Goal: Task Accomplishment & Management: Use online tool/utility

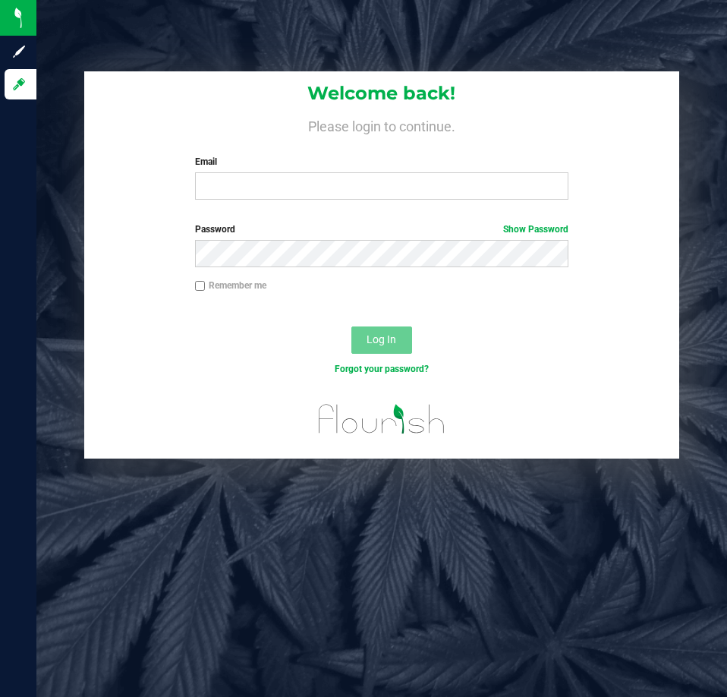
click at [263, 204] on div "Welcome back! Please login to continue. Email Required Please format your email…" at bounding box center [381, 141] width 594 height 140
click at [277, 192] on input "Email" at bounding box center [381, 185] width 373 height 27
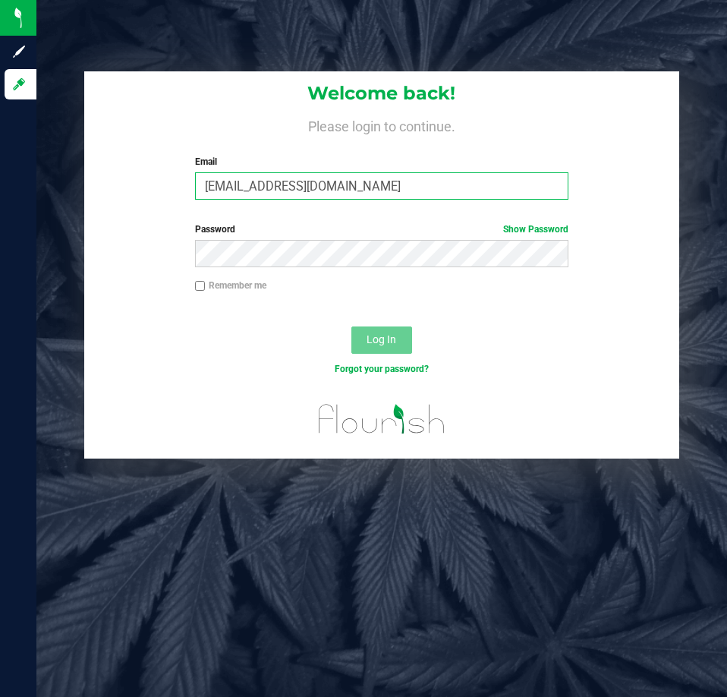
type input "[EMAIL_ADDRESS][DOMAIN_NAME]"
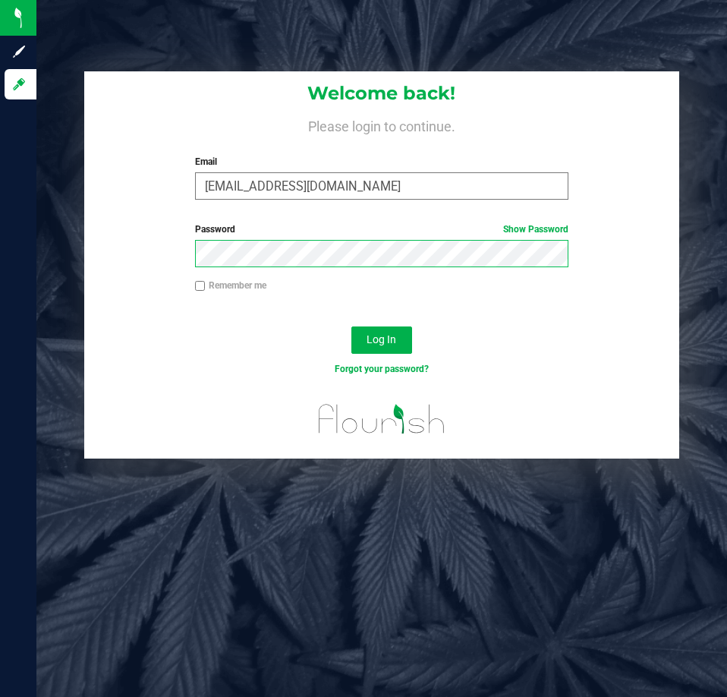
click at [351, 326] on button "Log In" at bounding box center [381, 339] width 61 height 27
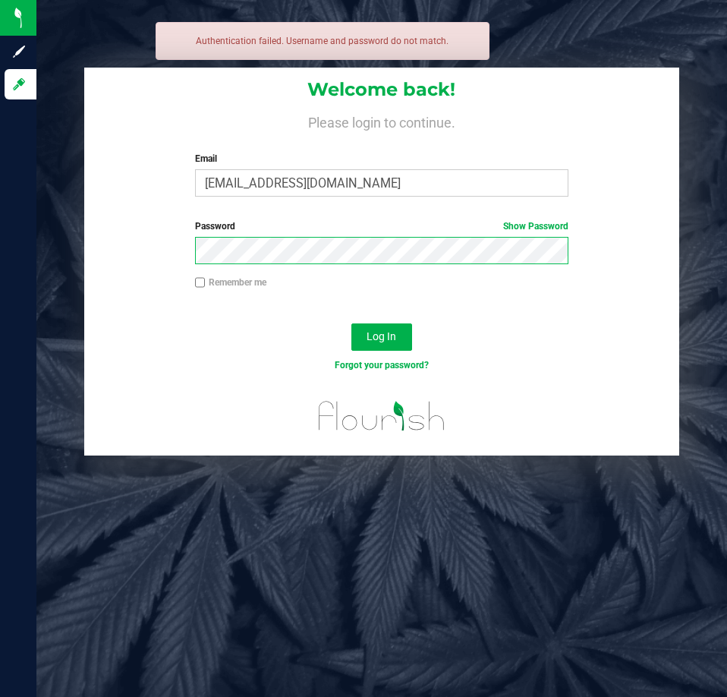
click at [351, 323] on button "Log In" at bounding box center [381, 336] width 61 height 27
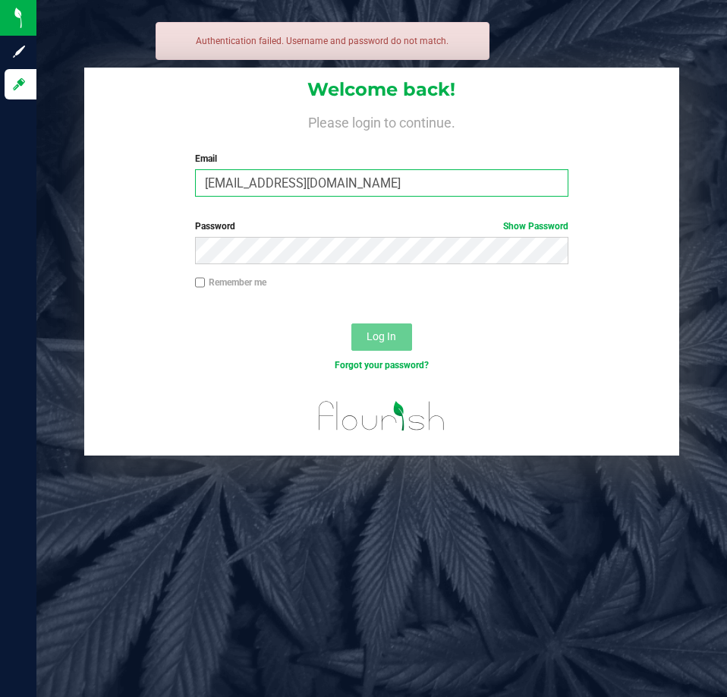
click at [395, 176] on input "[EMAIL_ADDRESS][DOMAIN_NAME]" at bounding box center [381, 182] width 373 height 27
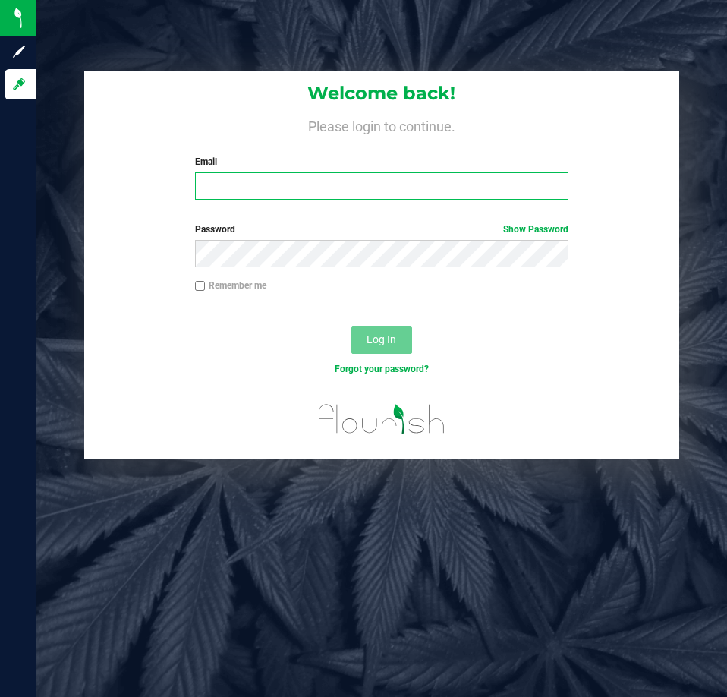
click at [351, 192] on input "Email" at bounding box center [381, 185] width 373 height 27
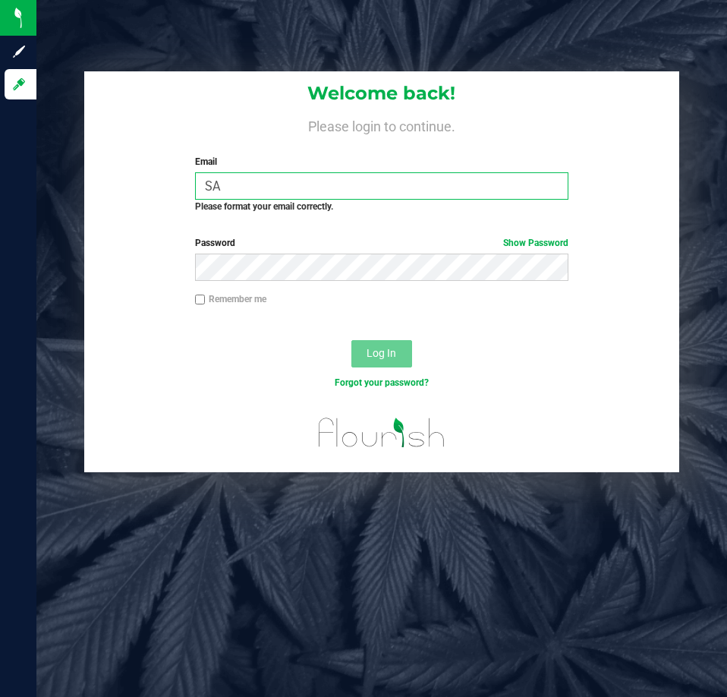
type input "S"
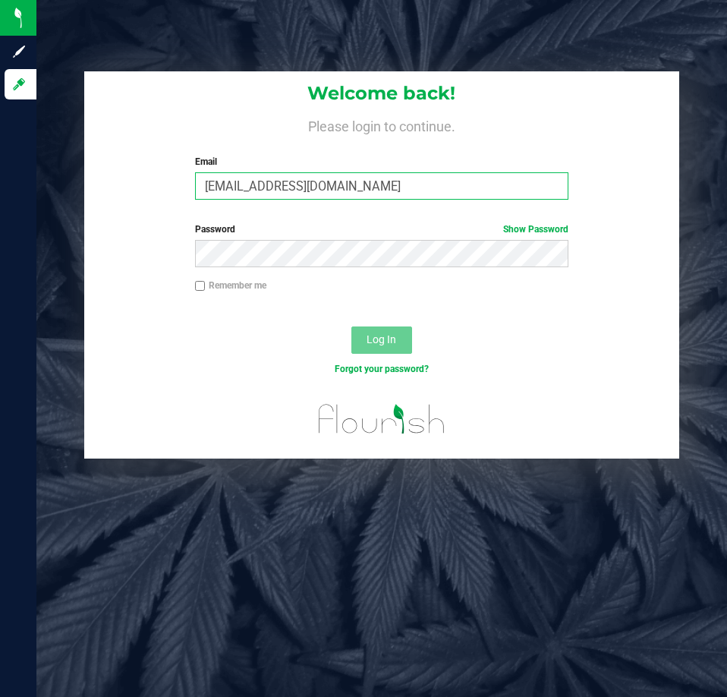
type input "[EMAIL_ADDRESS][DOMAIN_NAME]"
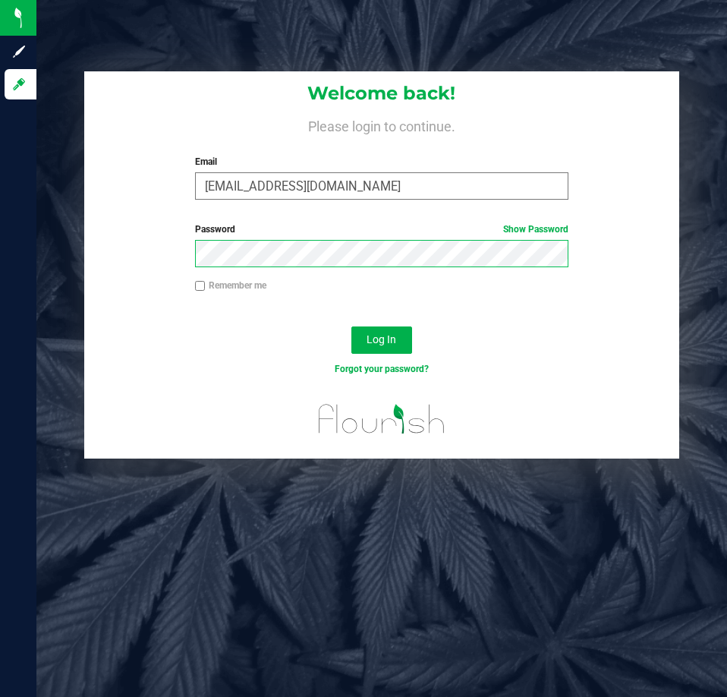
click at [351, 326] on button "Log In" at bounding box center [381, 339] width 61 height 27
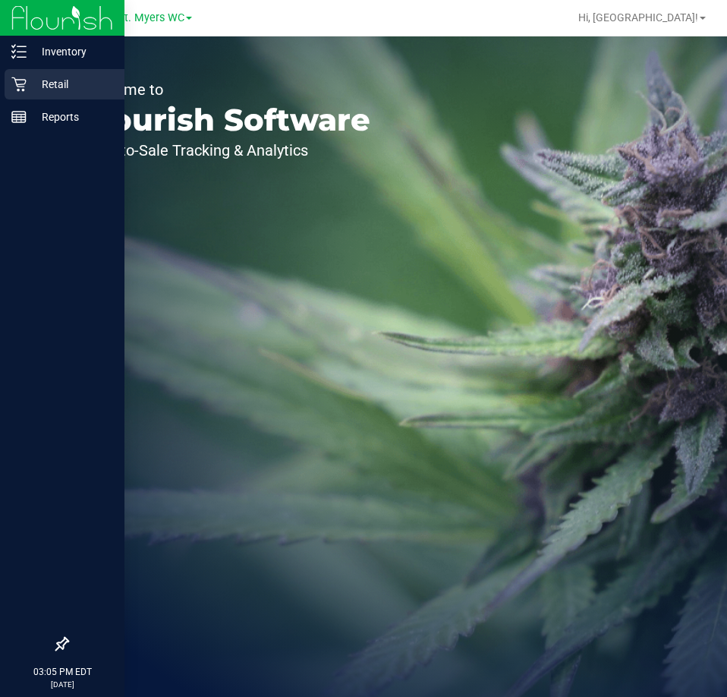
click at [59, 78] on p "Retail" at bounding box center [72, 84] width 91 height 18
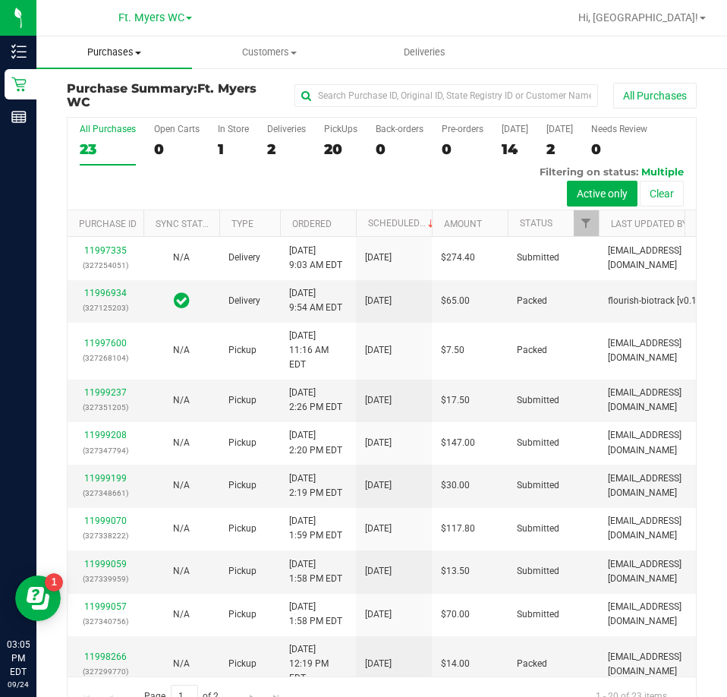
click at [118, 56] on span "Purchases" at bounding box center [114, 53] width 156 height 14
click at [96, 103] on span "Fulfillment" at bounding box center [83, 109] width 94 height 13
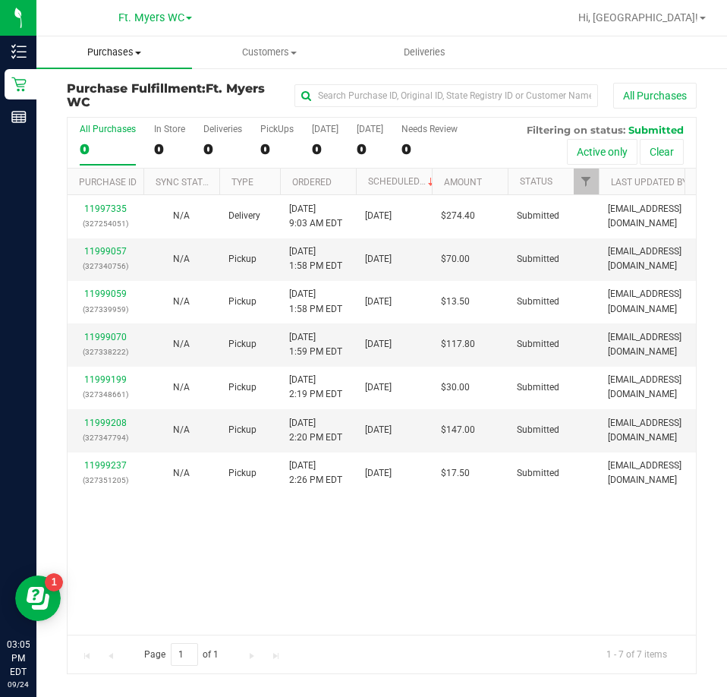
click at [133, 56] on span "Purchases" at bounding box center [114, 53] width 156 height 14
click at [70, 109] on span "Fulfillment" at bounding box center [83, 109] width 94 height 13
click at [275, 136] on label "PickUps 0" at bounding box center [276, 145] width 33 height 42
click at [0, 0] on input "PickUps 0" at bounding box center [0, 0] width 0 height 0
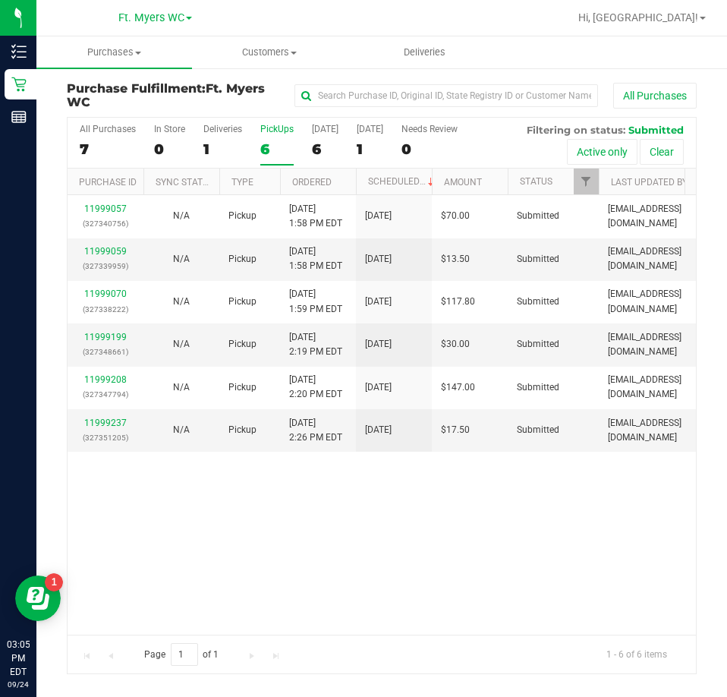
click at [285, 138] on label "PickUps 6" at bounding box center [276, 145] width 33 height 42
click at [0, 0] on input "PickUps 6" at bounding box center [0, 0] width 0 height 0
click at [297, 547] on div "All Purchases 7 In Store 0 Deliveries 1 PickUps 6 Today 6 Tomorrow 1 Needs Revi…" at bounding box center [382, 395] width 630 height 557
click at [551, 554] on div "11999057 (327340756) N/A Pickup 9/24/2025 1:58 PM EDT 9/24/2025 $70.00 Submitte…" at bounding box center [382, 414] width 628 height 439
click at [261, 538] on div "11999057 (327340756) N/A Pickup 9/24/2025 1:58 PM EDT 9/24/2025 $70.00 Submitte…" at bounding box center [382, 414] width 628 height 439
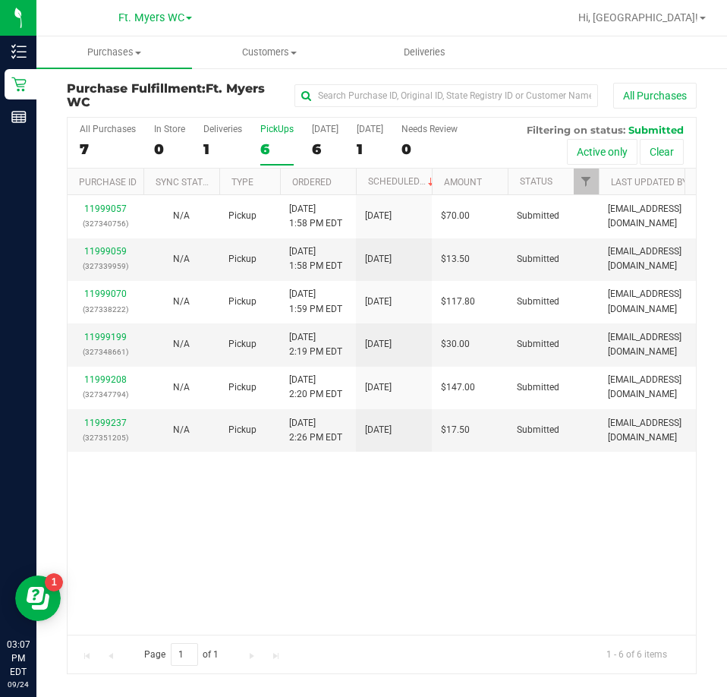
click at [507, 520] on div "11999057 (327340756) N/A Pickup 9/24/2025 1:58 PM EDT 9/24/2025 $70.00 Submitte…" at bounding box center [382, 414] width 628 height 439
click at [495, 577] on div "11999057 (327340756) N/A Pickup 9/24/2025 1:58 PM EDT 9/24/2025 $70.00 Submitte…" at bounding box center [382, 414] width 628 height 439
click at [296, 554] on div "11997335 (327254051) N/A Delivery 9/24/2025 9:03 AM EDT 9/25/2025 $274.40 Submi…" at bounding box center [382, 414] width 628 height 439
click at [264, 140] on div "5" at bounding box center [276, 148] width 33 height 17
click at [0, 0] on input "PickUps 5" at bounding box center [0, 0] width 0 height 0
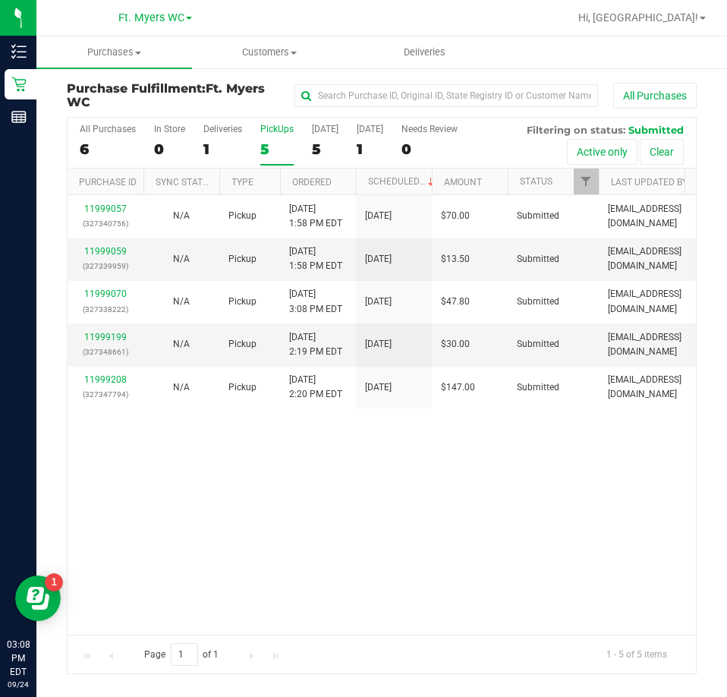
click at [391, 575] on div "11999057 (327340756) N/A Pickup 9/24/2025 1:58 PM EDT 9/24/2025 $70.00 Submitte…" at bounding box center [382, 414] width 628 height 439
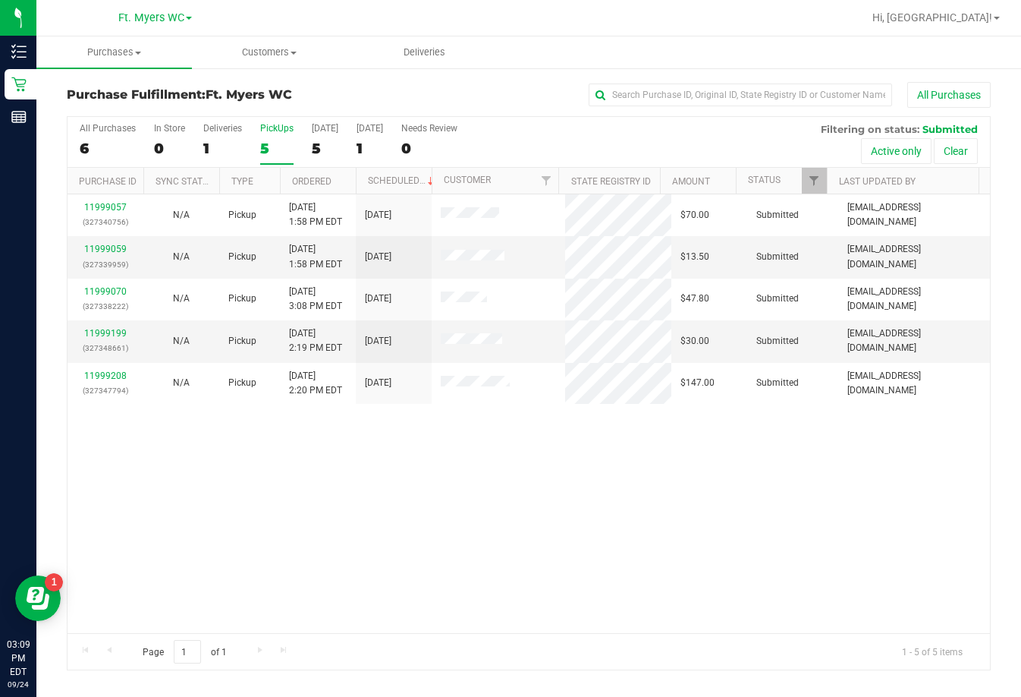
click at [354, 458] on div "11999057 (327340756) N/A Pickup 9/24/2025 1:58 PM EDT 9/24/2025 $70.00 Submitte…" at bounding box center [529, 413] width 923 height 439
click at [726, 451] on div "11999057 (327340756) N/A Pickup 9/24/2025 1:58 PM EDT 9/24/2025 $70.00 Submitte…" at bounding box center [529, 413] width 923 height 439
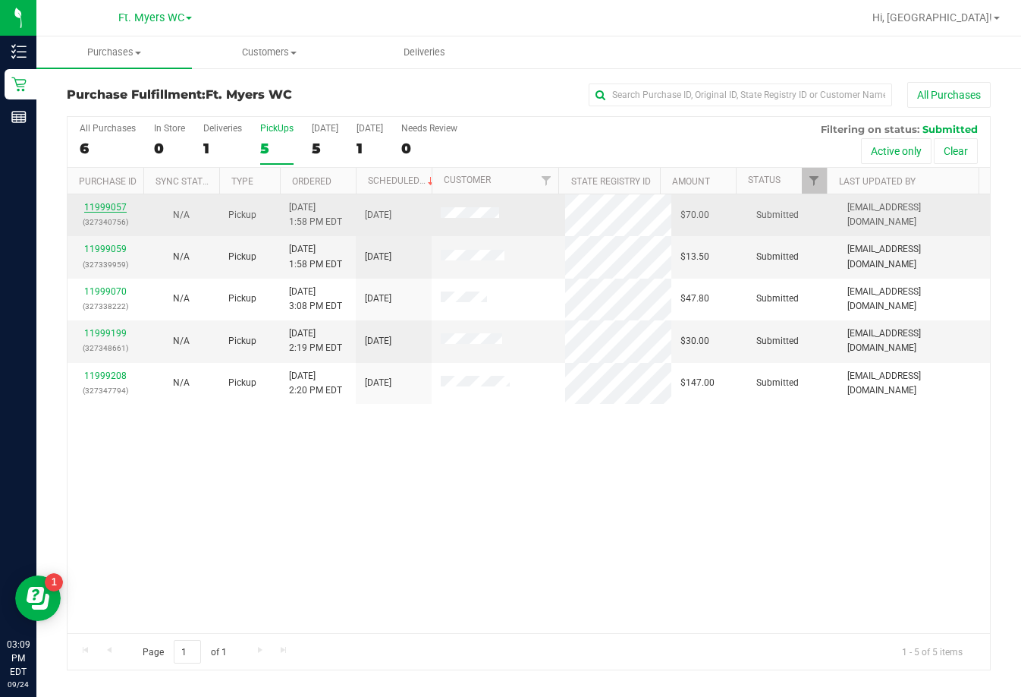
click at [97, 207] on link "11999057" at bounding box center [105, 207] width 42 height 11
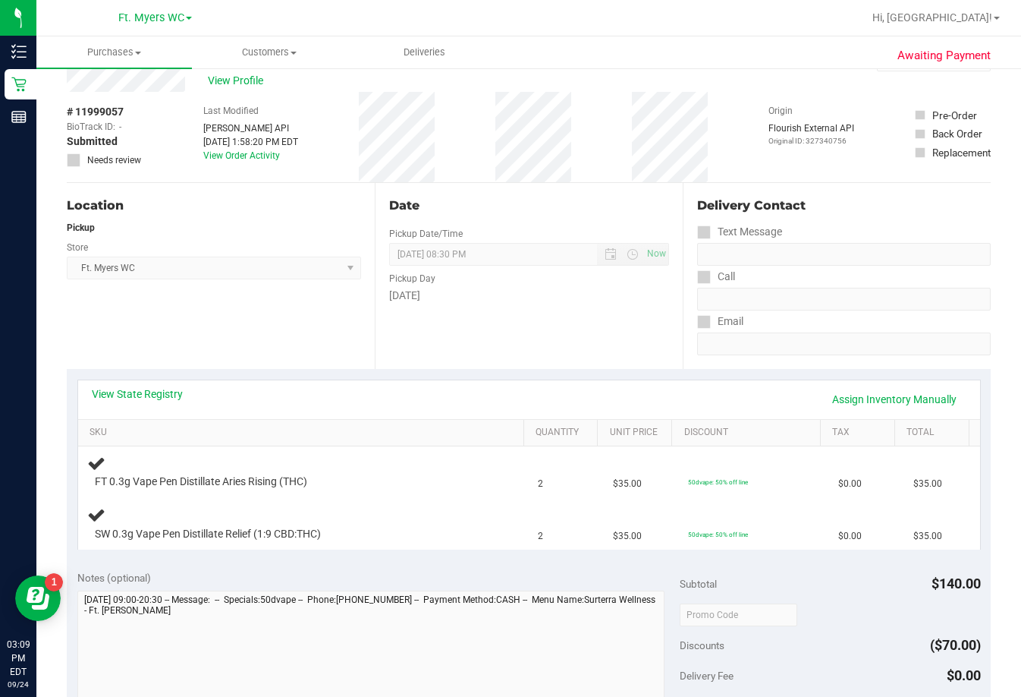
scroll to position [76, 0]
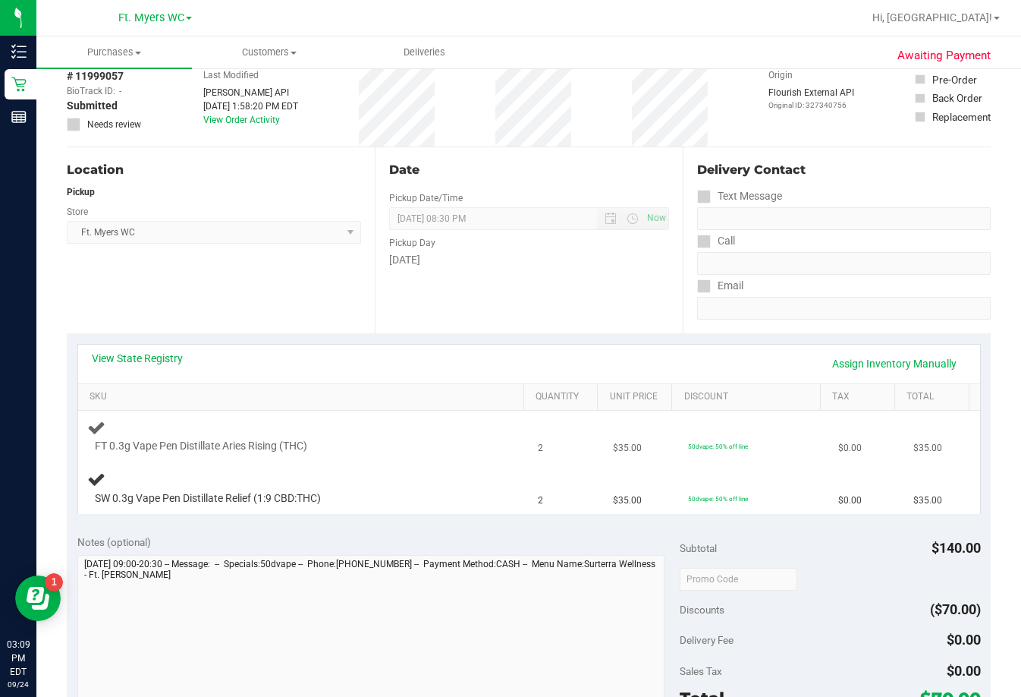
click at [436, 454] on div at bounding box center [289, 454] width 389 height 1
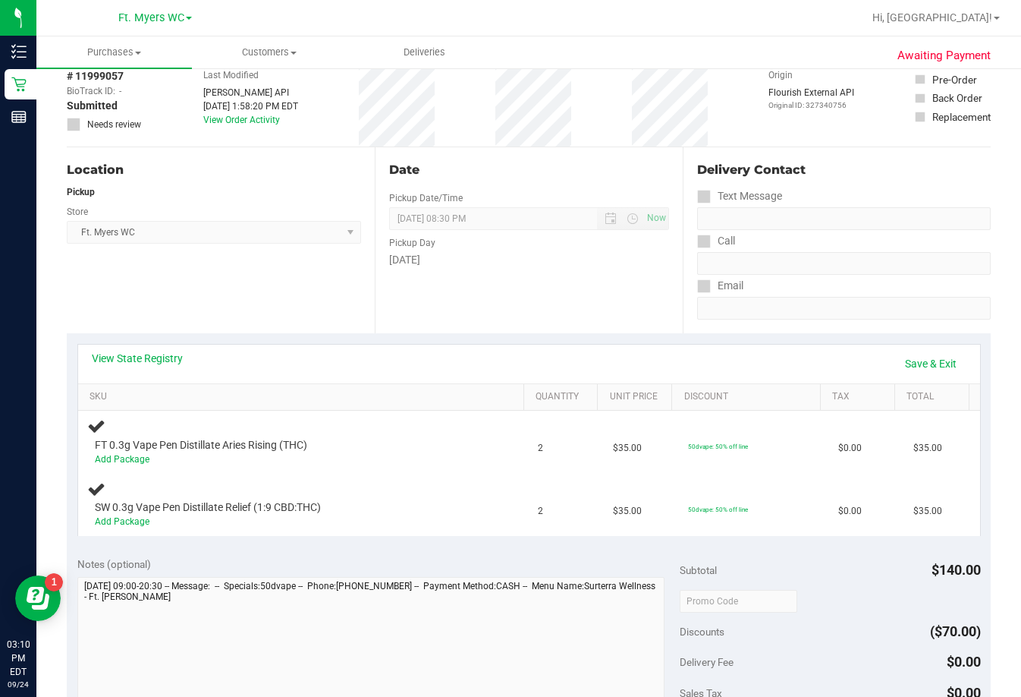
drag, startPoint x: 904, startPoint y: 382, endPoint x: 892, endPoint y: 352, distance: 31.7
click at [726, 375] on div "View State Registry Save & Exit" at bounding box center [529, 364] width 902 height 39
click at [726, 352] on link "Save & Exit" at bounding box center [930, 364] width 71 height 26
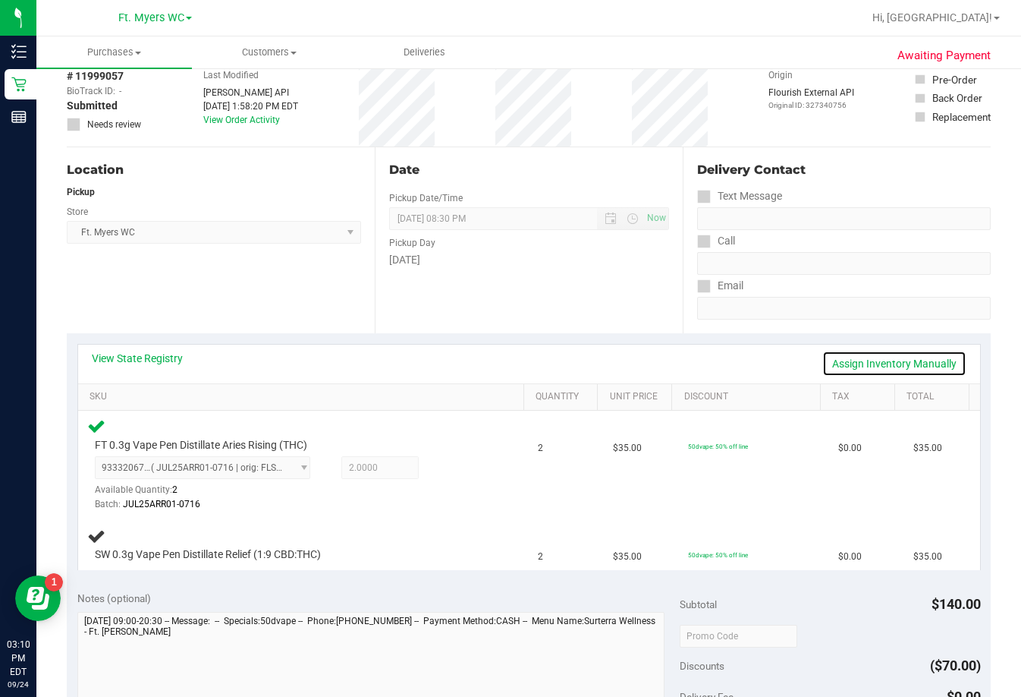
click at [726, 374] on link "Assign Inventory Manually" at bounding box center [895, 364] width 144 height 26
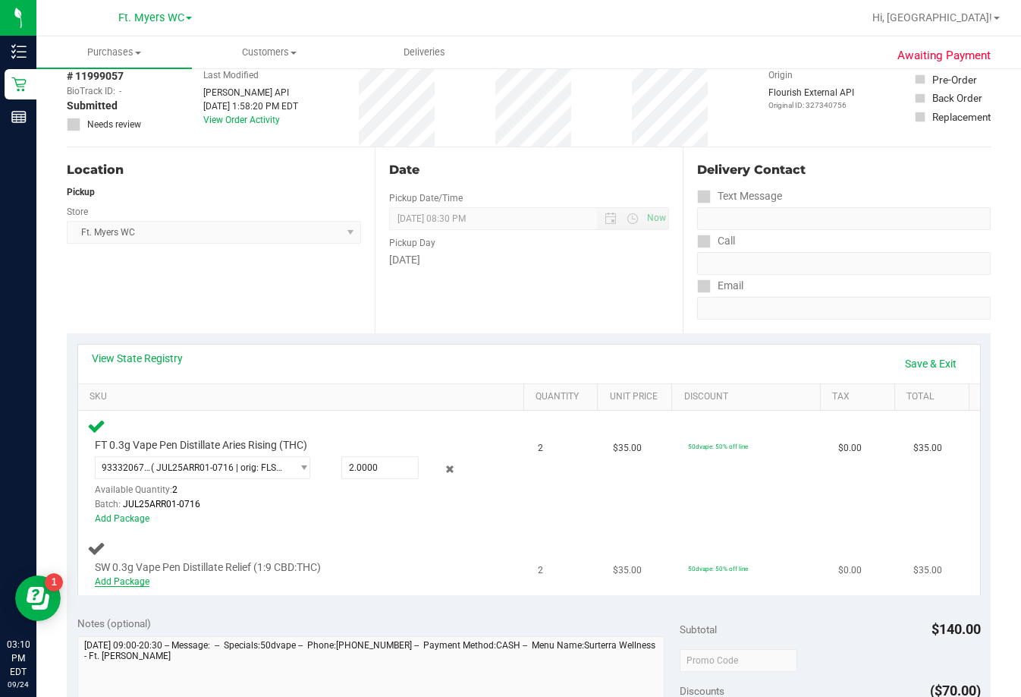
click at [127, 581] on link "Add Package" at bounding box center [122, 581] width 55 height 11
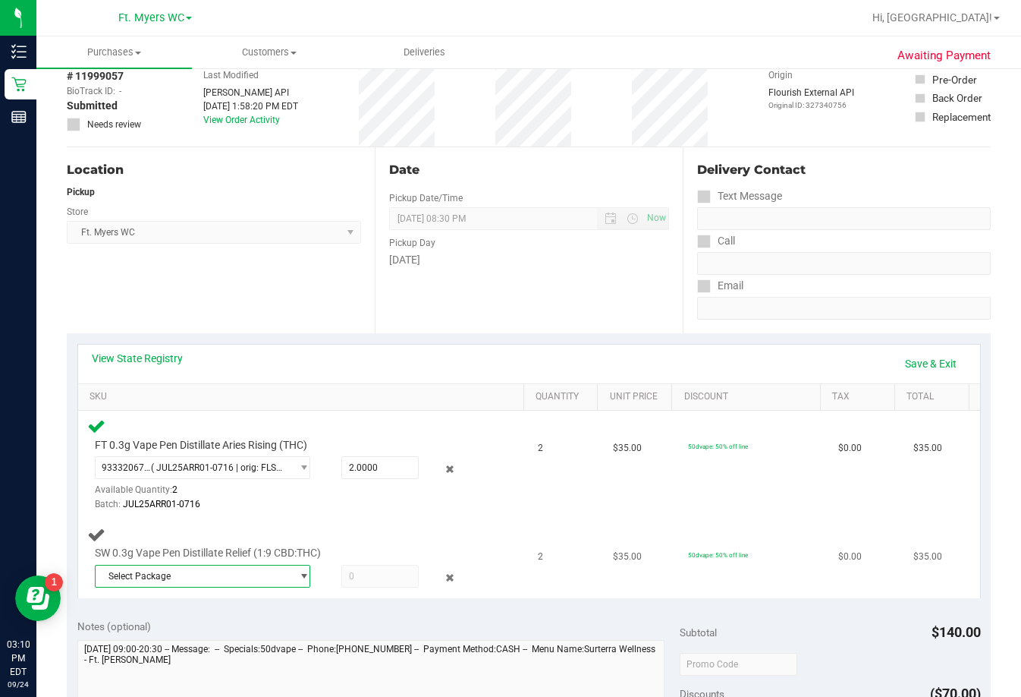
click at [270, 577] on span "Select Package" at bounding box center [194, 575] width 196 height 21
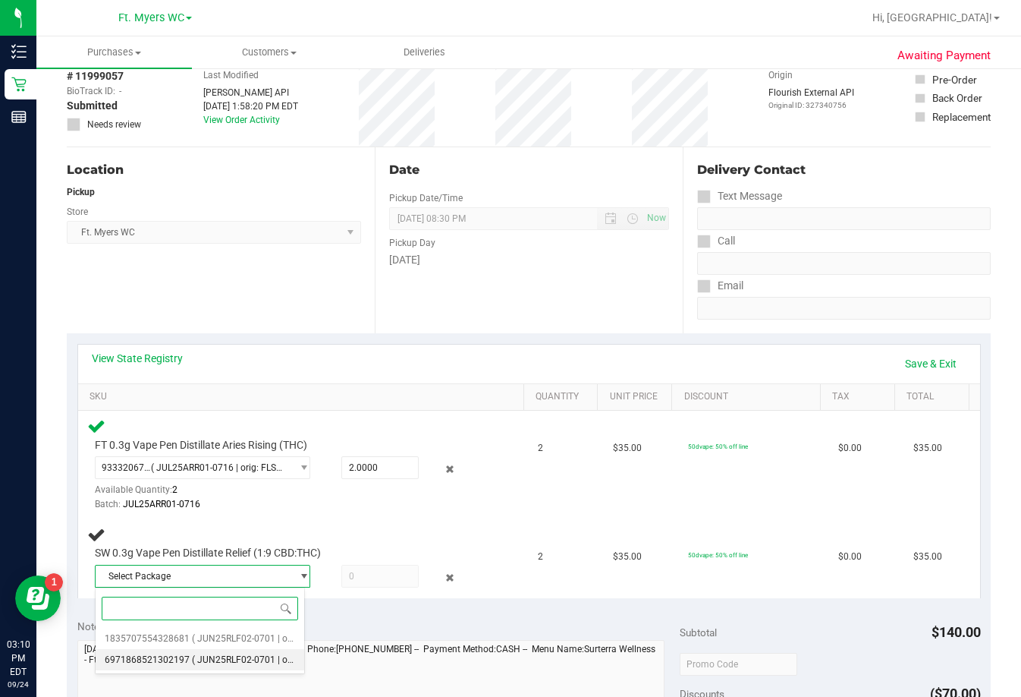
click at [256, 666] on li "6971868521302197 ( JUN25RLF02-0701 | orig: FLSRWGM-20250721-1693 )" at bounding box center [200, 659] width 209 height 21
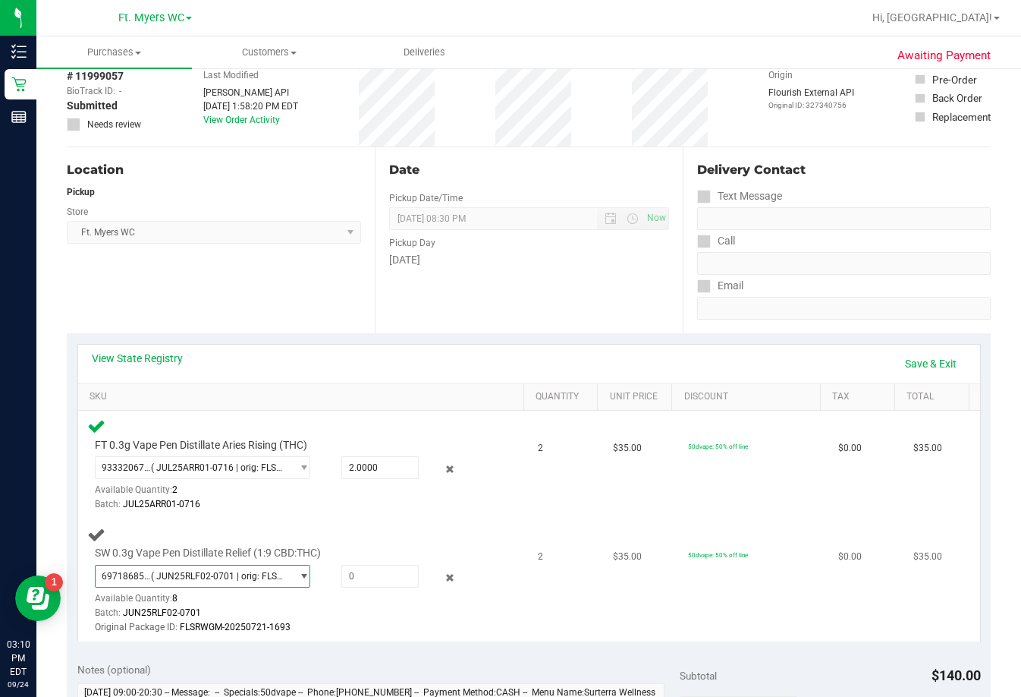
click at [226, 575] on span "( JUN25RLF02-0701 | orig: FLSRWGM-20250721-1693 )" at bounding box center [218, 576] width 134 height 11
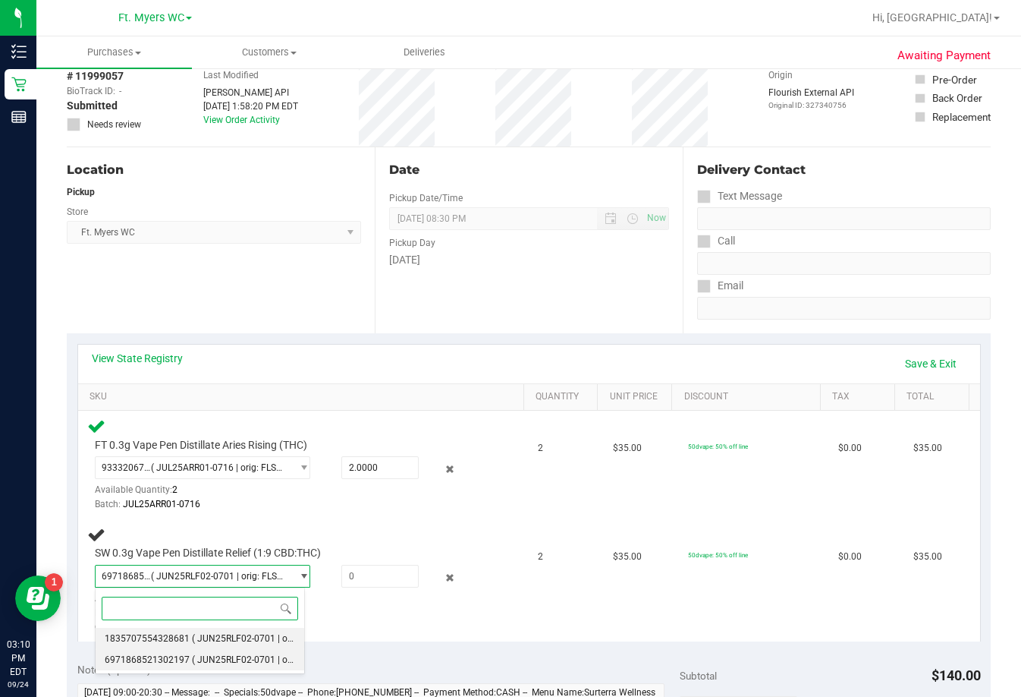
click at [203, 644] on li "1835707554328681 ( JUN25RLF02-0701 | orig: FLSRWGM-20250721-1617 )" at bounding box center [200, 638] width 209 height 21
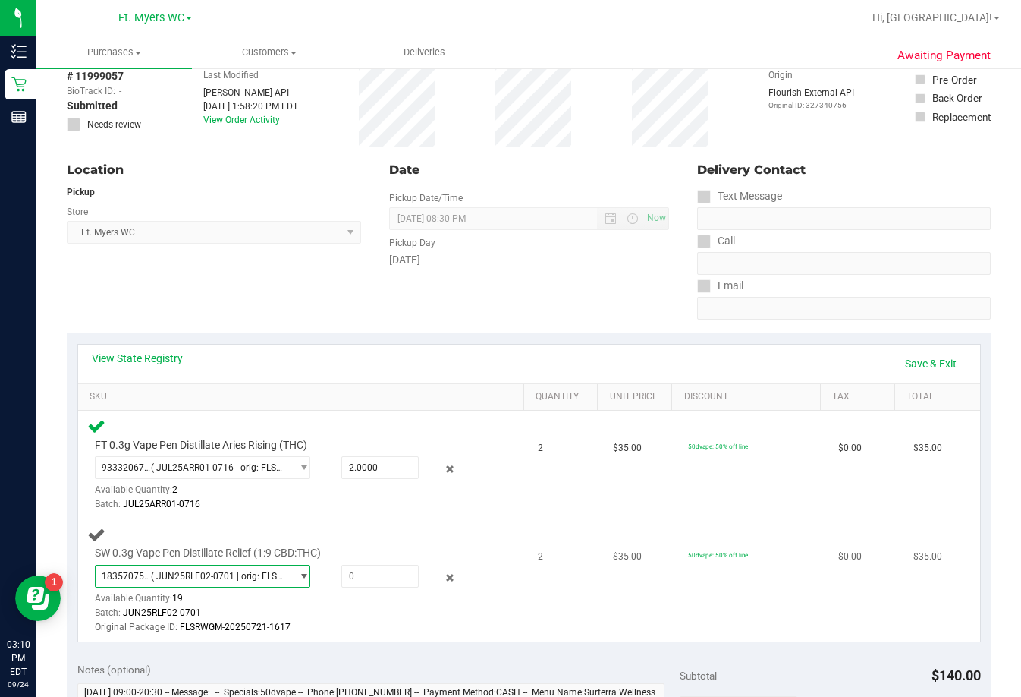
click at [232, 559] on span "SW 0.3g Vape Pen Distillate Relief (1:9 CBD:THC)" at bounding box center [208, 553] width 226 height 14
click at [225, 575] on span "( JUN25RLF02-0701 | orig: FLSRWGM-20250721-1617 )" at bounding box center [218, 576] width 134 height 11
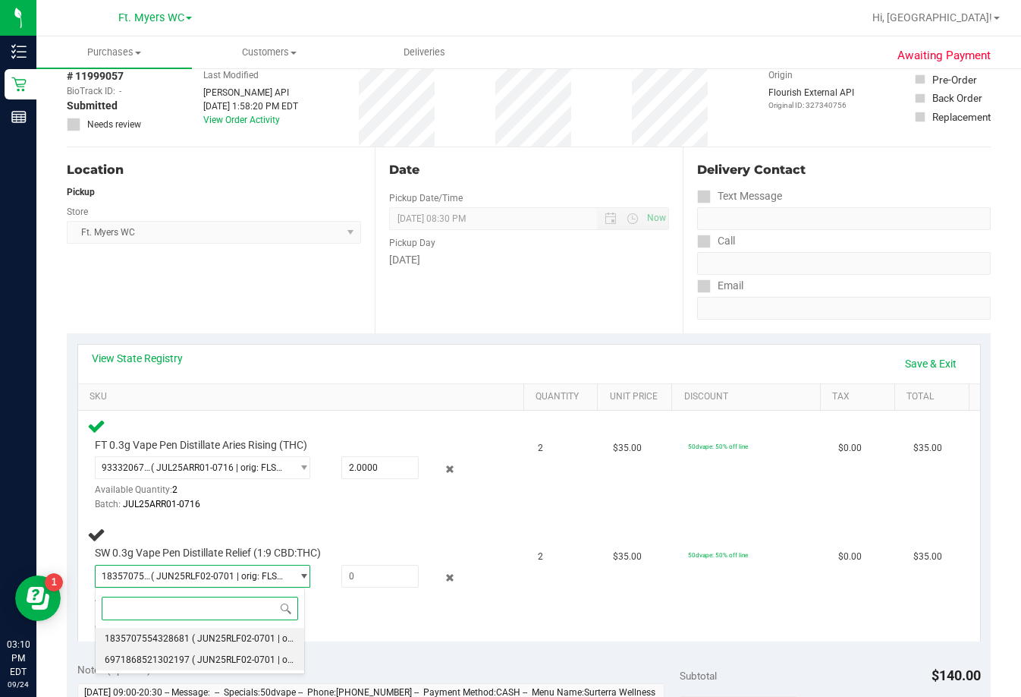
click at [177, 658] on span "6971868521302197" at bounding box center [147, 659] width 85 height 11
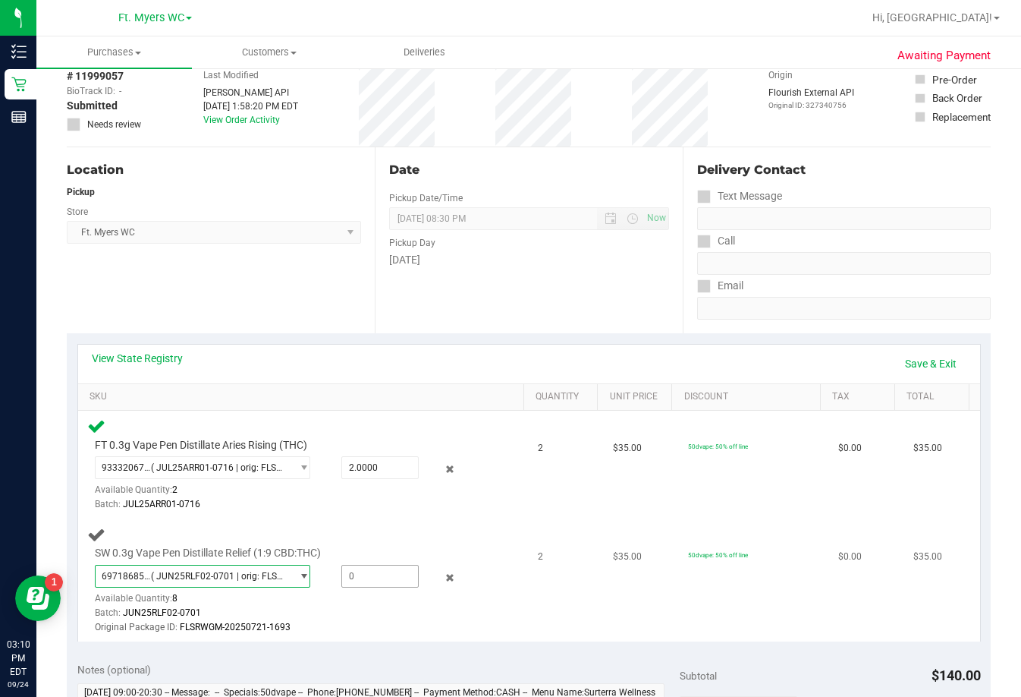
click at [387, 566] on span at bounding box center [380, 576] width 78 height 23
type input "2"
type input "2.0000"
click at [584, 599] on td "2" at bounding box center [566, 580] width 75 height 122
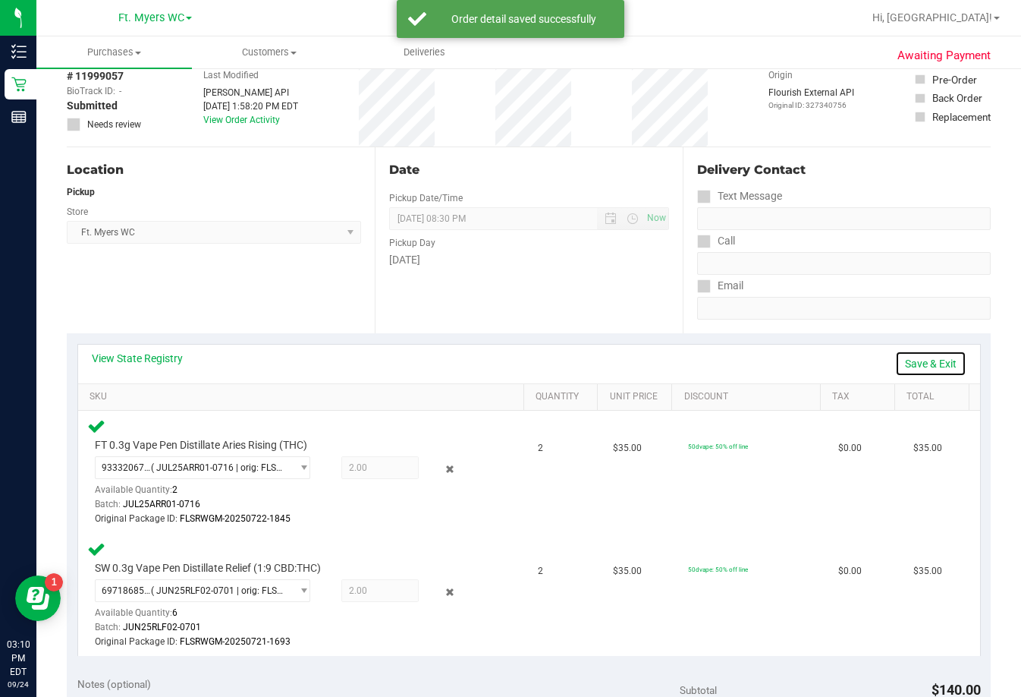
click at [726, 372] on link "Save & Exit" at bounding box center [930, 364] width 71 height 26
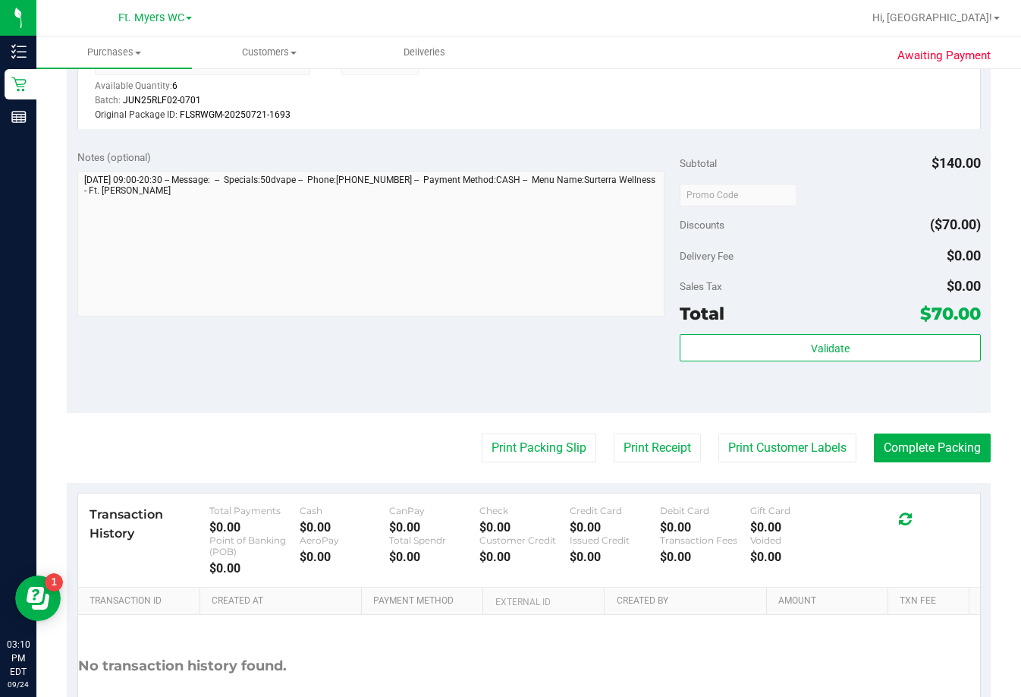
scroll to position [607, 0]
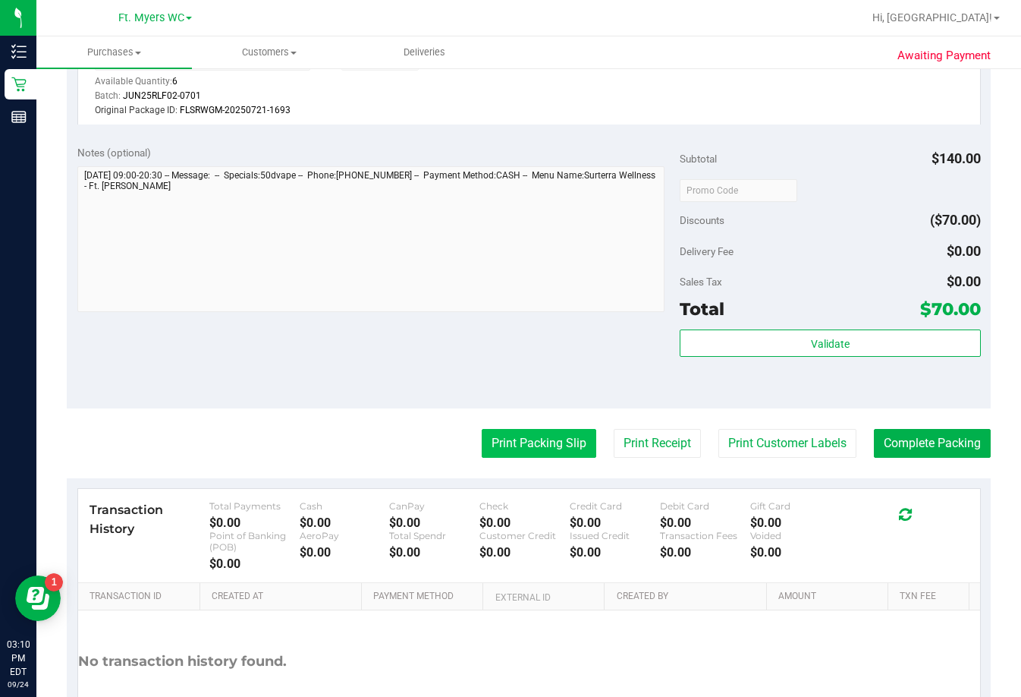
click at [482, 453] on button "Print Packing Slip" at bounding box center [539, 443] width 115 height 29
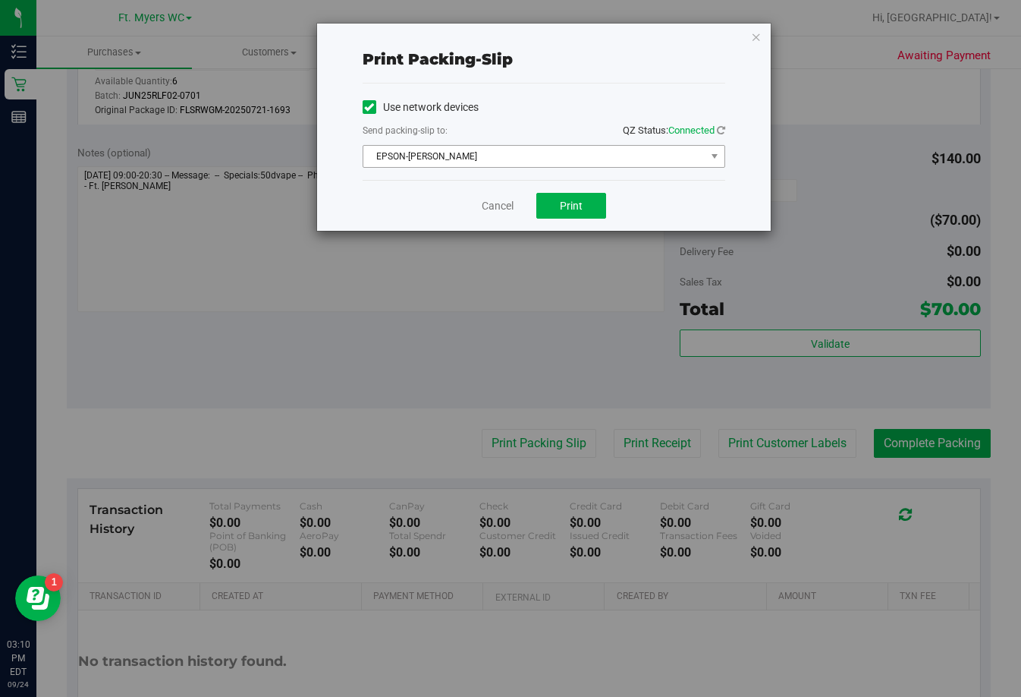
click at [530, 153] on span "EPSON-BEN-KING" at bounding box center [534, 156] width 342 height 21
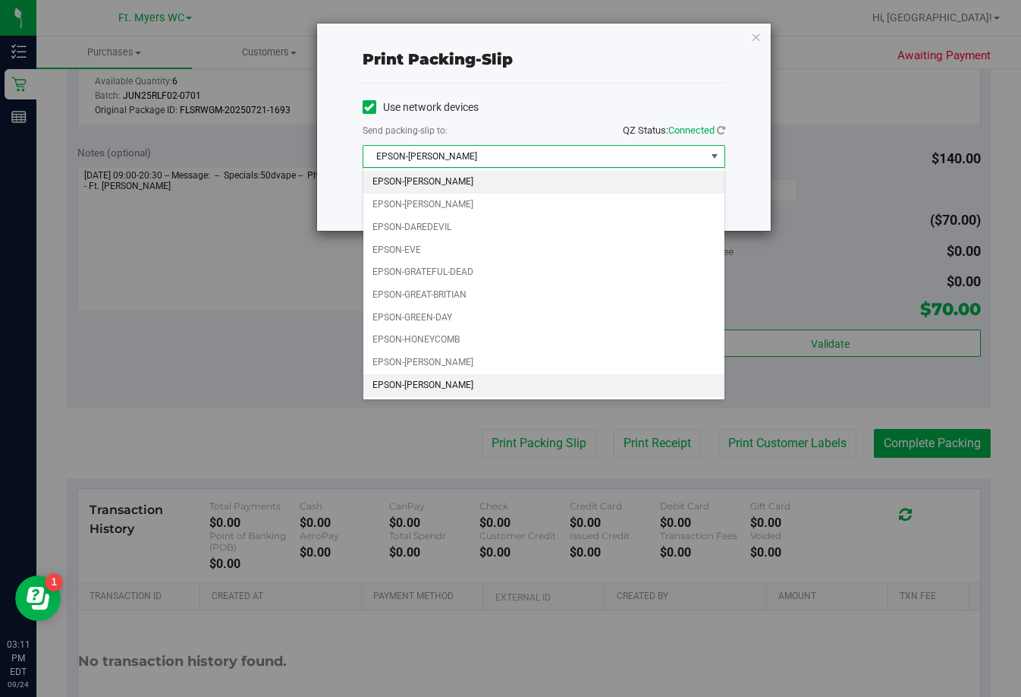
click at [442, 380] on li "EPSON-KEITH-WHITLEY" at bounding box center [543, 385] width 361 height 23
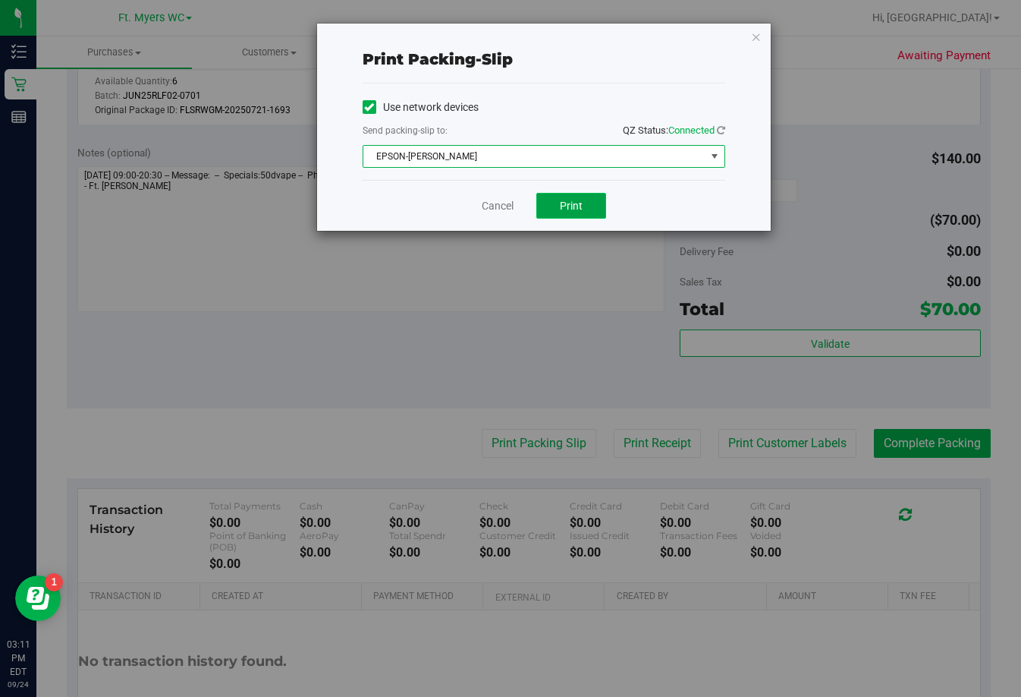
click at [568, 213] on button "Print" at bounding box center [571, 206] width 70 height 26
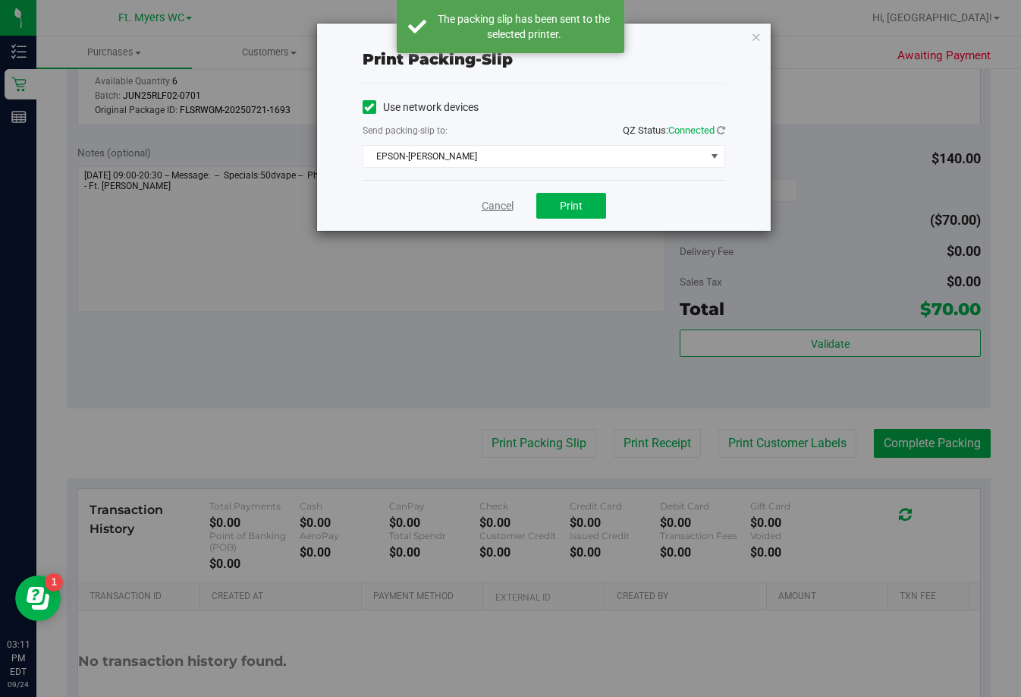
click at [493, 208] on link "Cancel" at bounding box center [498, 206] width 32 height 16
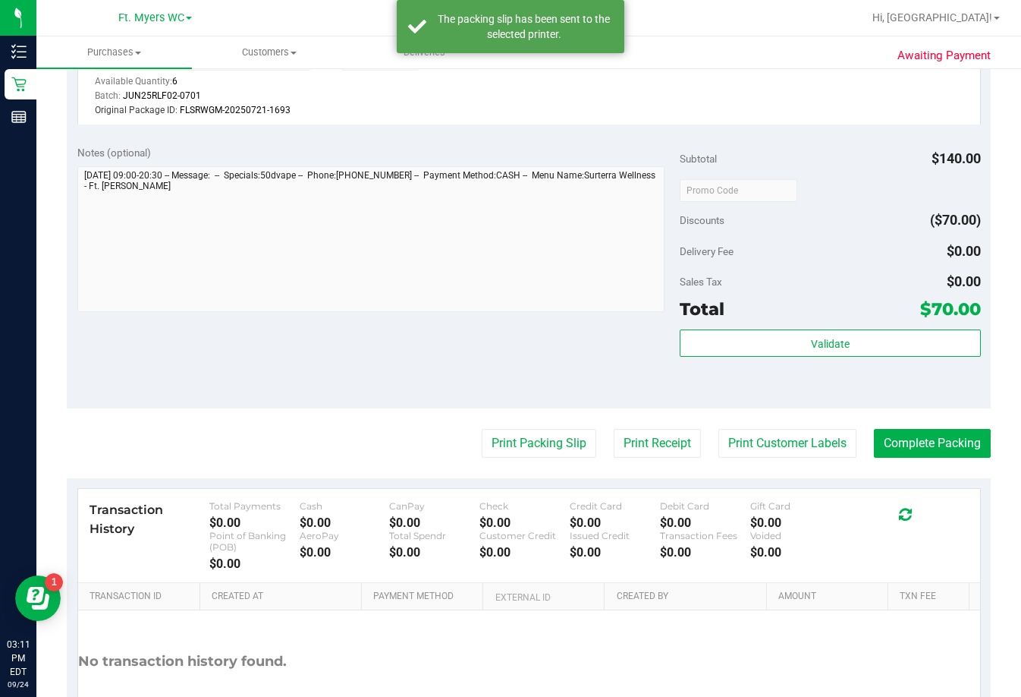
click at [726, 429] on div "Print Packing Slip Print Receipt Print Customer Labels Complete Packing" at bounding box center [529, 443] width 924 height 29
click at [726, 443] on button "Complete Packing" at bounding box center [932, 443] width 117 height 29
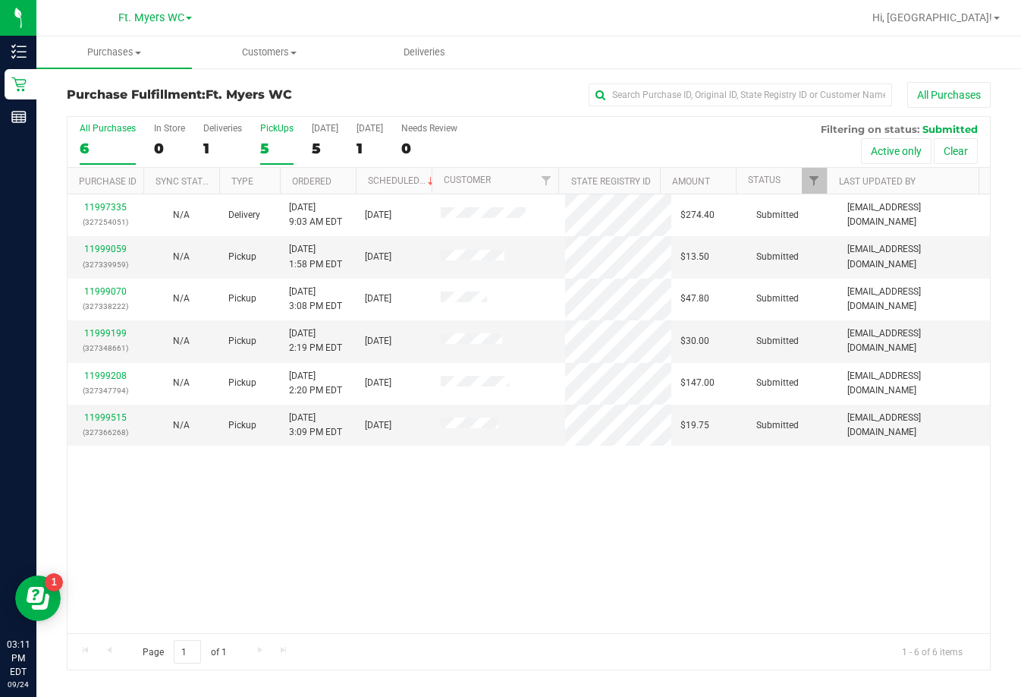
click at [263, 129] on div "PickUps" at bounding box center [276, 128] width 33 height 11
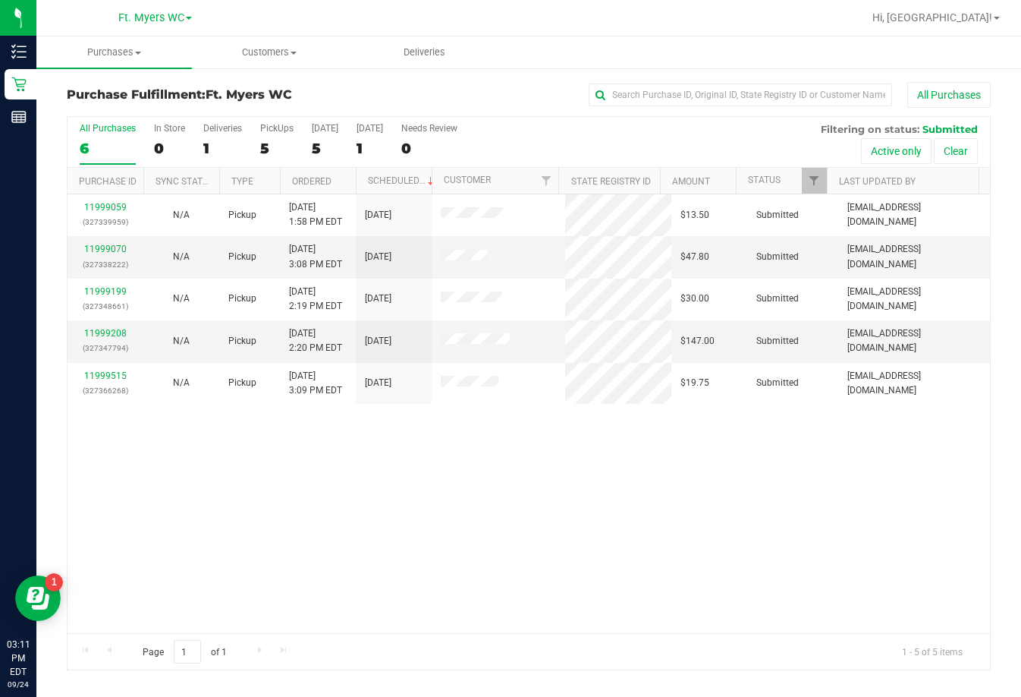
click at [514, 480] on div "11999059 (327339959) N/A Pickup 9/24/2025 1:58 PM EDT 9/24/2025 $13.50 Submitte…" at bounding box center [529, 413] width 923 height 439
drag, startPoint x: 512, startPoint y: 686, endPoint x: 524, endPoint y: 486, distance: 200.7
click at [515, 681] on div "Purchases Summary of purchases Fulfillment All purchases Customers All customer…" at bounding box center [528, 366] width 985 height 660
click at [275, 127] on div "PickUps" at bounding box center [276, 128] width 33 height 11
click at [0, 0] on input "PickUps 5" at bounding box center [0, 0] width 0 height 0
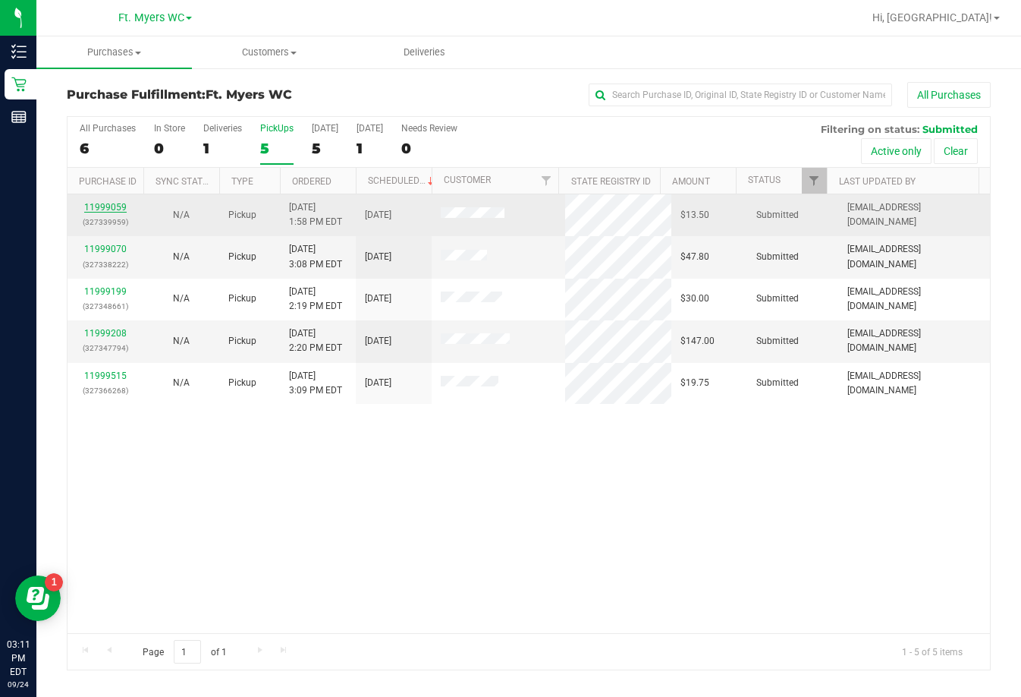
click at [116, 205] on link "11999059" at bounding box center [105, 207] width 42 height 11
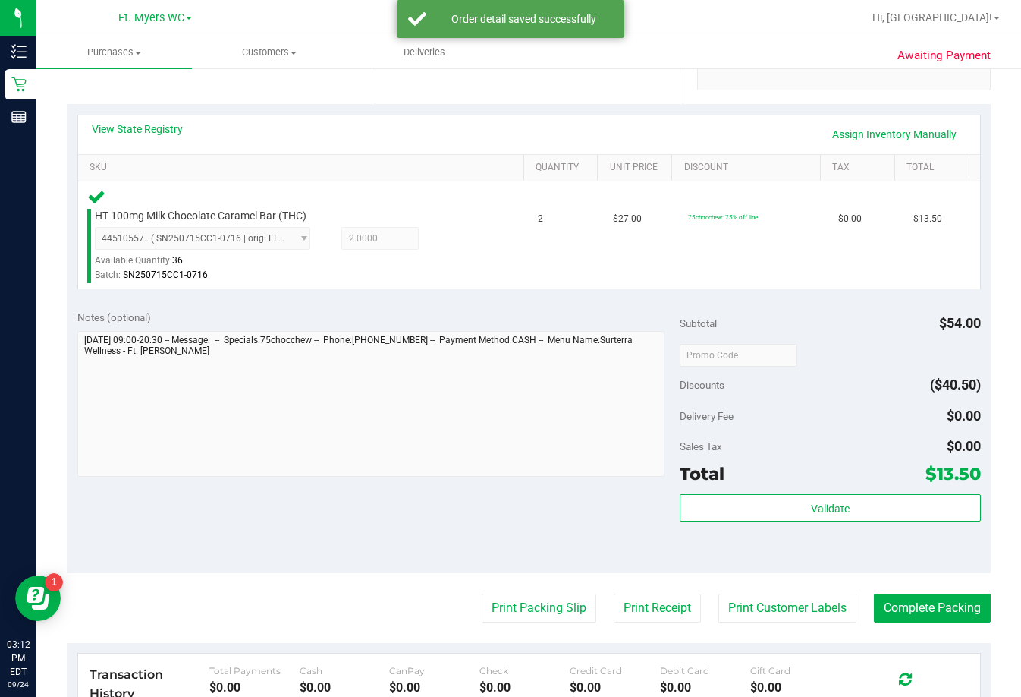
scroll to position [379, 0]
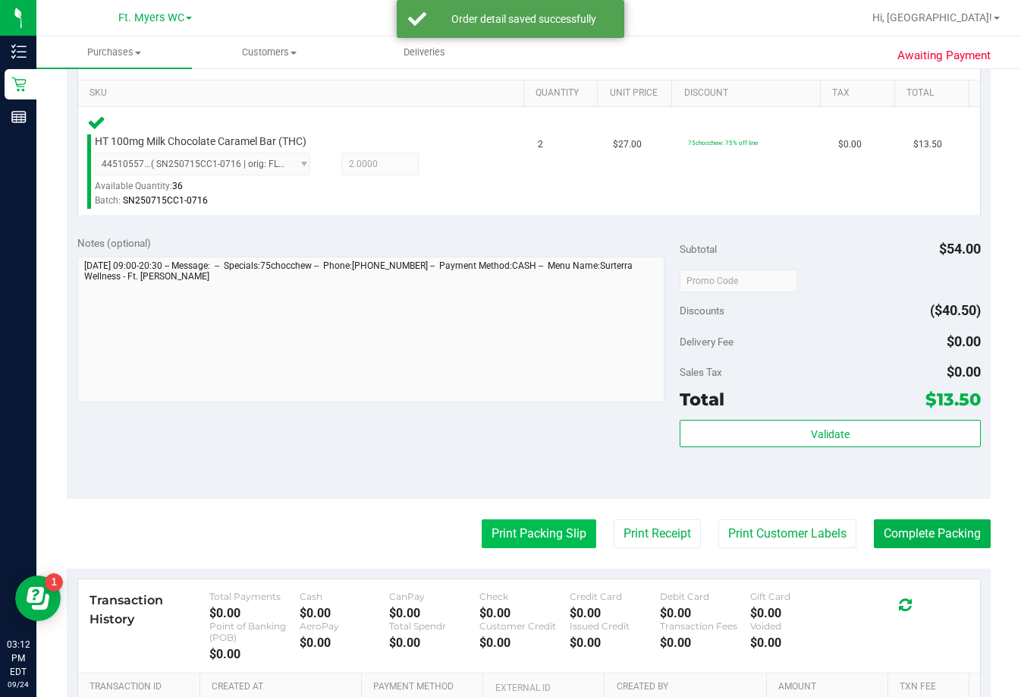
click at [513, 532] on button "Print Packing Slip" at bounding box center [539, 533] width 115 height 29
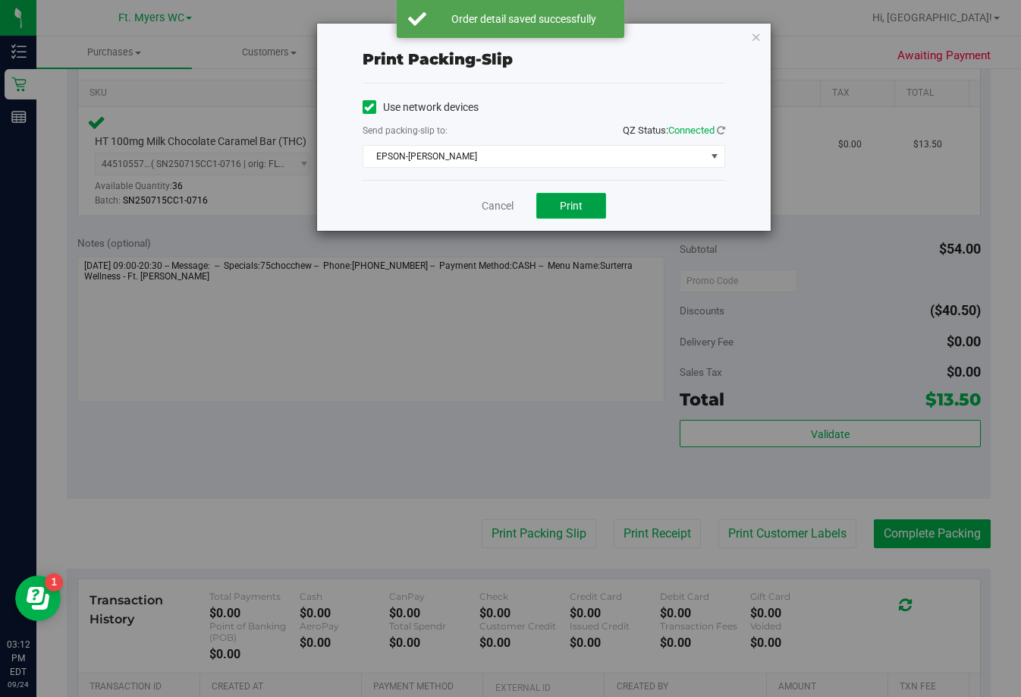
click at [593, 202] on button "Print" at bounding box center [571, 206] width 70 height 26
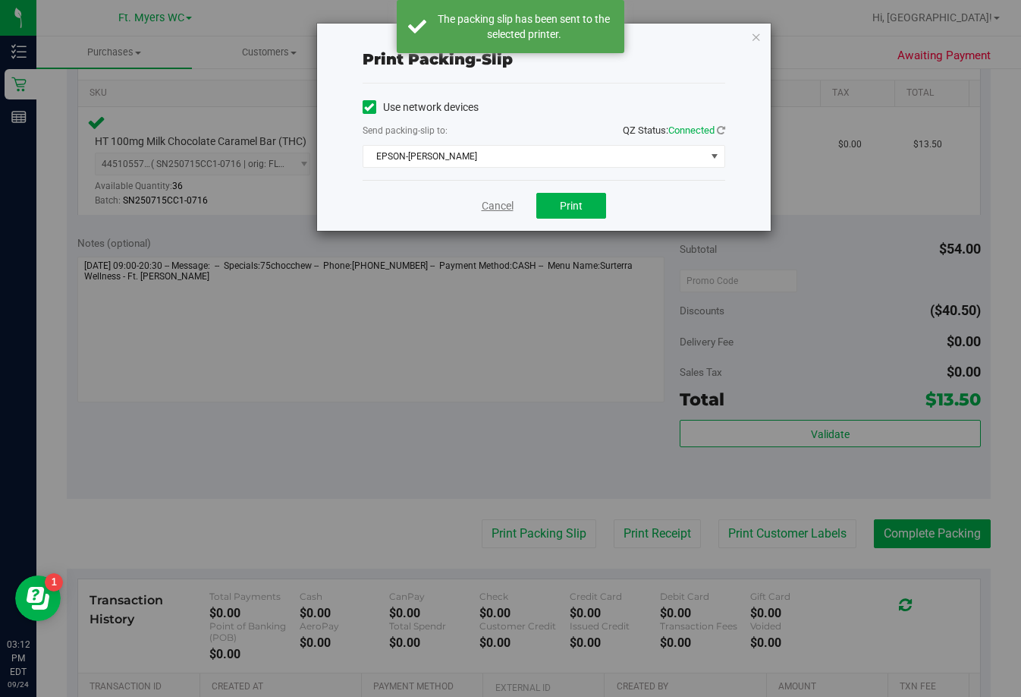
click at [483, 211] on link "Cancel" at bounding box center [498, 206] width 32 height 16
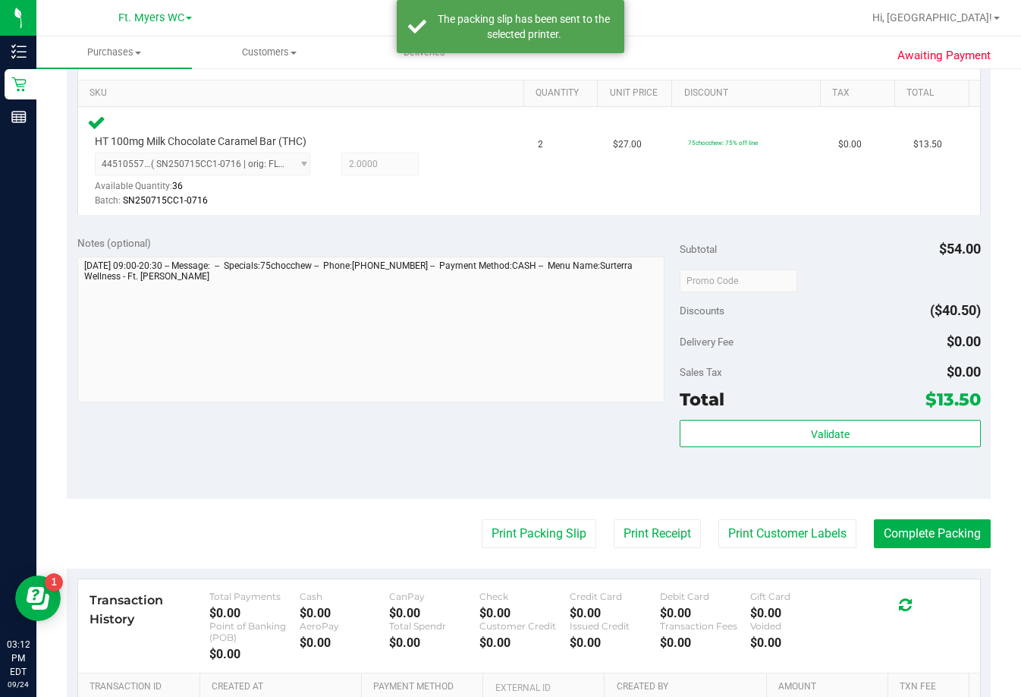
click at [726, 505] on purchase-details "Back Edit Purchase Cancel Purchase View Profile # 11999059 BioTrack ID: - Submi…" at bounding box center [529, 283] width 924 height 1161
click at [726, 544] on div "Awaiting Payment Back Edit Purchase Cancel Purchase View Profile # 11999059 Bio…" at bounding box center [528, 290] width 985 height 1207
click at [726, 515] on purchase-details "Back Edit Purchase Cancel Purchase View Profile # 11999059 BioTrack ID: - Submi…" at bounding box center [529, 283] width 924 height 1161
click at [726, 524] on button "Complete Packing" at bounding box center [932, 533] width 117 height 29
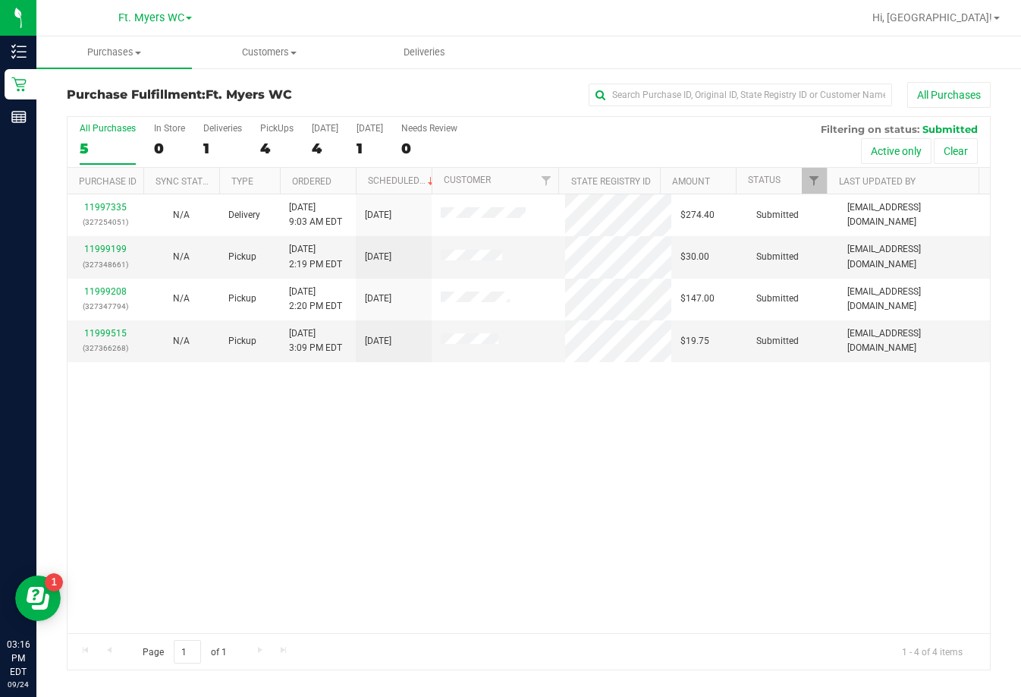
click at [578, 484] on div "11997335 (327254051) N/A Delivery 9/24/2025 9:03 AM EDT 9/25/2025 $274.40 Submi…" at bounding box center [529, 413] width 923 height 439
click at [643, 527] on div "11997335 (327254051) N/A Delivery 9/24/2025 9:03 AM EDT 9/25/2025 $274.40 Submi…" at bounding box center [529, 413] width 923 height 439
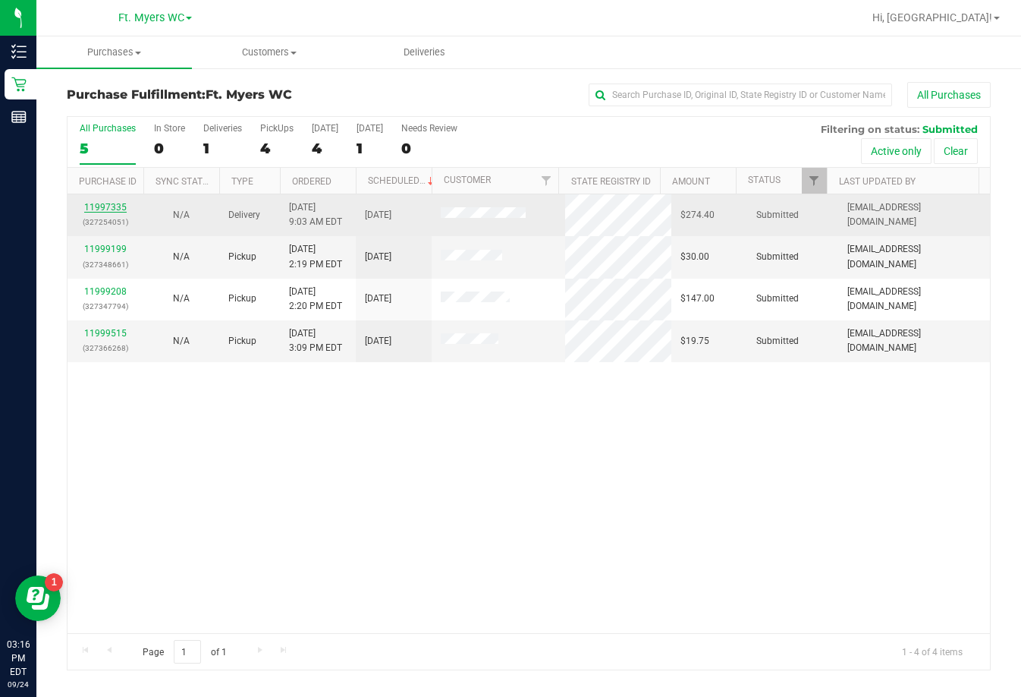
click at [99, 207] on link "11997335" at bounding box center [105, 207] width 42 height 11
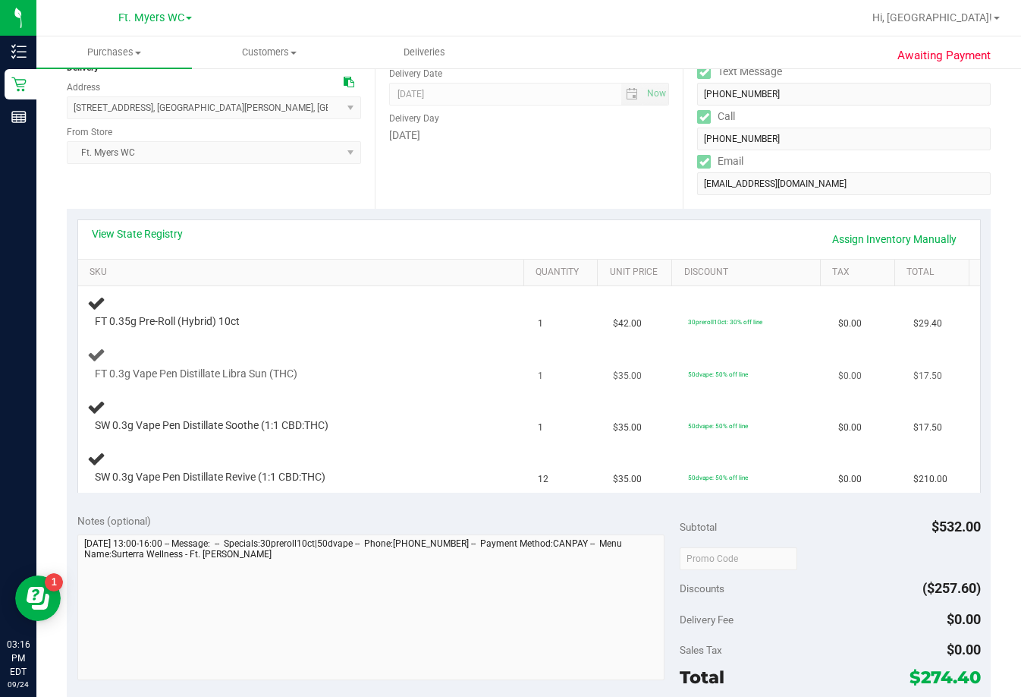
scroll to position [228, 0]
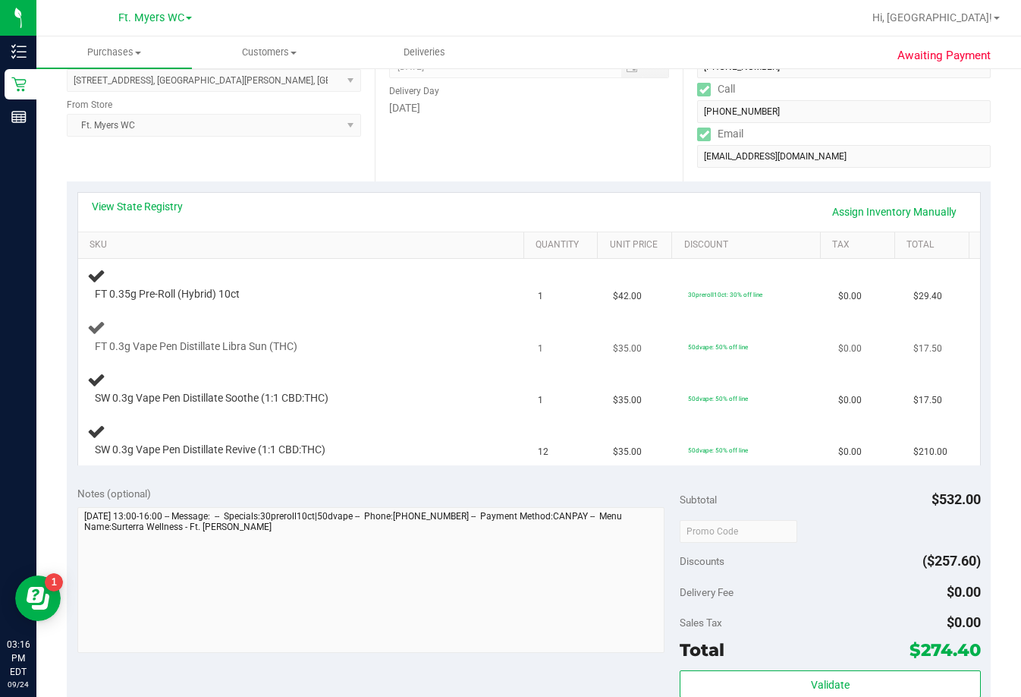
click at [385, 355] on td "FT 0.3g Vape Pen Distillate Libra Sun (THC)" at bounding box center [304, 337] width 452 height 52
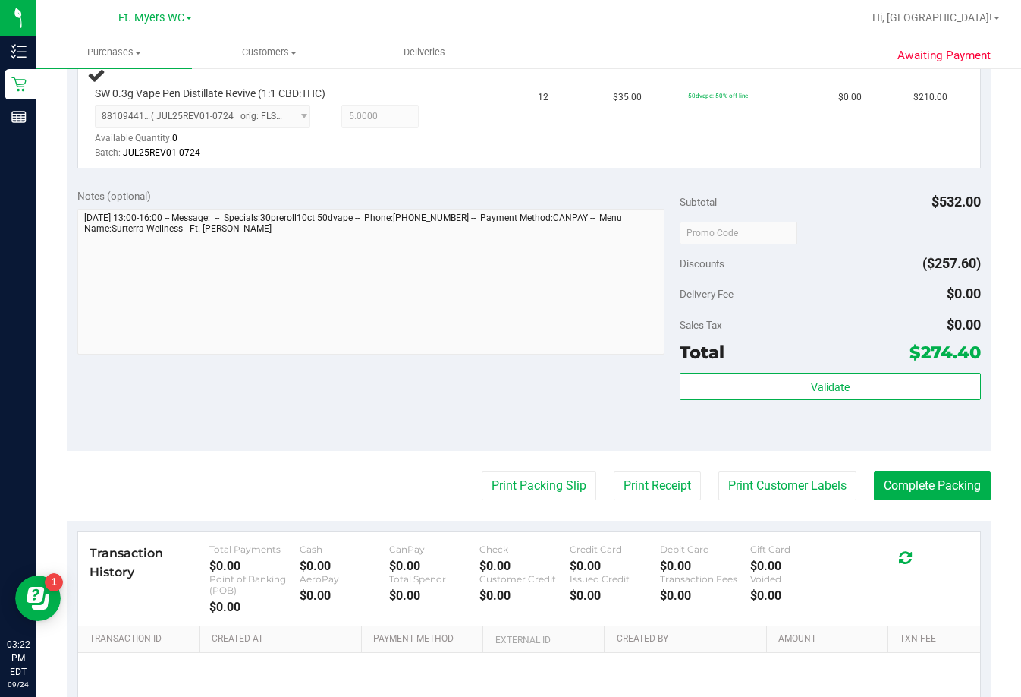
scroll to position [759, 0]
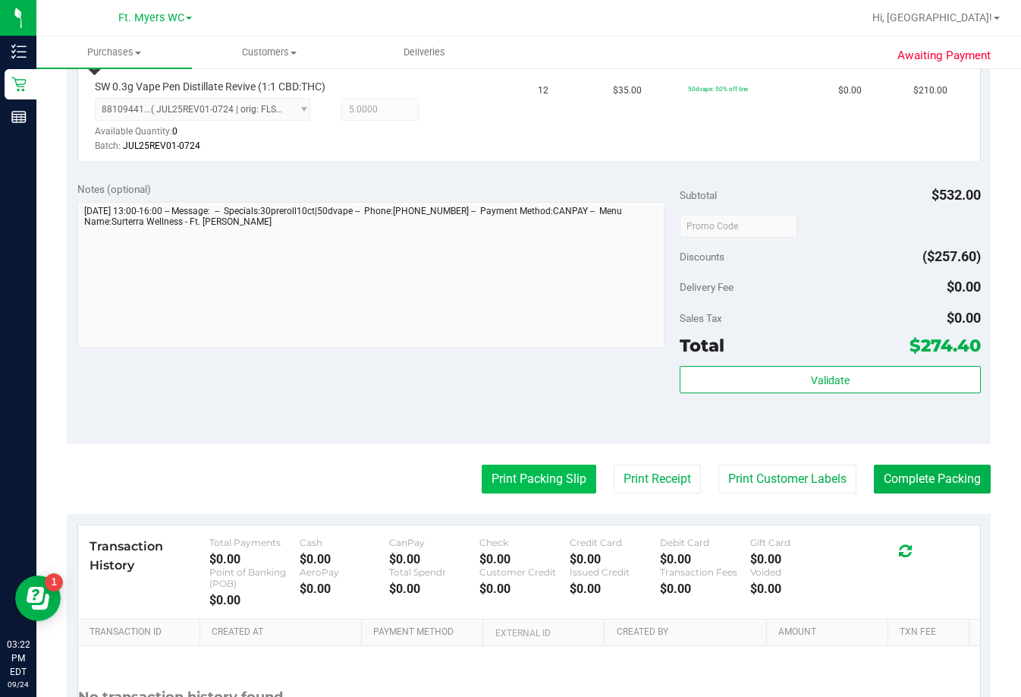
click at [494, 477] on button "Print Packing Slip" at bounding box center [539, 478] width 115 height 29
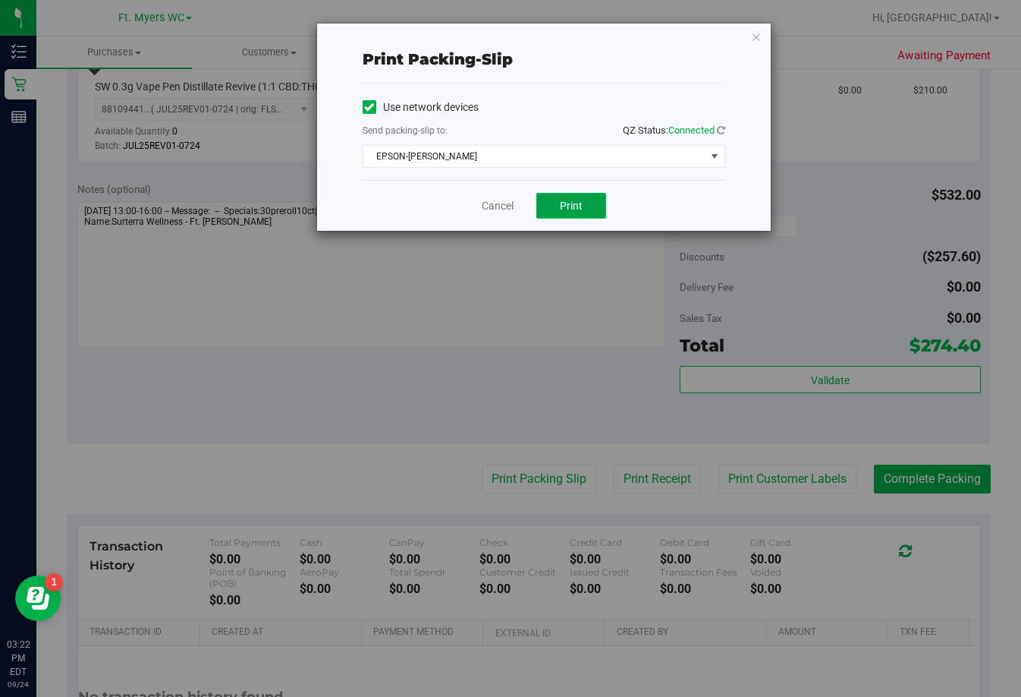
click at [573, 200] on span "Print" at bounding box center [571, 206] width 23 height 12
click at [506, 210] on link "Cancel" at bounding box center [498, 206] width 32 height 16
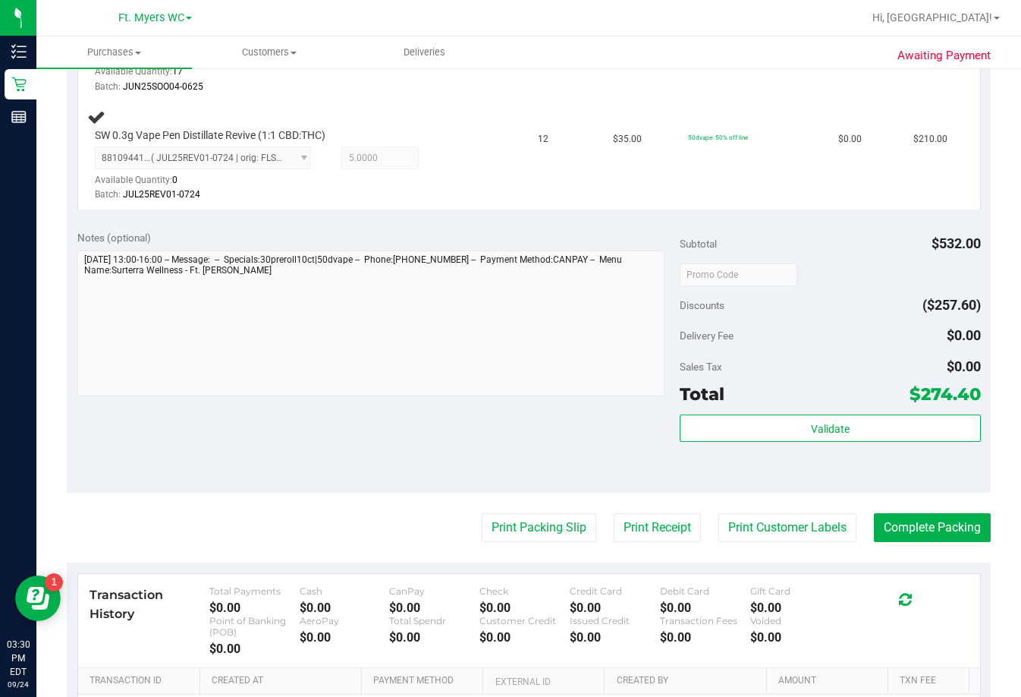
scroll to position [674, 0]
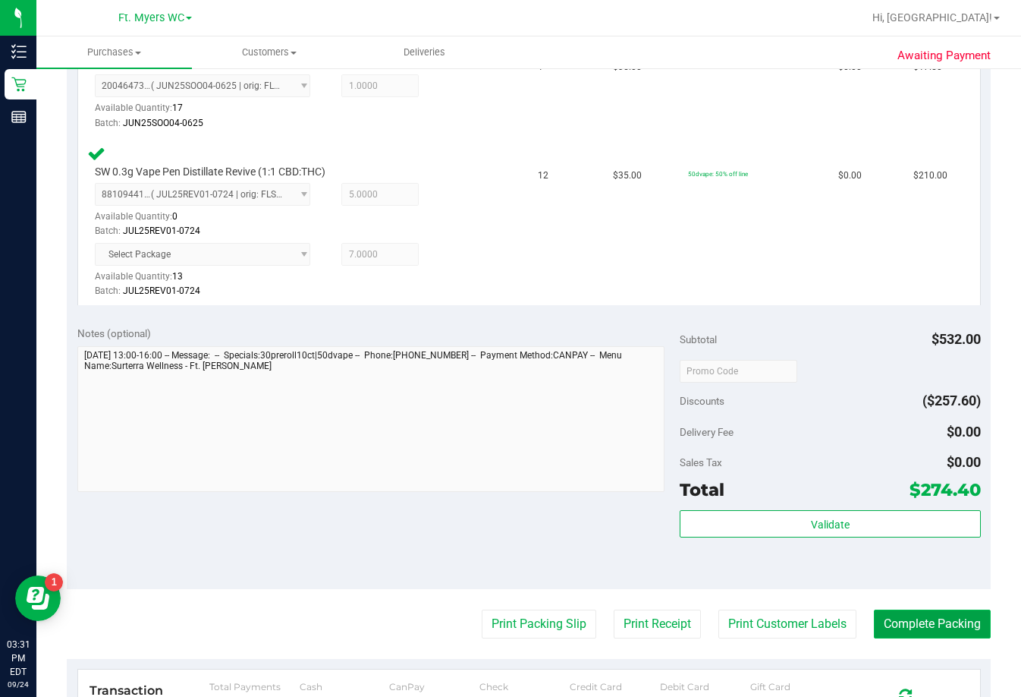
click at [726, 626] on button "Complete Packing" at bounding box center [932, 623] width 117 height 29
click at [726, 621] on button "Complete Packing" at bounding box center [932, 623] width 117 height 29
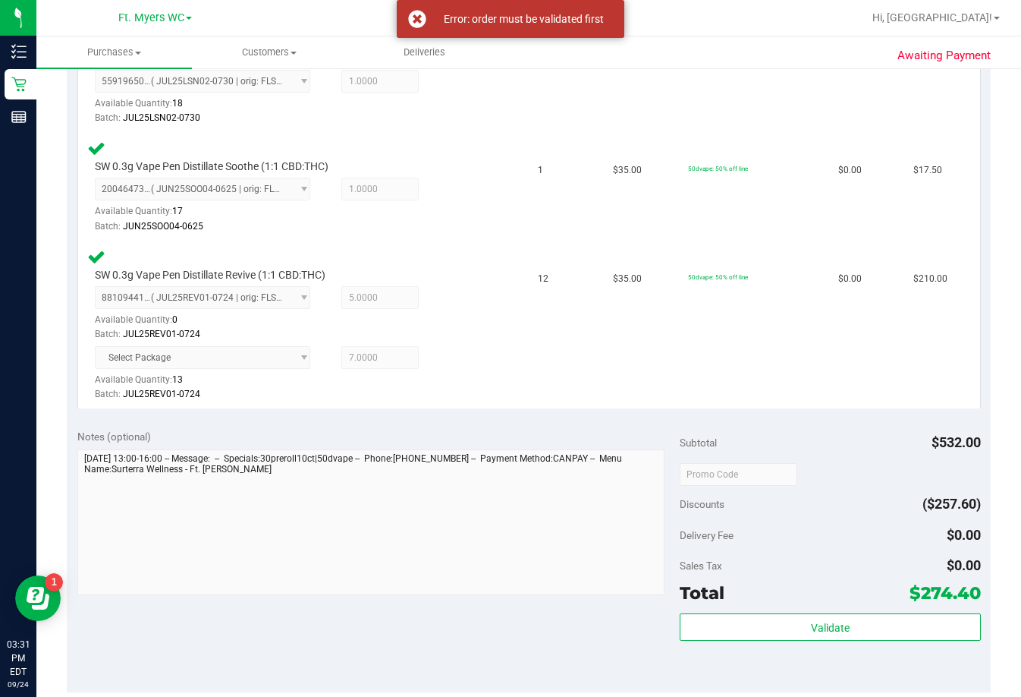
scroll to position [683, 0]
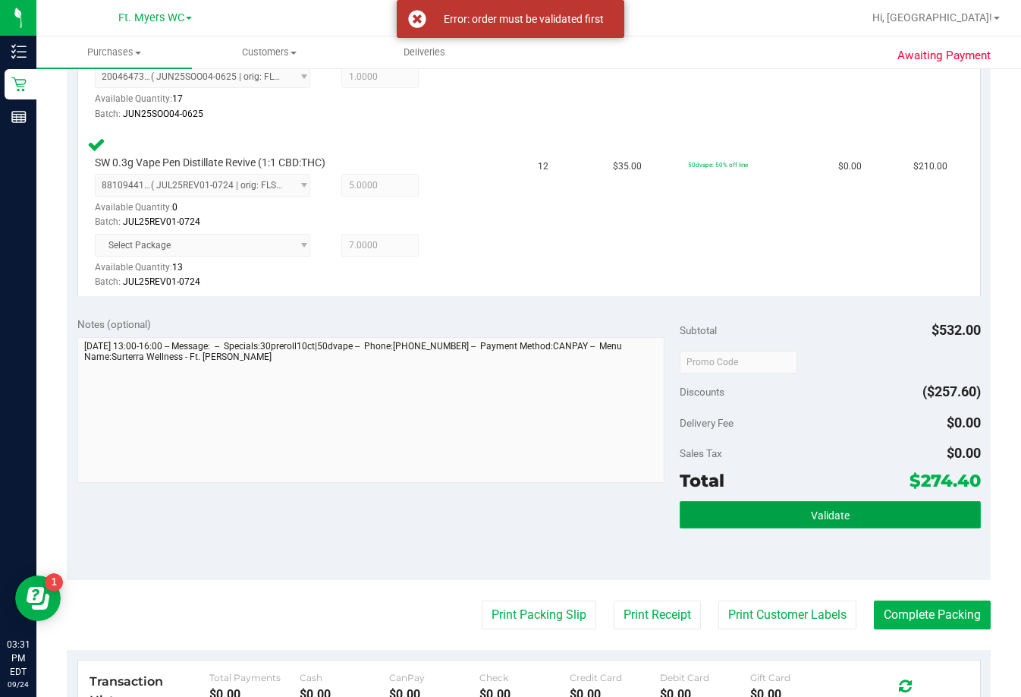
click at [726, 505] on button "Validate" at bounding box center [830, 514] width 301 height 27
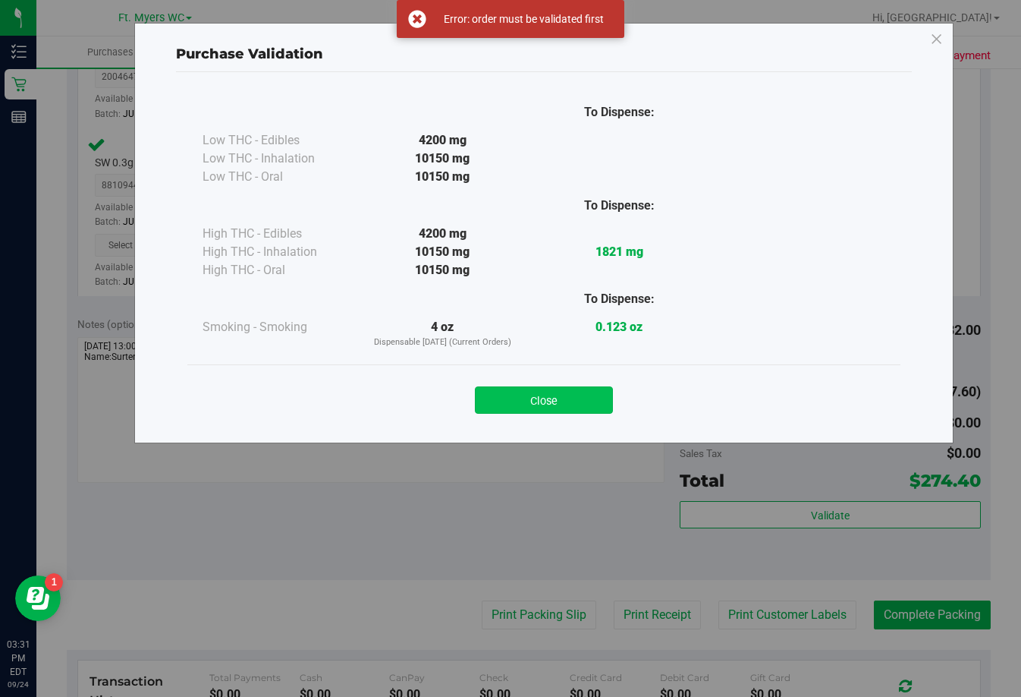
click at [581, 397] on button "Close" at bounding box center [544, 399] width 138 height 27
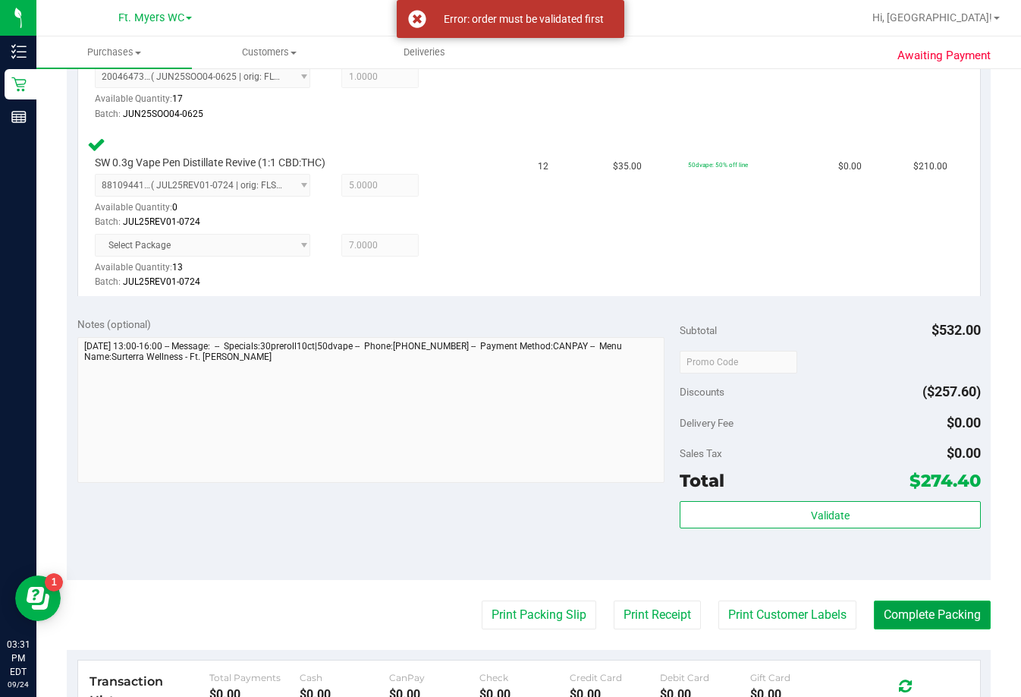
click at [726, 623] on button "Complete Packing" at bounding box center [932, 614] width 117 height 29
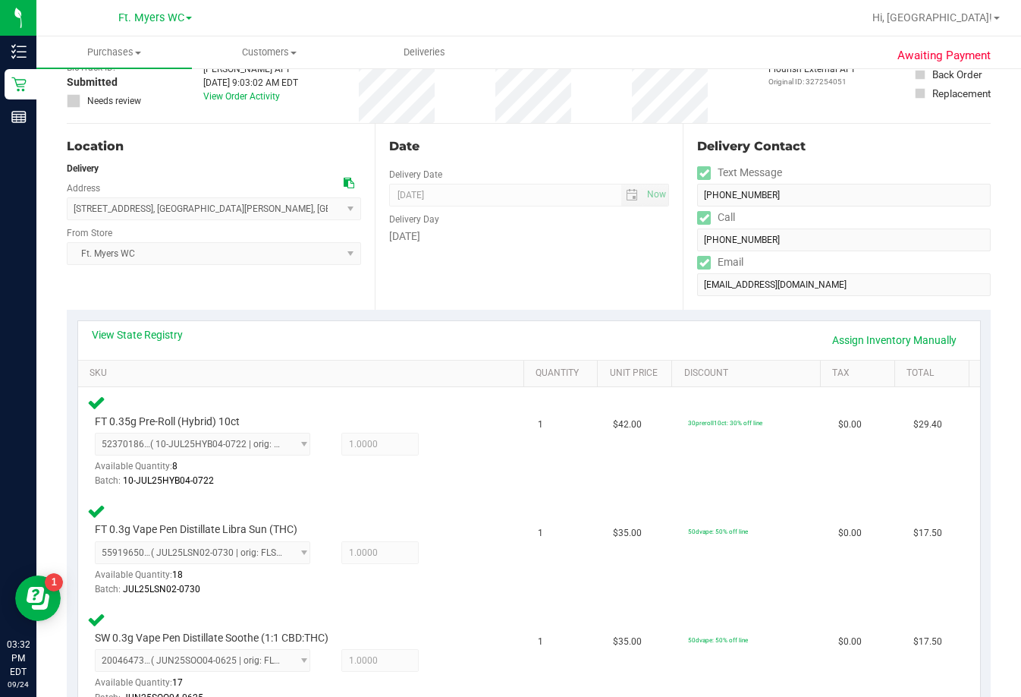
scroll to position [0, 0]
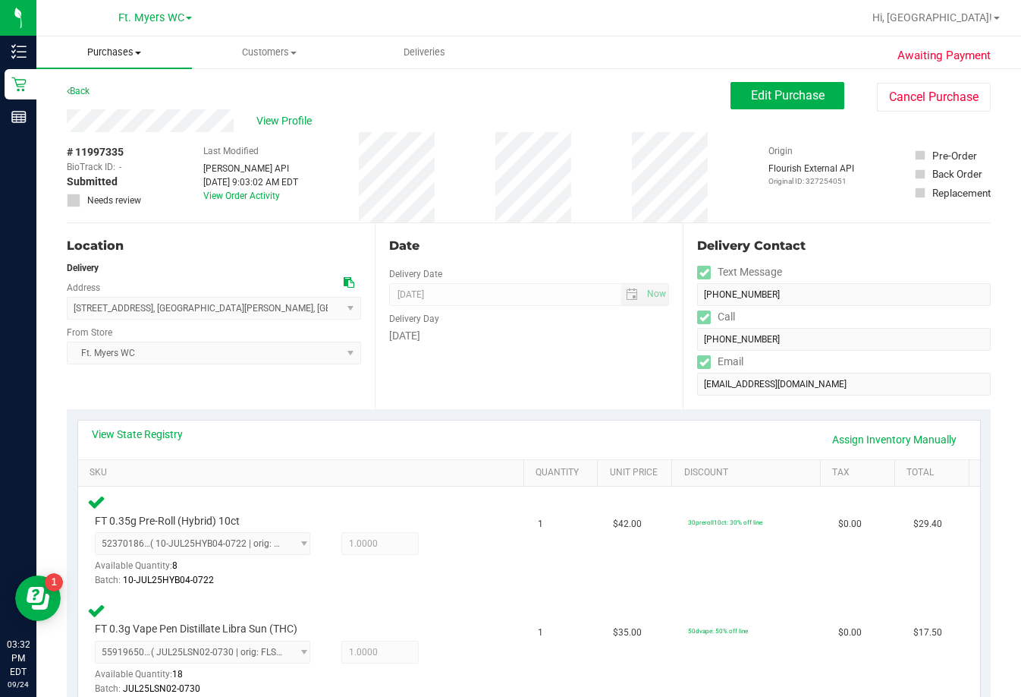
click at [132, 52] on span "Purchases" at bounding box center [114, 53] width 156 height 14
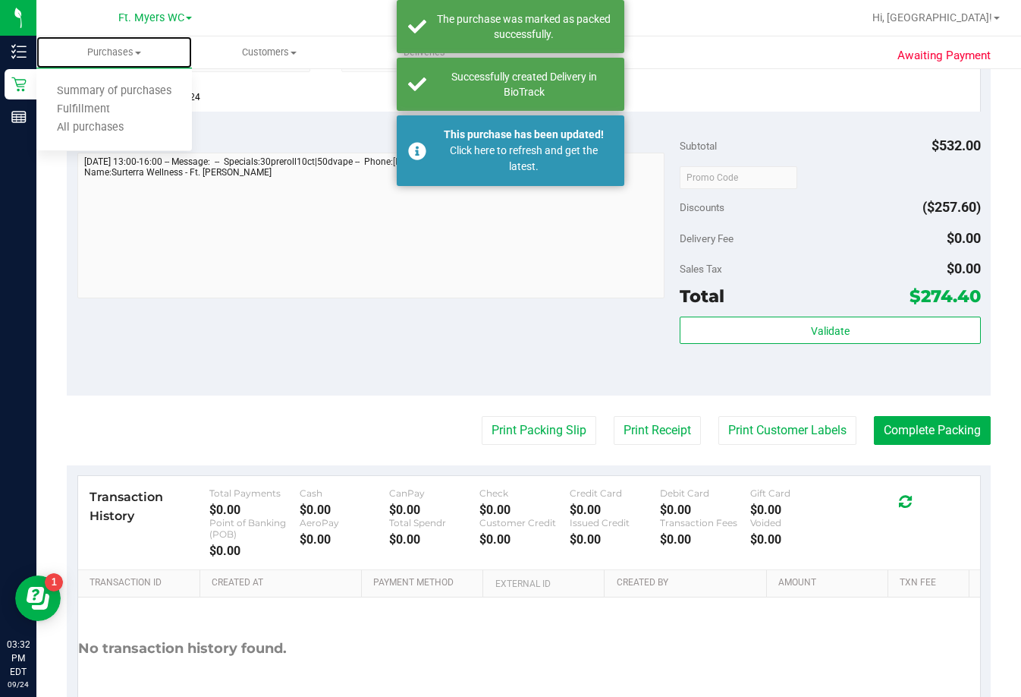
scroll to position [961, 0]
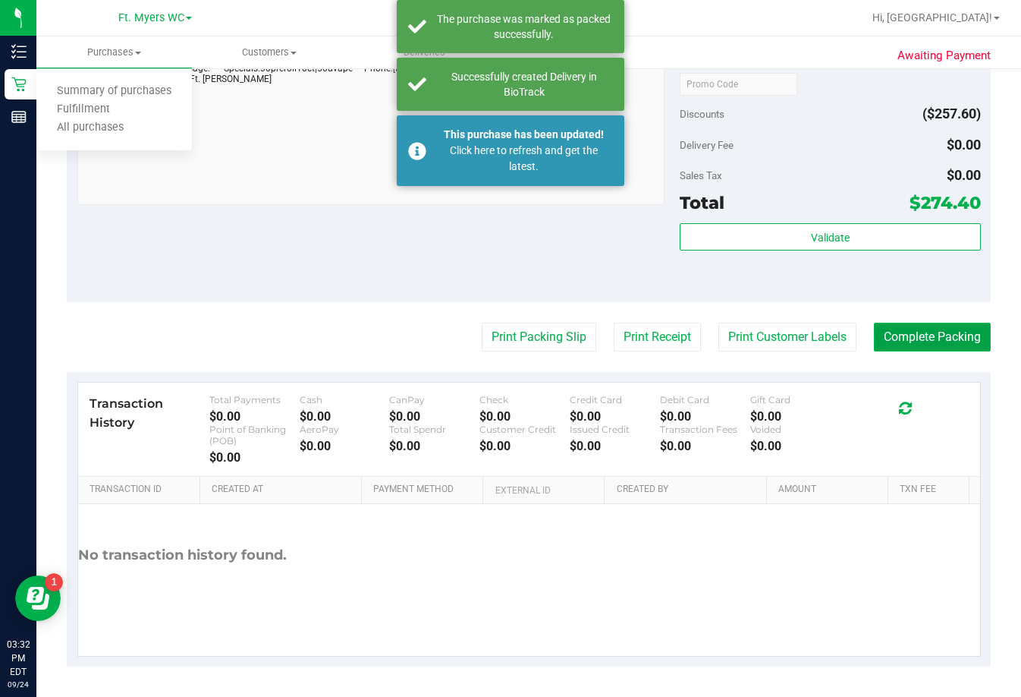
click at [726, 329] on button "Complete Packing" at bounding box center [932, 337] width 117 height 29
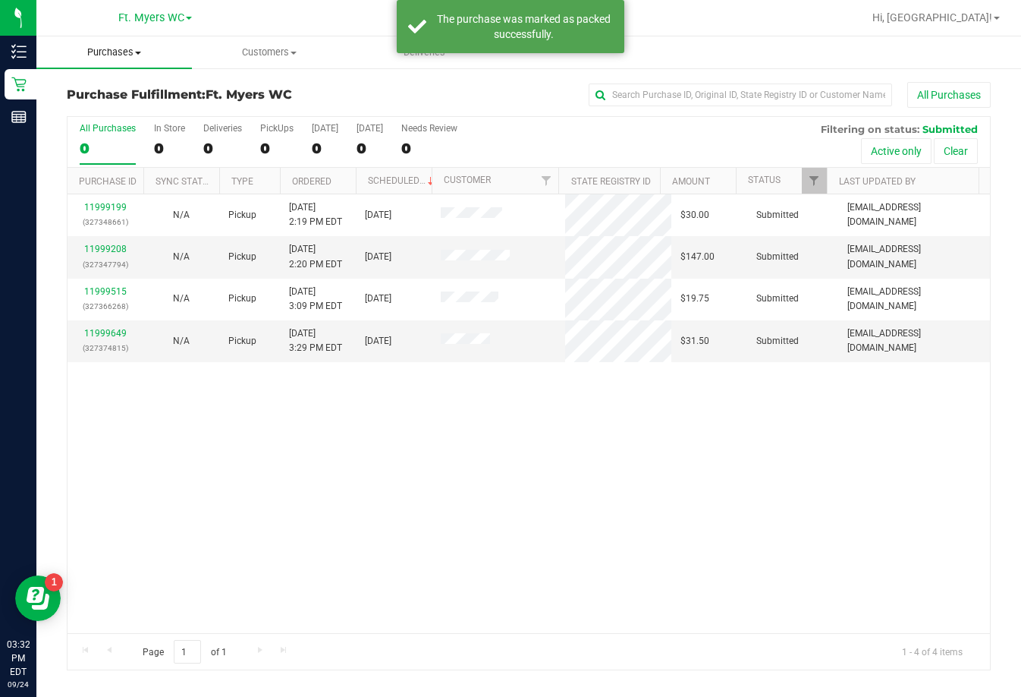
click at [129, 52] on span "Purchases" at bounding box center [114, 53] width 156 height 14
click at [117, 103] on span "Fulfillment" at bounding box center [83, 109] width 94 height 13
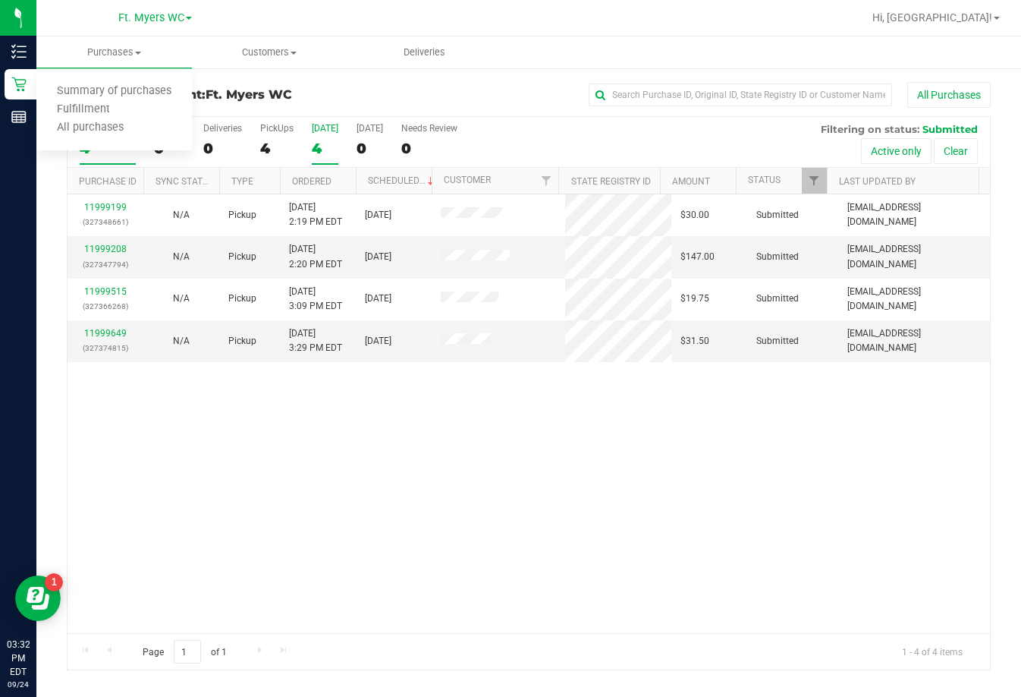
click at [326, 135] on label "Today 4" at bounding box center [325, 144] width 27 height 42
click at [0, 0] on input "Today 4" at bounding box center [0, 0] width 0 height 0
click at [326, 135] on label "Today 4" at bounding box center [325, 144] width 27 height 42
click at [0, 0] on input "Today 4" at bounding box center [0, 0] width 0 height 0
drag, startPoint x: 516, startPoint y: 554, endPoint x: 374, endPoint y: 404, distance: 206.7
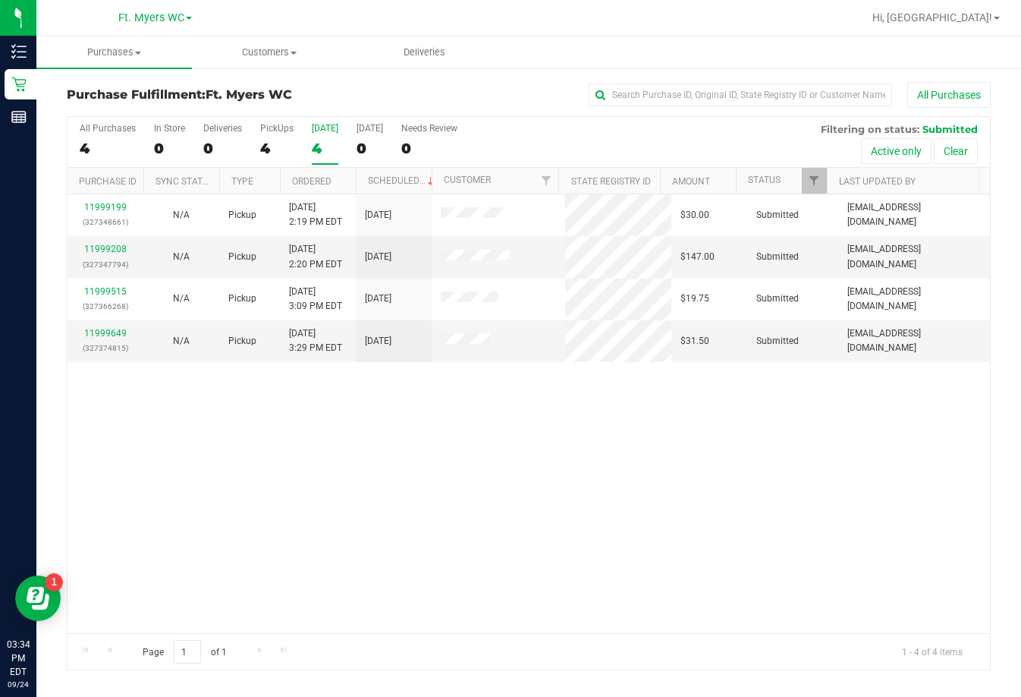
click at [517, 553] on div "11999199 (327348661) N/A Pickup 9/24/2025 2:19 PM EDT 9/24/2025 $30.00 Submitte…" at bounding box center [529, 413] width 923 height 439
click at [324, 132] on div "Today" at bounding box center [325, 128] width 27 height 11
click at [0, 0] on input "Today 4" at bounding box center [0, 0] width 0 height 0
click at [467, 597] on div "11999199 (327348661) N/A Pickup 9/24/2025 2:19 PM EDT 9/24/2025 $30.00 Submitte…" at bounding box center [529, 413] width 923 height 439
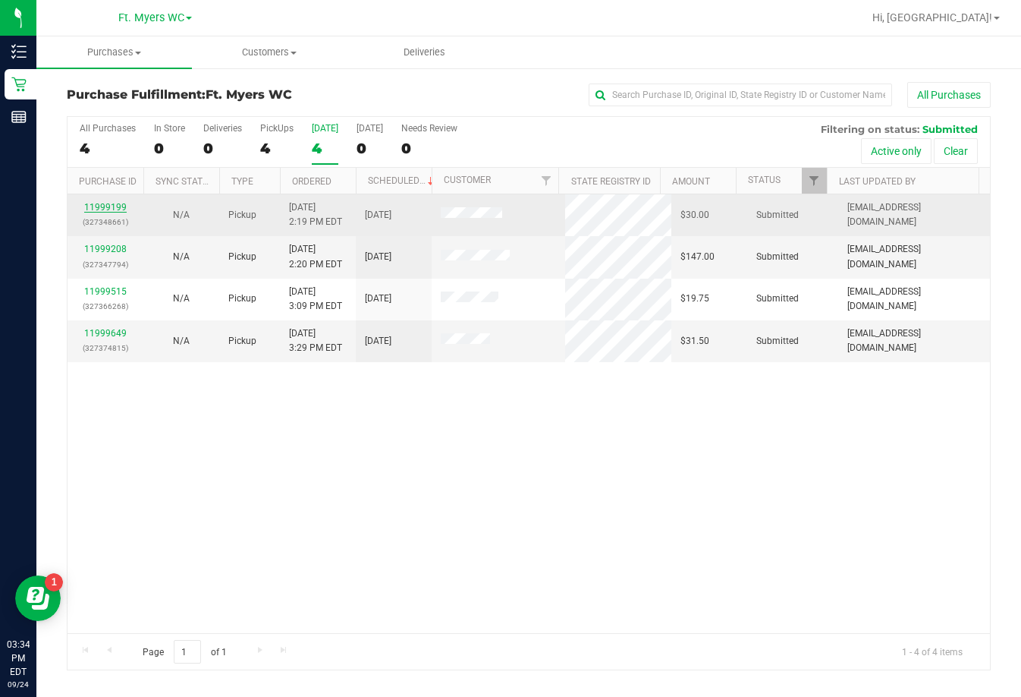
click at [118, 206] on link "11999199" at bounding box center [105, 207] width 42 height 11
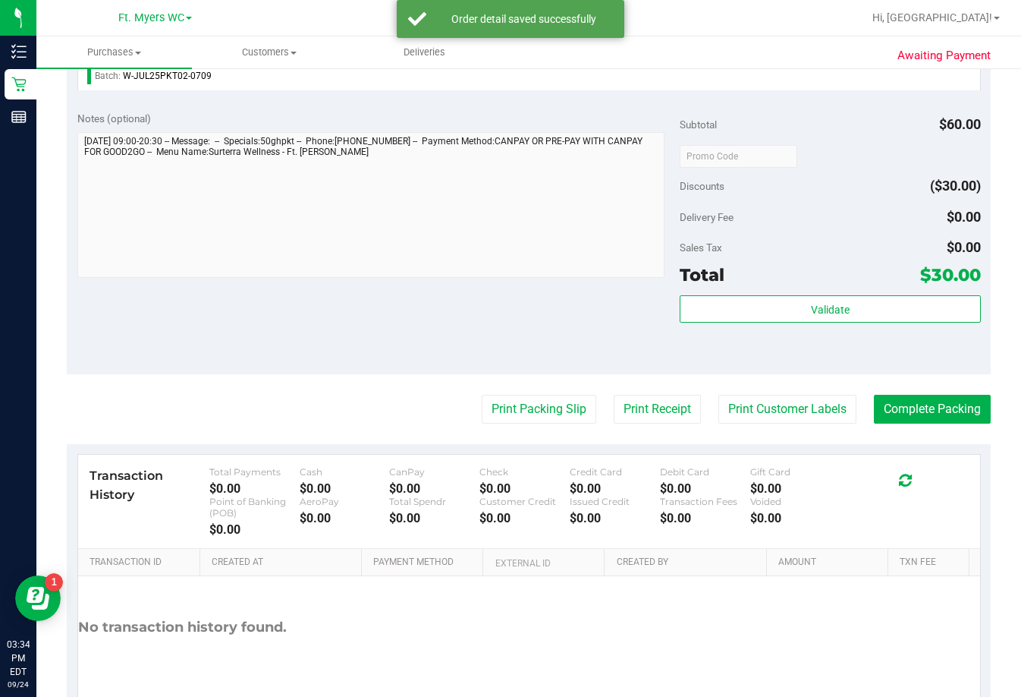
scroll to position [531, 0]
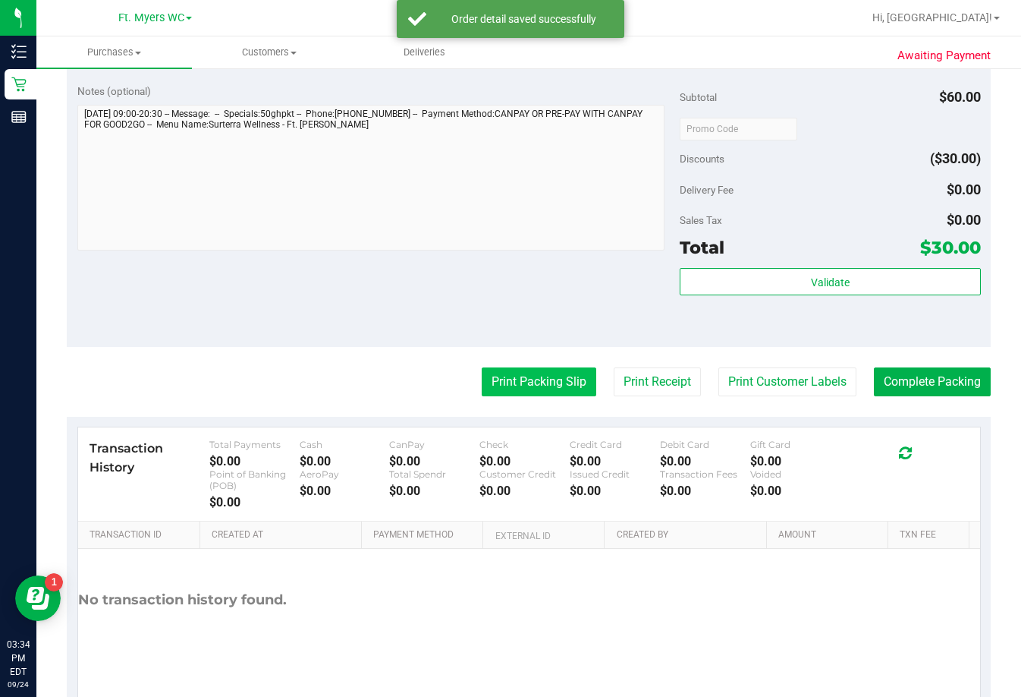
click at [504, 370] on button "Print Packing Slip" at bounding box center [539, 381] width 115 height 29
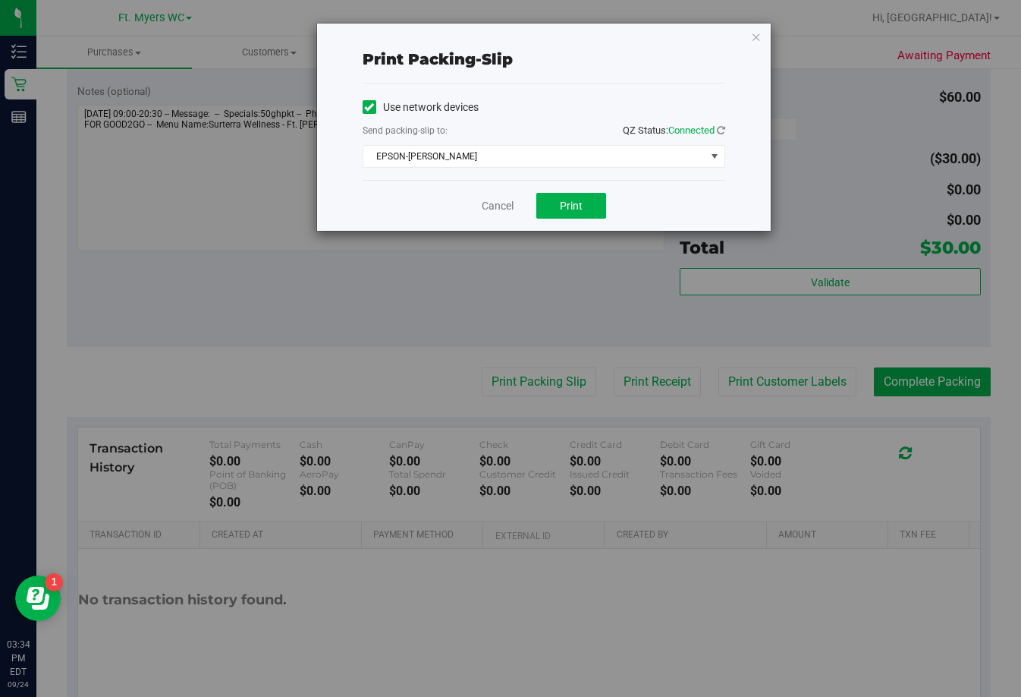
click at [584, 234] on div "Print packing-slip Use network devices Send packing-slip to: QZ Status: Connect…" at bounding box center [516, 348] width 1033 height 697
click at [579, 207] on span "Print" at bounding box center [571, 206] width 23 height 12
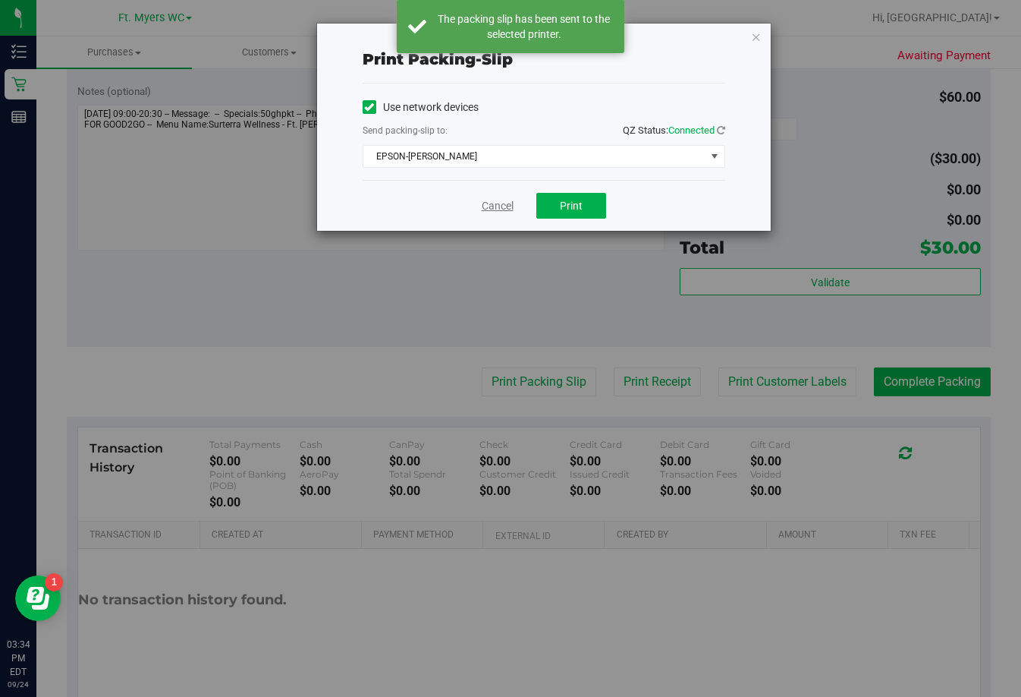
click at [506, 212] on link "Cancel" at bounding box center [498, 206] width 32 height 16
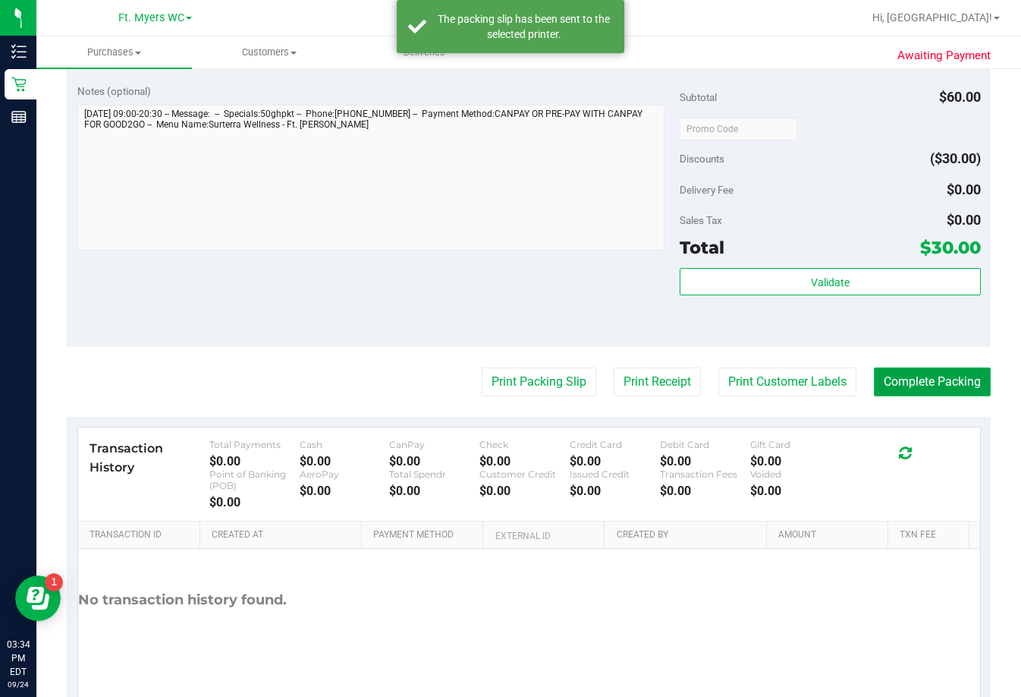
click at [726, 388] on button "Complete Packing" at bounding box center [932, 381] width 117 height 29
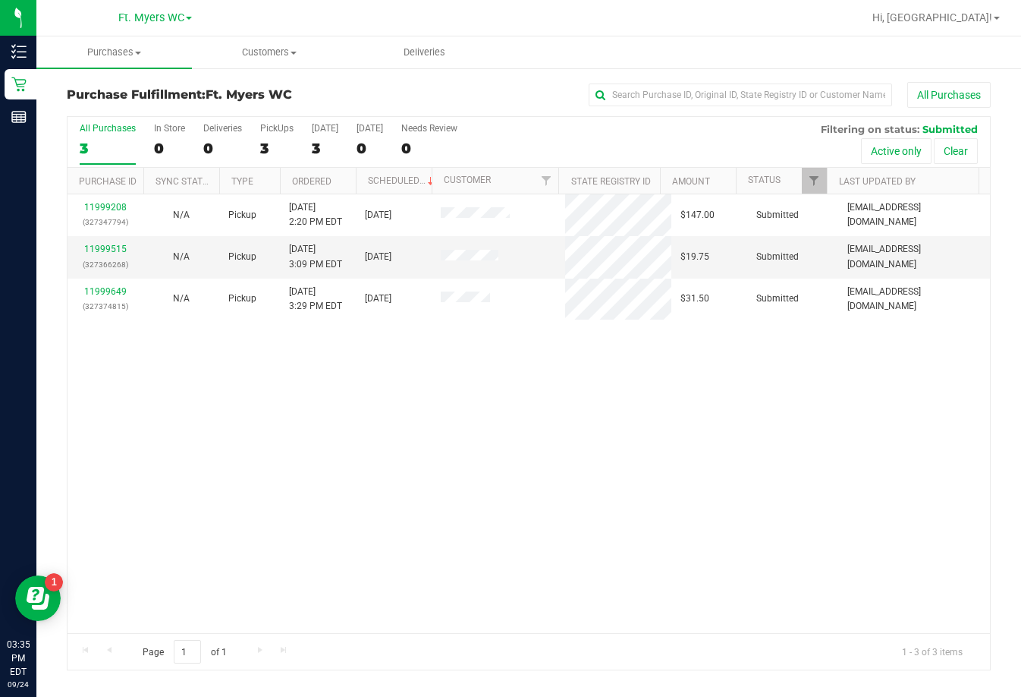
drag, startPoint x: 516, startPoint y: 574, endPoint x: 293, endPoint y: 343, distance: 321.5
click at [516, 564] on div "11999208 (327347794) N/A Pickup 9/24/2025 2:20 PM EDT 9/24/2025 $147.00 Submitt…" at bounding box center [529, 413] width 923 height 439
click at [302, 430] on div "11999208 (327347794) N/A Pickup 9/24/2025 2:20 PM EDT 9/24/2025 $147.00 Submitt…" at bounding box center [529, 413] width 923 height 439
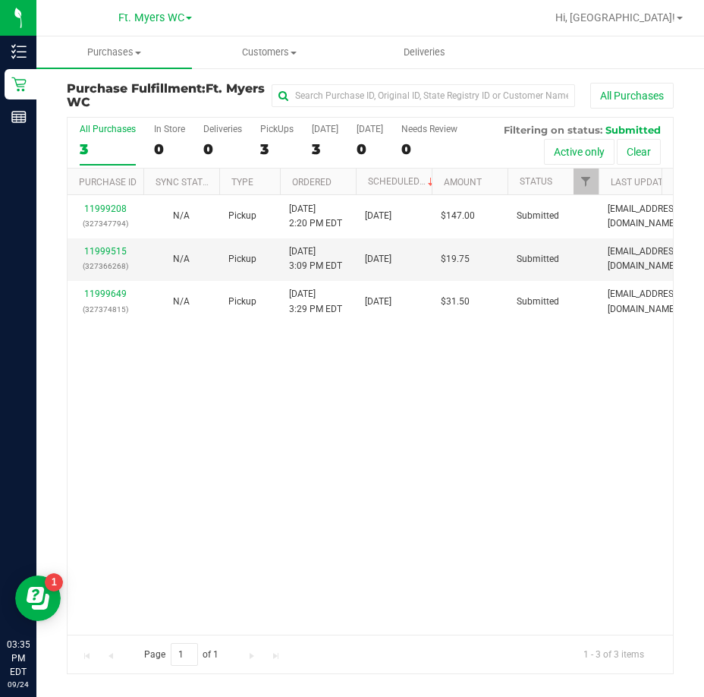
click at [404, 468] on div "11999208 (327347794) N/A Pickup 9/24/2025 2:20 PM EDT 9/24/2025 $147.00 Submitt…" at bounding box center [371, 414] width 606 height 439
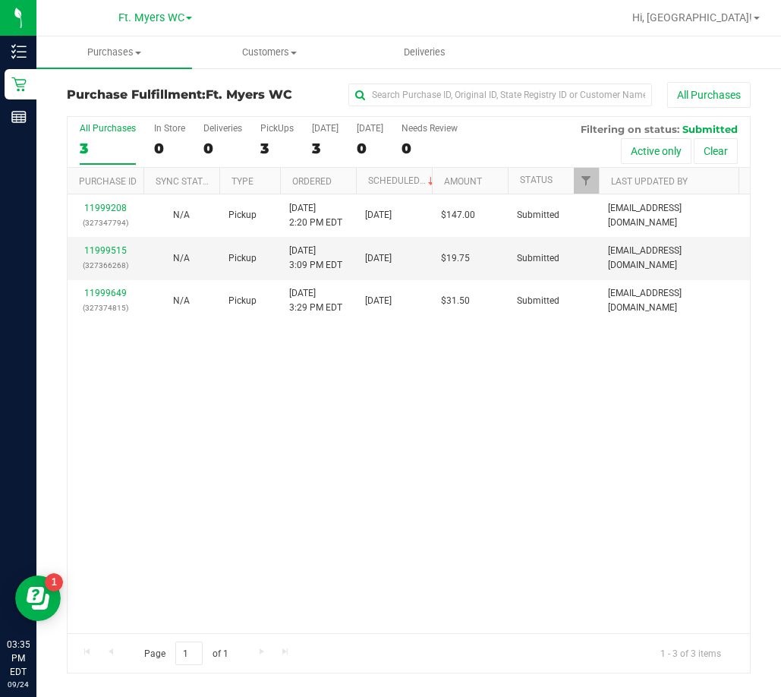
drag, startPoint x: 406, startPoint y: 468, endPoint x: 376, endPoint y: 447, distance: 36.4
click at [406, 468] on div "11999208 (327347794) N/A Pickup 9/24/2025 2:20 PM EDT 9/24/2025 $147.00 Submitt…" at bounding box center [409, 413] width 682 height 439
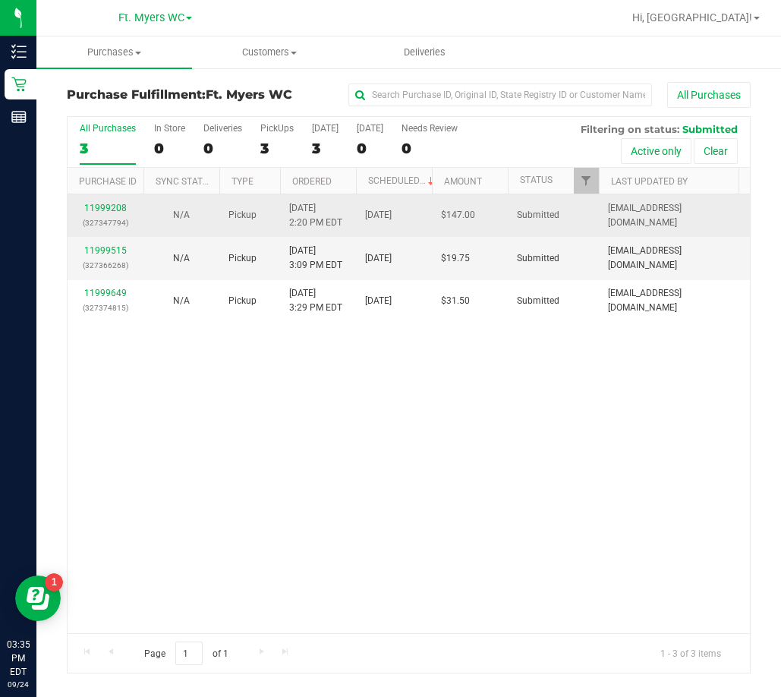
click at [118, 212] on div "11999208 (327347794)" at bounding box center [106, 215] width 58 height 29
click at [124, 206] on link "11999208" at bounding box center [105, 208] width 42 height 11
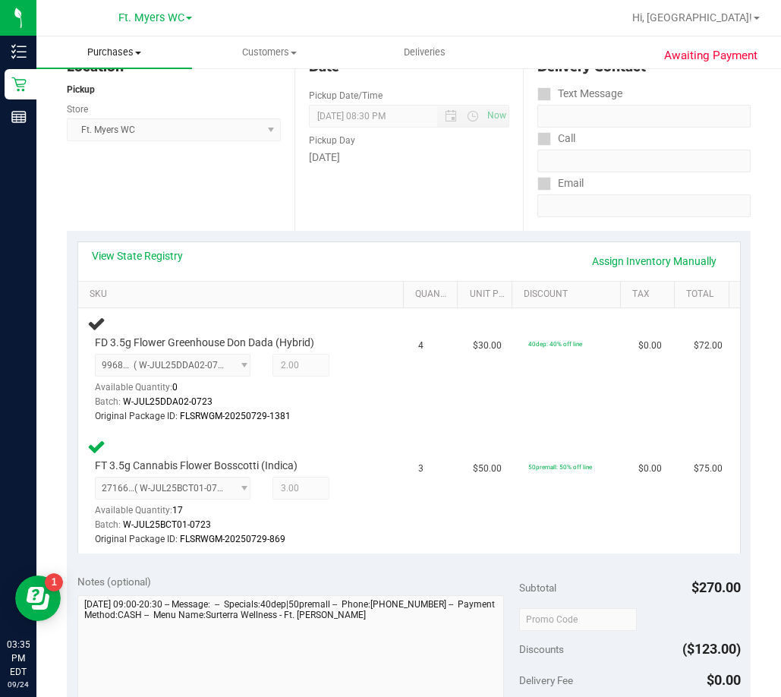
scroll to position [152, 0]
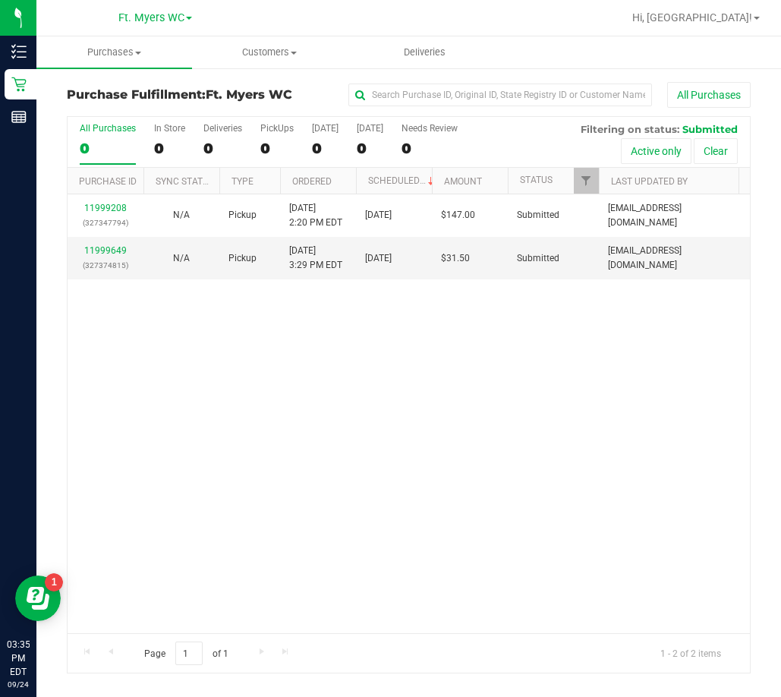
click at [313, 385] on div "11999208 (327347794) N/A Pickup 9/24/2025 2:20 PM EDT 9/24/2025 $147.00 Submitt…" at bounding box center [409, 413] width 682 height 439
click at [105, 248] on link "11999649" at bounding box center [105, 250] width 42 height 11
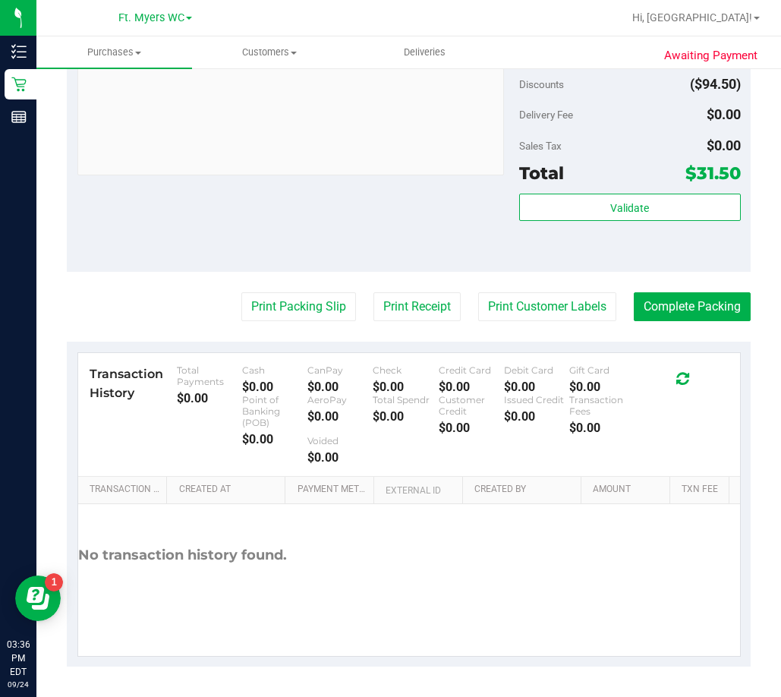
scroll to position [835, 0]
drag, startPoint x: 289, startPoint y: 630, endPoint x: 308, endPoint y: 465, distance: 165.8
drag, startPoint x: 308, startPoint y: 465, endPoint x: 206, endPoint y: 247, distance: 240.7
click at [206, 247] on div "Notes (optional) Subtotal $126.00 Discounts ($94.50) Delivery Fee $0.00 Sales T…" at bounding box center [409, 134] width 684 height 273
click at [271, 304] on button "Print Packing Slip" at bounding box center [298, 306] width 115 height 29
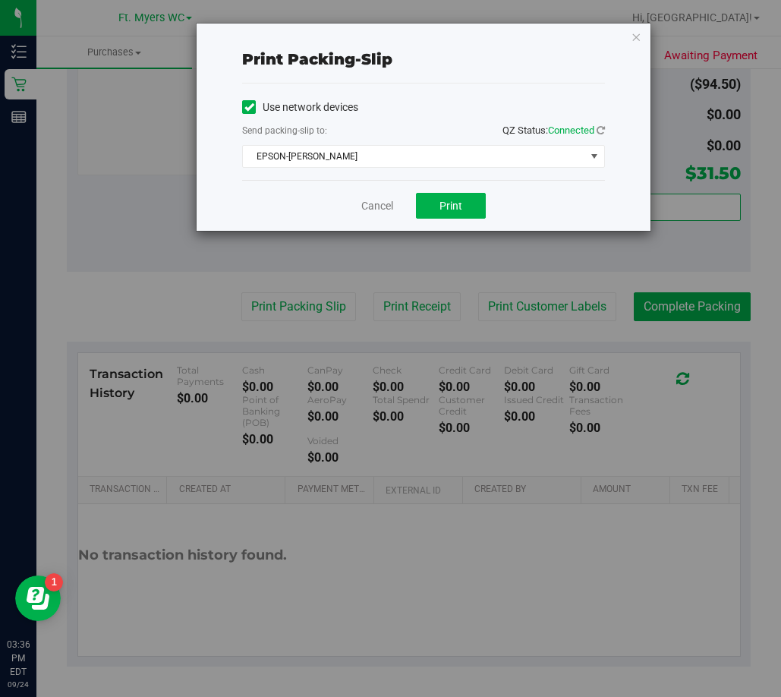
drag, startPoint x: 336, startPoint y: 172, endPoint x: 138, endPoint y: 215, distance: 202.6
click at [142, 206] on div "Print packing-slip Use network devices Send packing-slip to: QZ Status: Connect…" at bounding box center [396, 127] width 510 height 209
click at [459, 200] on span "Print" at bounding box center [450, 206] width 23 height 12
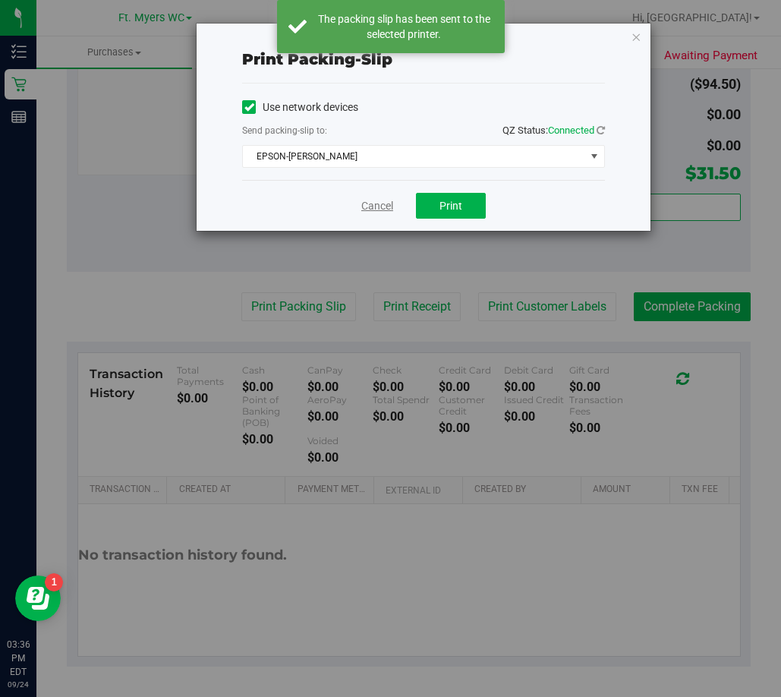
click at [381, 210] on link "Cancel" at bounding box center [377, 206] width 32 height 16
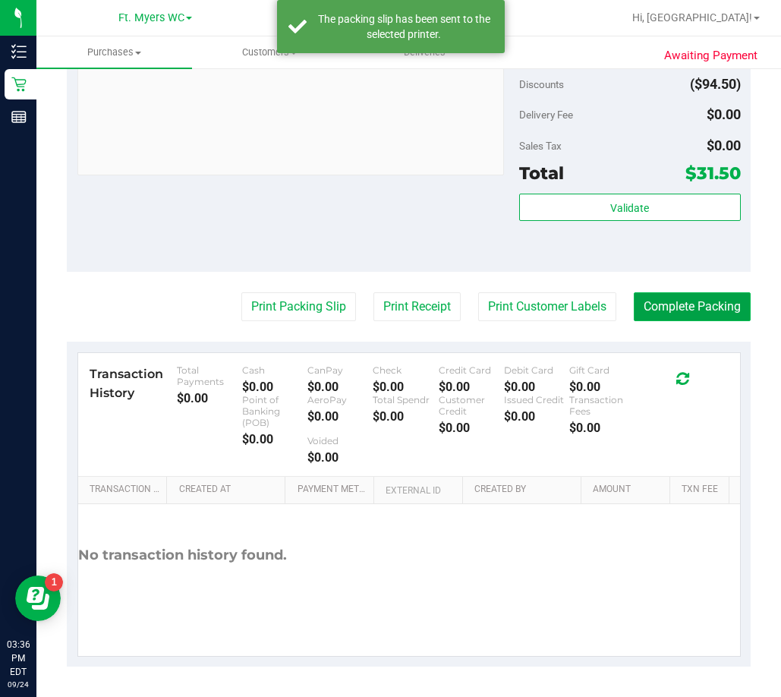
click at [650, 304] on button "Complete Packing" at bounding box center [692, 306] width 117 height 29
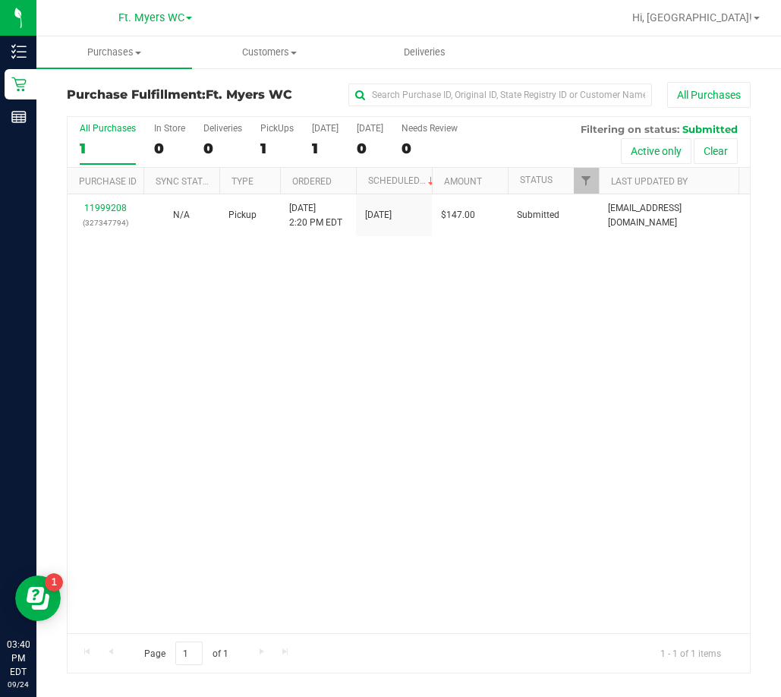
drag, startPoint x: 506, startPoint y: 480, endPoint x: 278, endPoint y: 184, distance: 374.0
click at [506, 458] on div "11999208 (327347794) N/A Pickup 9/24/2025 2:20 PM EDT 9/24/2025 $147.00 Submitt…" at bounding box center [409, 413] width 682 height 439
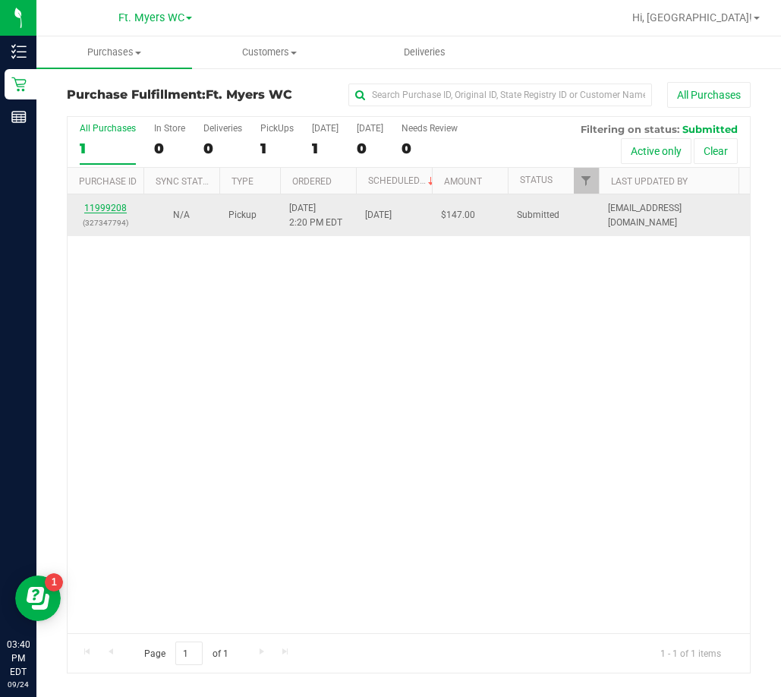
click at [98, 207] on link "11999208" at bounding box center [105, 208] width 42 height 11
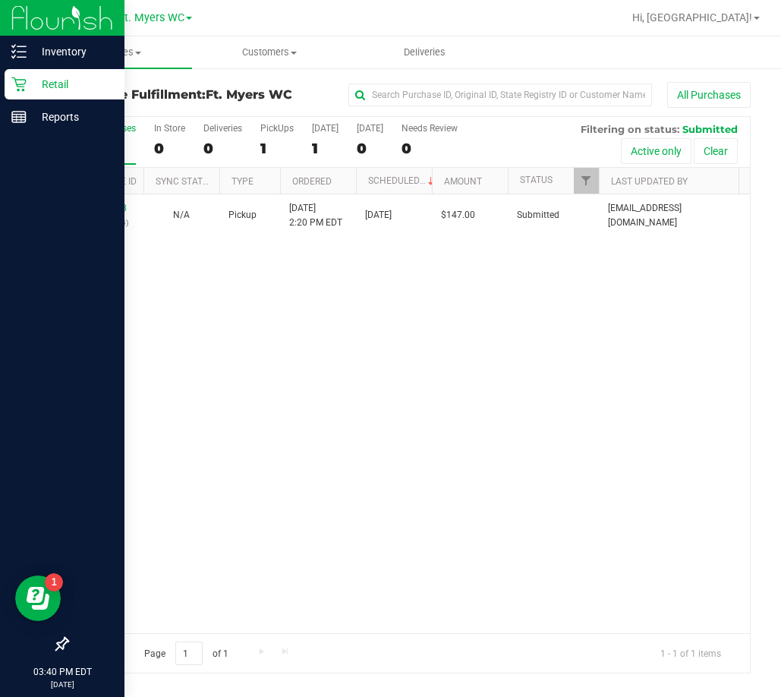
click at [15, 82] on icon at bounding box center [18, 84] width 15 height 15
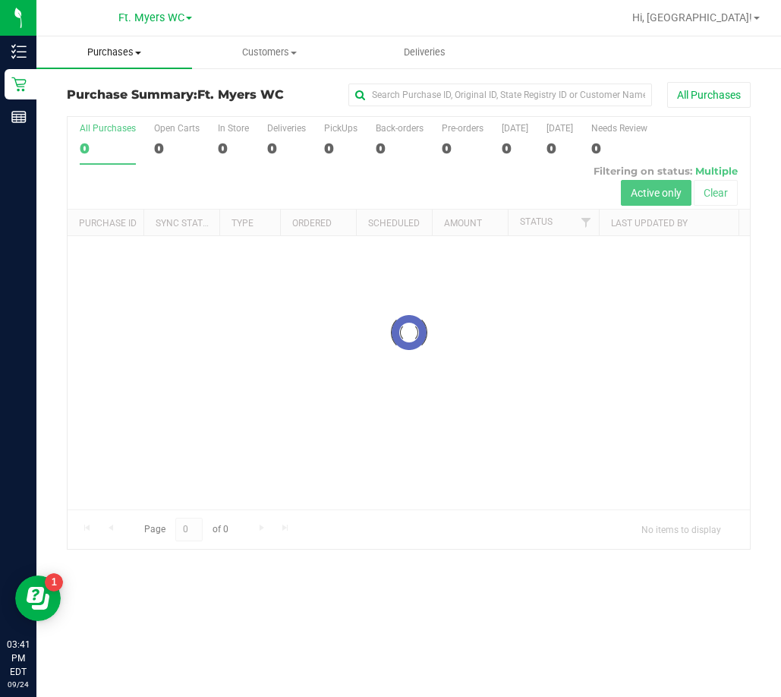
click at [116, 46] on span "Purchases" at bounding box center [114, 53] width 156 height 14
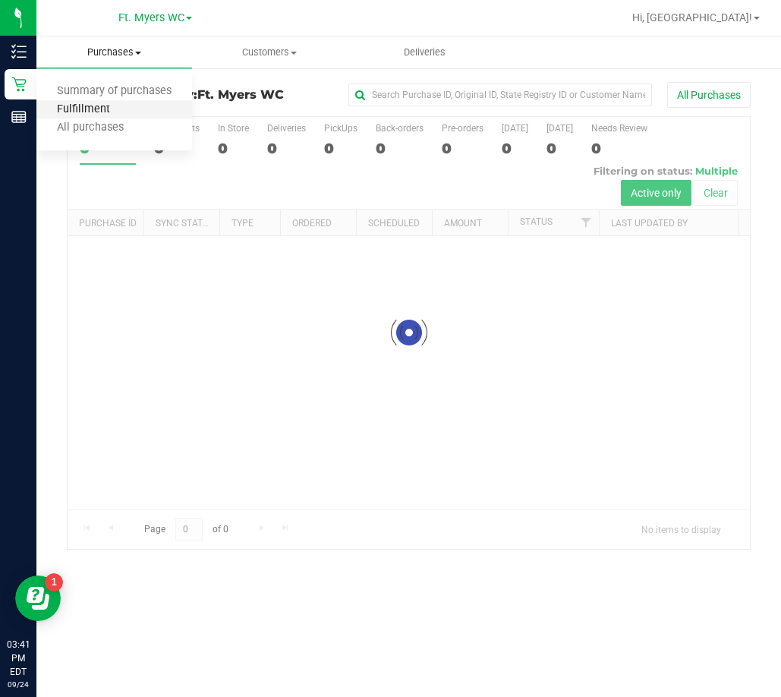
click at [96, 109] on span "Fulfillment" at bounding box center [83, 109] width 94 height 13
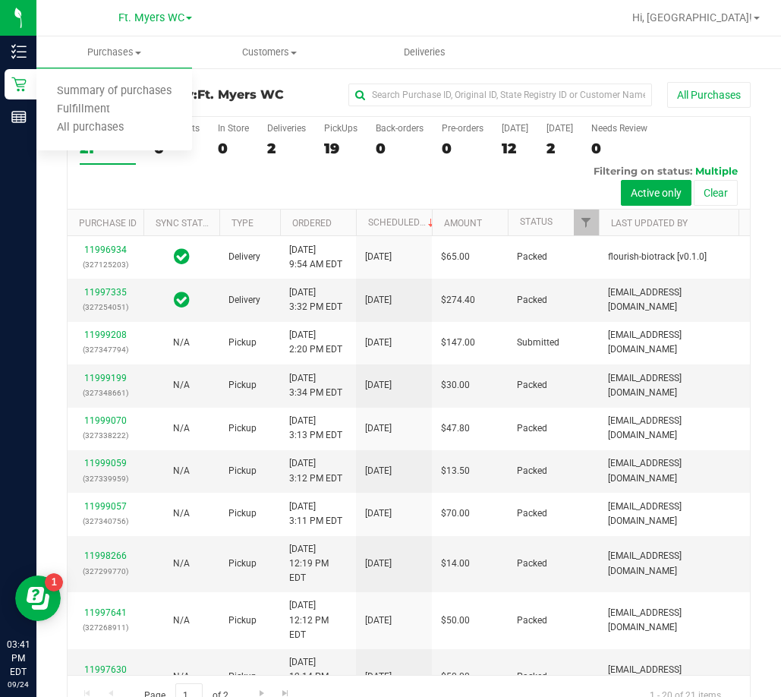
click at [285, 132] on div "Deliveries" at bounding box center [286, 128] width 39 height 11
click at [0, 0] on input "Deliveries 2" at bounding box center [0, 0] width 0 height 0
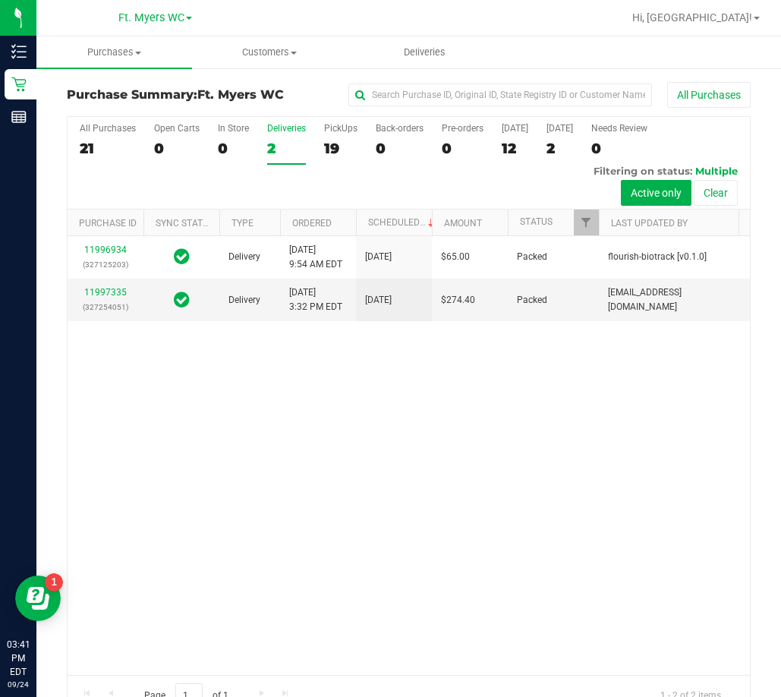
click at [281, 124] on div "Deliveries" at bounding box center [286, 128] width 39 height 11
click at [0, 0] on input "Deliveries 2" at bounding box center [0, 0] width 0 height 0
click at [110, 48] on span "Purchases" at bounding box center [114, 53] width 156 height 14
click at [101, 103] on span "Fulfillment" at bounding box center [83, 109] width 94 height 13
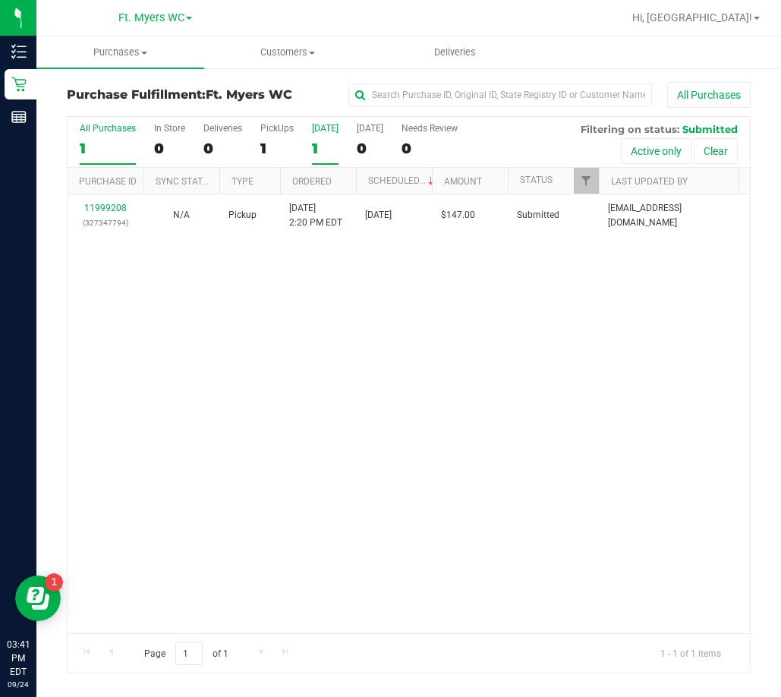
click at [323, 129] on div "Today" at bounding box center [325, 128] width 27 height 11
click at [0, 0] on input "Today 1" at bounding box center [0, 0] width 0 height 0
click at [274, 129] on div "PickUps" at bounding box center [276, 128] width 33 height 11
click at [0, 0] on input "PickUps 1" at bounding box center [0, 0] width 0 height 0
click at [272, 130] on div "PickUps" at bounding box center [276, 128] width 33 height 11
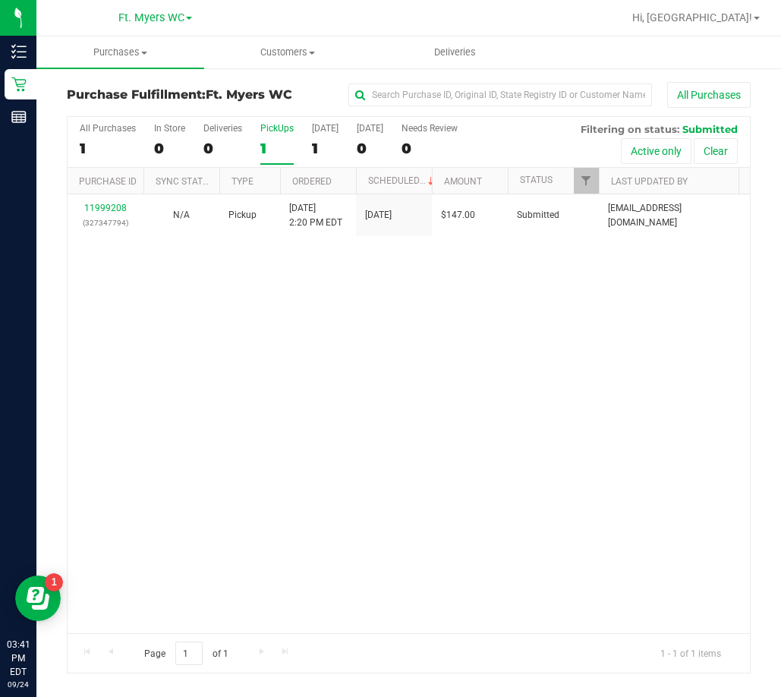
click at [0, 0] on input "PickUps 1" at bounding box center [0, 0] width 0 height 0
click at [112, 54] on span "Purchases" at bounding box center [120, 53] width 168 height 14
click at [98, 108] on span "Fulfillment" at bounding box center [83, 109] width 94 height 13
click at [278, 128] on div "PickUps" at bounding box center [276, 128] width 33 height 11
click at [0, 0] on input "PickUps 1" at bounding box center [0, 0] width 0 height 0
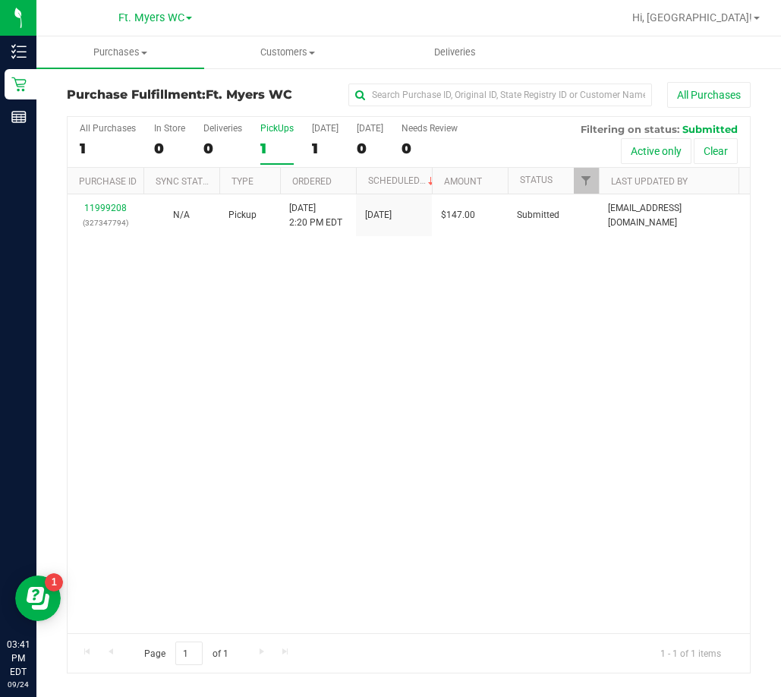
click at [337, 315] on div "11999208 (327347794) N/A Pickup 9/24/2025 2:20 PM EDT 9/24/2025 $147.00 Submitt…" at bounding box center [409, 413] width 682 height 439
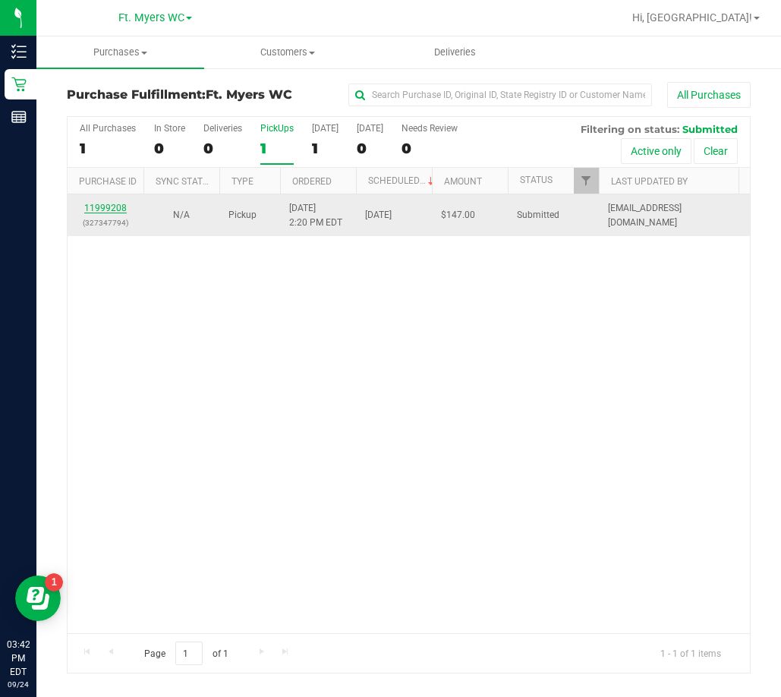
click at [110, 210] on link "11999208" at bounding box center [105, 208] width 42 height 11
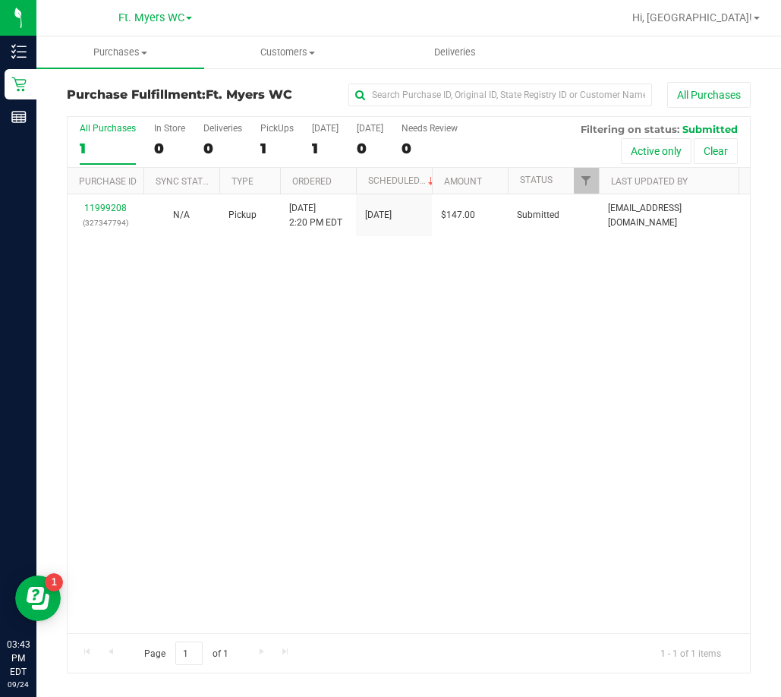
click at [505, 479] on div "11999208 (327347794) N/A Pickup 9/24/2025 2:20 PM EDT 9/24/2025 $147.00 Submitt…" at bounding box center [409, 413] width 682 height 439
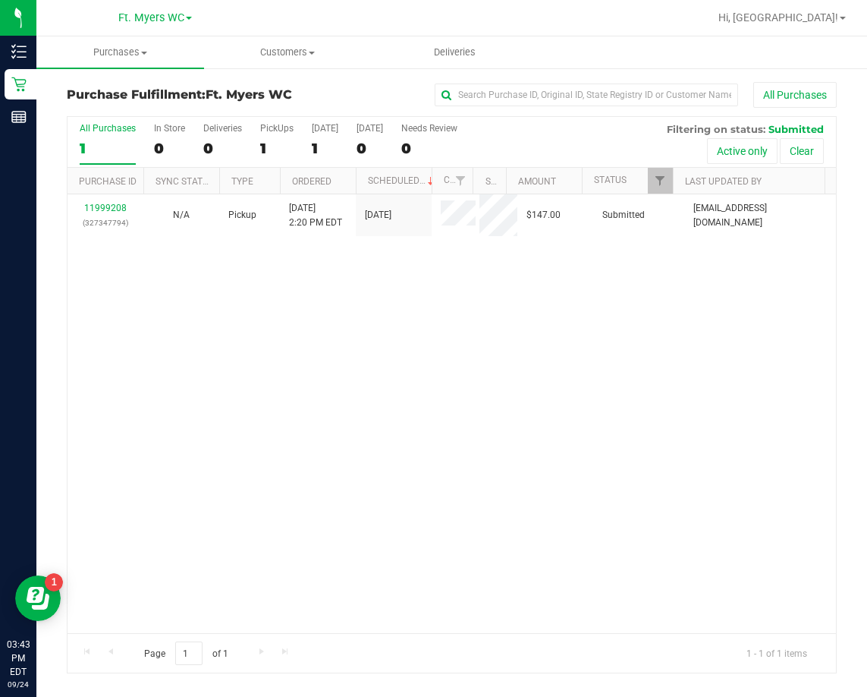
click at [590, 360] on div "11999208 (327347794) N/A Pickup 9/24/2025 2:20 PM EDT 9/24/2025 $147.00 Submitt…" at bounding box center [452, 413] width 769 height 439
drag, startPoint x: 341, startPoint y: 350, endPoint x: 274, endPoint y: 309, distance: 79.0
click at [342, 350] on div "11999820 (325012830) N/A Delivery 9/24/2025 3:56 PM EDT 9/26/2025 $285.00 Submi…" at bounding box center [452, 413] width 769 height 439
click at [286, 132] on div "PickUps" at bounding box center [276, 128] width 33 height 11
click at [0, 0] on input "PickUps 1" at bounding box center [0, 0] width 0 height 0
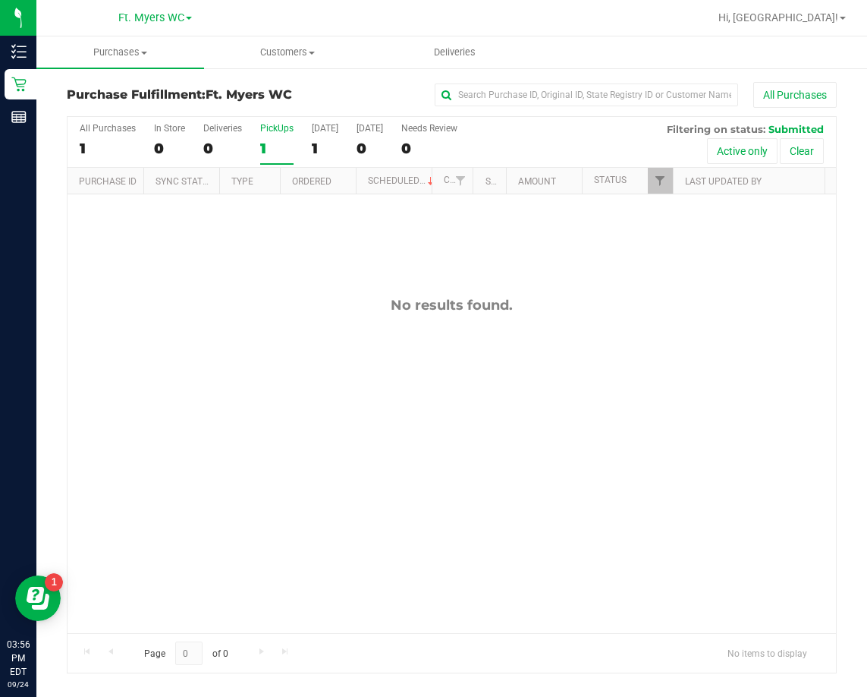
click at [285, 133] on div "PickUps" at bounding box center [276, 128] width 33 height 11
click at [0, 0] on input "PickUps 1" at bounding box center [0, 0] width 0 height 0
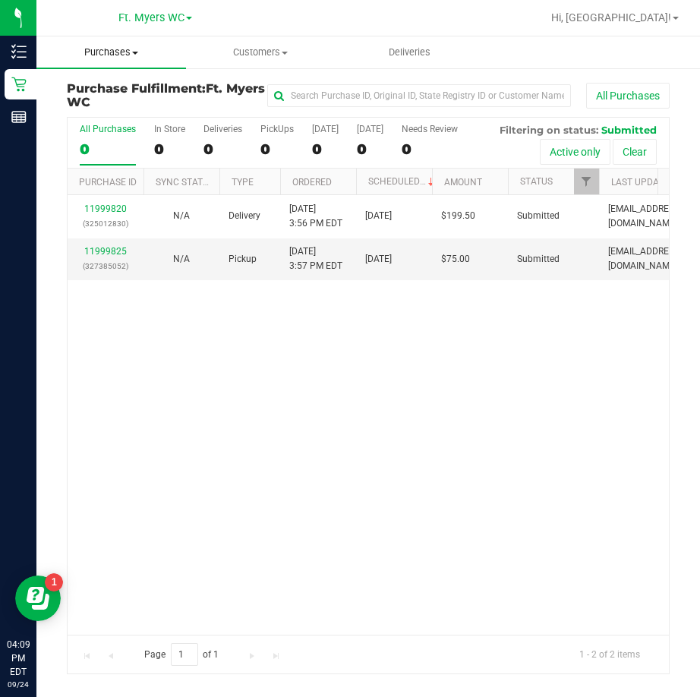
click at [117, 49] on span "Purchases" at bounding box center [110, 53] width 149 height 14
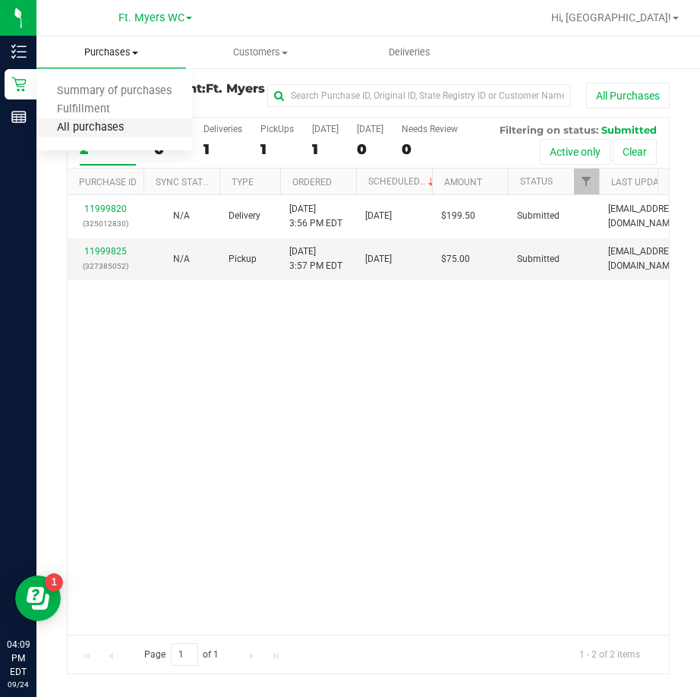
click at [91, 122] on span "All purchases" at bounding box center [90, 127] width 108 height 13
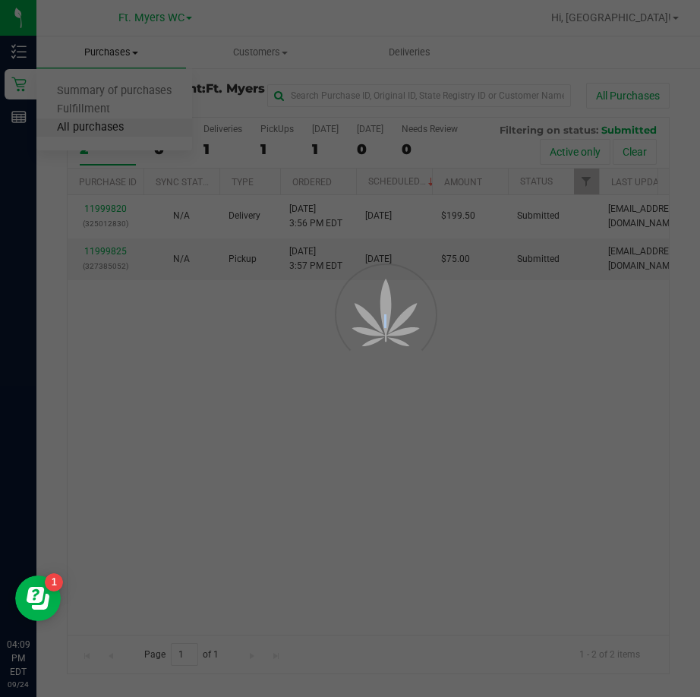
click at [91, 122] on div at bounding box center [350, 348] width 700 height 697
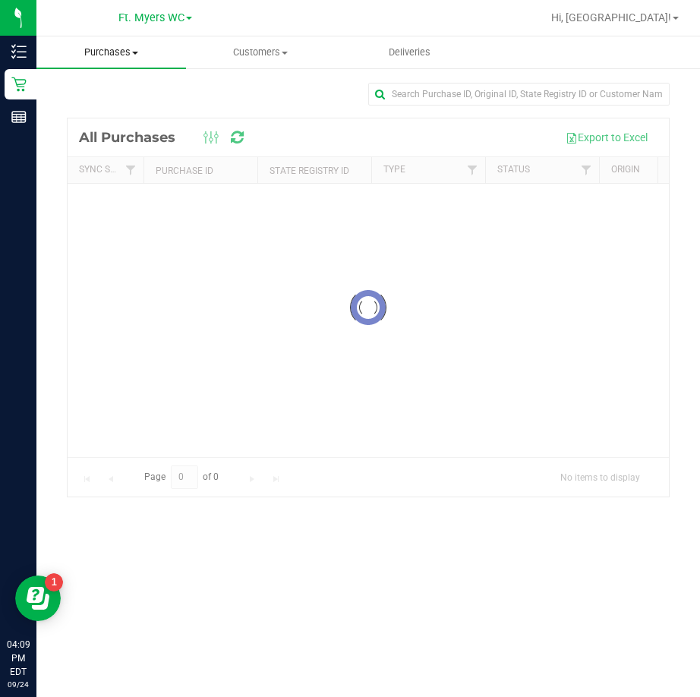
click at [105, 55] on span "Purchases" at bounding box center [110, 53] width 149 height 14
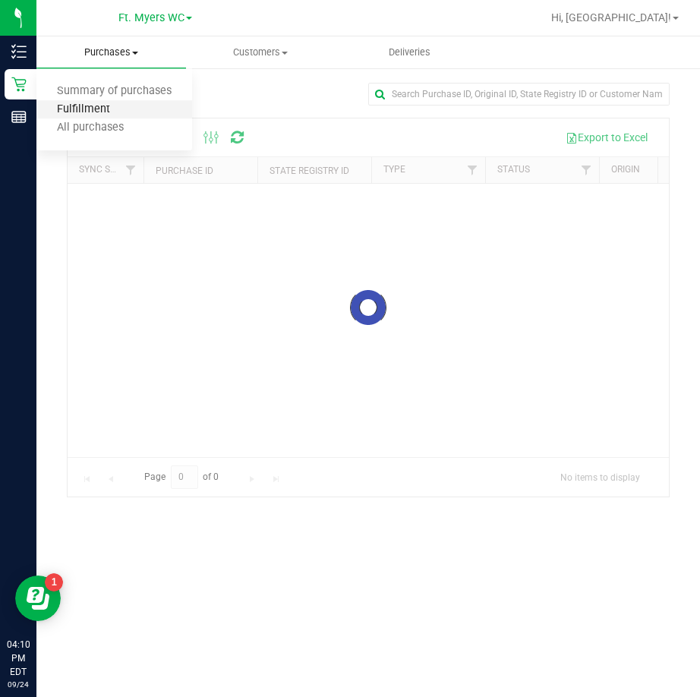
click at [101, 103] on span "Fulfillment" at bounding box center [83, 109] width 94 height 13
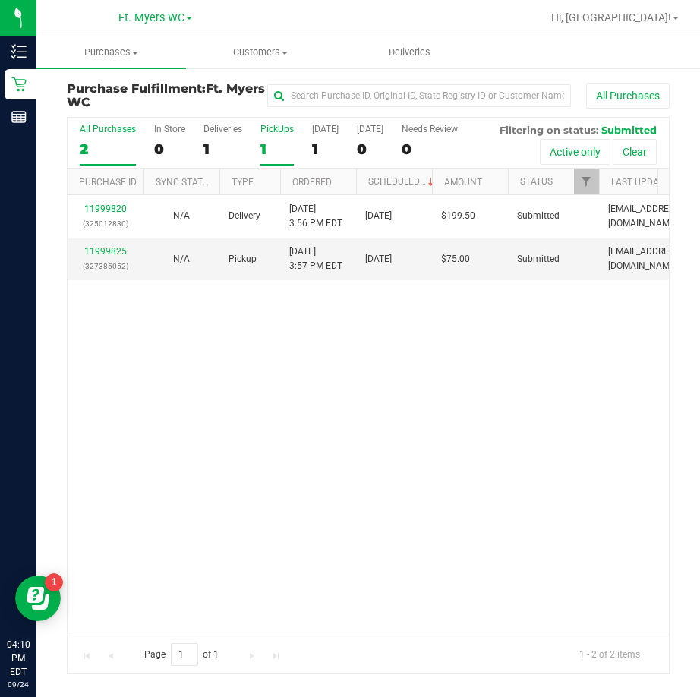
click at [281, 133] on div "PickUps" at bounding box center [276, 129] width 33 height 11
click at [0, 0] on input "PickUps 1" at bounding box center [0, 0] width 0 height 0
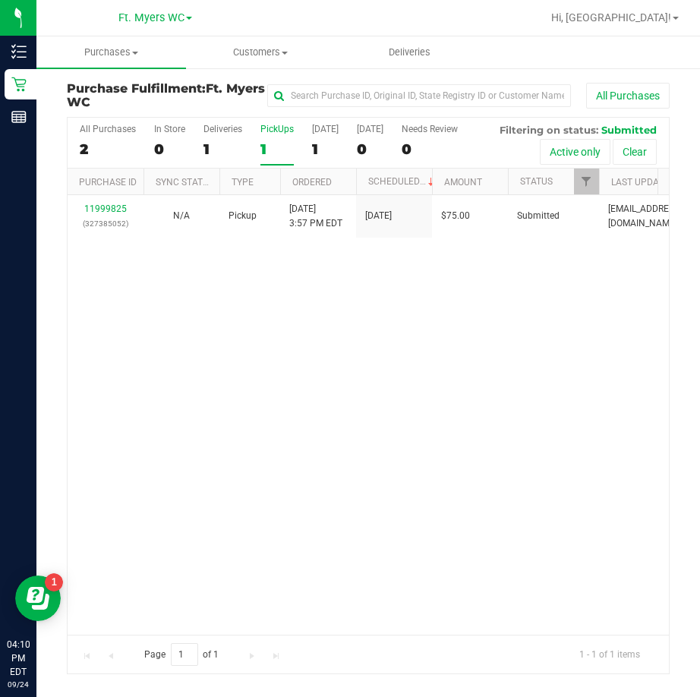
click at [280, 132] on div "PickUps" at bounding box center [276, 129] width 33 height 11
click at [0, 0] on input "PickUps 1" at bounding box center [0, 0] width 0 height 0
click at [351, 394] on div "11999825 (327385052) N/A Pickup 9/24/2025 3:57 PM EDT 9/24/2025 $75.00 Submitte…" at bounding box center [368, 414] width 601 height 439
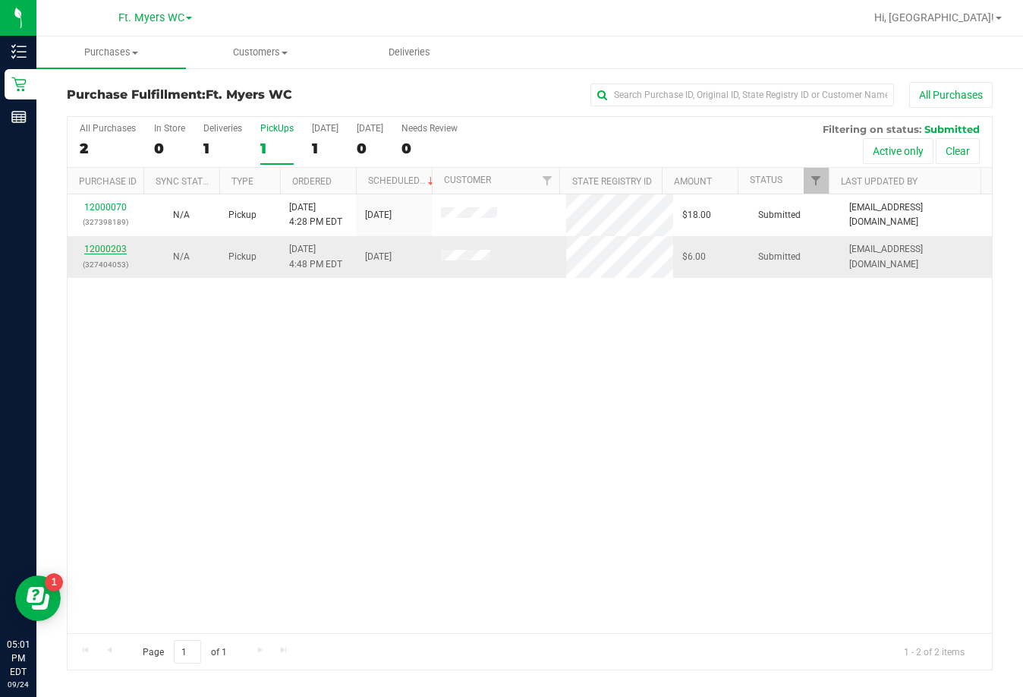
click at [108, 248] on link "12000203" at bounding box center [105, 249] width 42 height 11
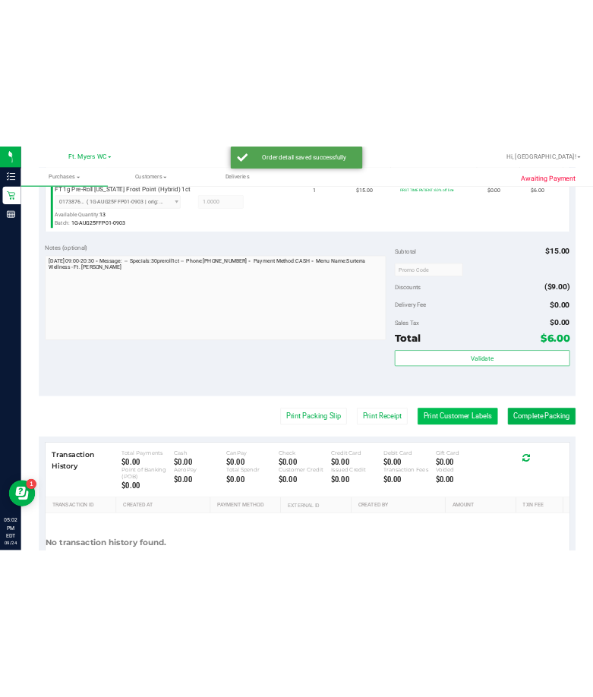
scroll to position [455, 0]
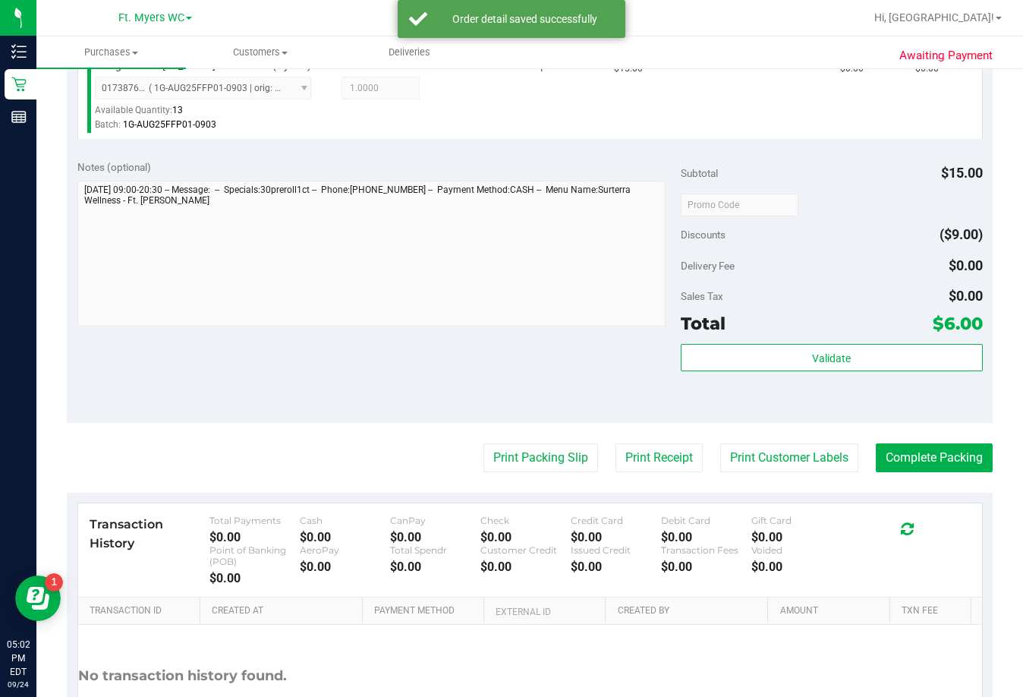
click at [699, 478] on purchase-details "Back Edit Purchase Cancel Purchase View Profile # 12000203 BioTrack ID: - Submi…" at bounding box center [530, 207] width 926 height 1161
click at [699, 455] on button "Complete Packing" at bounding box center [934, 457] width 117 height 29
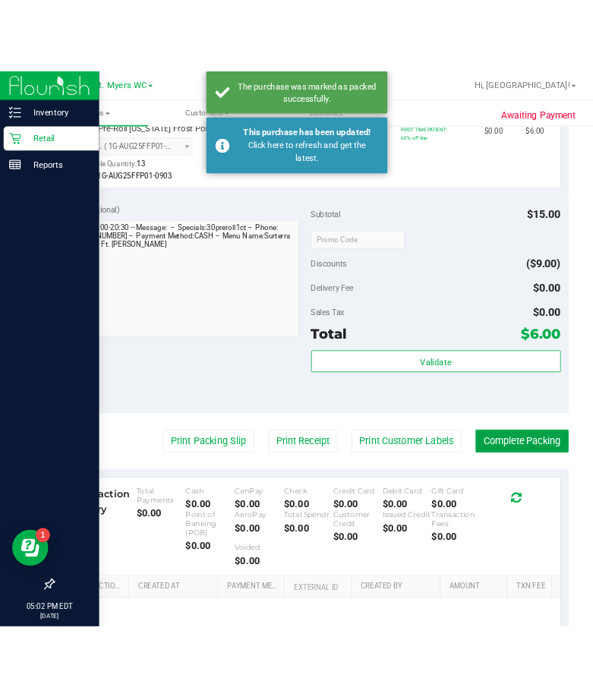
scroll to position [475, 0]
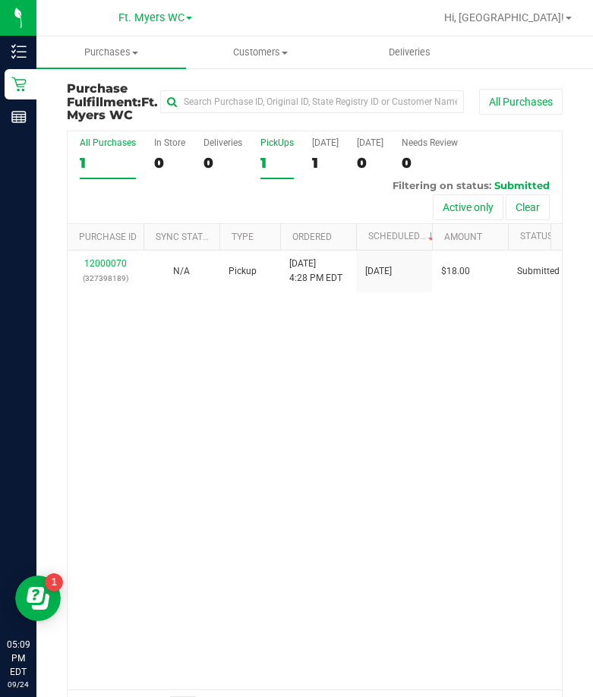
click at [290, 171] on div "1" at bounding box center [276, 162] width 33 height 17
click at [0, 0] on input "PickUps 1" at bounding box center [0, 0] width 0 height 0
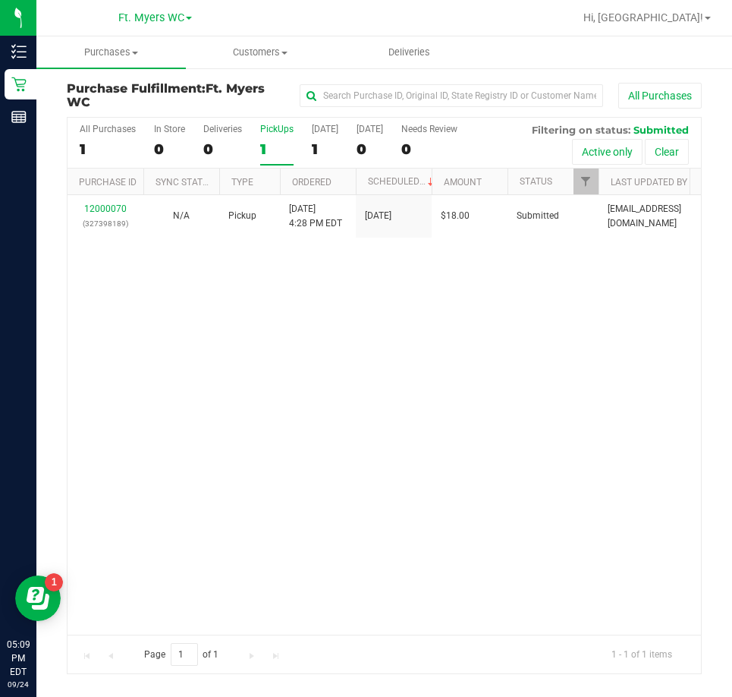
click at [273, 382] on div "12000070 (327398189) N/A Pickup 9/24/2025 4:28 PM EDT 9/24/2025 $18.00 Submitte…" at bounding box center [385, 414] width 634 height 439
click at [282, 135] on label "PickUps 1" at bounding box center [276, 145] width 33 height 42
click at [0, 0] on input "PickUps 1" at bounding box center [0, 0] width 0 height 0
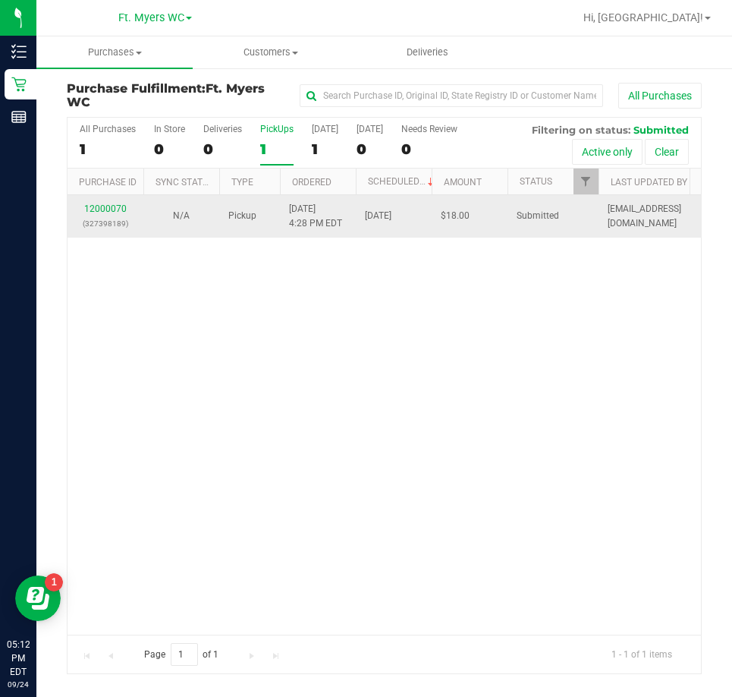
click at [105, 216] on p "(327398189)" at bounding box center [106, 223] width 58 height 14
click at [110, 203] on link "12000070" at bounding box center [105, 208] width 42 height 11
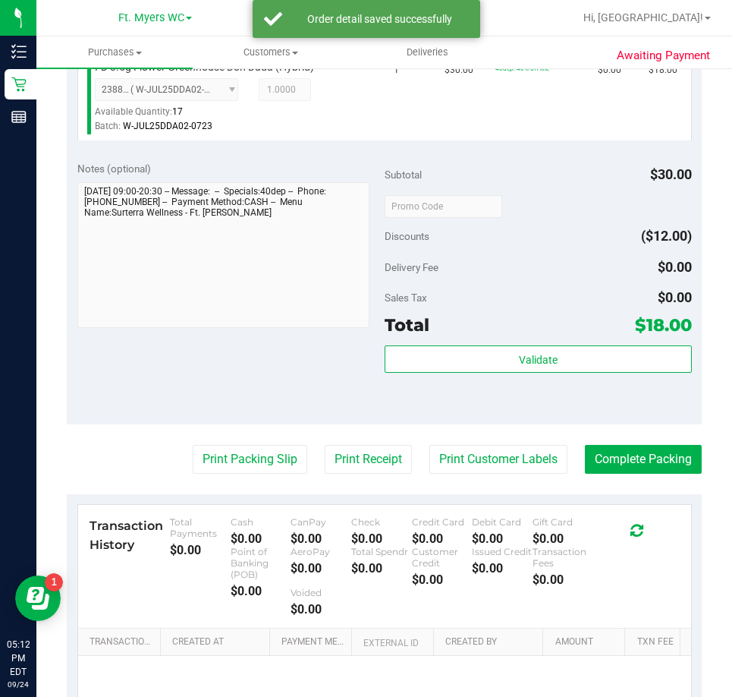
scroll to position [455, 0]
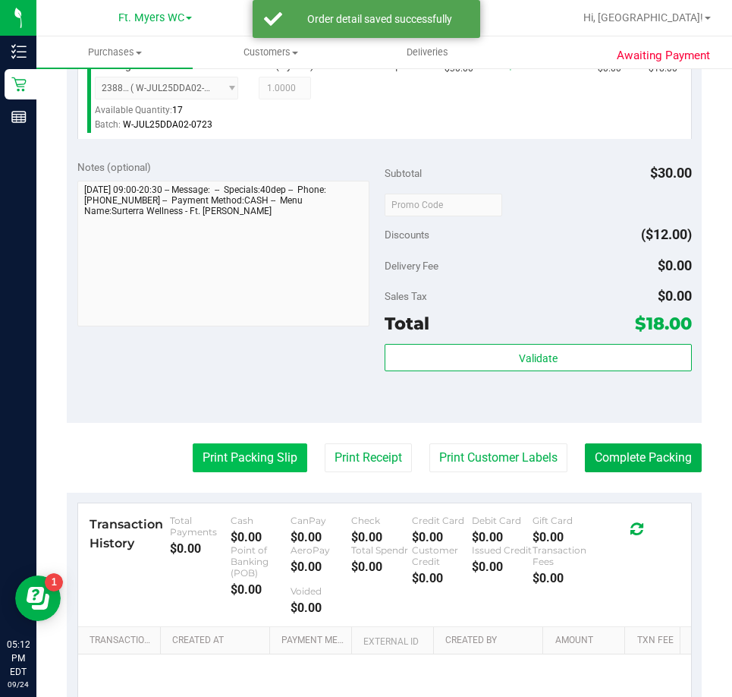
click at [212, 444] on button "Print Packing Slip" at bounding box center [250, 457] width 115 height 29
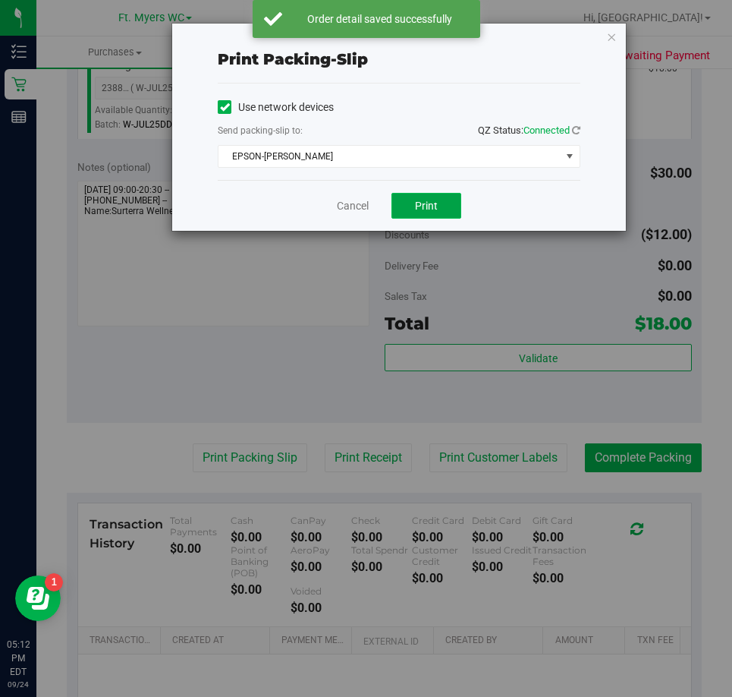
click at [437, 196] on button "Print" at bounding box center [427, 206] width 70 height 26
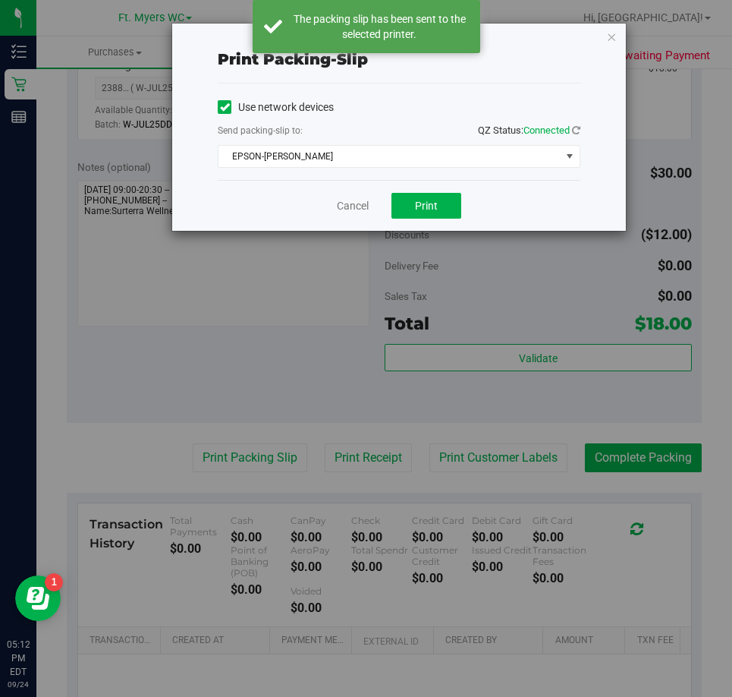
click at [329, 209] on div "Cancel Print" at bounding box center [399, 205] width 363 height 51
click at [346, 206] on link "Cancel" at bounding box center [353, 206] width 32 height 16
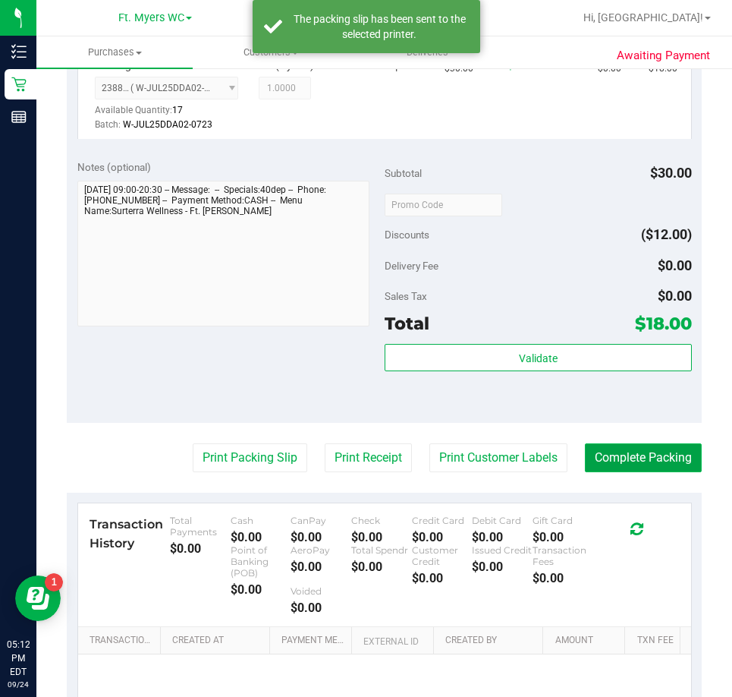
click at [621, 455] on button "Complete Packing" at bounding box center [643, 457] width 117 height 29
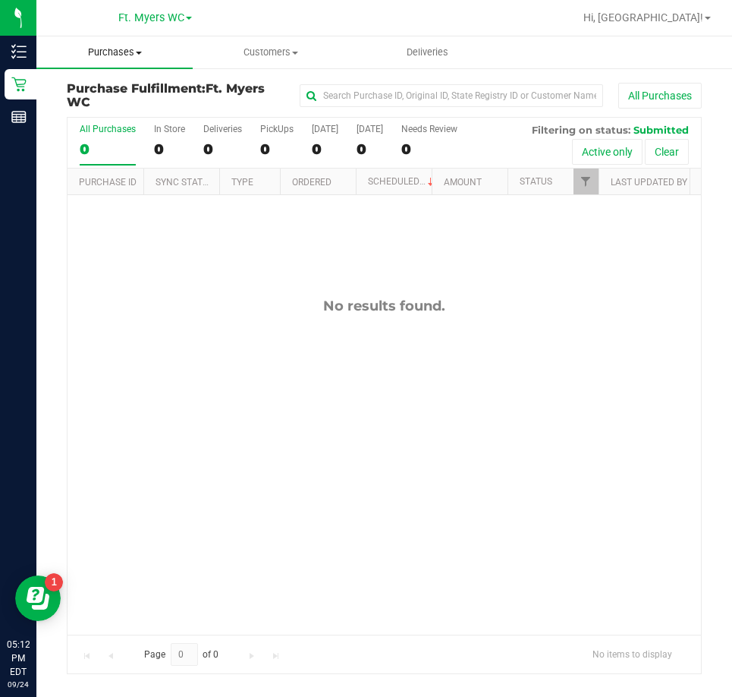
click at [109, 55] on span "Purchases" at bounding box center [114, 53] width 156 height 14
click at [243, 387] on div "No results found." at bounding box center [385, 465] width 634 height 541
click at [265, 132] on div "PickUps" at bounding box center [276, 129] width 33 height 11
click at [0, 0] on input "PickUps 0" at bounding box center [0, 0] width 0 height 0
click at [120, 58] on span "Purchases" at bounding box center [114, 53] width 156 height 14
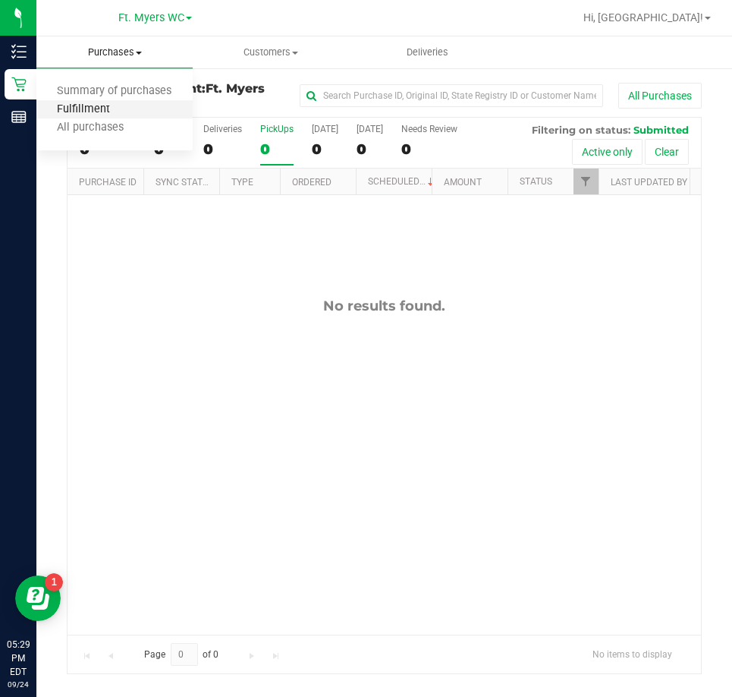
click at [67, 105] on span "Fulfillment" at bounding box center [83, 109] width 94 height 13
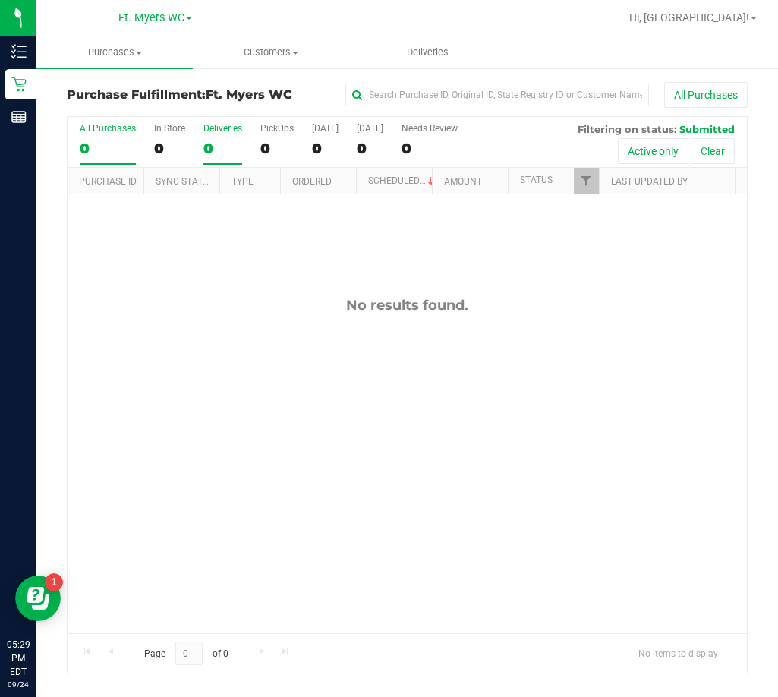
click at [228, 129] on div "Deliveries" at bounding box center [222, 128] width 39 height 11
click at [0, 0] on input "Deliveries 0" at bounding box center [0, 0] width 0 height 0
click at [312, 135] on label "Today 0" at bounding box center [325, 144] width 27 height 42
click at [0, 0] on input "Today 0" at bounding box center [0, 0] width 0 height 0
click at [282, 138] on label "PickUps 0" at bounding box center [276, 144] width 33 height 42
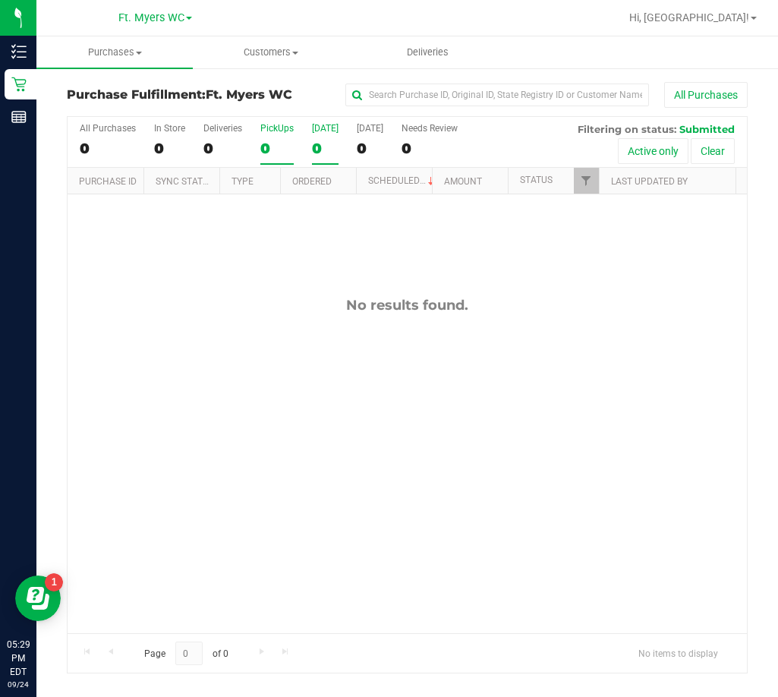
click at [0, 0] on input "PickUps 0" at bounding box center [0, 0] width 0 height 0
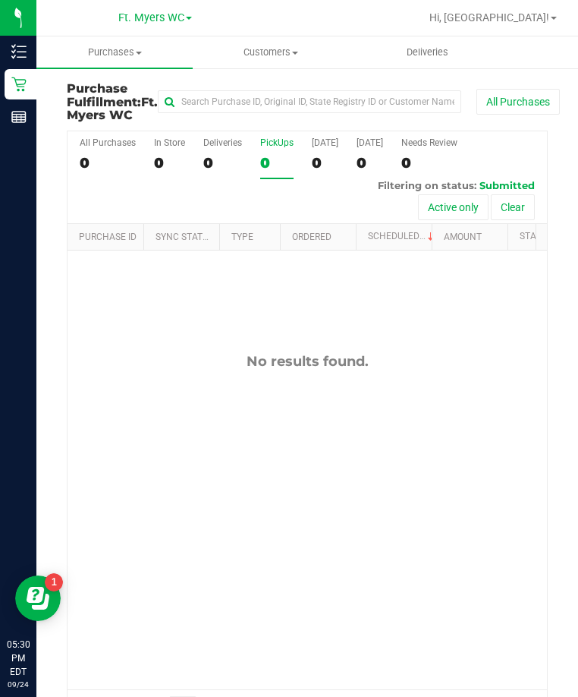
drag, startPoint x: 165, startPoint y: 448, endPoint x: 152, endPoint y: 433, distance: 19.3
click at [162, 448] on div "No results found." at bounding box center [308, 520] width 480 height 541
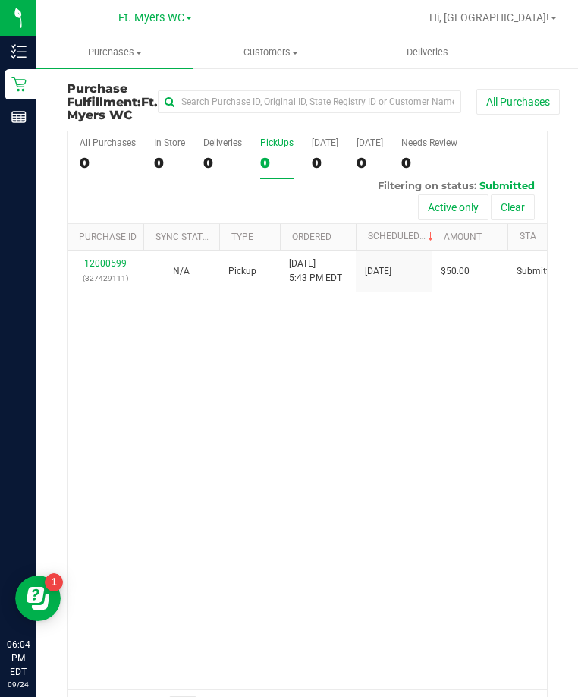
click at [162, 351] on div "12000599 (327429111) N/A Pickup 9/24/2025 5:43 PM EDT 9/25/2025 $50.00 Submitte…" at bounding box center [308, 469] width 480 height 439
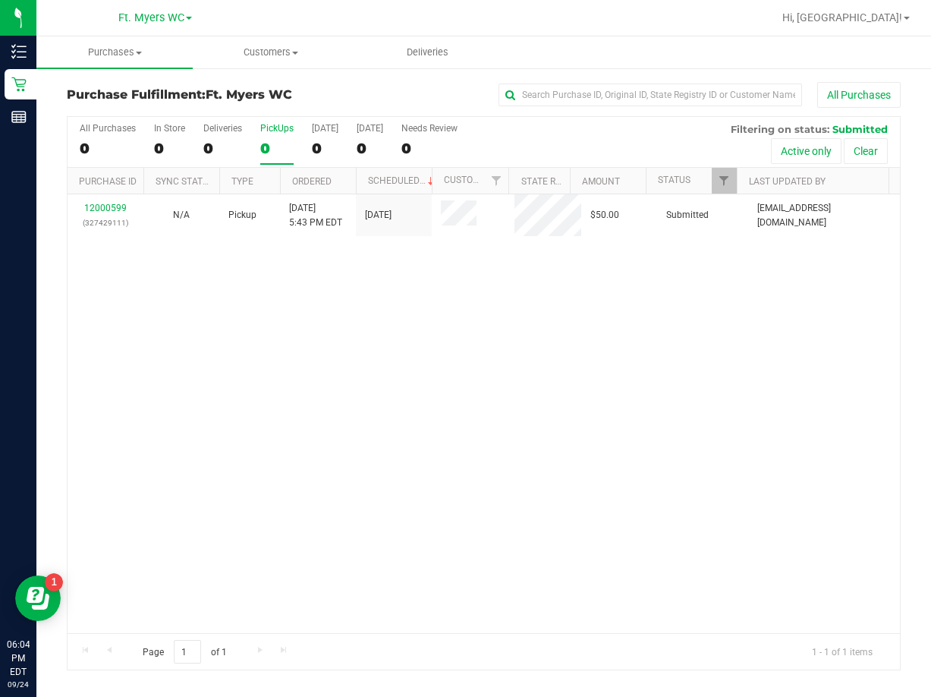
click at [304, 335] on div "12000599 (327429111) N/A Pickup 9/24/2025 5:43 PM EDT 9/25/2025 $50.00 Submitte…" at bounding box center [484, 413] width 832 height 439
click at [368, 268] on div "12000599 (327429111) N/A Pickup [DATE] 5:43 PM EDT 9/25/2025 $50.00 Submitted […" at bounding box center [484, 413] width 832 height 439
click at [289, 121] on div "All Purchases 1 In Store 0 Deliveries 0 PickUps 1 [DATE] 0 [DATE] 1 Needs Revie…" at bounding box center [484, 123] width 832 height 12
click at [286, 125] on div "PickUps" at bounding box center [276, 128] width 33 height 11
click at [0, 0] on input "PickUps 1" at bounding box center [0, 0] width 0 height 0
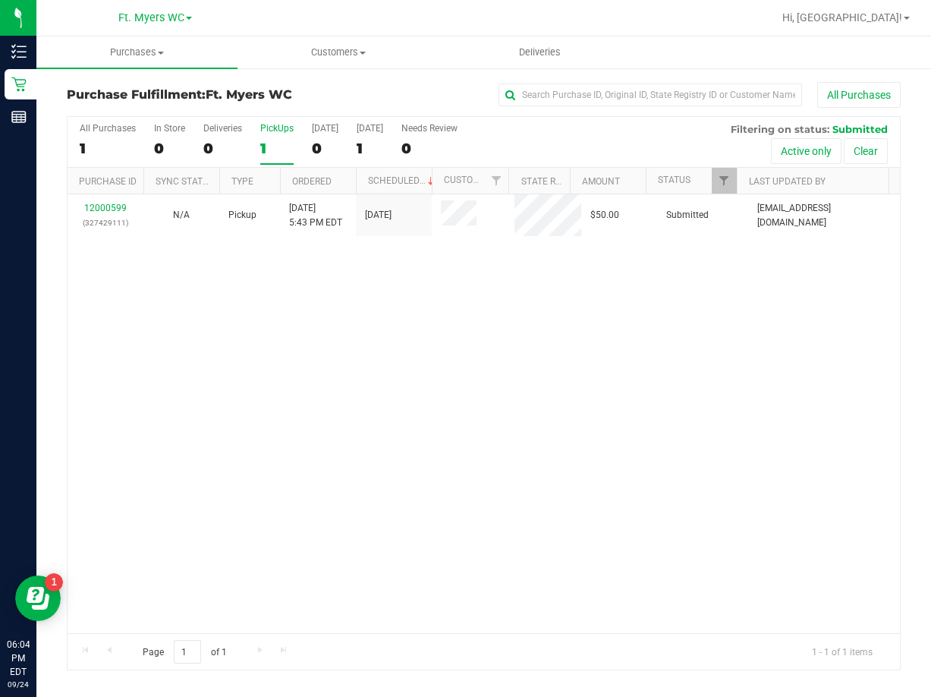
click at [486, 420] on div "12000599 (327429111) N/A Pickup [DATE] 5:43 PM EDT 9/25/2025 $50.00 Submitted […" at bounding box center [484, 413] width 832 height 439
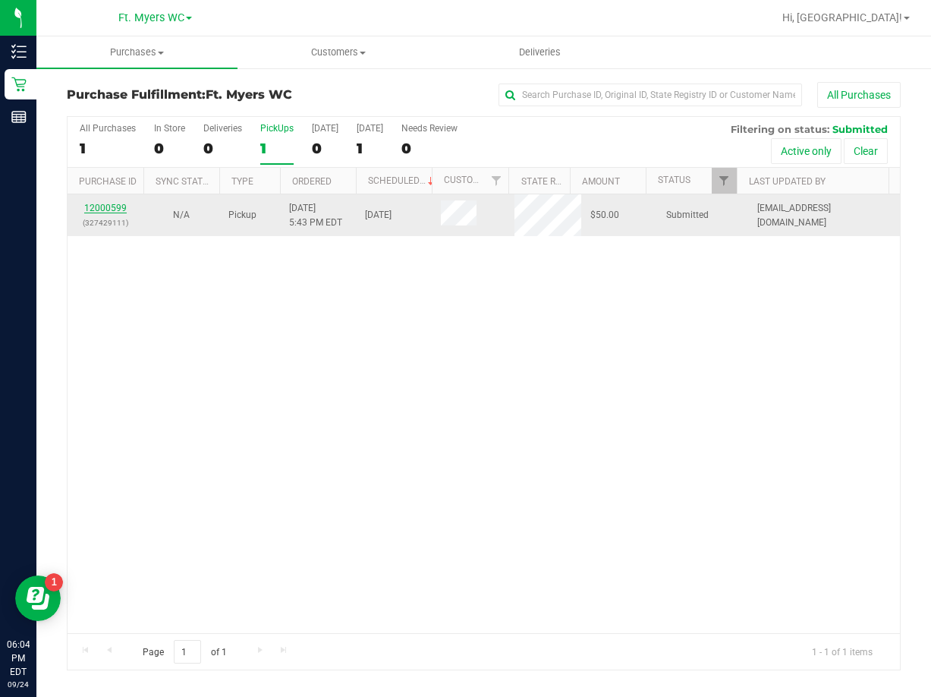
click at [116, 205] on link "12000599" at bounding box center [105, 208] width 42 height 11
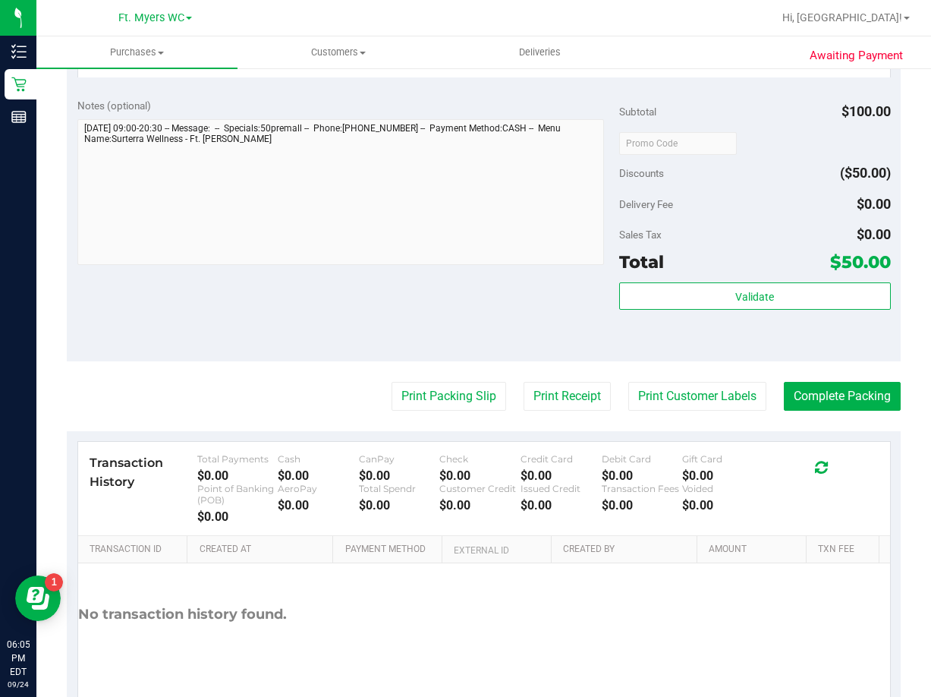
scroll to position [531, 0]
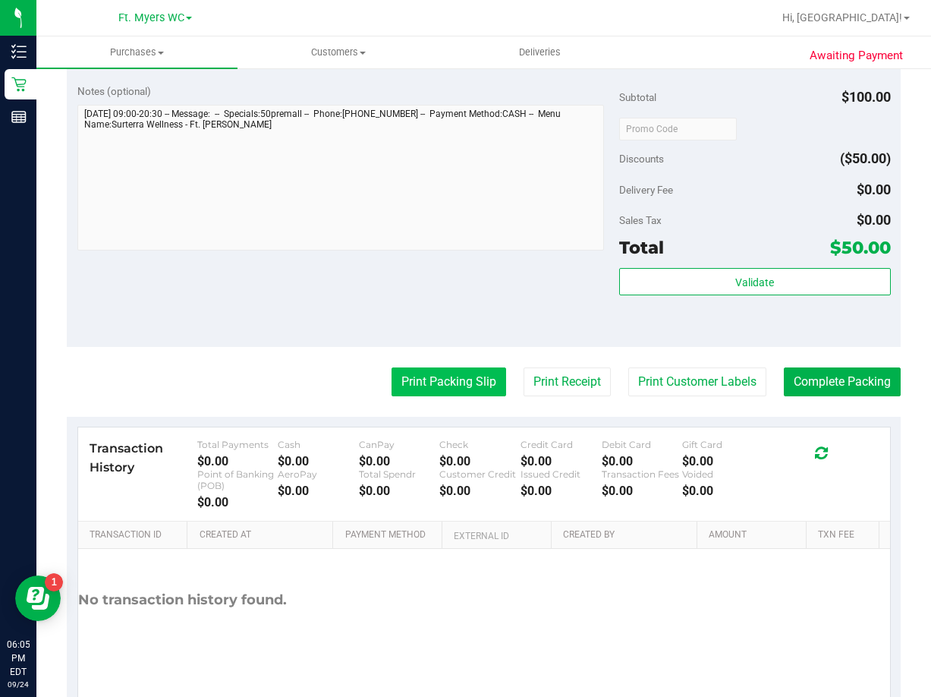
click at [439, 395] on button "Print Packing Slip" at bounding box center [449, 381] width 115 height 29
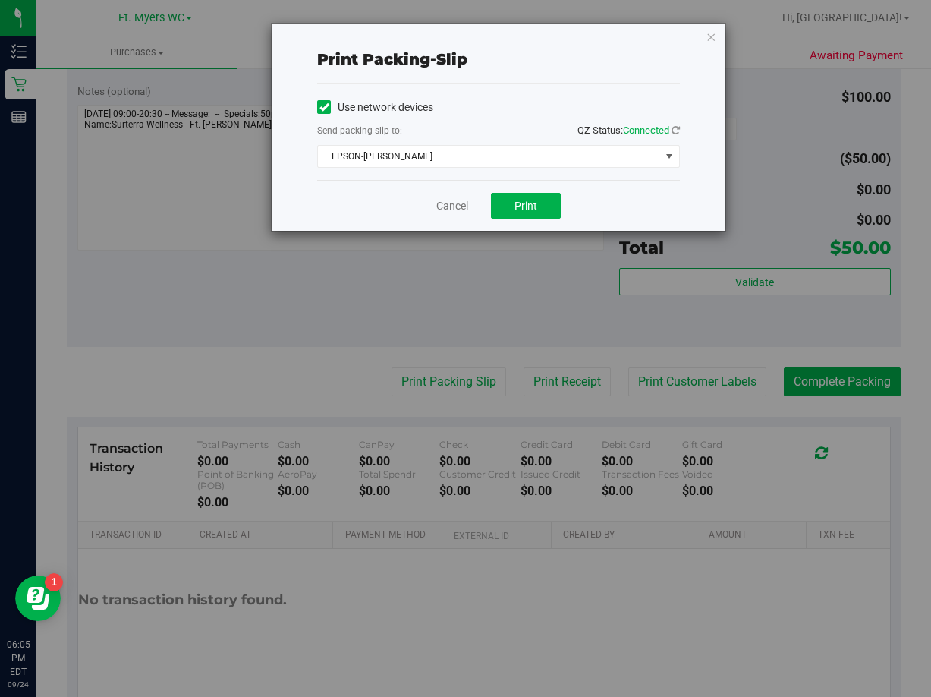
click at [548, 222] on div "Cancel Print" at bounding box center [498, 205] width 363 height 51
click at [538, 215] on button "Print" at bounding box center [526, 206] width 70 height 26
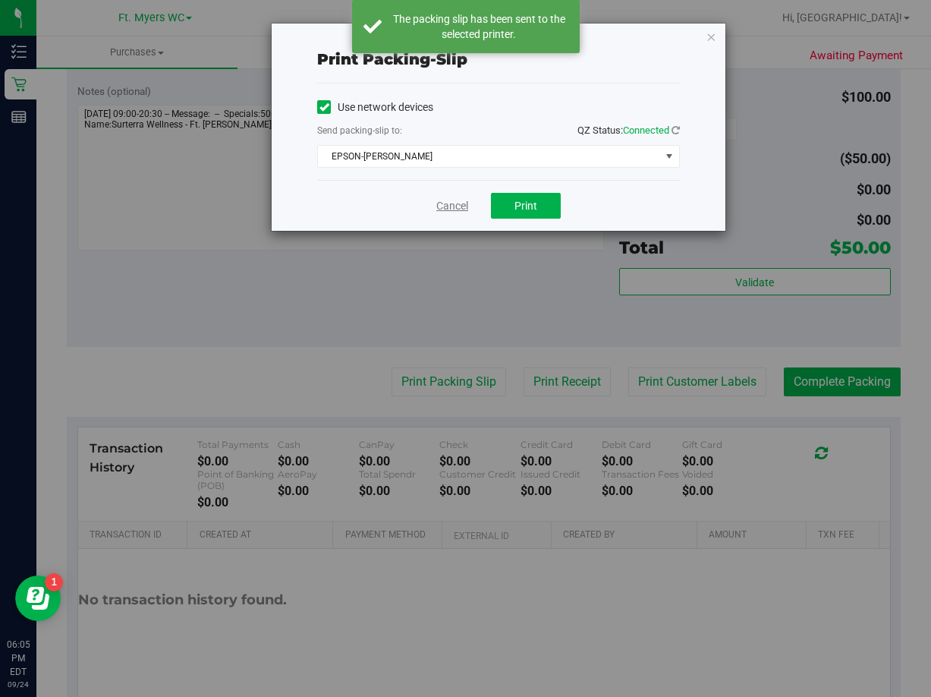
click at [448, 201] on link "Cancel" at bounding box center [452, 206] width 32 height 16
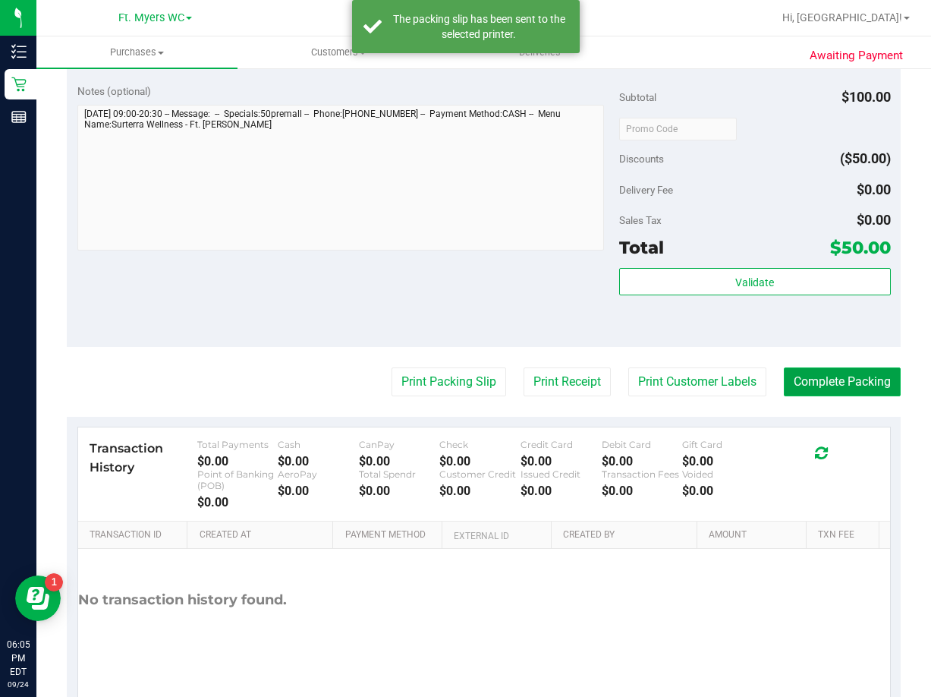
click at [838, 390] on button "Complete Packing" at bounding box center [842, 381] width 117 height 29
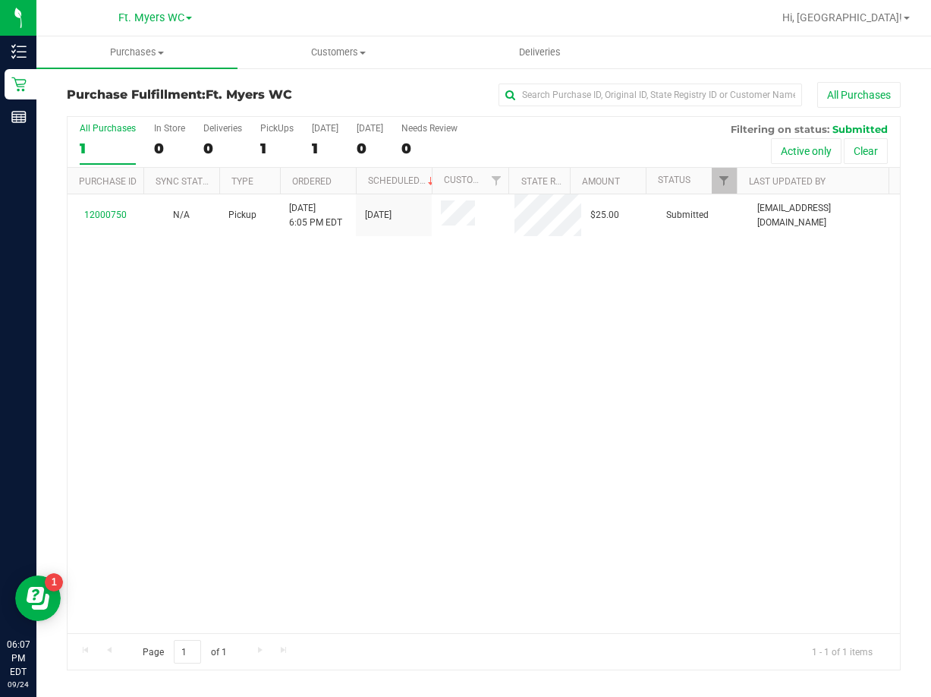
click at [259, 143] on div "All Purchases 1 In Store 0 Deliveries 0 PickUps 1 Today 1 Tomorrow 0 Needs Revi…" at bounding box center [484, 142] width 832 height 51
click at [275, 123] on div "PickUps" at bounding box center [276, 128] width 33 height 11
click at [0, 0] on input "PickUps 1" at bounding box center [0, 0] width 0 height 0
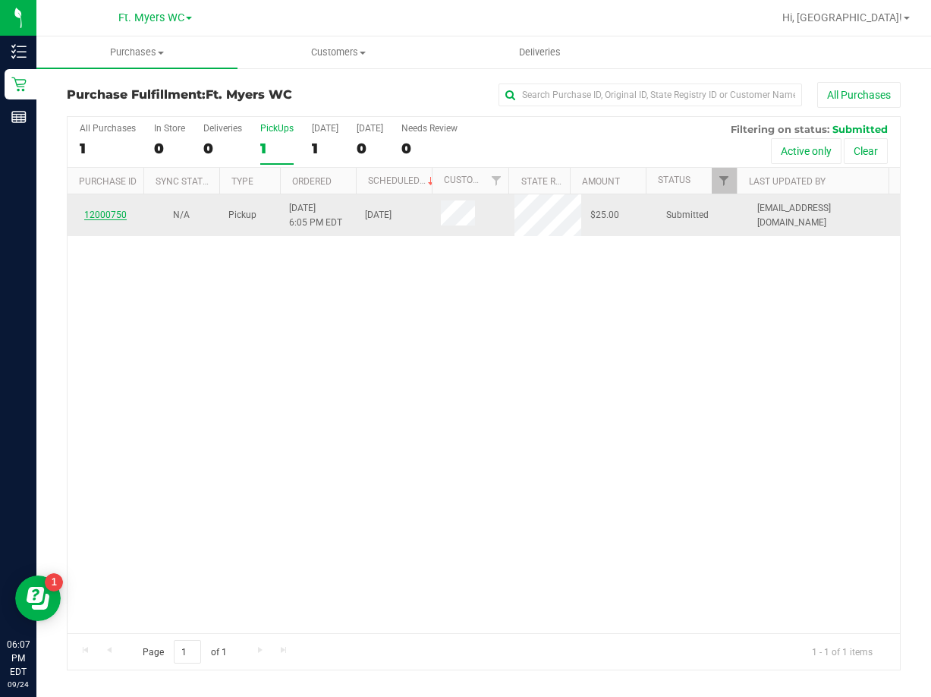
click at [102, 212] on link "12000750" at bounding box center [105, 214] width 42 height 11
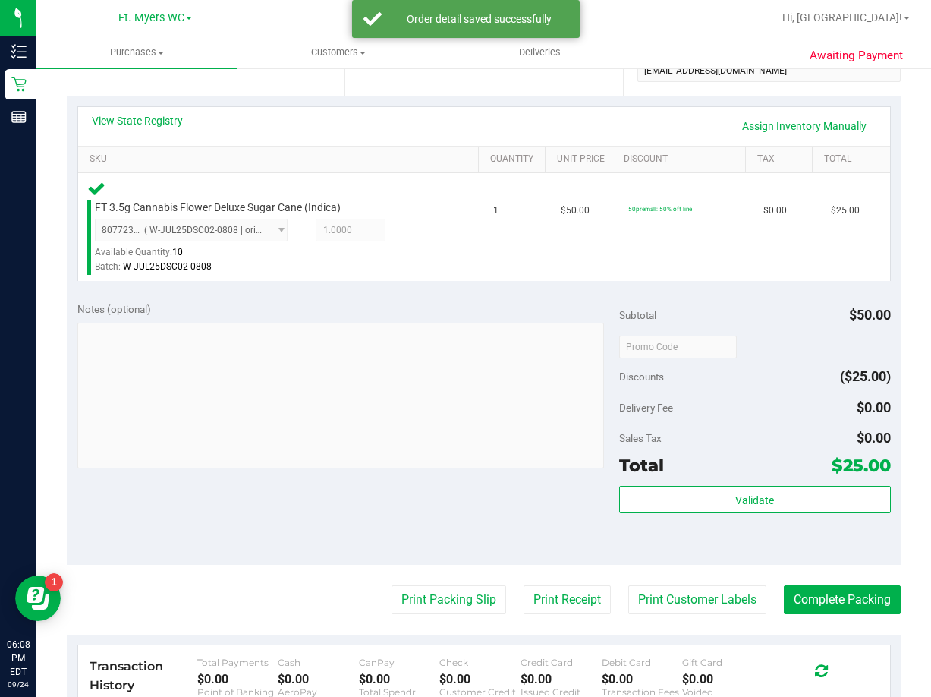
scroll to position [304, 0]
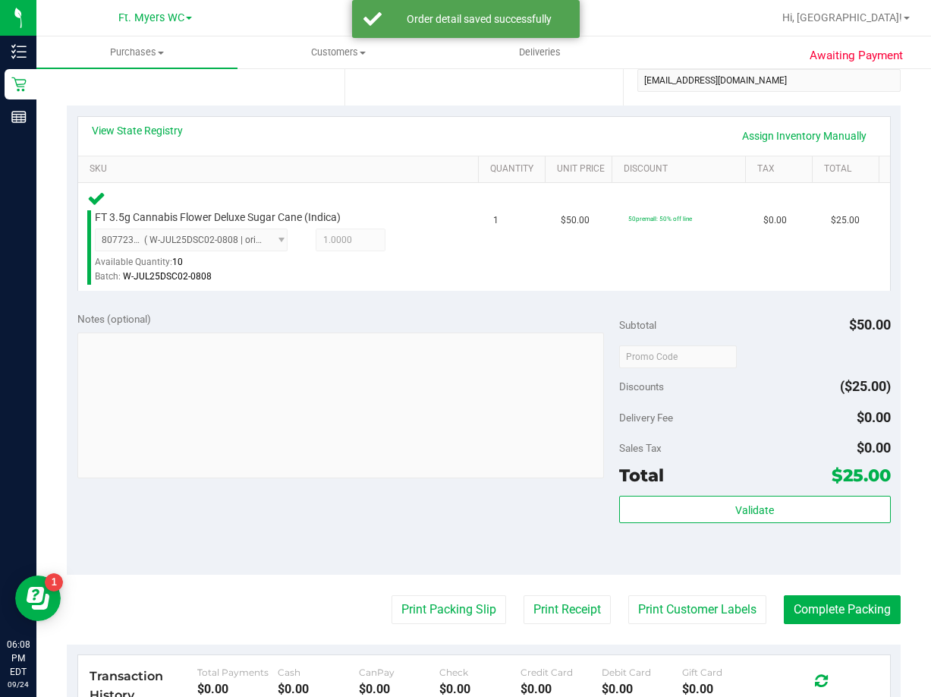
click at [423, 590] on purchase-details "Back Edit Purchase Cancel Purchase View Profile # 12000750 BioTrack ID: - Submi…" at bounding box center [484, 358] width 834 height 1161
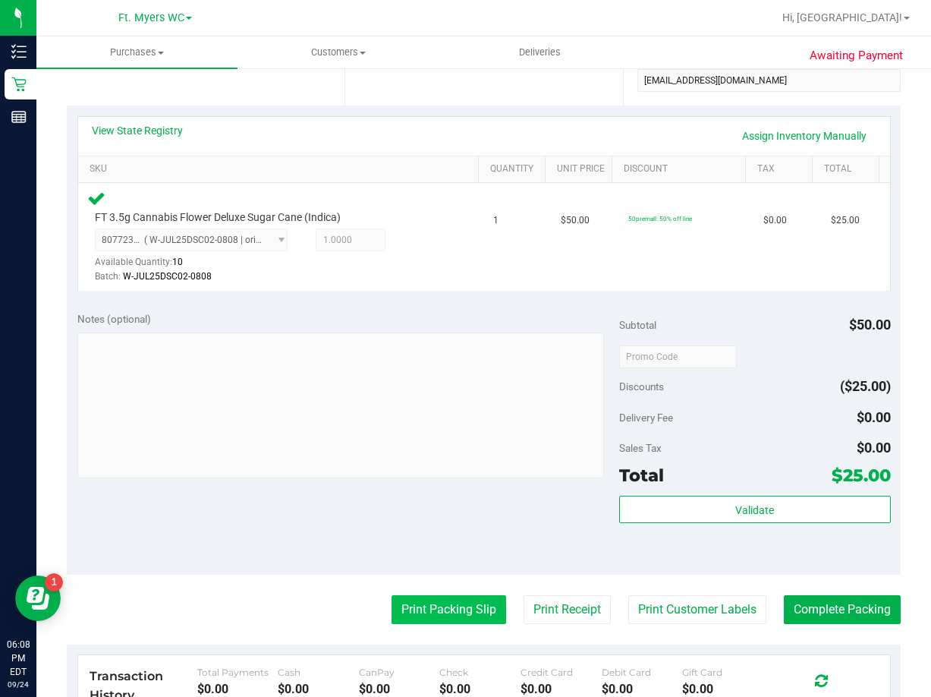
click at [433, 609] on button "Print Packing Slip" at bounding box center [449, 609] width 115 height 29
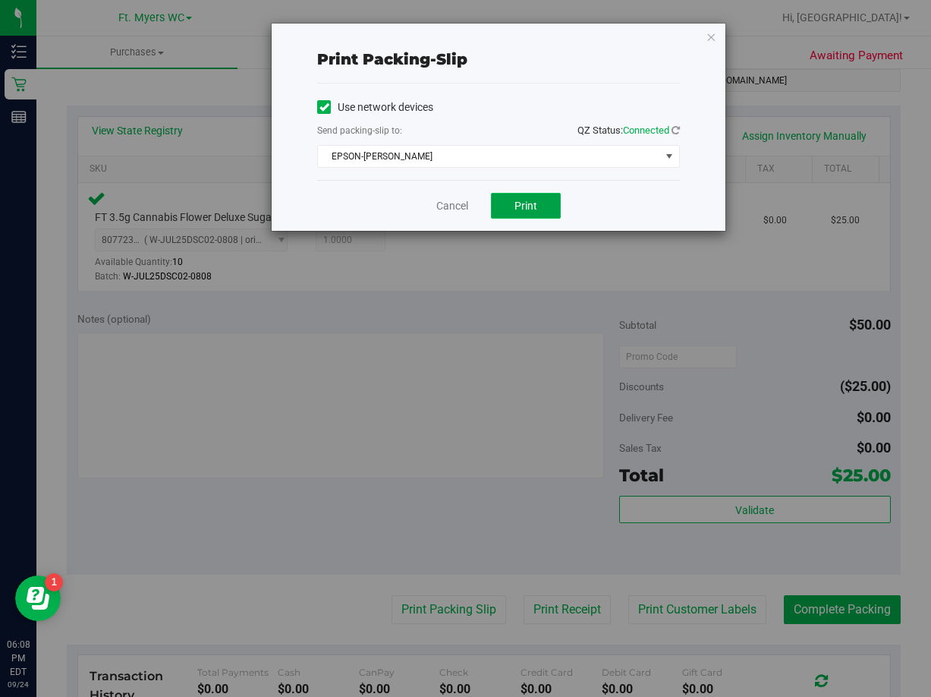
click at [512, 208] on button "Print" at bounding box center [526, 206] width 70 height 26
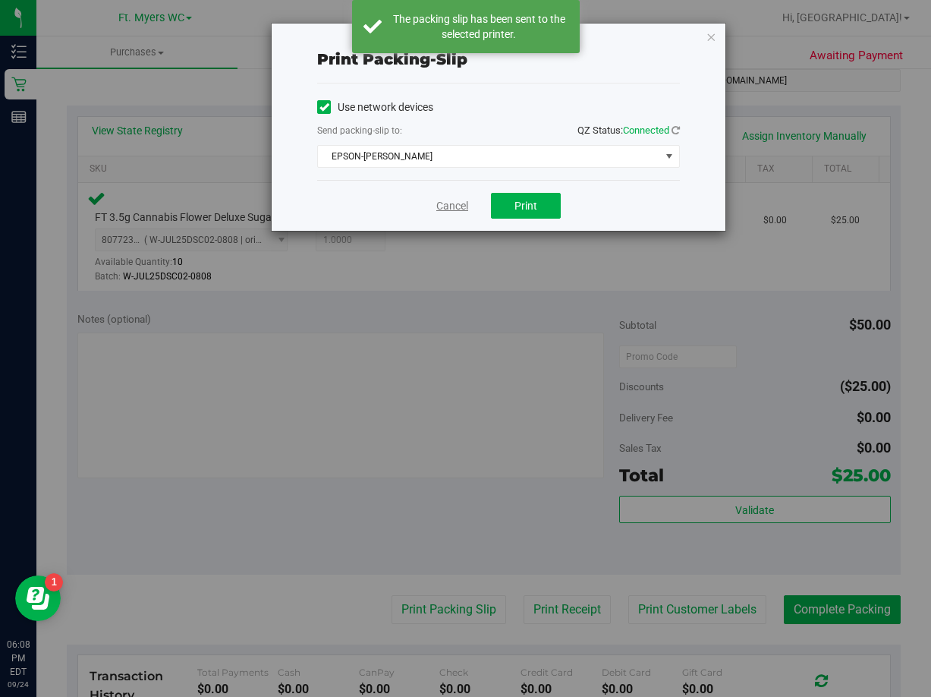
click at [444, 208] on link "Cancel" at bounding box center [452, 206] width 32 height 16
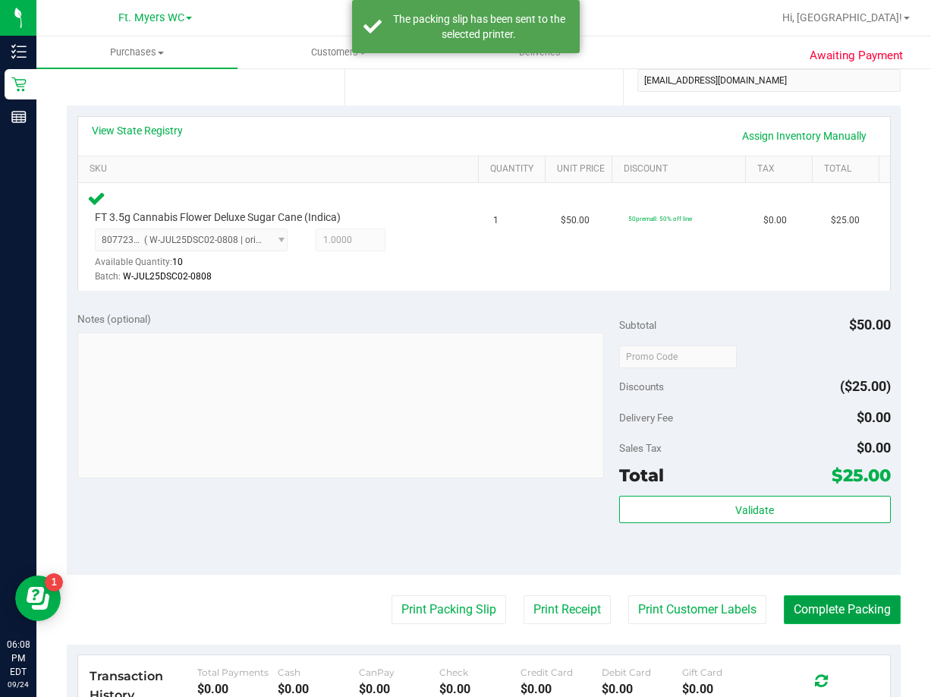
click at [826, 613] on button "Complete Packing" at bounding box center [842, 609] width 117 height 29
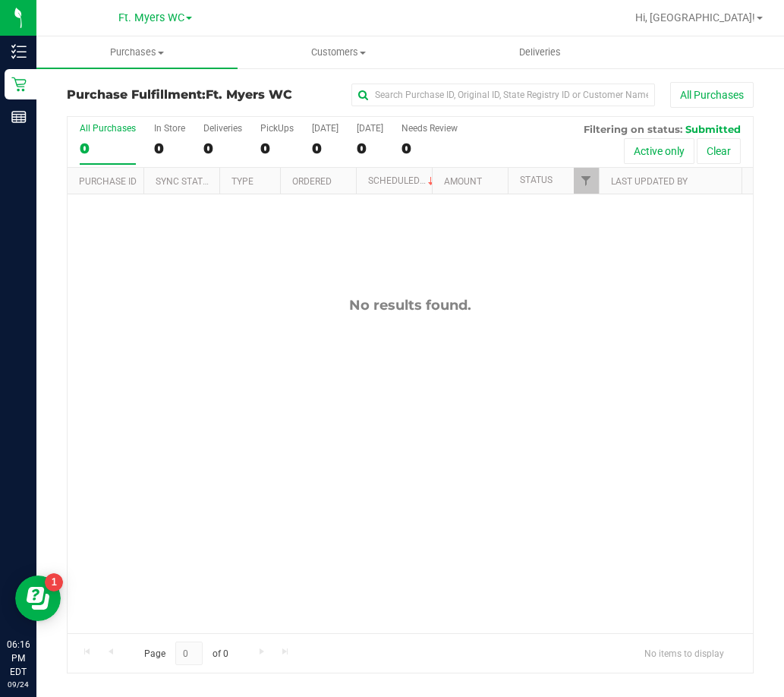
drag, startPoint x: 248, startPoint y: 314, endPoint x: 231, endPoint y: 320, distance: 18.5
click at [248, 314] on div "No results found." at bounding box center [410, 464] width 685 height 541
click at [375, 345] on div "No results found." at bounding box center [410, 464] width 685 height 541
click at [626, 380] on div "No results found." at bounding box center [410, 464] width 685 height 541
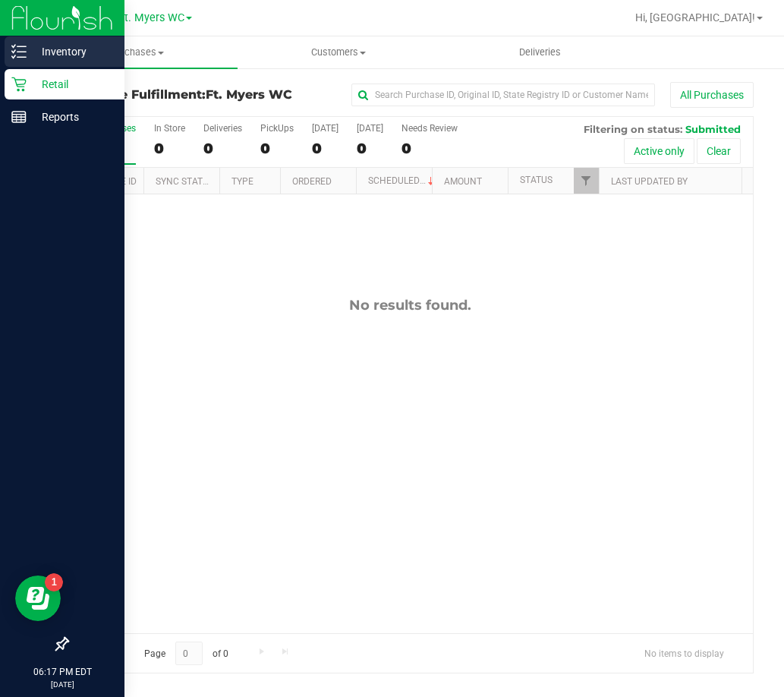
click at [61, 49] on p "Inventory" at bounding box center [72, 51] width 91 height 18
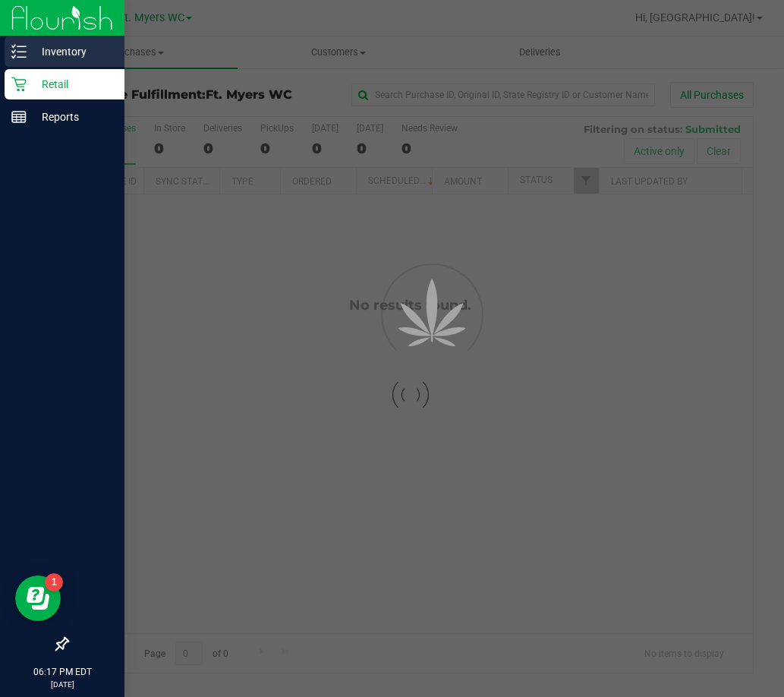
click at [75, 52] on p "Inventory" at bounding box center [72, 51] width 91 height 18
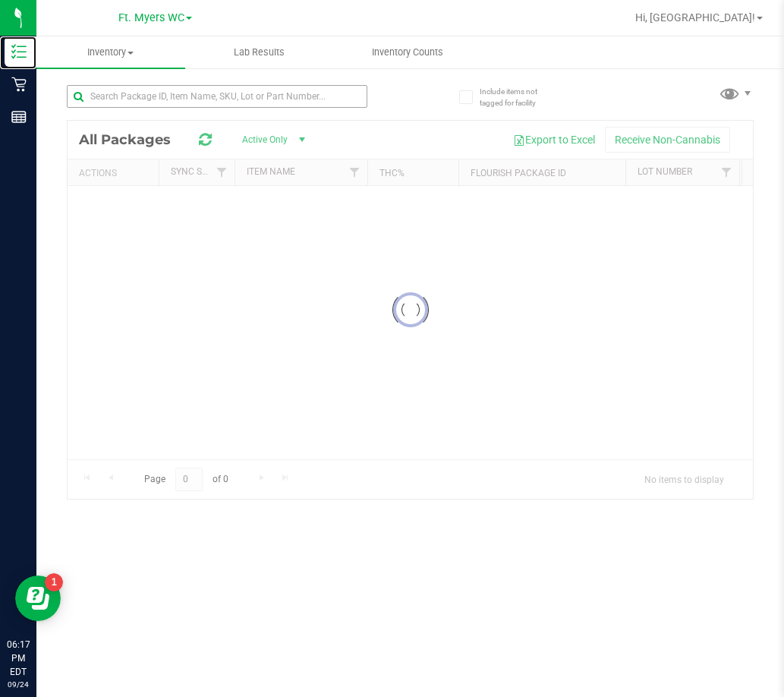
click at [0, 0] on p "Inventory" at bounding box center [0, 0] width 0 height 0
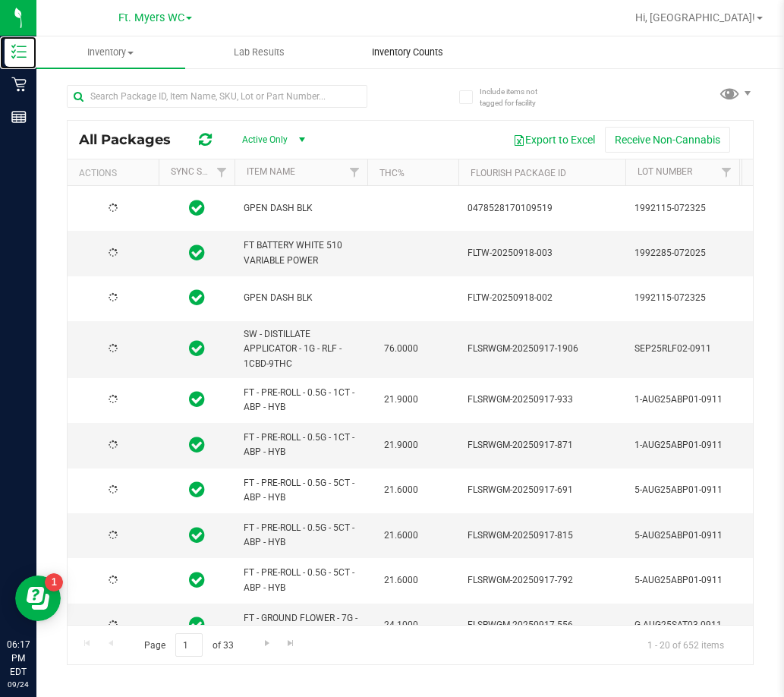
type input "2026-03-16"
click at [407, 59] on uib-tab-heading "Inventory Counts" at bounding box center [407, 52] width 147 height 30
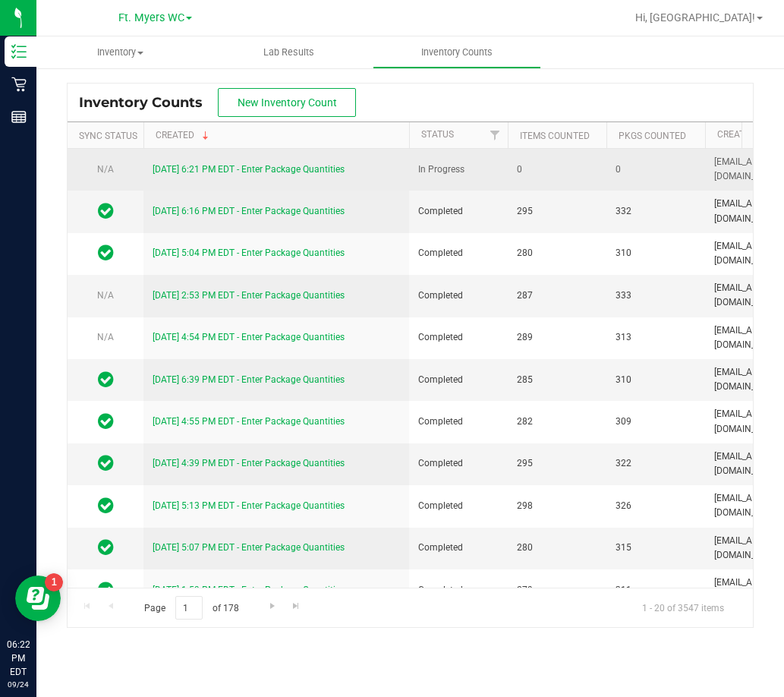
click at [297, 167] on link "[DATE] 6:21 PM EDT - Enter Package Quantities" at bounding box center [249, 169] width 192 height 11
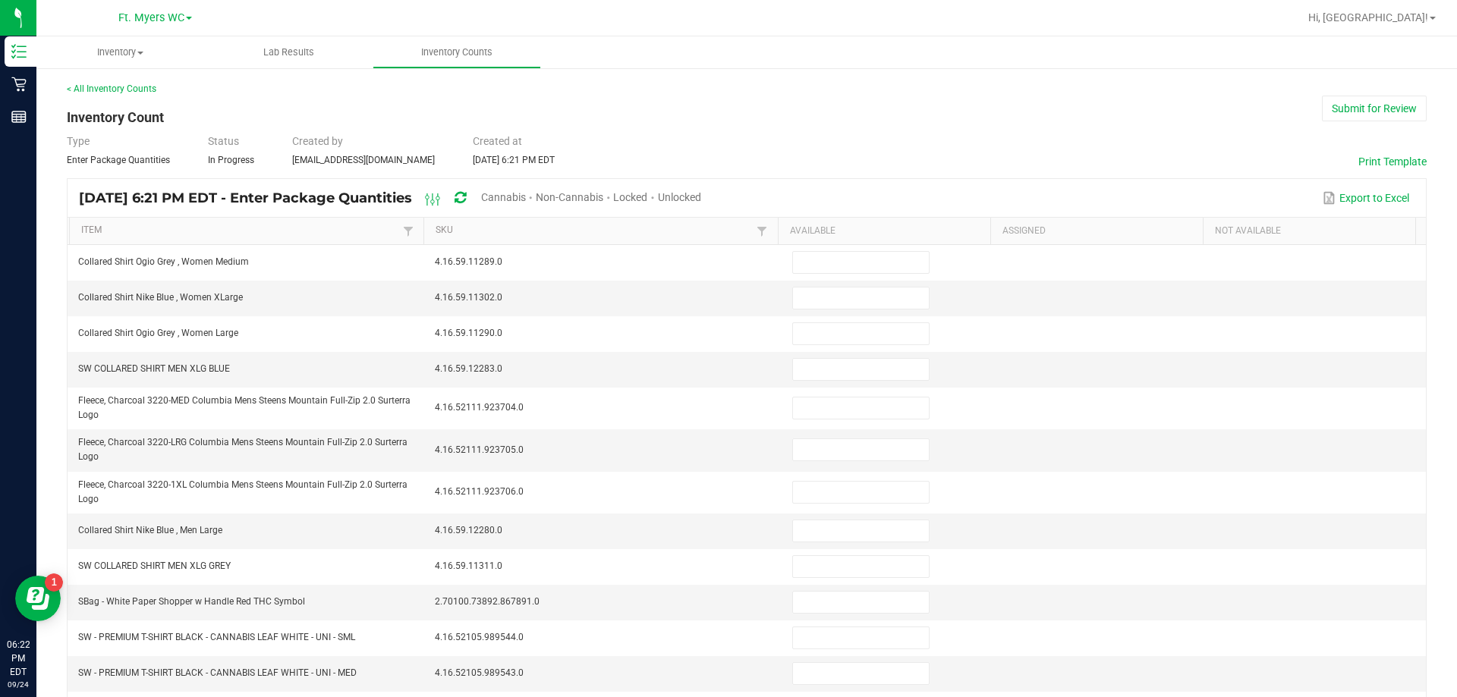
click at [701, 200] on span "Unlocked" at bounding box center [679, 197] width 43 height 12
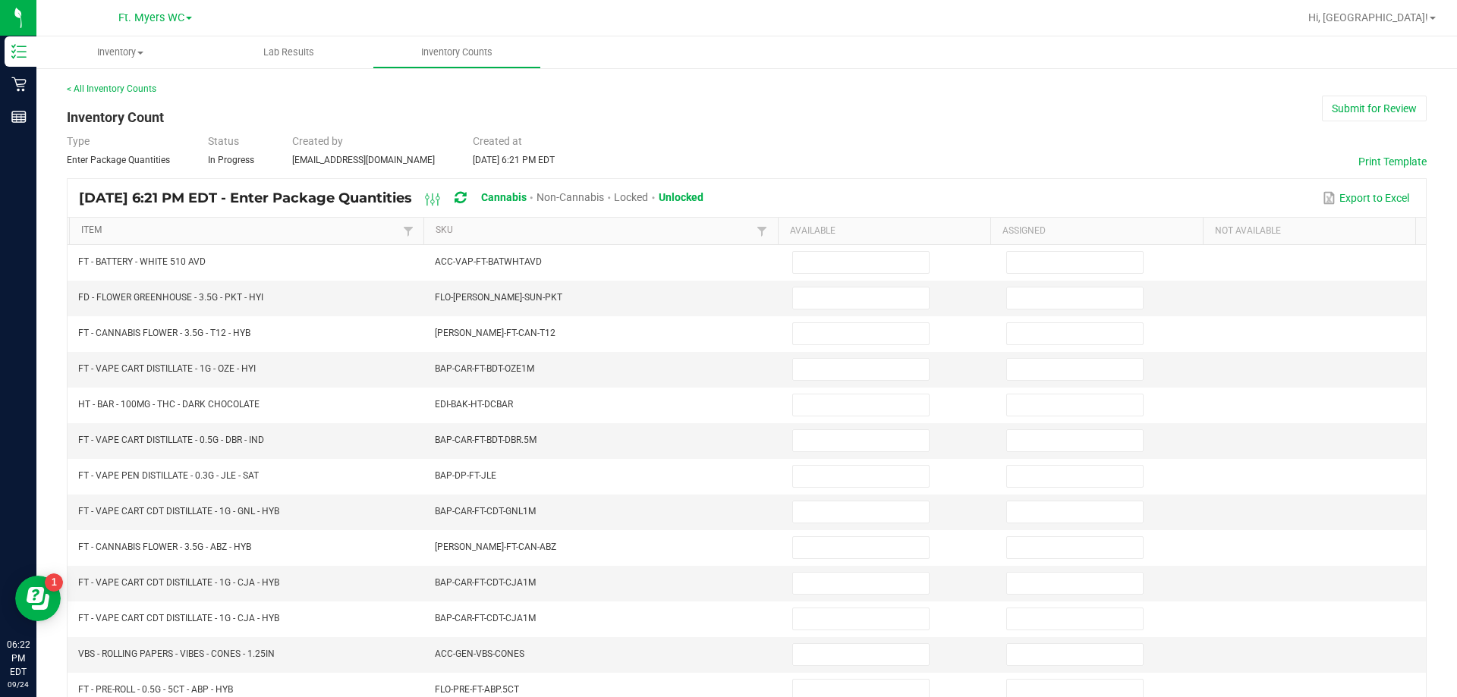
click at [83, 229] on link "Item" at bounding box center [239, 231] width 317 height 12
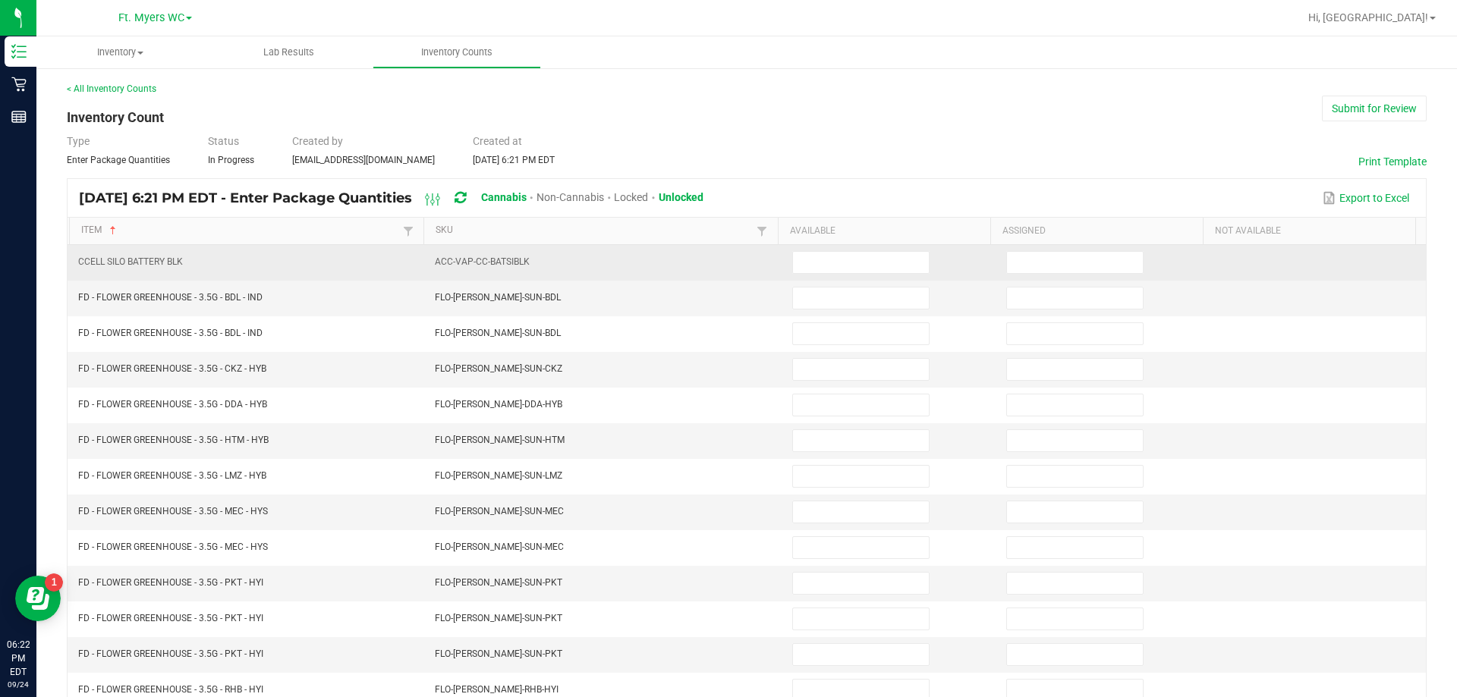
click at [783, 259] on td at bounding box center [890, 263] width 214 height 36
click at [783, 263] on input at bounding box center [1075, 262] width 136 height 21
click at [783, 269] on input at bounding box center [861, 262] width 136 height 21
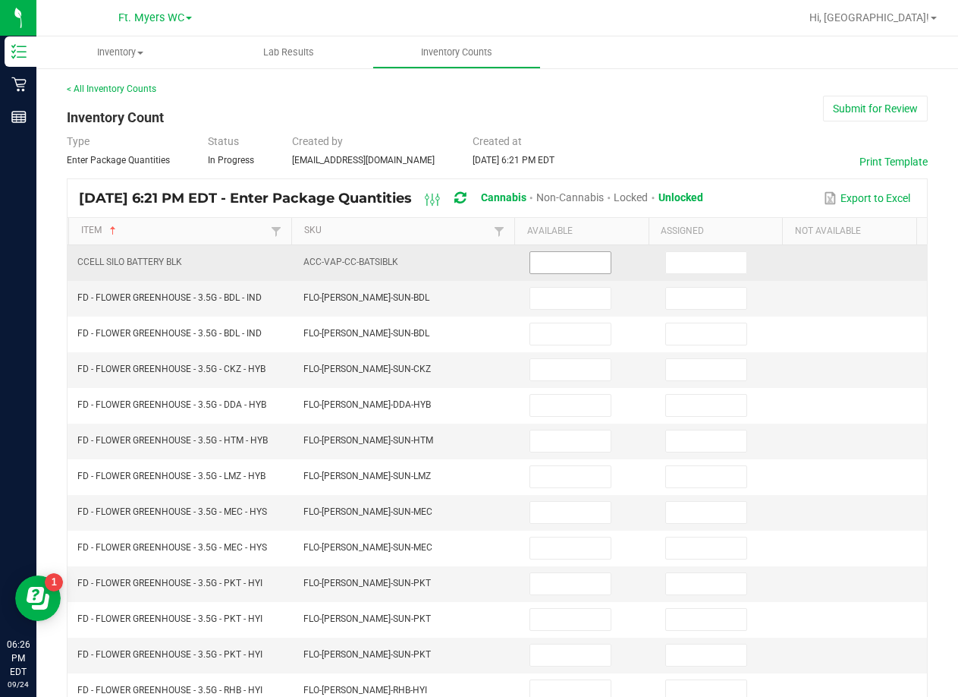
click at [539, 256] on input at bounding box center [570, 262] width 80 height 21
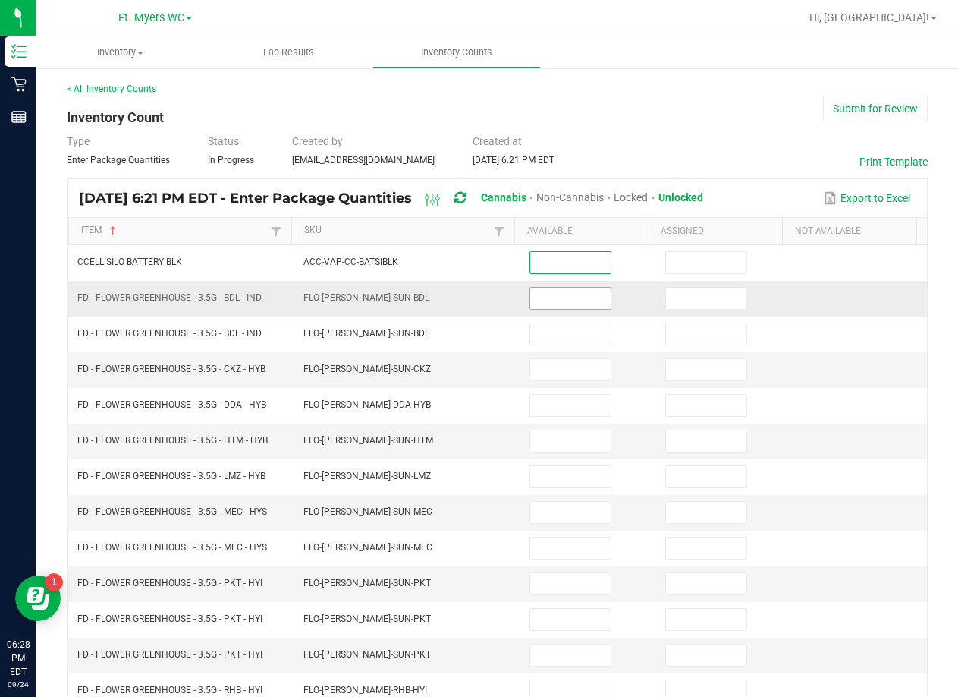
click at [547, 309] on span at bounding box center [571, 298] width 82 height 23
click at [571, 304] on input at bounding box center [570, 298] width 80 height 21
click at [580, 297] on input at bounding box center [570, 298] width 80 height 21
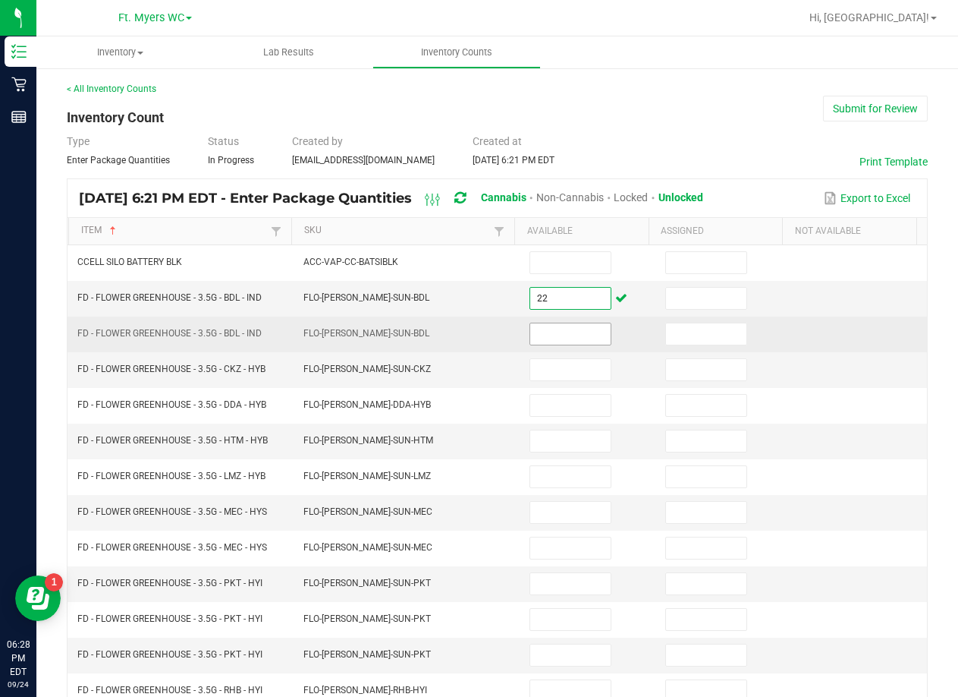
type input "22"
click at [577, 331] on input at bounding box center [570, 333] width 80 height 21
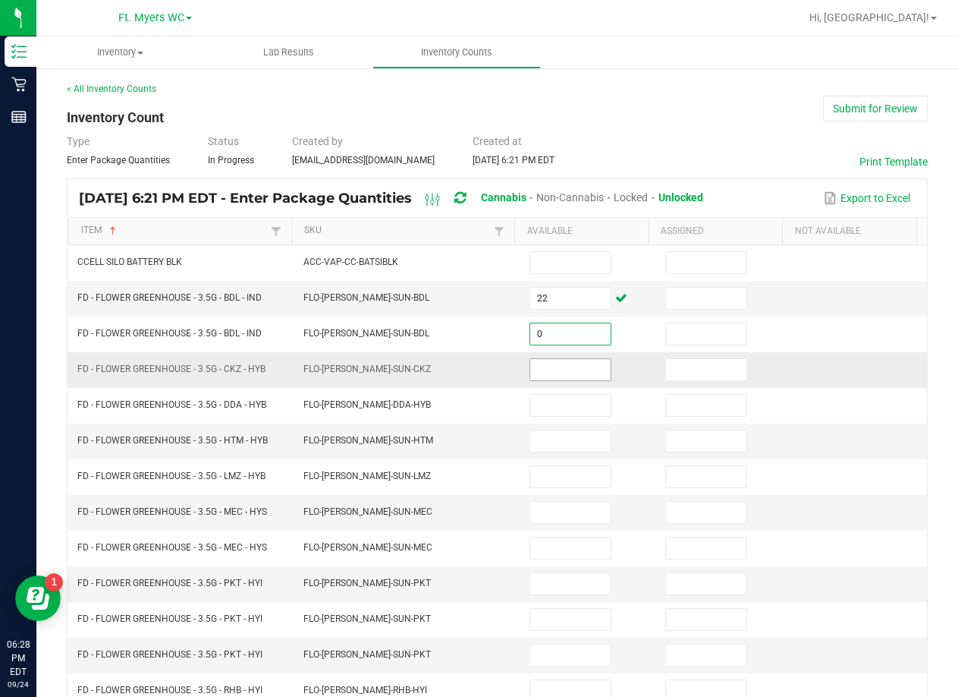
type input "0"
click at [557, 369] on input at bounding box center [570, 369] width 80 height 21
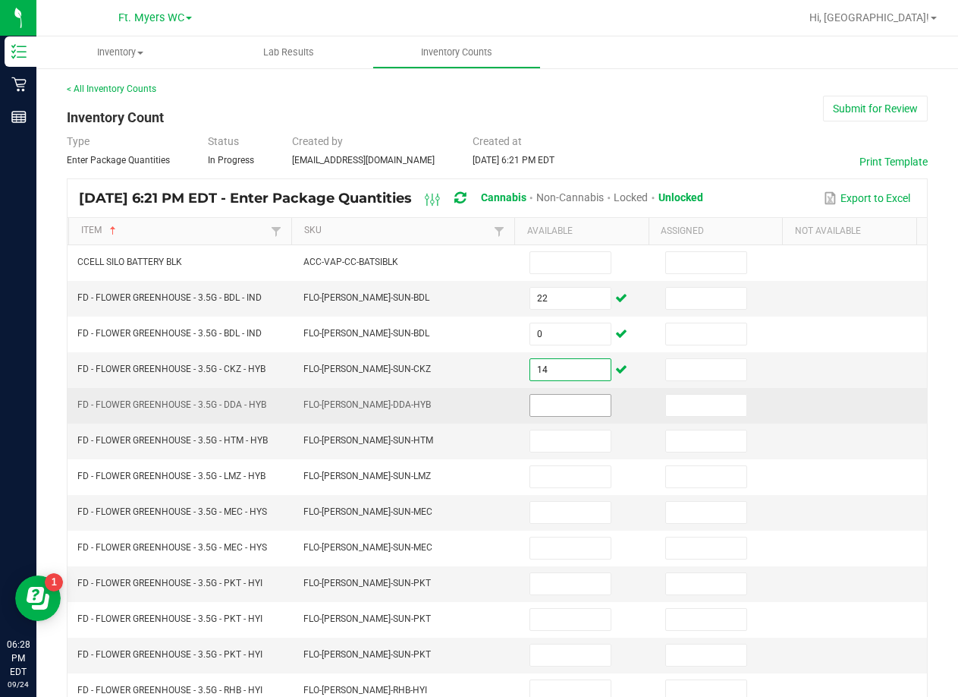
type input "14"
click at [555, 410] on input at bounding box center [570, 405] width 80 height 21
type input "0"
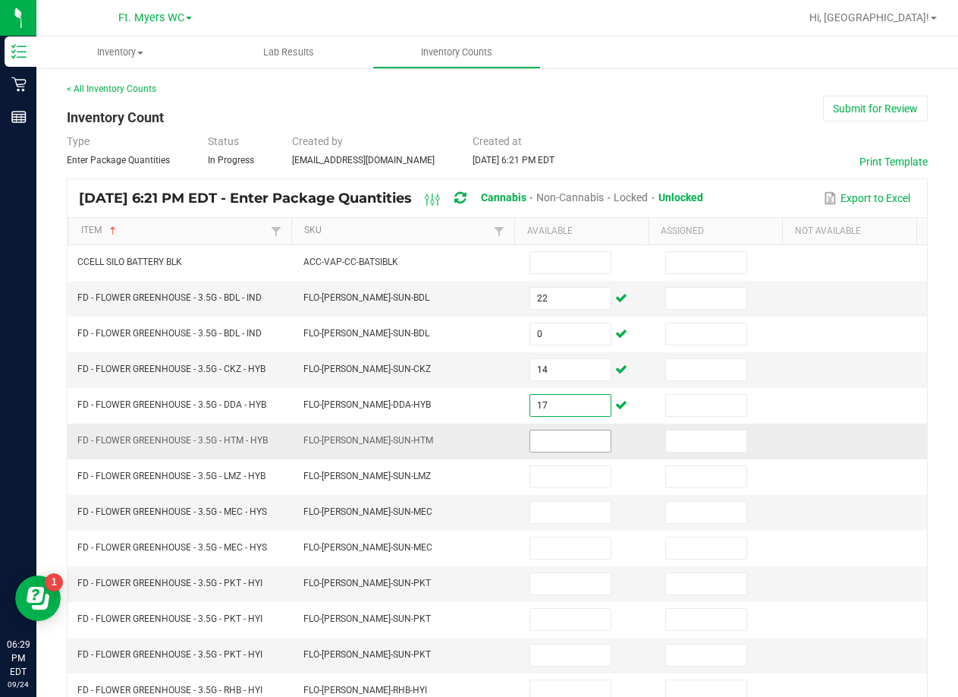
type input "17"
click at [530, 433] on input at bounding box center [570, 440] width 80 height 21
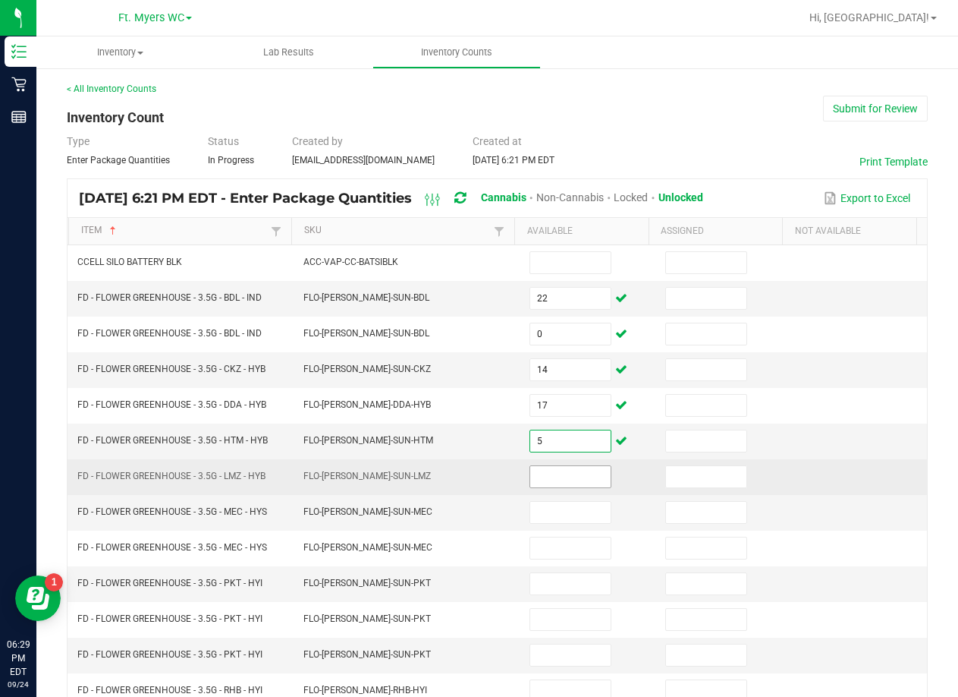
type input "5"
click at [557, 478] on input at bounding box center [570, 476] width 80 height 21
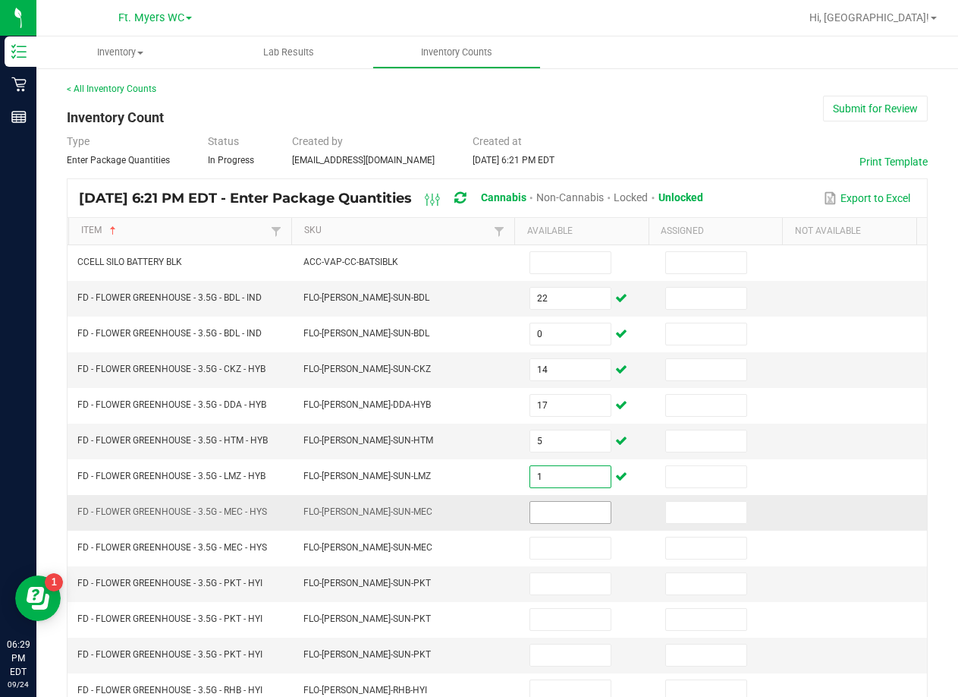
type input "1"
click at [569, 518] on input at bounding box center [570, 512] width 80 height 21
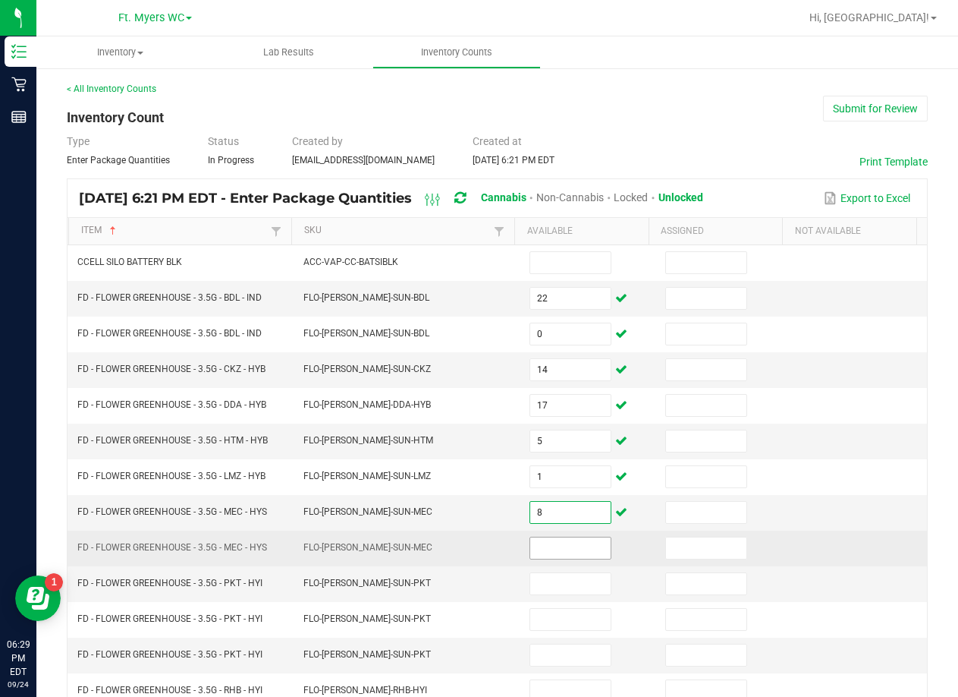
type input "8"
click at [566, 543] on input at bounding box center [570, 547] width 80 height 21
click at [566, 544] on input at bounding box center [570, 547] width 80 height 21
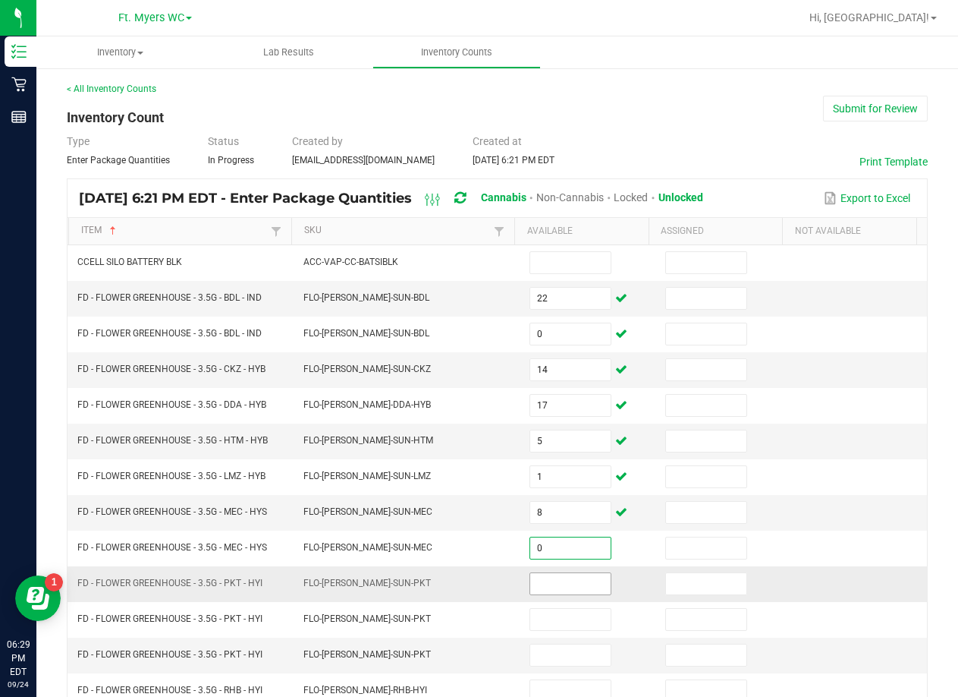
type input "0"
click at [552, 581] on input at bounding box center [570, 583] width 80 height 21
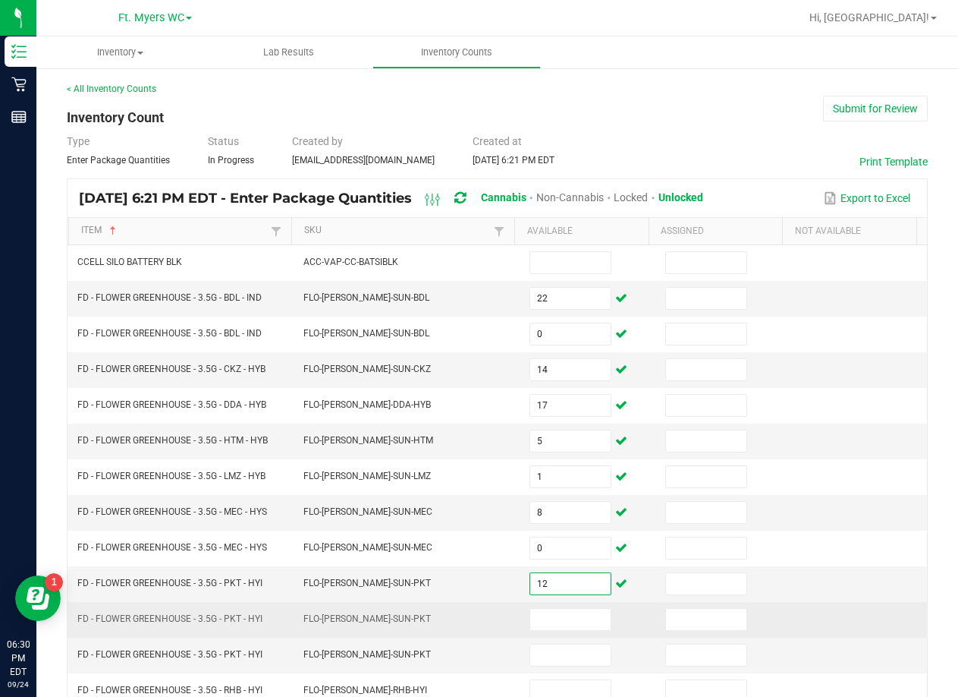
type input "12"
click at [536, 603] on td at bounding box center [589, 620] width 136 height 36
click at [543, 625] on input at bounding box center [570, 619] width 80 height 21
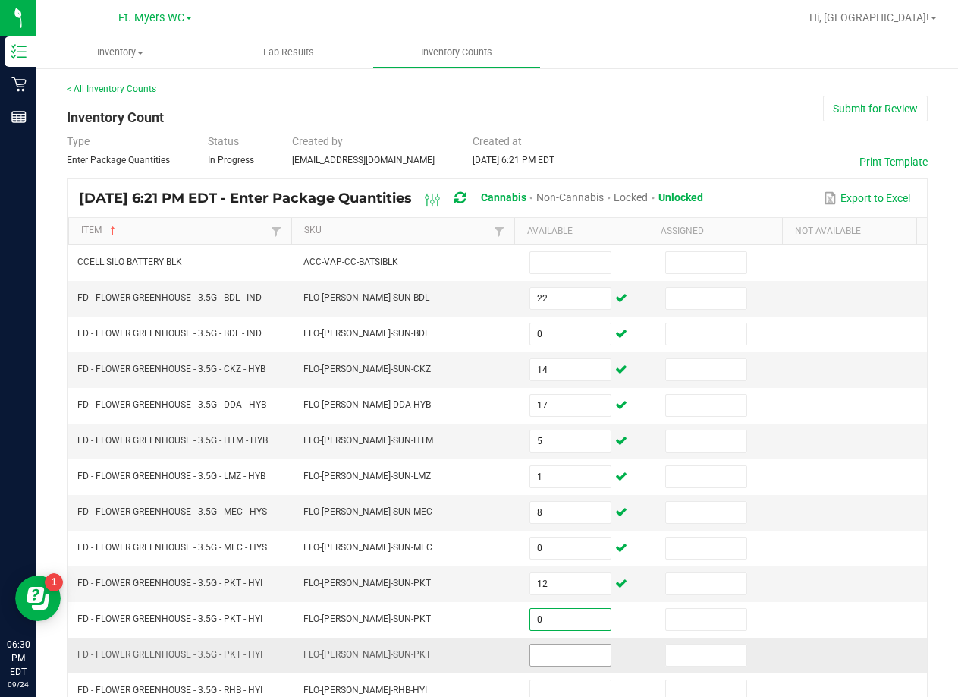
type input "0"
click at [546, 643] on span at bounding box center [571, 654] width 82 height 23
click at [544, 652] on input at bounding box center [570, 654] width 80 height 21
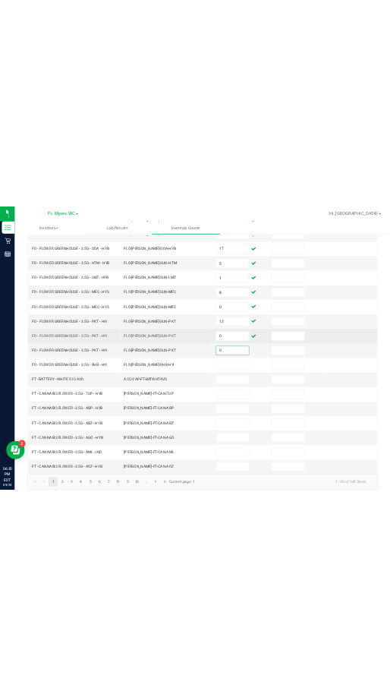
scroll to position [304, 0]
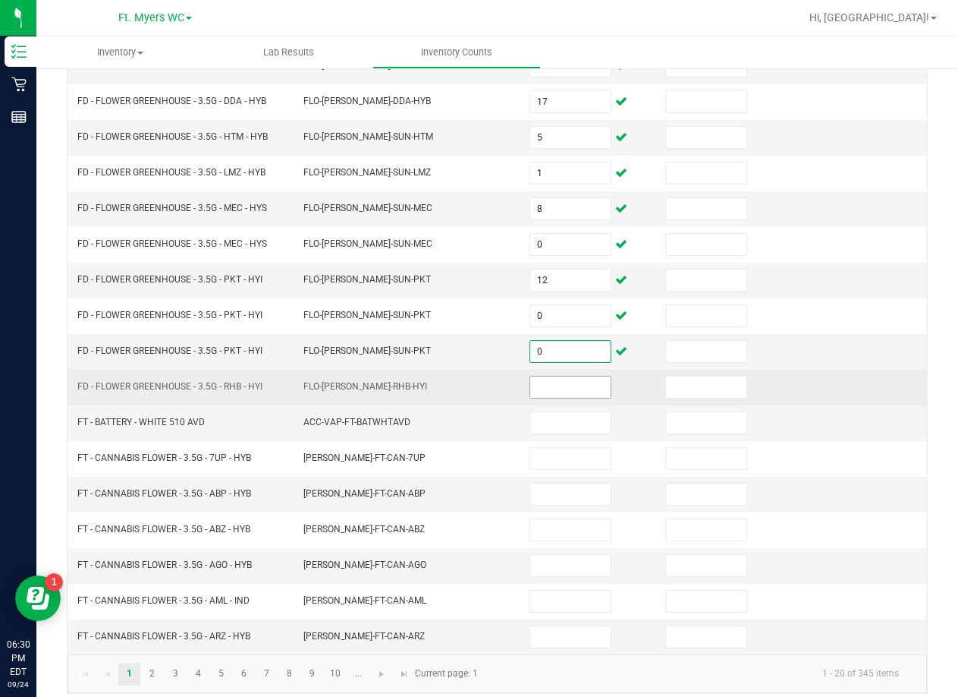
type input "0"
click at [538, 385] on input at bounding box center [570, 386] width 80 height 21
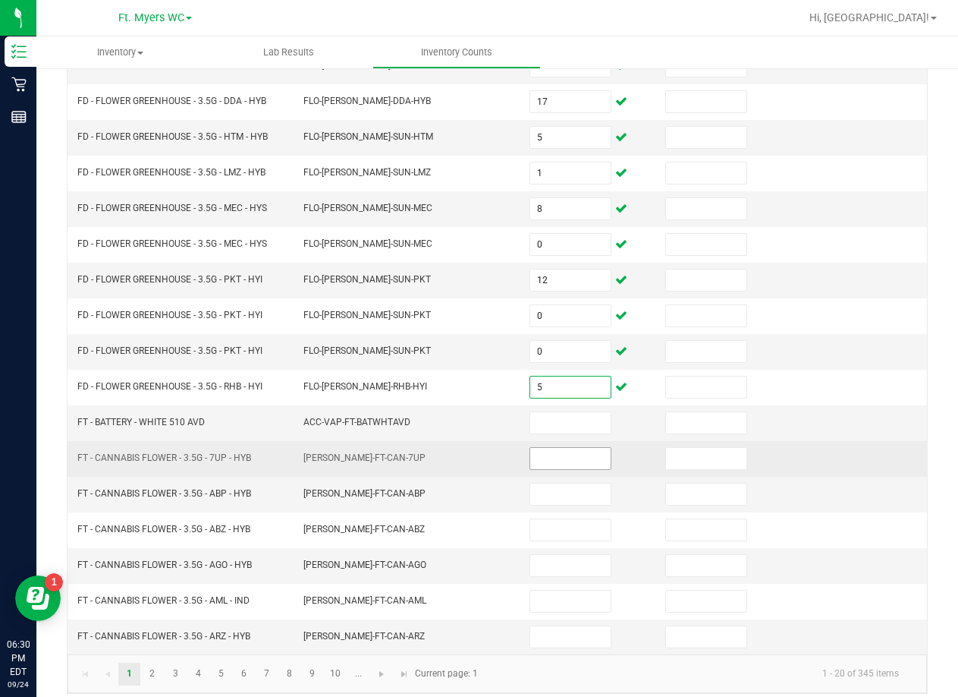
type input "5"
click at [587, 452] on input at bounding box center [570, 458] width 80 height 21
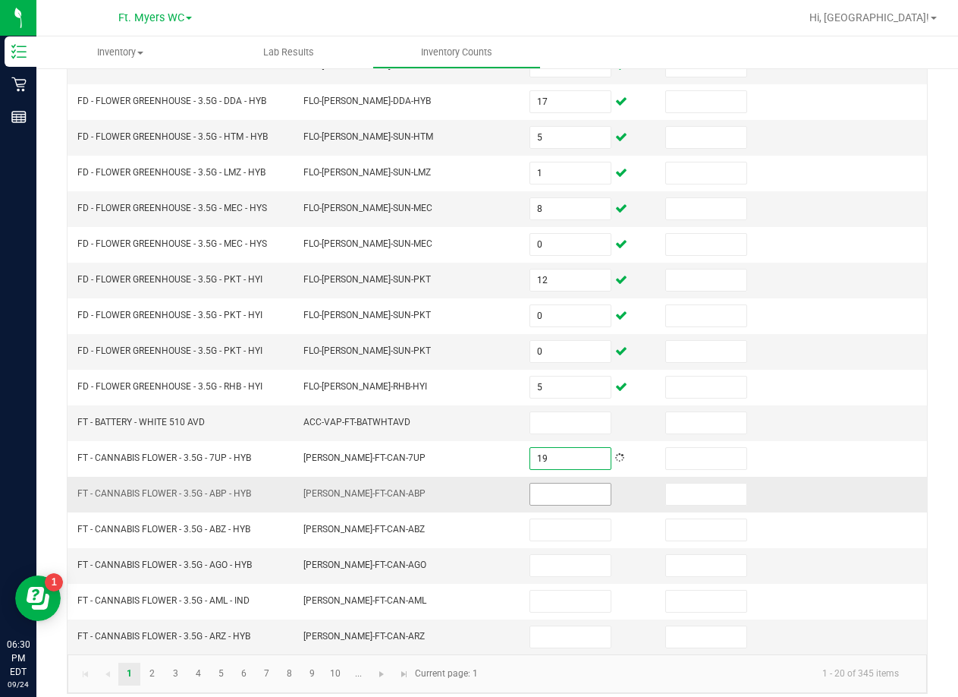
type input "19"
click at [557, 492] on input at bounding box center [570, 493] width 80 height 21
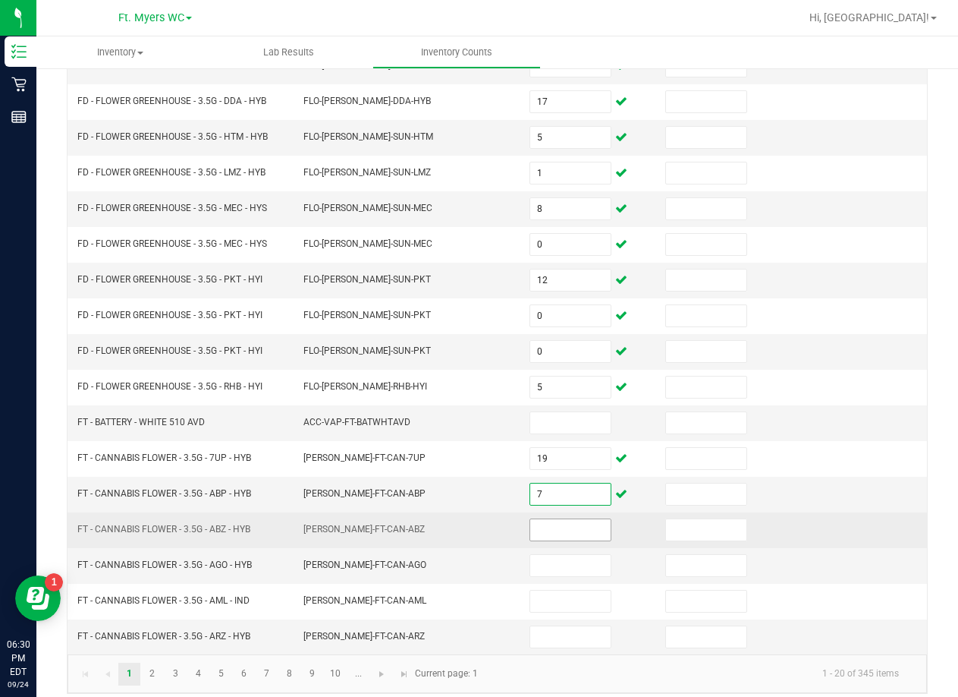
type input "7"
click at [562, 521] on input at bounding box center [570, 529] width 80 height 21
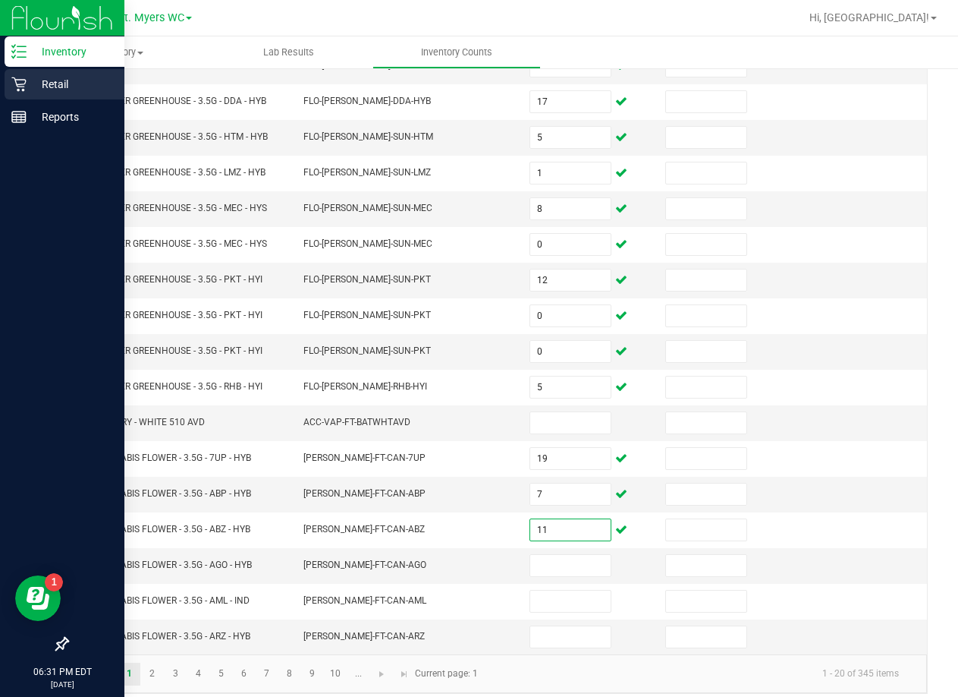
type input "11"
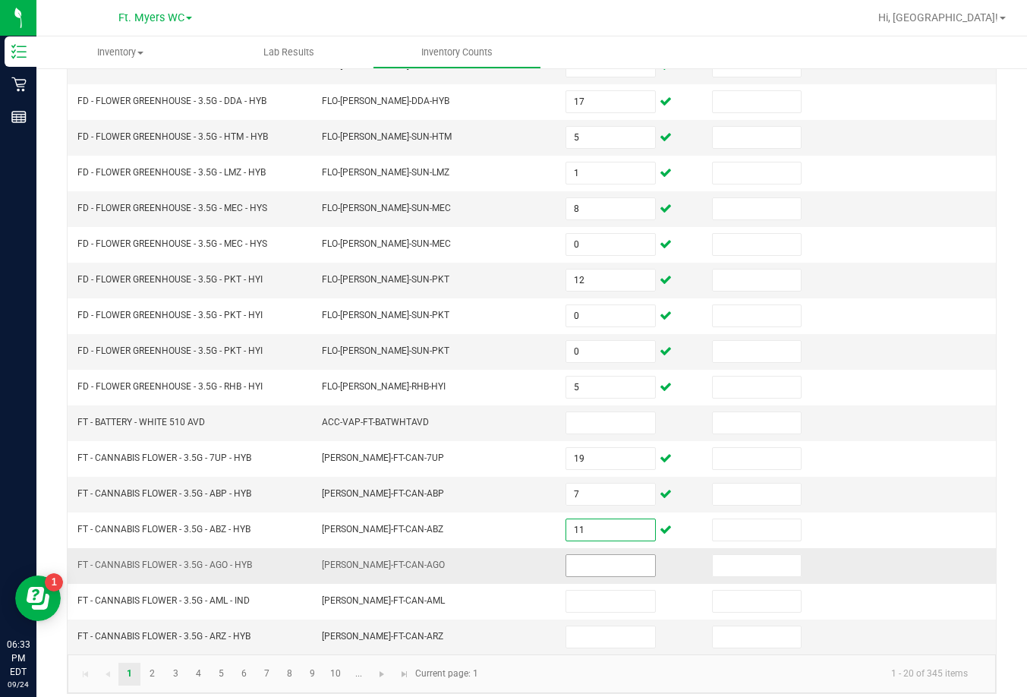
click at [586, 562] on input at bounding box center [610, 565] width 88 height 21
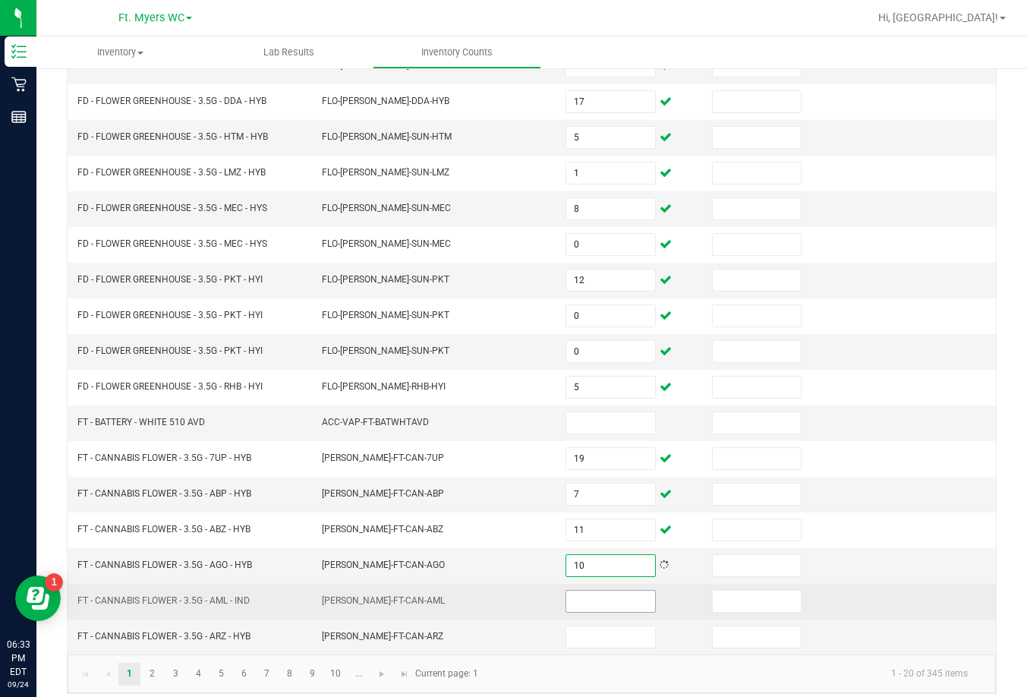
type input "10"
click at [574, 599] on input at bounding box center [610, 600] width 88 height 21
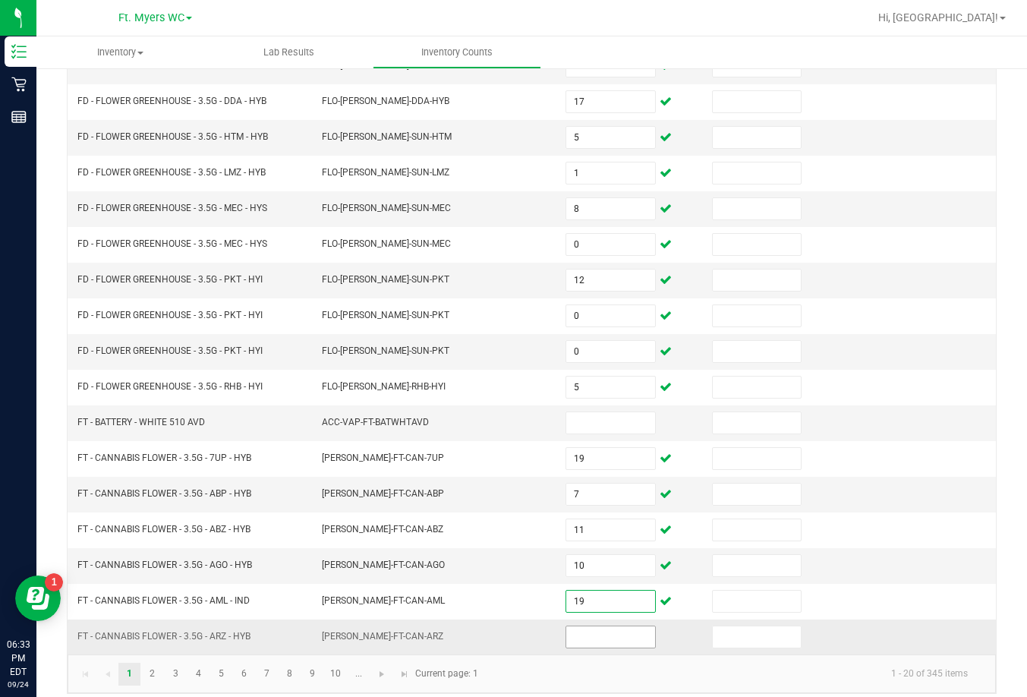
type input "19"
click at [571, 632] on input at bounding box center [610, 636] width 88 height 21
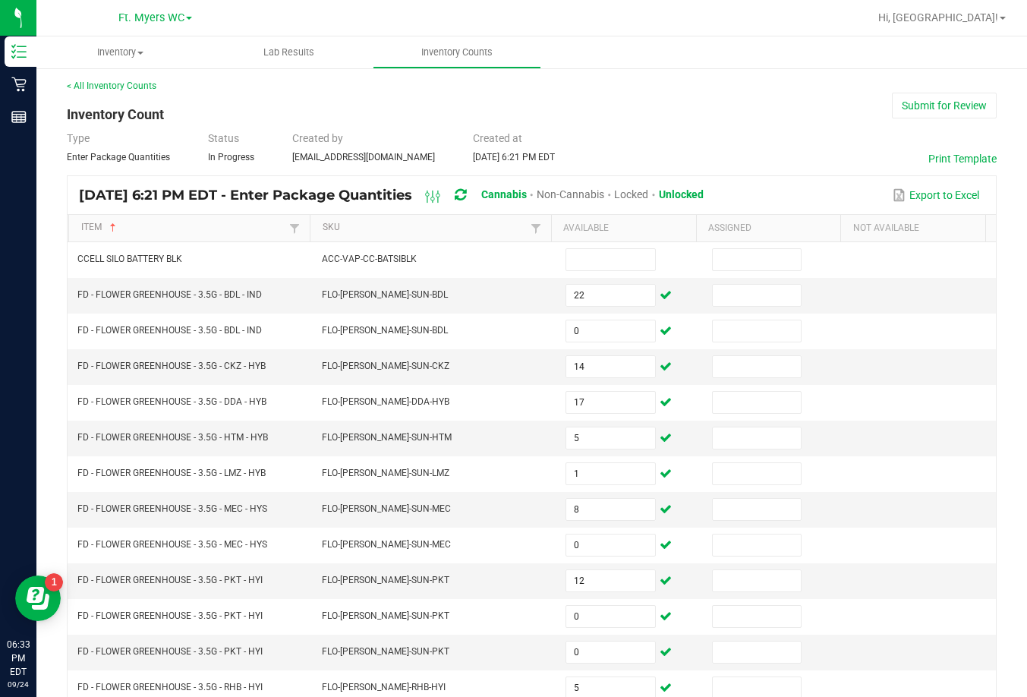
scroll to position [0, 0]
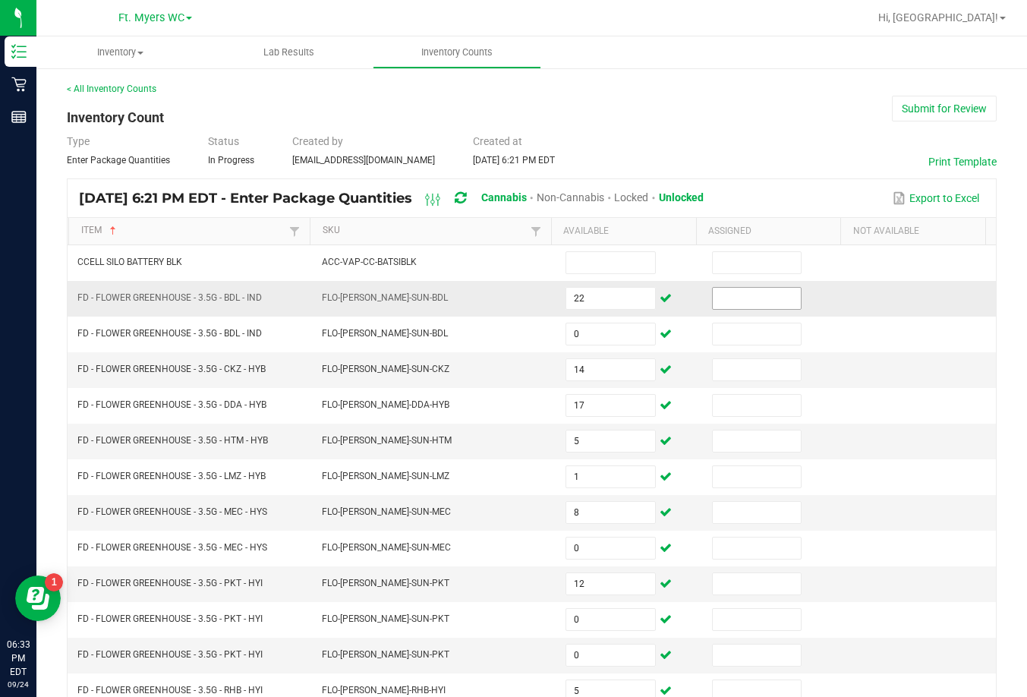
type input "1"
click at [748, 290] on input at bounding box center [757, 298] width 88 height 21
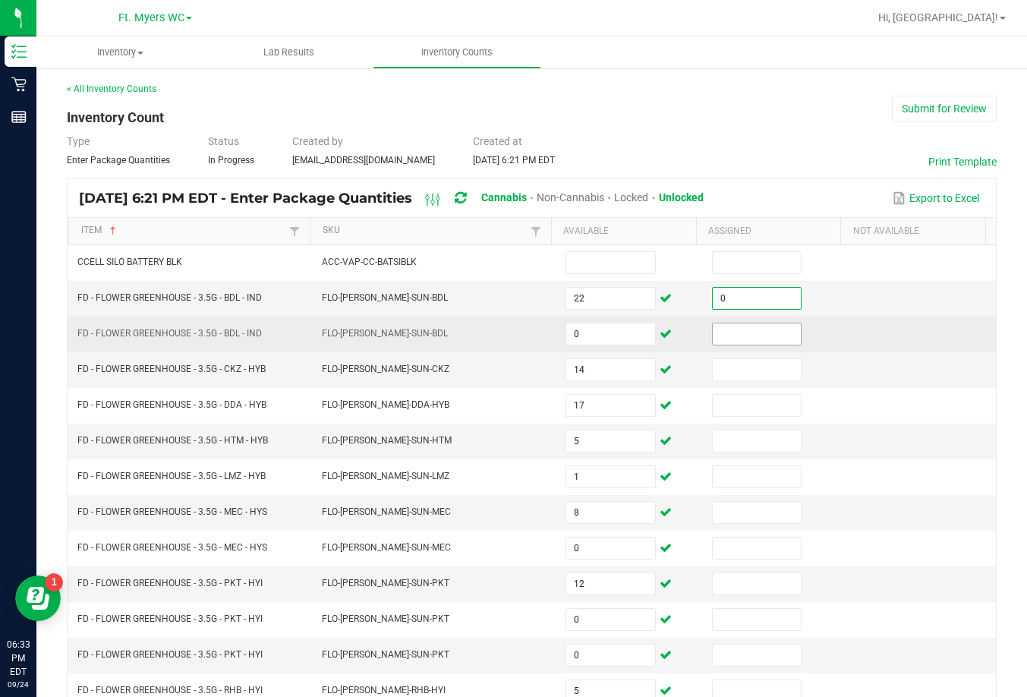
type input "0"
click at [744, 338] on input at bounding box center [757, 333] width 88 height 21
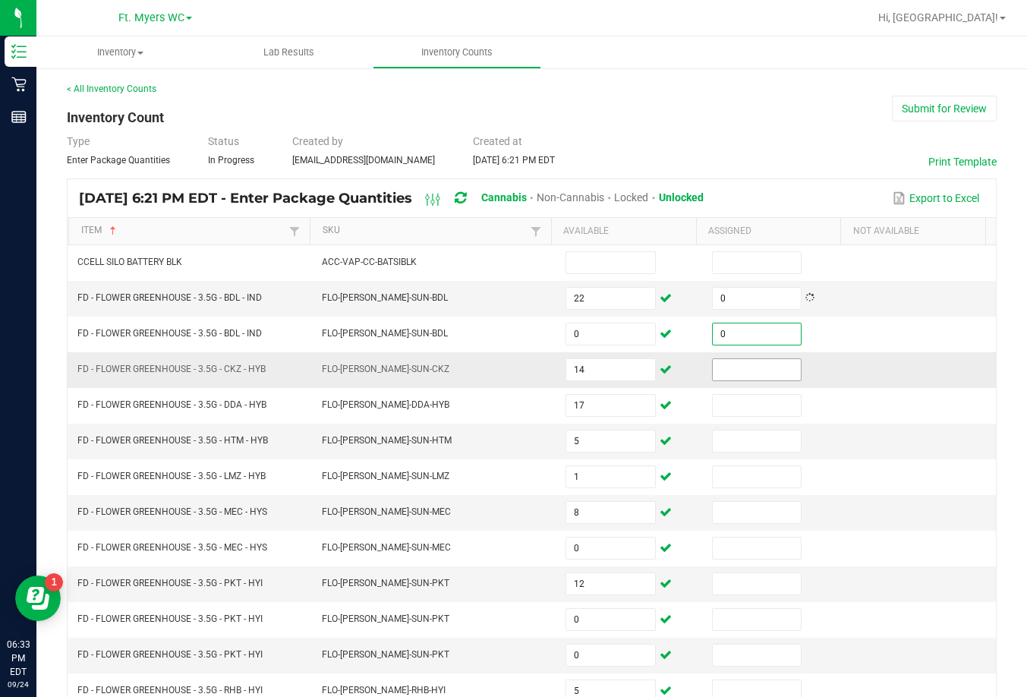
type input "0"
click at [741, 366] on input at bounding box center [757, 369] width 88 height 21
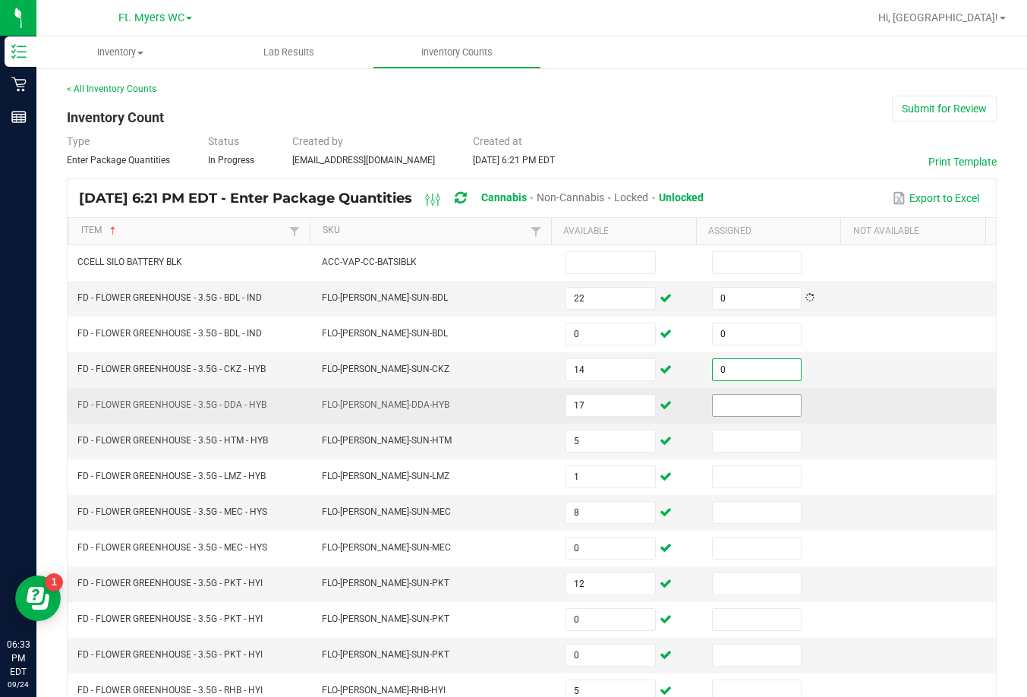
type input "0"
click at [743, 401] on input at bounding box center [757, 405] width 88 height 21
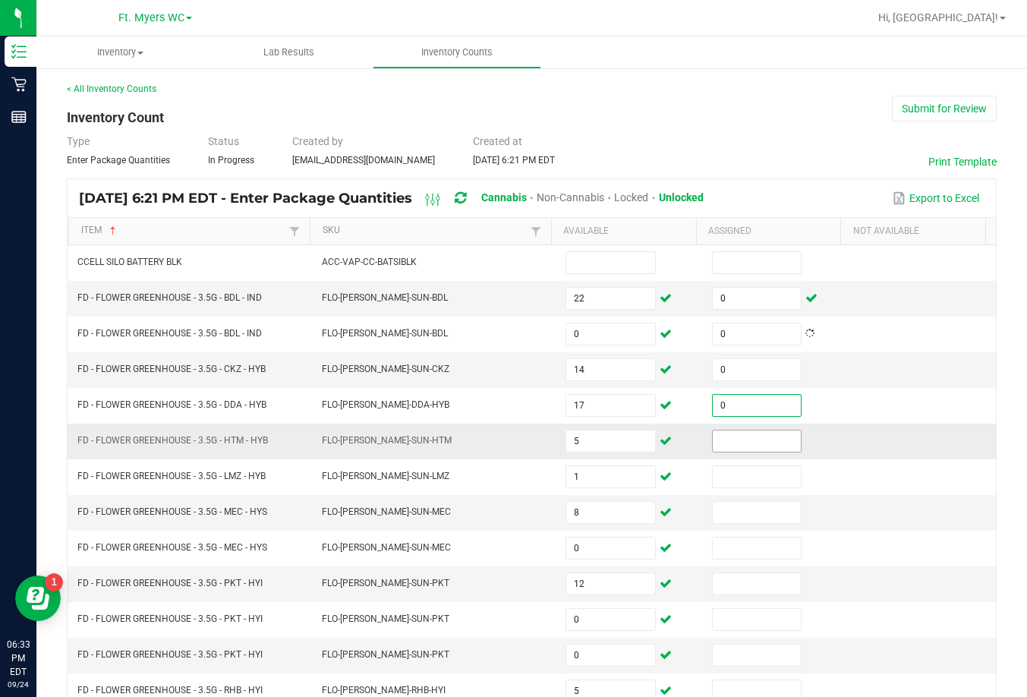
type input "0"
click at [742, 443] on input at bounding box center [757, 440] width 88 height 21
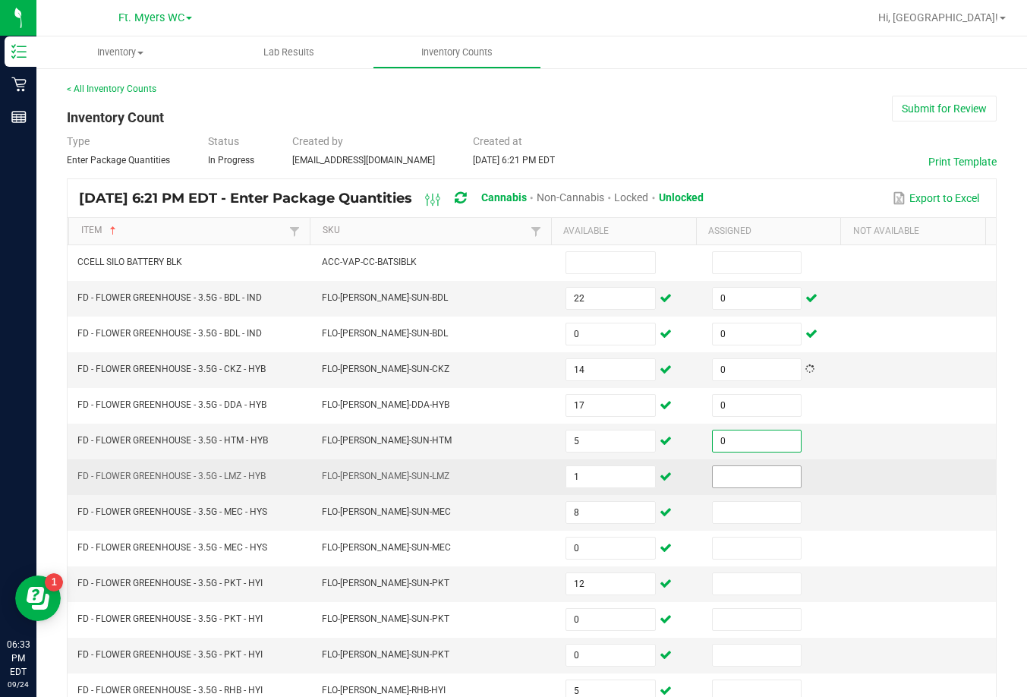
type input "0"
click at [741, 471] on input "0" at bounding box center [757, 476] width 88 height 21
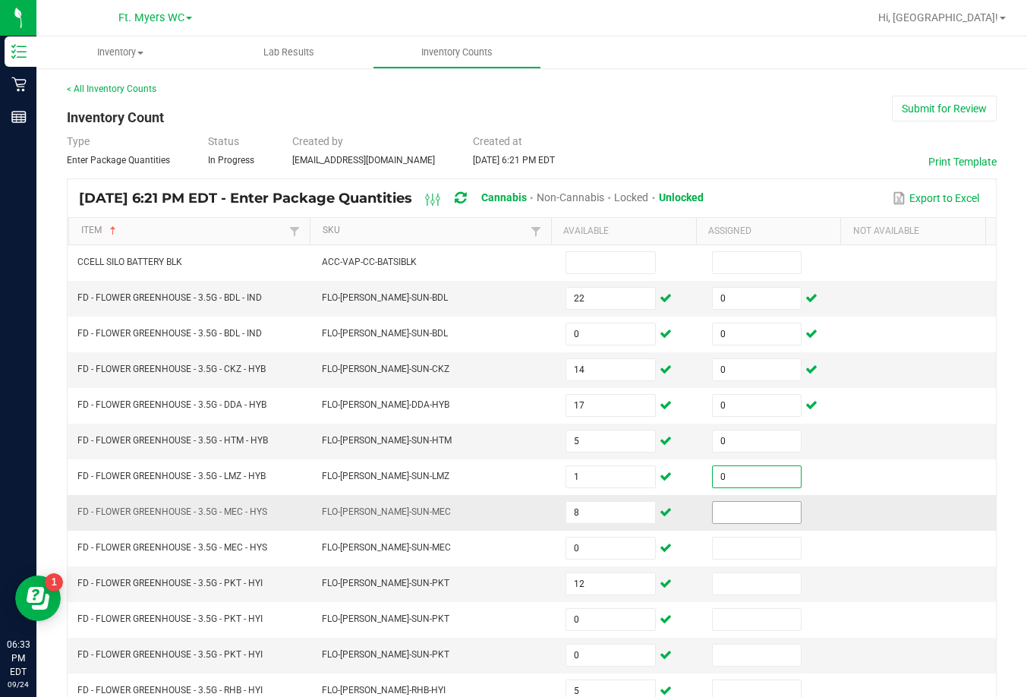
type input "0"
click at [743, 500] on td at bounding box center [776, 513] width 146 height 36
click at [741, 511] on input at bounding box center [757, 512] width 88 height 21
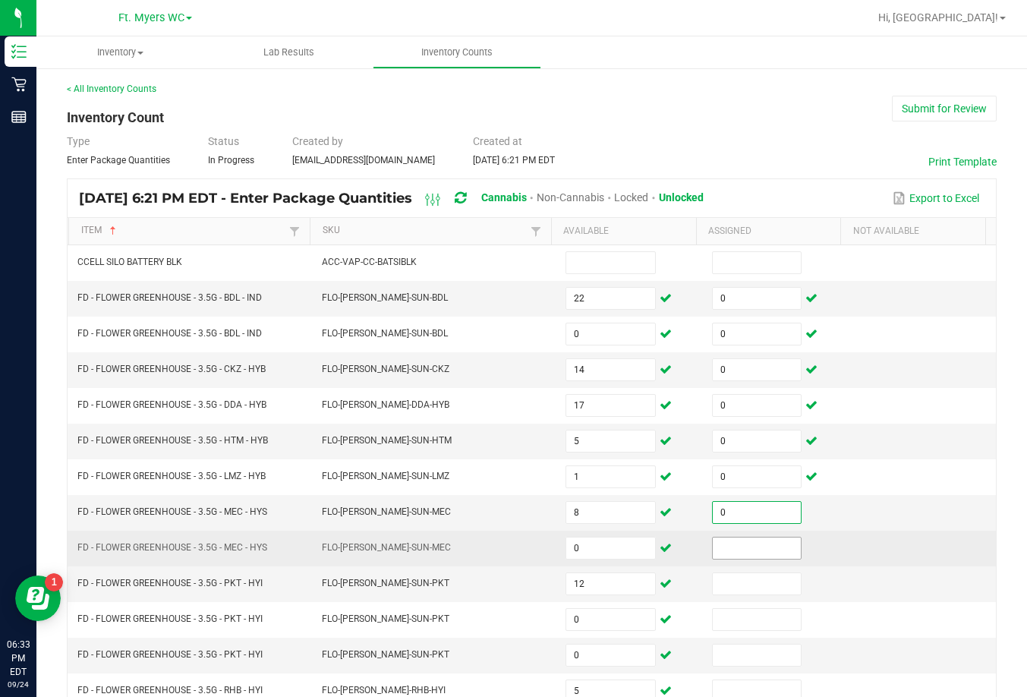
type input "0"
click at [739, 546] on input at bounding box center [757, 547] width 88 height 21
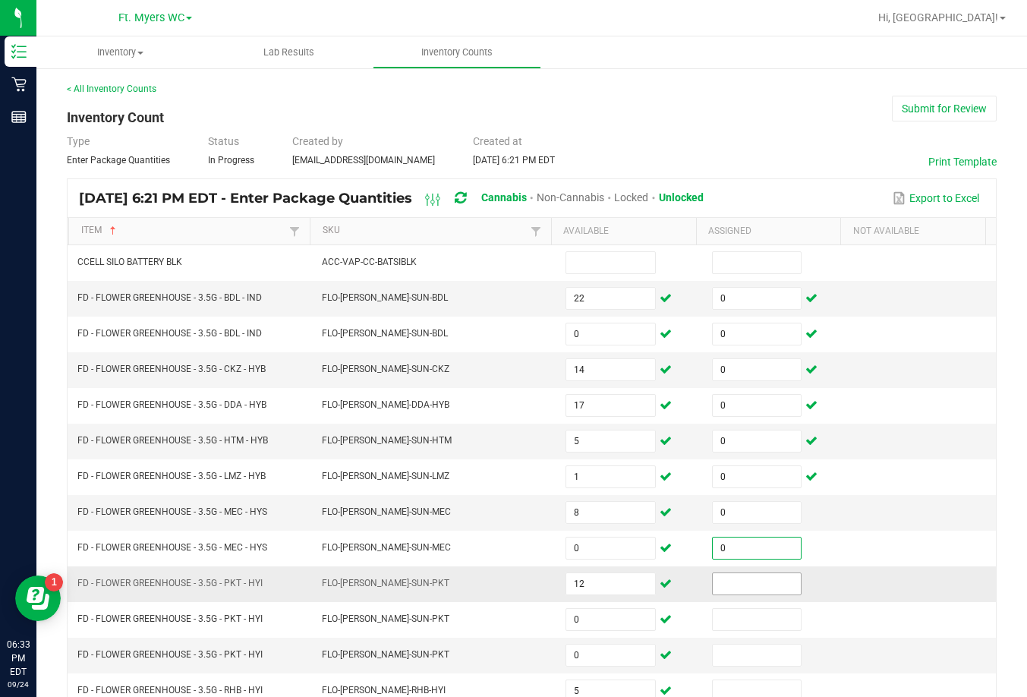
type input "0"
click at [735, 578] on input at bounding box center [757, 583] width 88 height 21
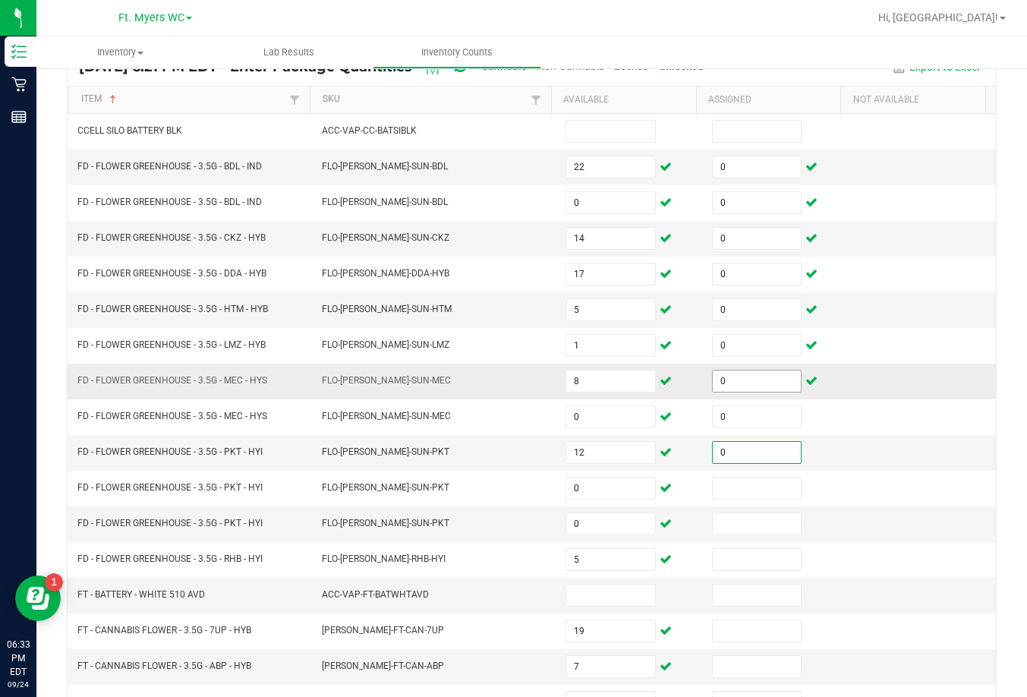
scroll to position [316, 0]
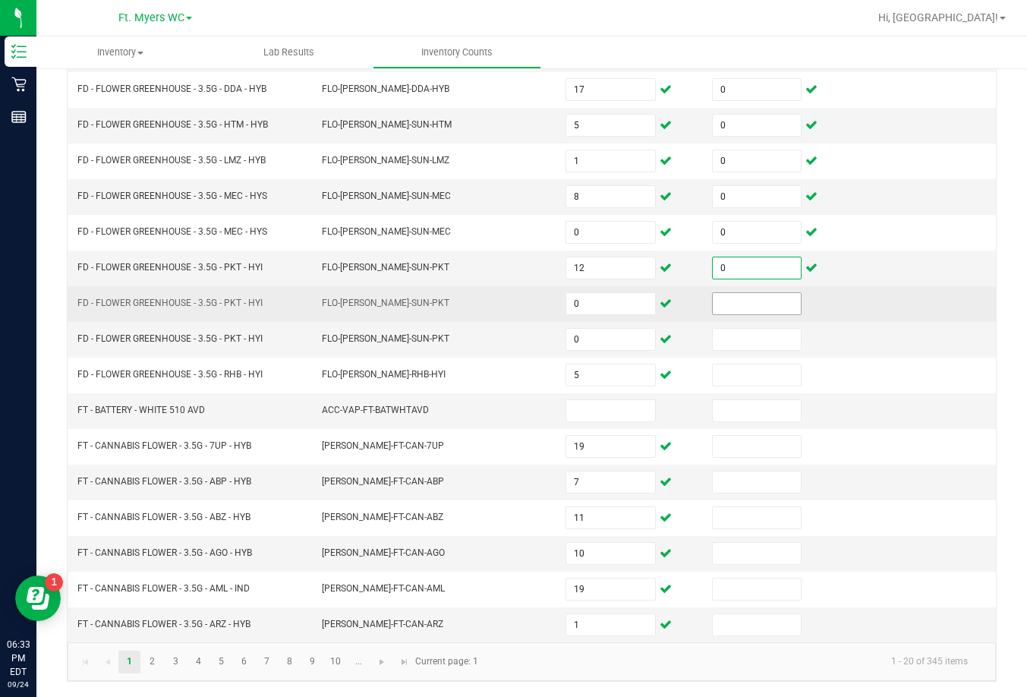
type input "0"
click at [727, 304] on input at bounding box center [757, 303] width 88 height 21
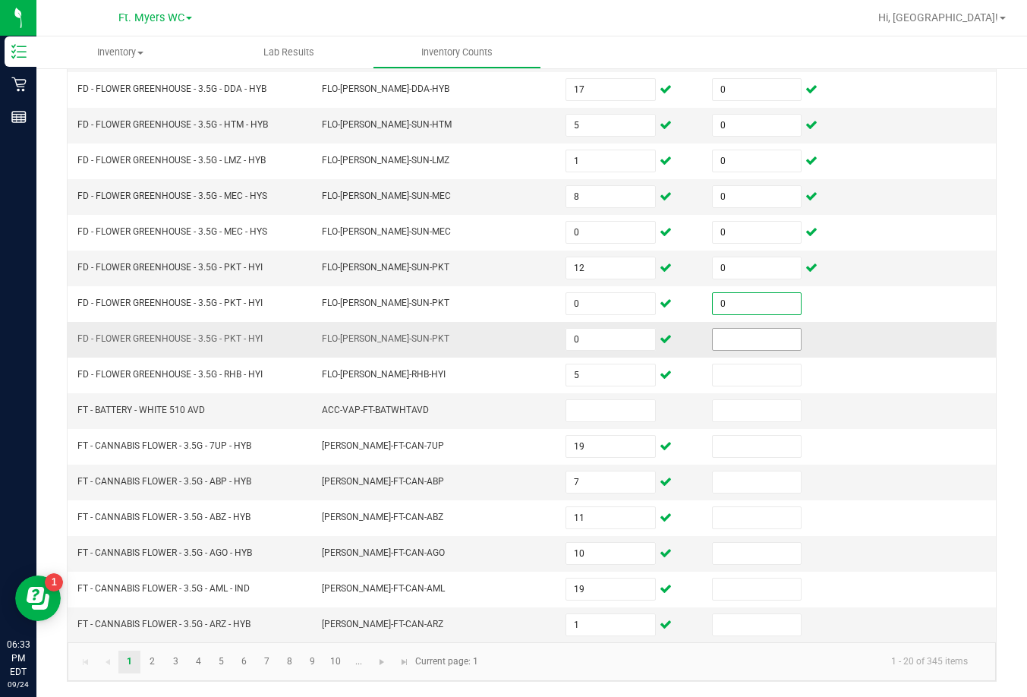
type input "0"
click at [724, 326] on td at bounding box center [776, 340] width 146 height 36
click at [724, 343] on input at bounding box center [757, 339] width 88 height 21
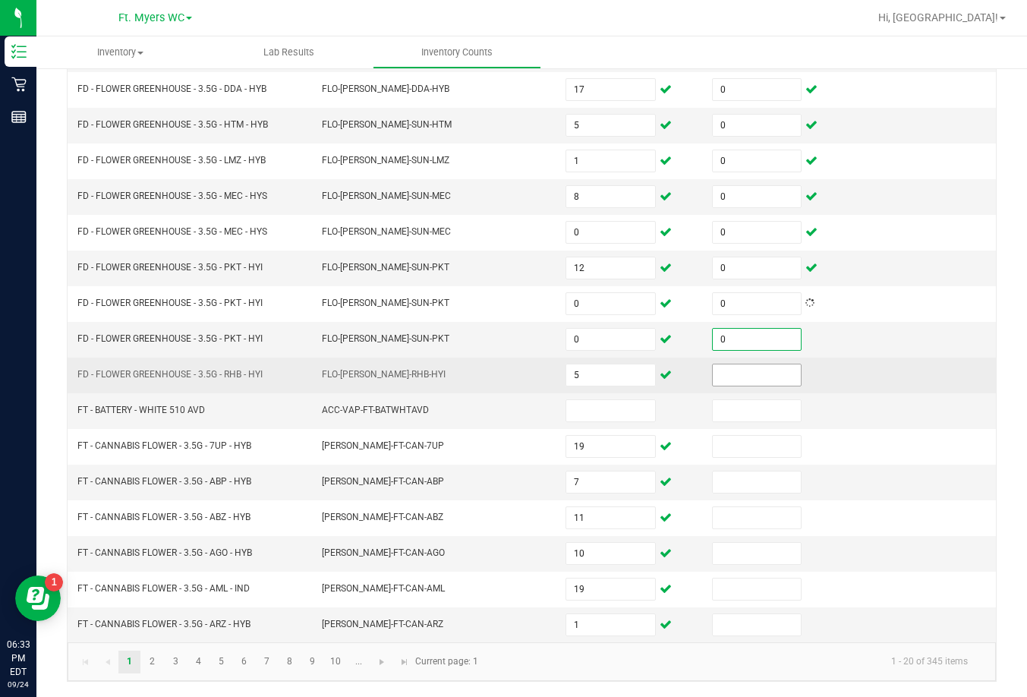
type input "0"
click at [724, 364] on input at bounding box center [757, 374] width 88 height 21
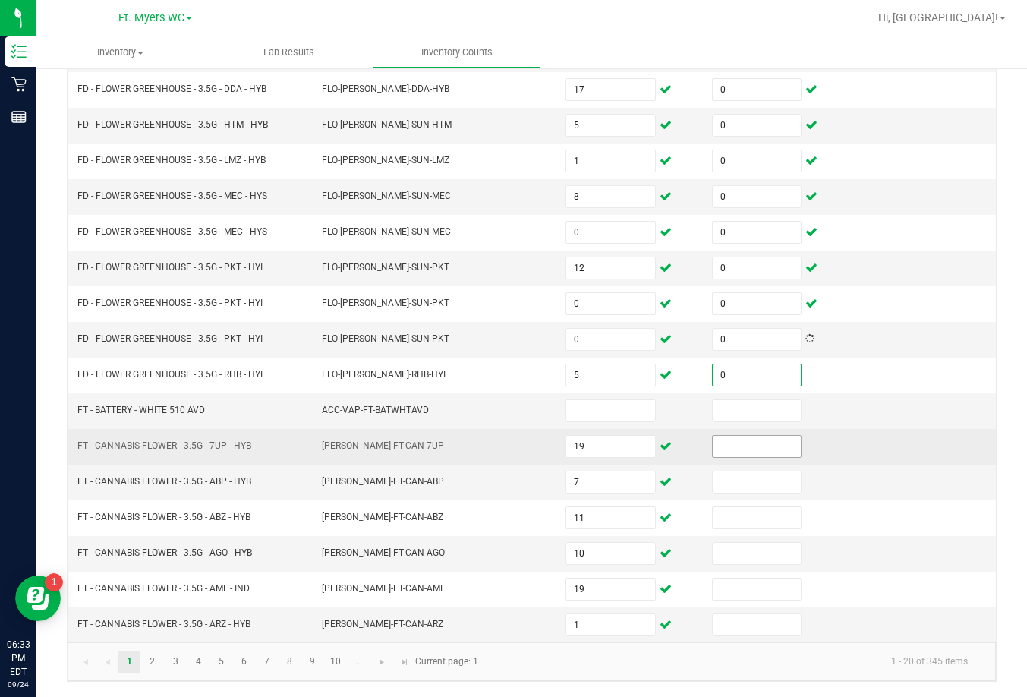
type input "0"
click at [721, 442] on input at bounding box center [757, 446] width 88 height 21
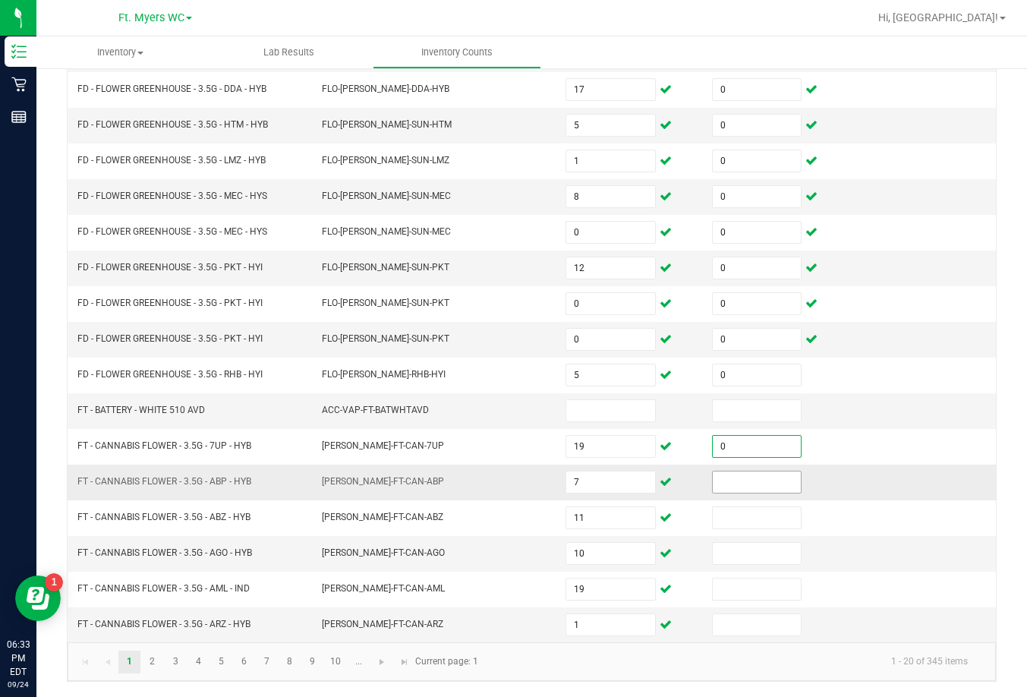
type input "0"
click at [732, 477] on input at bounding box center [757, 481] width 88 height 21
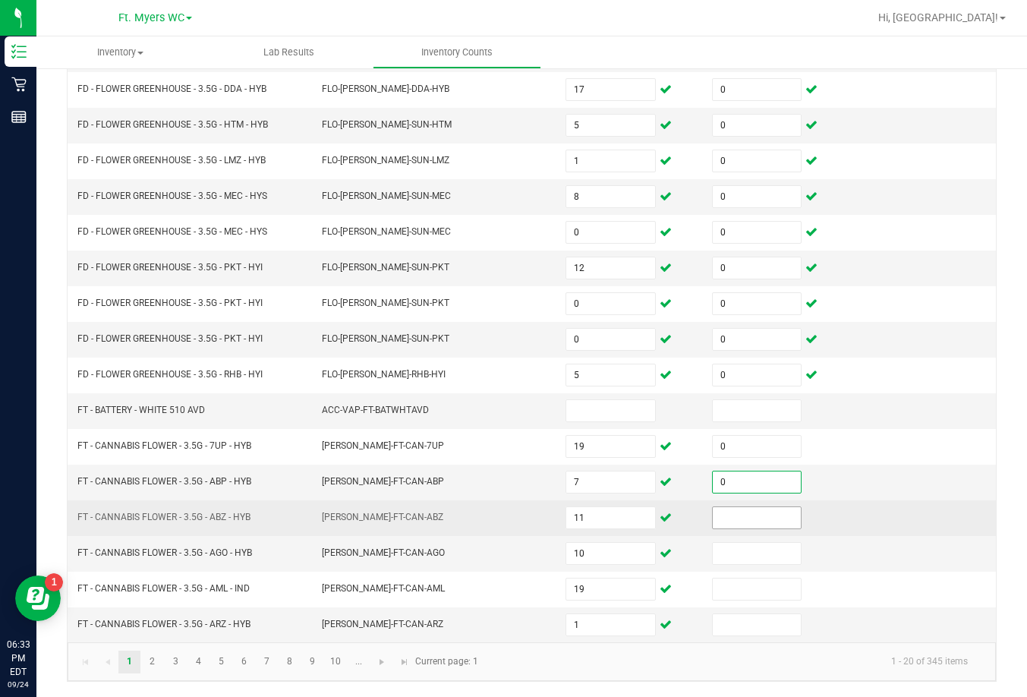
type input "0"
click at [735, 521] on input at bounding box center [757, 517] width 88 height 21
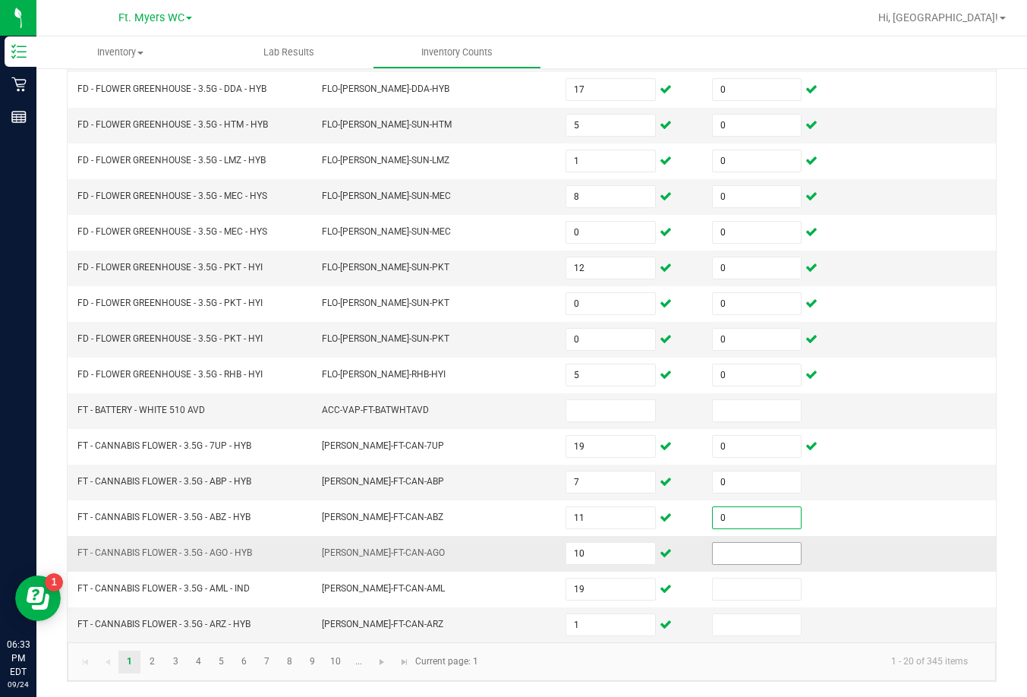
type input "0"
click at [713, 560] on input "0" at bounding box center [757, 553] width 88 height 21
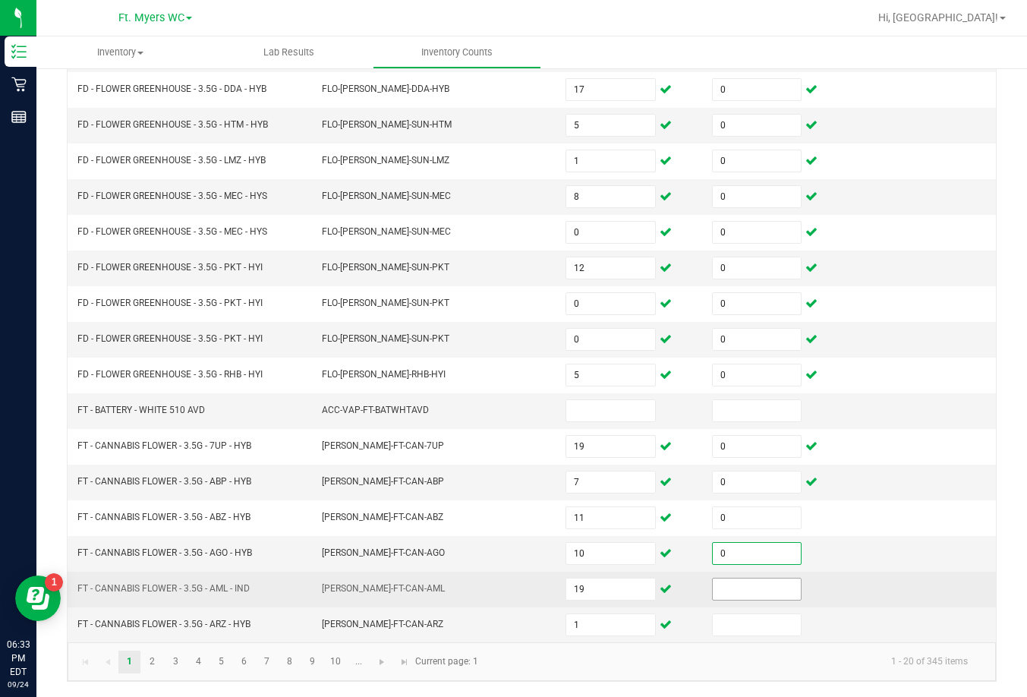
type input "0"
click at [716, 581] on input at bounding box center [757, 588] width 88 height 21
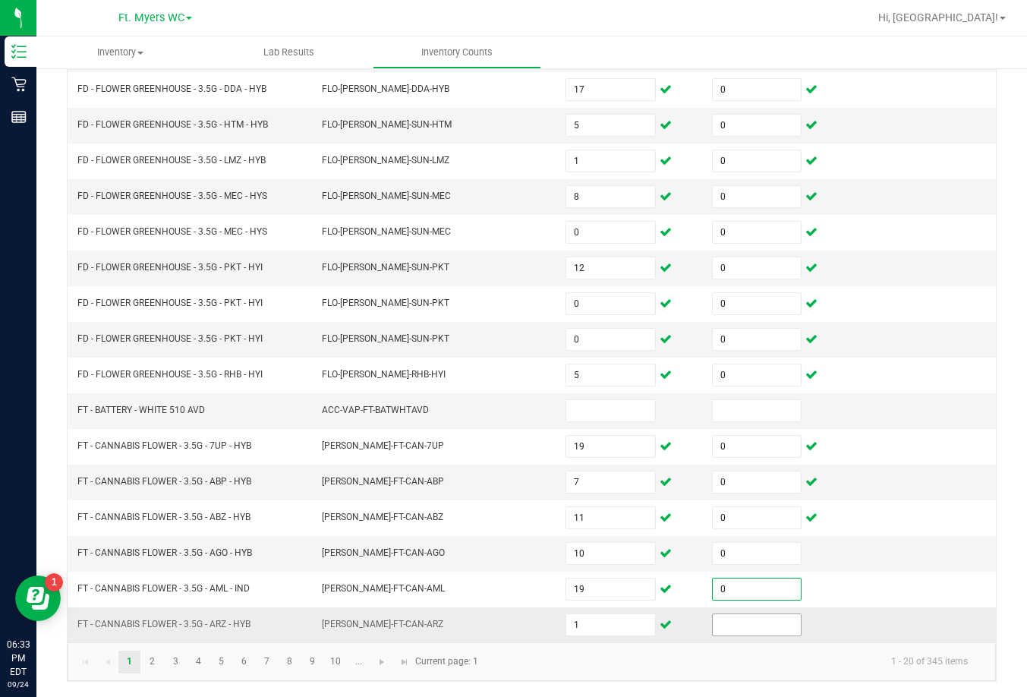
type input "0"
click at [721, 621] on input "0" at bounding box center [757, 624] width 88 height 21
type input "0"
click at [150, 663] on link "2" at bounding box center [152, 661] width 22 height 23
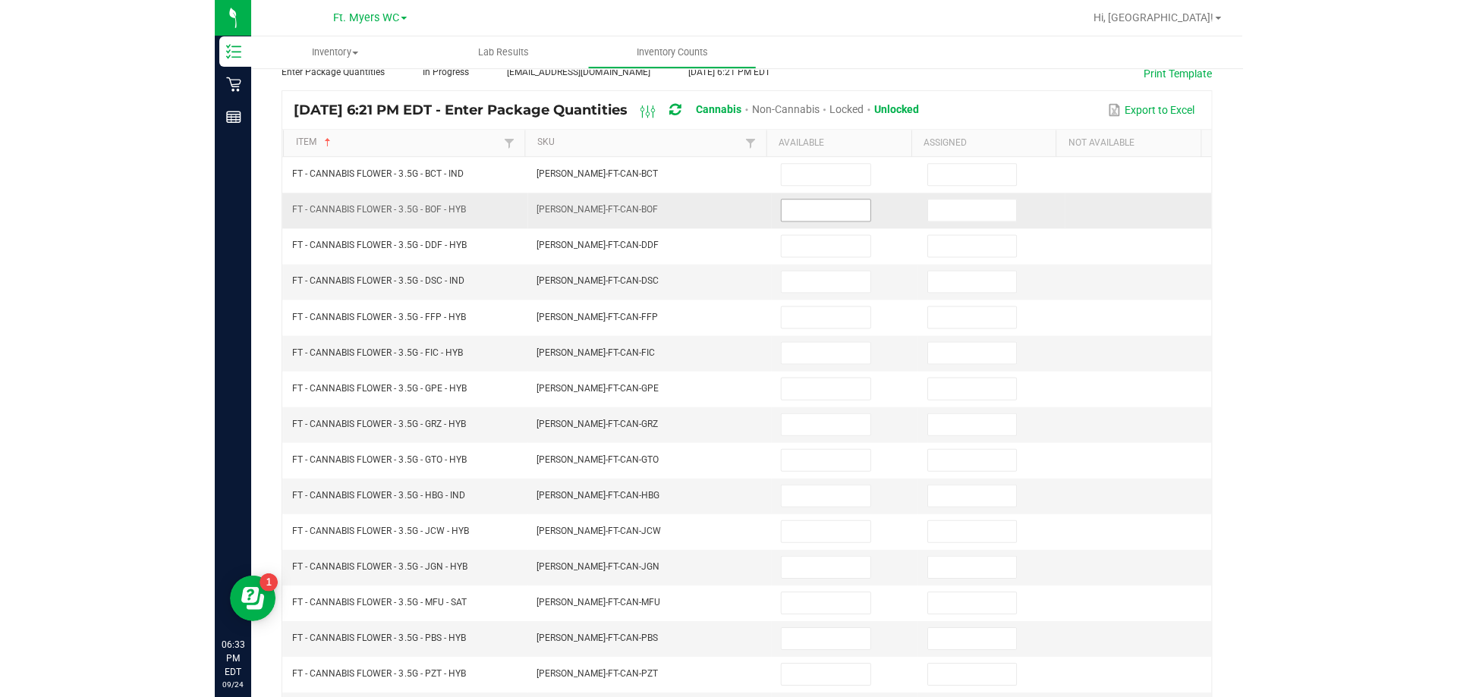
scroll to position [12, 0]
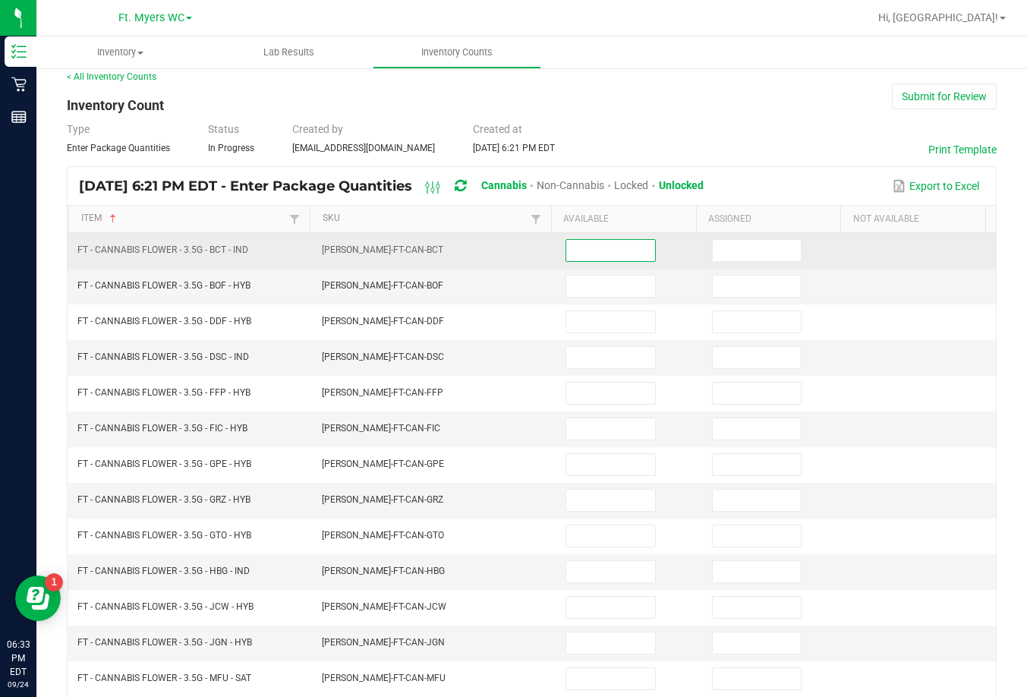
click at [608, 240] on input at bounding box center [610, 250] width 88 height 21
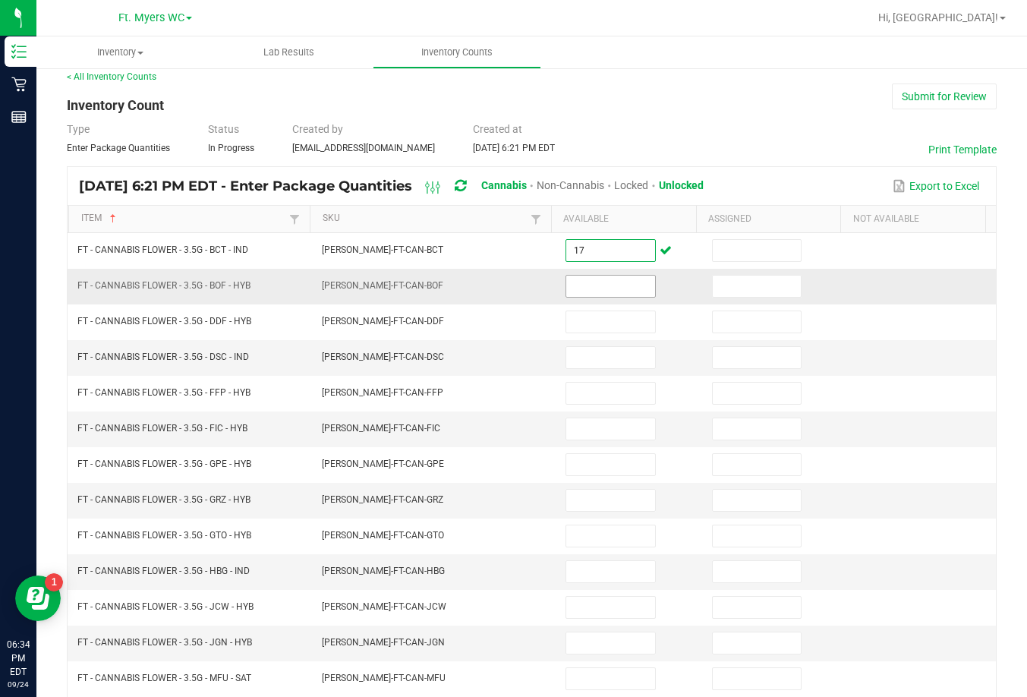
type input "17"
click at [566, 282] on input at bounding box center [610, 285] width 88 height 21
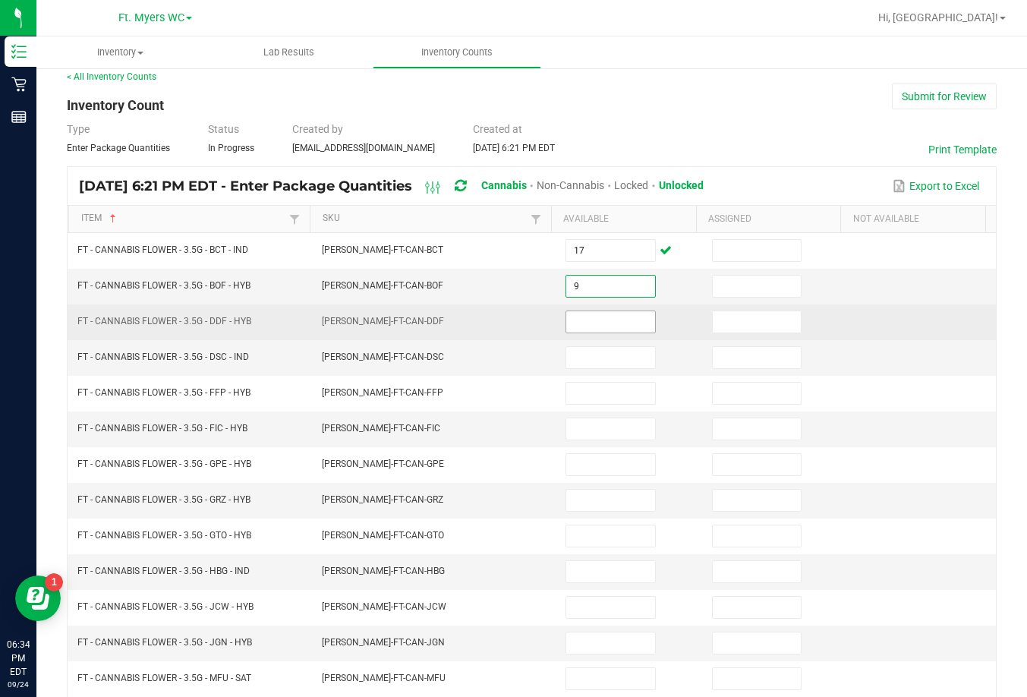
type input "9"
click at [625, 318] on input at bounding box center [610, 321] width 88 height 21
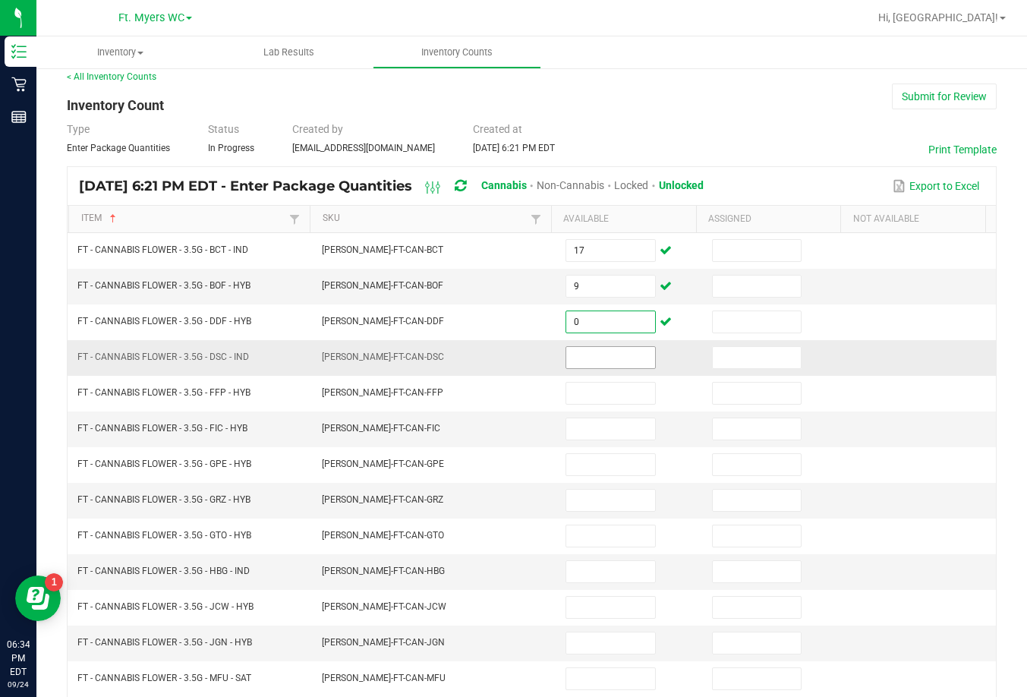
type input "0"
click at [584, 348] on input at bounding box center [610, 357] width 88 height 21
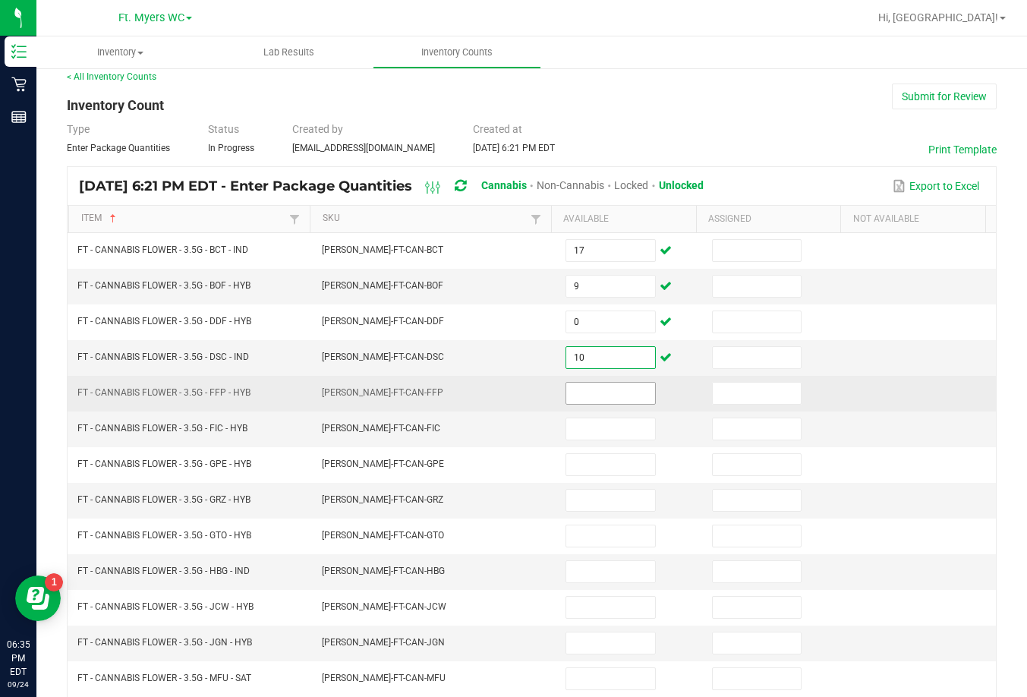
type input "10"
click at [578, 390] on input at bounding box center [610, 392] width 88 height 21
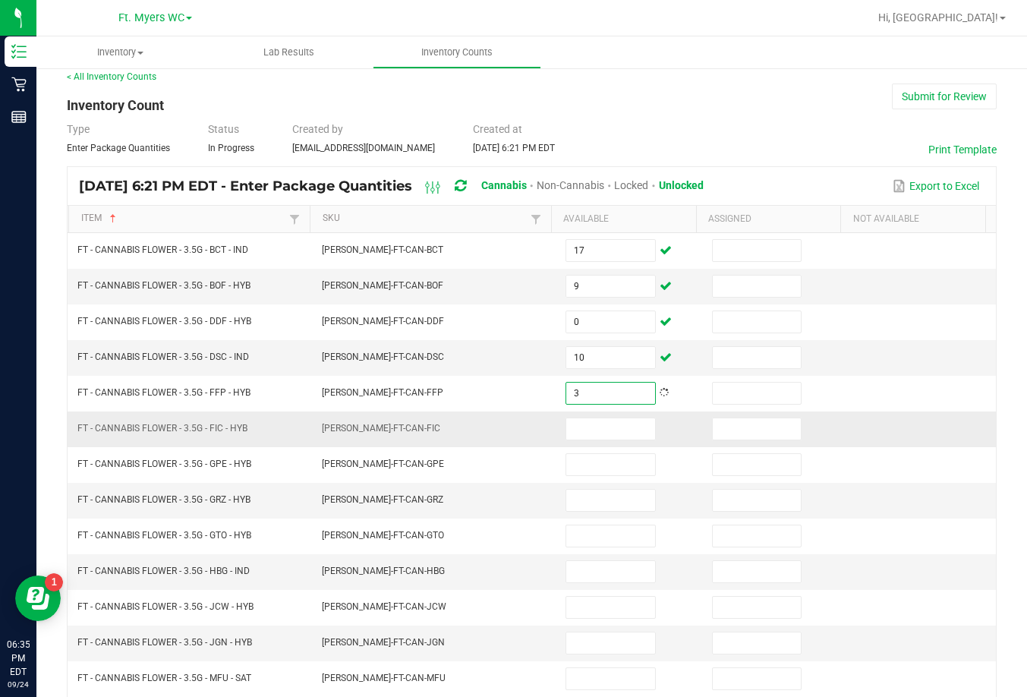
type input "3"
drag, startPoint x: 590, startPoint y: 416, endPoint x: 603, endPoint y: 429, distance: 17.7
click at [596, 419] on td at bounding box center [629, 429] width 146 height 36
click at [603, 429] on input at bounding box center [610, 428] width 88 height 21
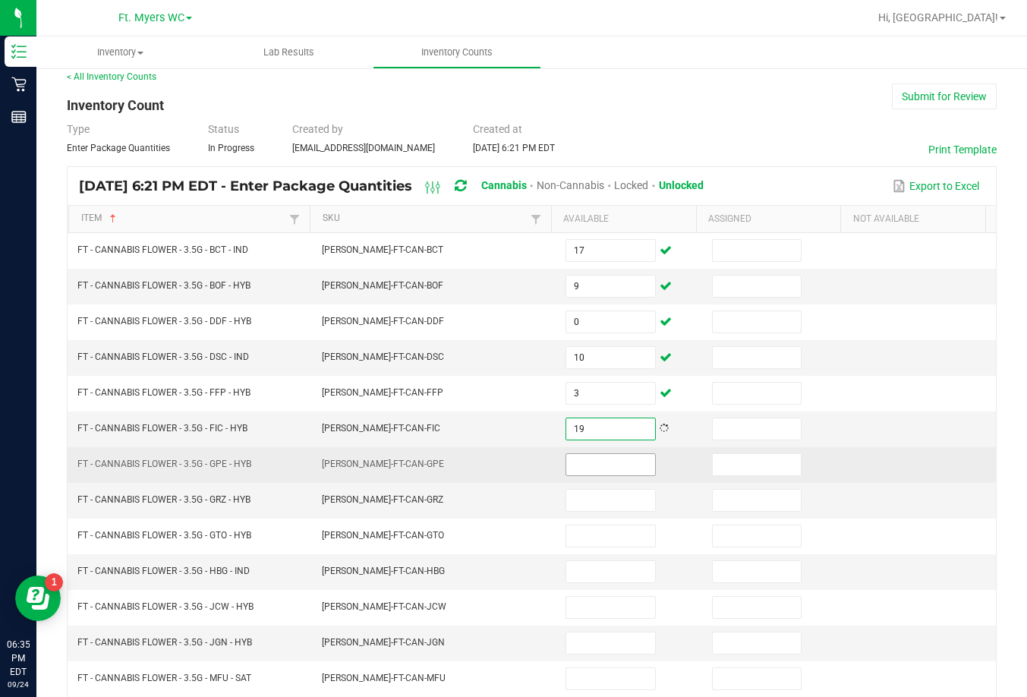
type input "19"
click at [576, 460] on input at bounding box center [610, 464] width 88 height 21
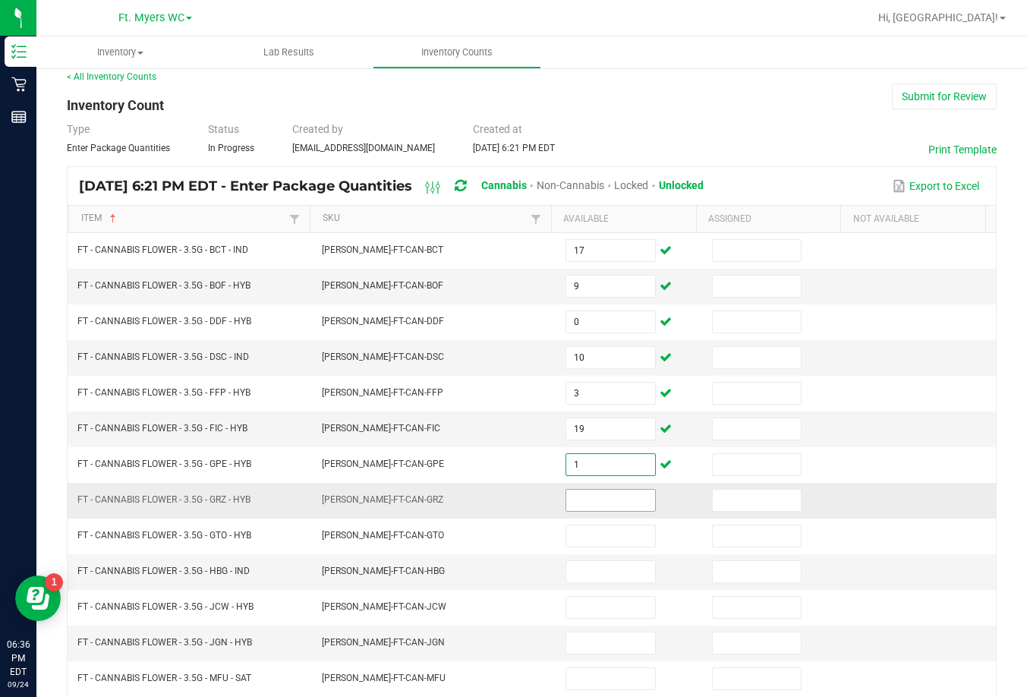
type input "1"
click at [619, 502] on input at bounding box center [610, 499] width 88 height 21
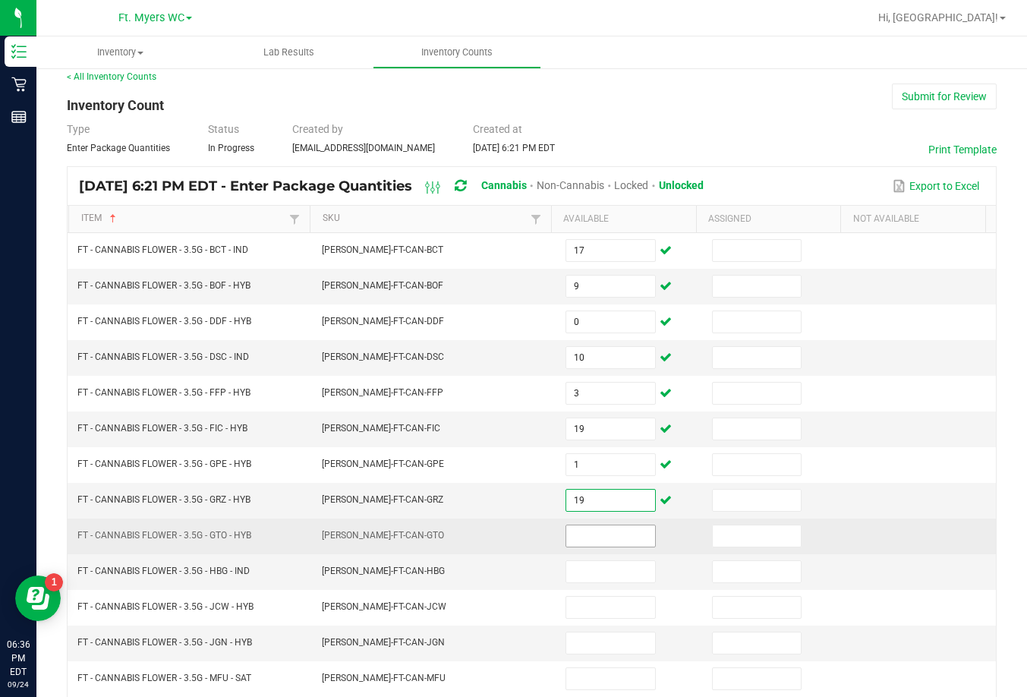
type input "19"
click at [581, 535] on input at bounding box center [610, 535] width 88 height 21
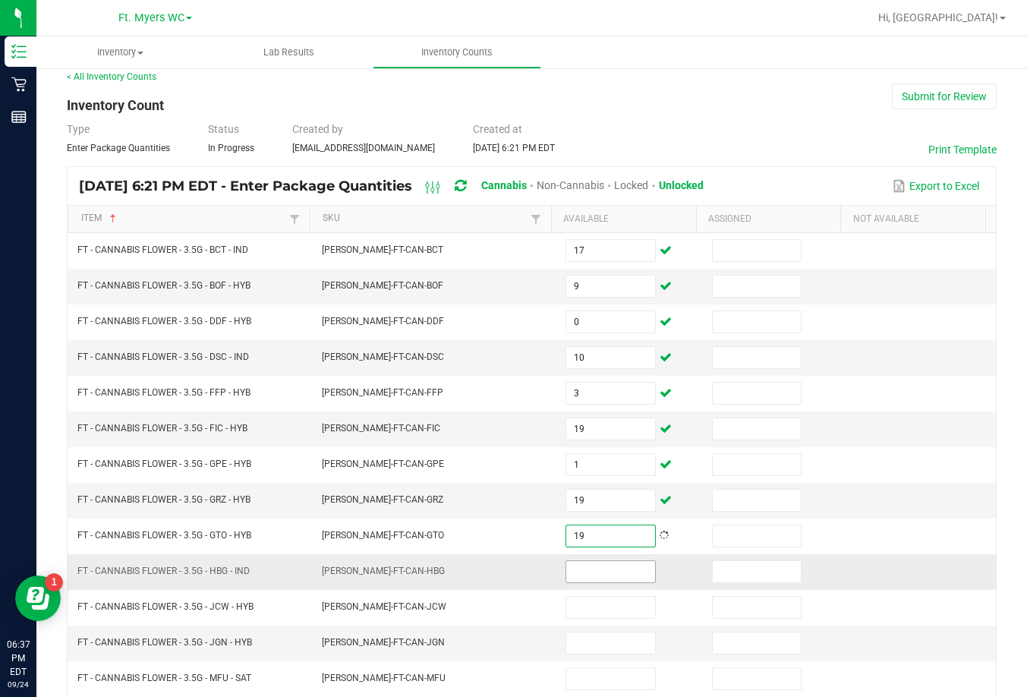
type input "19"
click at [581, 576] on input at bounding box center [610, 571] width 88 height 21
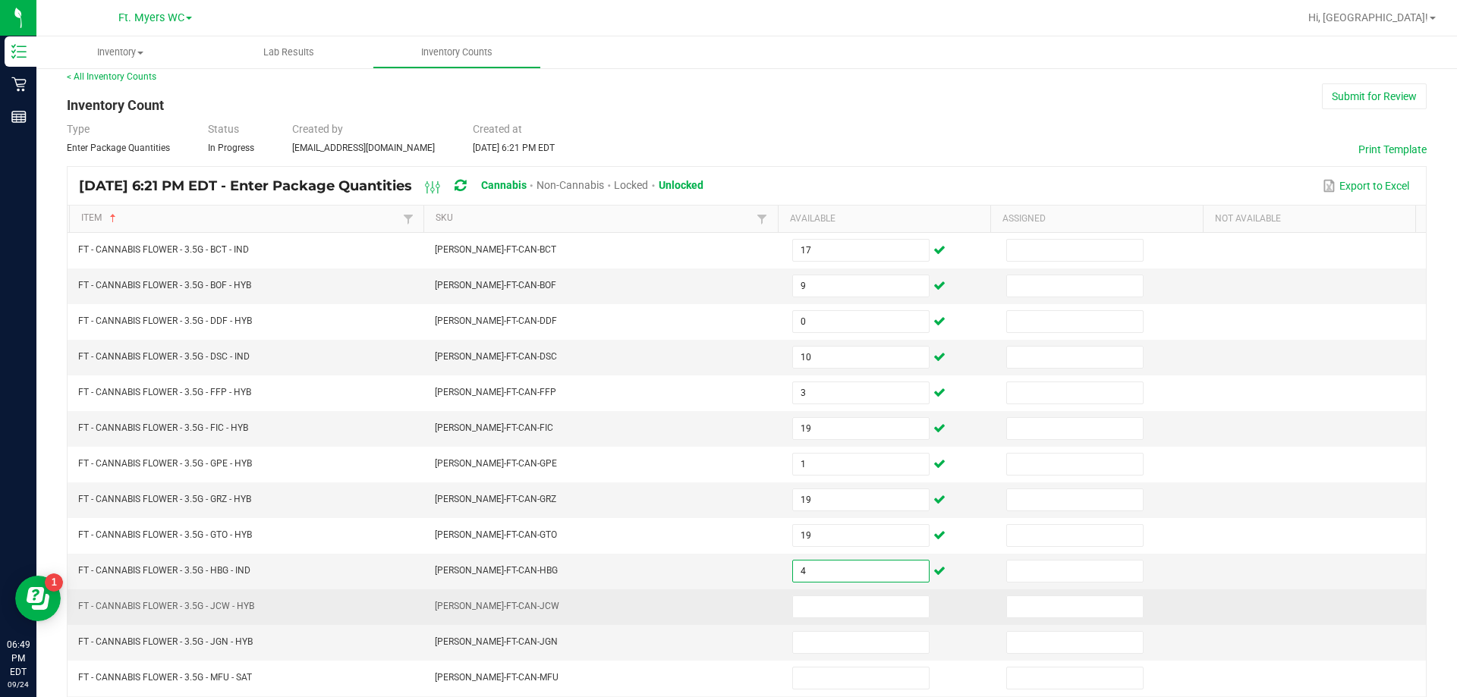
type input "4"
click at [783, 621] on td at bounding box center [890, 608] width 214 height 36
click at [783, 616] on input at bounding box center [861, 606] width 136 height 21
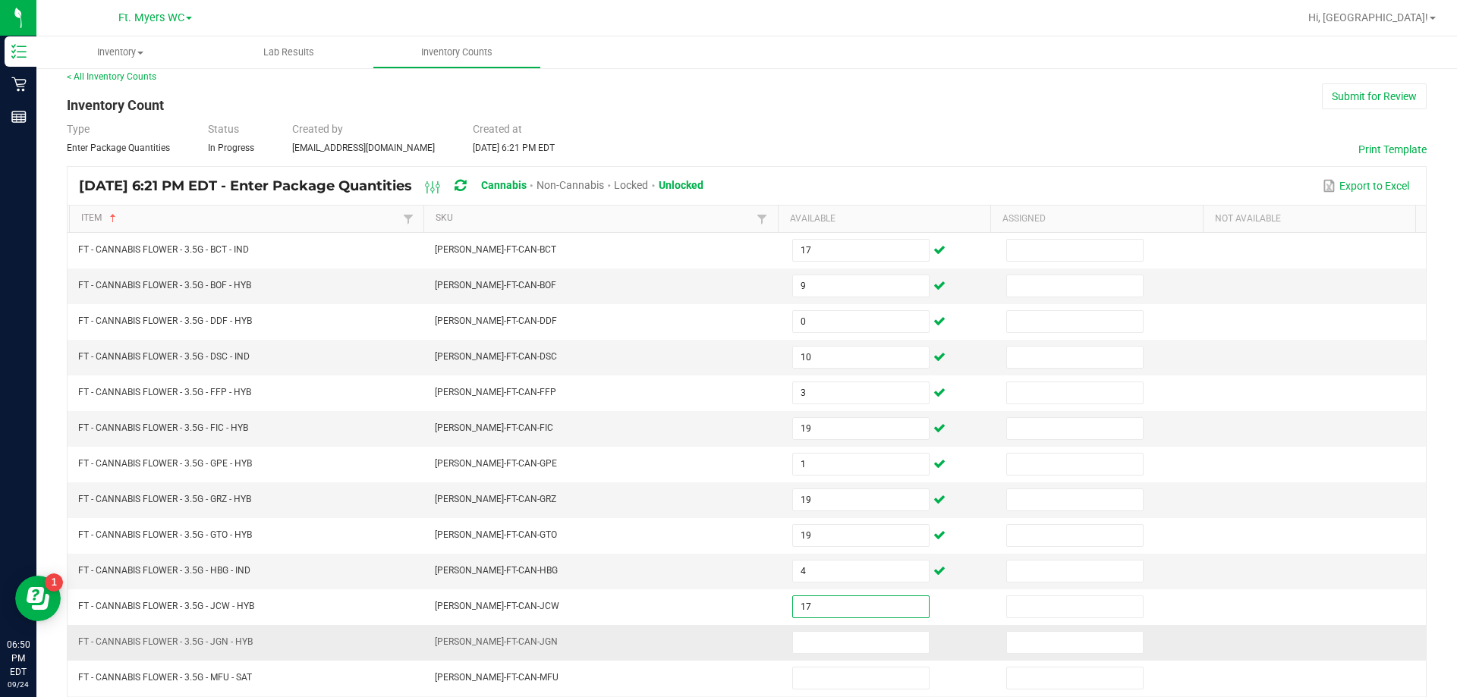
type input "17"
click at [783, 654] on td at bounding box center [890, 643] width 214 height 36
click at [783, 652] on input at bounding box center [861, 642] width 136 height 21
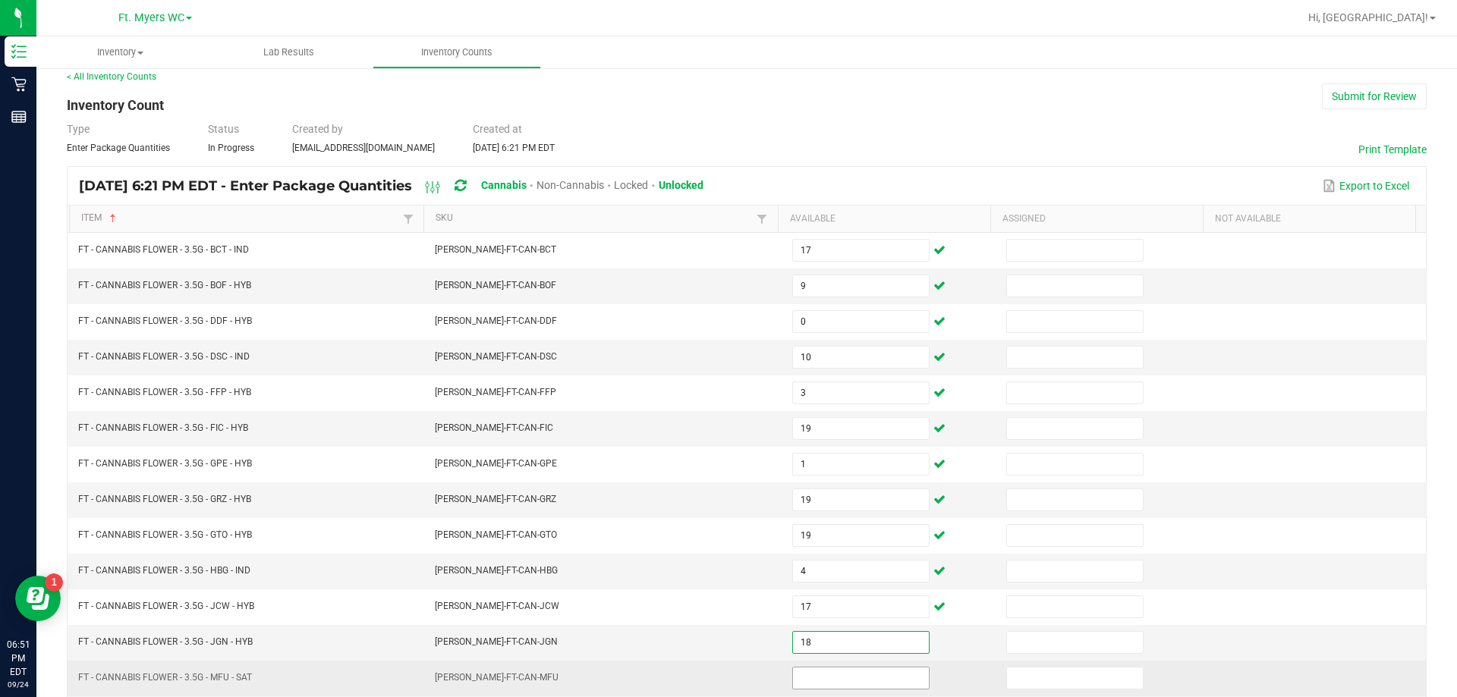
type input "18"
click at [783, 681] on input at bounding box center [861, 678] width 136 height 21
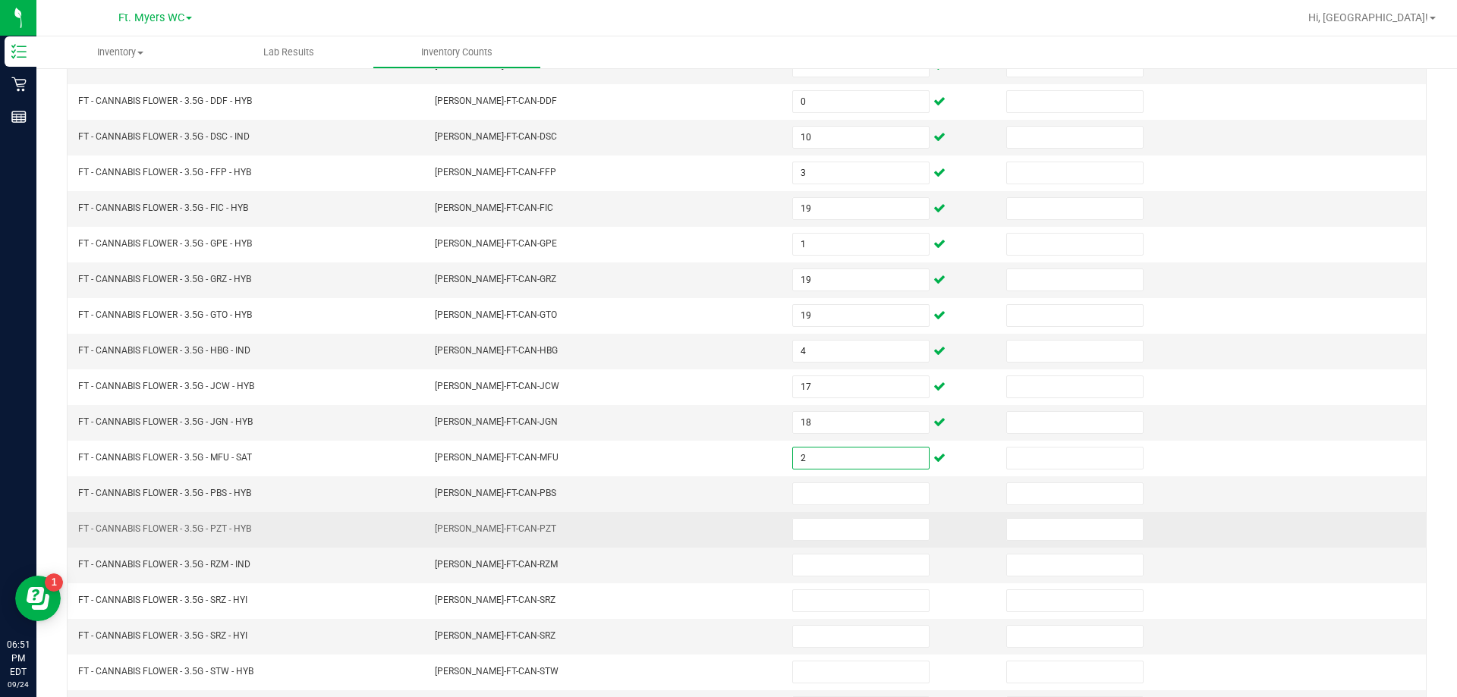
scroll to position [315, 0]
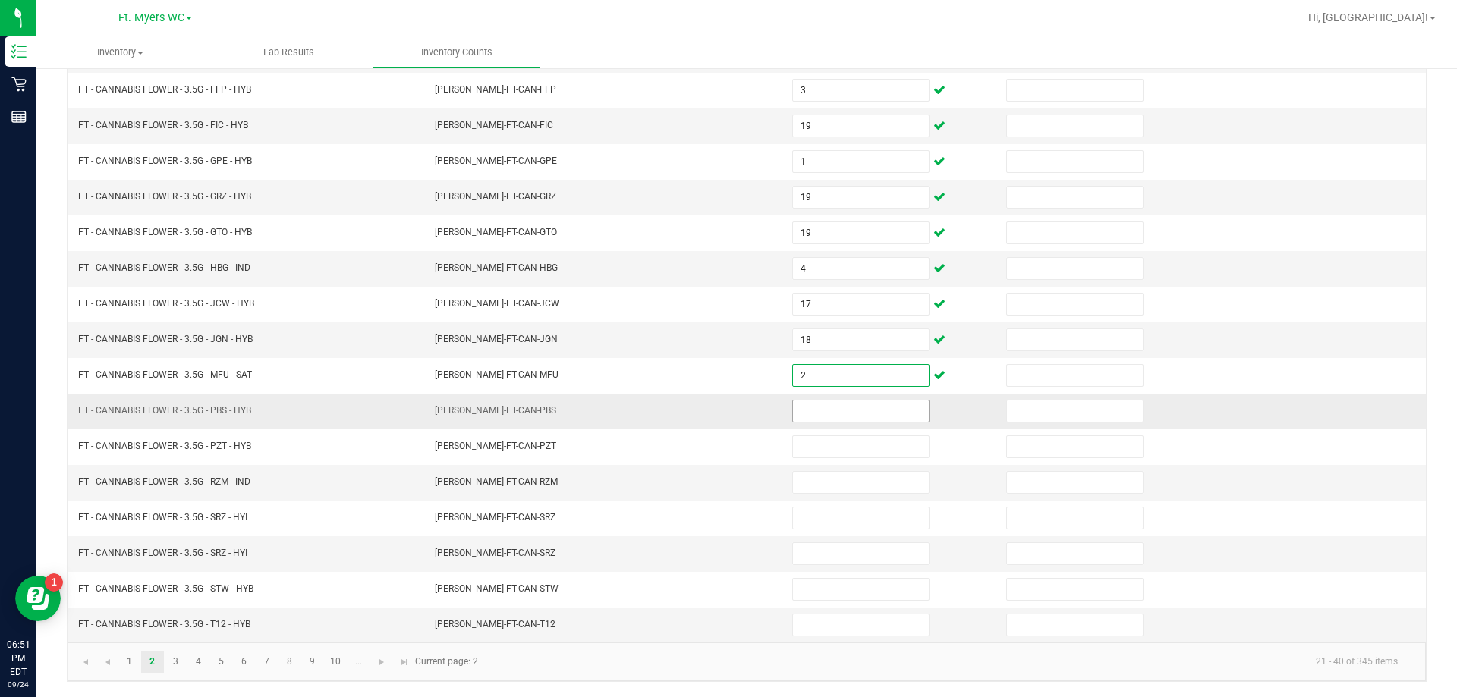
type input "2"
click at [783, 404] on input at bounding box center [861, 411] width 136 height 21
click at [783, 403] on input at bounding box center [861, 411] width 136 height 21
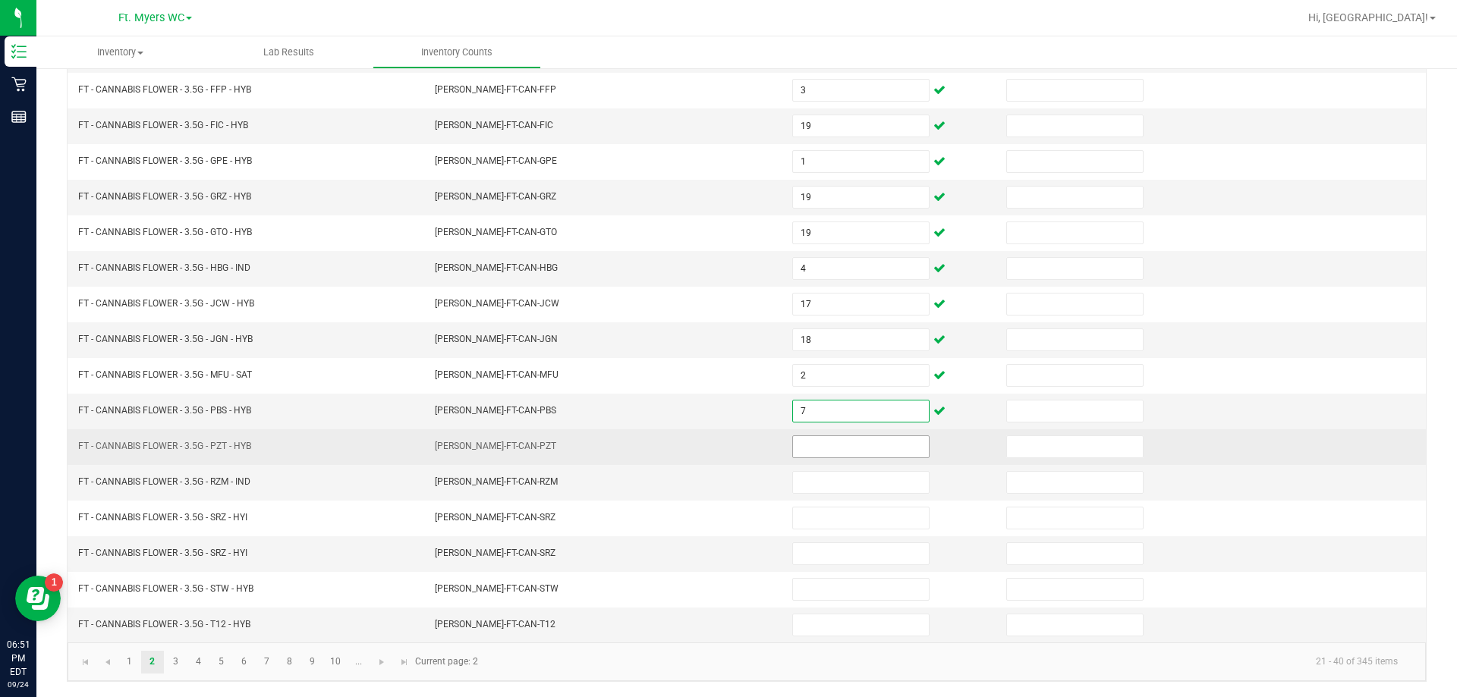
type input "7"
click at [783, 444] on input at bounding box center [861, 446] width 136 height 21
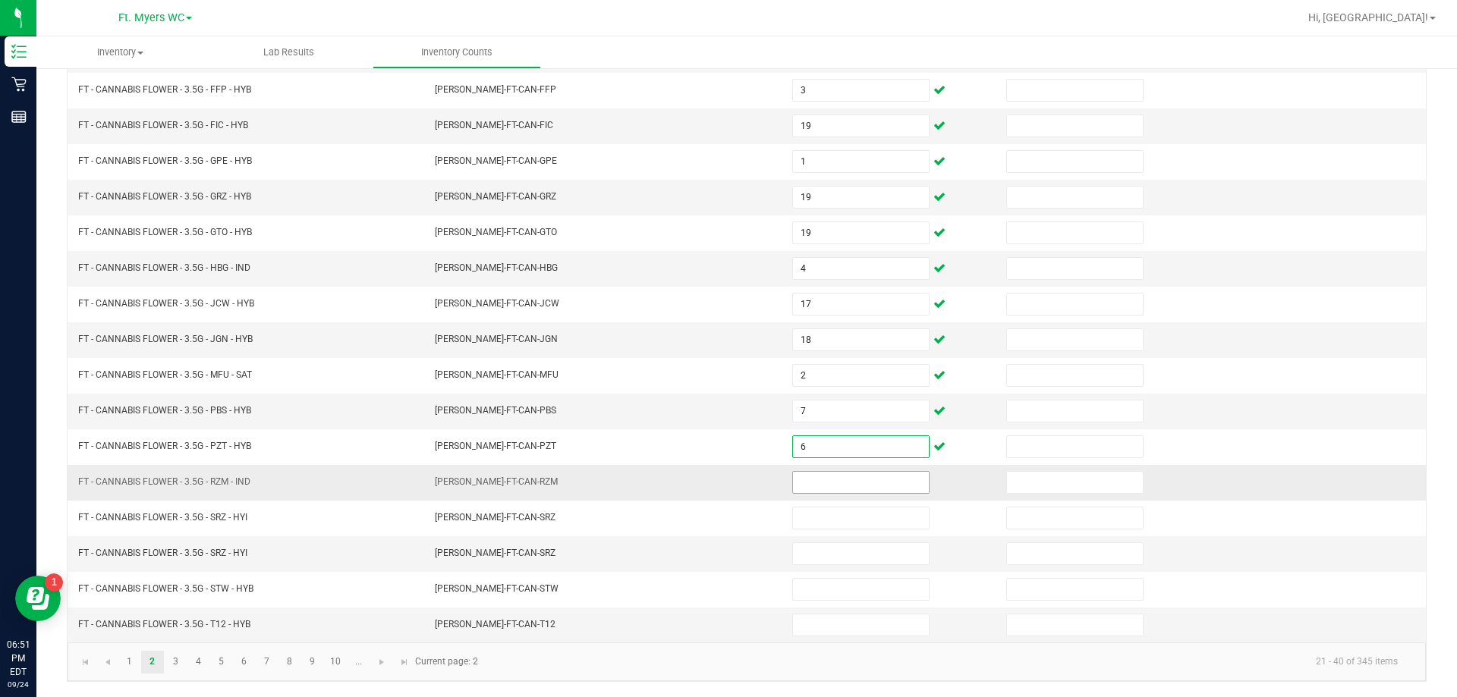
type input "6"
click at [783, 472] on input at bounding box center [861, 482] width 136 height 21
type input "16"
drag, startPoint x: 850, startPoint y: 542, endPoint x: 875, endPoint y: 521, distance: 32.4
click at [783, 543] on span at bounding box center [860, 554] width 137 height 23
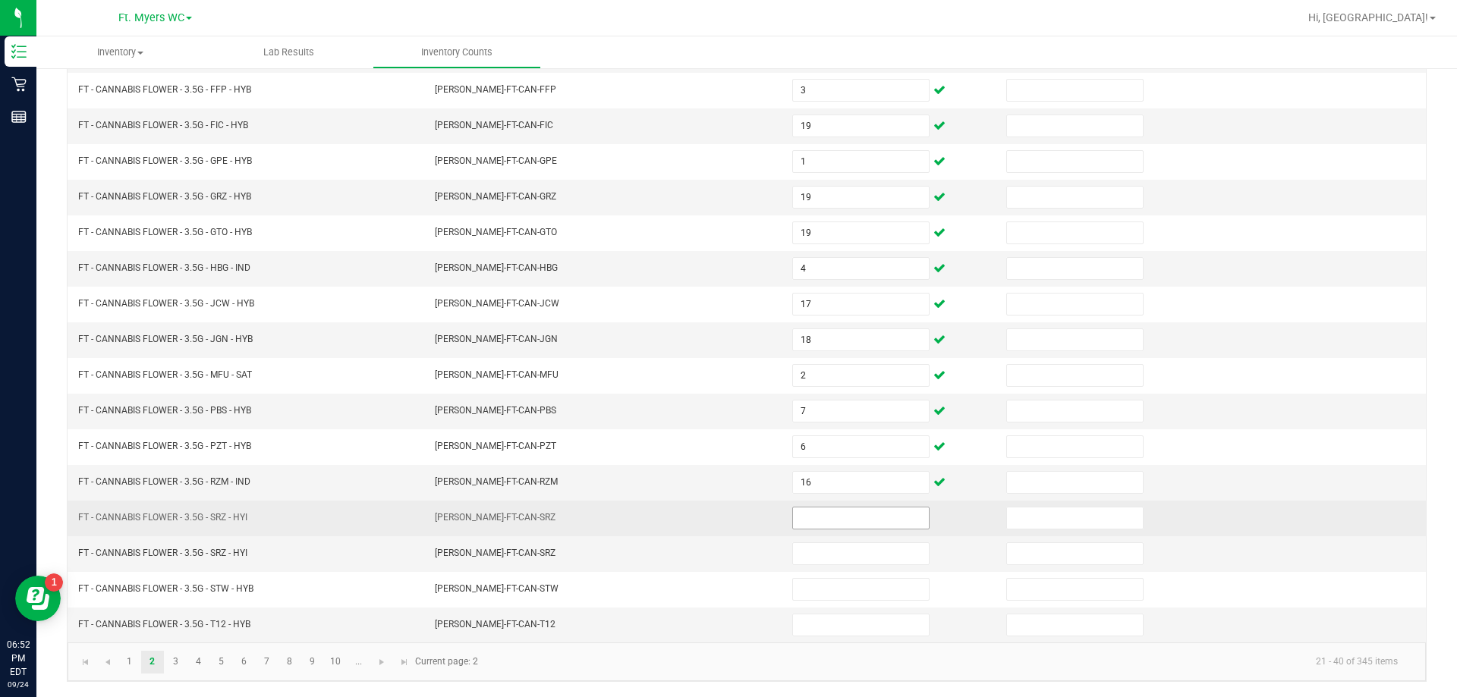
click at [783, 518] on input at bounding box center [861, 518] width 136 height 21
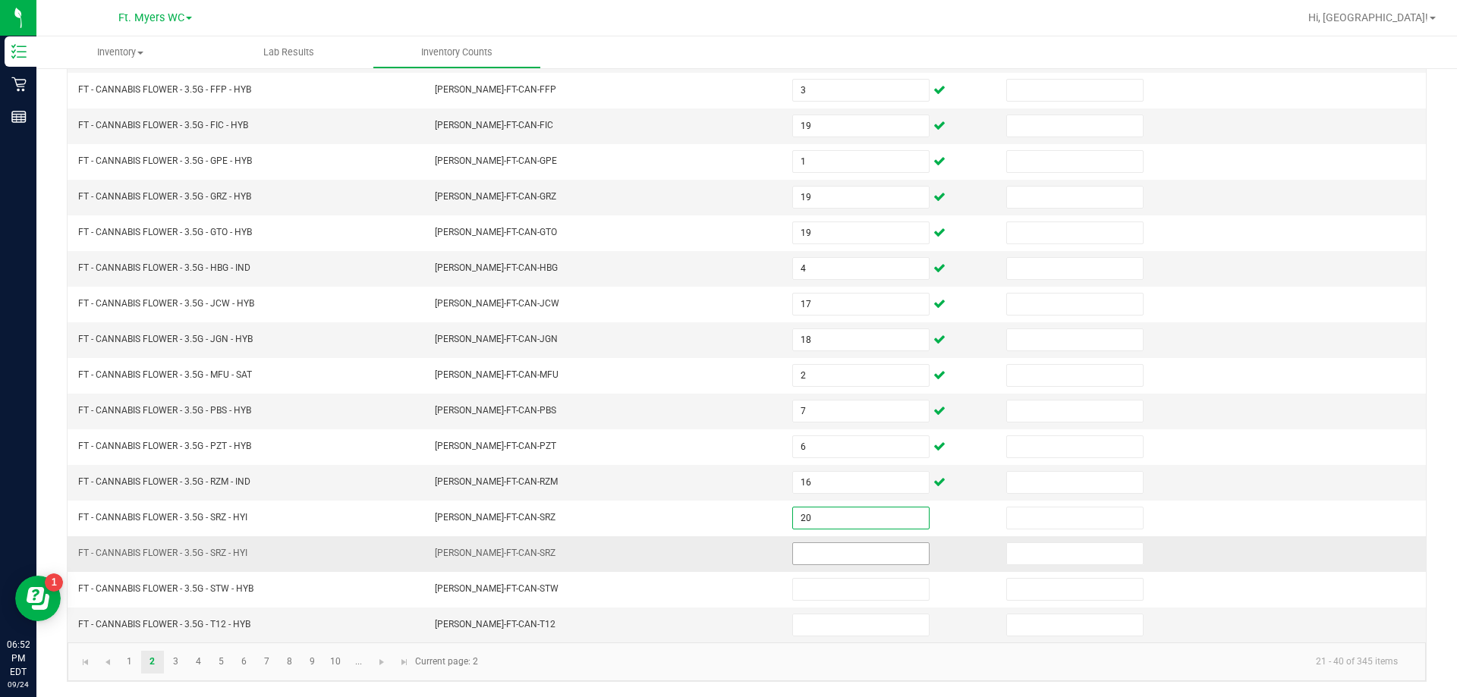
type input "20"
click at [783, 554] on input at bounding box center [861, 553] width 136 height 21
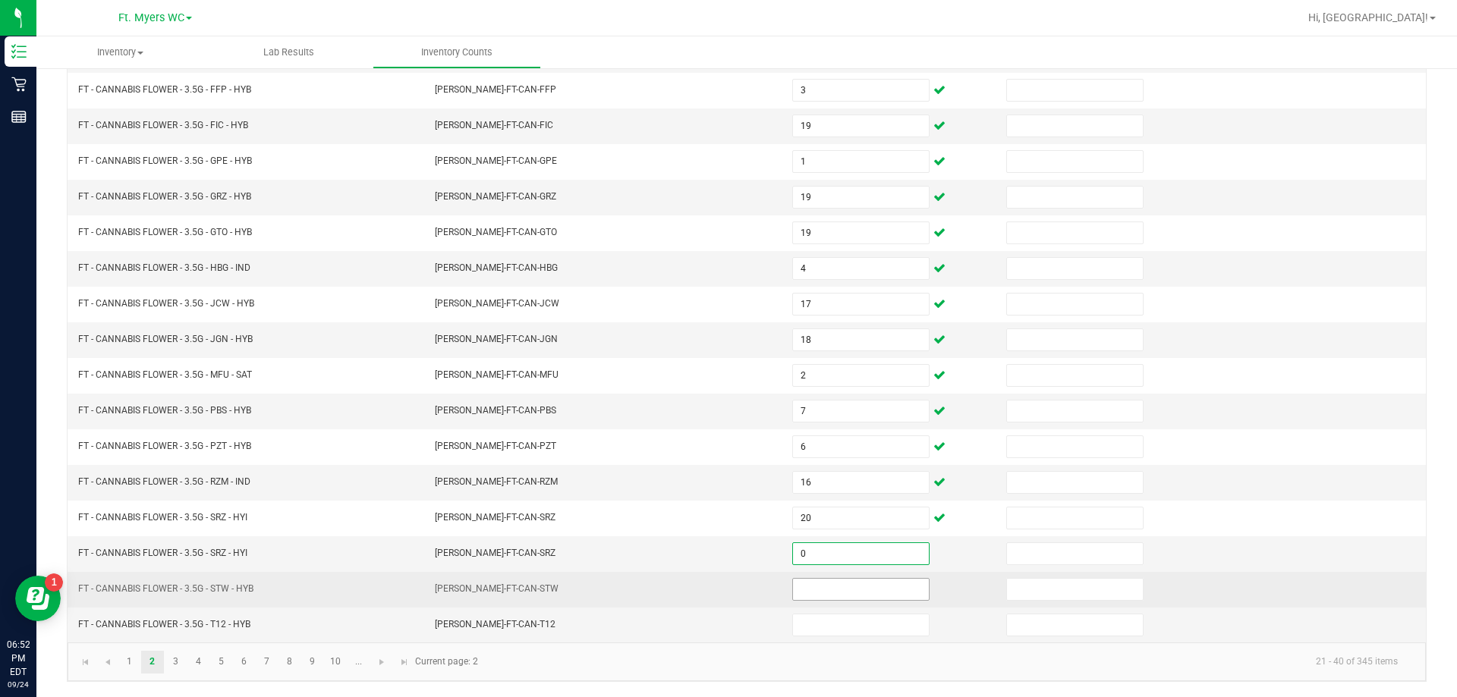
type input "0"
click at [783, 593] on input at bounding box center [861, 589] width 136 height 21
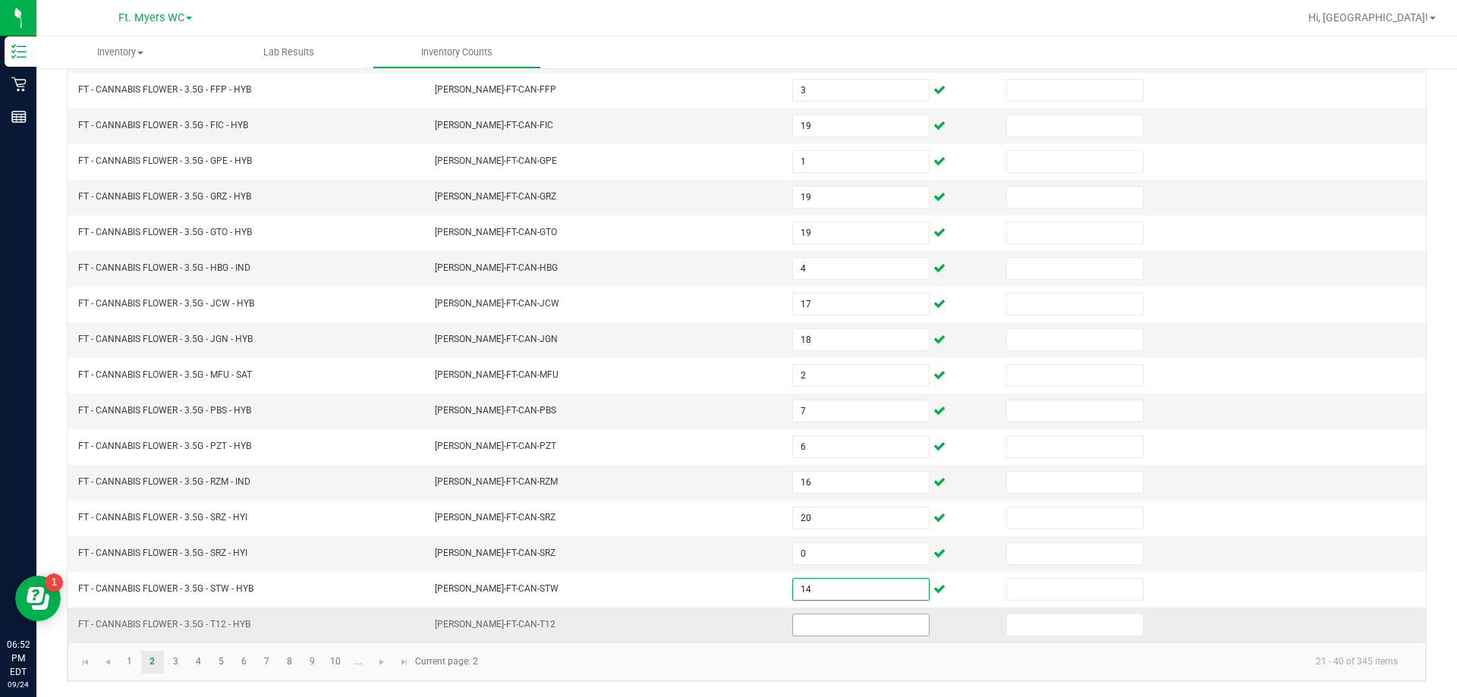
type input "14"
click at [783, 624] on input at bounding box center [861, 625] width 136 height 21
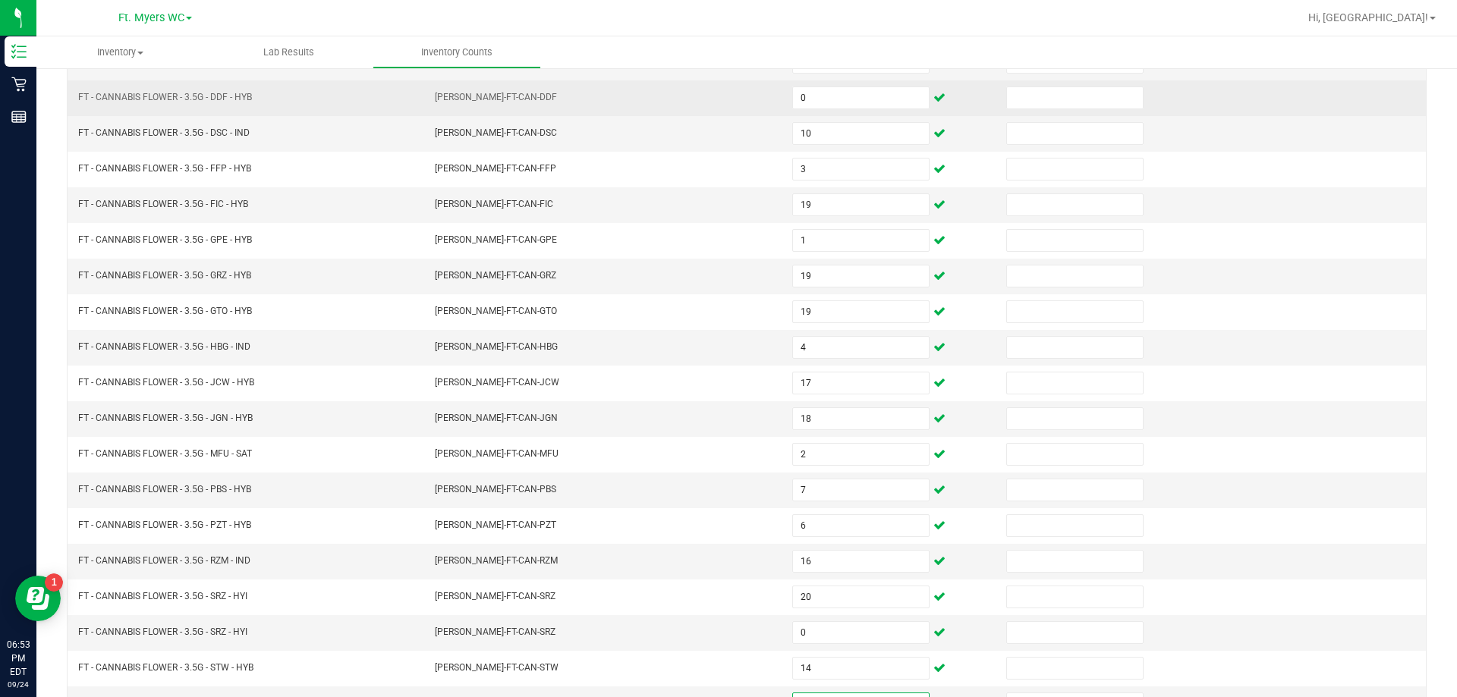
scroll to position [0, 0]
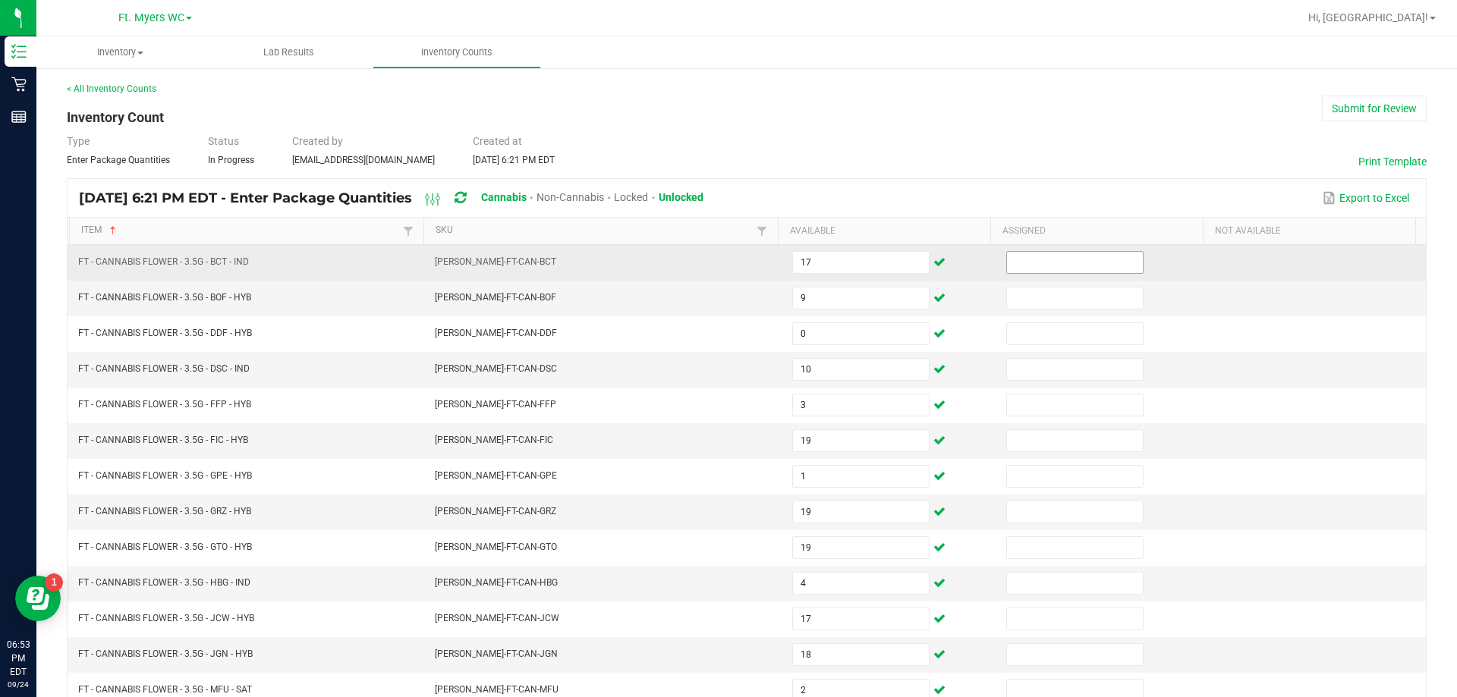
type input "16"
click at [783, 268] on input at bounding box center [1075, 262] width 136 height 21
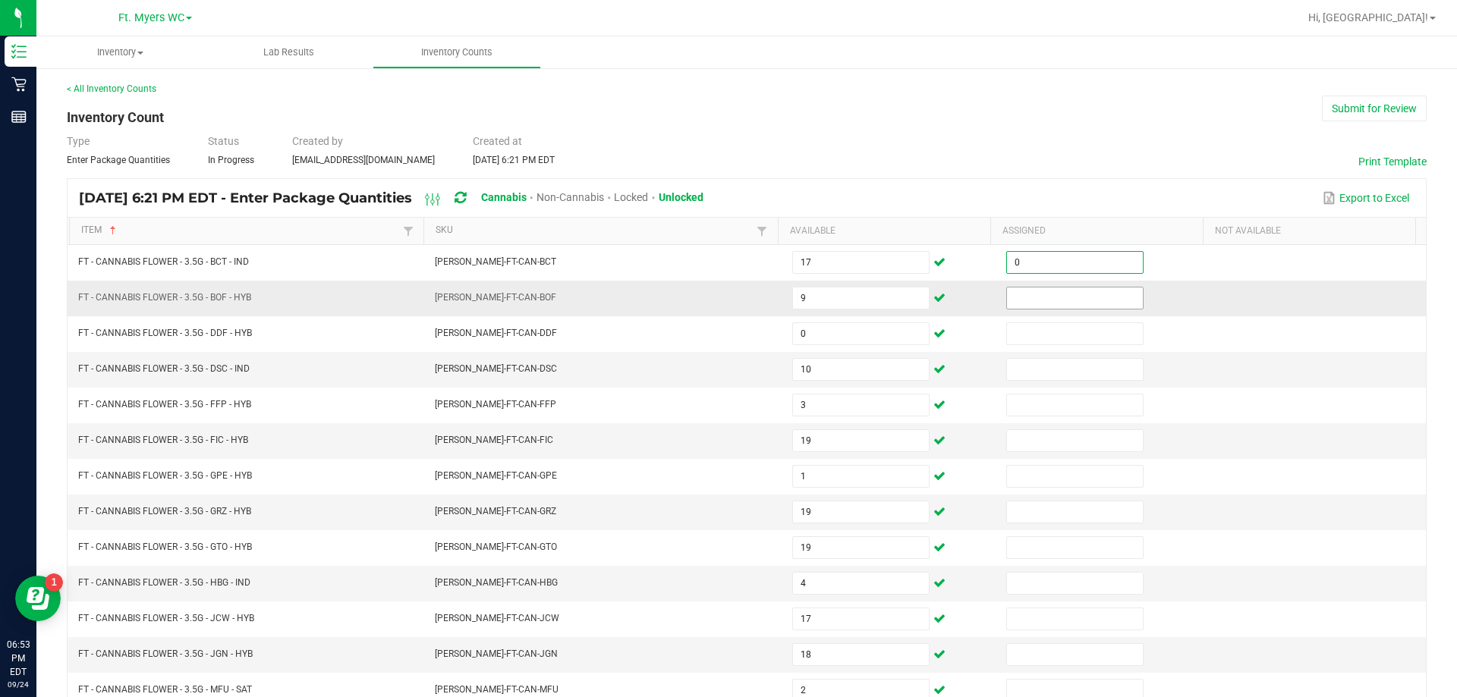
type input "0"
click at [783, 289] on input at bounding box center [1075, 298] width 136 height 21
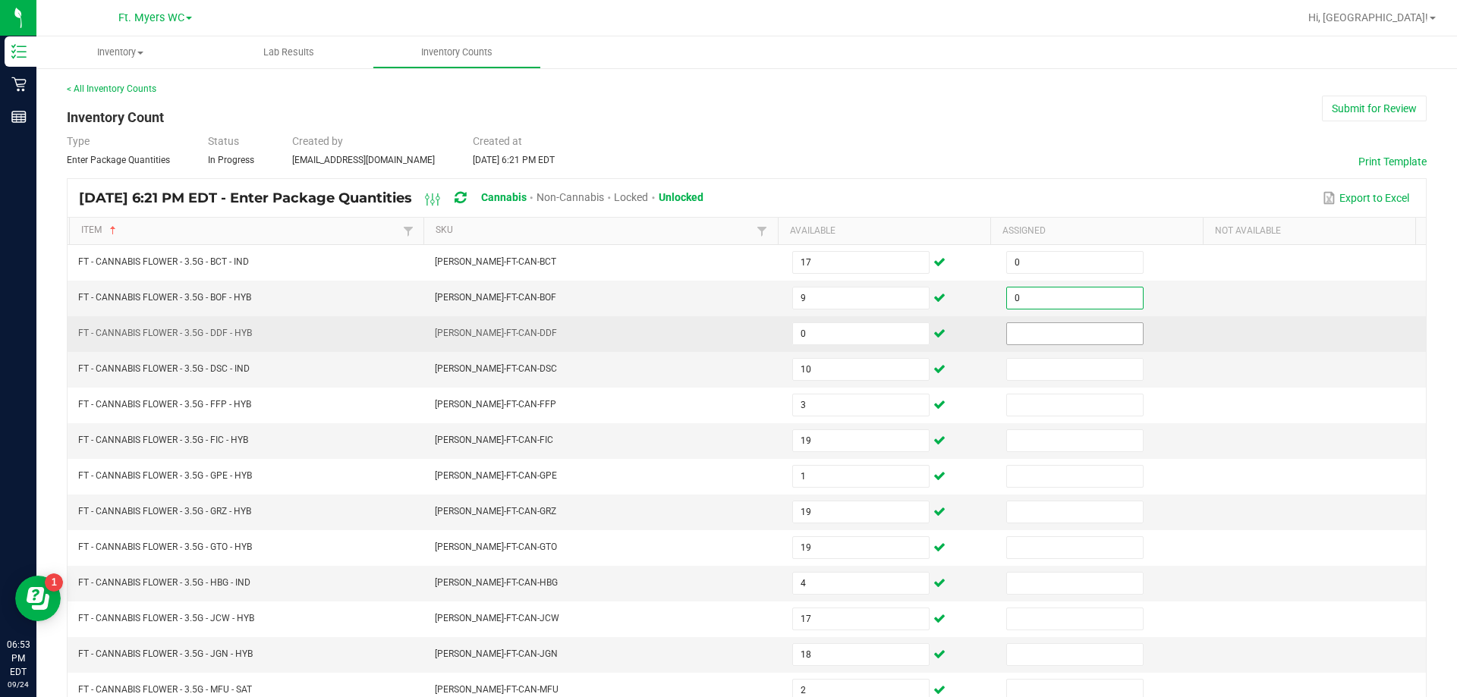
type input "0"
click at [783, 336] on input at bounding box center [1075, 333] width 136 height 21
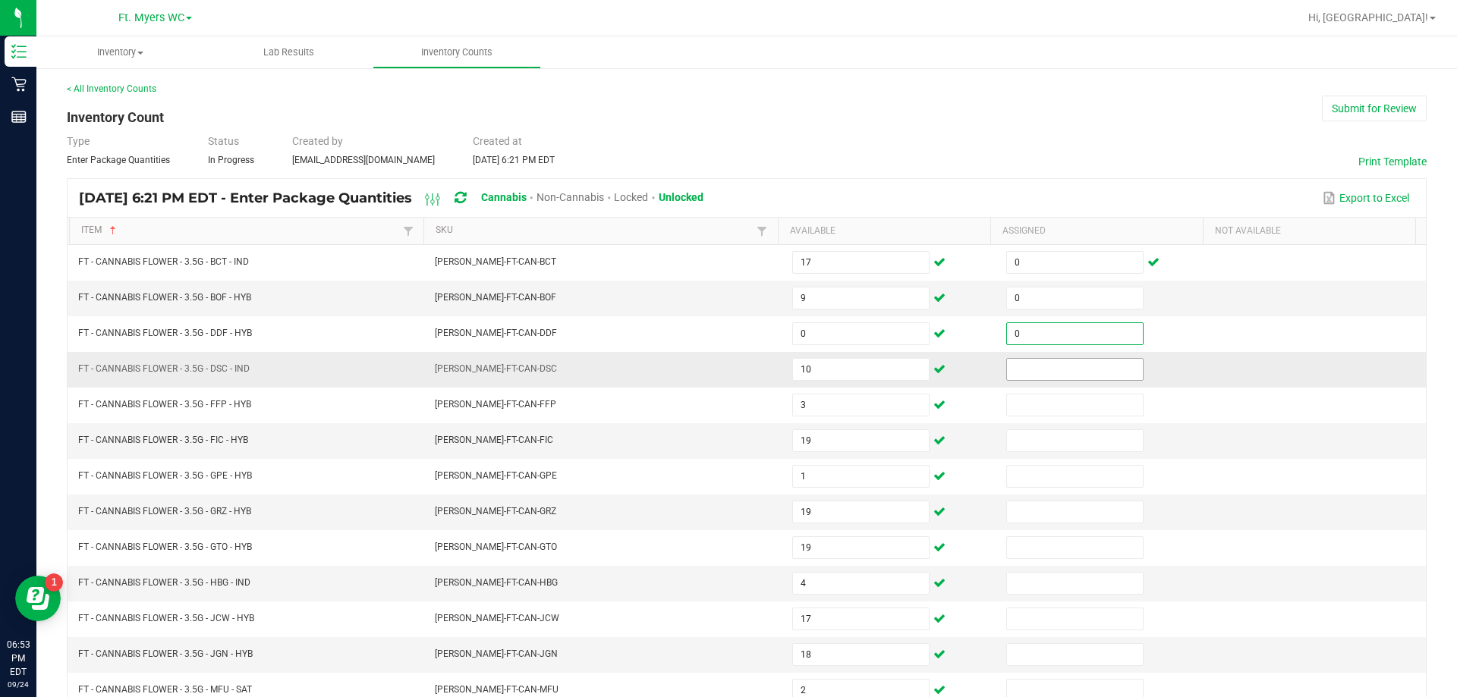
type input "0"
click at [783, 370] on input at bounding box center [1075, 369] width 136 height 21
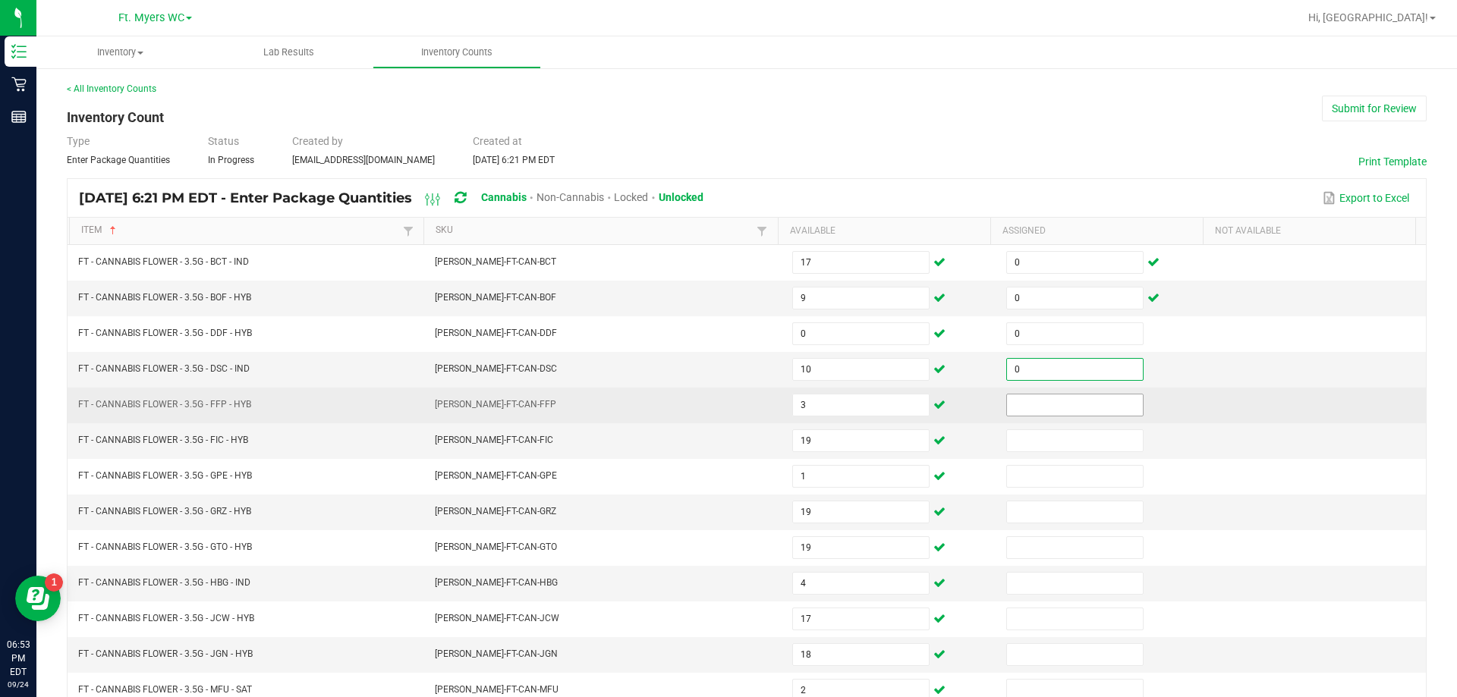
type input "0"
click at [783, 406] on input at bounding box center [1075, 405] width 136 height 21
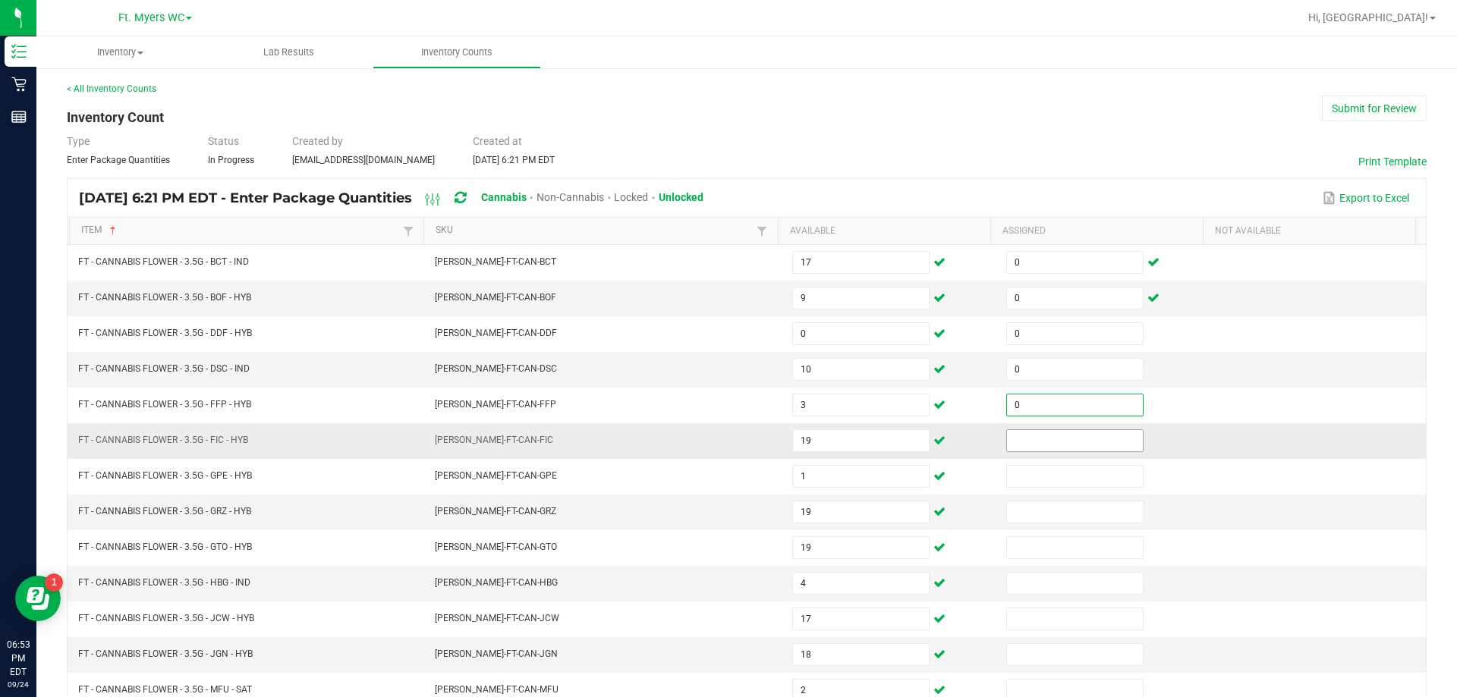
type input "0"
click at [783, 440] on input at bounding box center [1075, 440] width 136 height 21
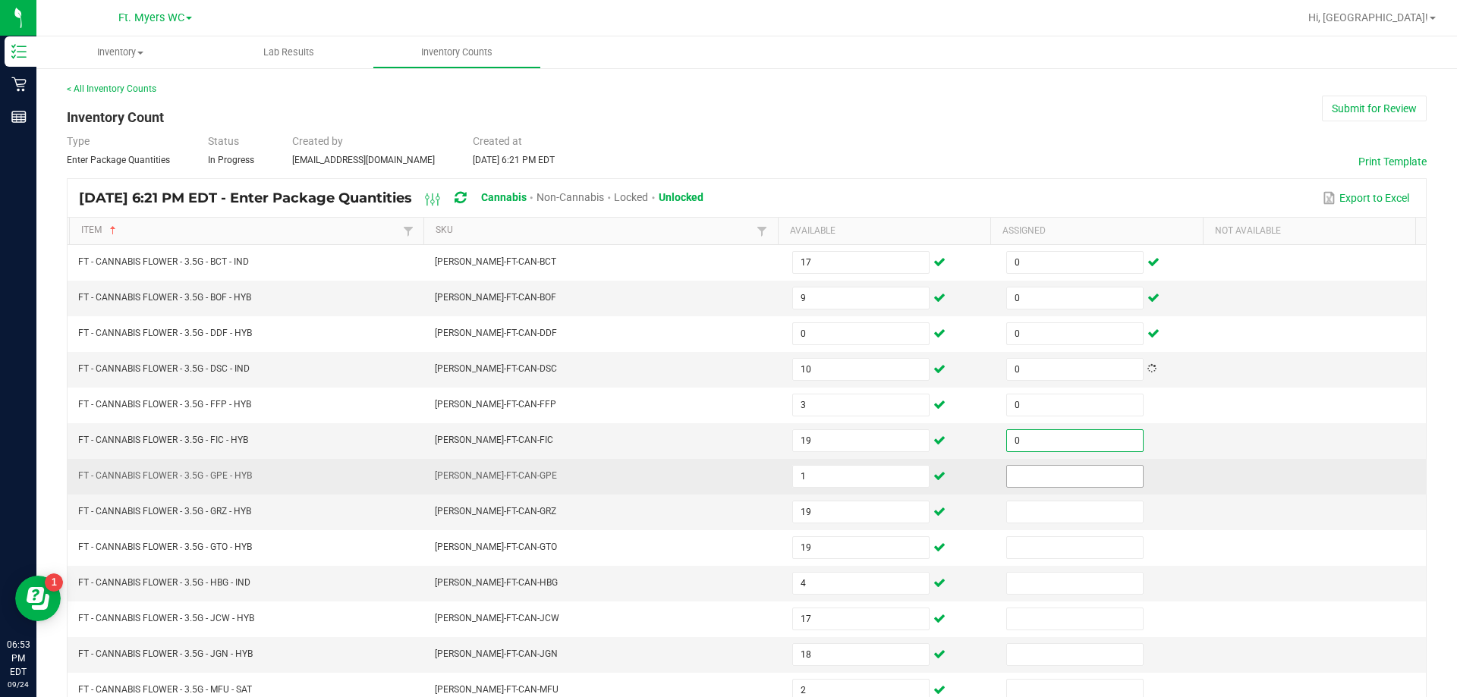
type input "0"
drag, startPoint x: 1043, startPoint y: 472, endPoint x: 1046, endPoint y: 484, distance: 12.7
click at [783, 474] on input at bounding box center [1075, 476] width 136 height 21
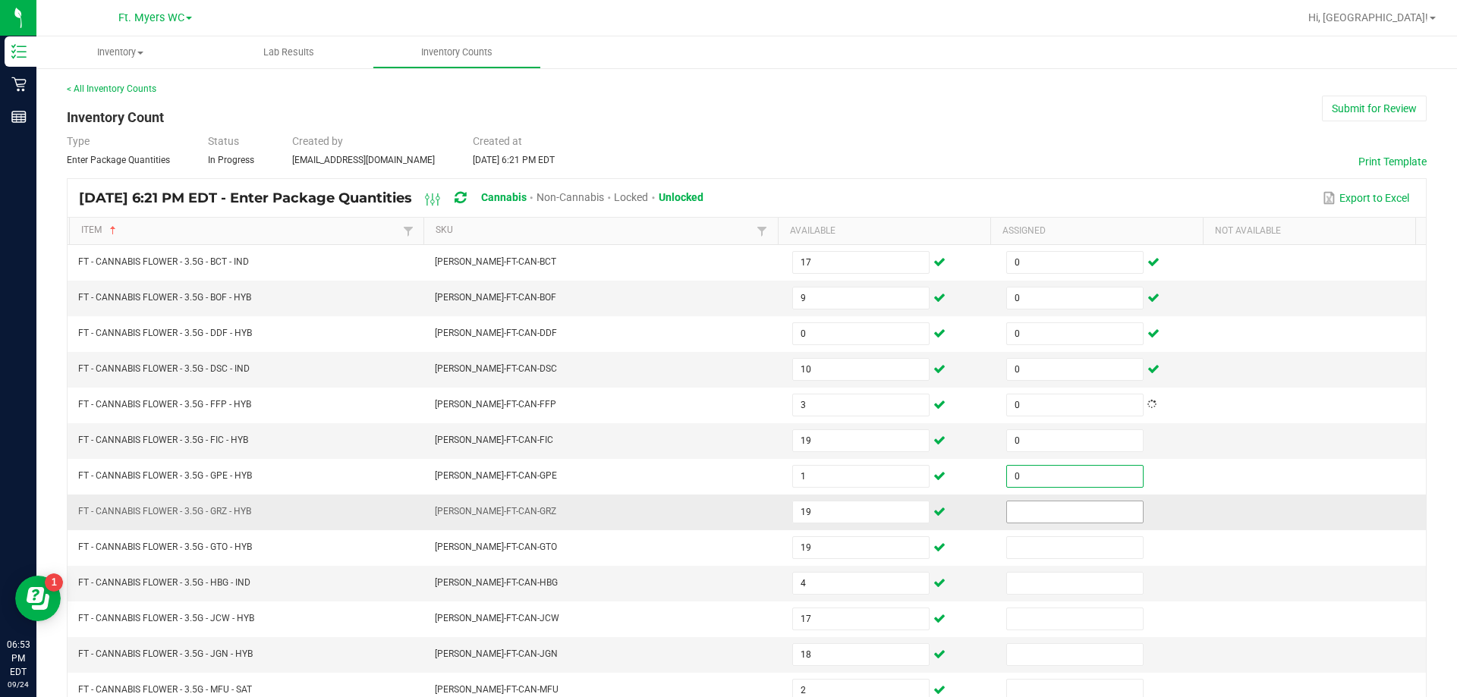
type input "0"
click at [783, 520] on input at bounding box center [1075, 512] width 136 height 21
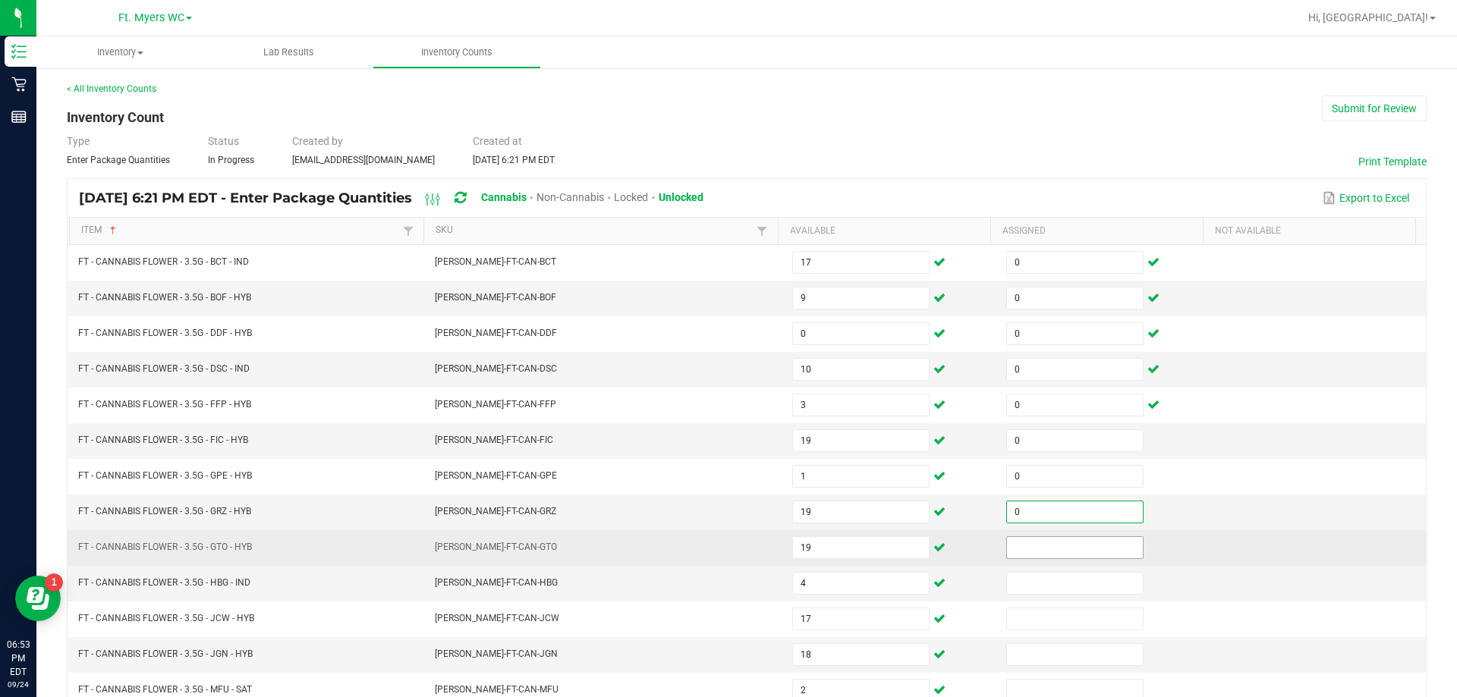
type input "0"
click at [783, 551] on input at bounding box center [1075, 547] width 136 height 21
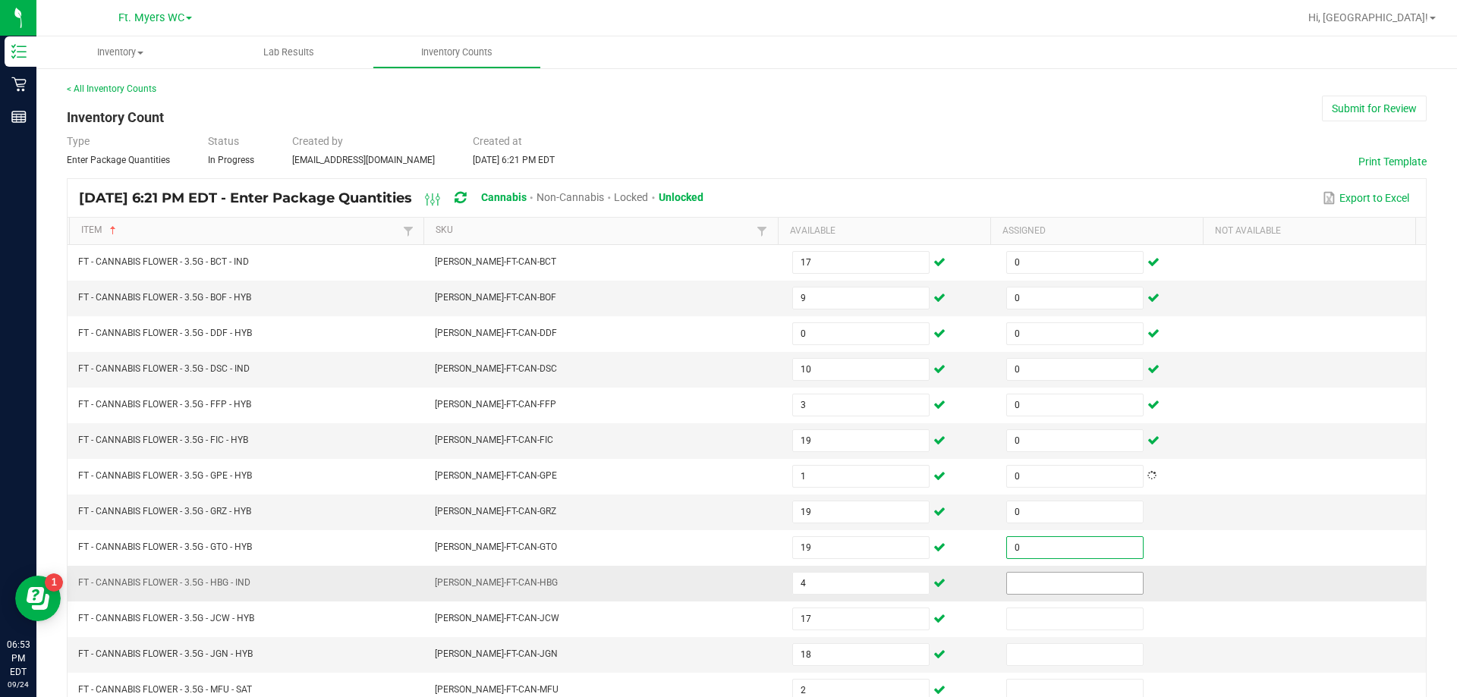
type input "0"
click at [783, 588] on input "0" at bounding box center [1075, 583] width 136 height 21
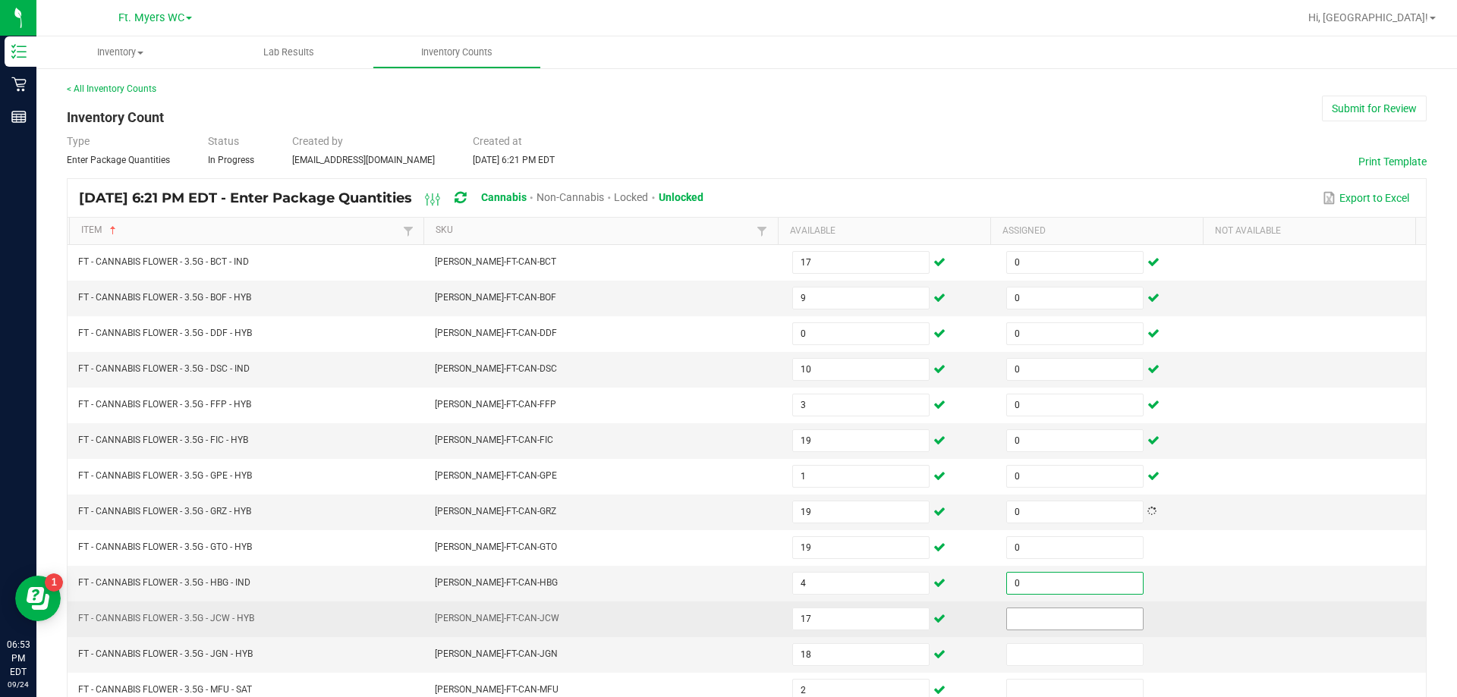
type input "0"
click at [783, 616] on input at bounding box center [1075, 619] width 136 height 21
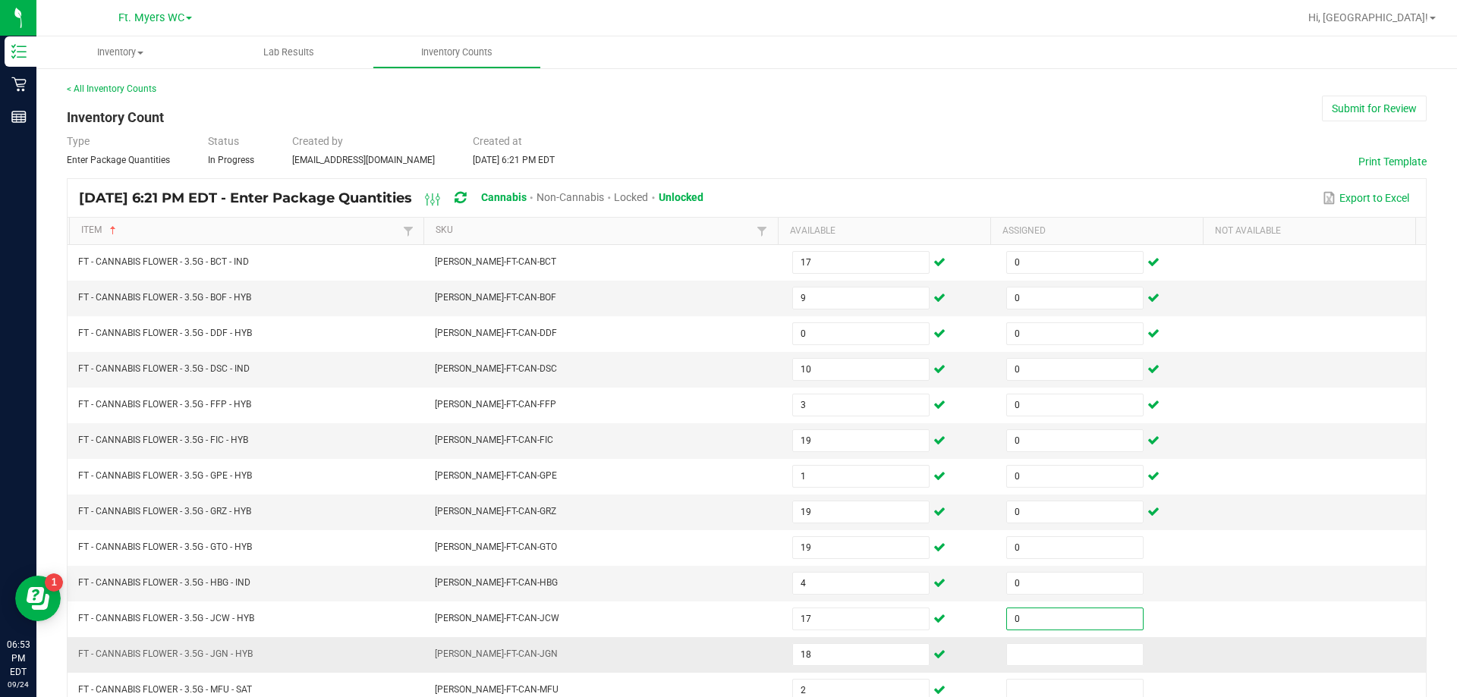
type input "0"
click at [783, 670] on td at bounding box center [1104, 655] width 214 height 36
click at [783, 660] on input at bounding box center [1075, 654] width 136 height 21
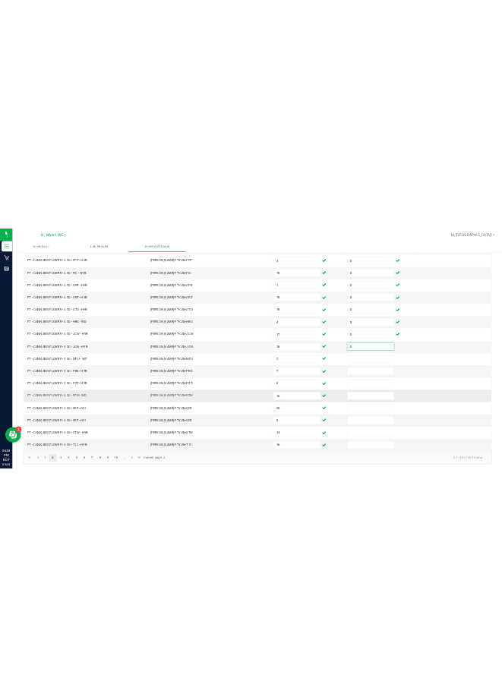
scroll to position [315, 0]
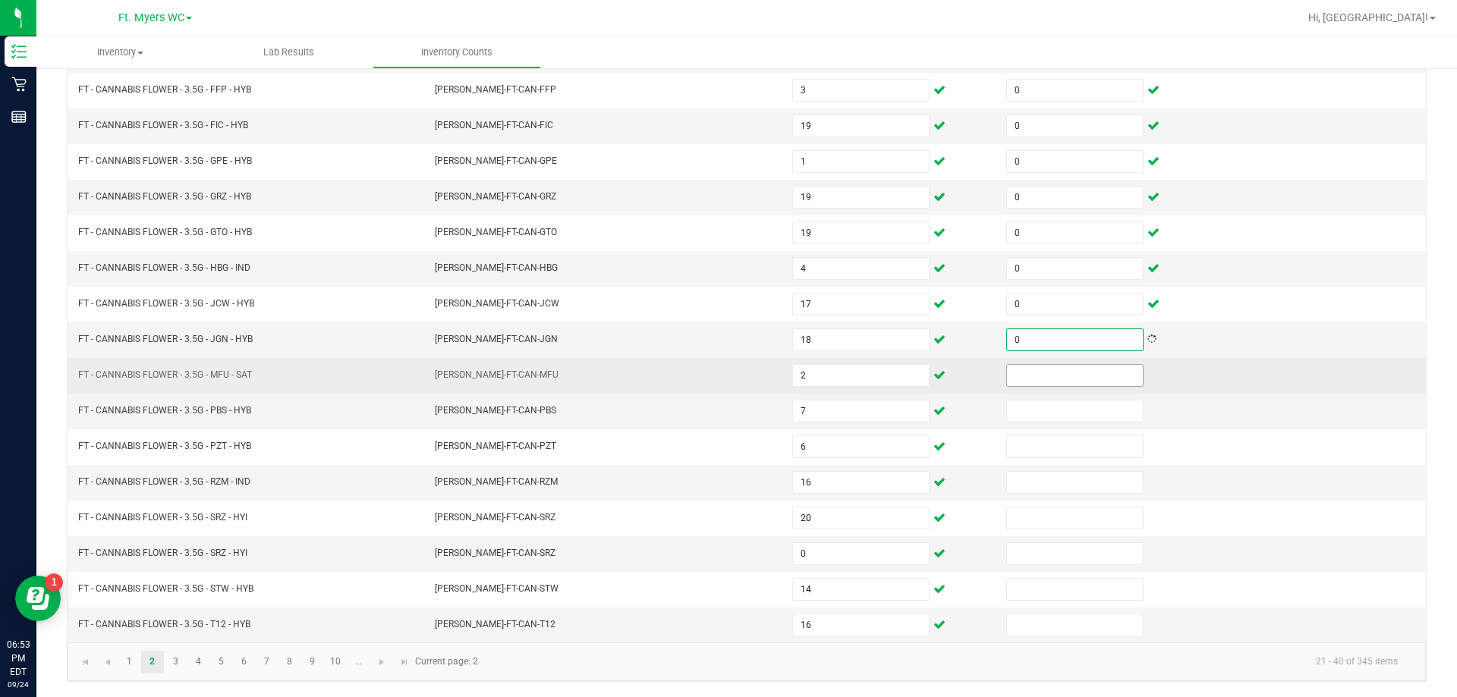
type input "0"
click at [783, 382] on input at bounding box center [1075, 375] width 136 height 21
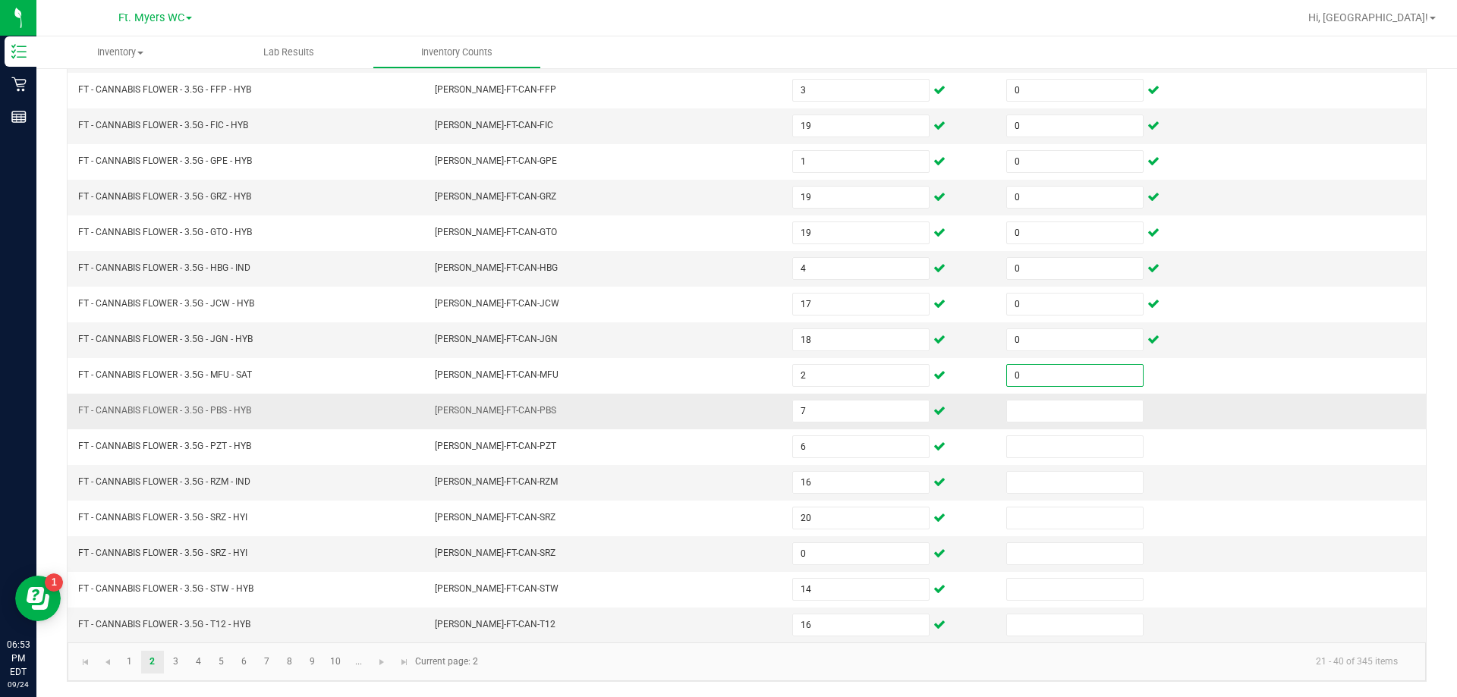
type input "0"
click at [783, 423] on td at bounding box center [1104, 412] width 214 height 36
click at [783, 420] on input at bounding box center [1075, 411] width 136 height 21
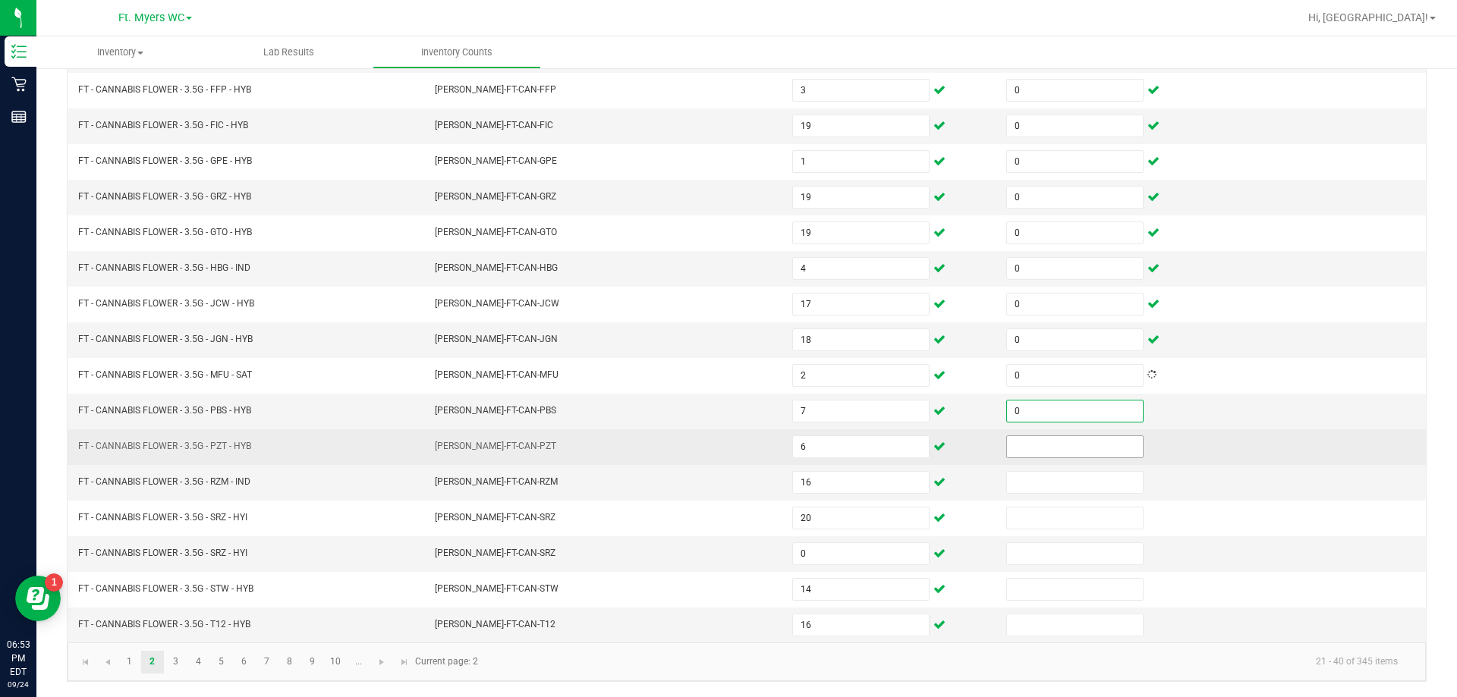
type input "0"
click at [783, 445] on input "0" at bounding box center [1075, 446] width 136 height 21
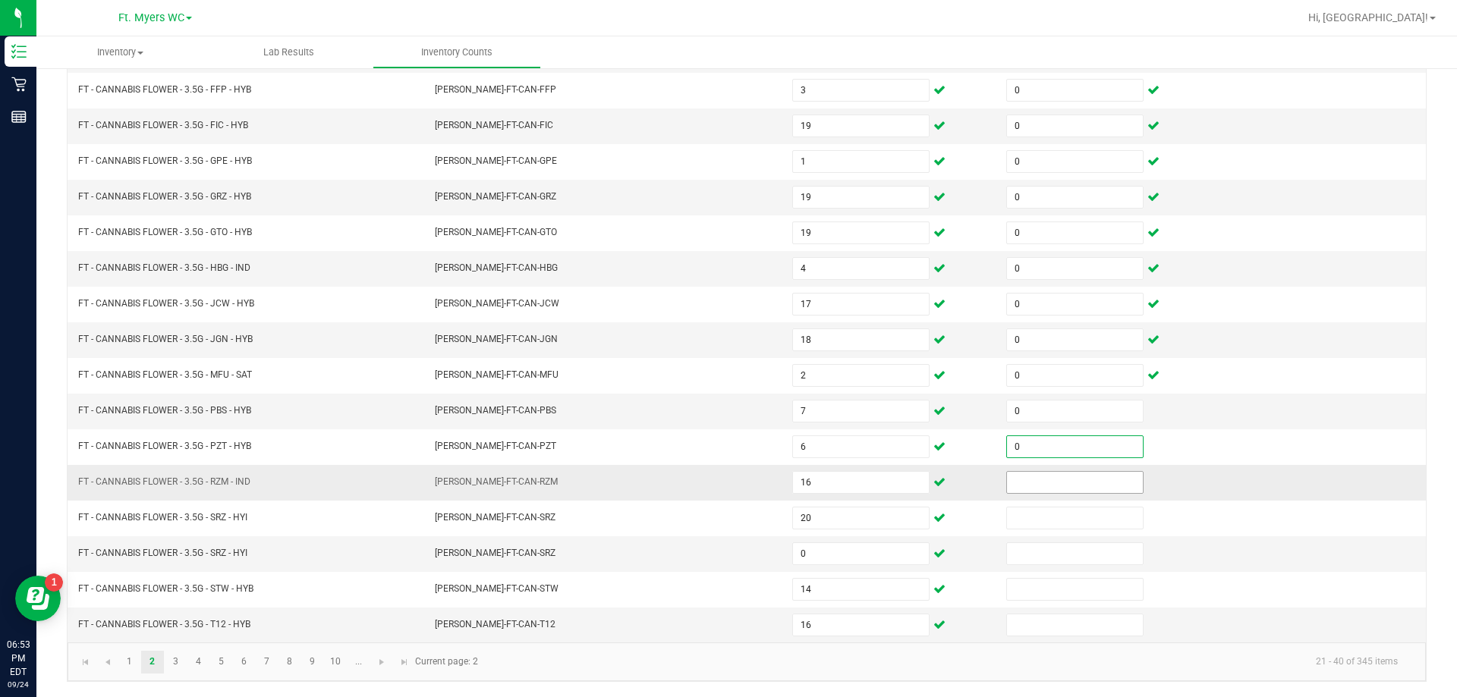
type input "0"
drag, startPoint x: 1014, startPoint y: 479, endPoint x: 1014, endPoint y: 496, distance: 16.7
click at [783, 480] on input "0" at bounding box center [1075, 482] width 136 height 21
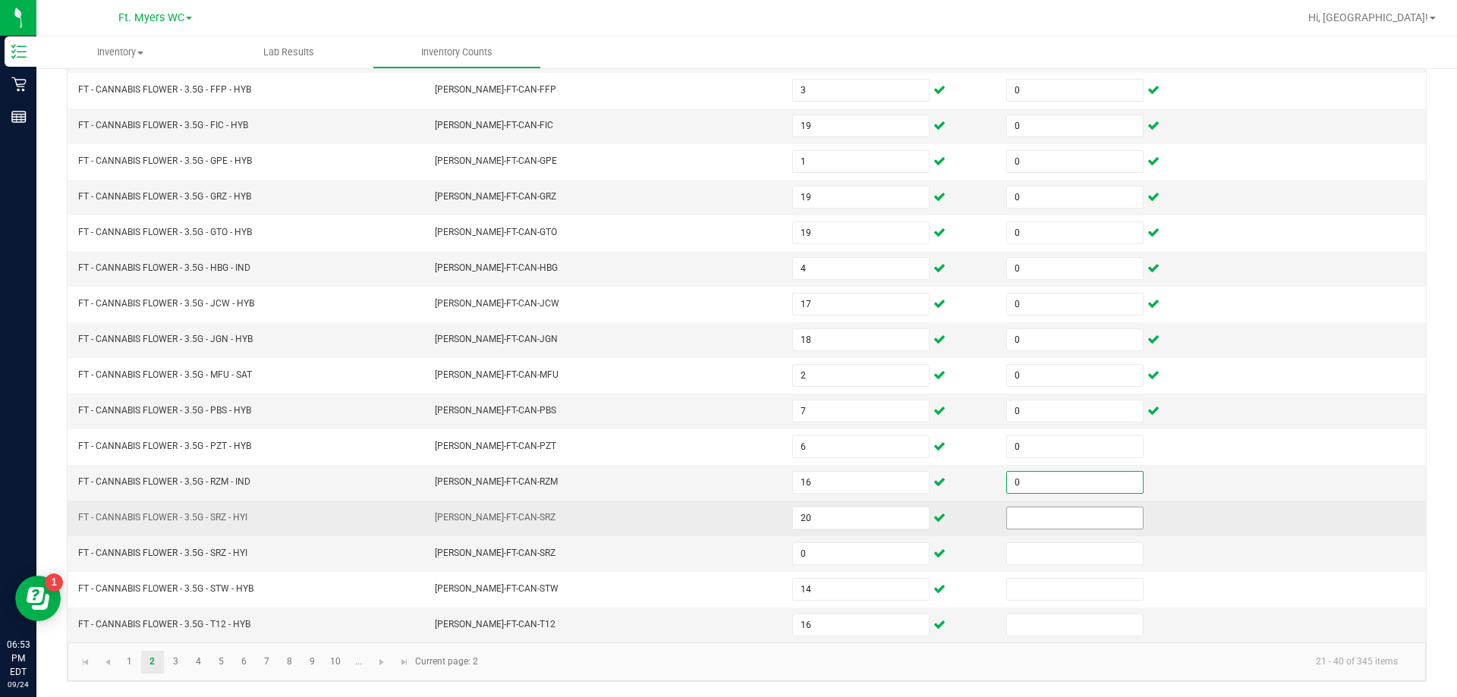
type input "0"
click at [783, 516] on input at bounding box center [1075, 518] width 136 height 21
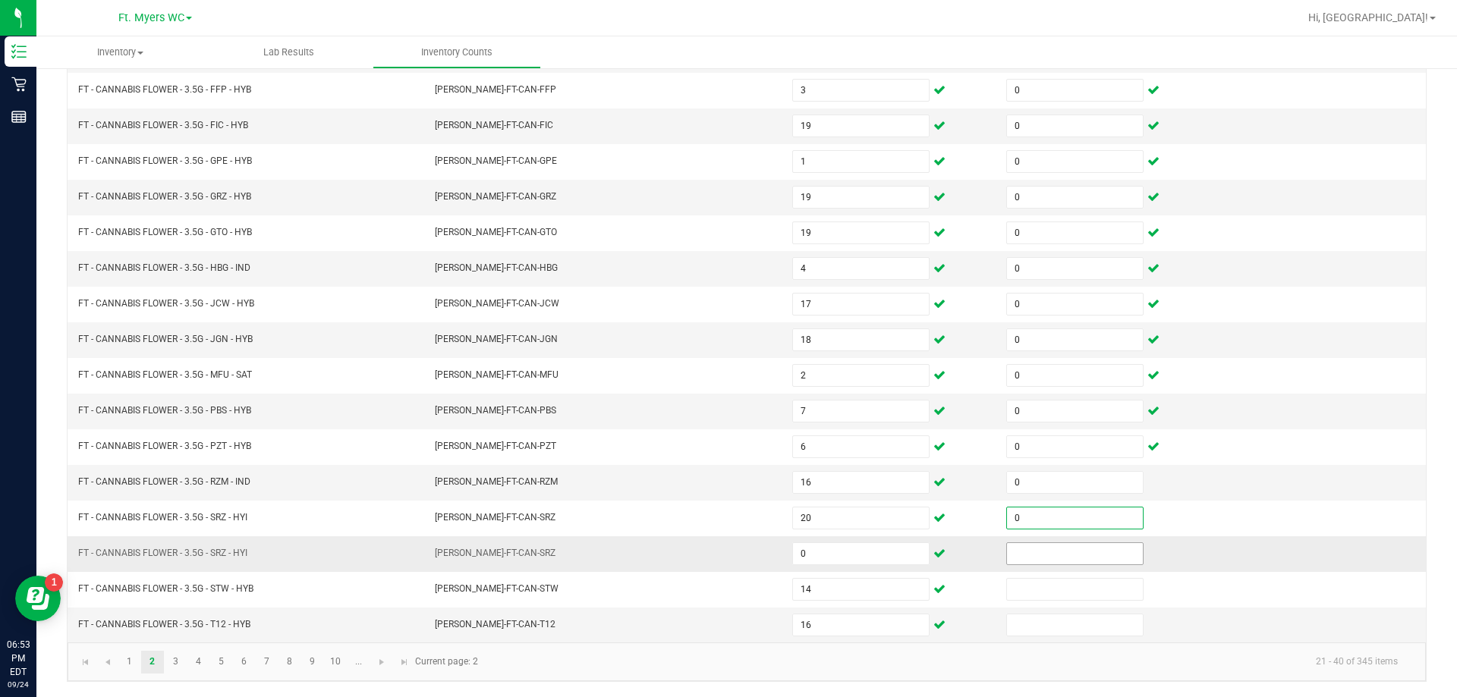
type input "0"
click at [783, 551] on input "0" at bounding box center [1075, 553] width 136 height 21
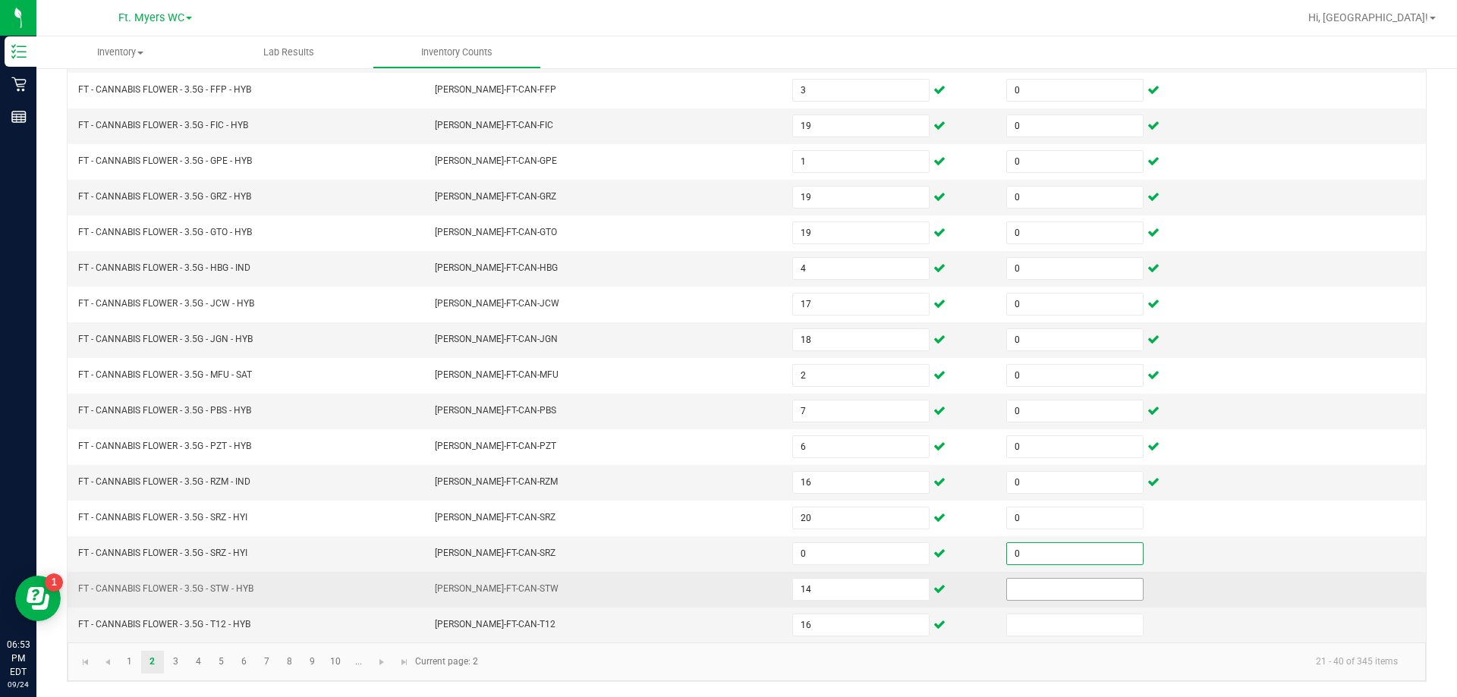
type input "0"
click at [783, 584] on input at bounding box center [1075, 589] width 136 height 21
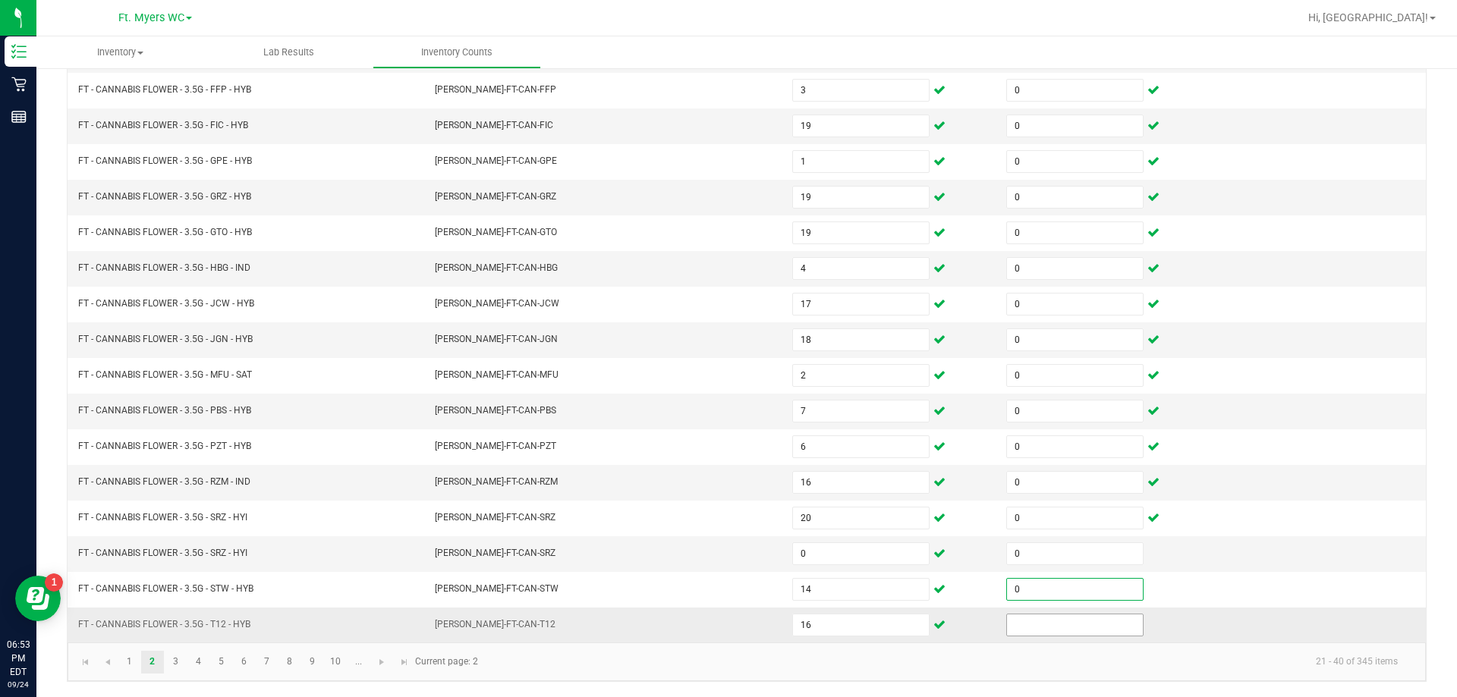
type input "0"
click at [783, 615] on input at bounding box center [1075, 625] width 136 height 21
type input "0"
click at [170, 659] on link "3" at bounding box center [176, 662] width 22 height 23
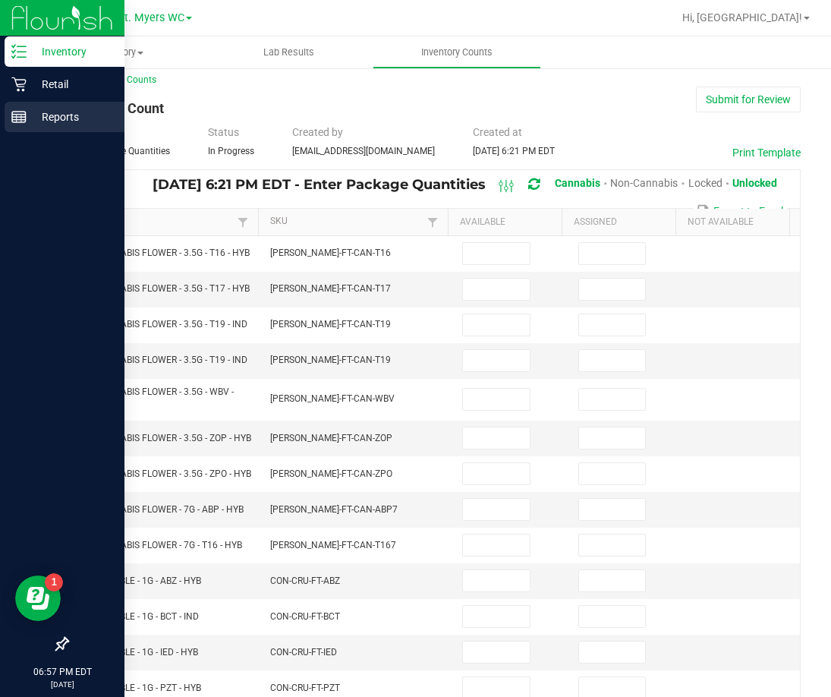
scroll to position [0, 0]
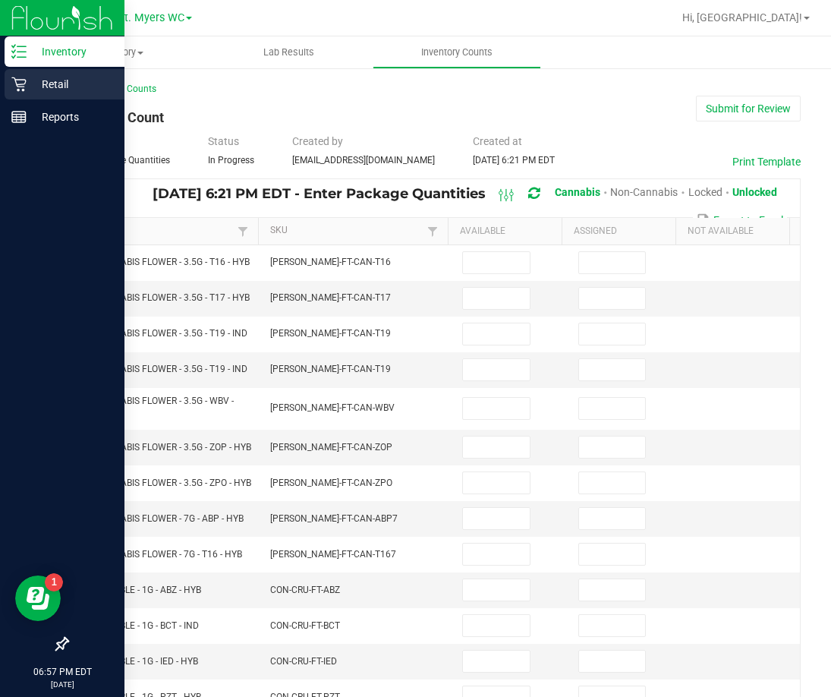
click at [40, 83] on p "Retail" at bounding box center [72, 84] width 91 height 18
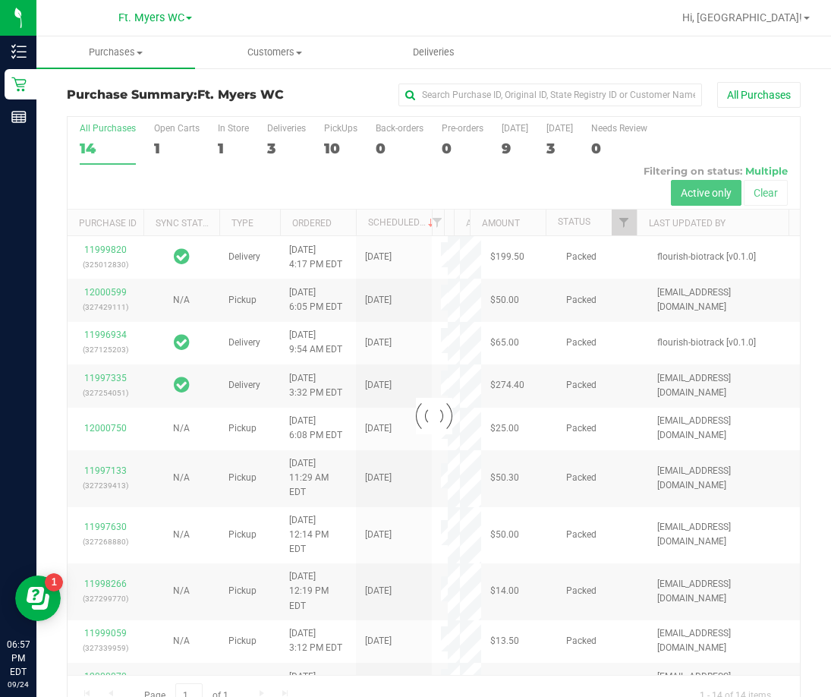
click at [355, 133] on div at bounding box center [434, 415] width 732 height 597
click at [345, 127] on div at bounding box center [434, 415] width 732 height 597
click at [124, 44] on uib-tab-heading "Purchases Summary of purchases Fulfillment All purchases" at bounding box center [115, 52] width 159 height 32
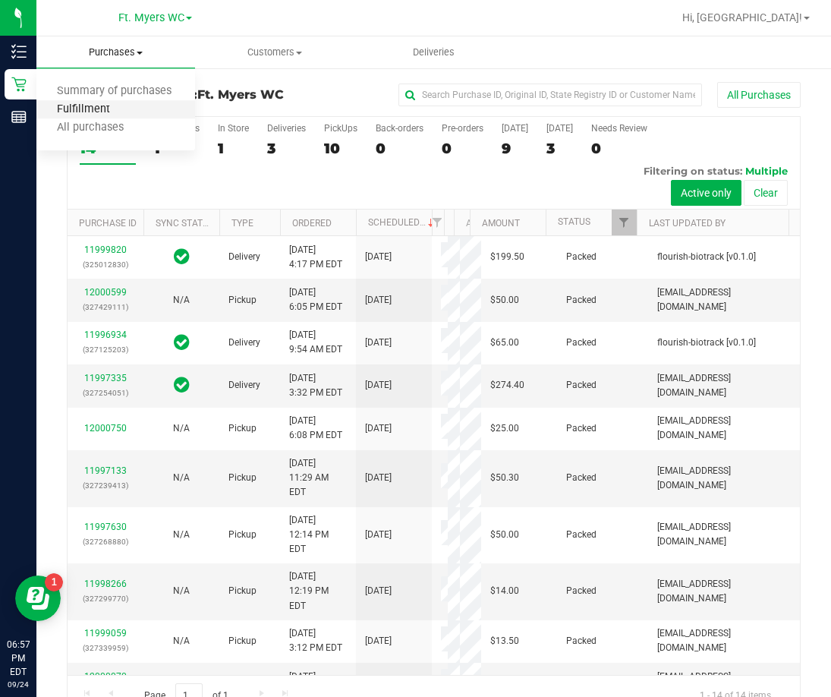
click at [88, 109] on span "Fulfillment" at bounding box center [83, 109] width 94 height 13
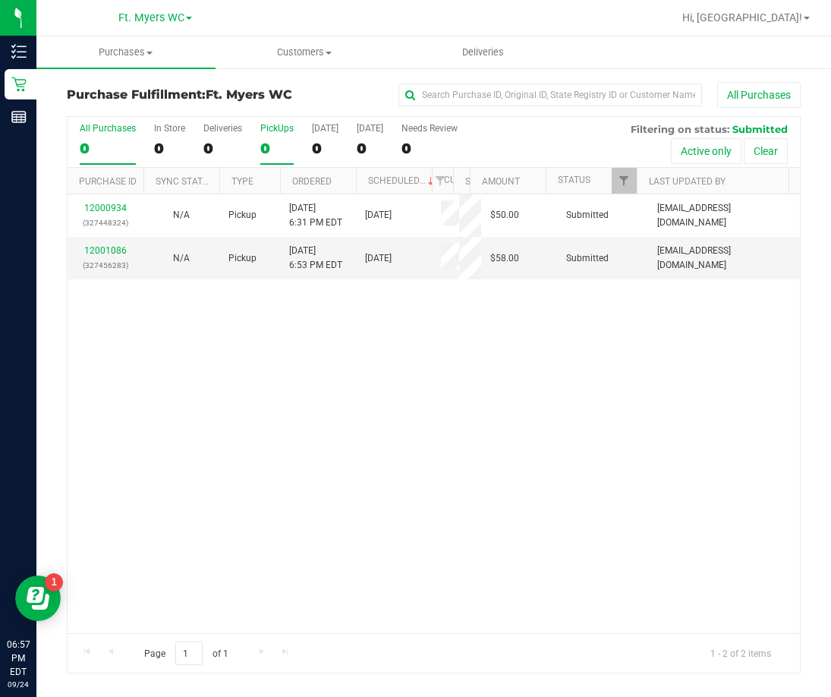
click at [281, 130] on div "PickUps" at bounding box center [276, 128] width 33 height 11
click at [0, 0] on input "PickUps 0" at bounding box center [0, 0] width 0 height 0
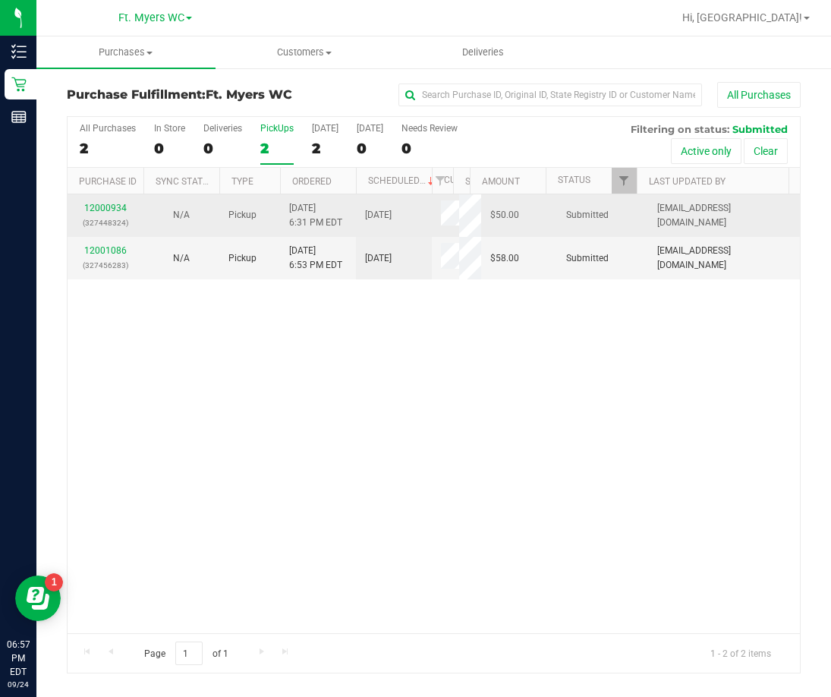
click at [105, 200] on td "12000934 (327448324)" at bounding box center [106, 215] width 76 height 42
click at [105, 206] on link "12000934" at bounding box center [105, 208] width 42 height 11
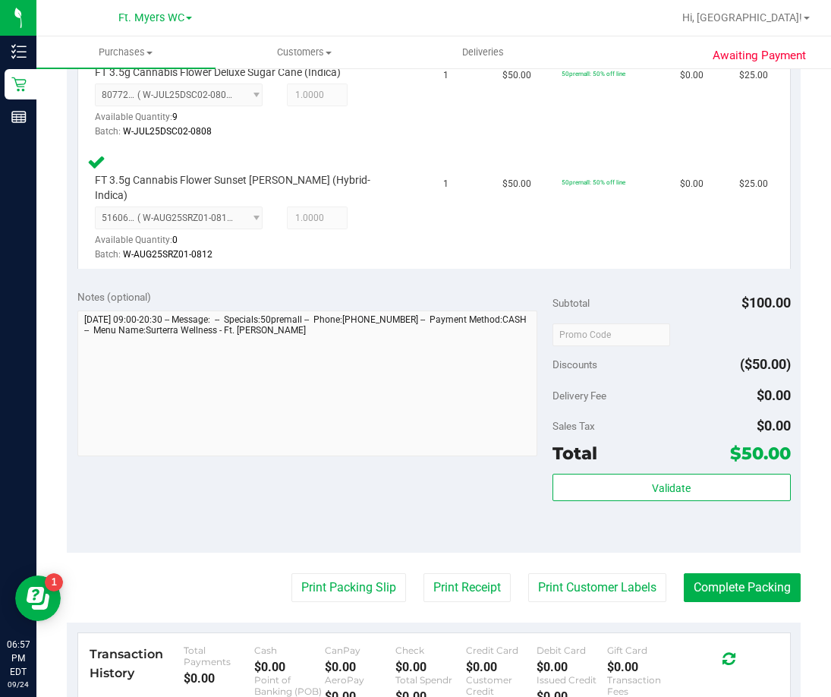
scroll to position [455, 0]
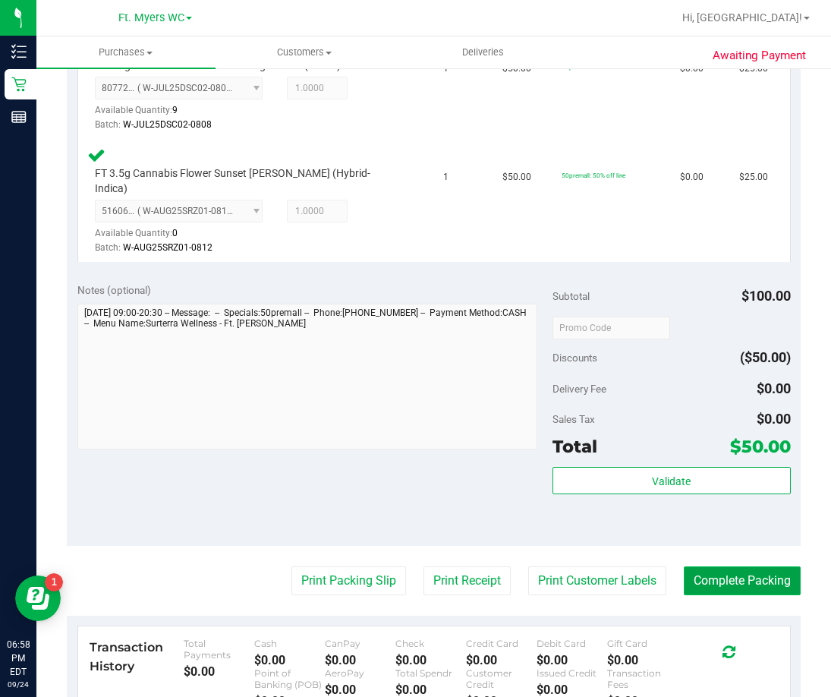
click at [710, 568] on button "Complete Packing" at bounding box center [742, 580] width 117 height 29
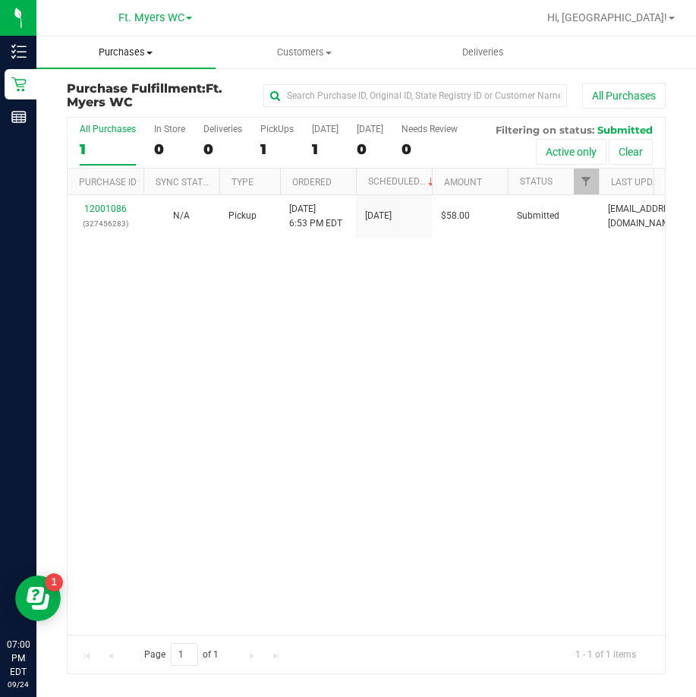
click at [126, 55] on span "Purchases" at bounding box center [125, 53] width 179 height 14
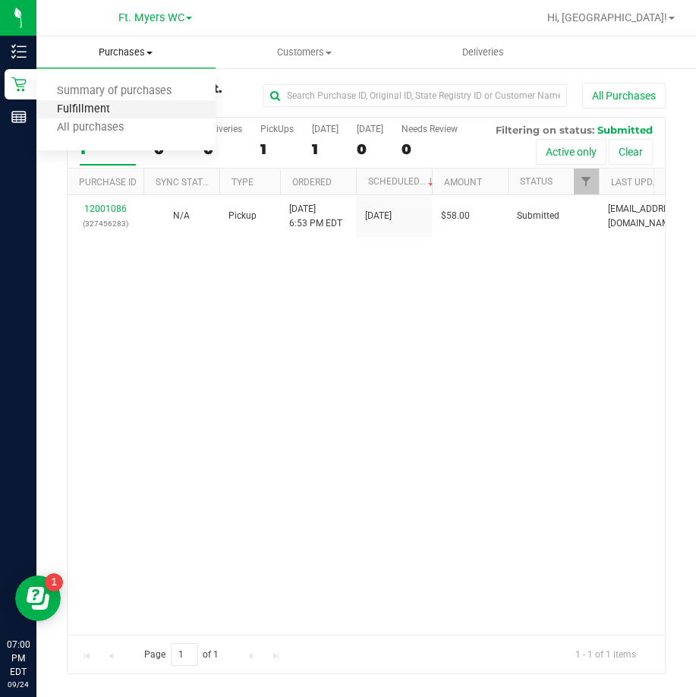
click at [92, 104] on span "Fulfillment" at bounding box center [83, 109] width 94 height 13
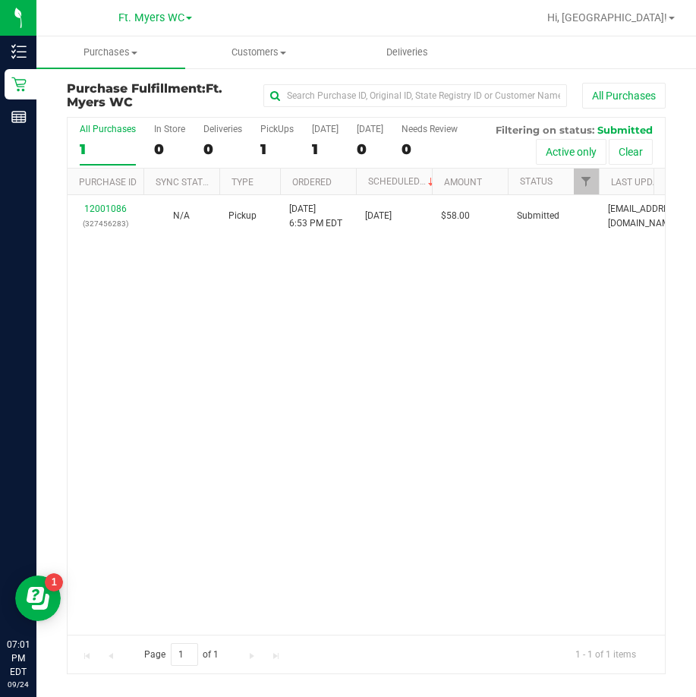
click at [288, 392] on div "12001086 (327456283) N/A Pickup 9/24/2025 6:53 PM EDT 9/24/2025 $58.00 Submitte…" at bounding box center [366, 414] width 597 height 439
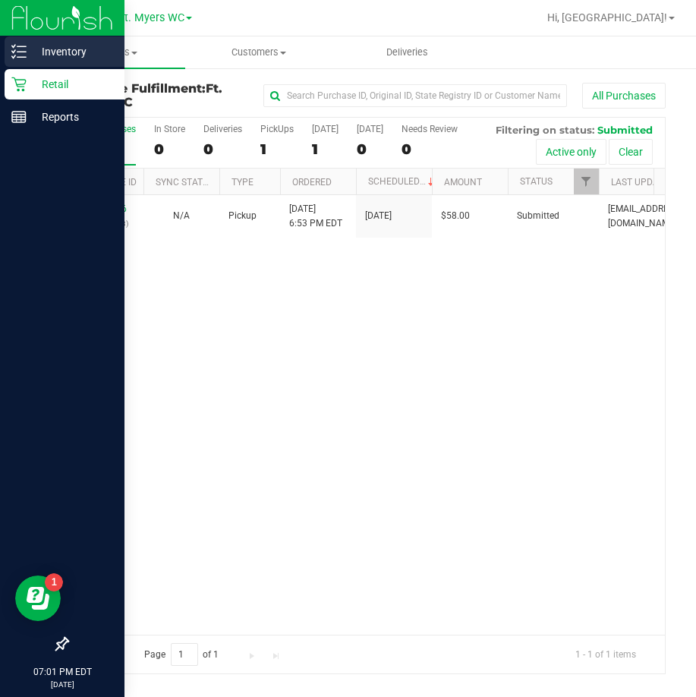
click at [13, 63] on div "Inventory" at bounding box center [65, 51] width 120 height 30
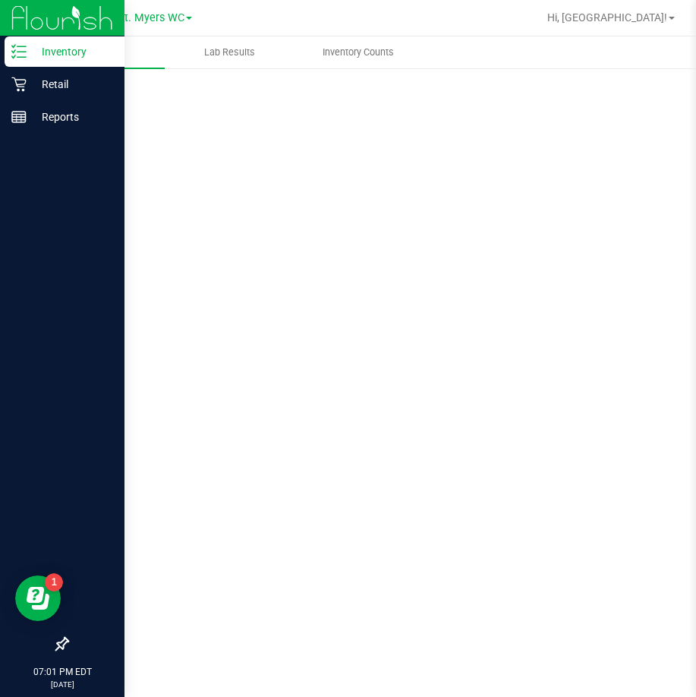
click at [84, 53] on p "Inventory" at bounding box center [72, 51] width 91 height 18
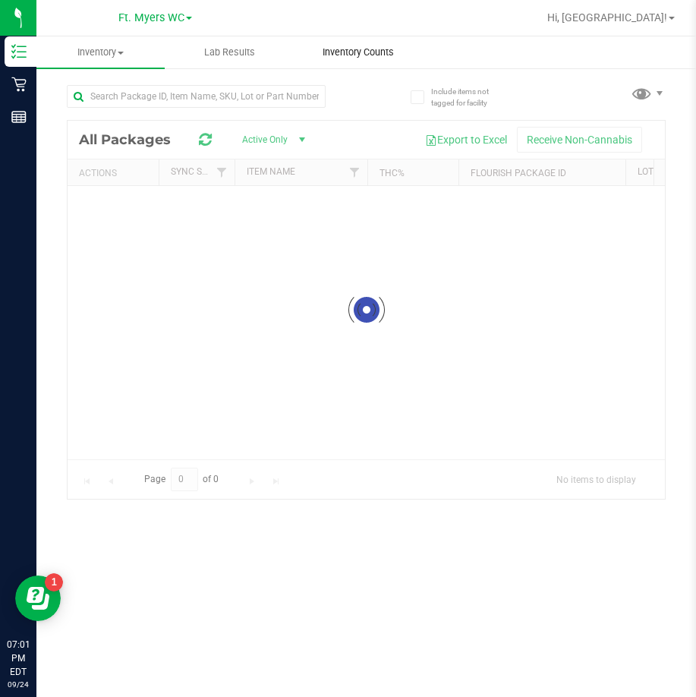
click at [362, 49] on span "Inventory Counts" at bounding box center [358, 53] width 112 height 14
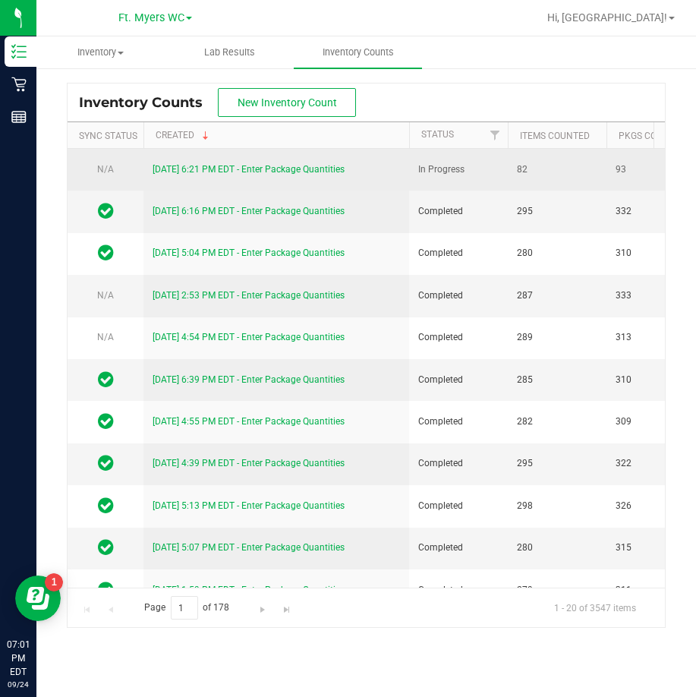
click at [275, 166] on link "[DATE] 6:21 PM EDT - Enter Package Quantities" at bounding box center [249, 169] width 192 height 11
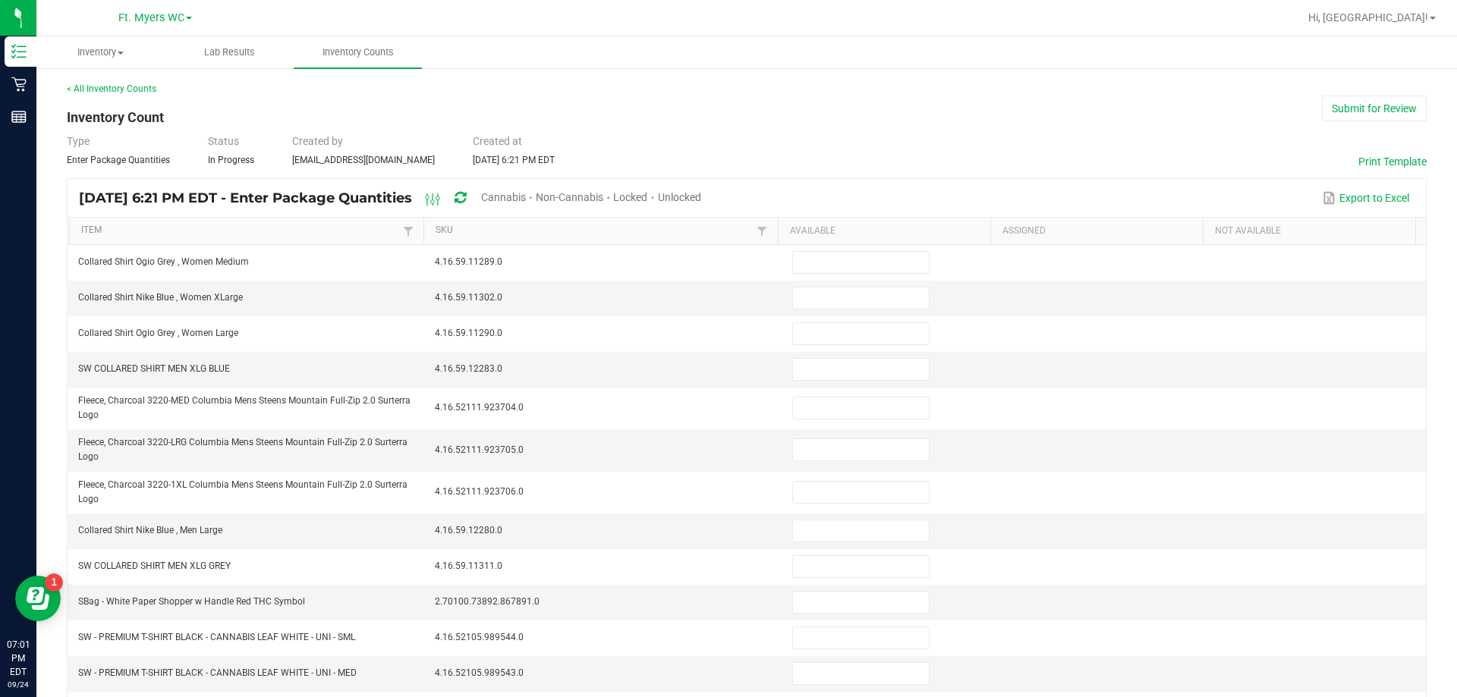
click at [701, 194] on span "Unlocked" at bounding box center [679, 197] width 43 height 12
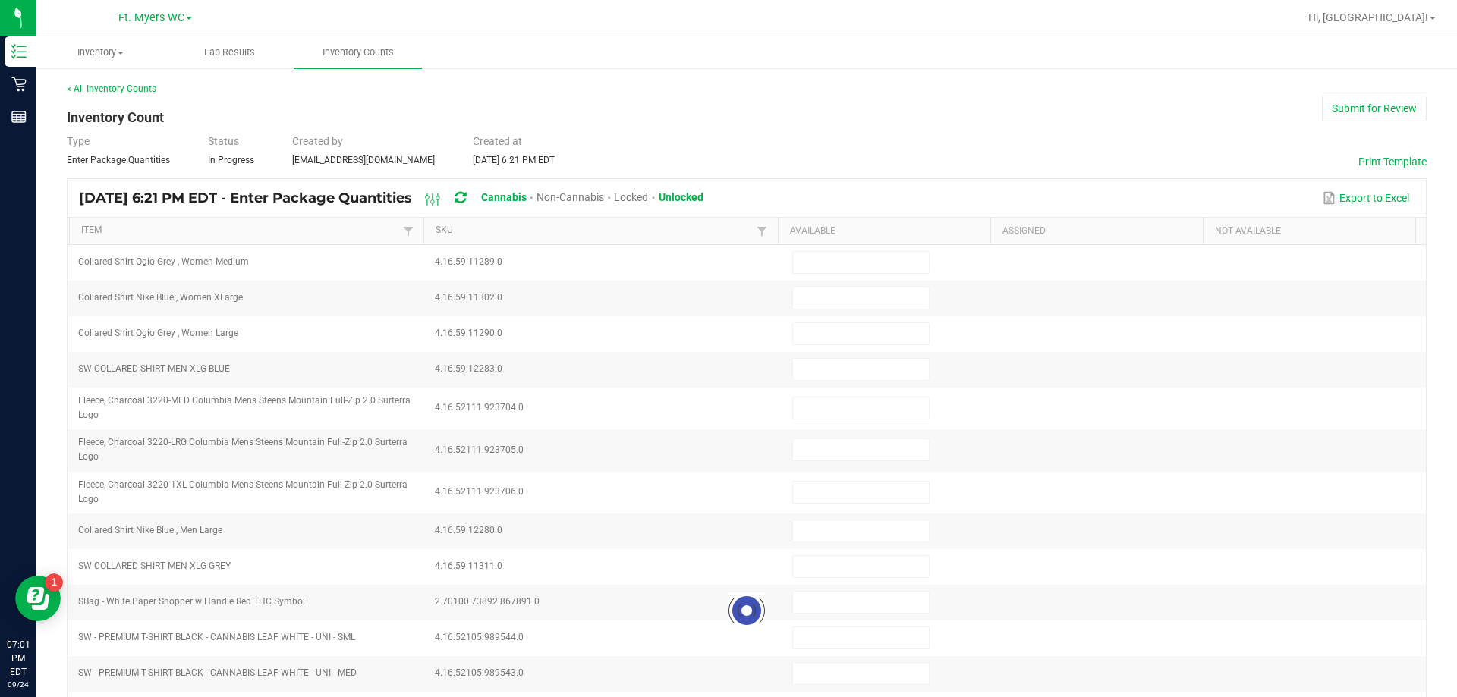
type input "12"
type input "16"
type input "11"
type input "6"
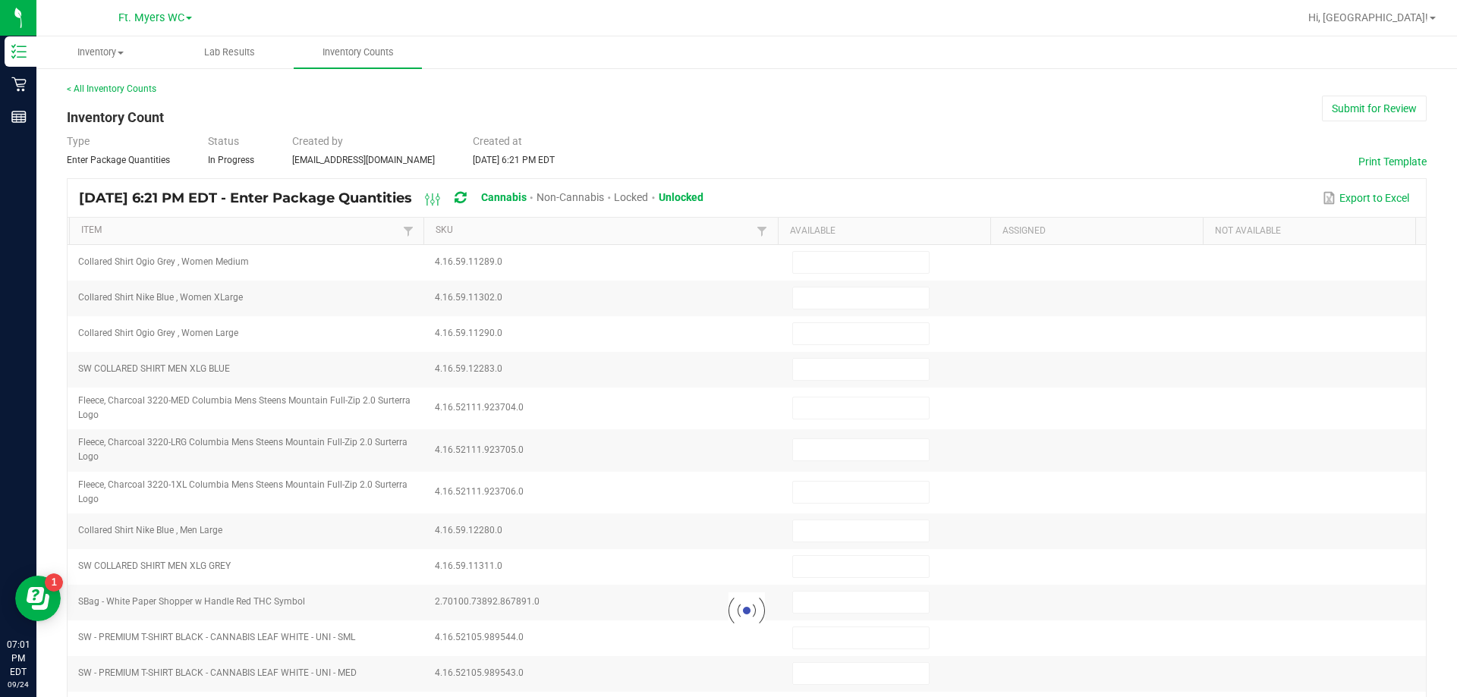
type input "3"
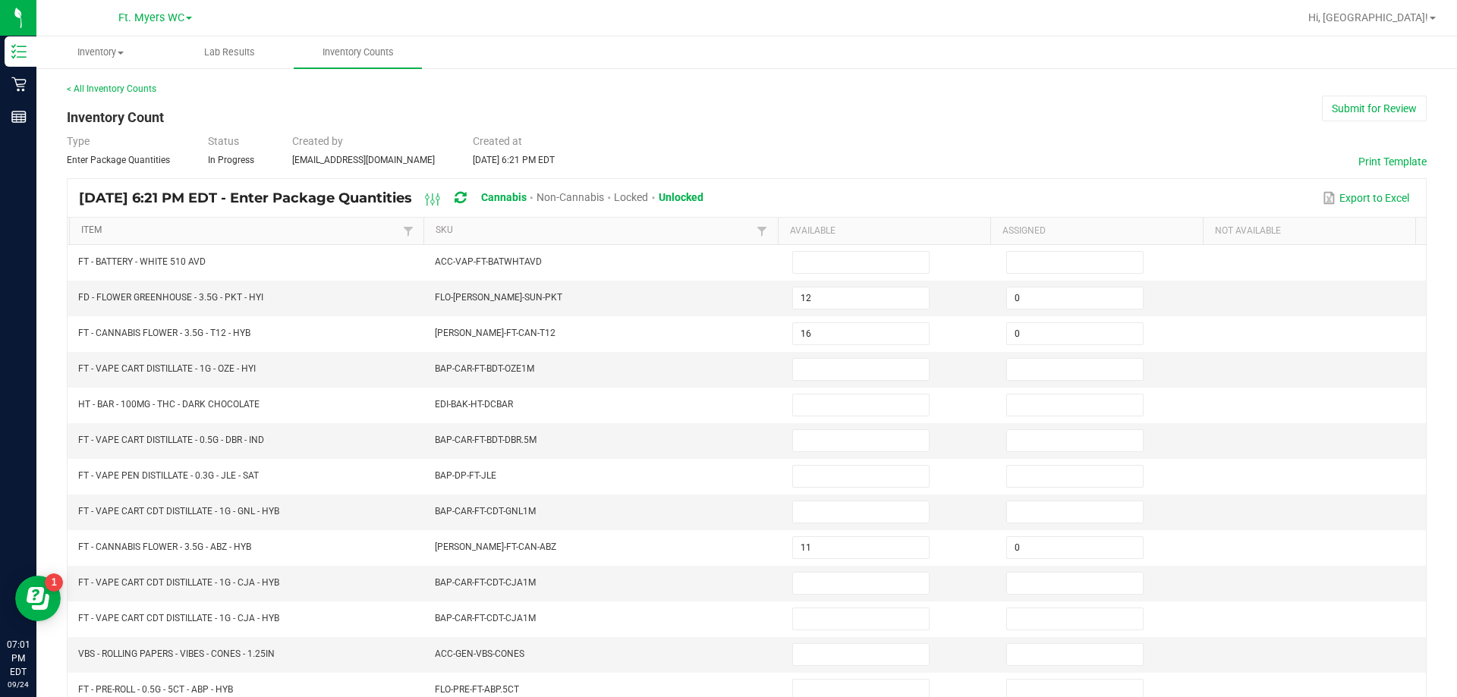
click at [102, 225] on link "Item" at bounding box center [239, 231] width 317 height 12
type input "22"
type input "0"
type input "14"
type input "17"
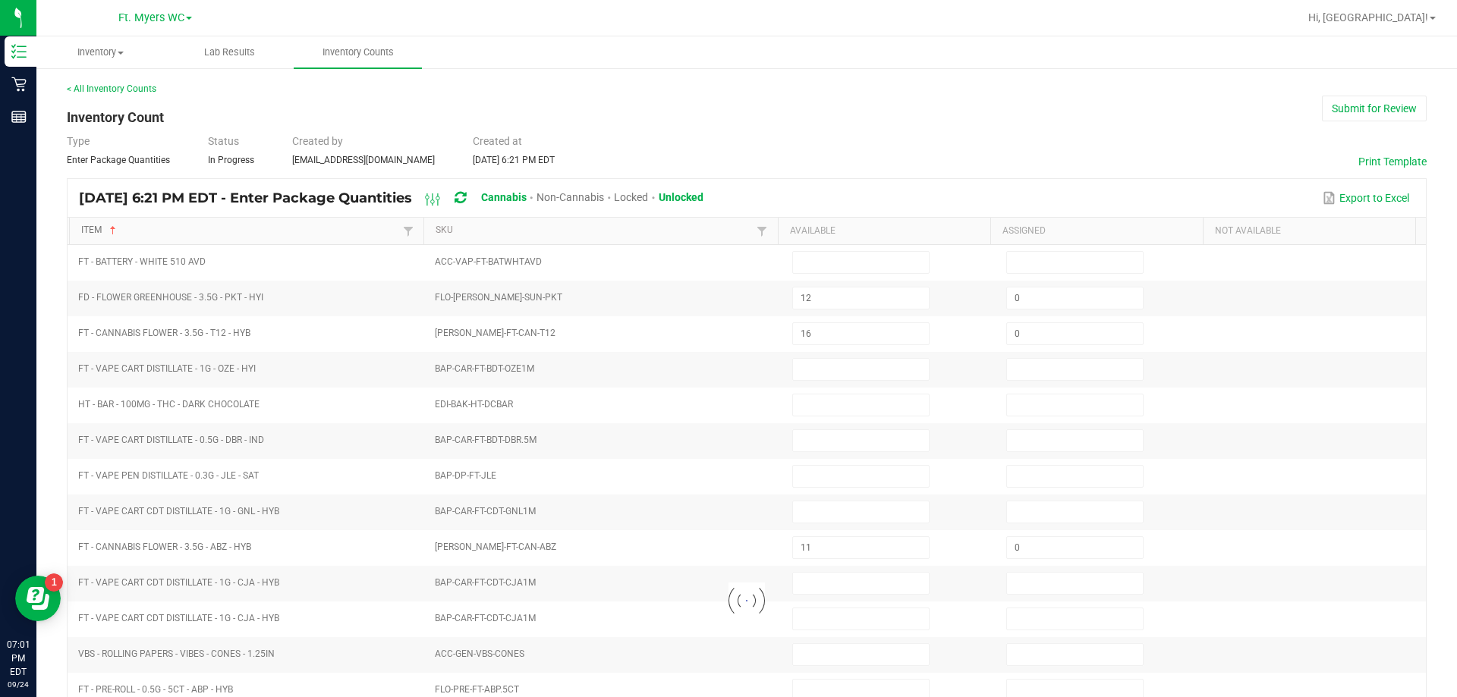
type input "5"
type input "1"
type input "8"
type input "0"
type input "12"
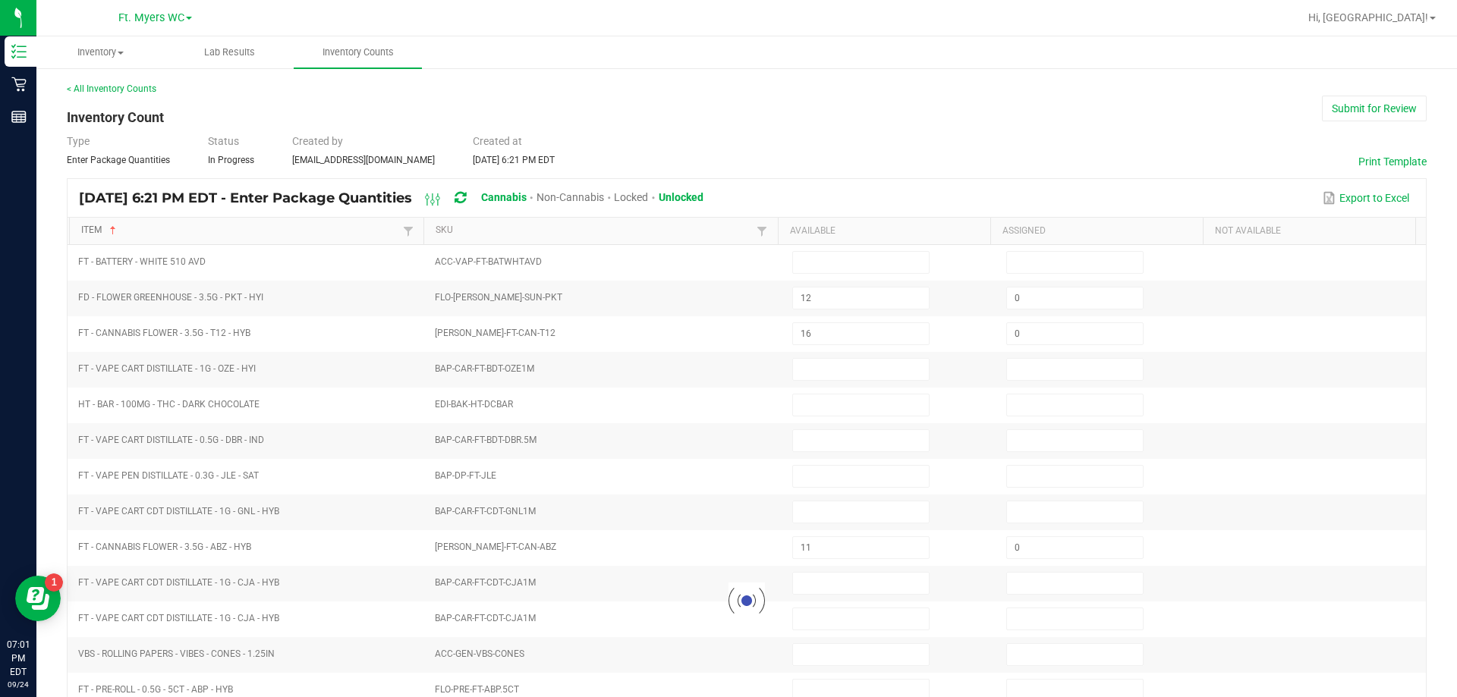
type input "0"
type input "5"
type input "19"
type input "7"
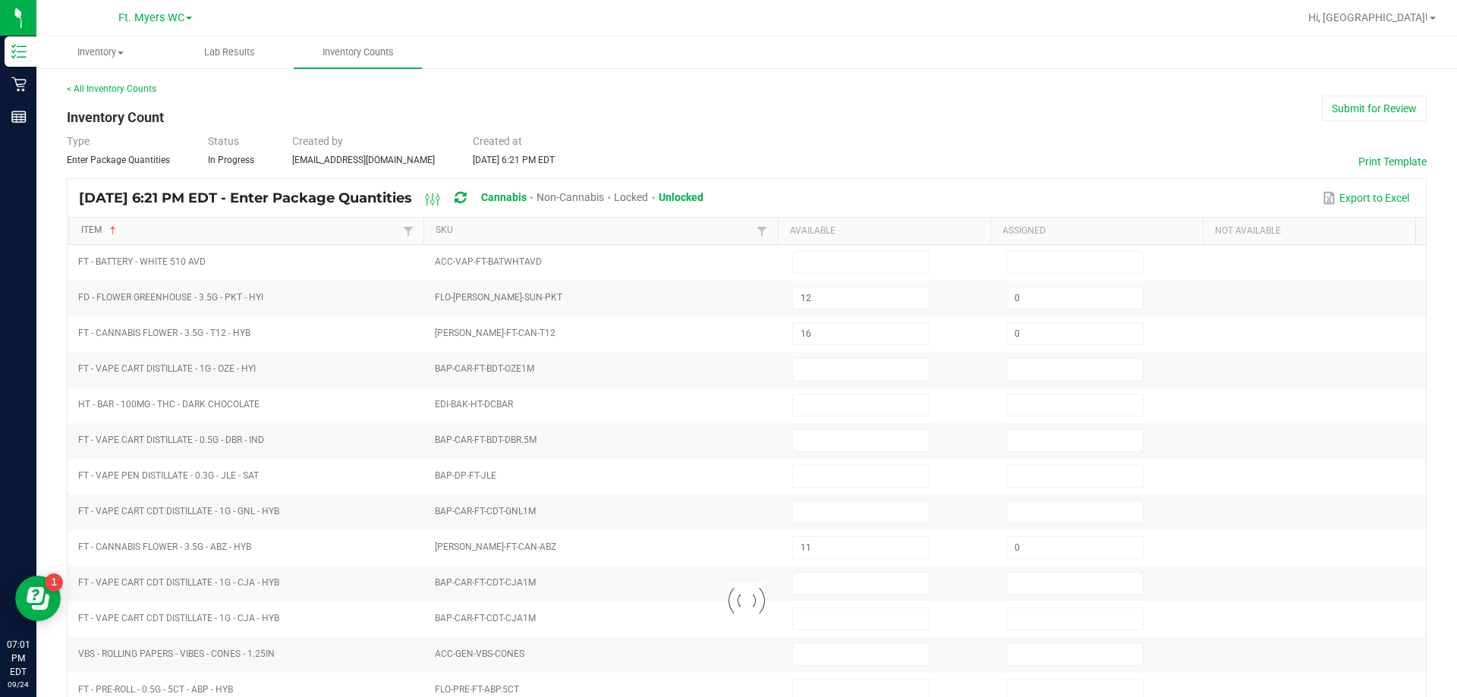
type input "11"
type input "10"
type input "19"
type input "1"
type input "0"
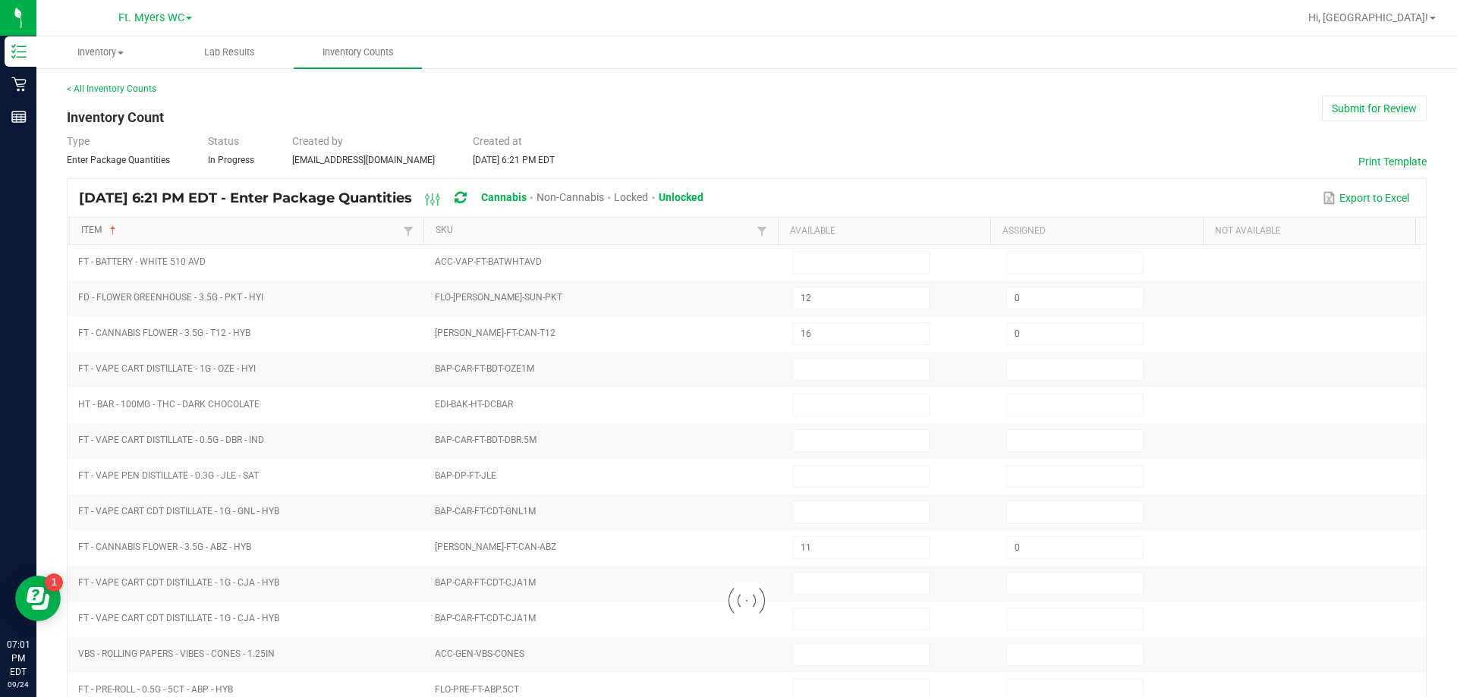
type input "0"
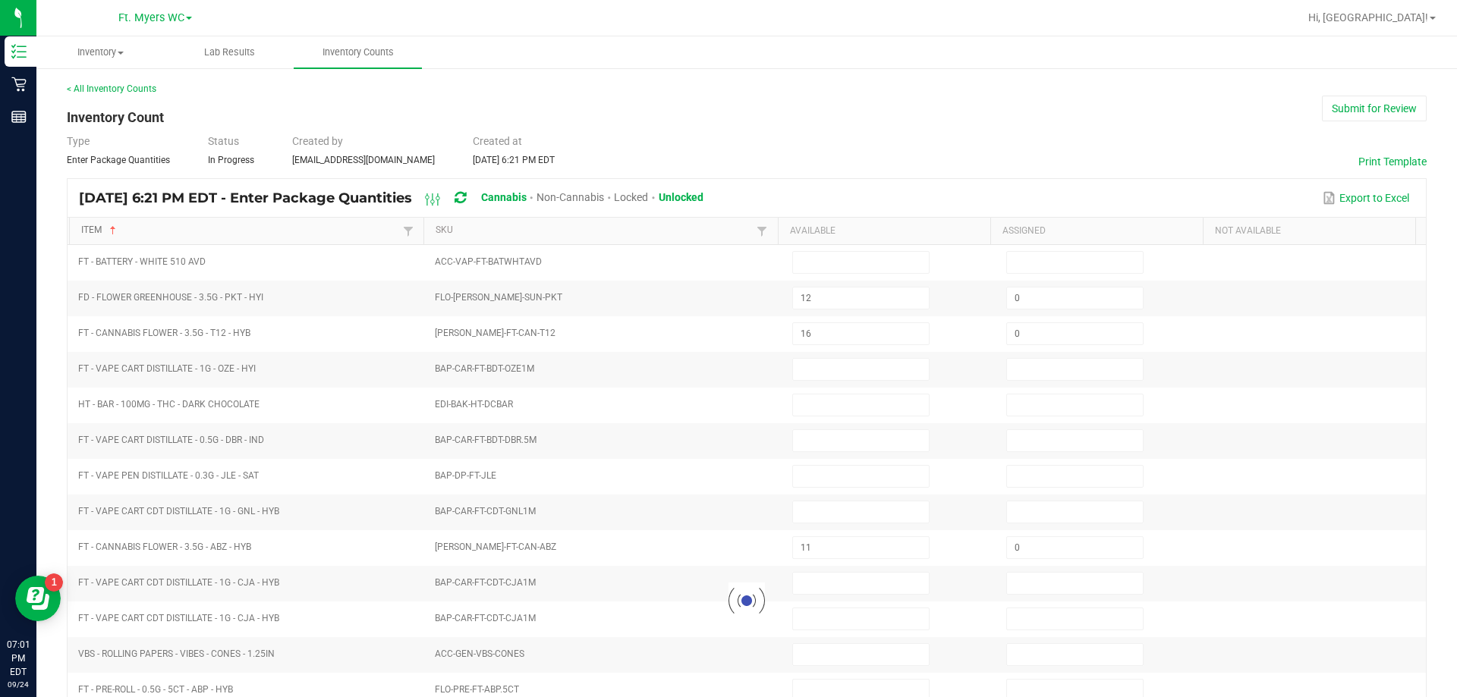
type input "0"
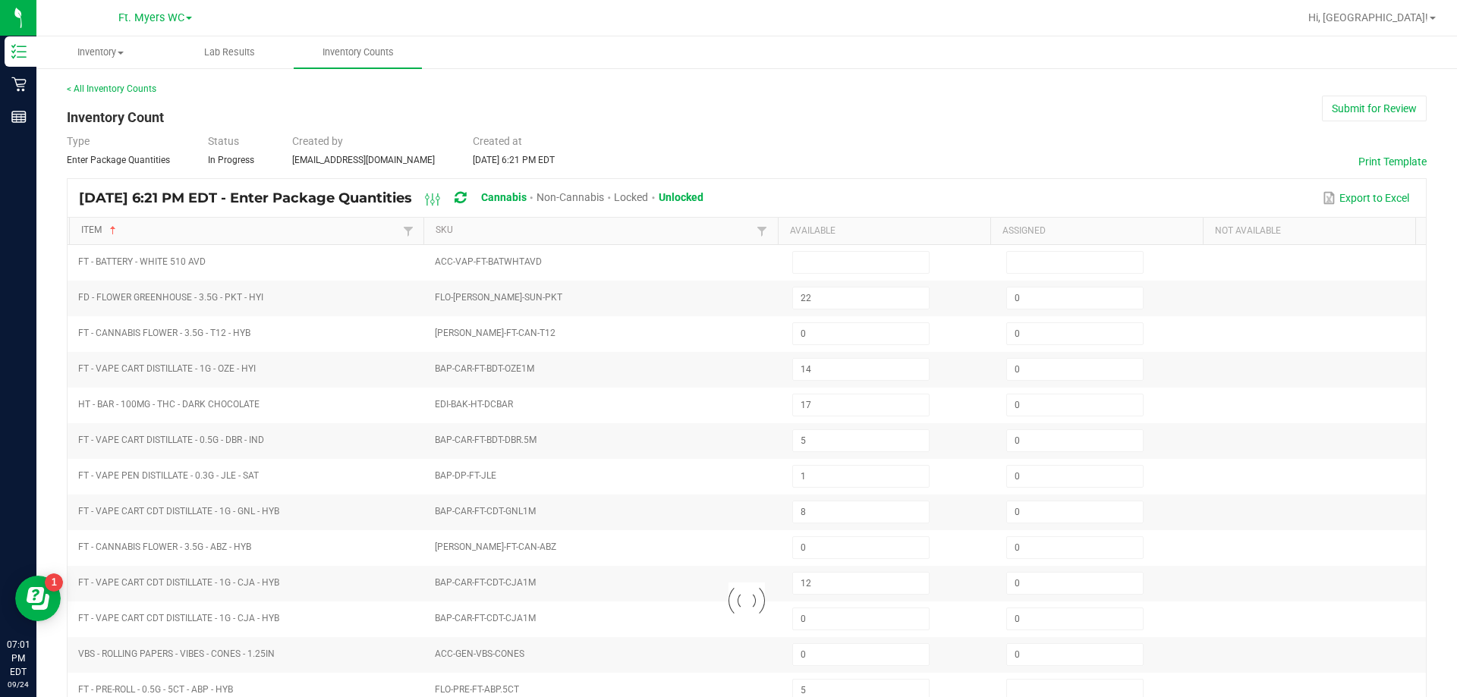
type input "0"
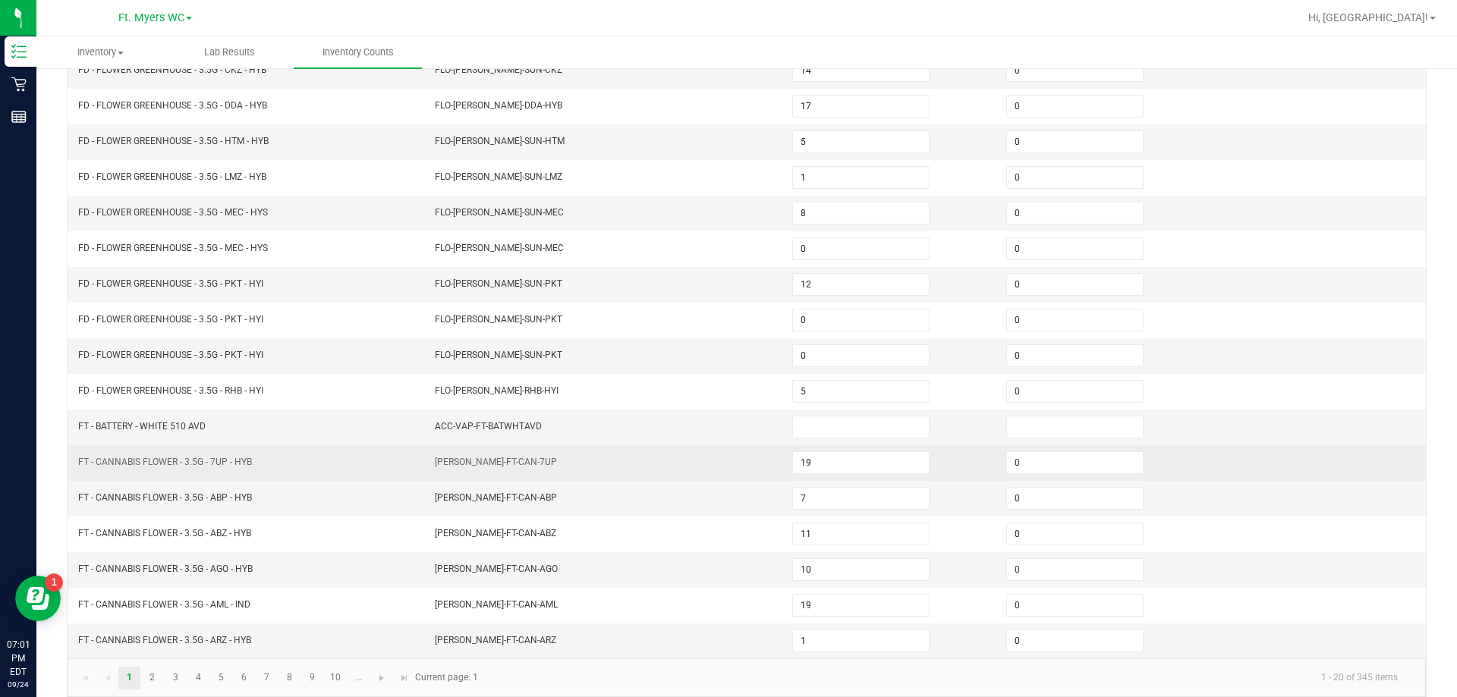
scroll to position [315, 0]
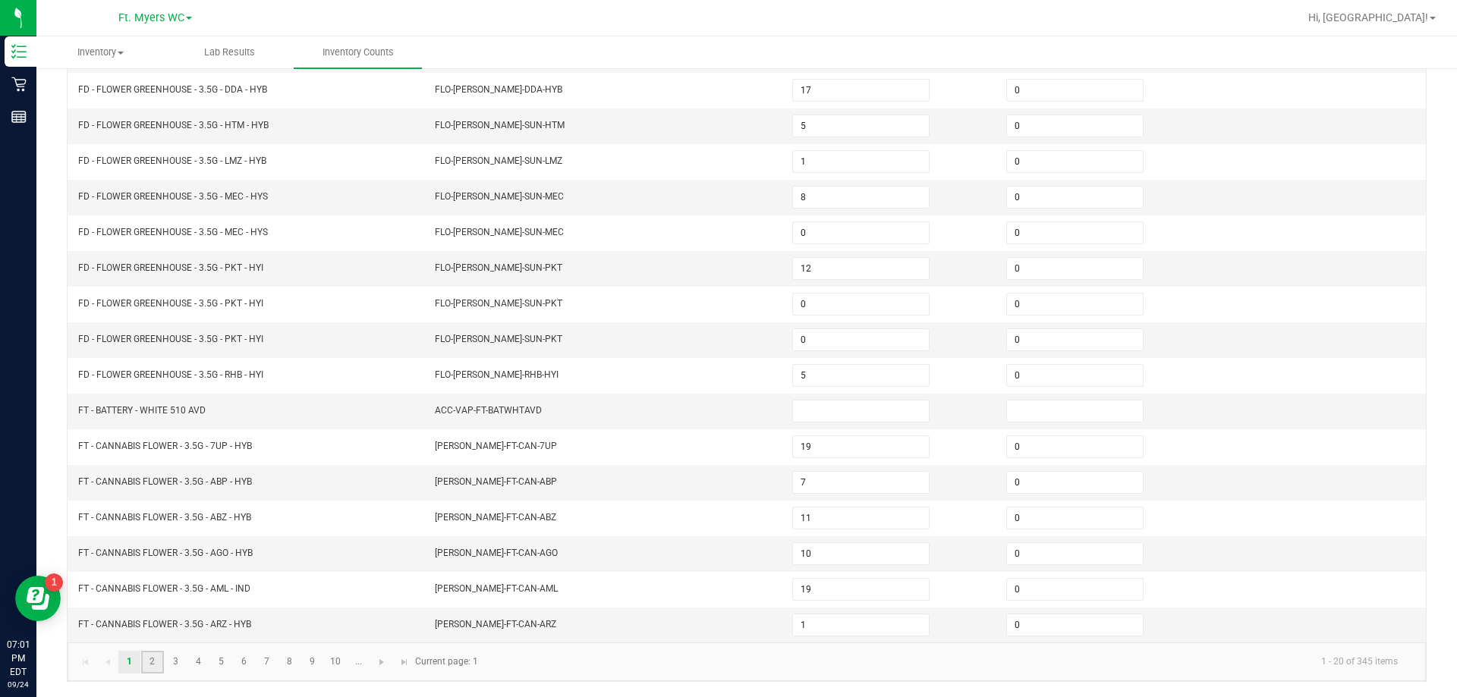
click at [148, 662] on link "2" at bounding box center [152, 662] width 22 height 23
type input "17"
type input "9"
type input "10"
type input "3"
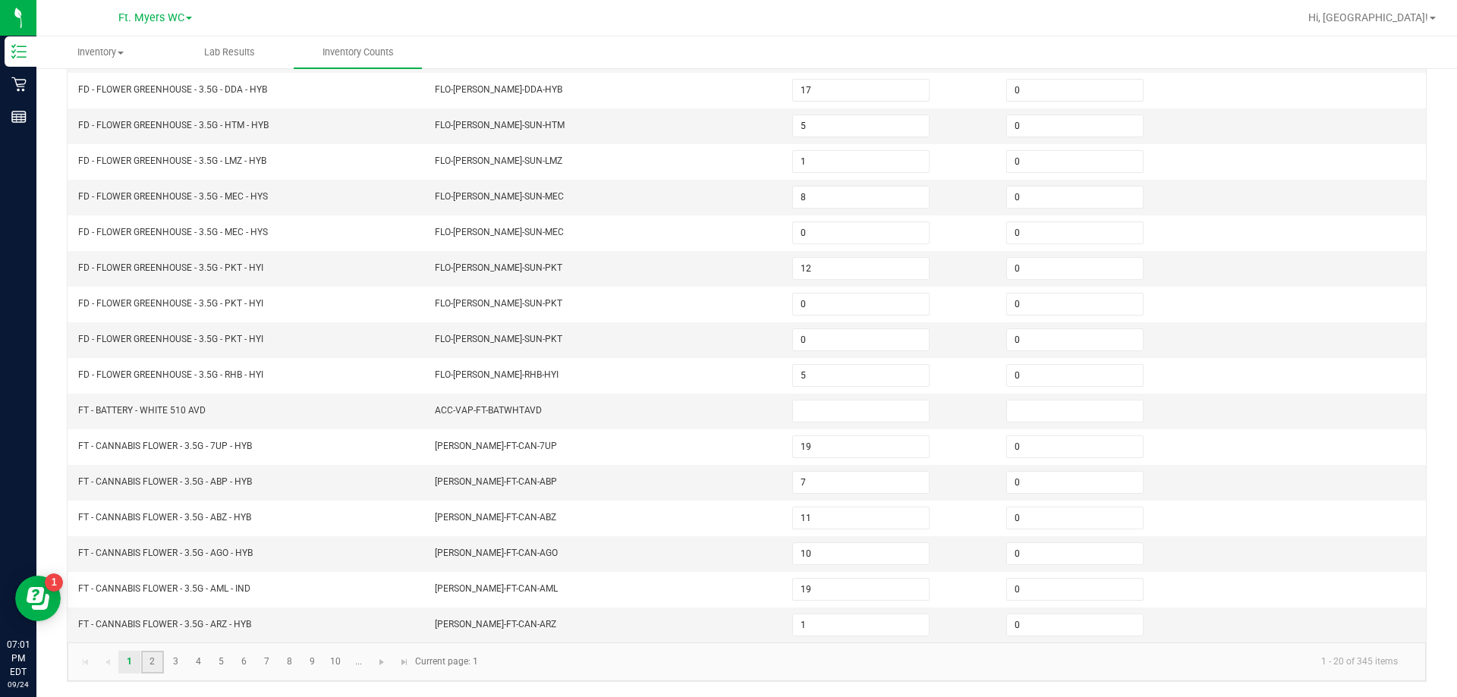
type input "19"
type input "4"
click at [183, 658] on link "3" at bounding box center [176, 662] width 22 height 23
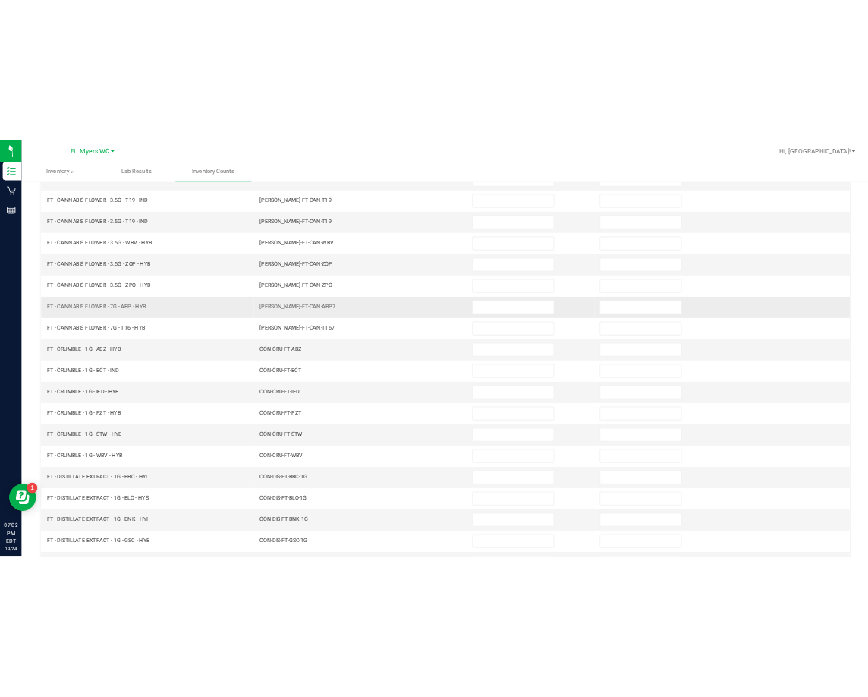
scroll to position [0, 0]
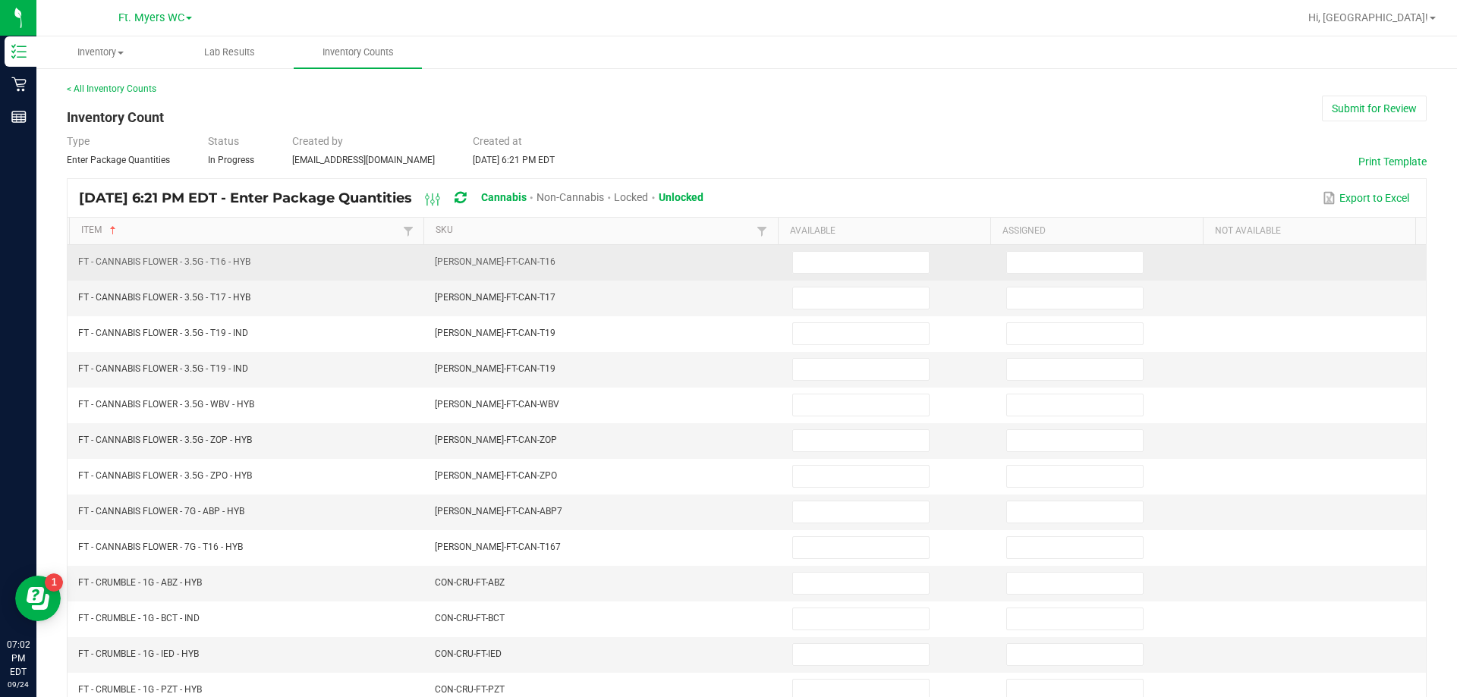
click at [783, 276] on td at bounding box center [890, 263] width 214 height 36
click at [783, 260] on input at bounding box center [861, 262] width 136 height 21
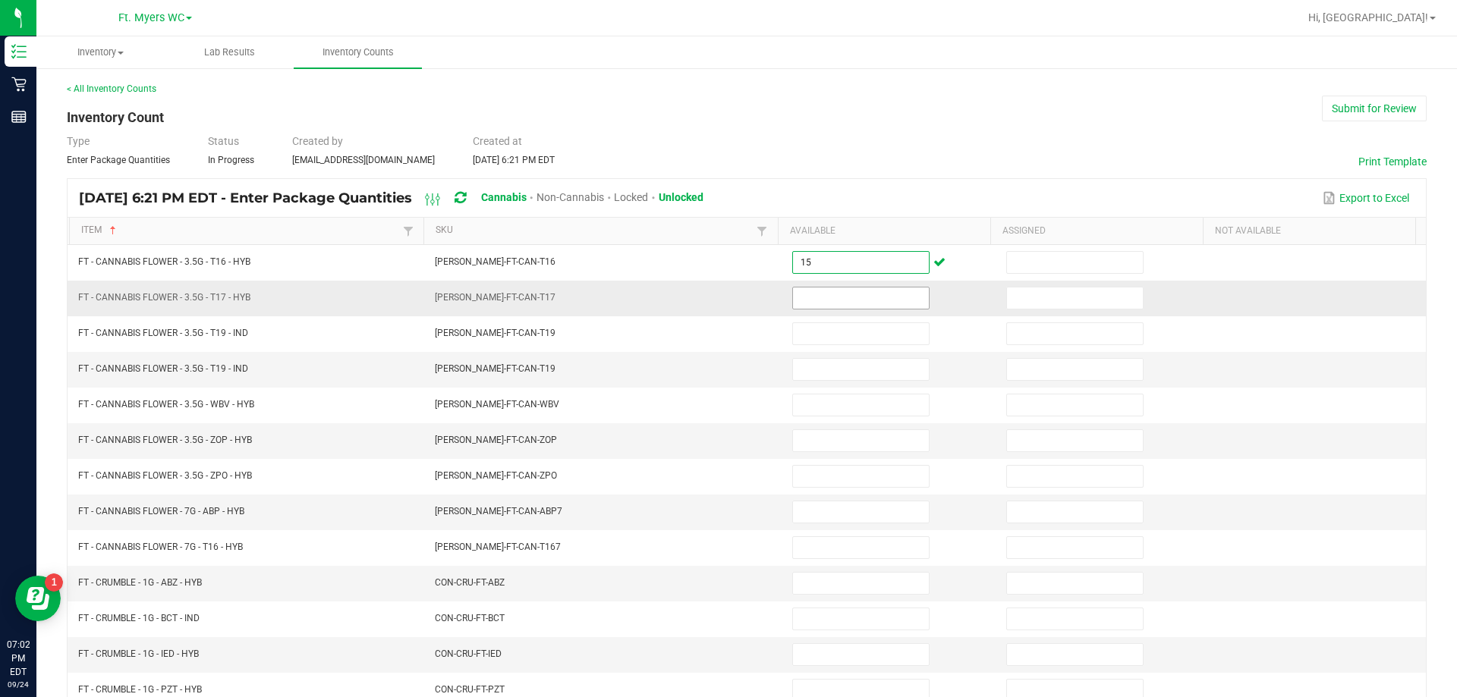
click at [783, 296] on input at bounding box center [861, 298] width 136 height 21
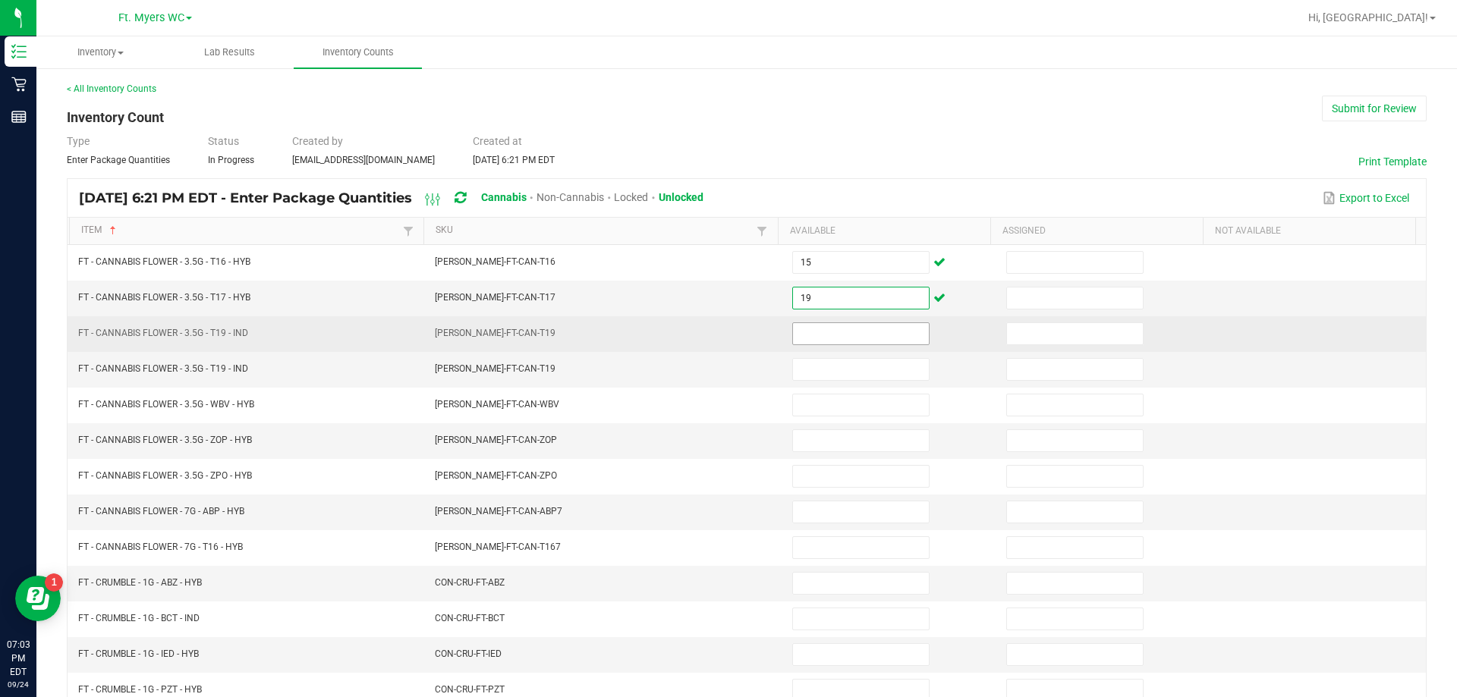
click at [783, 334] on input at bounding box center [861, 333] width 136 height 21
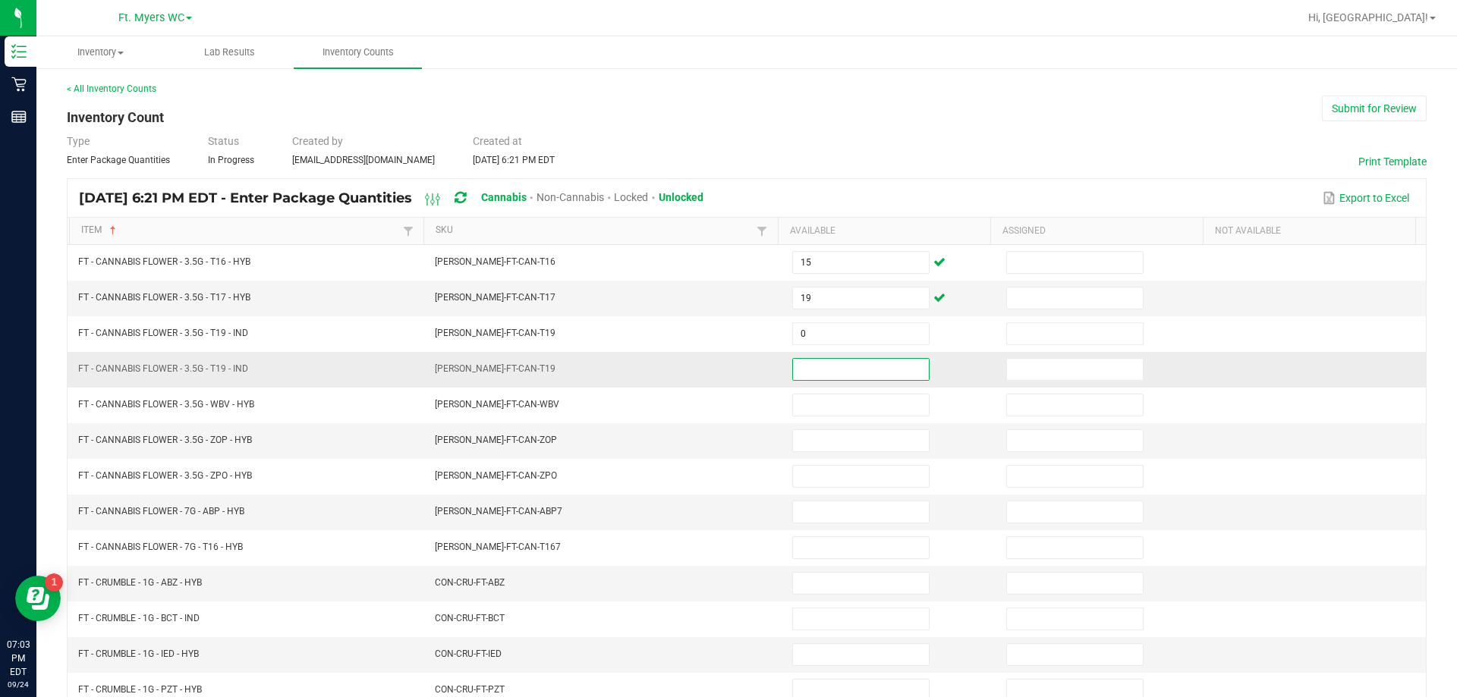
click at [783, 373] on input at bounding box center [861, 369] width 136 height 21
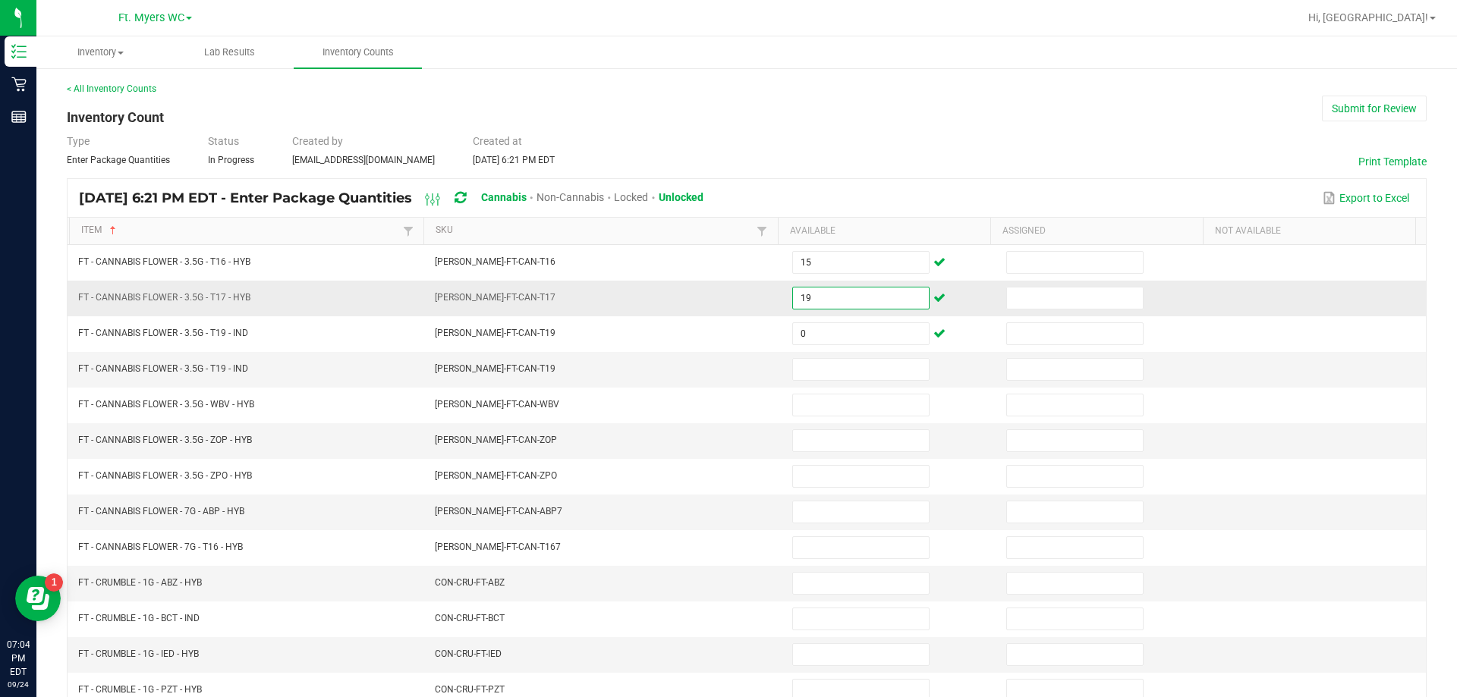
click at [783, 300] on input "19" at bounding box center [861, 298] width 136 height 21
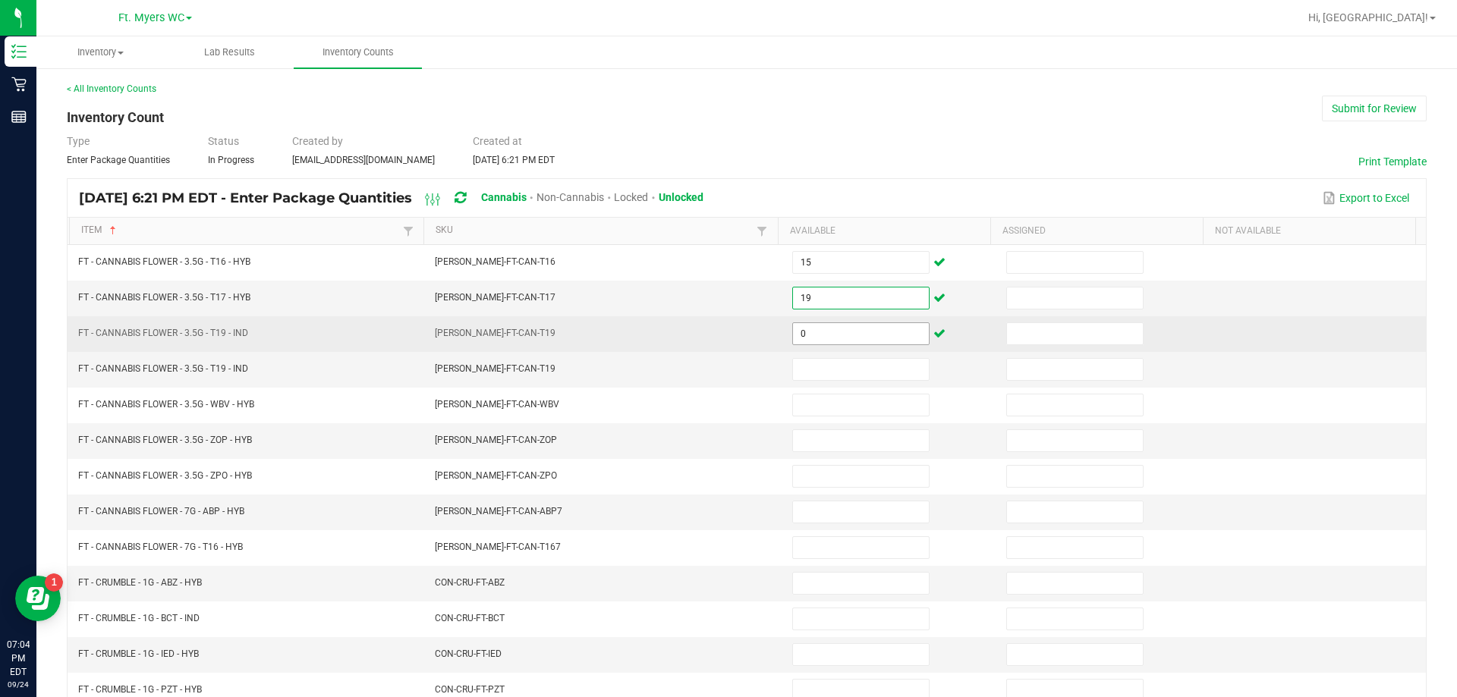
click at [783, 327] on input "0" at bounding box center [861, 333] width 136 height 21
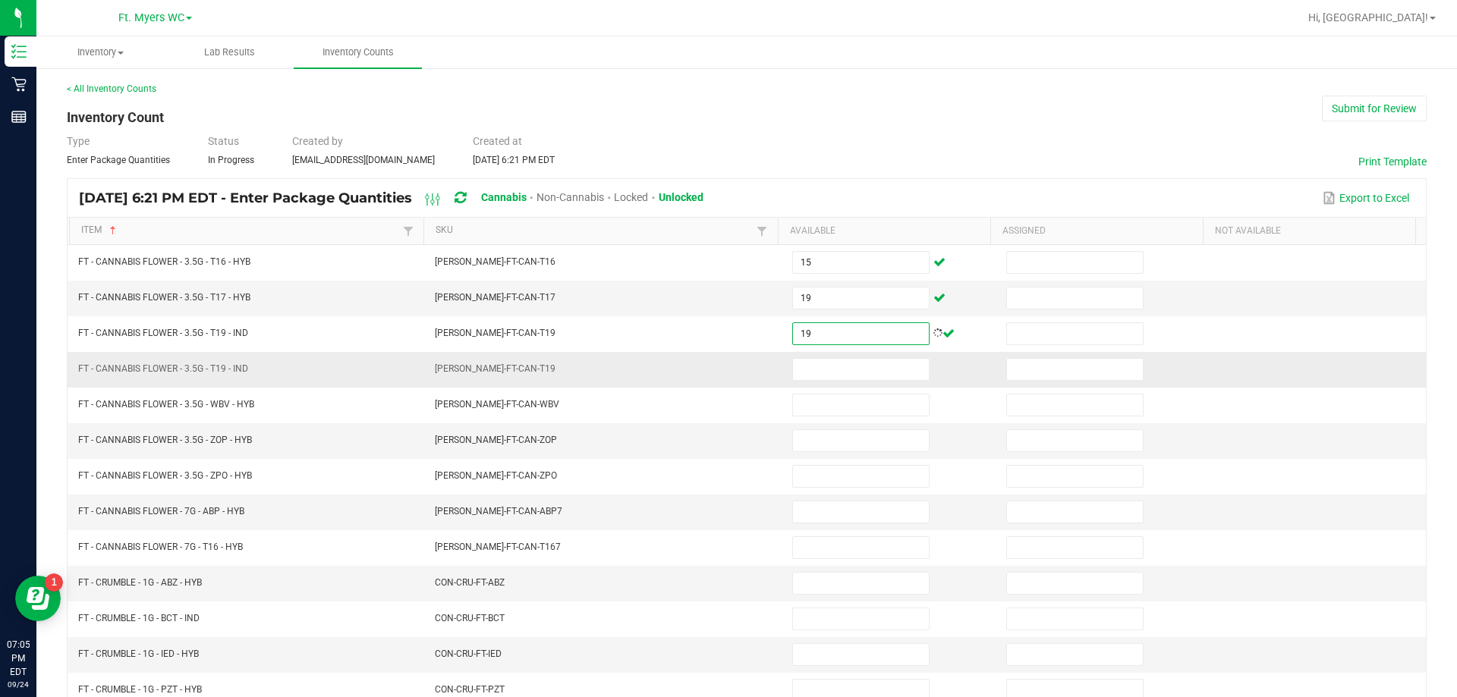
click at [783, 382] on td at bounding box center [890, 370] width 214 height 36
click at [783, 376] on input at bounding box center [861, 369] width 136 height 21
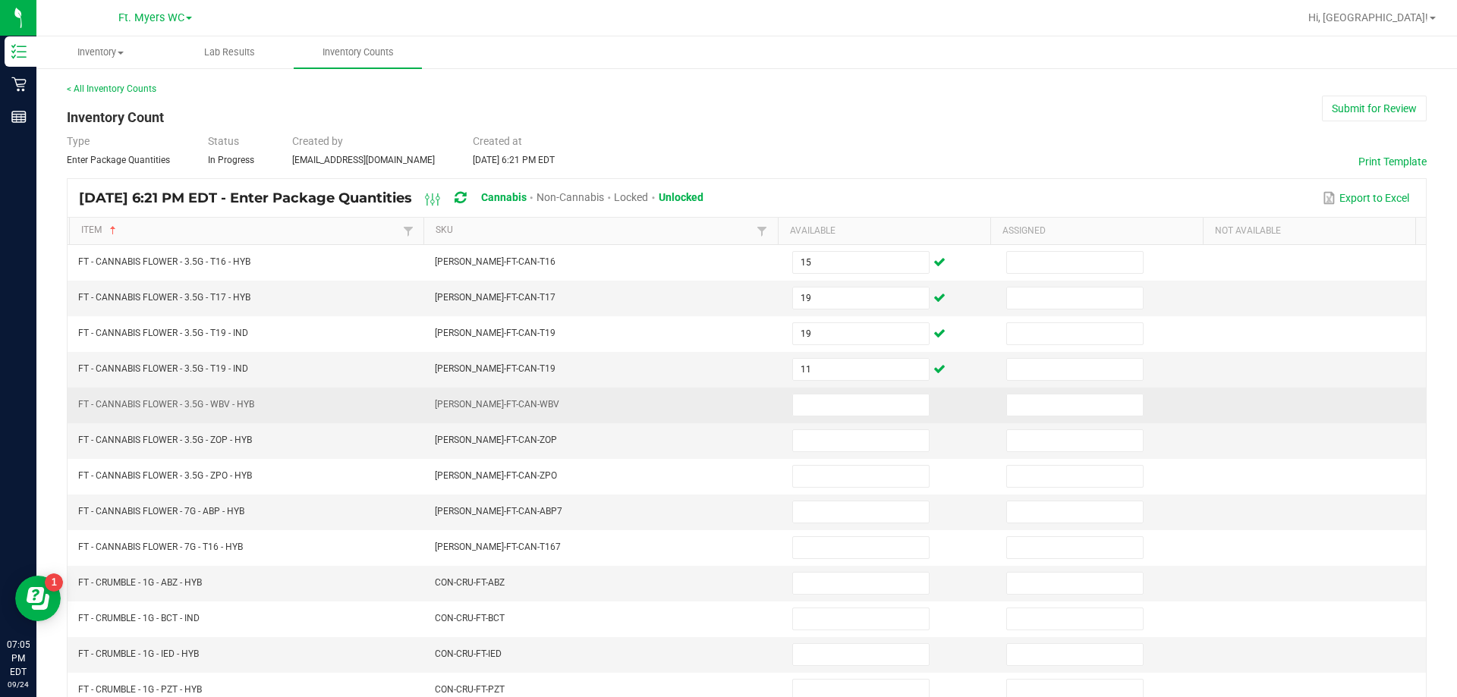
click at [783, 417] on td at bounding box center [890, 406] width 214 height 36
click at [783, 404] on input at bounding box center [861, 405] width 136 height 21
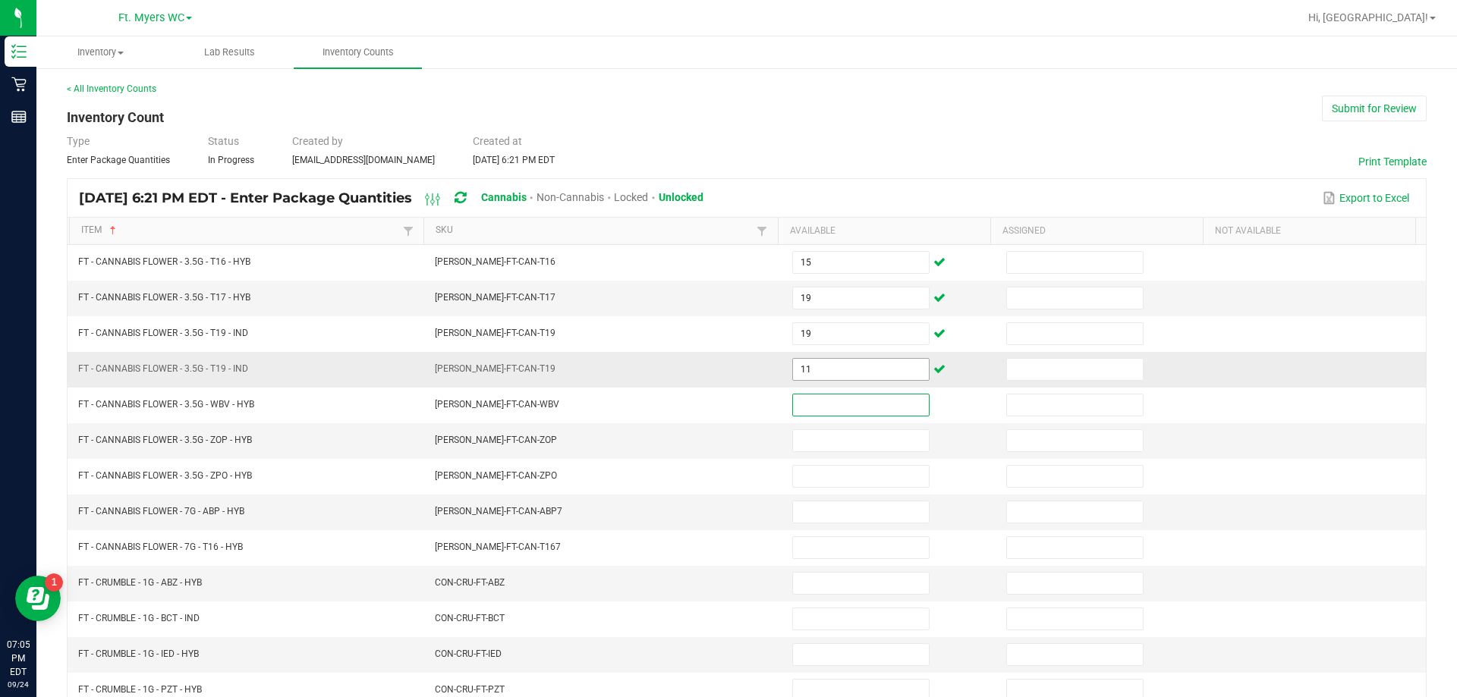
click at [783, 376] on input "11" at bounding box center [861, 369] width 136 height 21
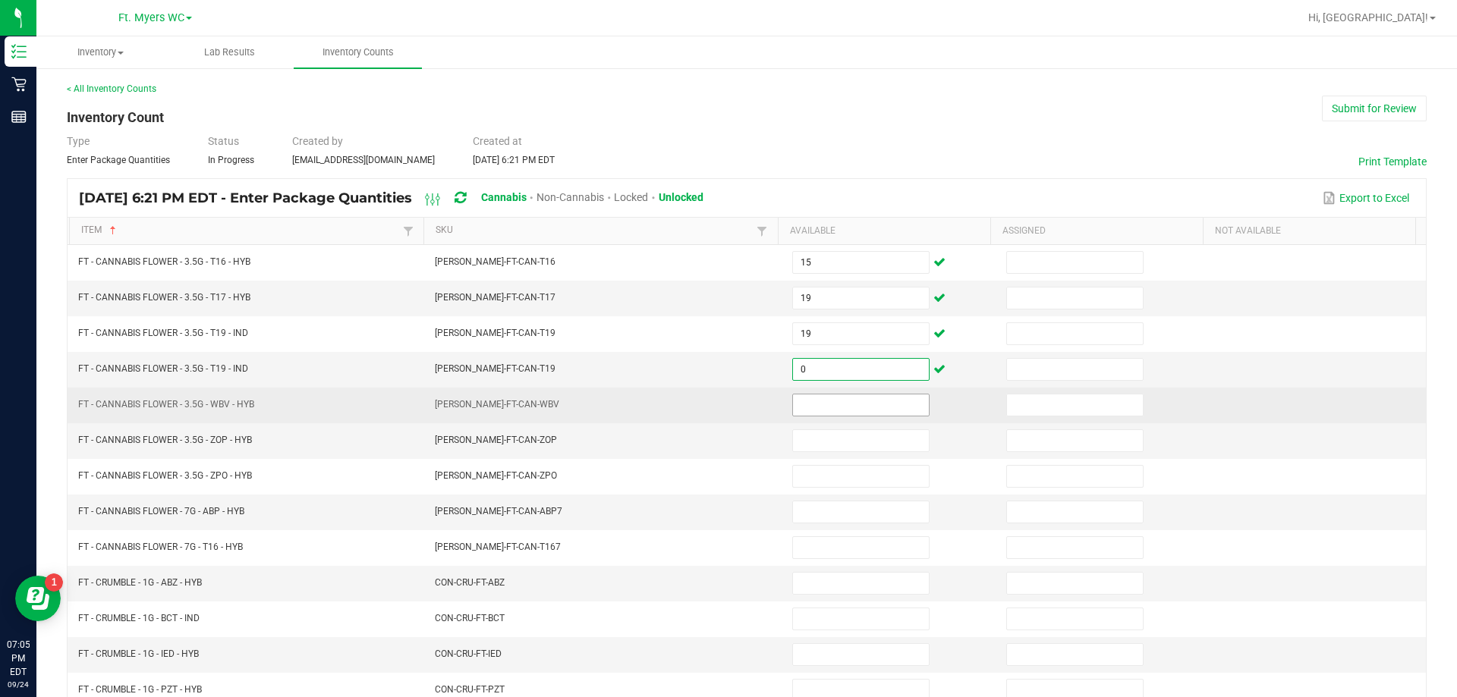
click at [783, 401] on input at bounding box center [861, 405] width 136 height 21
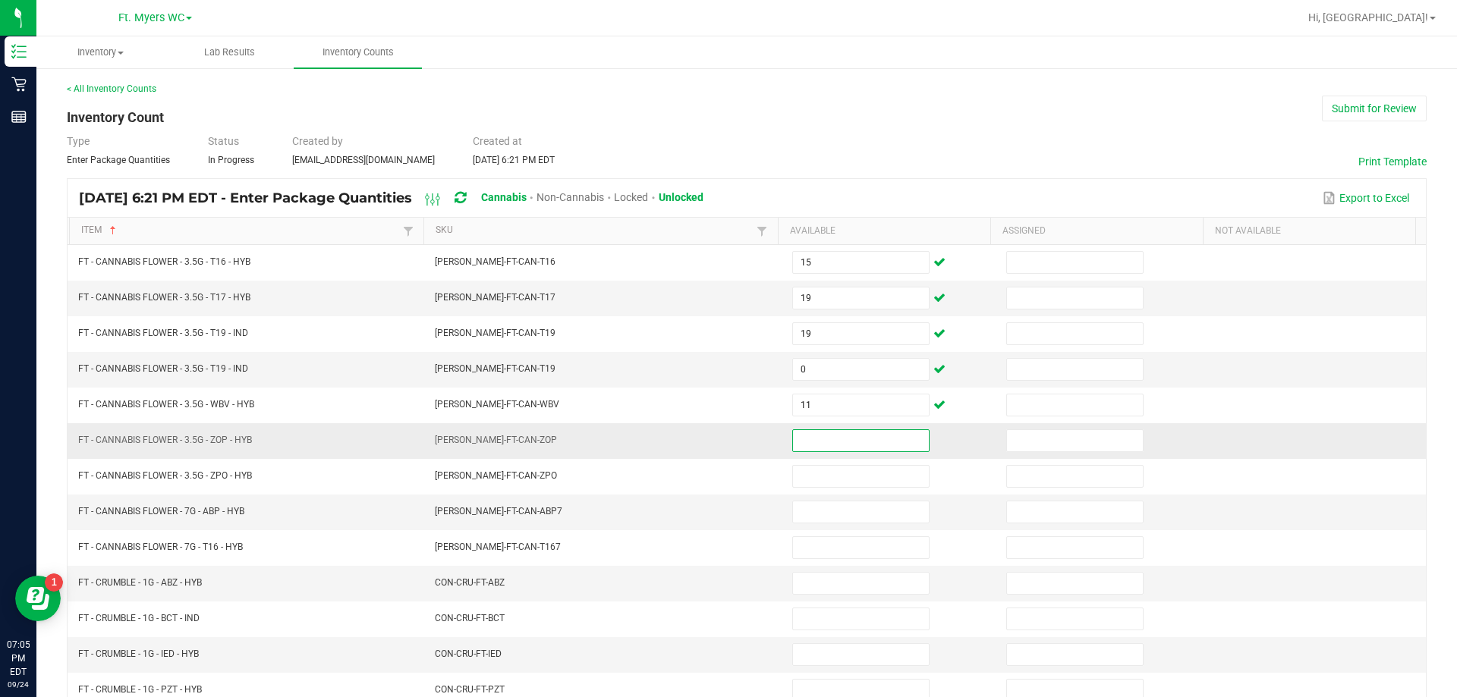
click at [783, 450] on input at bounding box center [861, 440] width 136 height 21
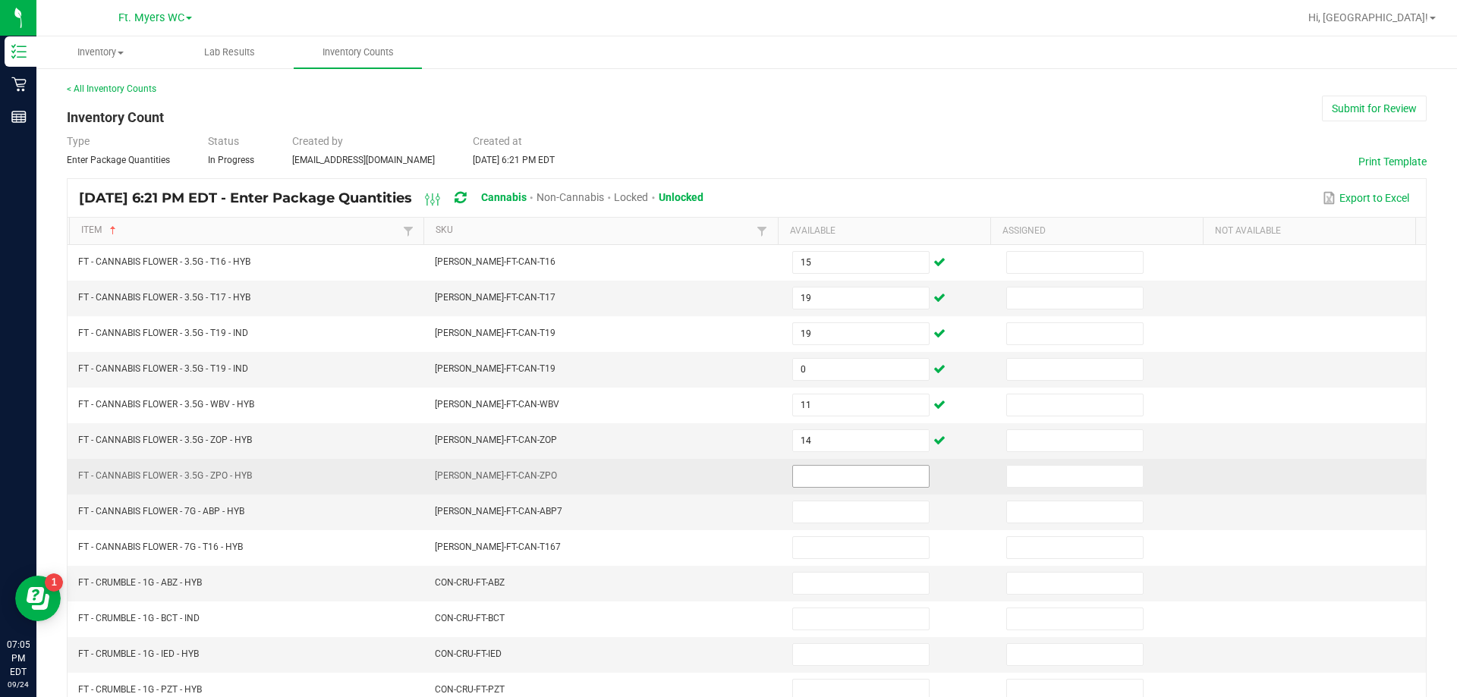
click at [783, 465] on span at bounding box center [860, 476] width 137 height 23
click at [783, 488] on td at bounding box center [890, 477] width 214 height 36
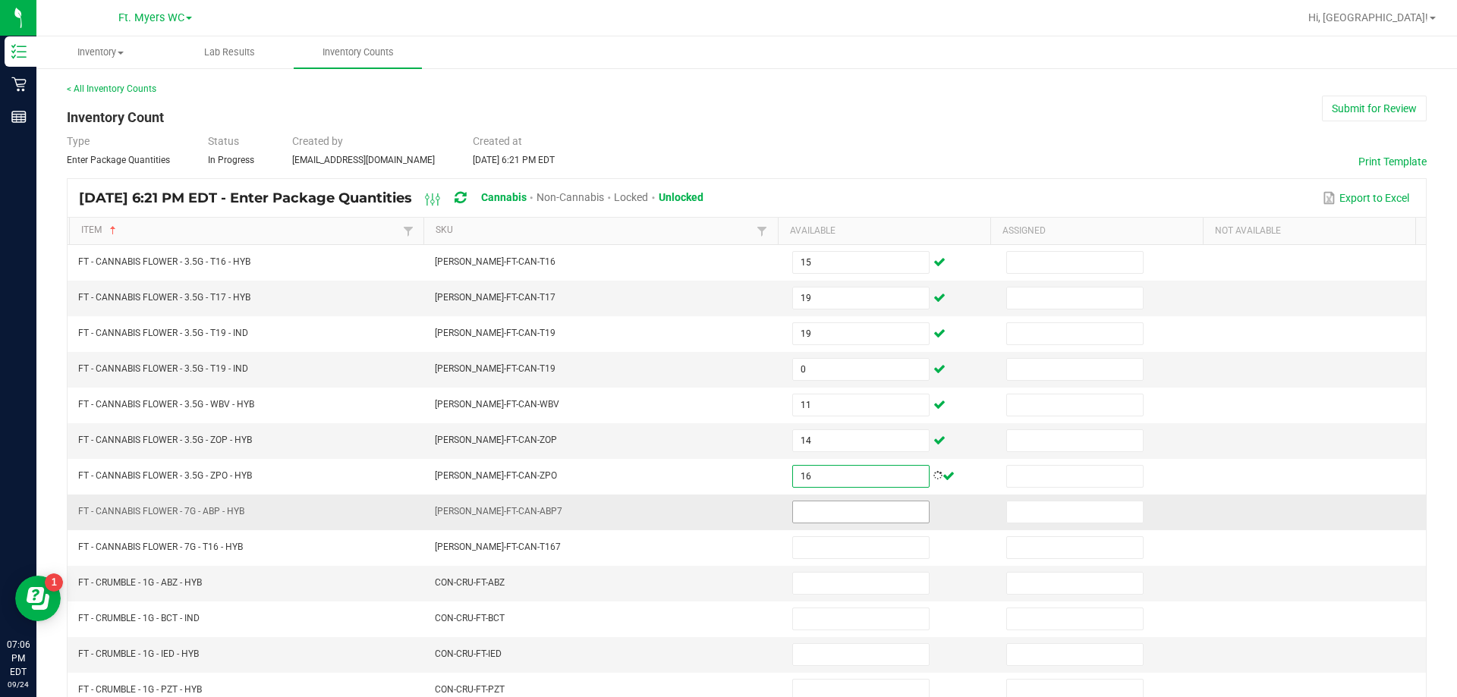
click at [783, 502] on input at bounding box center [861, 512] width 136 height 21
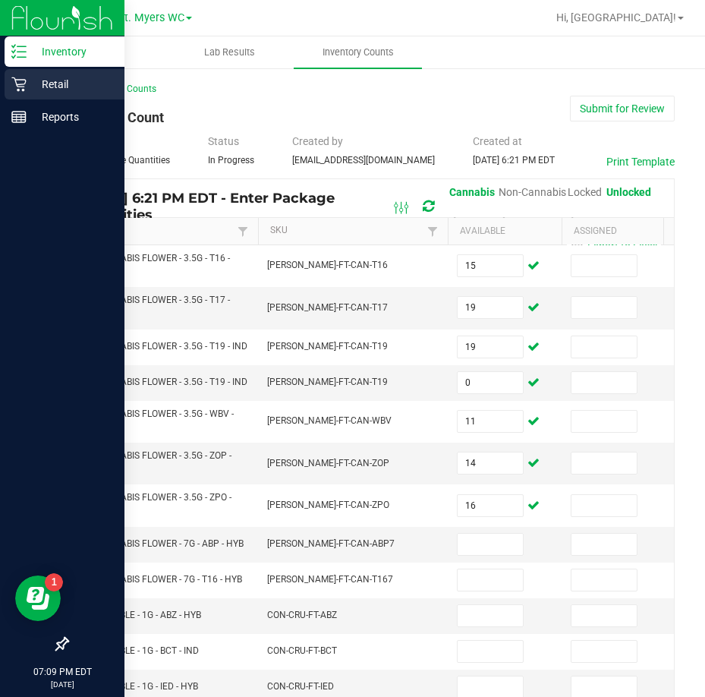
click at [66, 87] on p "Retail" at bounding box center [72, 84] width 91 height 18
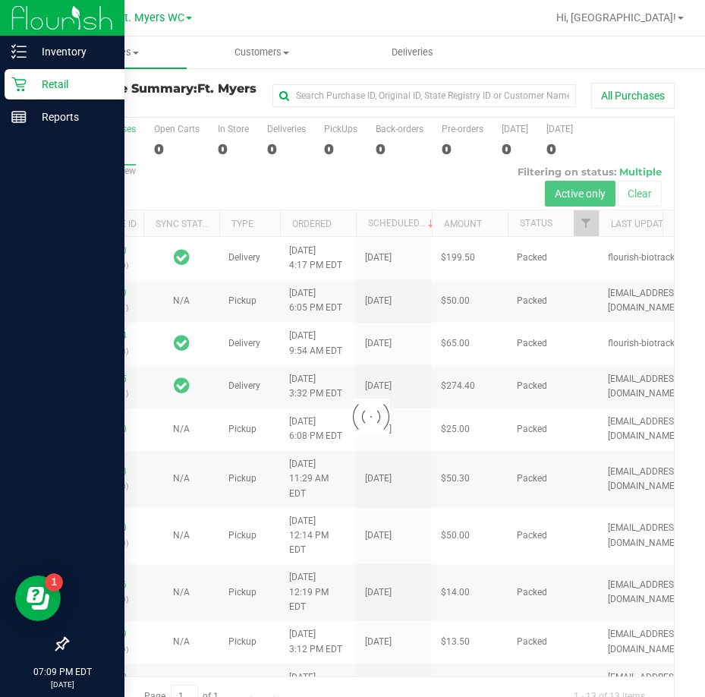
click at [344, 132] on div at bounding box center [371, 416] width 606 height 597
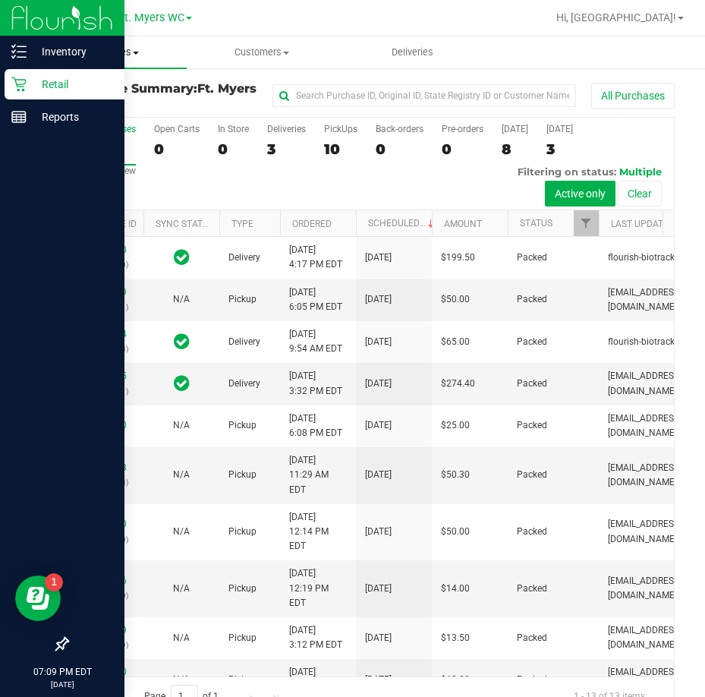
click at [119, 58] on span "Purchases" at bounding box center [111, 53] width 150 height 14
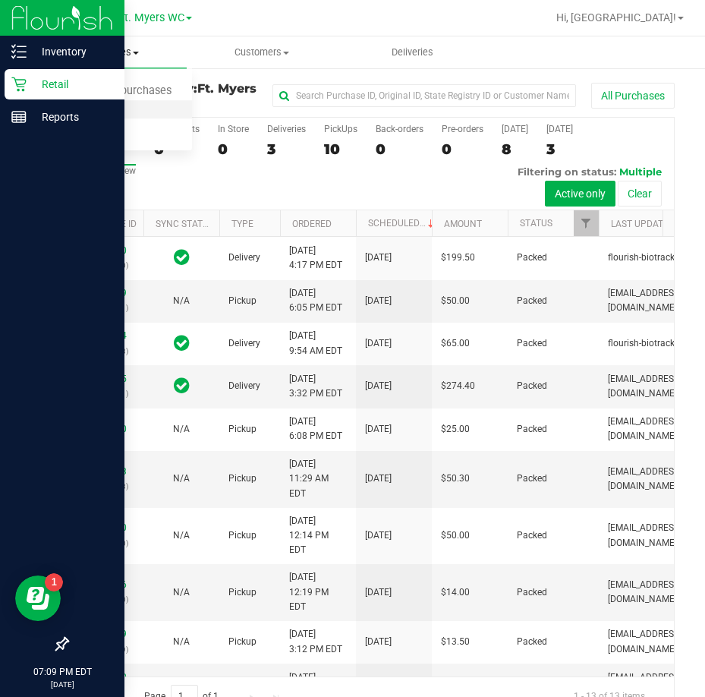
click at [91, 105] on span "Fulfillment" at bounding box center [83, 109] width 94 height 13
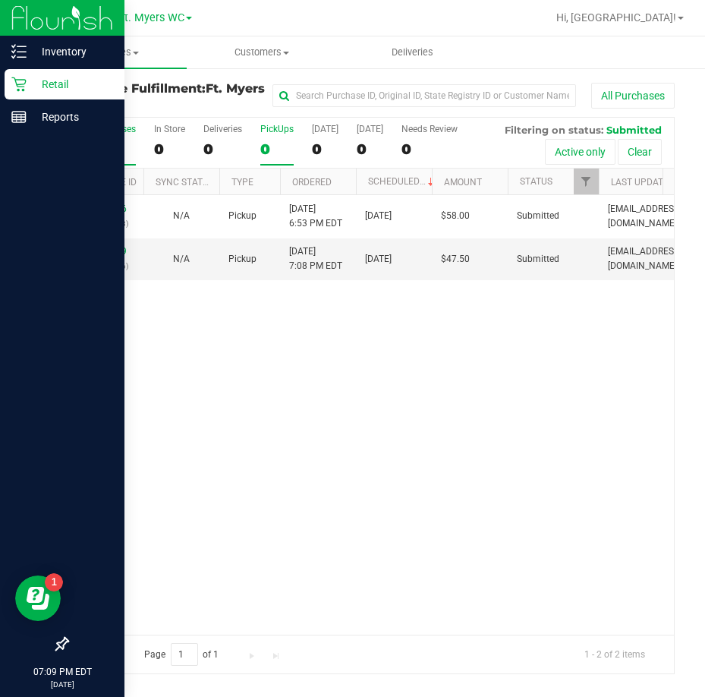
click at [271, 131] on div "PickUps" at bounding box center [276, 129] width 33 height 11
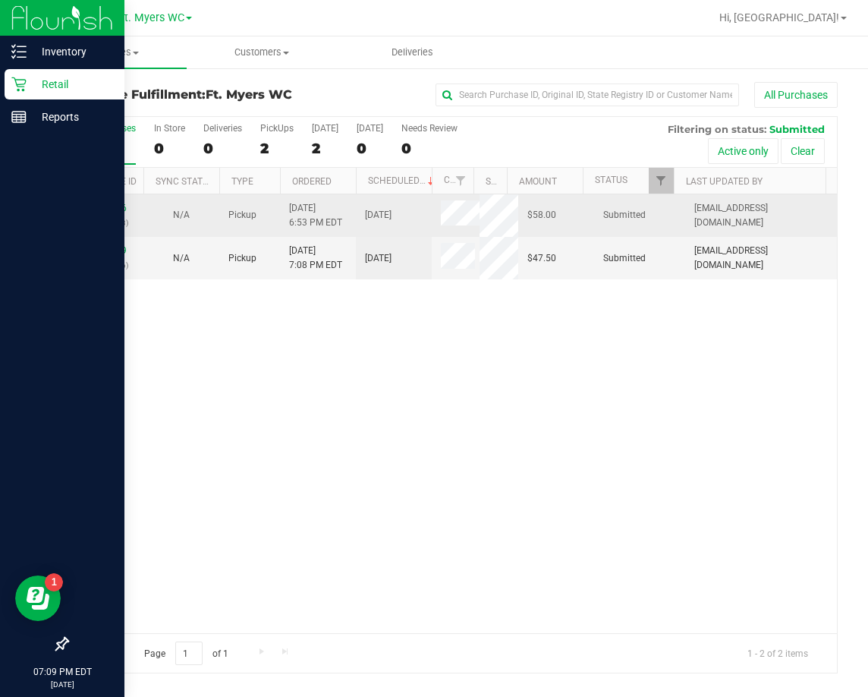
click at [106, 201] on div "12001086 (327456283)" at bounding box center [106, 215] width 58 height 29
click at [106, 205] on link "12001086" at bounding box center [105, 208] width 42 height 11
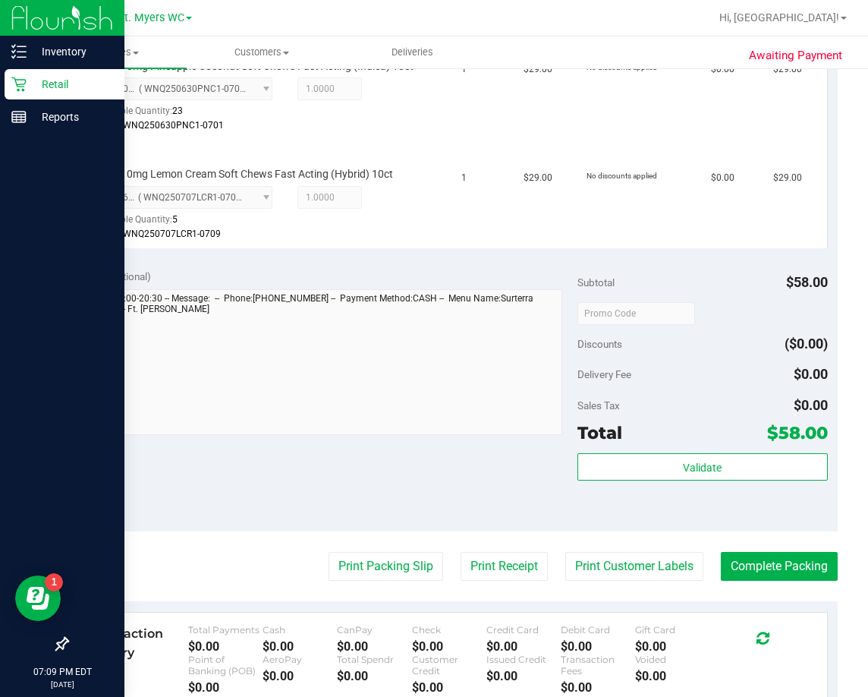
scroll to position [455, 0]
click at [745, 579] on button "Complete Packing" at bounding box center [779, 565] width 117 height 29
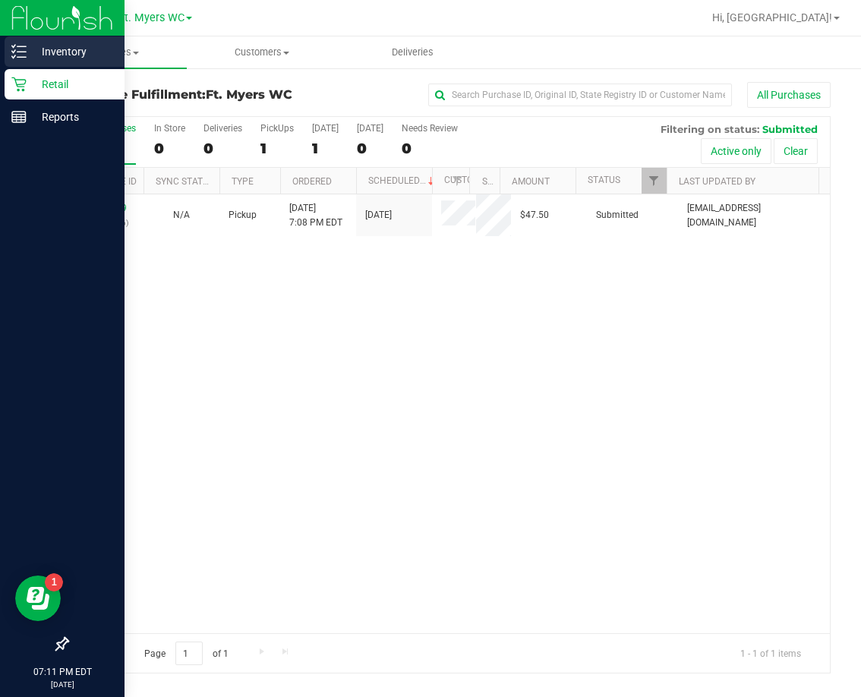
click at [30, 63] on div "Inventory" at bounding box center [65, 51] width 120 height 30
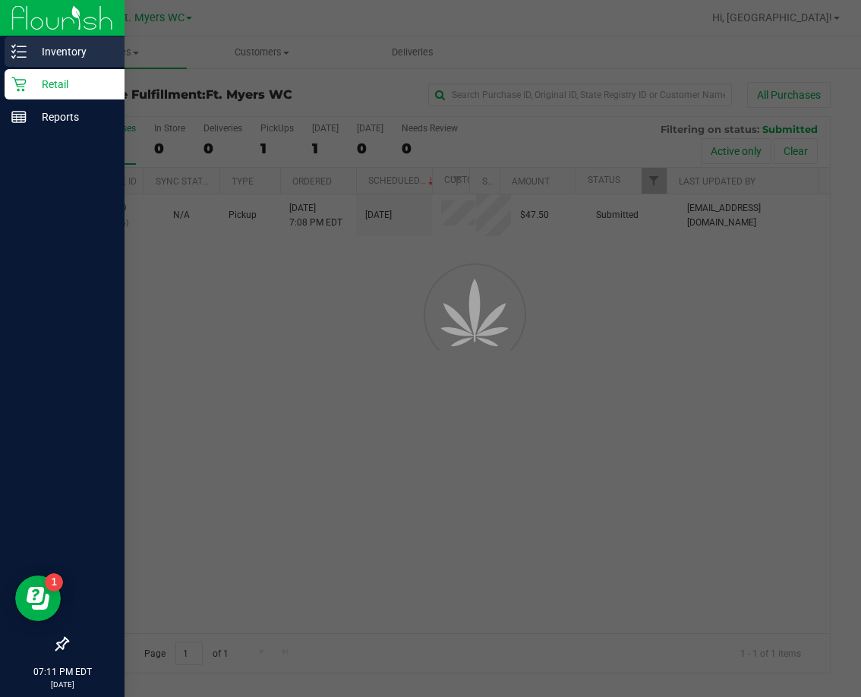
click at [36, 58] on p "Inventory" at bounding box center [72, 51] width 91 height 18
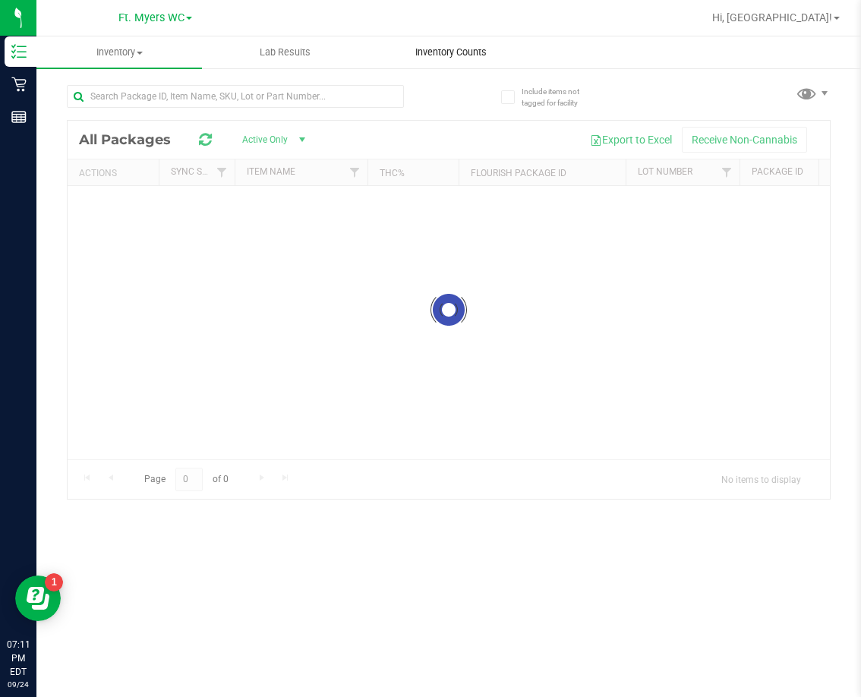
click at [432, 55] on span "Inventory Counts" at bounding box center [451, 53] width 112 height 14
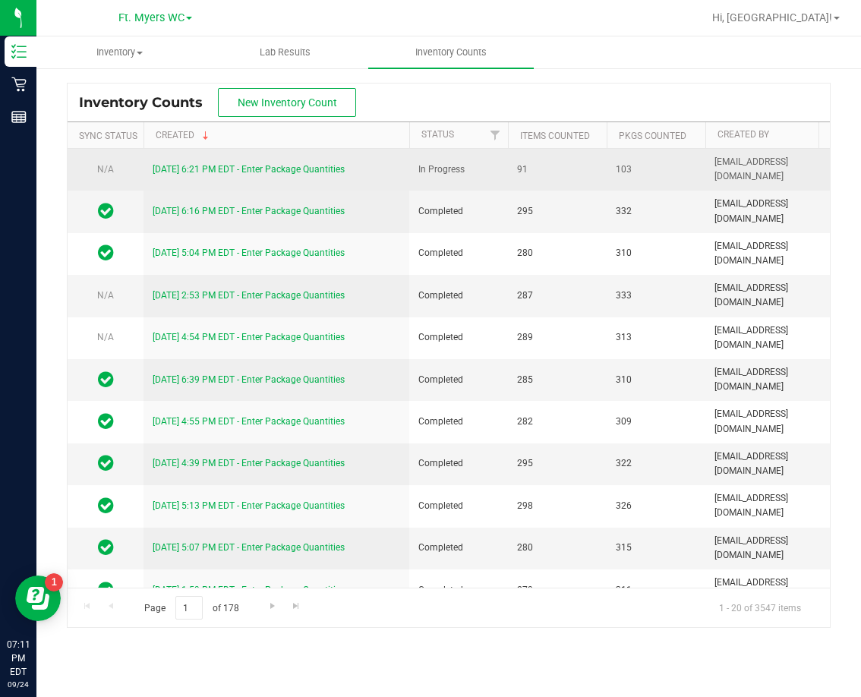
click at [297, 165] on link "[DATE] 6:21 PM EDT - Enter Package Quantities" at bounding box center [249, 169] width 192 height 11
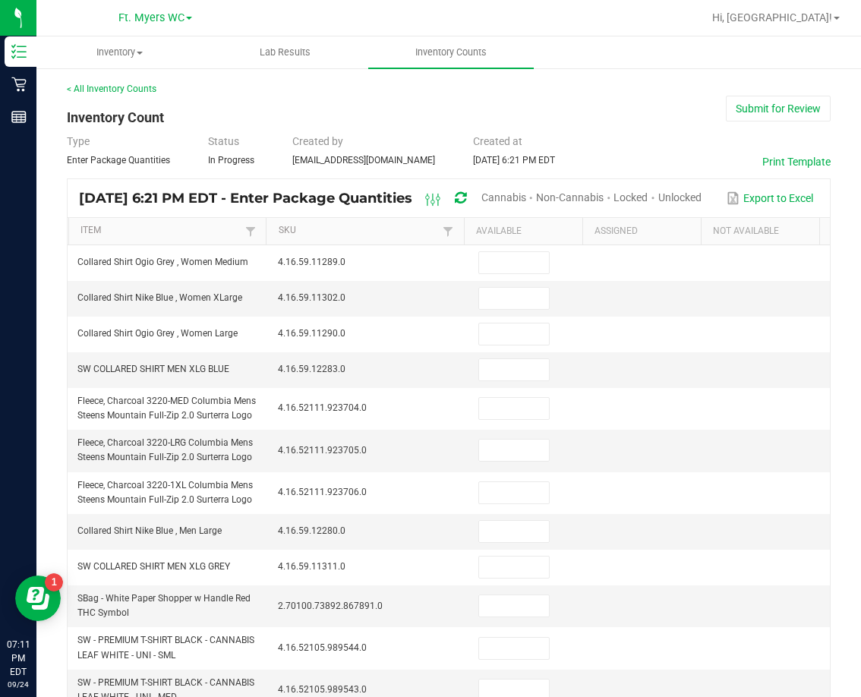
click at [701, 197] on span "Unlocked" at bounding box center [679, 197] width 43 height 12
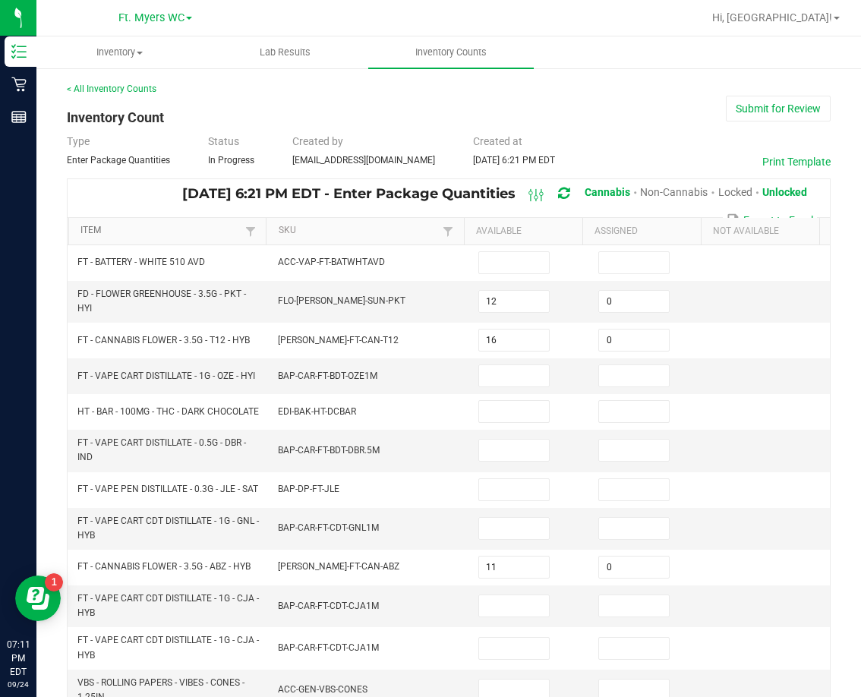
click at [86, 230] on link "Item" at bounding box center [160, 231] width 161 height 12
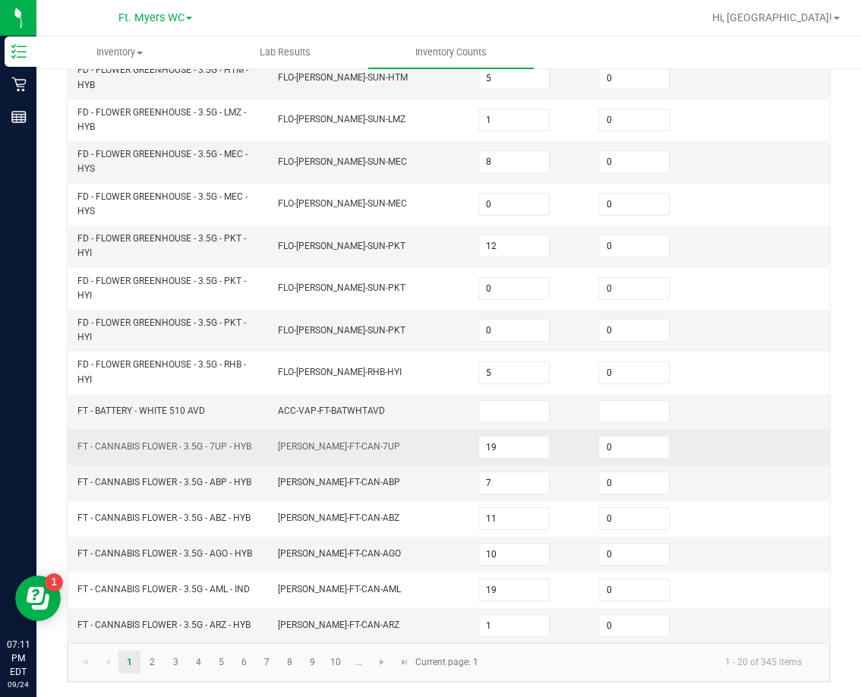
scroll to position [392, 0]
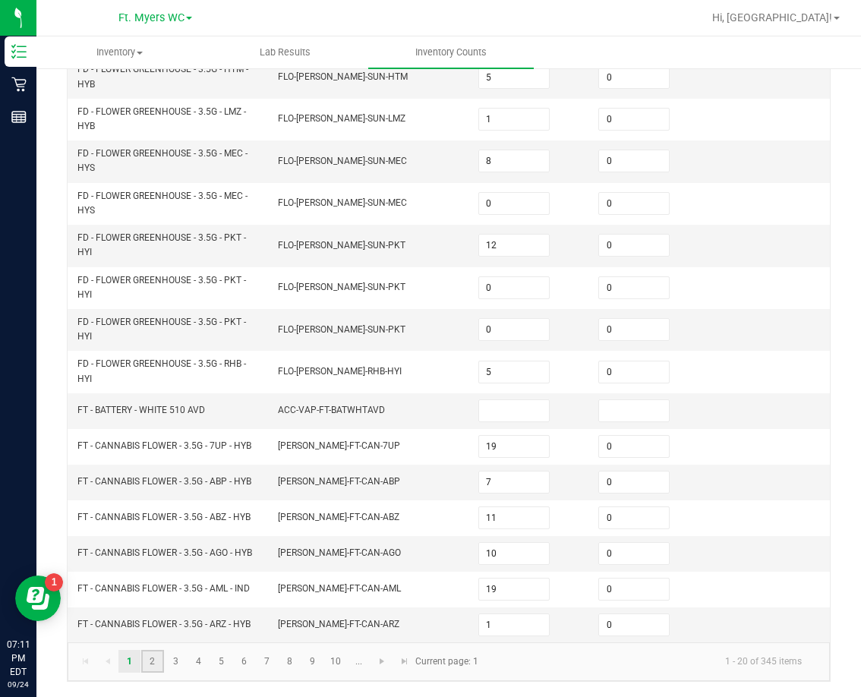
click at [162, 669] on link "2" at bounding box center [152, 661] width 22 height 23
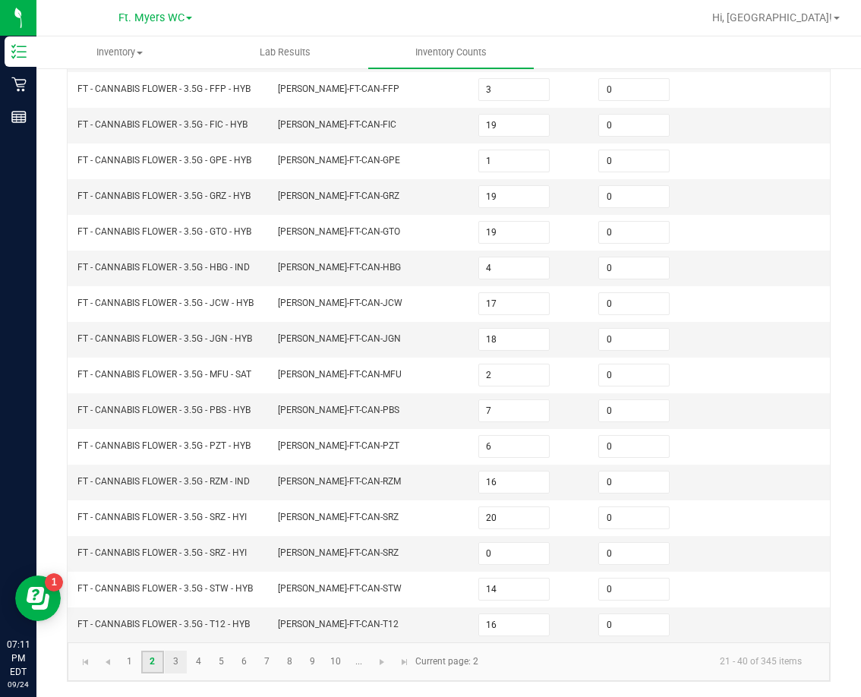
scroll to position [316, 0]
click at [184, 662] on link "3" at bounding box center [176, 661] width 22 height 23
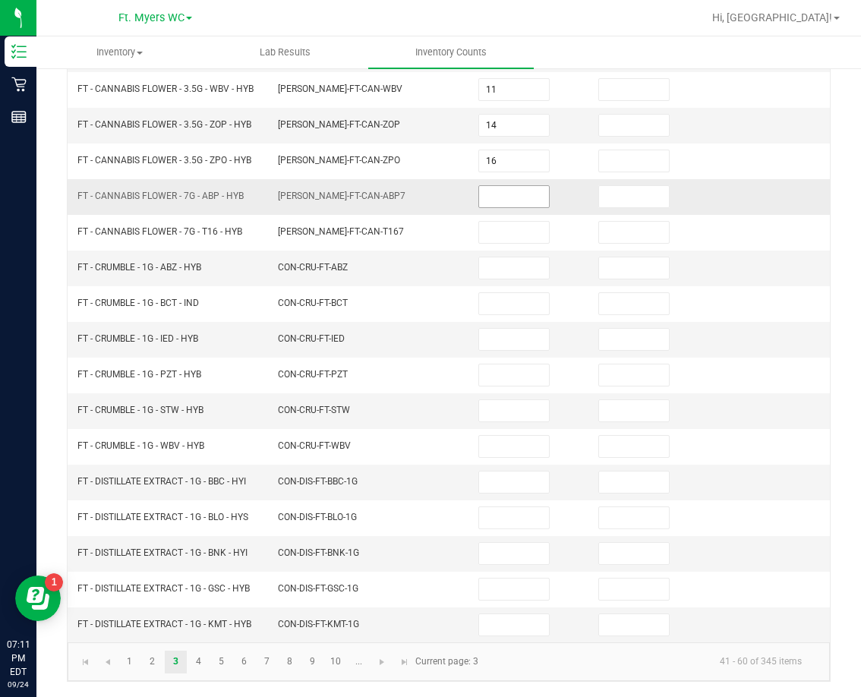
click at [484, 198] on input at bounding box center [514, 196] width 70 height 21
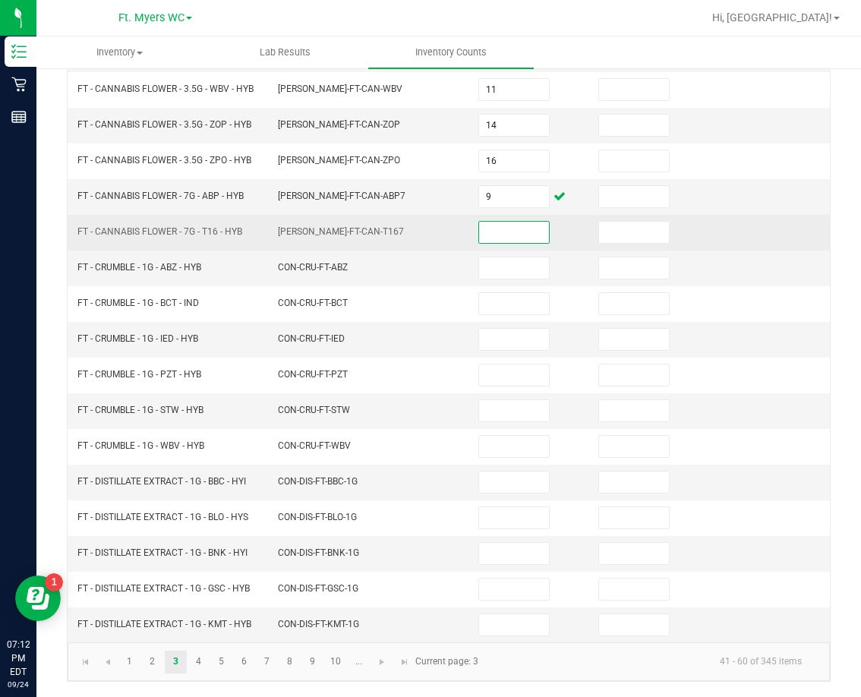
click at [521, 231] on input at bounding box center [514, 232] width 70 height 21
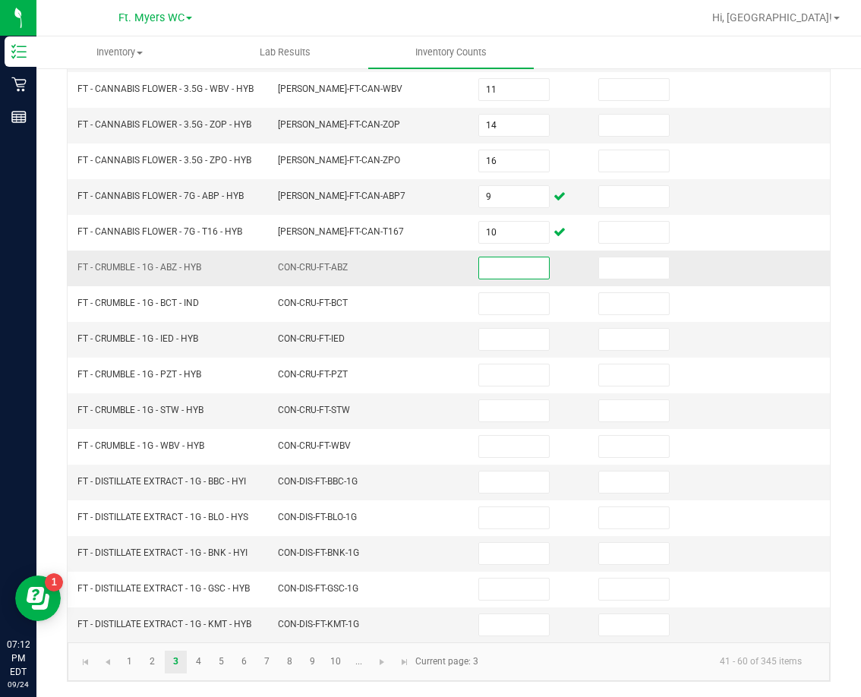
click at [518, 271] on input at bounding box center [514, 267] width 70 height 21
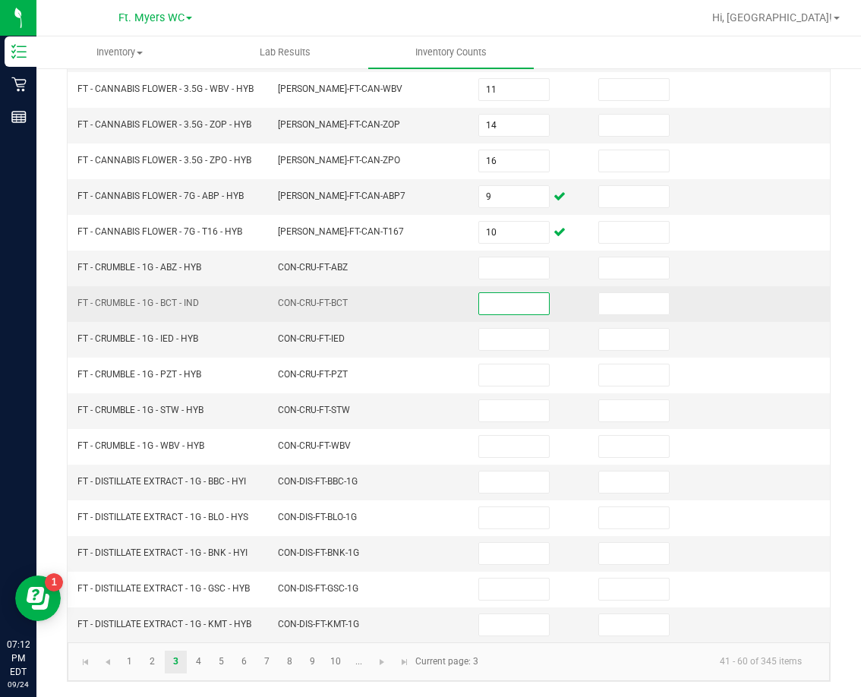
click at [517, 300] on input at bounding box center [514, 303] width 70 height 21
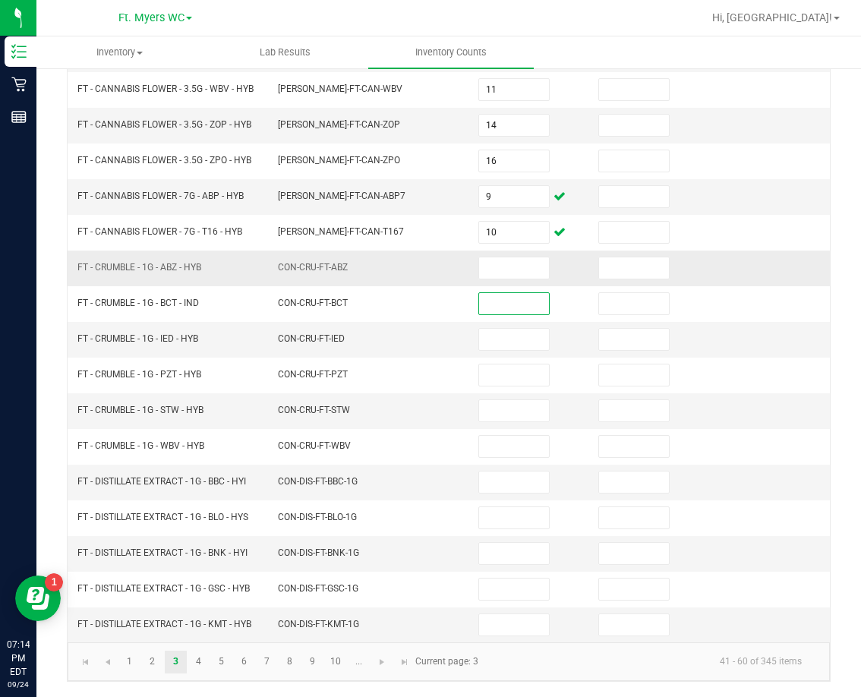
click at [487, 280] on td at bounding box center [529, 268] width 120 height 36
click at [492, 275] on input at bounding box center [514, 267] width 70 height 21
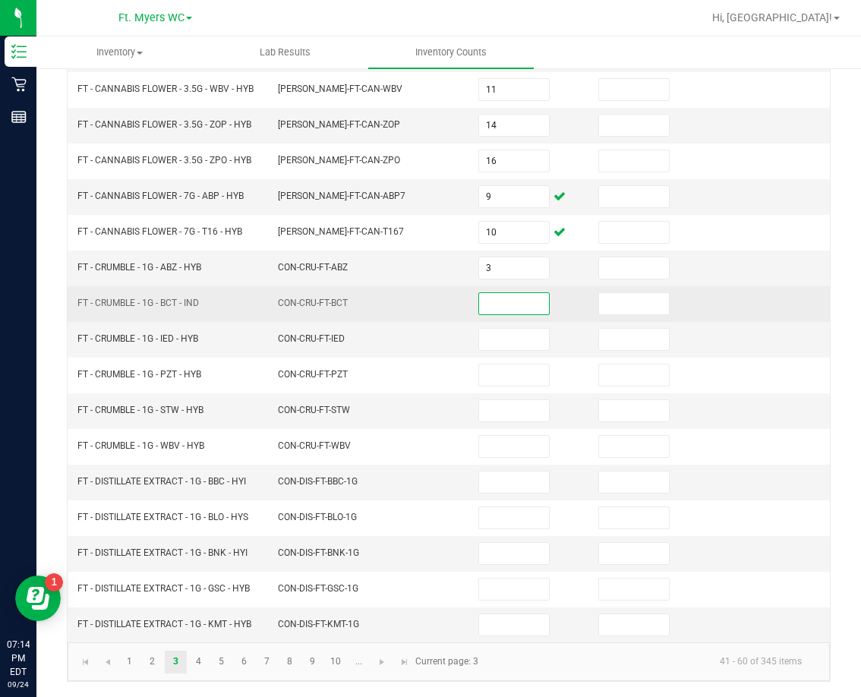
click at [510, 312] on input at bounding box center [514, 303] width 70 height 21
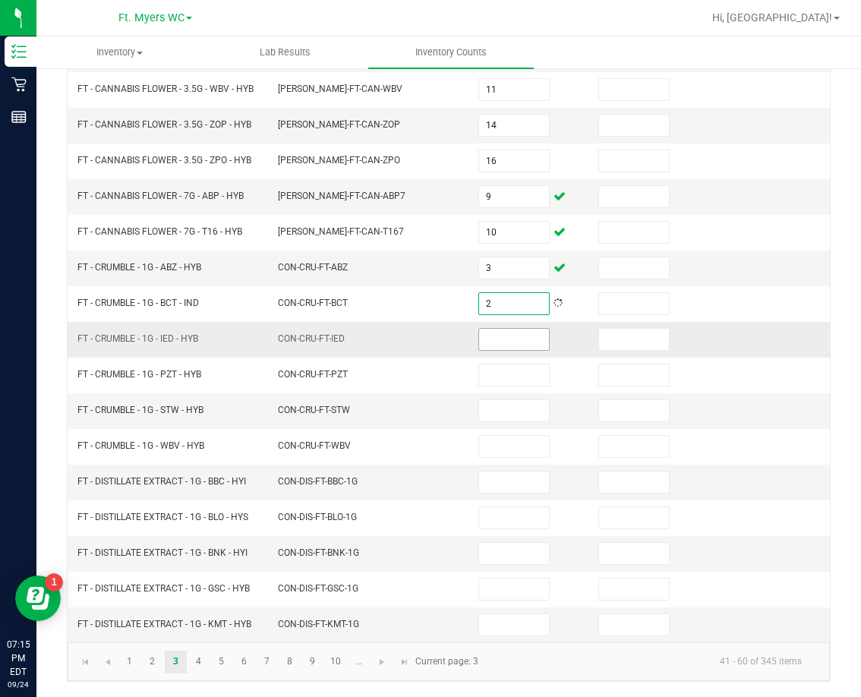
click at [521, 344] on input at bounding box center [514, 339] width 70 height 21
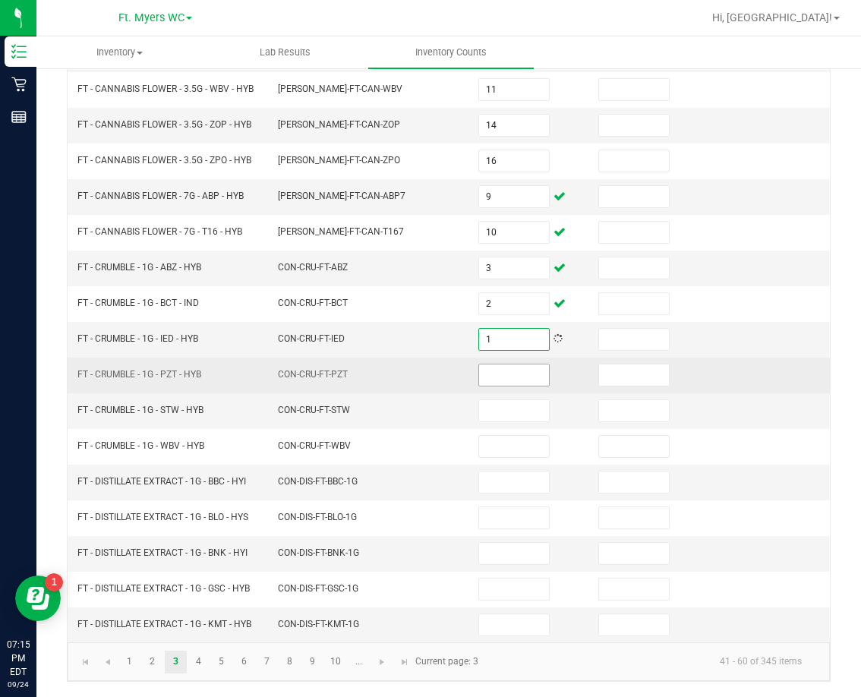
click at [515, 377] on input at bounding box center [514, 374] width 70 height 21
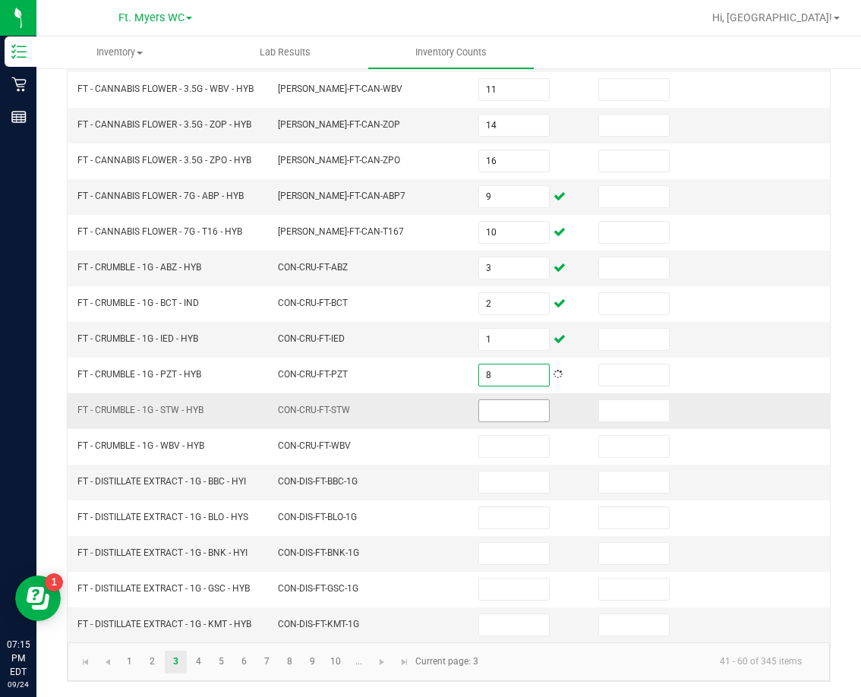
click at [516, 414] on input at bounding box center [514, 410] width 70 height 21
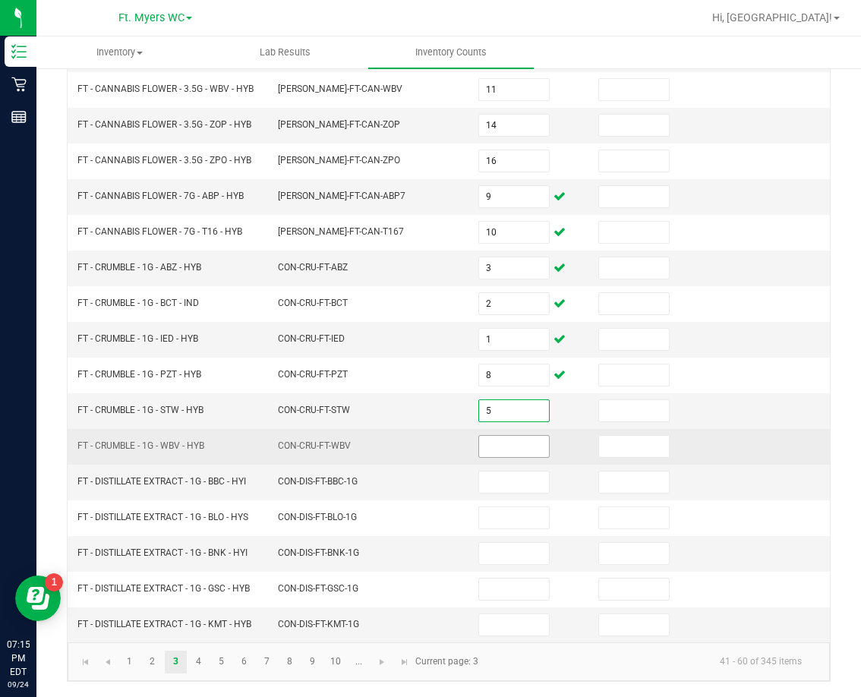
click at [503, 455] on input at bounding box center [514, 446] width 70 height 21
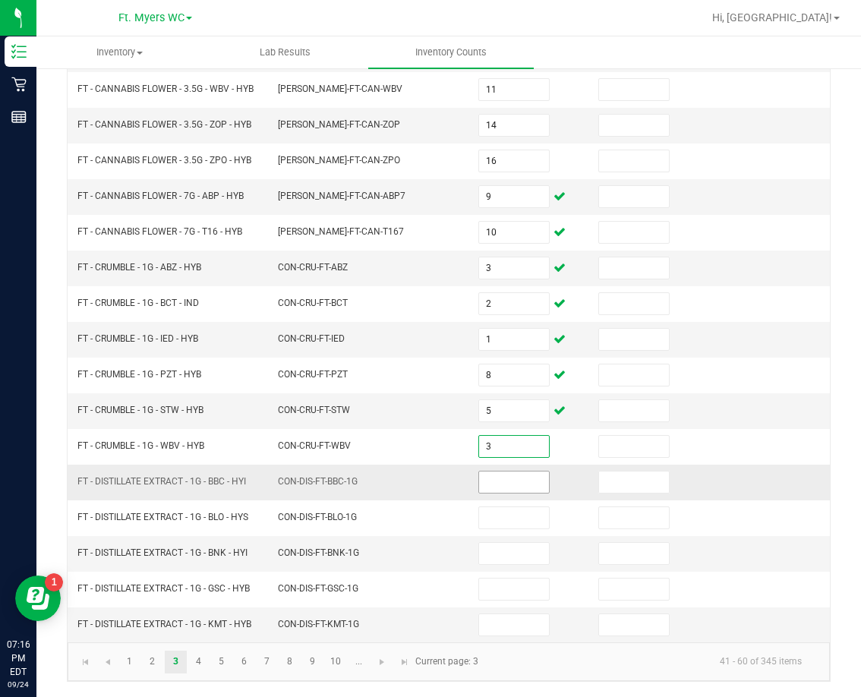
click at [501, 476] on input at bounding box center [514, 481] width 70 height 21
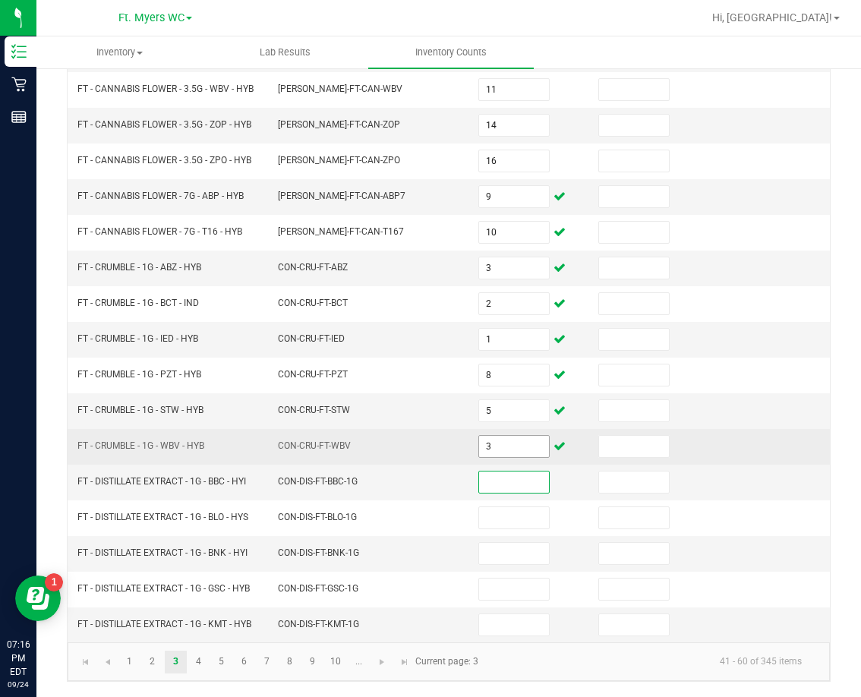
click at [511, 452] on input "3" at bounding box center [514, 446] width 70 height 21
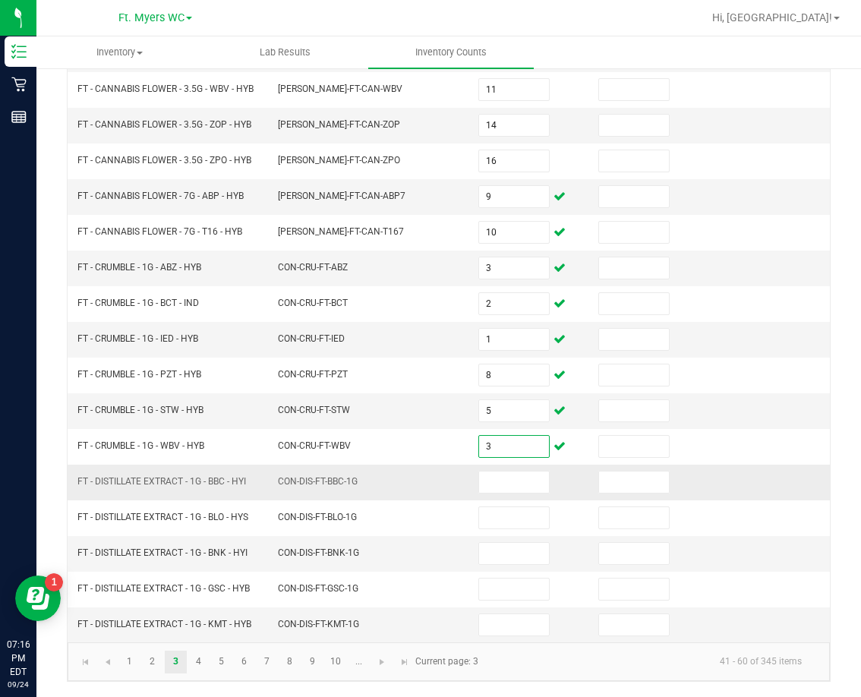
click at [514, 496] on td at bounding box center [529, 482] width 120 height 36
click at [518, 484] on input at bounding box center [514, 481] width 70 height 21
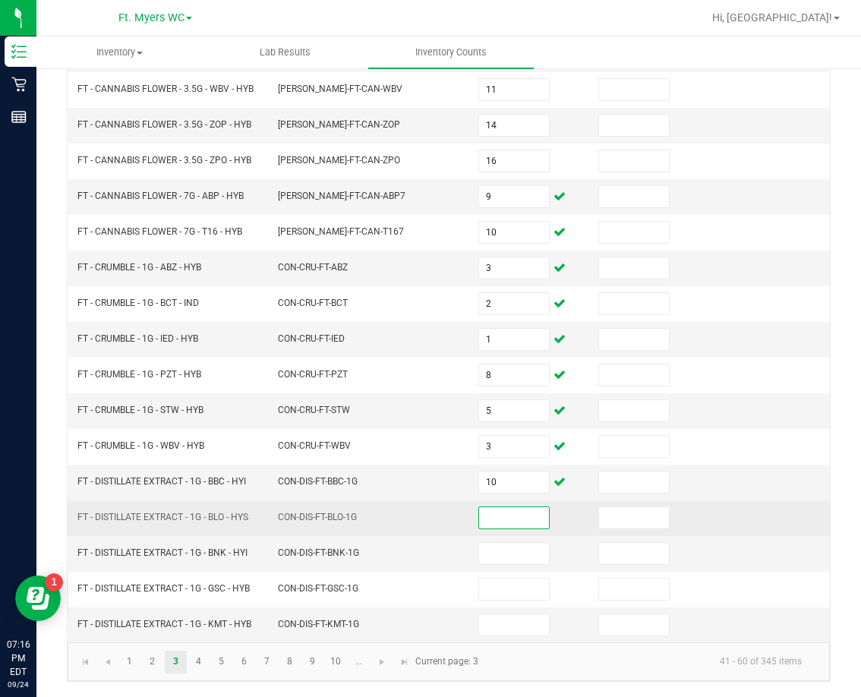
click at [512, 521] on input at bounding box center [514, 517] width 70 height 21
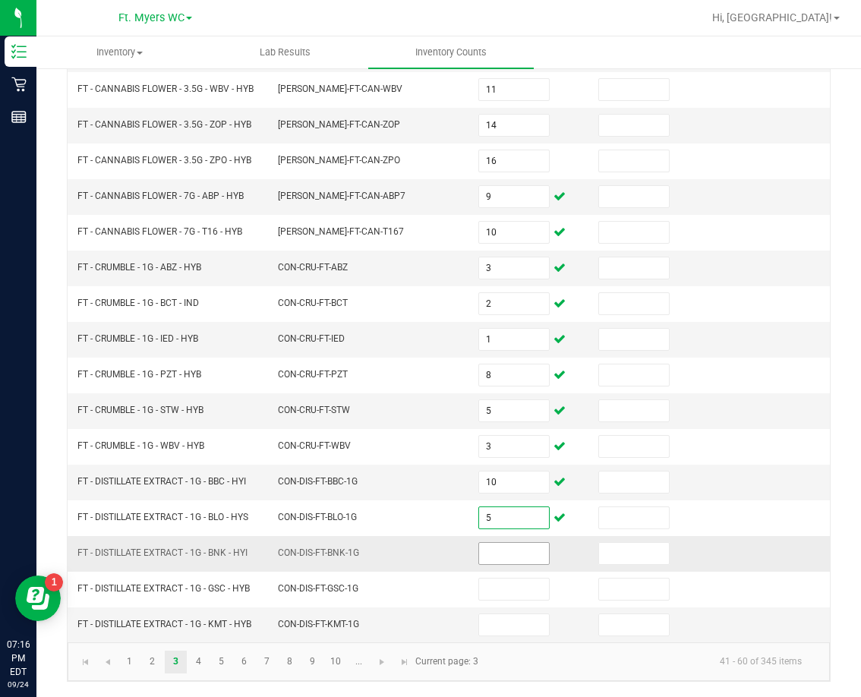
click at [514, 548] on input at bounding box center [514, 553] width 70 height 21
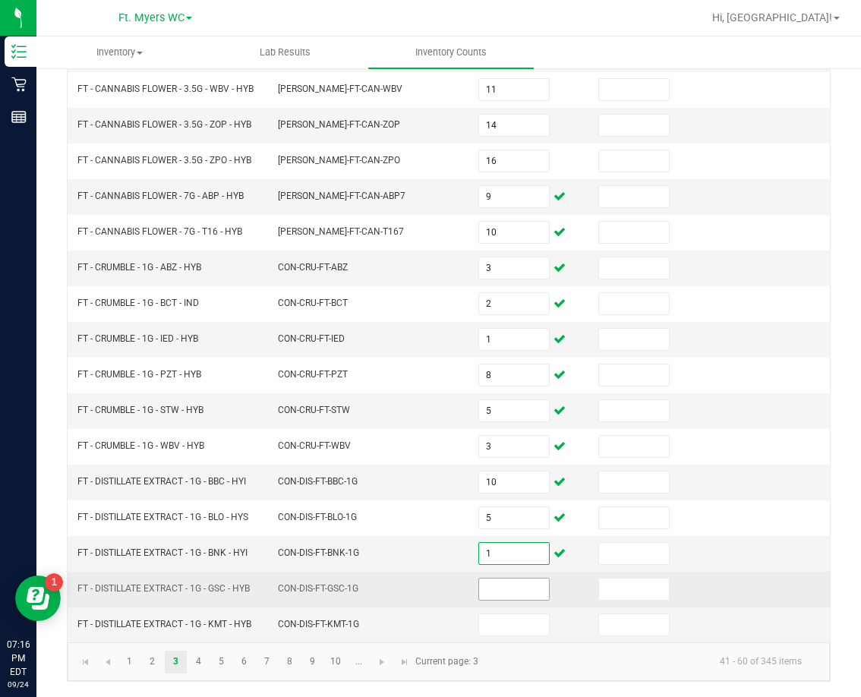
click at [516, 580] on input at bounding box center [514, 588] width 70 height 21
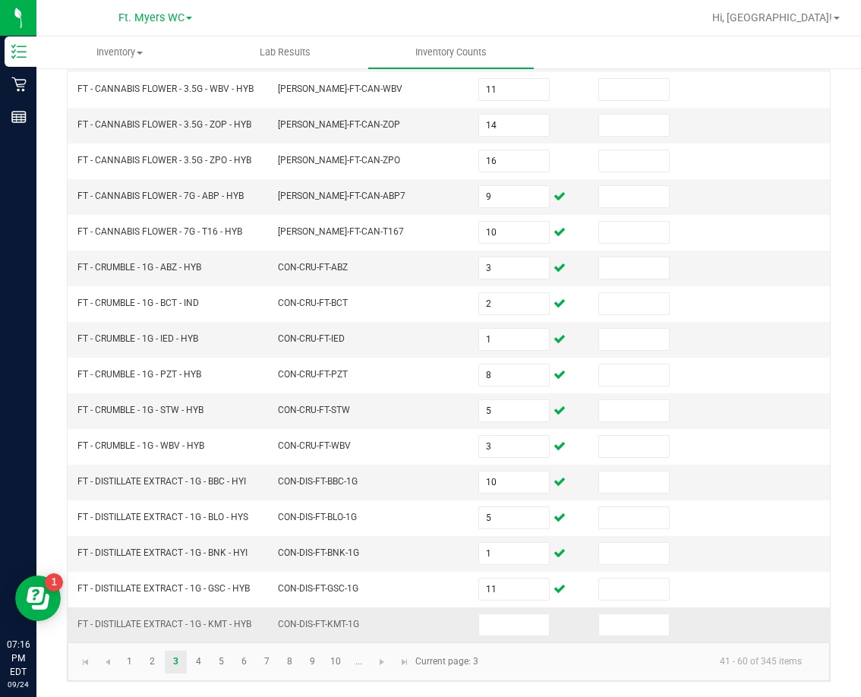
click at [507, 612] on td at bounding box center [529, 624] width 120 height 35
click at [509, 612] on td at bounding box center [529, 624] width 120 height 35
click at [521, 624] on input at bounding box center [514, 624] width 70 height 21
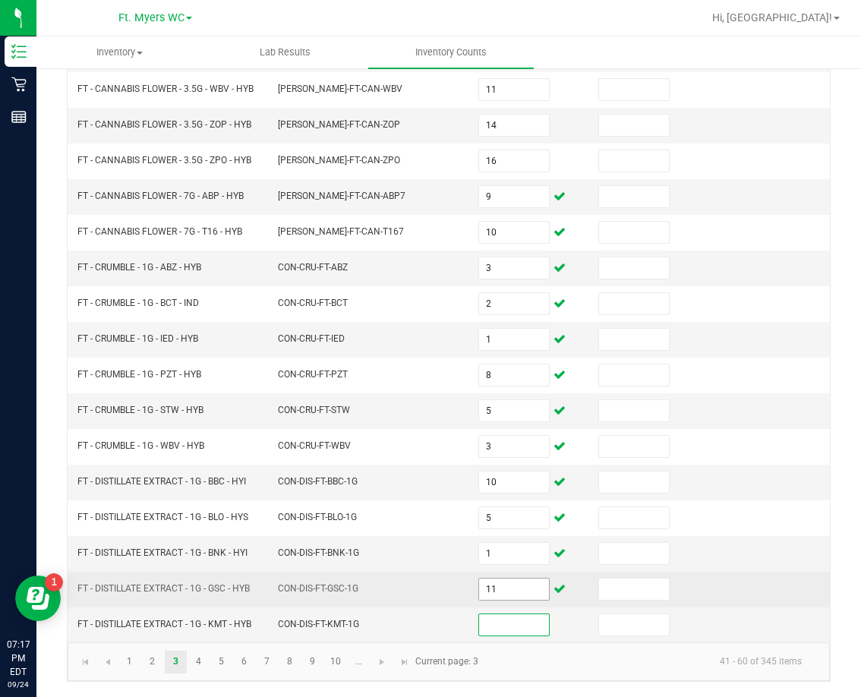
click at [519, 595] on input "11" at bounding box center [514, 588] width 70 height 21
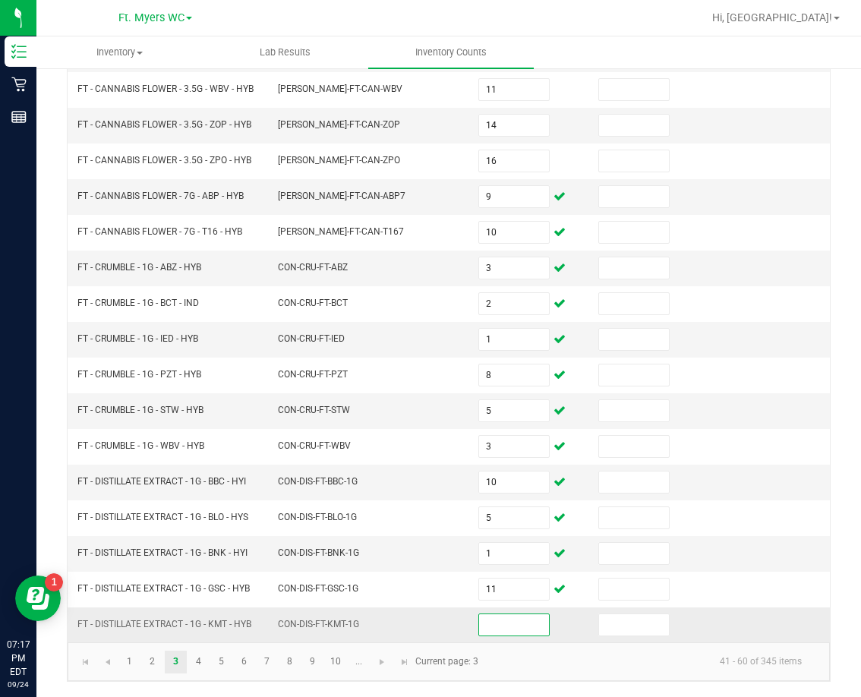
click at [515, 626] on input at bounding box center [514, 624] width 70 height 21
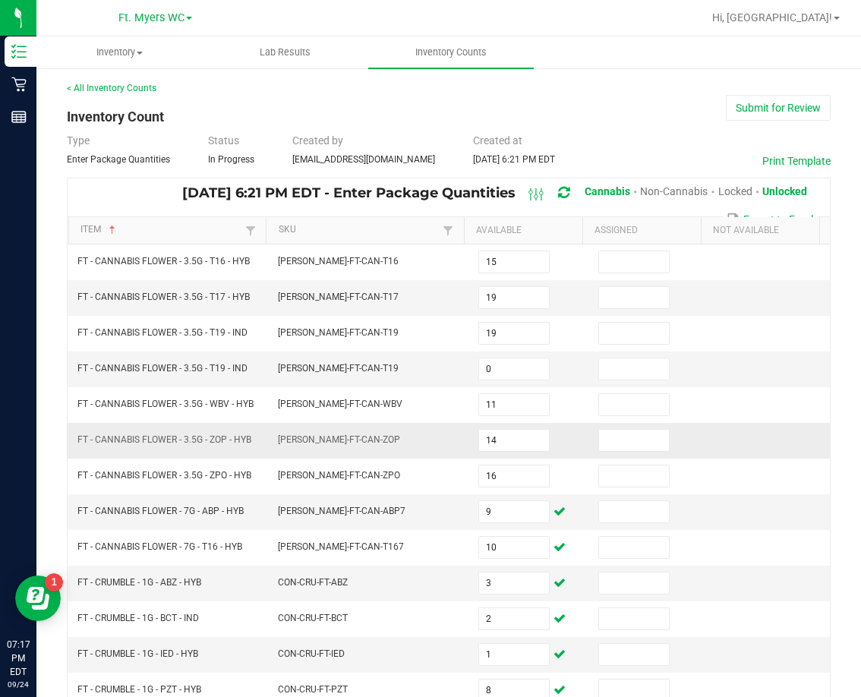
scroll to position [0, 0]
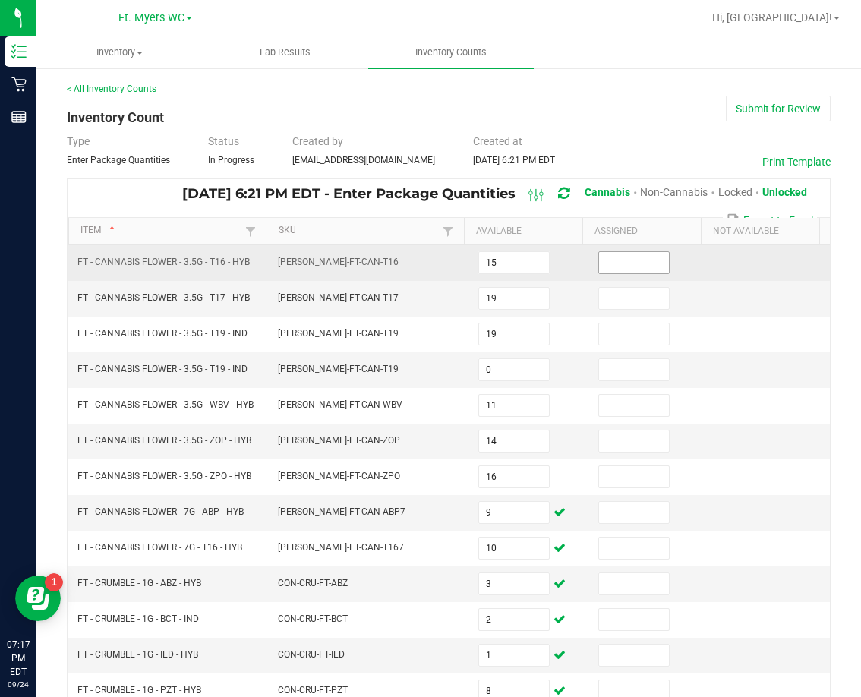
click at [624, 268] on input at bounding box center [634, 262] width 70 height 21
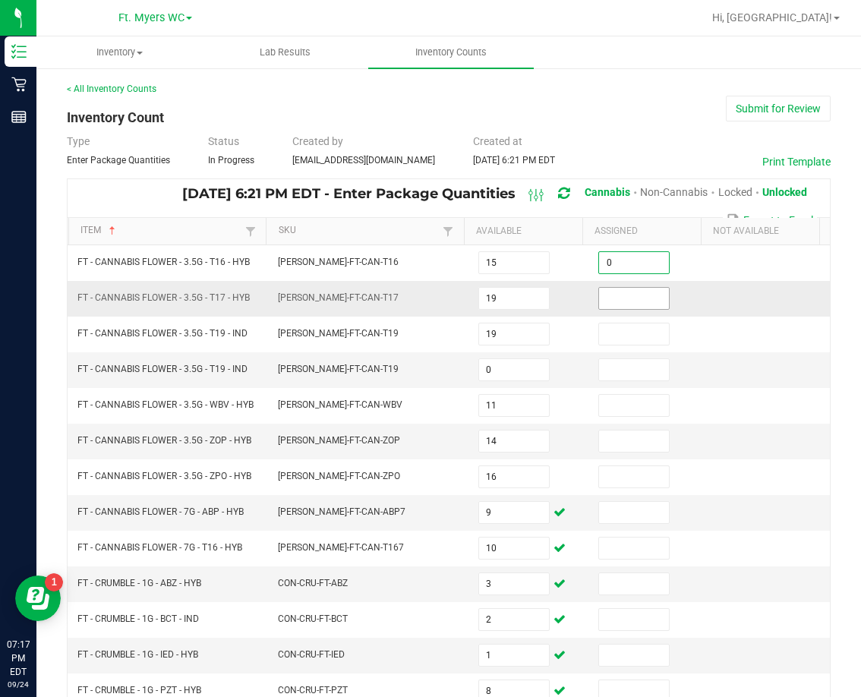
click at [624, 291] on input at bounding box center [634, 298] width 70 height 21
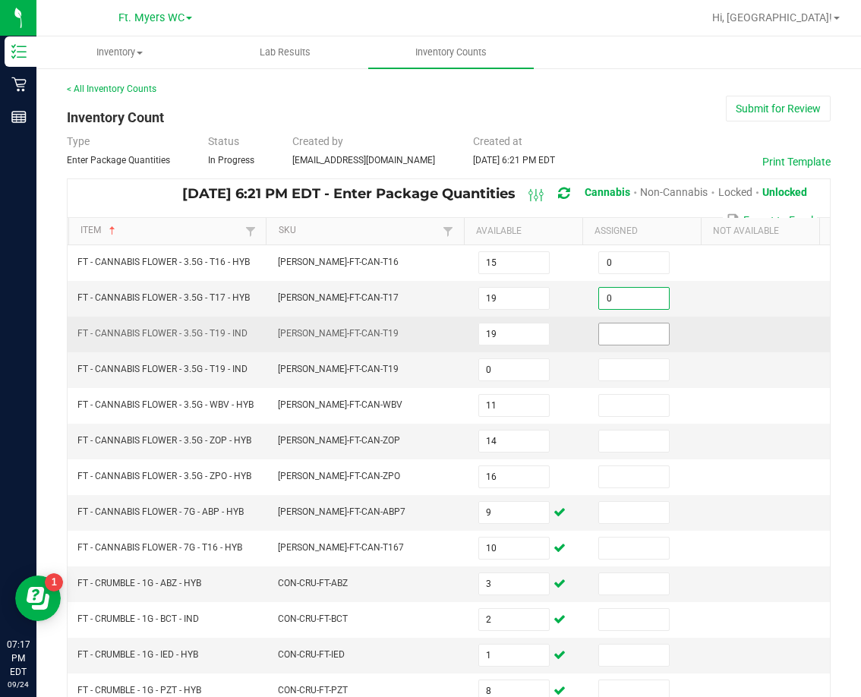
click at [612, 329] on input at bounding box center [634, 333] width 70 height 21
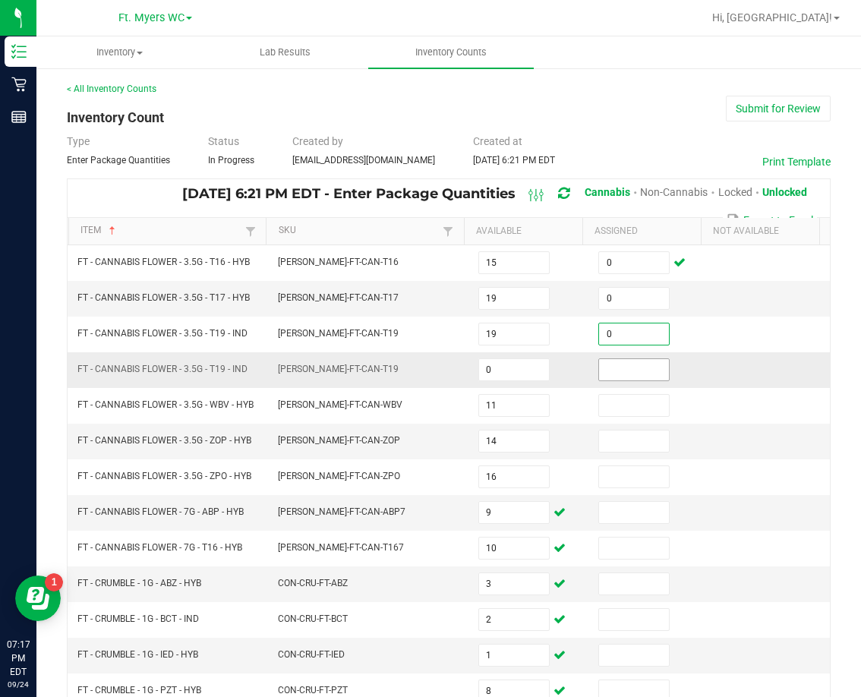
click at [606, 368] on input at bounding box center [634, 369] width 70 height 21
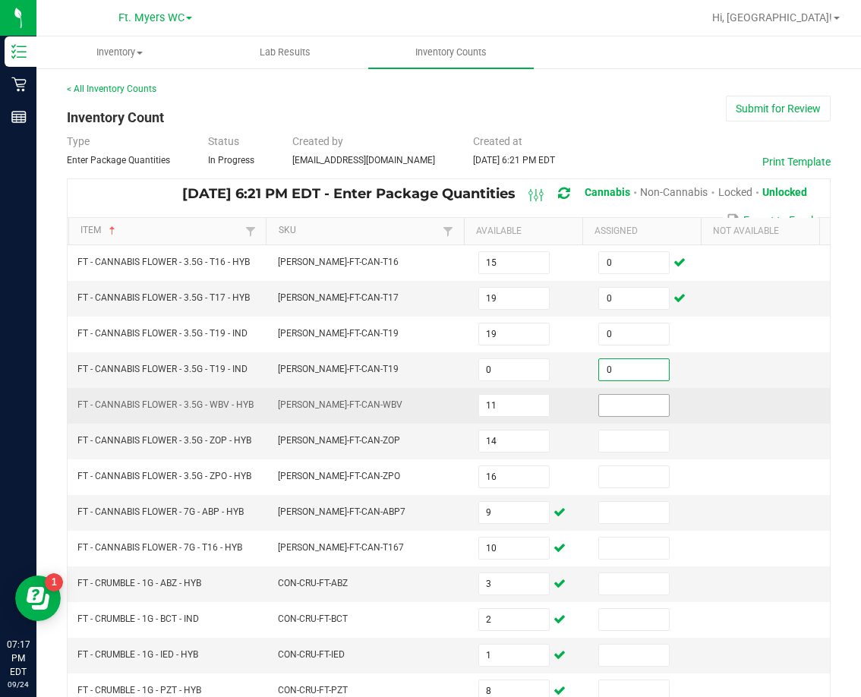
click at [604, 410] on input at bounding box center [634, 405] width 70 height 21
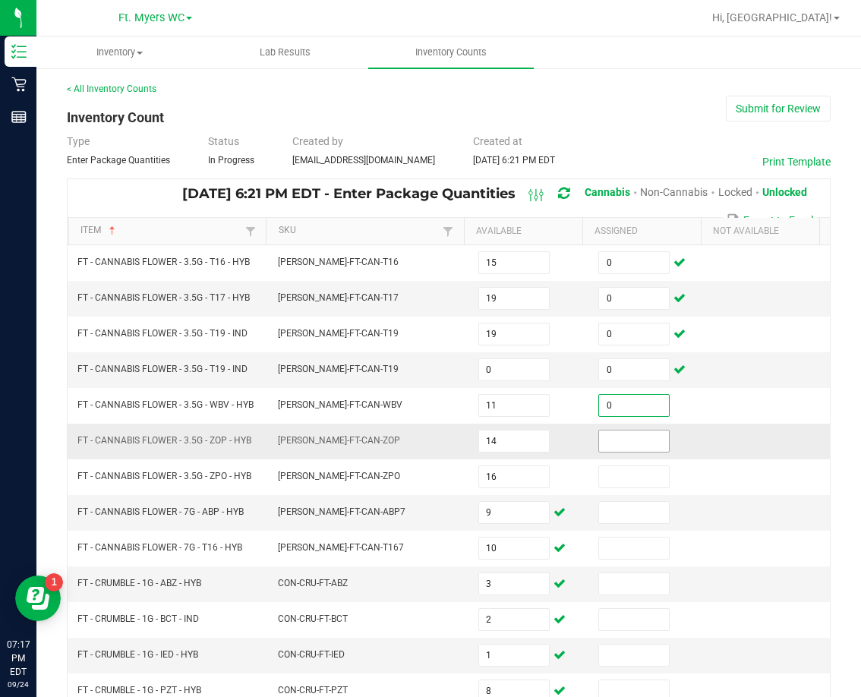
click at [599, 445] on input at bounding box center [634, 440] width 70 height 21
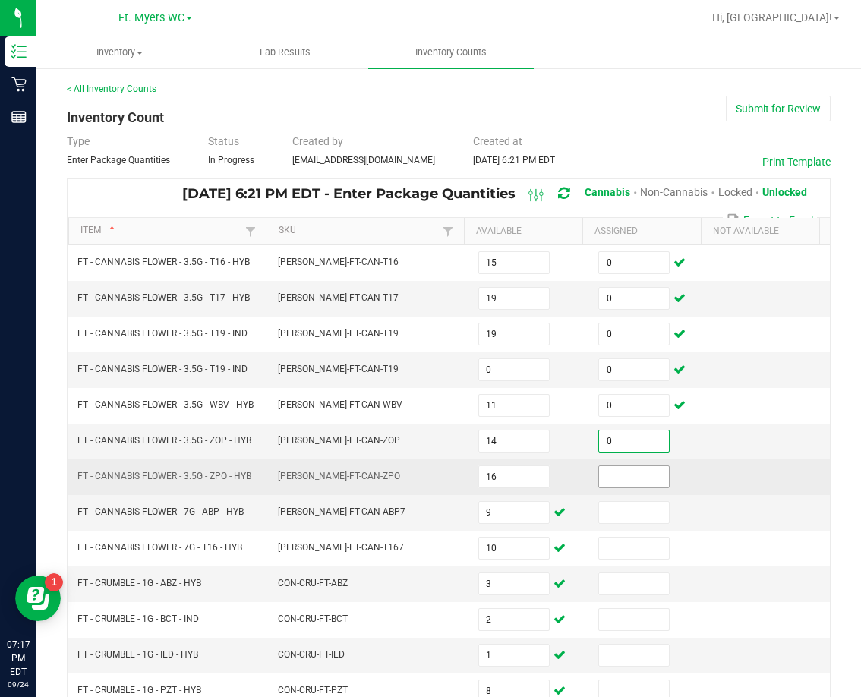
click at [603, 486] on input at bounding box center [634, 476] width 70 height 21
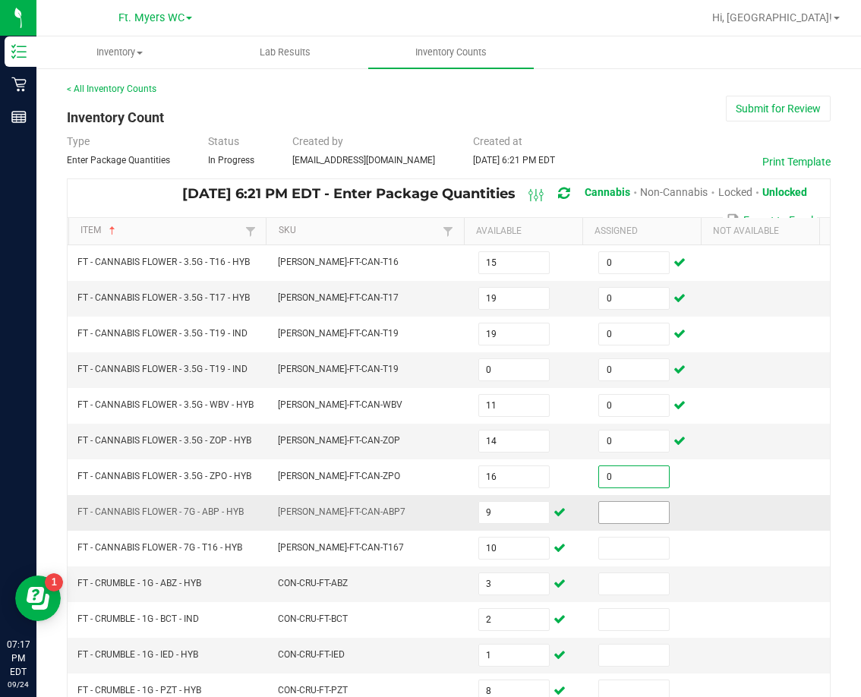
click at [630, 518] on input at bounding box center [634, 512] width 70 height 21
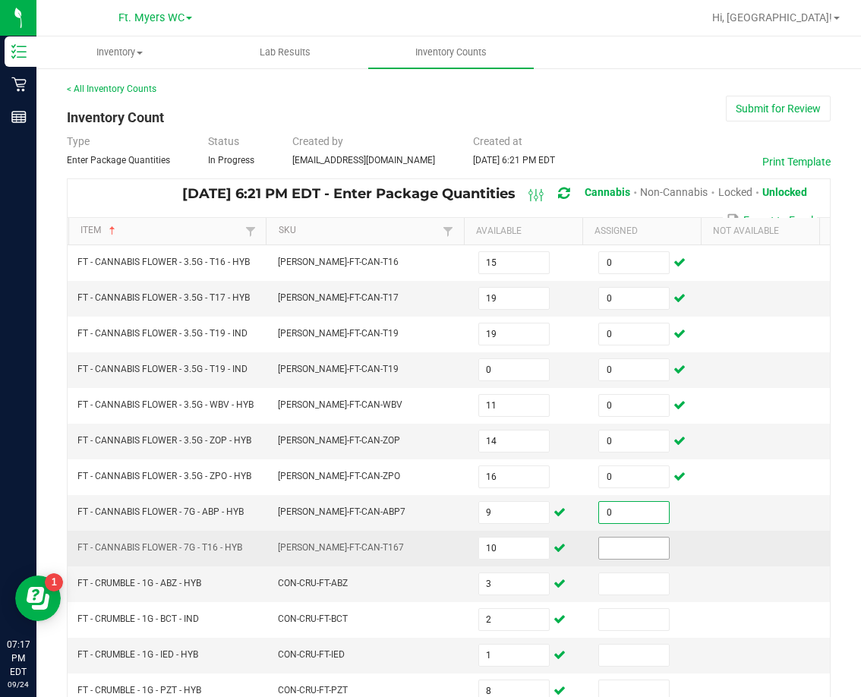
click at [619, 549] on input at bounding box center [634, 547] width 70 height 21
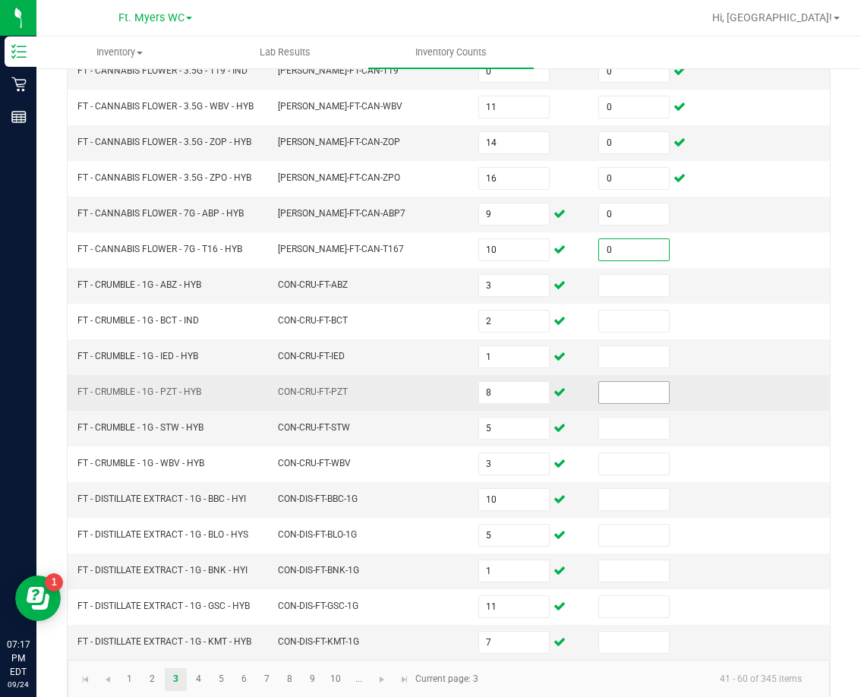
scroll to position [316, 0]
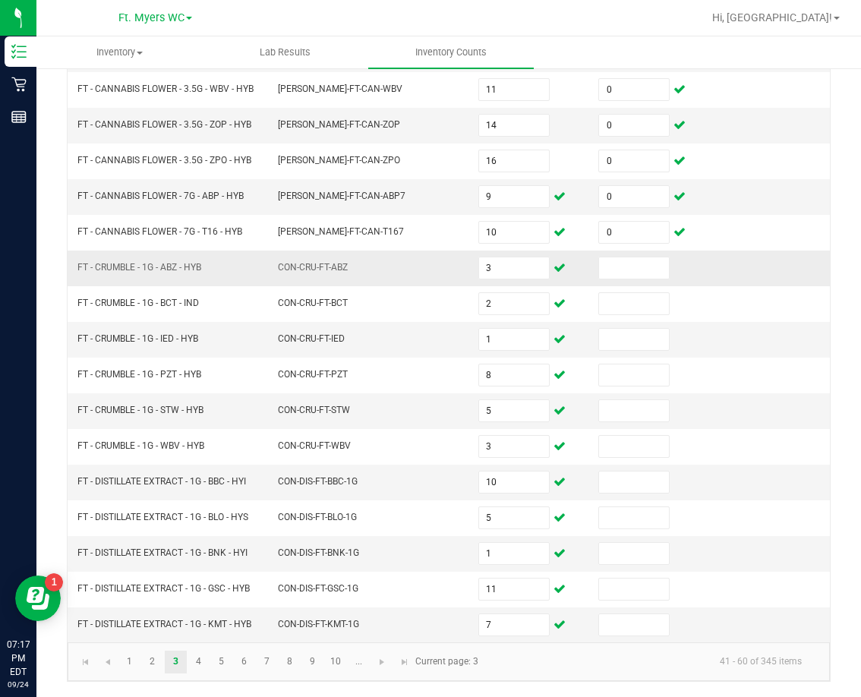
click at [608, 279] on td at bounding box center [649, 268] width 120 height 36
click at [608, 272] on input at bounding box center [634, 267] width 70 height 21
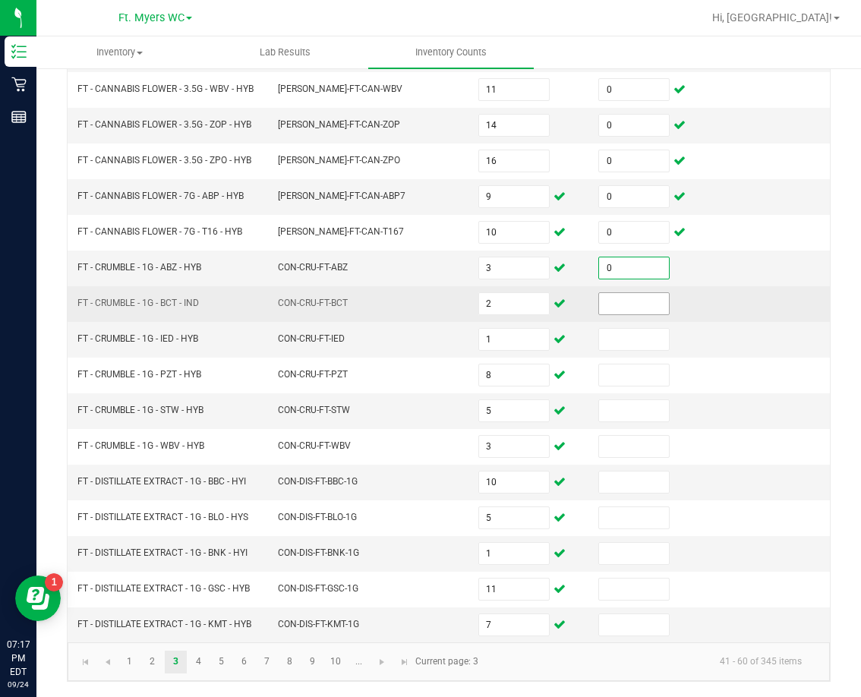
click at [601, 298] on input at bounding box center [634, 303] width 70 height 21
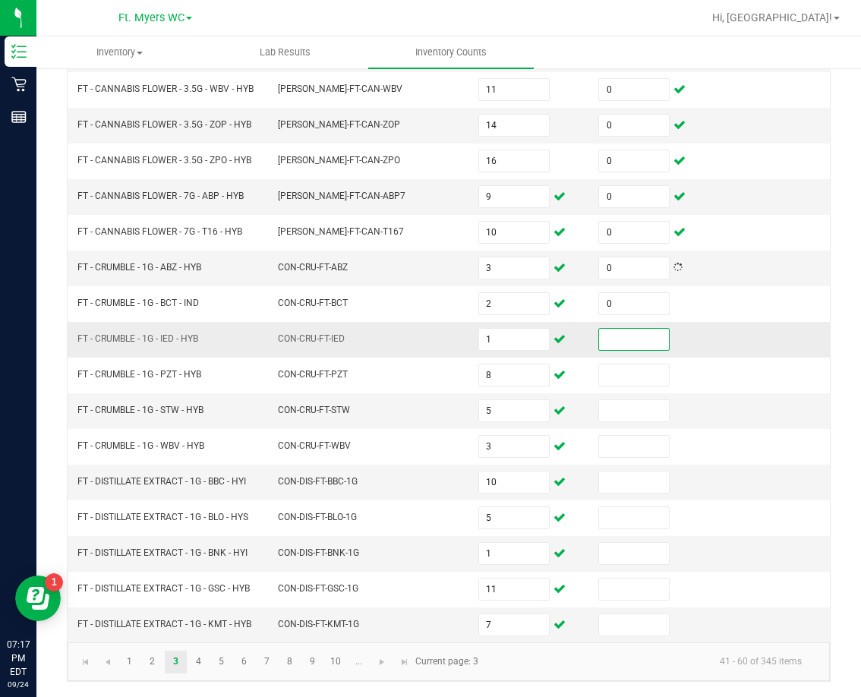
click at [603, 345] on input at bounding box center [634, 339] width 70 height 21
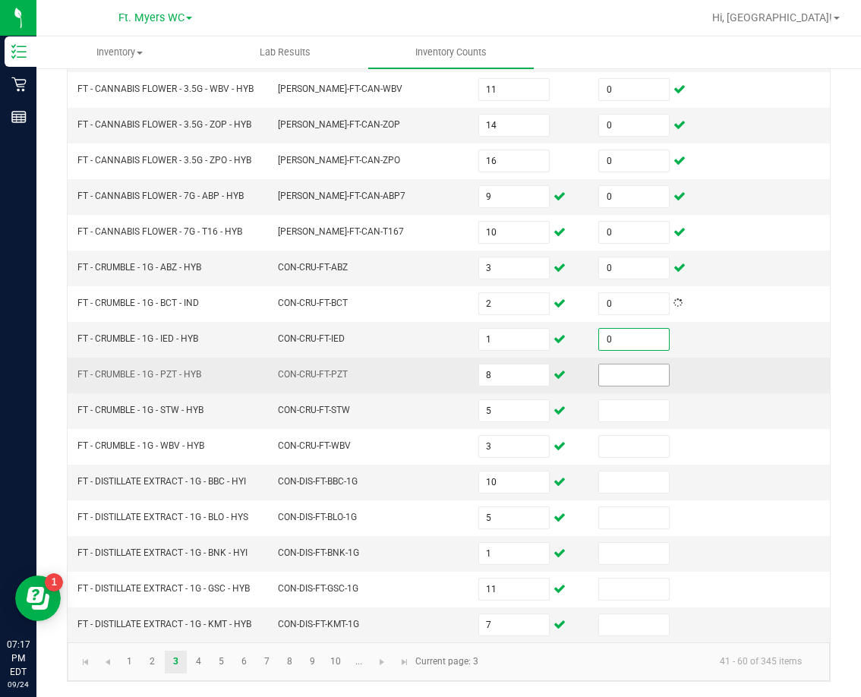
click at [603, 382] on input at bounding box center [634, 374] width 70 height 21
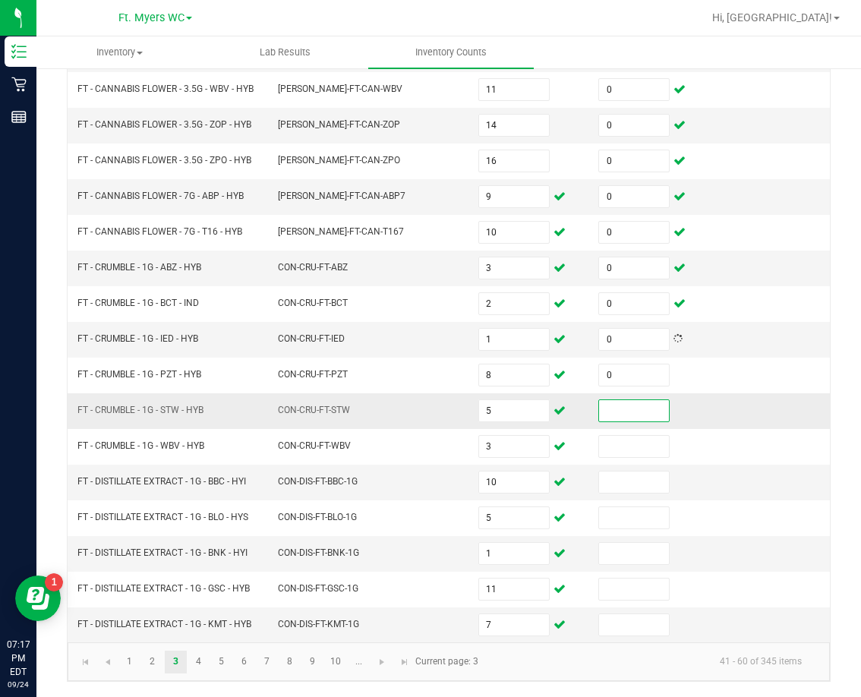
click at [602, 403] on input at bounding box center [634, 410] width 70 height 21
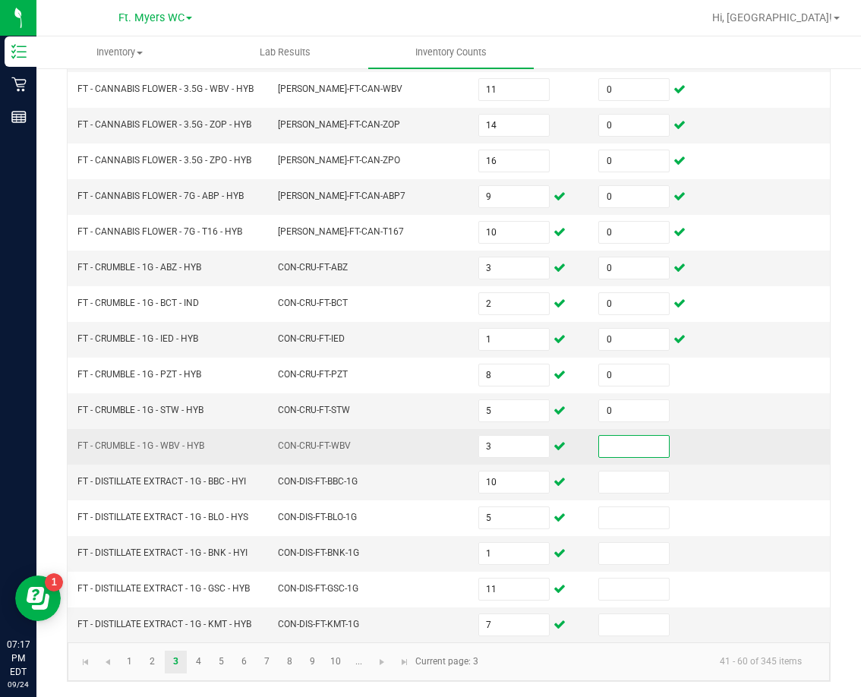
click at [599, 443] on input at bounding box center [634, 446] width 70 height 21
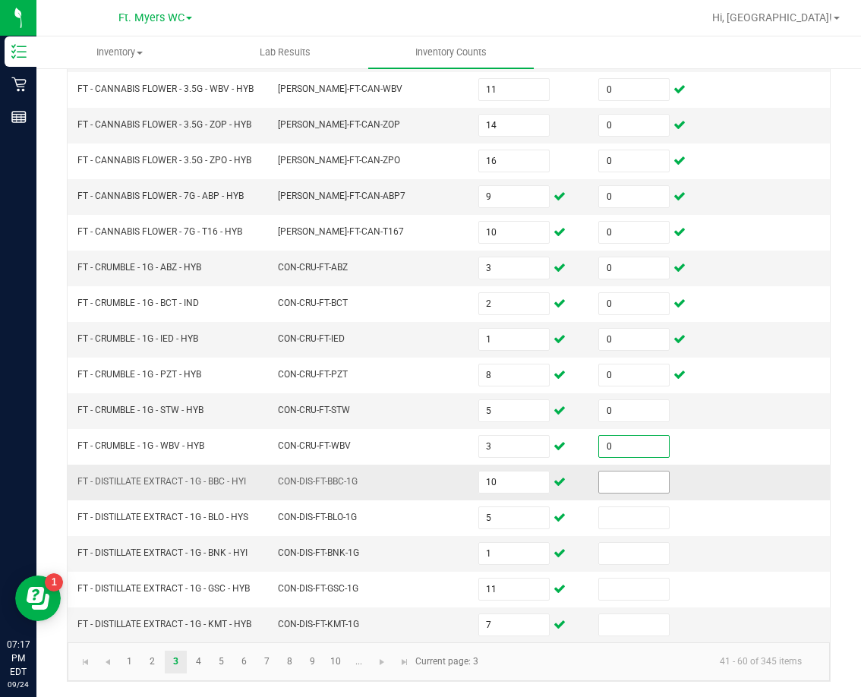
click at [619, 491] on input at bounding box center [634, 481] width 70 height 21
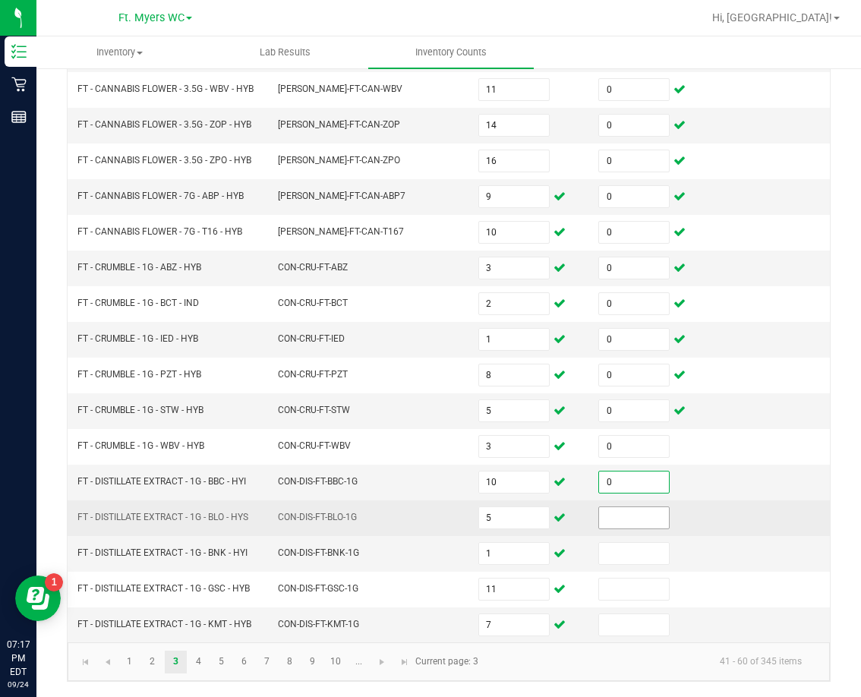
click at [622, 518] on input at bounding box center [634, 517] width 70 height 21
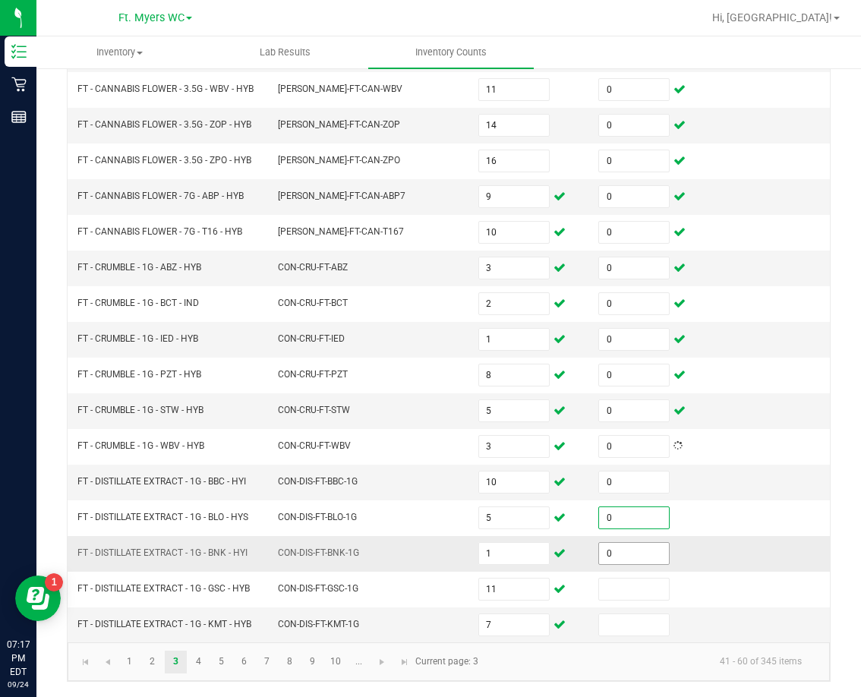
click at [621, 557] on input "0" at bounding box center [634, 553] width 70 height 21
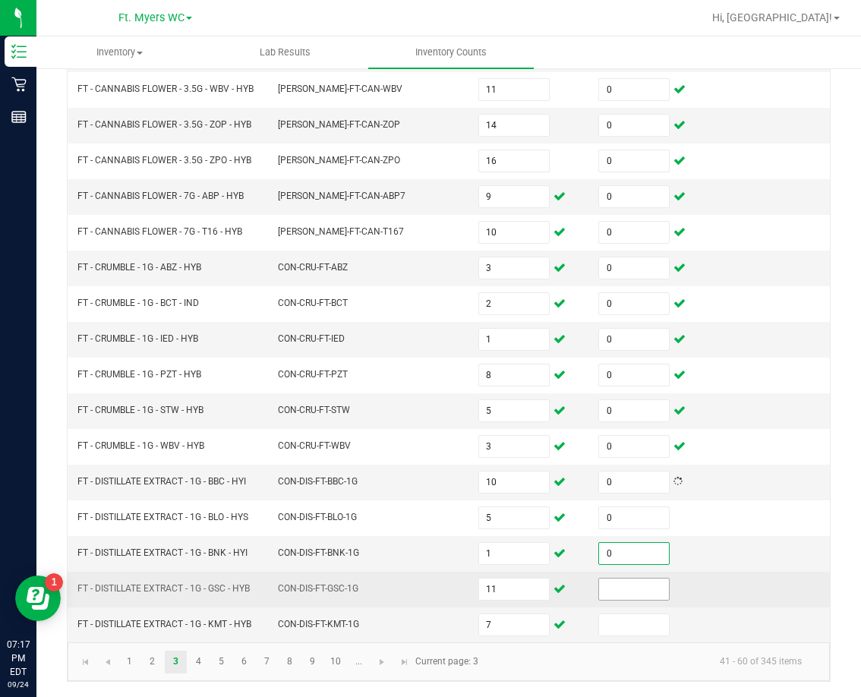
click at [617, 583] on input at bounding box center [634, 588] width 70 height 21
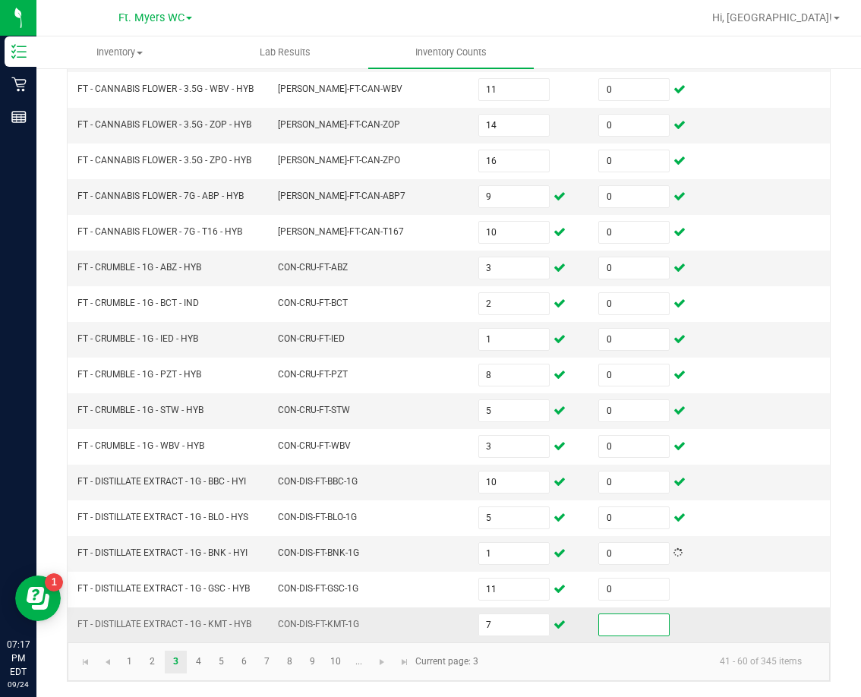
click at [621, 618] on input at bounding box center [634, 624] width 70 height 21
click at [199, 661] on link "4" at bounding box center [198, 661] width 22 height 23
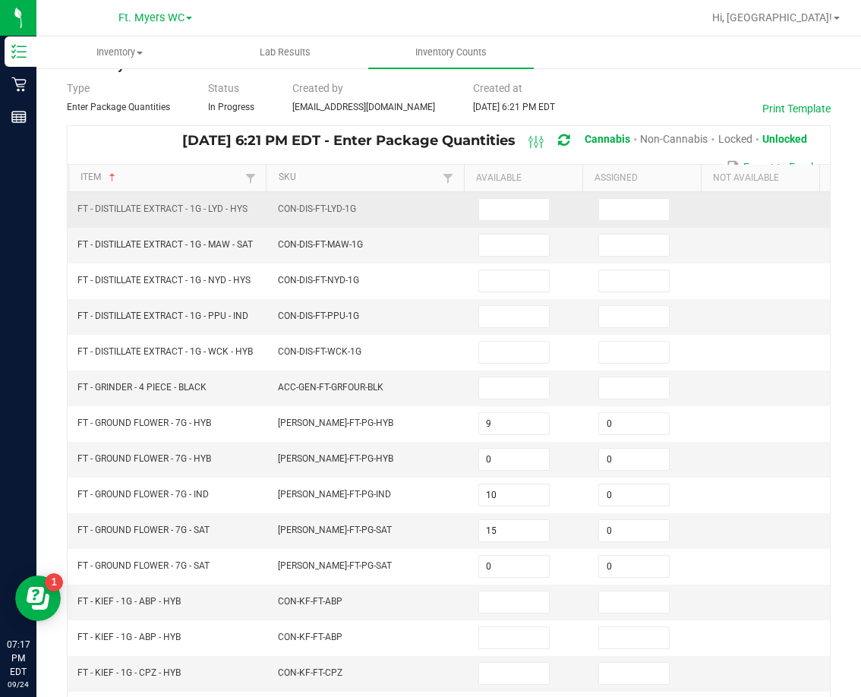
scroll to position [12, 0]
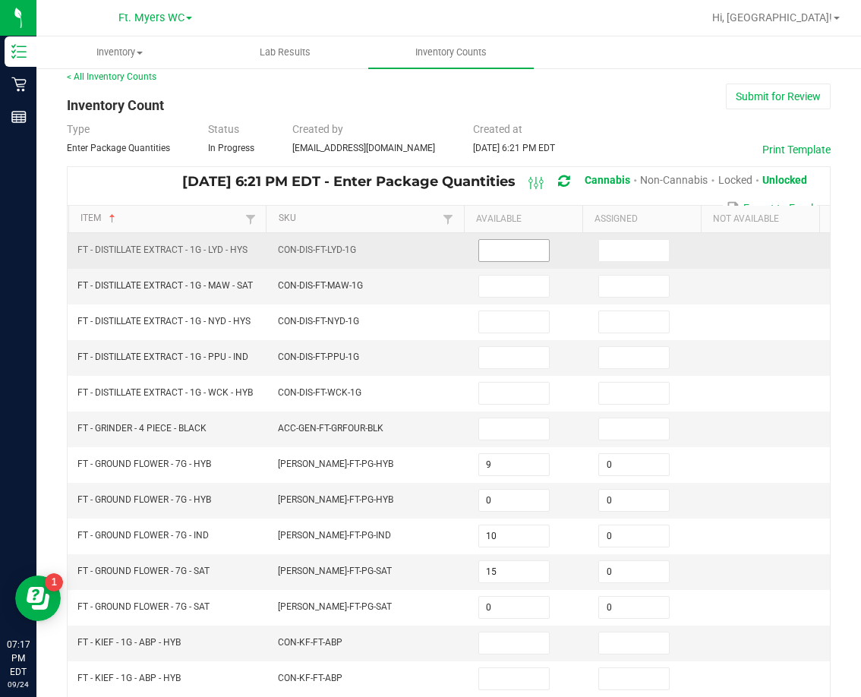
click at [501, 256] on input at bounding box center [514, 250] width 70 height 21
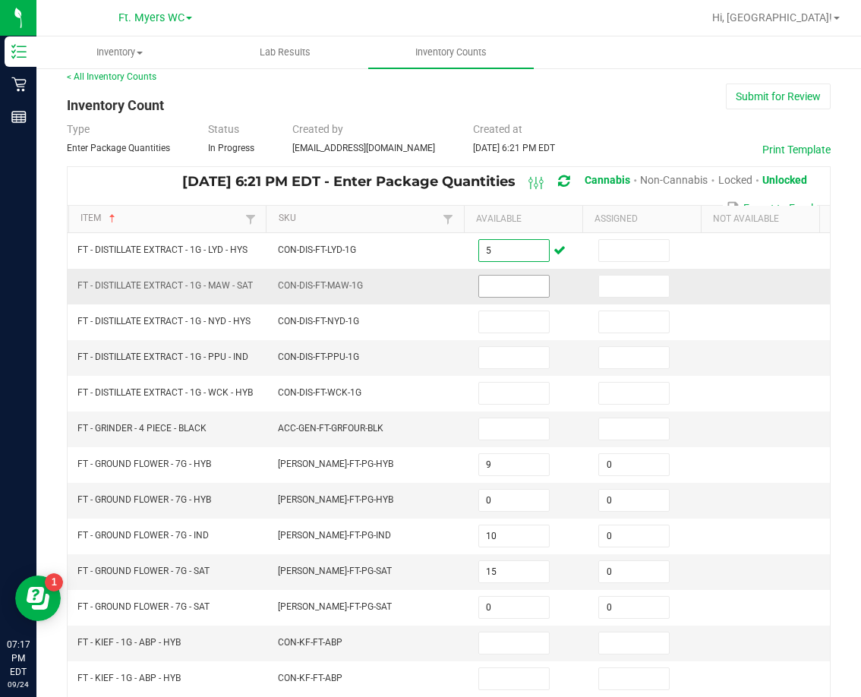
click at [524, 285] on input at bounding box center [514, 285] width 70 height 21
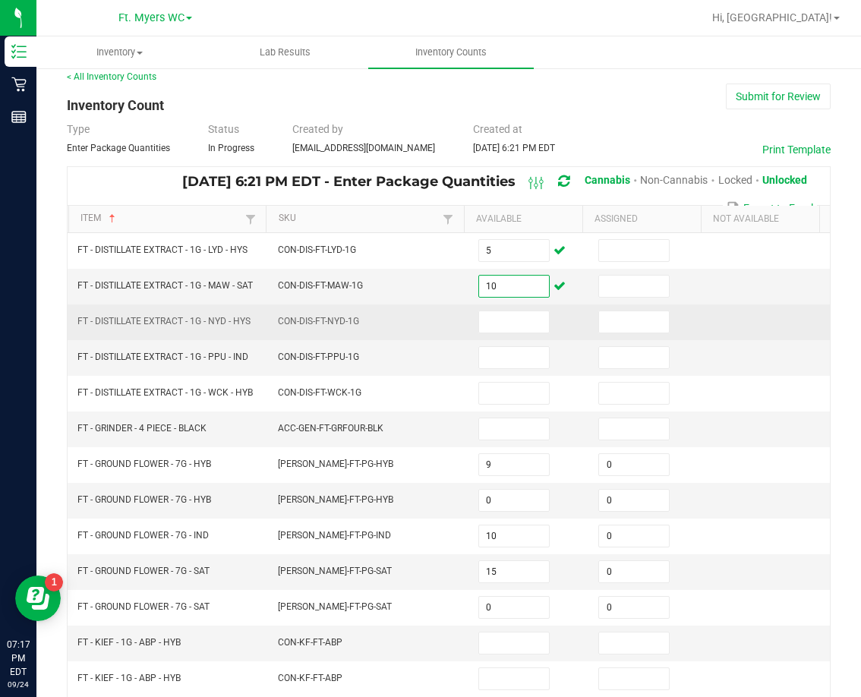
click at [469, 323] on td at bounding box center [529, 322] width 120 height 36
click at [479, 325] on input at bounding box center [514, 321] width 70 height 21
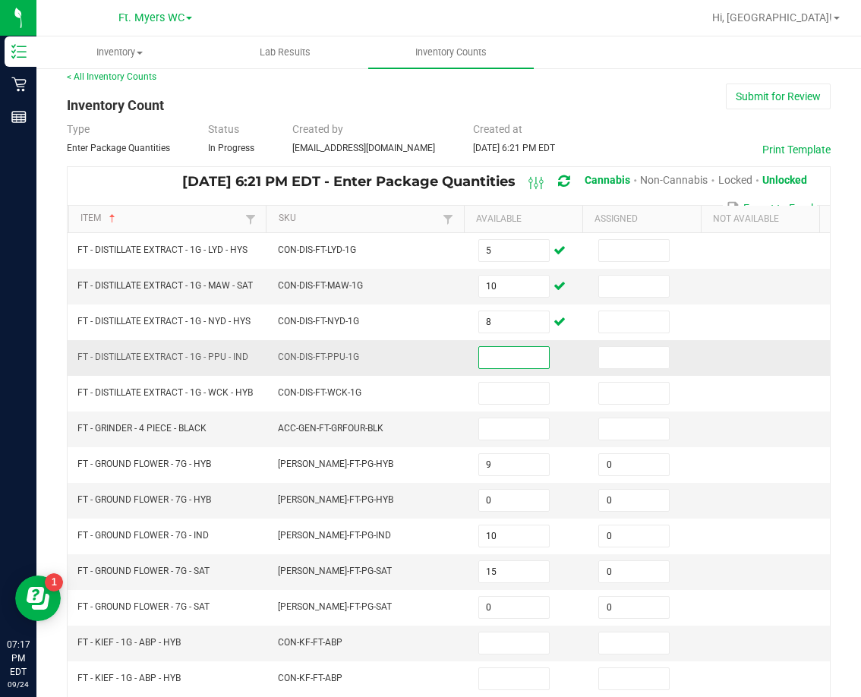
click at [531, 364] on input at bounding box center [514, 357] width 70 height 21
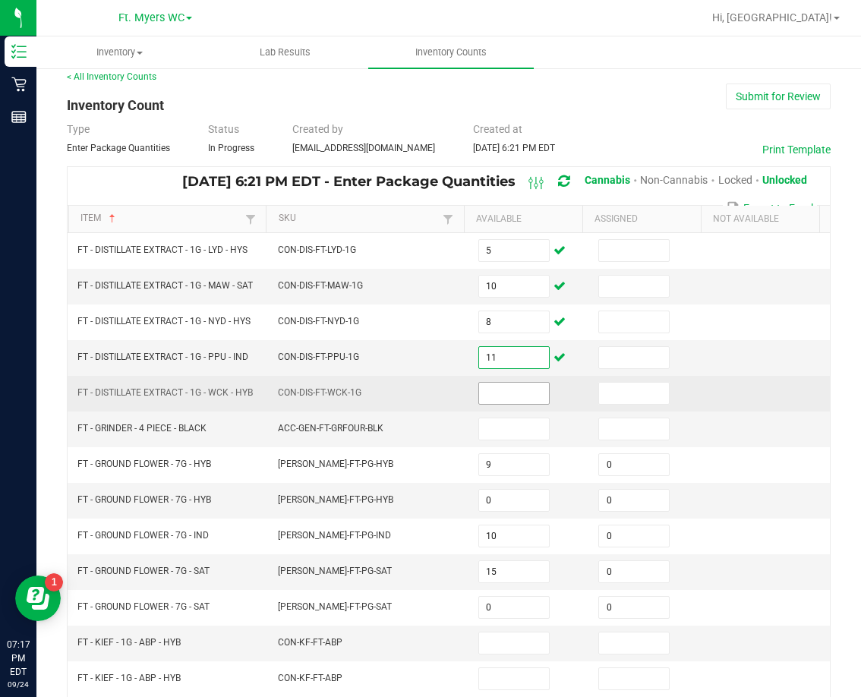
click at [521, 388] on span at bounding box center [513, 393] width 71 height 23
click at [518, 395] on input at bounding box center [514, 392] width 70 height 21
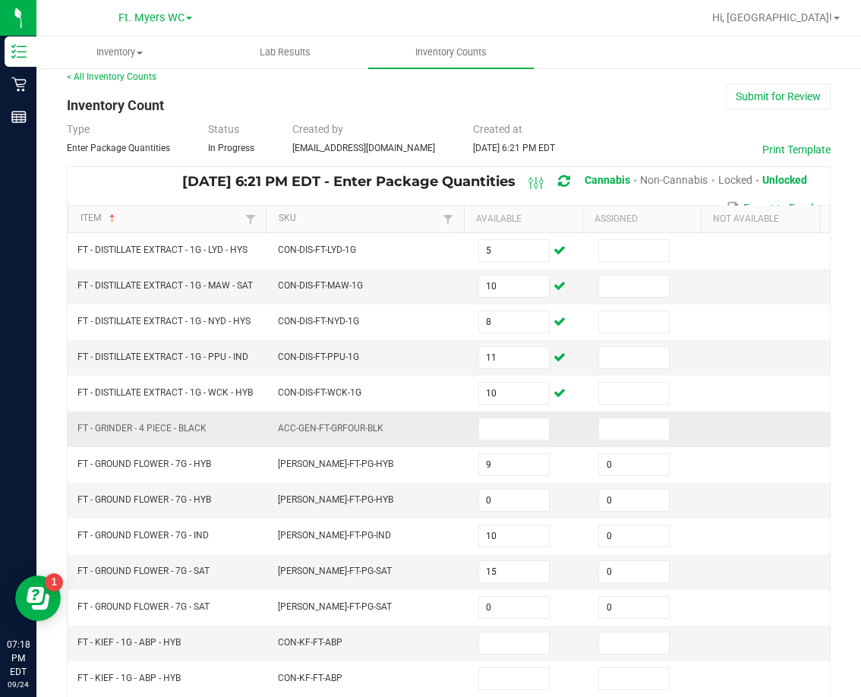
click at [498, 447] on td at bounding box center [529, 429] width 120 height 36
click at [500, 435] on input at bounding box center [514, 428] width 70 height 21
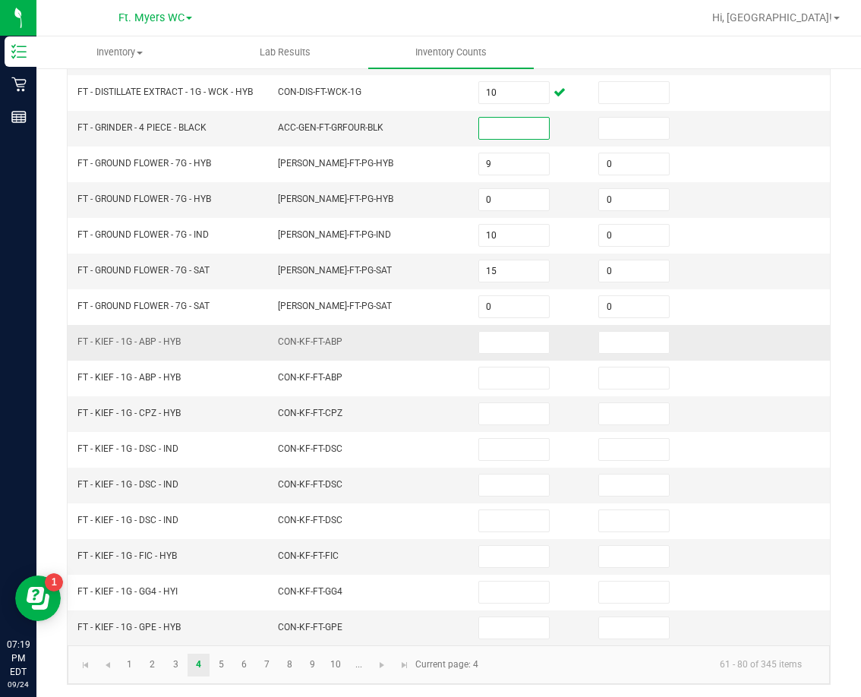
scroll to position [316, 0]
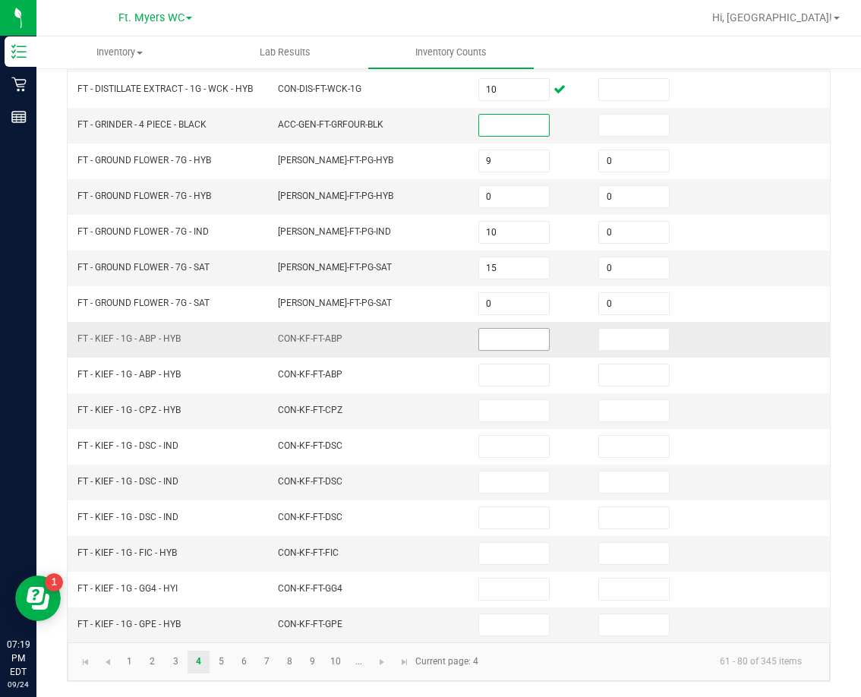
click at [501, 341] on input at bounding box center [514, 339] width 70 height 21
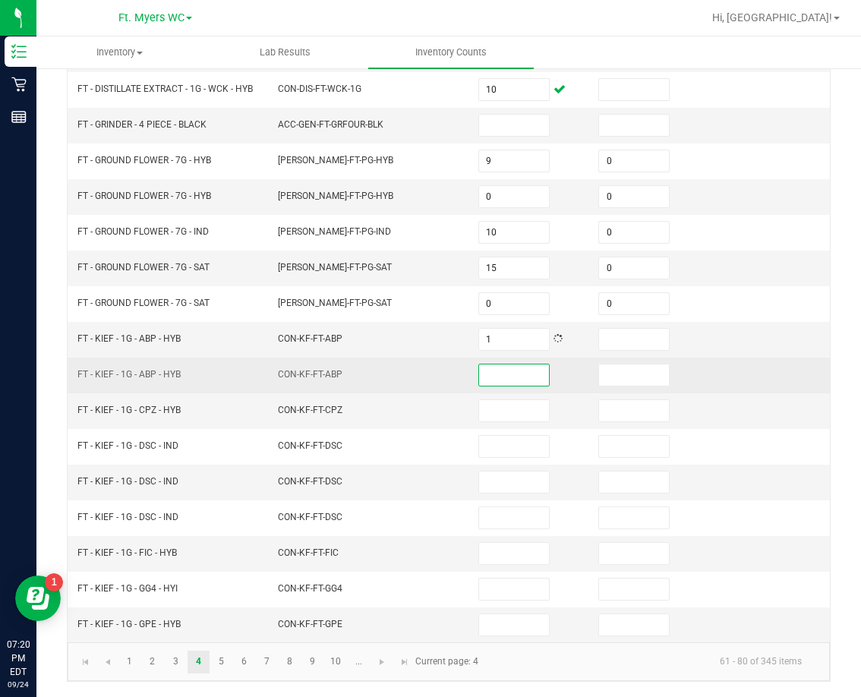
click at [514, 382] on input at bounding box center [514, 374] width 70 height 21
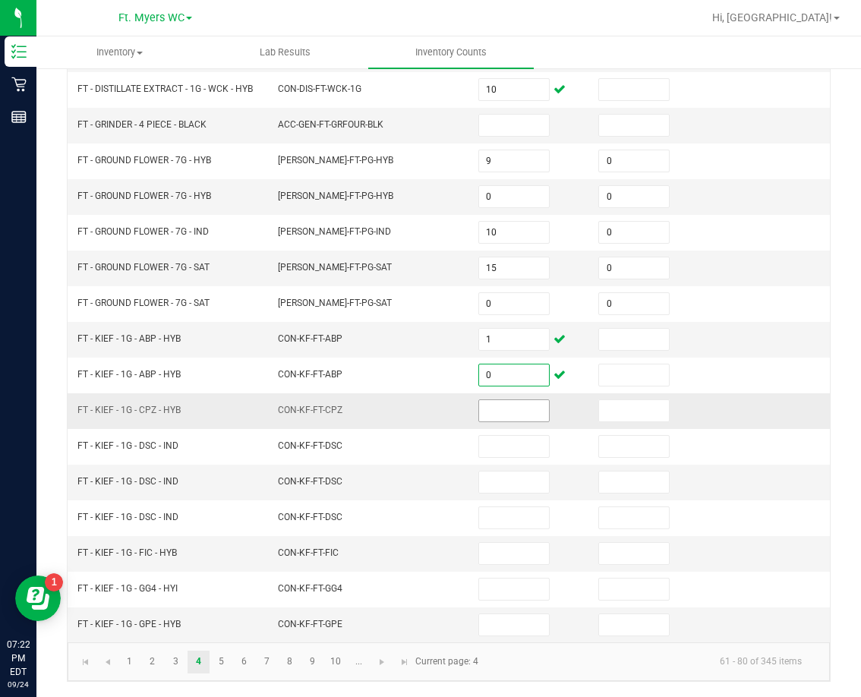
click at [525, 418] on input at bounding box center [514, 410] width 70 height 21
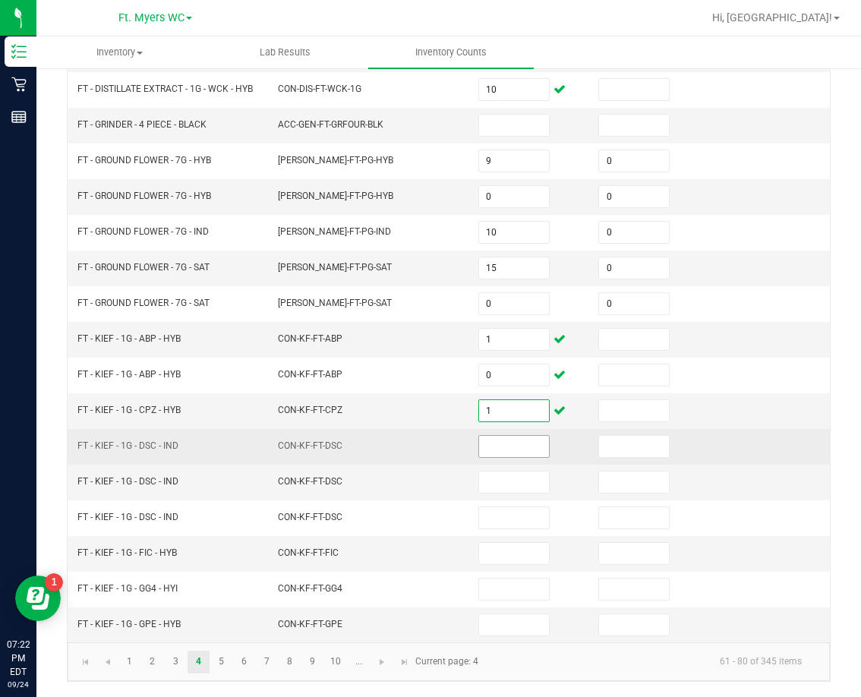
click at [510, 442] on input at bounding box center [514, 446] width 70 height 21
drag, startPoint x: 486, startPoint y: 506, endPoint x: 551, endPoint y: 470, distance: 74.7
click at [486, 504] on tbody "FT - DISTILLATE EXTRACT - 1G - LYD - HYS CON-DIS-FT-LYD-1G 5 FT - DISTILLATE EX…" at bounding box center [449, 285] width 762 height 713
click at [551, 464] on td "1" at bounding box center [529, 447] width 120 height 36
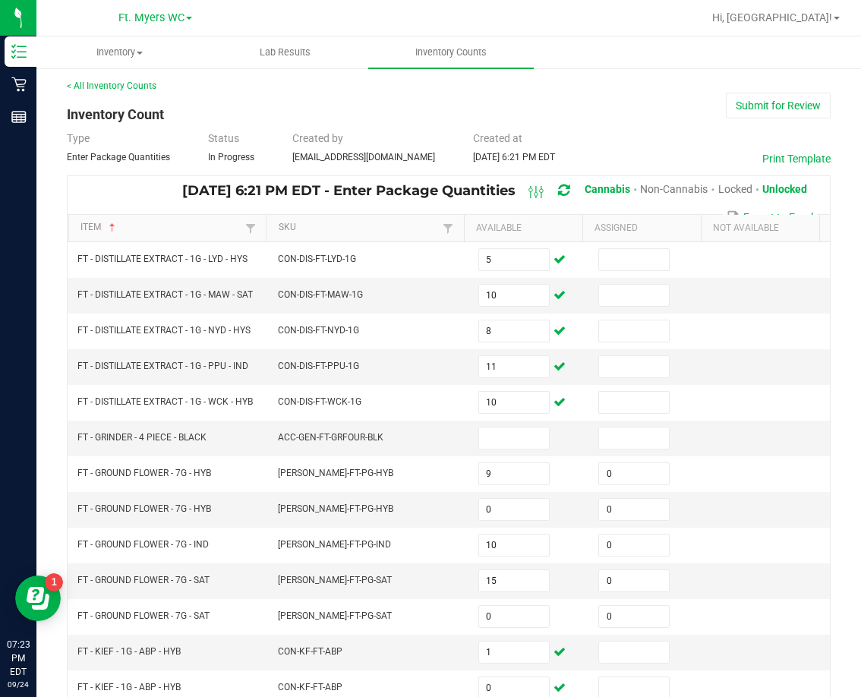
scroll to position [0, 0]
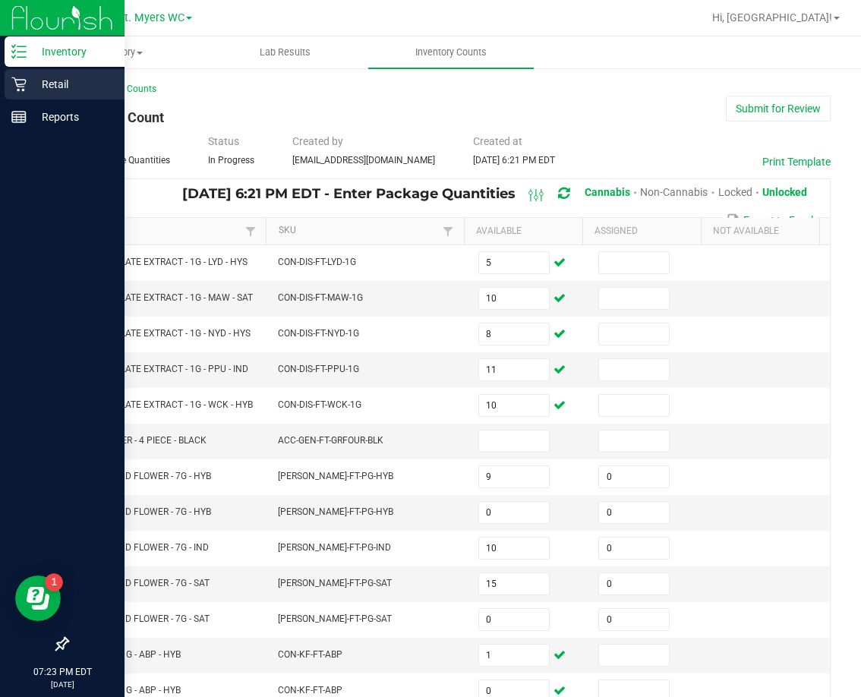
click at [29, 90] on p "Retail" at bounding box center [72, 84] width 91 height 18
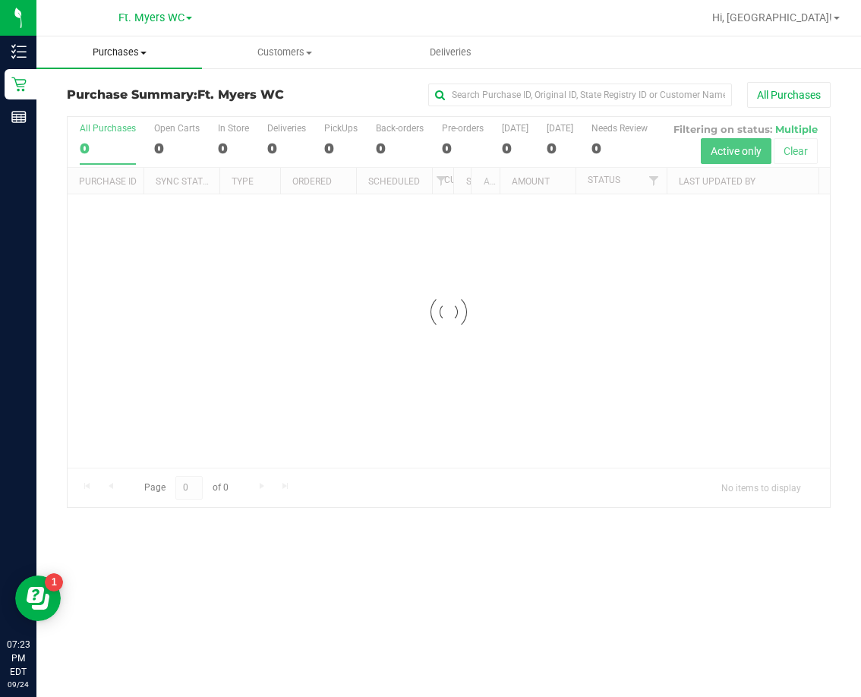
click at [149, 52] on span "Purchases" at bounding box center [118, 53] width 165 height 14
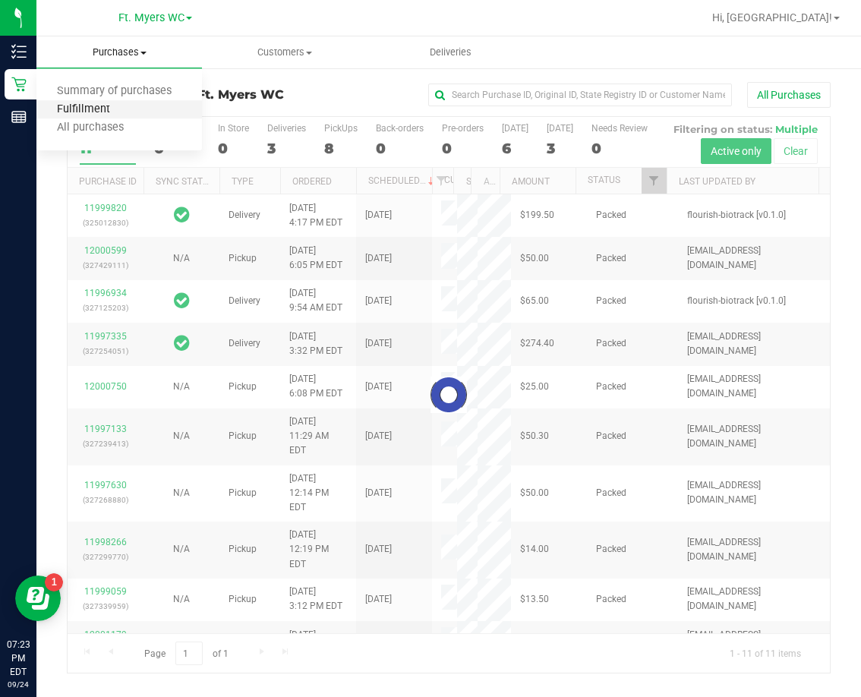
click at [101, 105] on span "Fulfillment" at bounding box center [83, 109] width 94 height 13
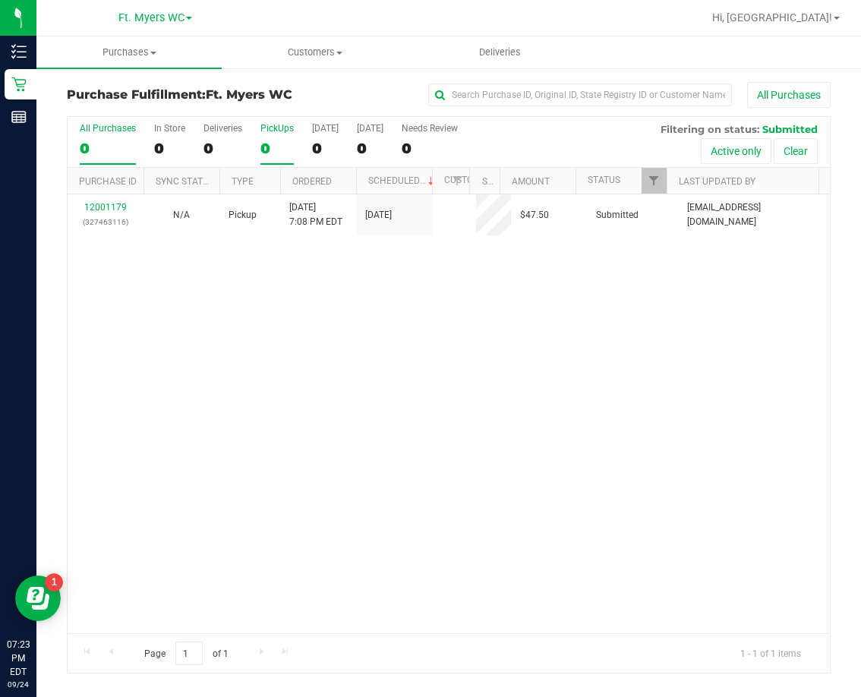
click at [282, 126] on div "PickUps" at bounding box center [276, 128] width 33 height 11
click at [0, 0] on input "PickUps 0" at bounding box center [0, 0] width 0 height 0
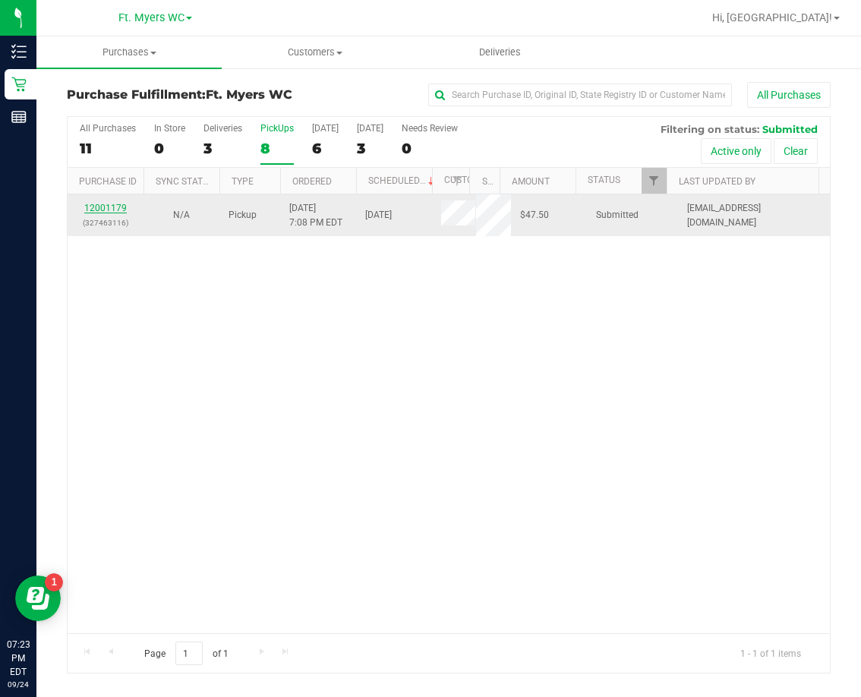
click at [98, 204] on link "12001179" at bounding box center [105, 208] width 42 height 11
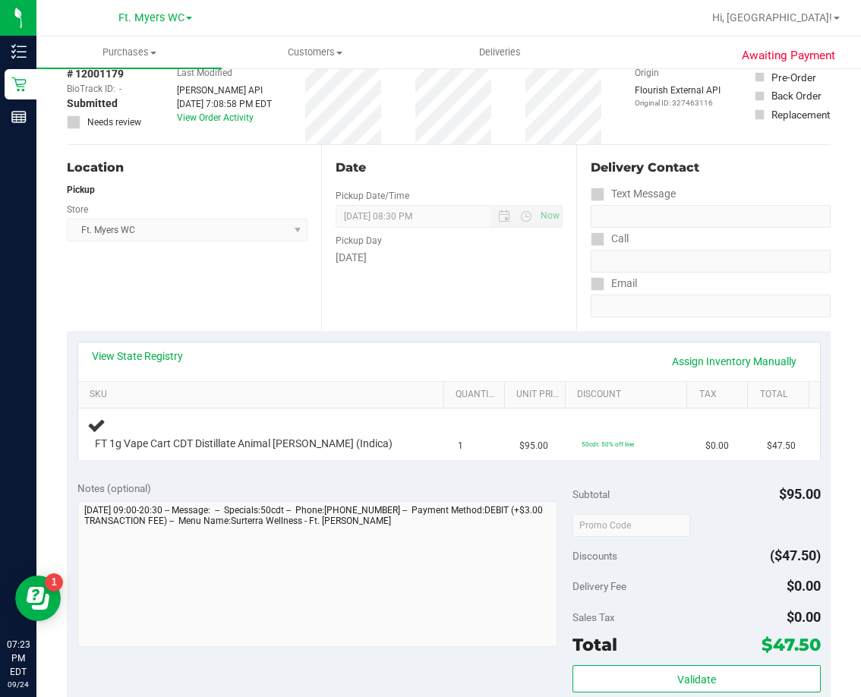
scroll to position [152, 0]
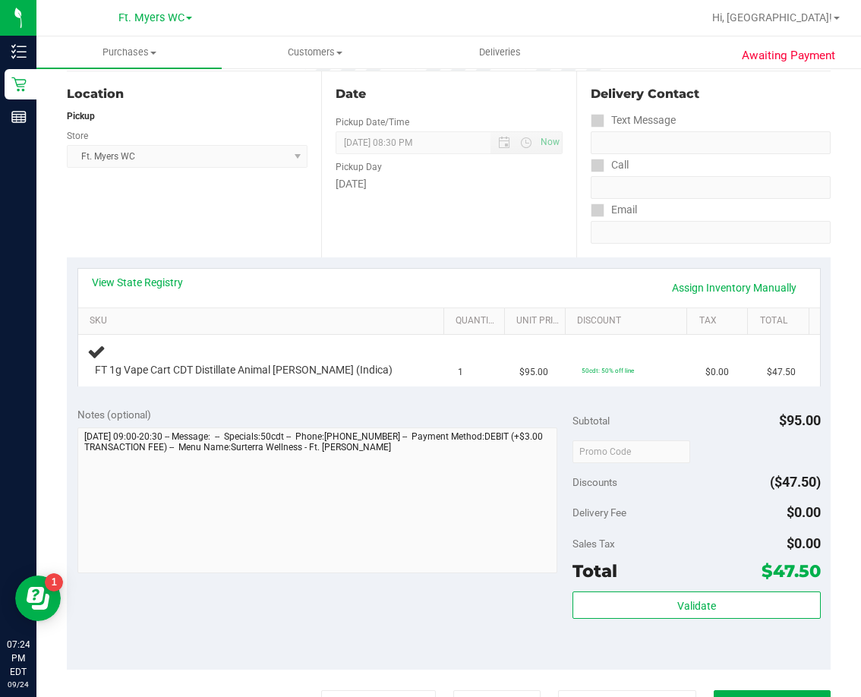
click at [664, 623] on div "Validate" at bounding box center [695, 625] width 247 height 68
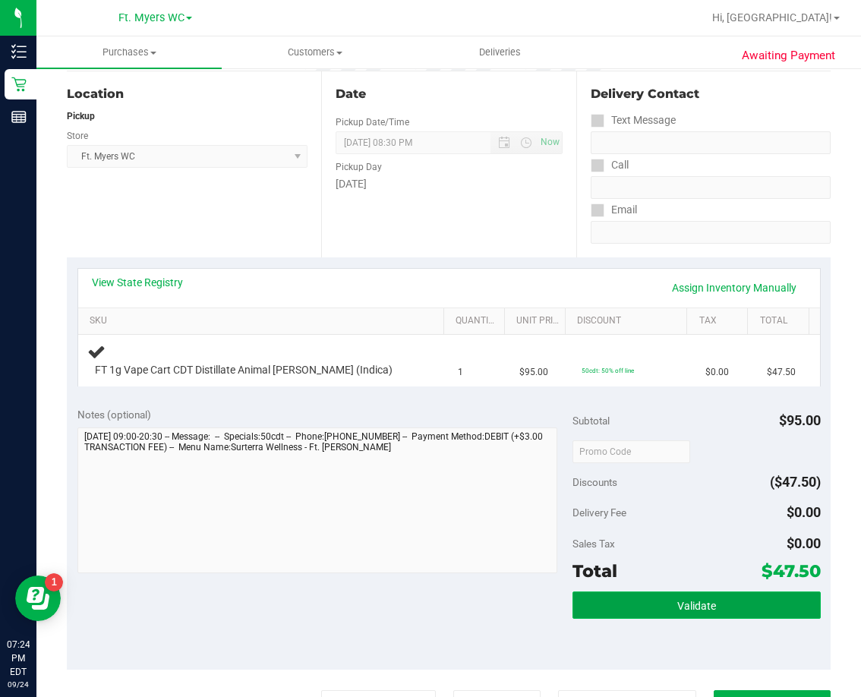
click at [665, 612] on button "Validate" at bounding box center [695, 604] width 247 height 27
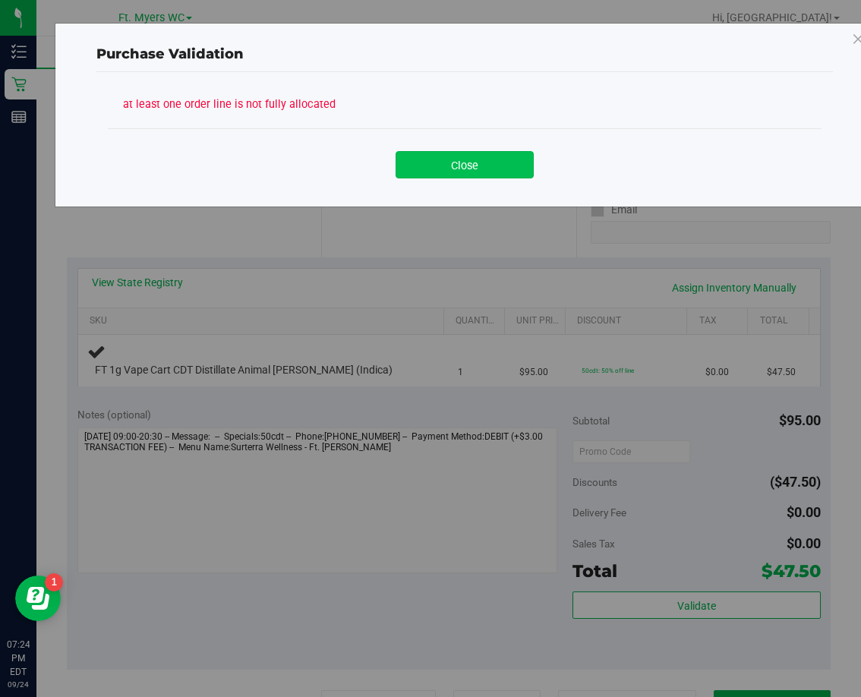
click at [464, 154] on button "Close" at bounding box center [464, 164] width 138 height 27
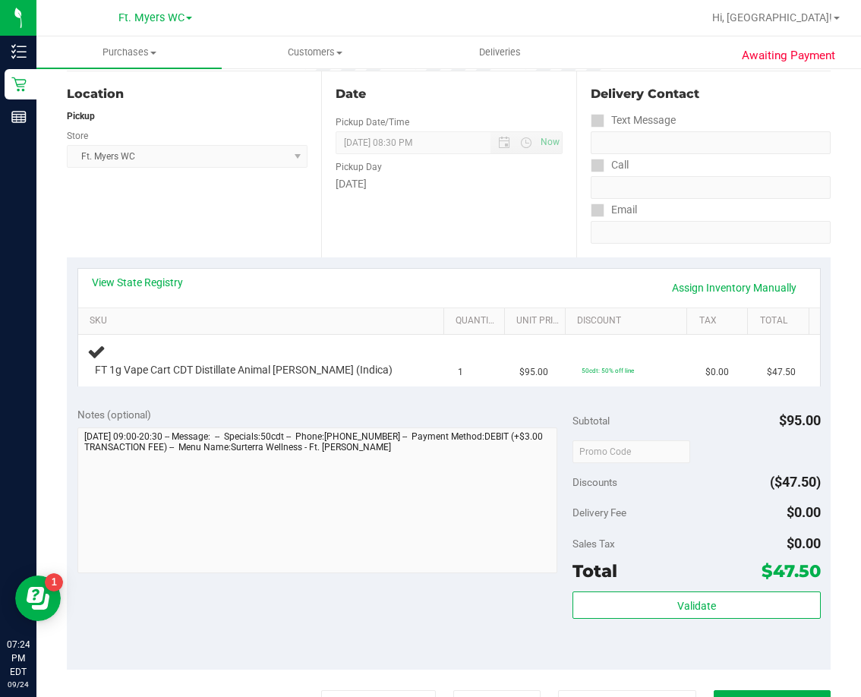
scroll to position [379, 0]
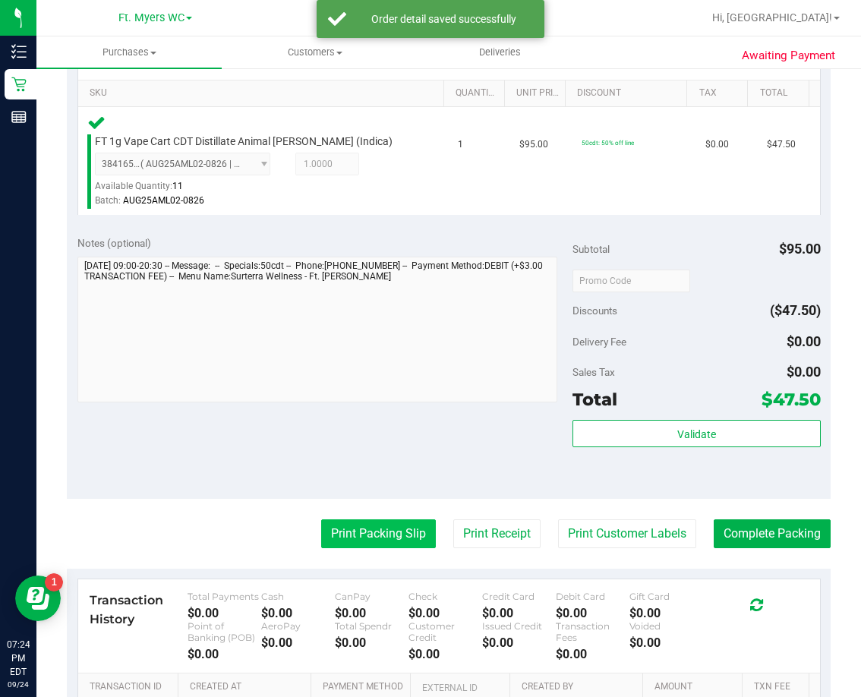
click at [344, 530] on button "Print Packing Slip" at bounding box center [378, 533] width 115 height 29
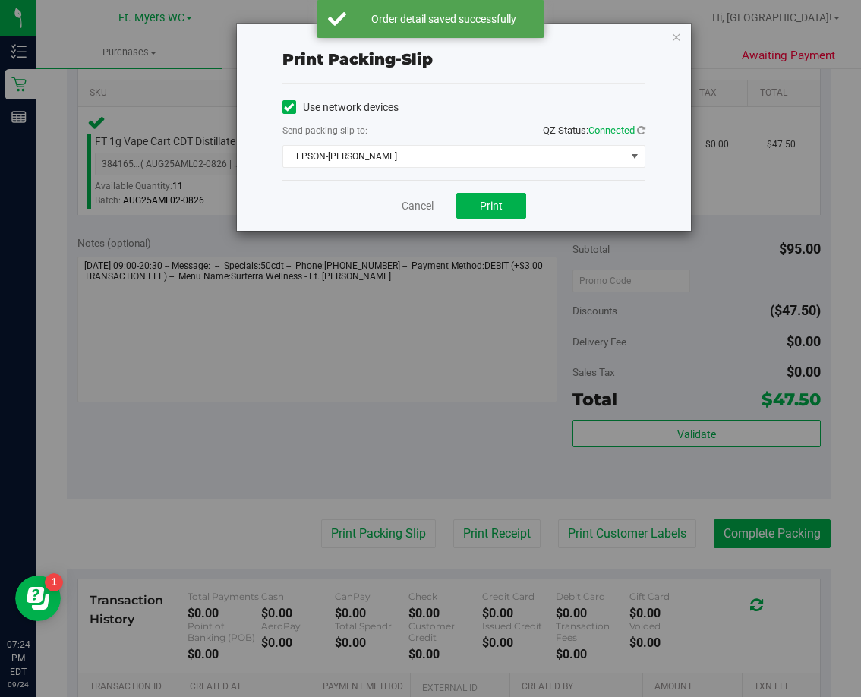
click at [470, 190] on div "Cancel Print" at bounding box center [463, 205] width 363 height 51
click at [480, 197] on button "Print" at bounding box center [491, 206] width 70 height 26
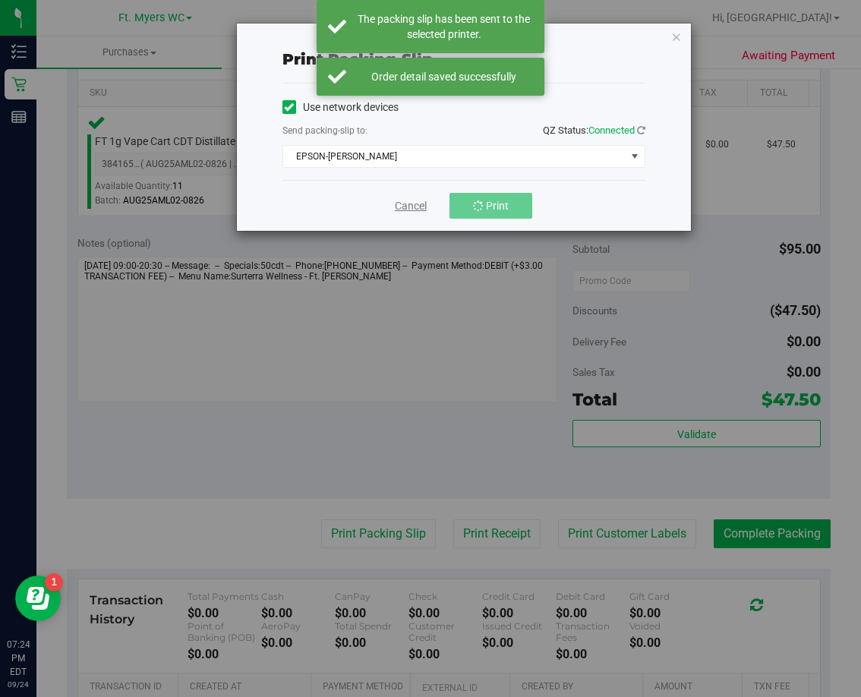
click at [416, 207] on link "Cancel" at bounding box center [411, 206] width 32 height 16
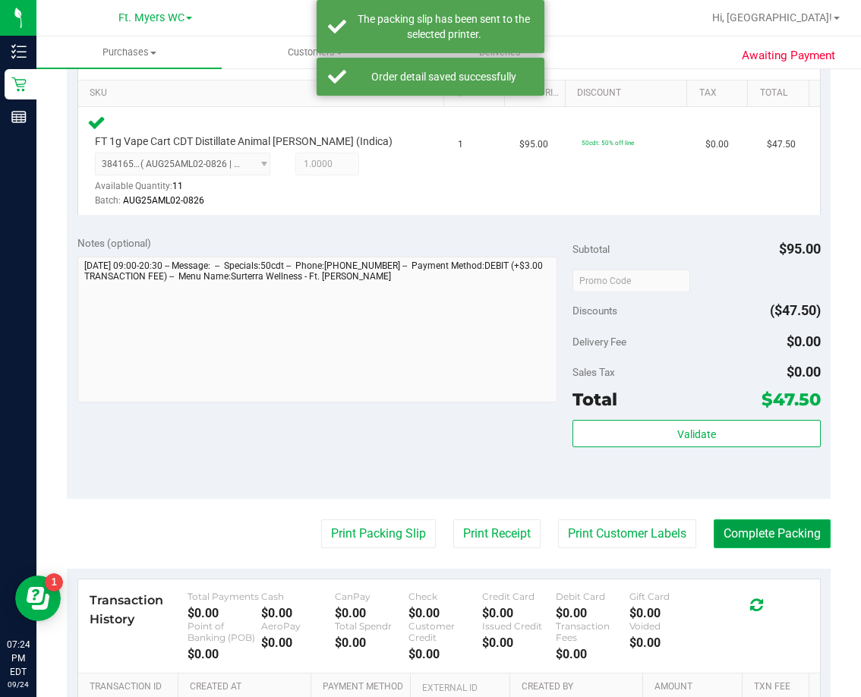
click at [764, 547] on button "Complete Packing" at bounding box center [771, 533] width 117 height 29
click at [768, 531] on button "Complete Packing" at bounding box center [765, 533] width 129 height 29
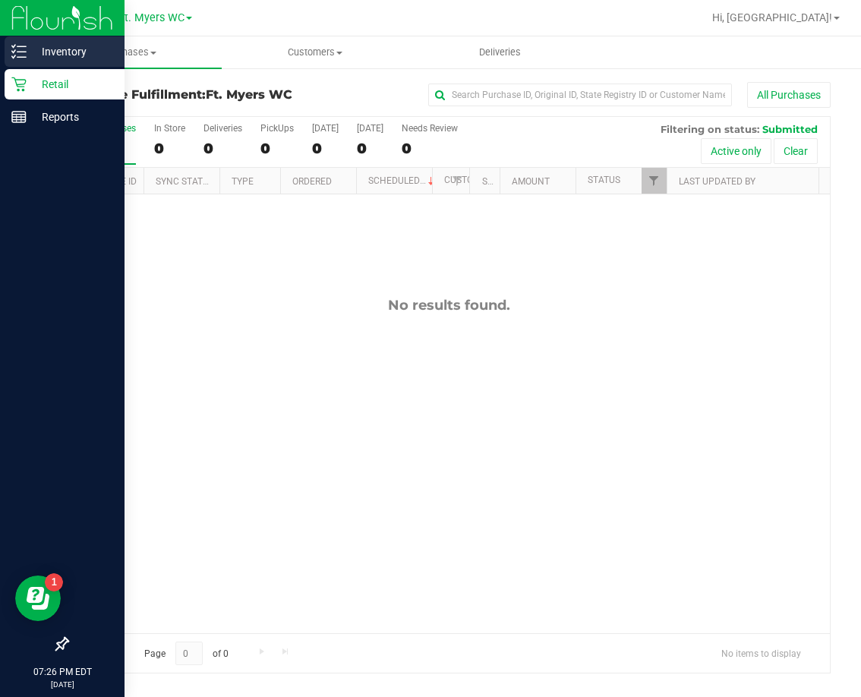
click at [20, 46] on line at bounding box center [21, 46] width 8 height 0
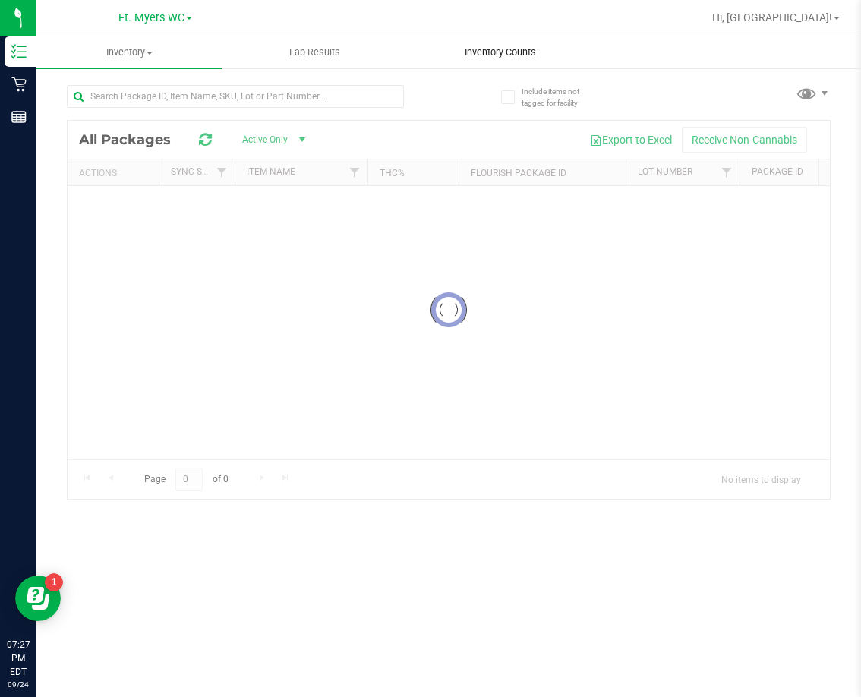
click at [486, 48] on span "Inventory Counts" at bounding box center [500, 53] width 112 height 14
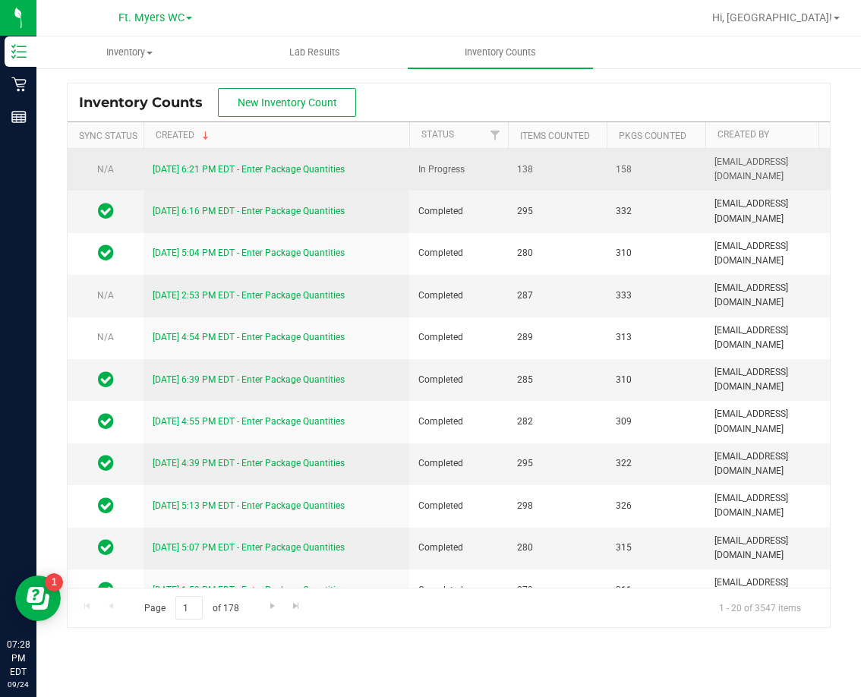
click at [315, 176] on div "[DATE] 6:21 PM EDT - Enter Package Quantities" at bounding box center [276, 169] width 247 height 14
click at [315, 171] on link "[DATE] 6:21 PM EDT - Enter Package Quantities" at bounding box center [249, 169] width 192 height 11
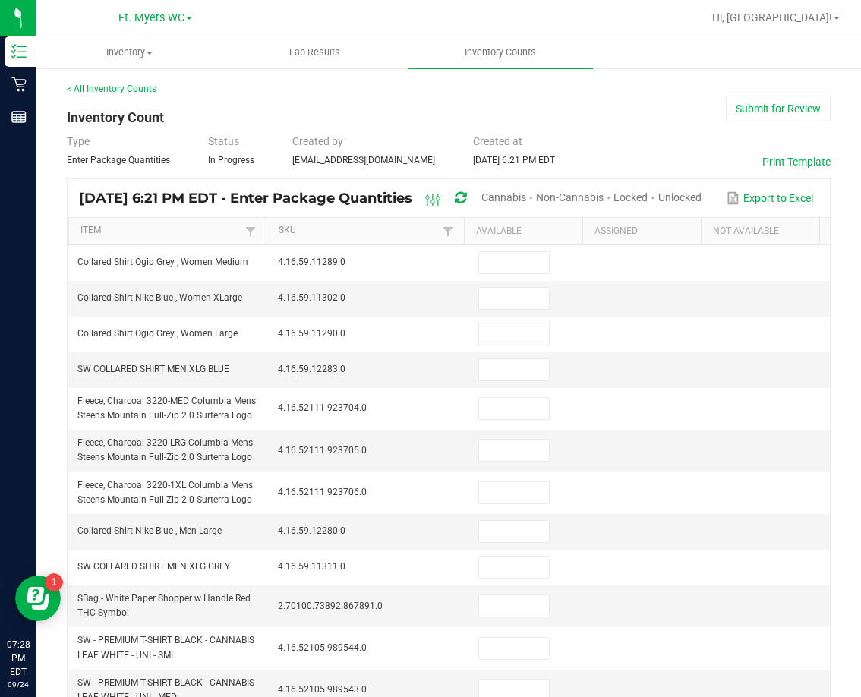
click at [701, 196] on span "Unlocked" at bounding box center [679, 197] width 43 height 12
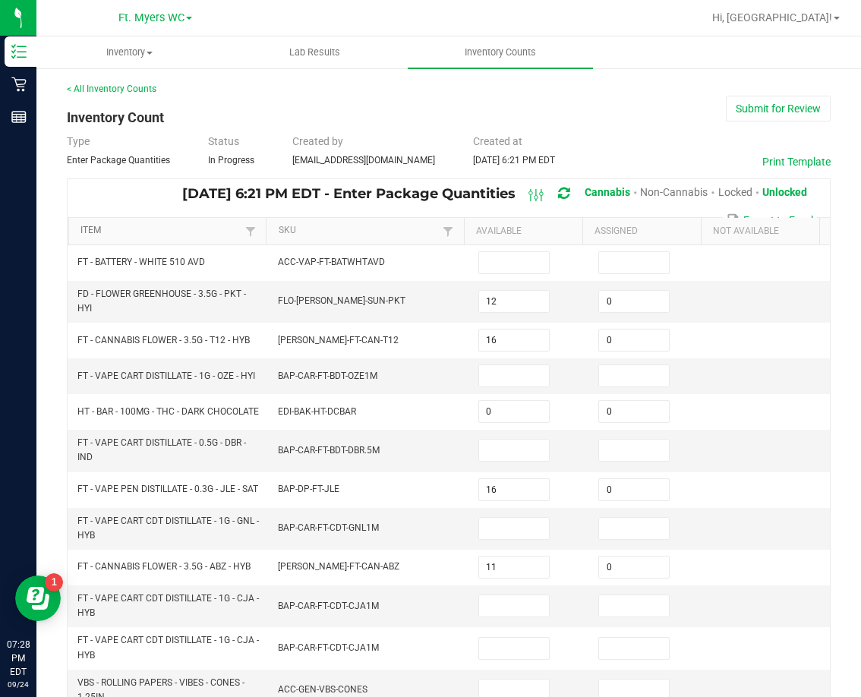
click at [96, 230] on link "Item" at bounding box center [160, 231] width 161 height 12
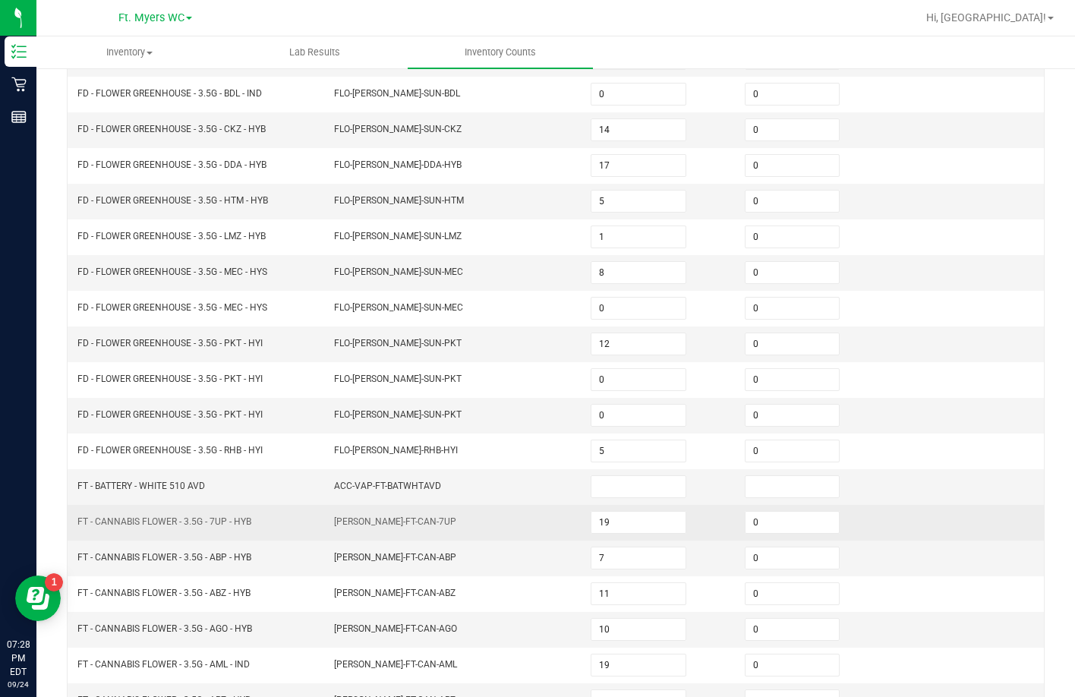
scroll to position [316, 0]
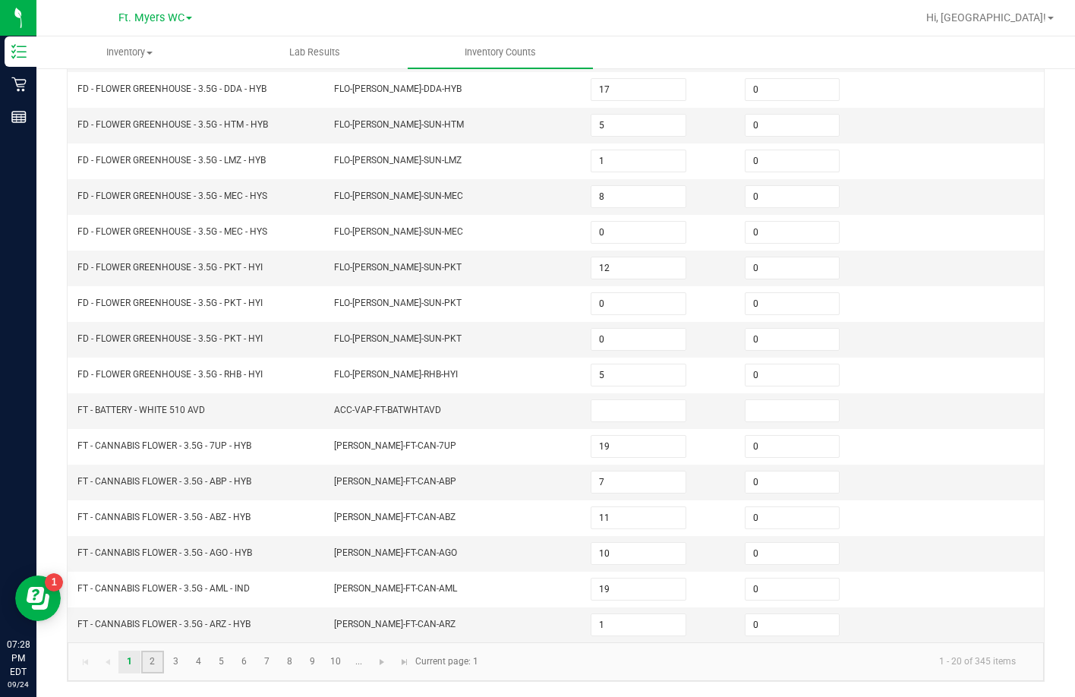
click at [153, 663] on link "2" at bounding box center [152, 661] width 22 height 23
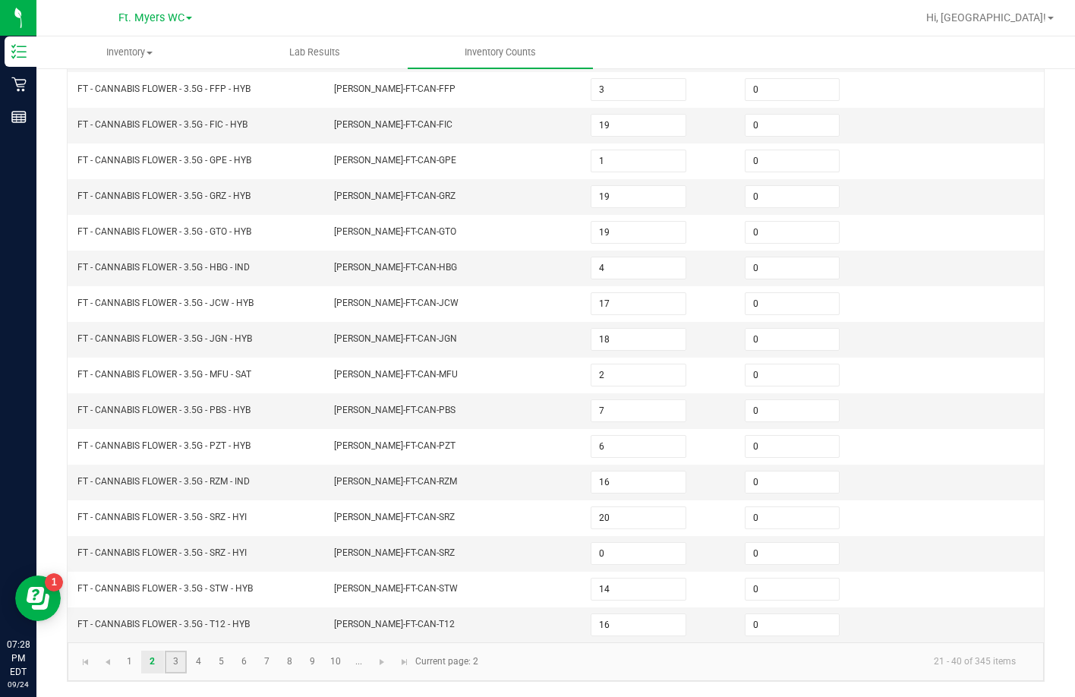
click at [177, 667] on link "3" at bounding box center [176, 661] width 22 height 23
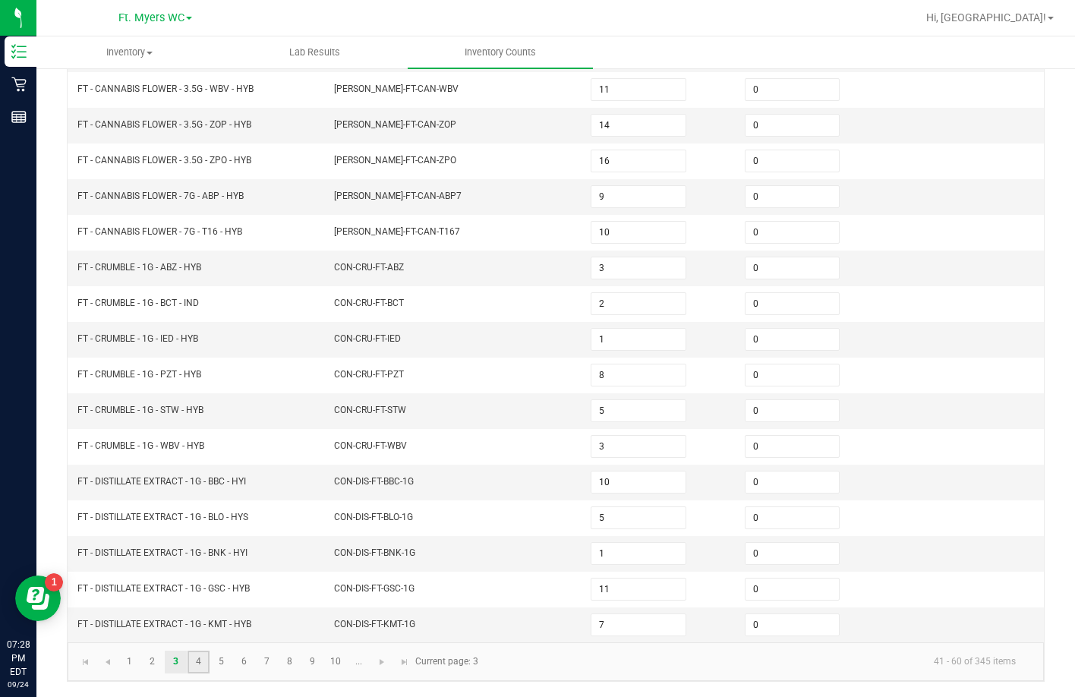
click at [203, 659] on link "4" at bounding box center [198, 661] width 22 height 23
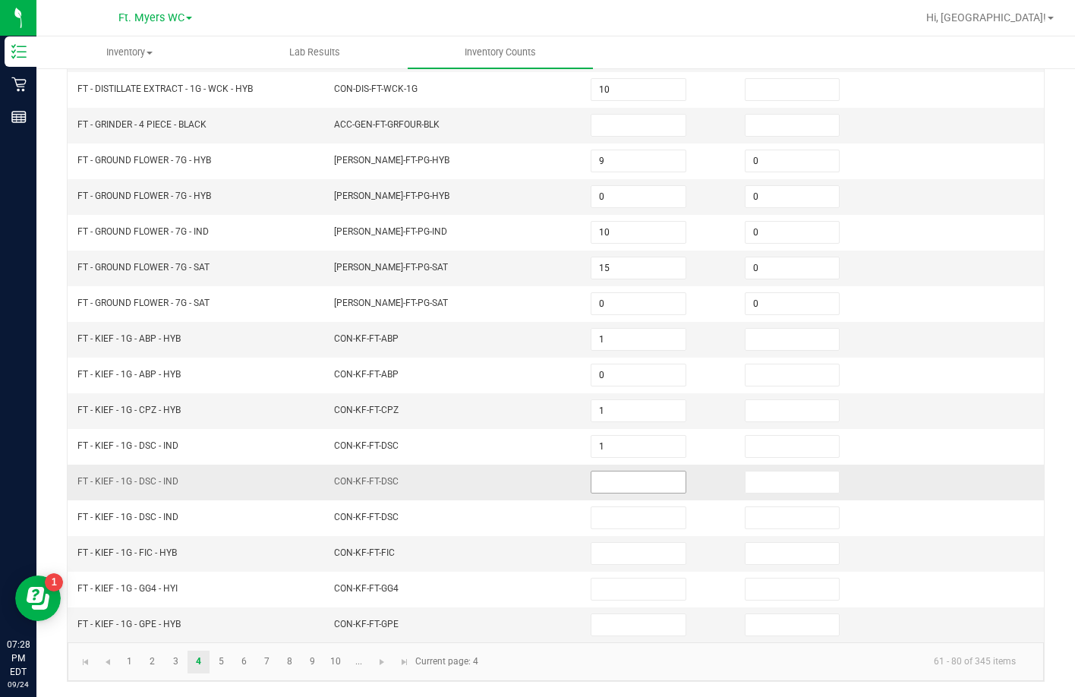
click at [606, 483] on input at bounding box center [637, 481] width 93 height 21
click at [621, 485] on input at bounding box center [637, 481] width 93 height 21
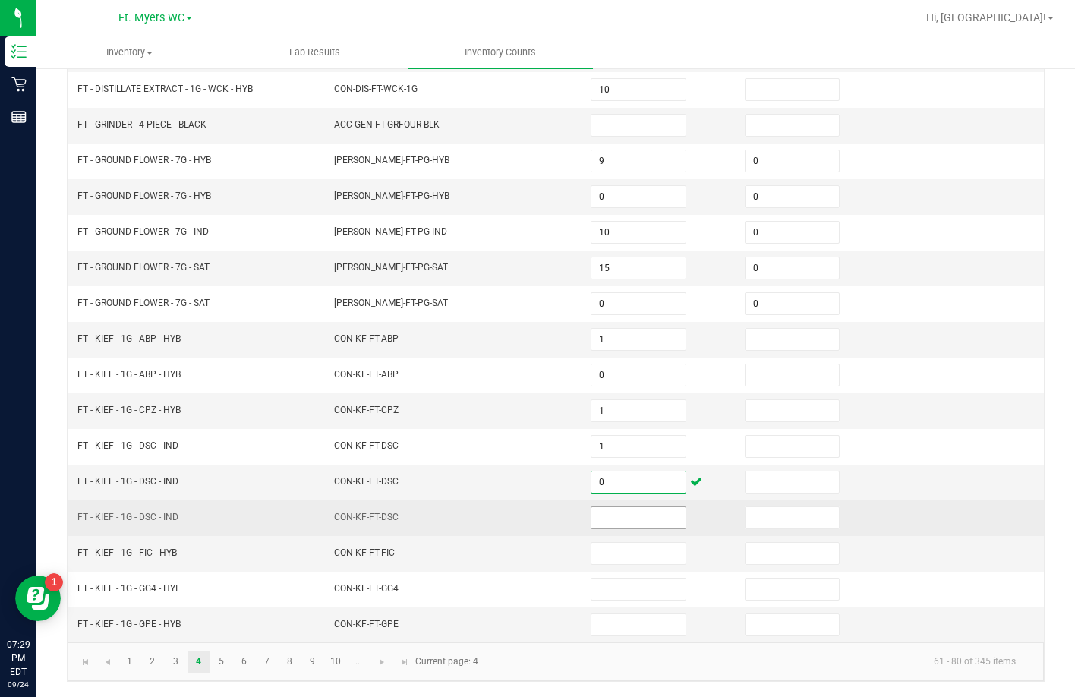
click at [593, 522] on input at bounding box center [637, 517] width 93 height 21
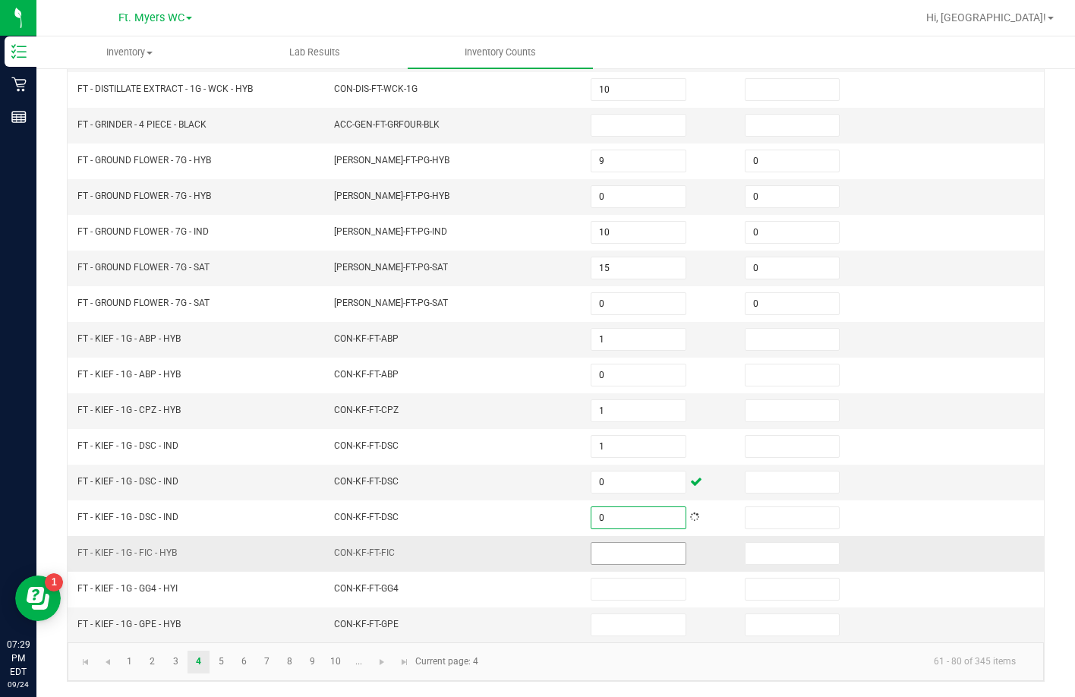
click at [596, 553] on input at bounding box center [637, 553] width 93 height 21
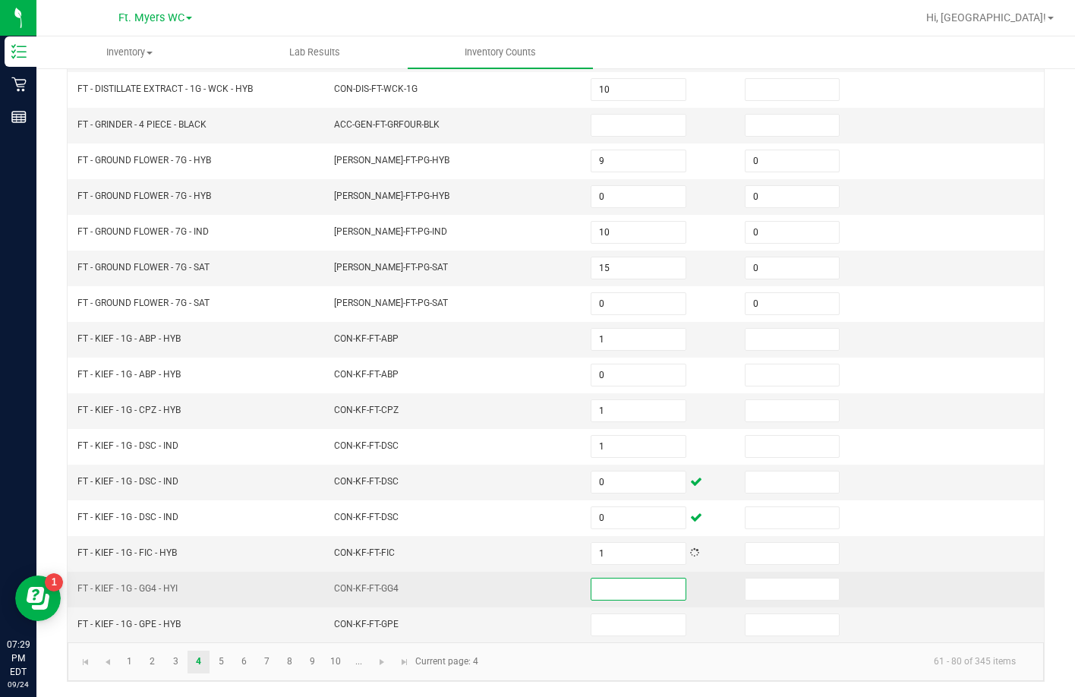
click at [598, 592] on input at bounding box center [637, 588] width 93 height 21
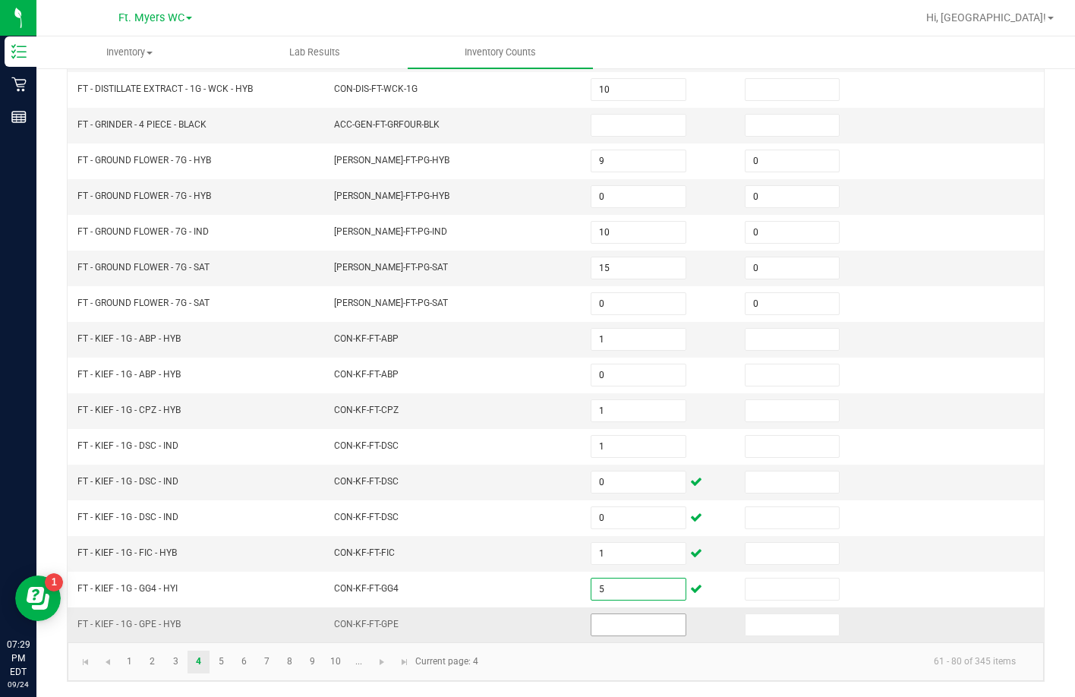
click at [622, 625] on input at bounding box center [637, 624] width 93 height 21
click at [783, 349] on input at bounding box center [791, 339] width 93 height 21
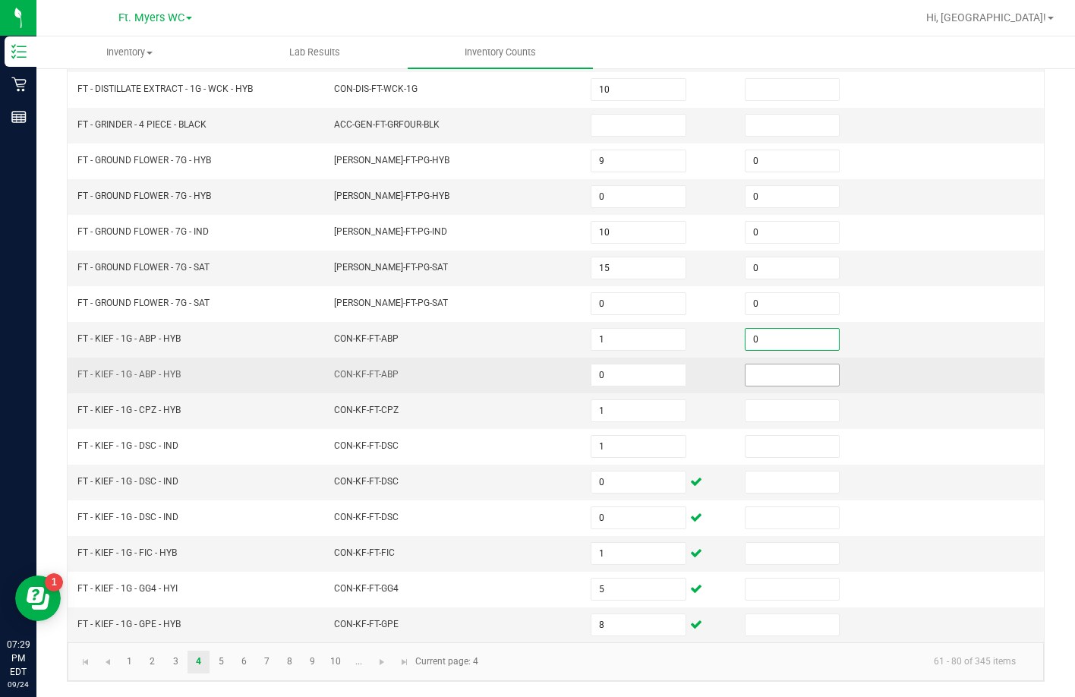
click at [779, 380] on input at bounding box center [791, 374] width 93 height 21
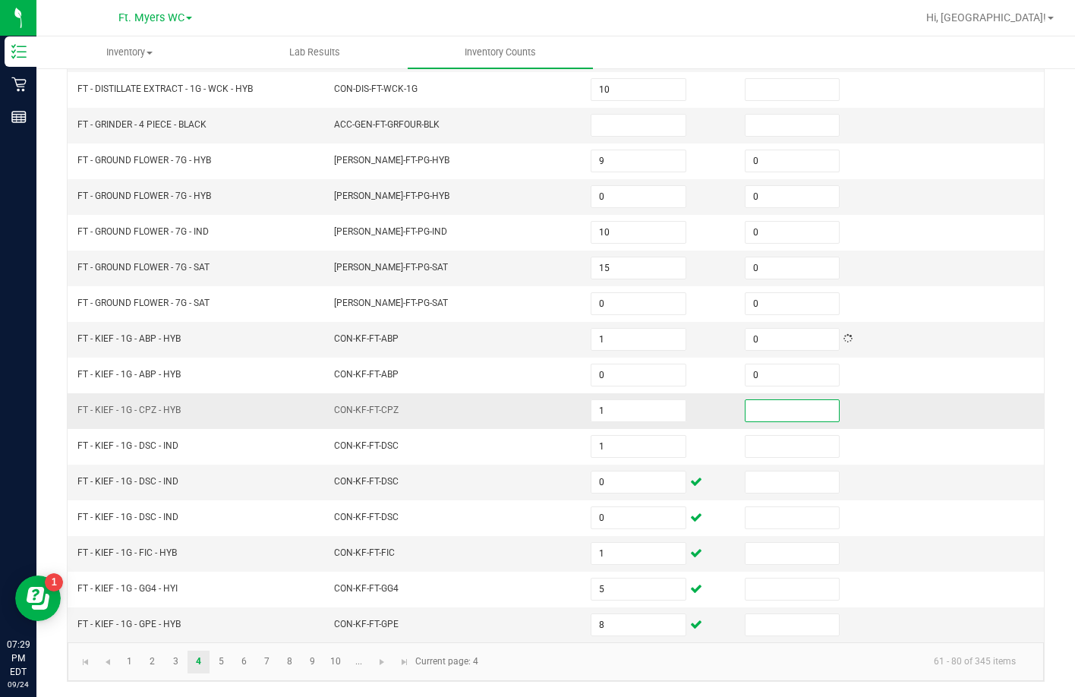
click at [773, 404] on input at bounding box center [791, 410] width 93 height 21
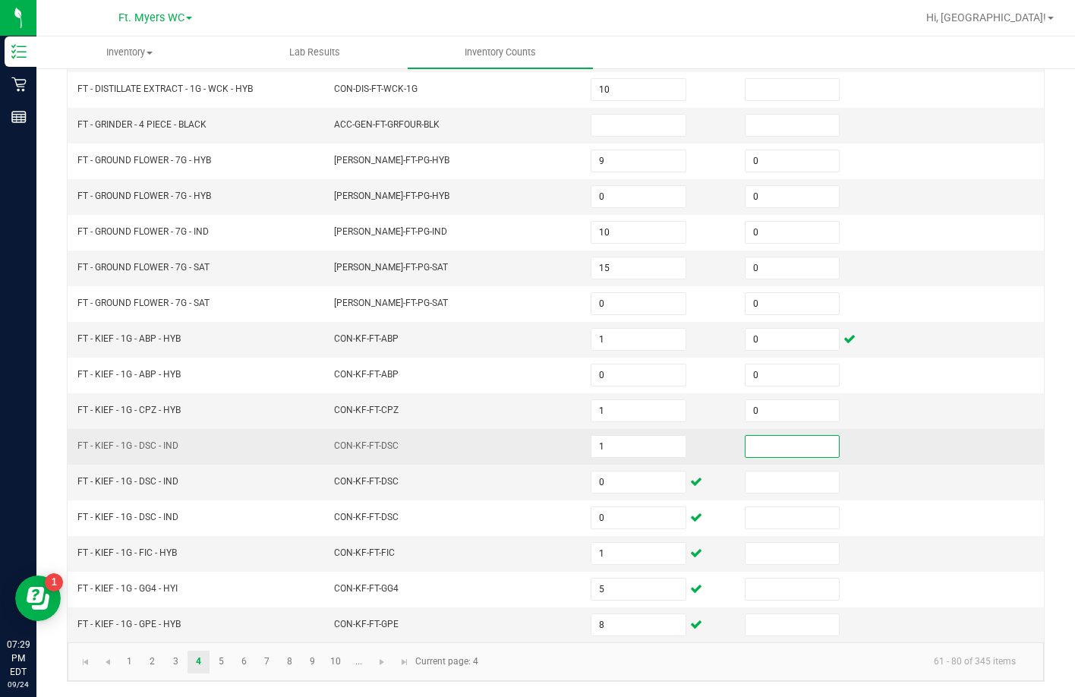
click at [766, 443] on input at bounding box center [791, 446] width 93 height 21
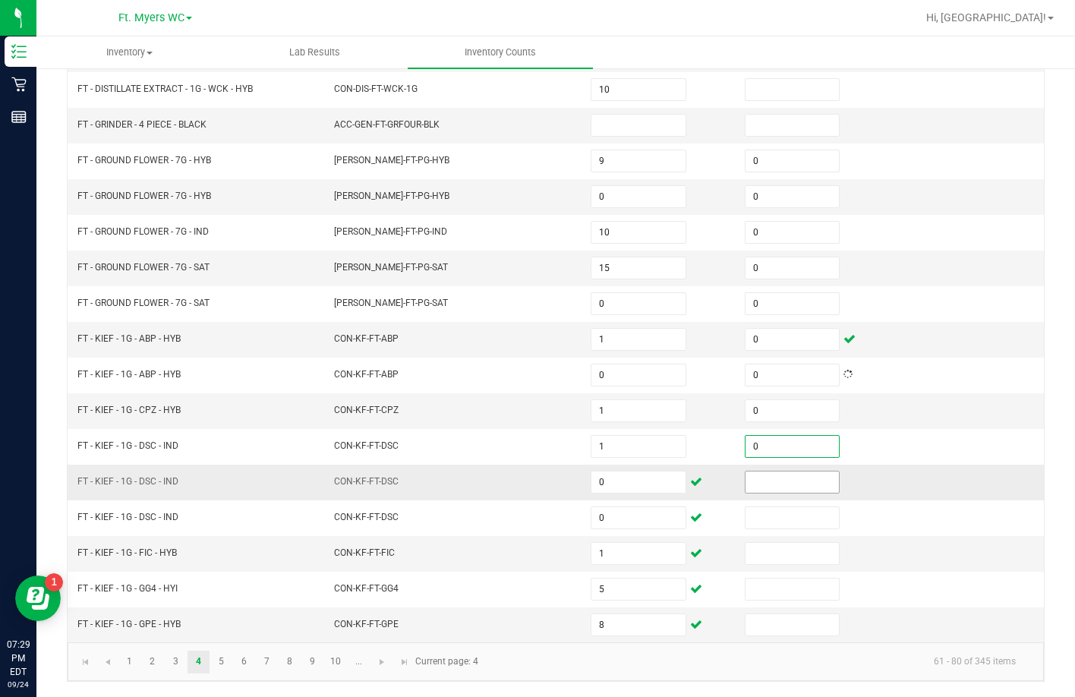
click at [766, 477] on input at bounding box center [791, 481] width 93 height 21
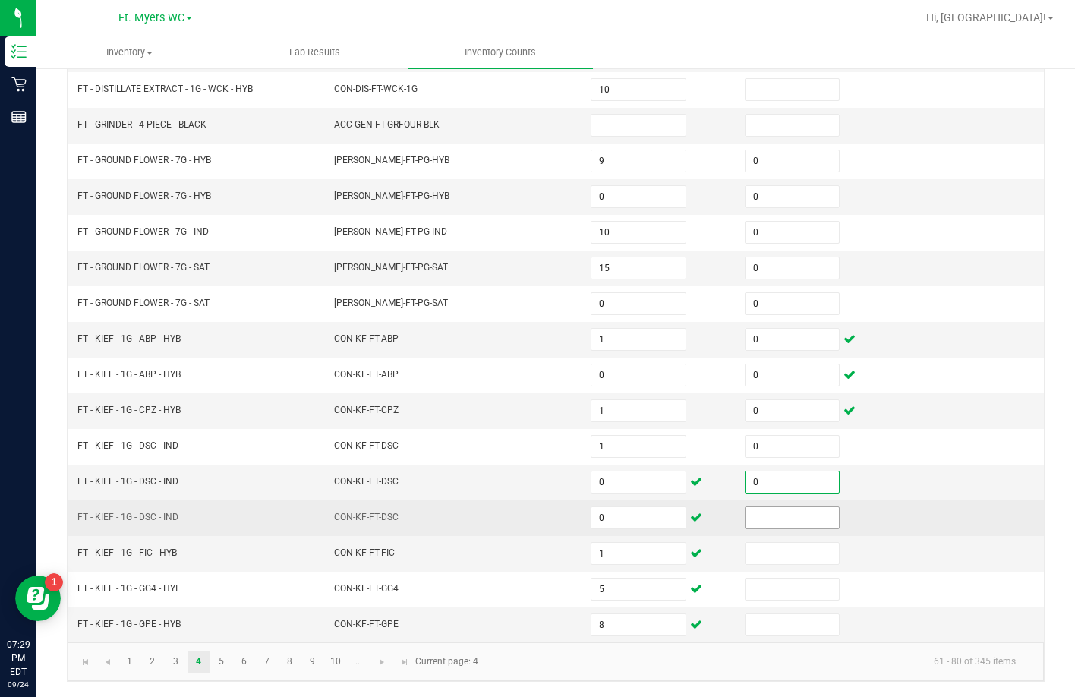
click at [767, 507] on input at bounding box center [791, 517] width 93 height 21
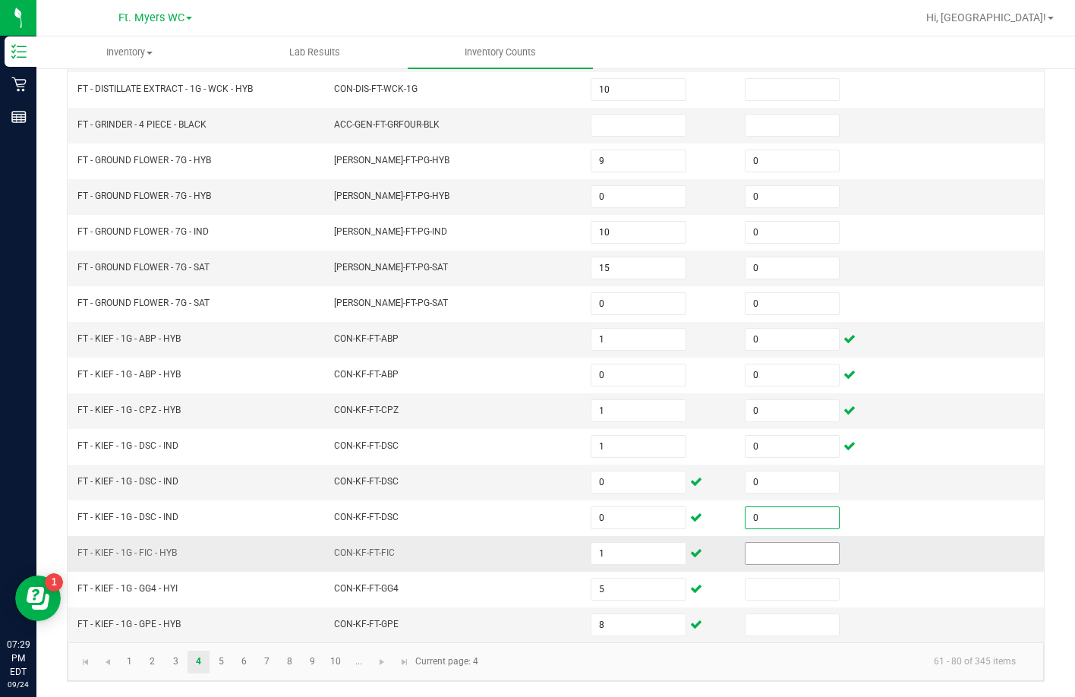
drag, startPoint x: 756, startPoint y: 571, endPoint x: 764, endPoint y: 561, distance: 12.9
click at [757, 571] on td at bounding box center [812, 589] width 154 height 36
click at [766, 556] on input at bounding box center [791, 553] width 93 height 21
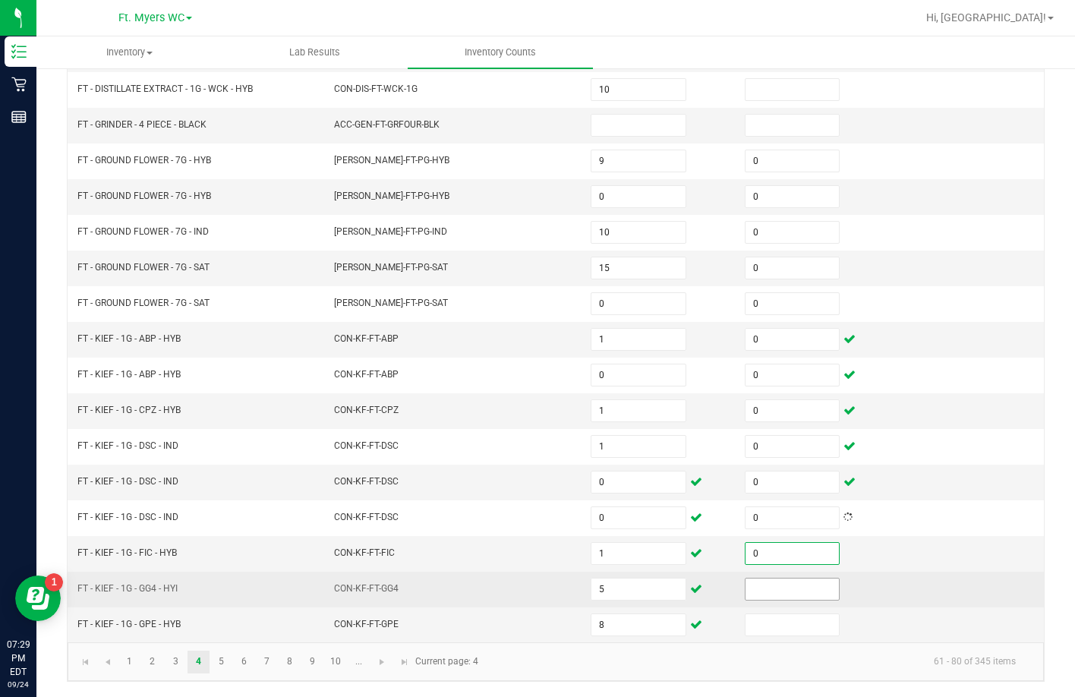
click at [765, 582] on input at bounding box center [791, 588] width 93 height 21
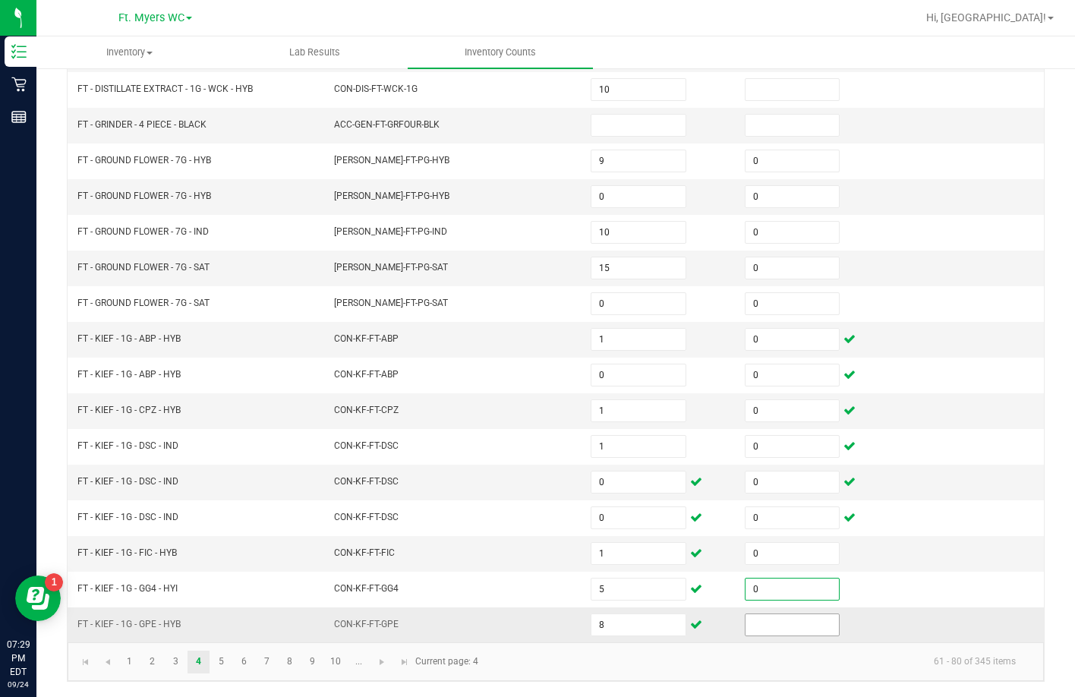
click at [765, 618] on input at bounding box center [791, 624] width 93 height 21
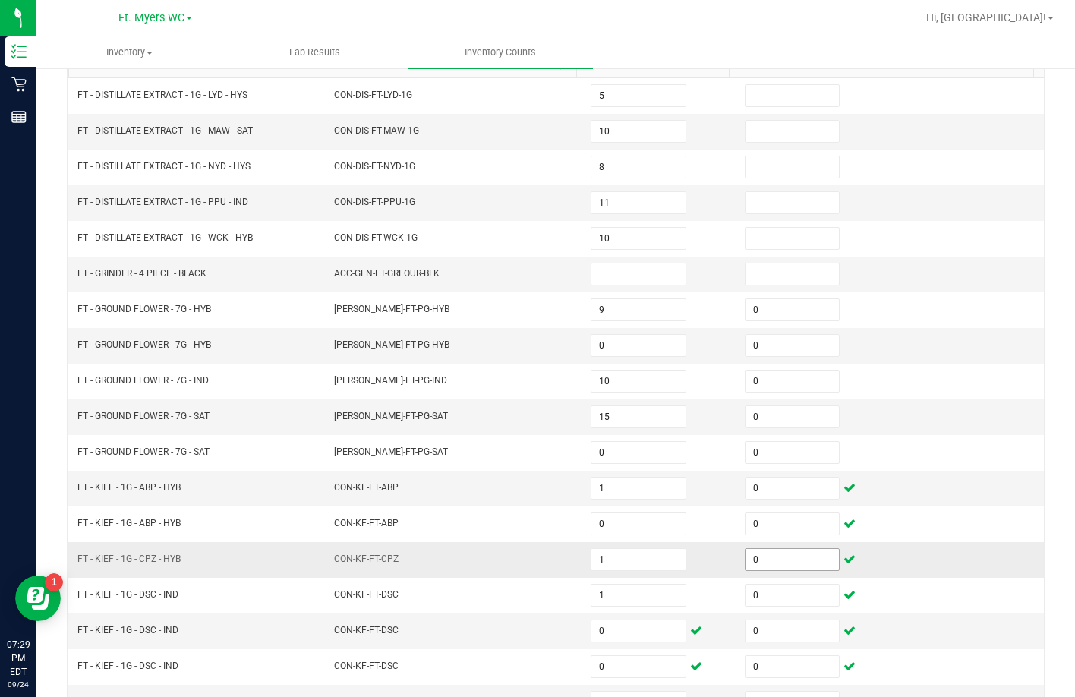
scroll to position [164, 0]
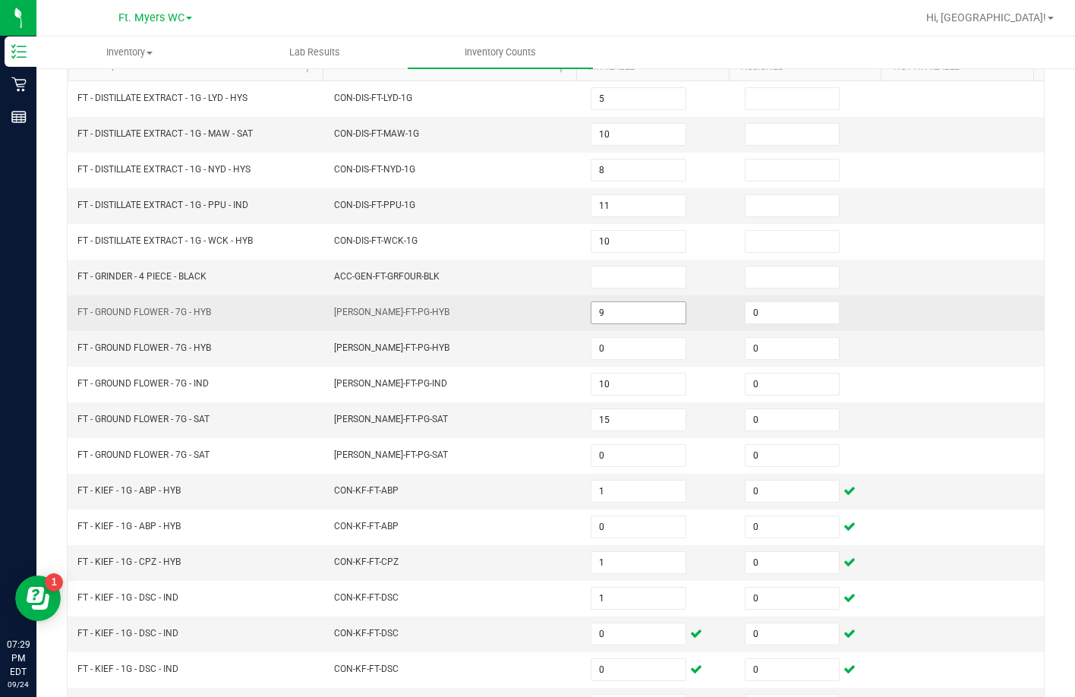
click at [627, 312] on input "9" at bounding box center [637, 312] width 93 height 21
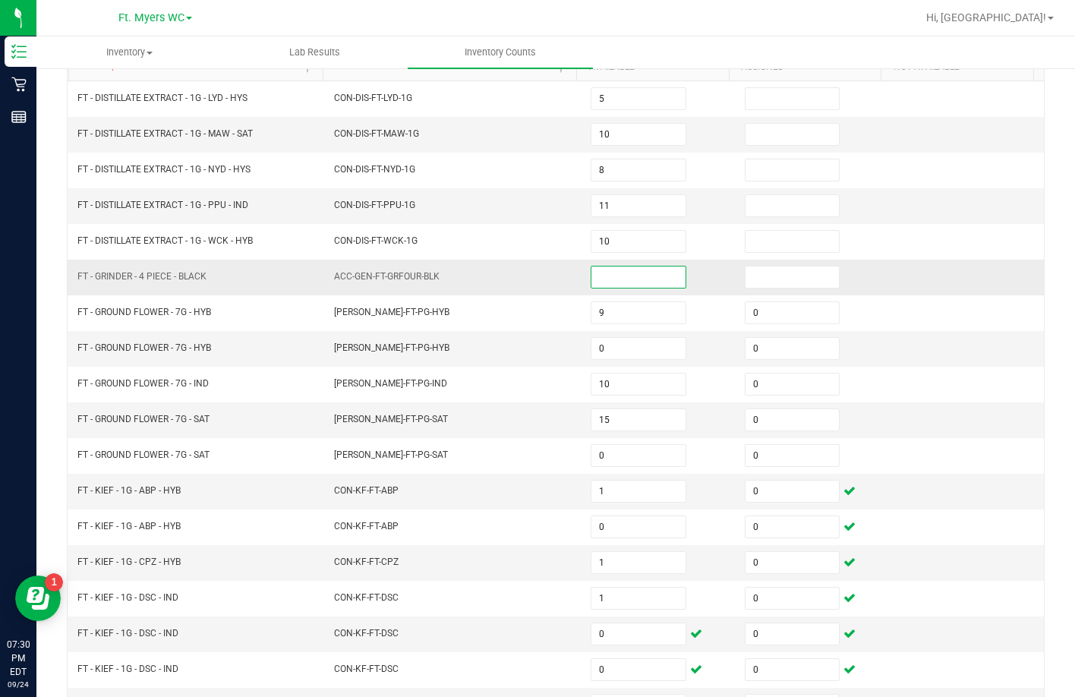
click at [616, 284] on input at bounding box center [637, 276] width 93 height 21
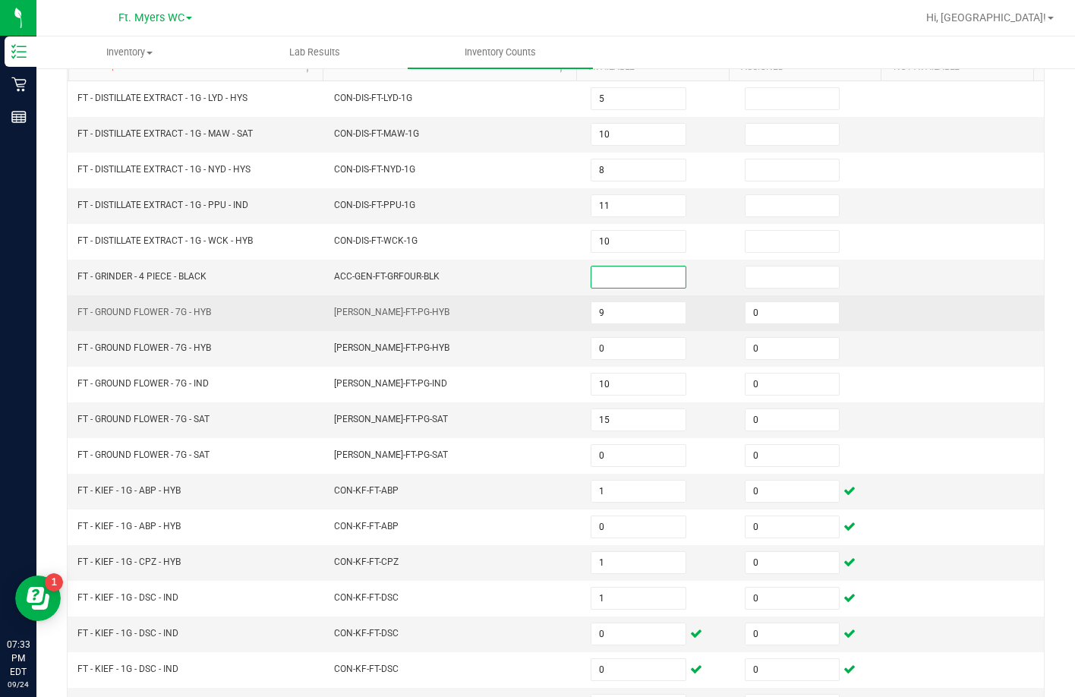
click at [628, 325] on td "9" at bounding box center [658, 313] width 154 height 36
click at [635, 320] on input "9" at bounding box center [637, 312] width 93 height 21
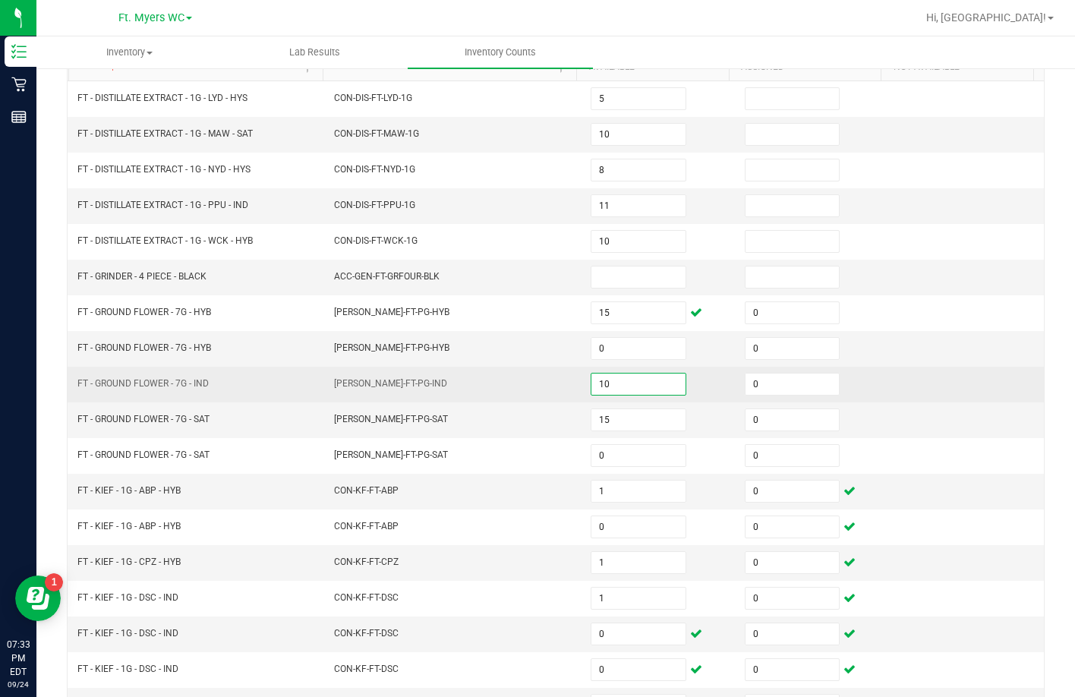
click at [637, 387] on input "10" at bounding box center [637, 383] width 93 height 21
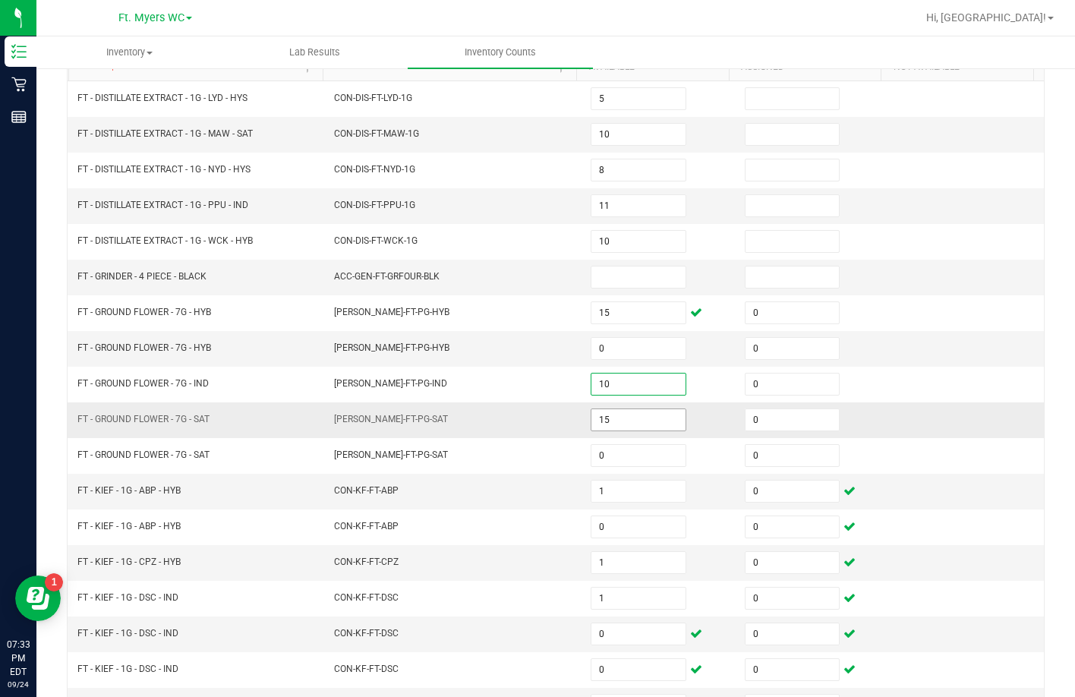
click at [638, 423] on input "15" at bounding box center [637, 419] width 93 height 21
click at [647, 417] on input "19" at bounding box center [637, 419] width 93 height 21
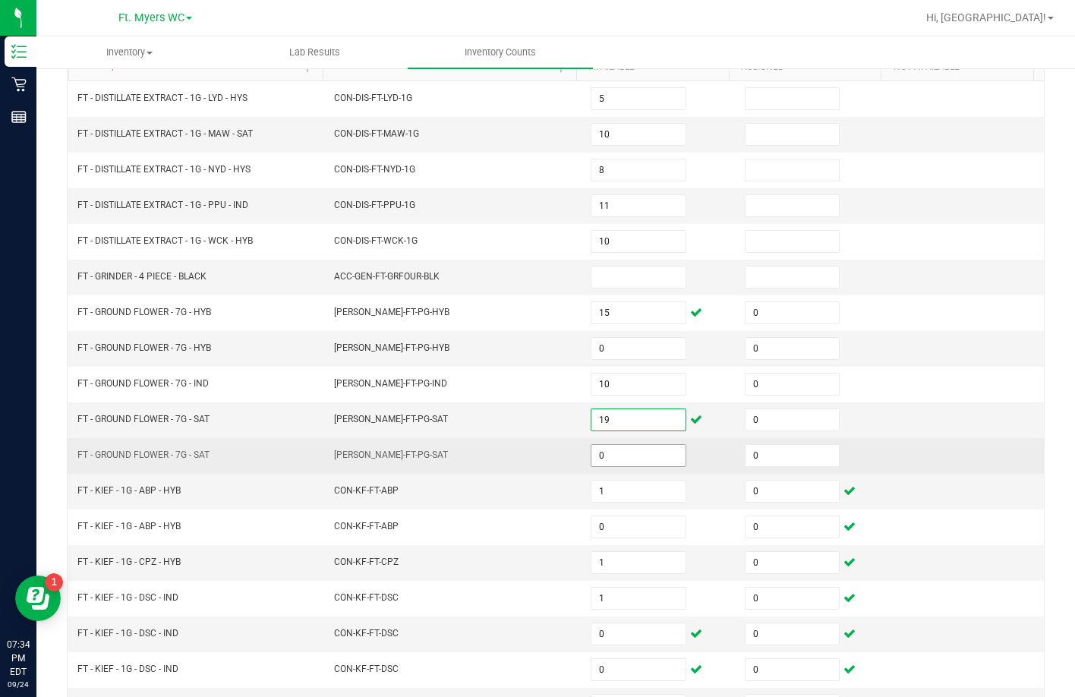
click at [623, 461] on input "0" at bounding box center [637, 455] width 93 height 21
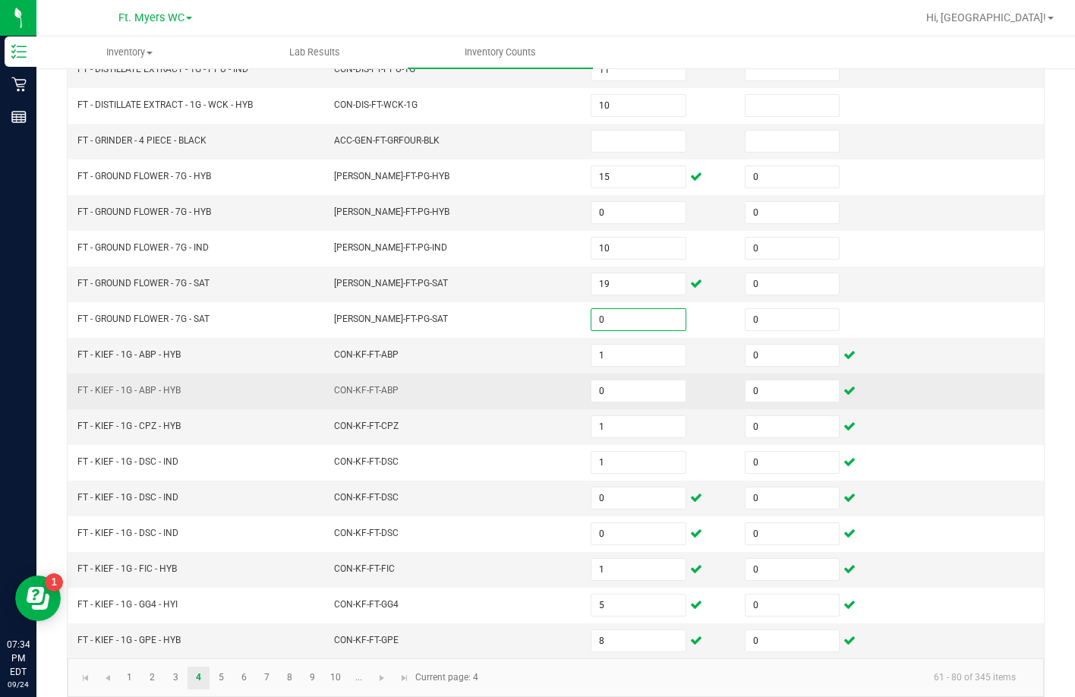
scroll to position [316, 0]
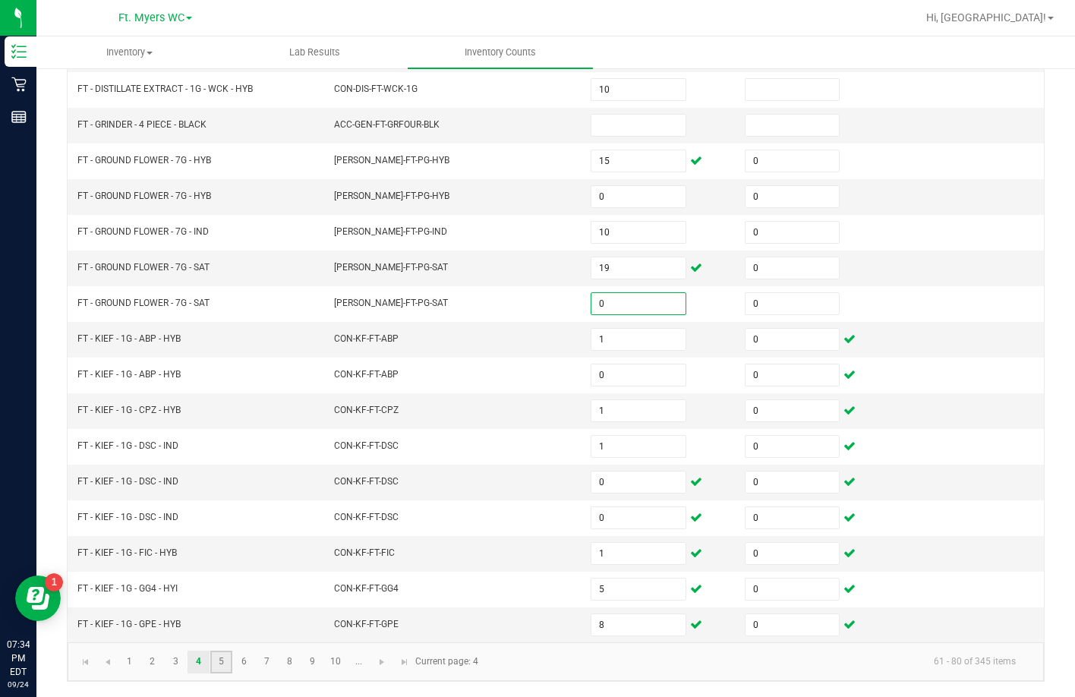
click at [231, 662] on link "5" at bounding box center [221, 661] width 22 height 23
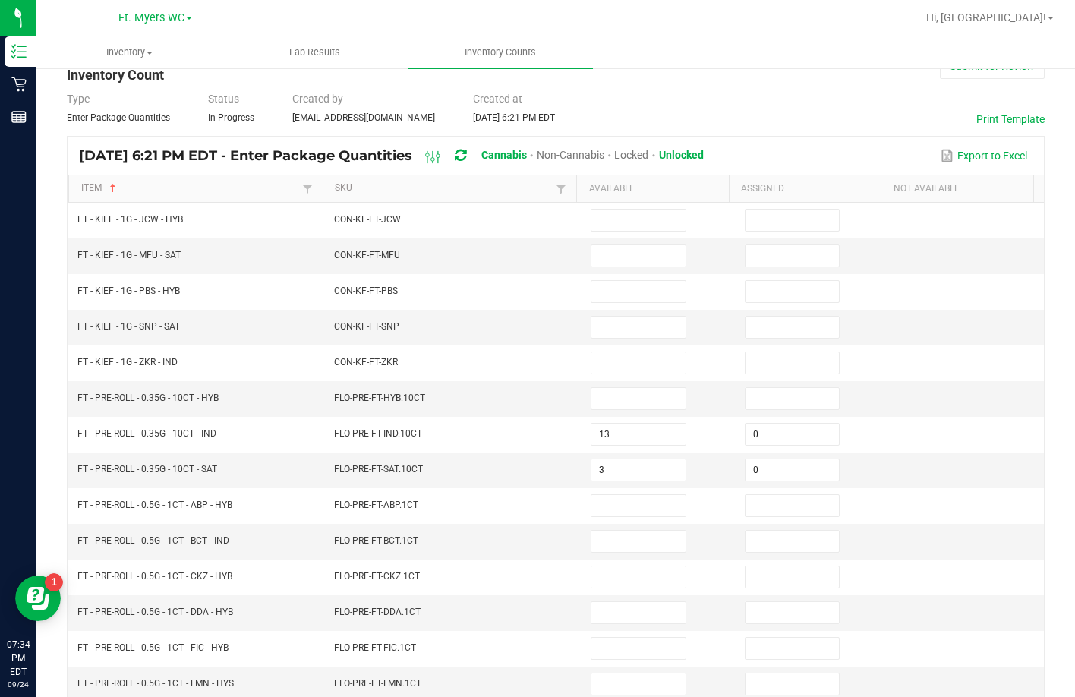
scroll to position [12, 0]
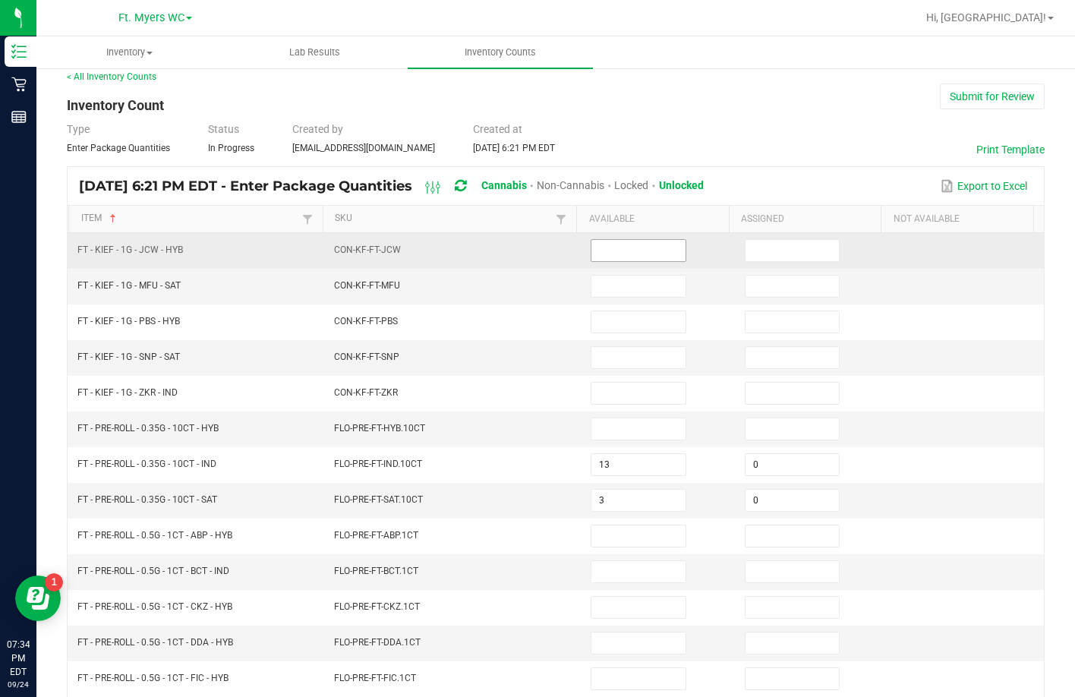
click at [612, 252] on input at bounding box center [637, 250] width 93 height 21
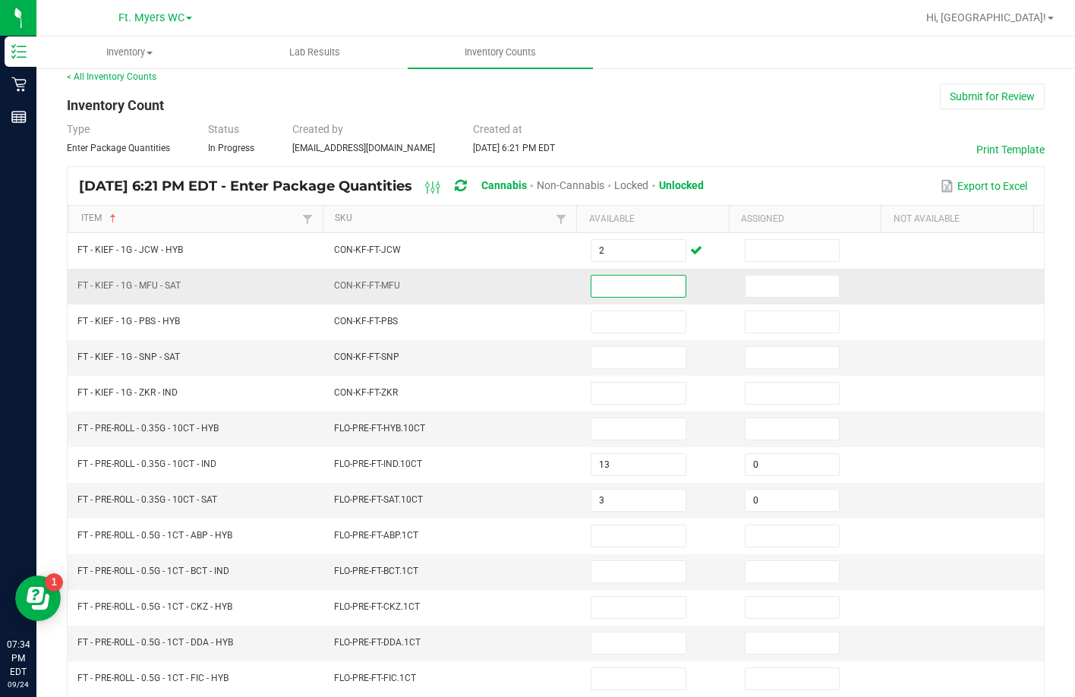
click at [596, 282] on input at bounding box center [637, 285] width 93 height 21
click at [599, 286] on input at bounding box center [637, 285] width 93 height 21
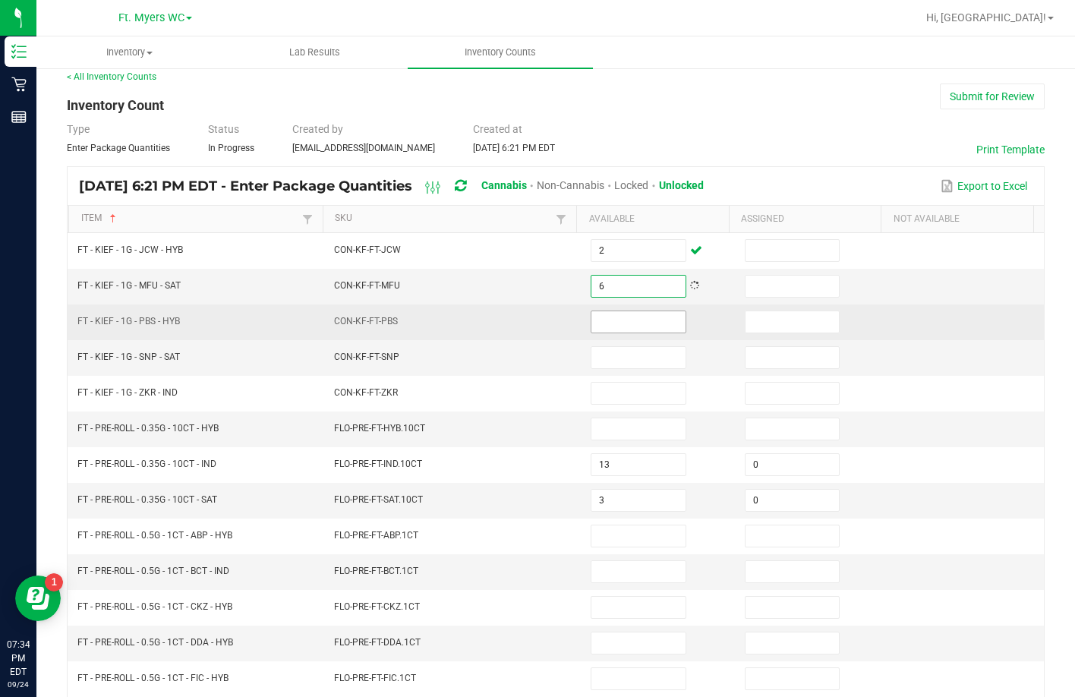
click at [642, 322] on input at bounding box center [637, 321] width 93 height 21
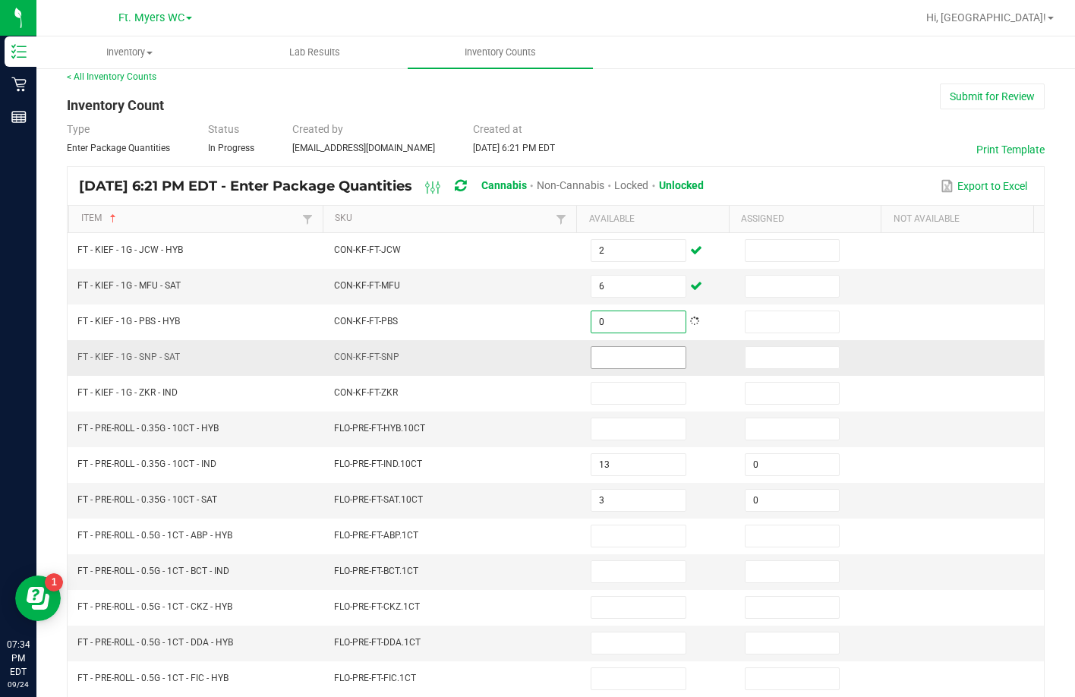
click at [639, 360] on input at bounding box center [637, 357] width 93 height 21
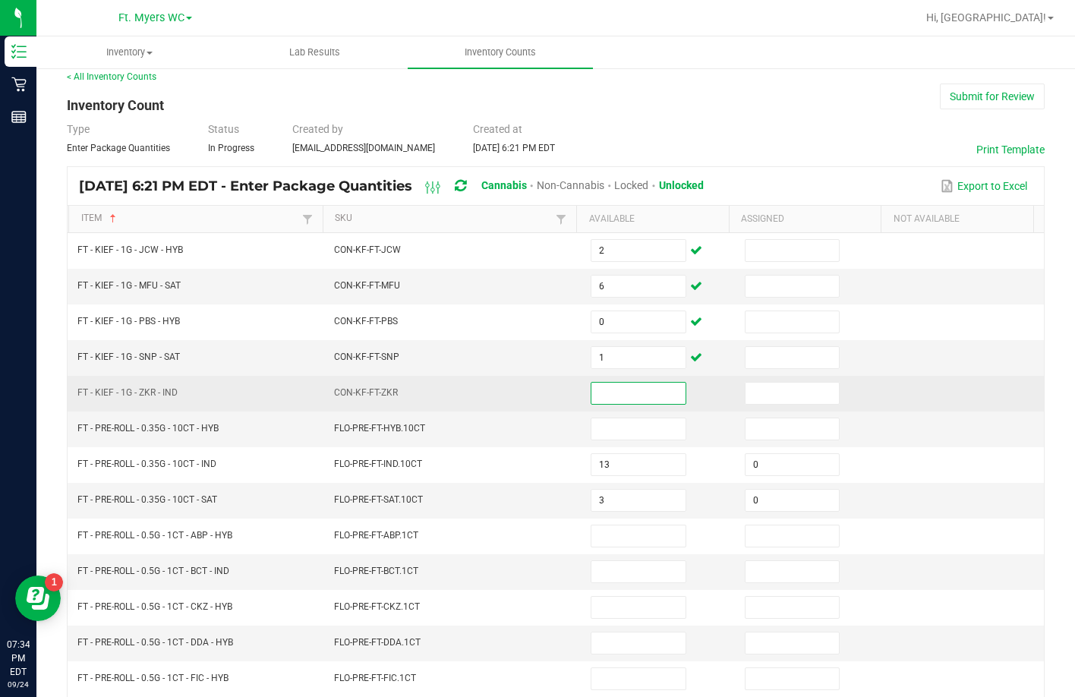
click at [657, 402] on input at bounding box center [637, 392] width 93 height 21
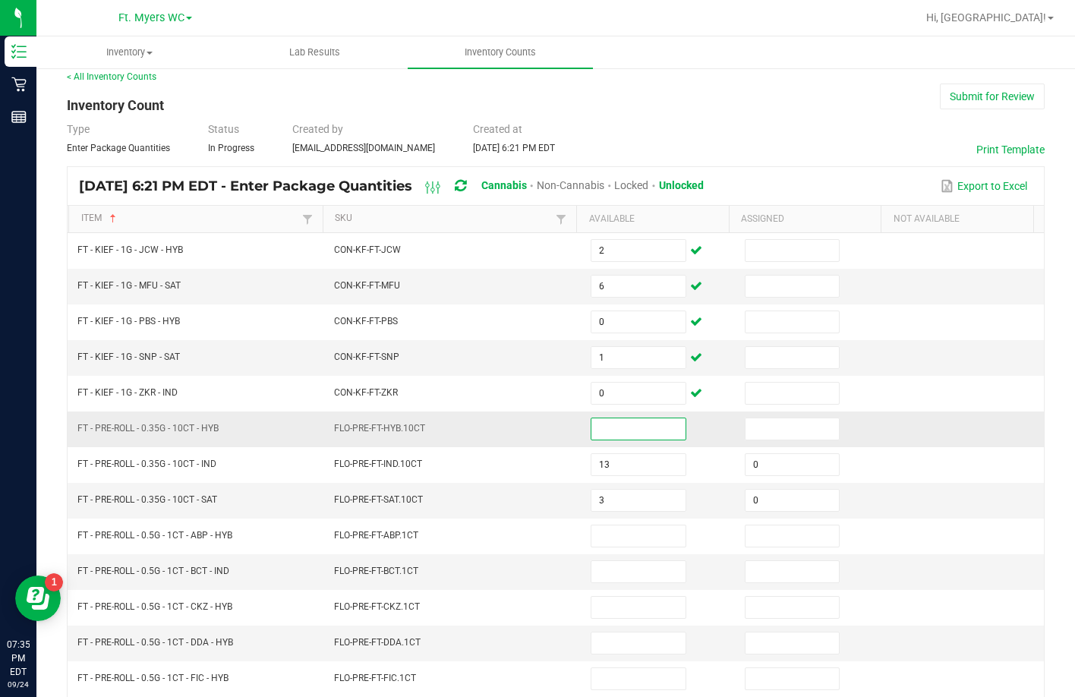
drag, startPoint x: 623, startPoint y: 424, endPoint x: 625, endPoint y: 439, distance: 15.3
click at [624, 436] on input at bounding box center [637, 428] width 93 height 21
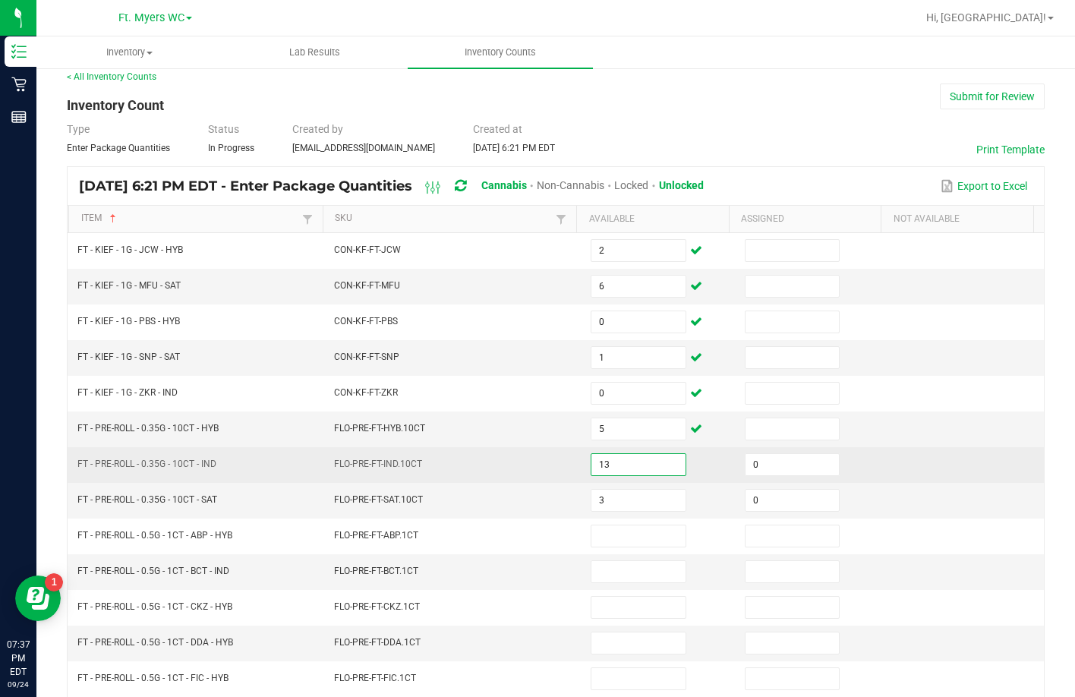
click at [618, 464] on input "13" at bounding box center [637, 464] width 93 height 21
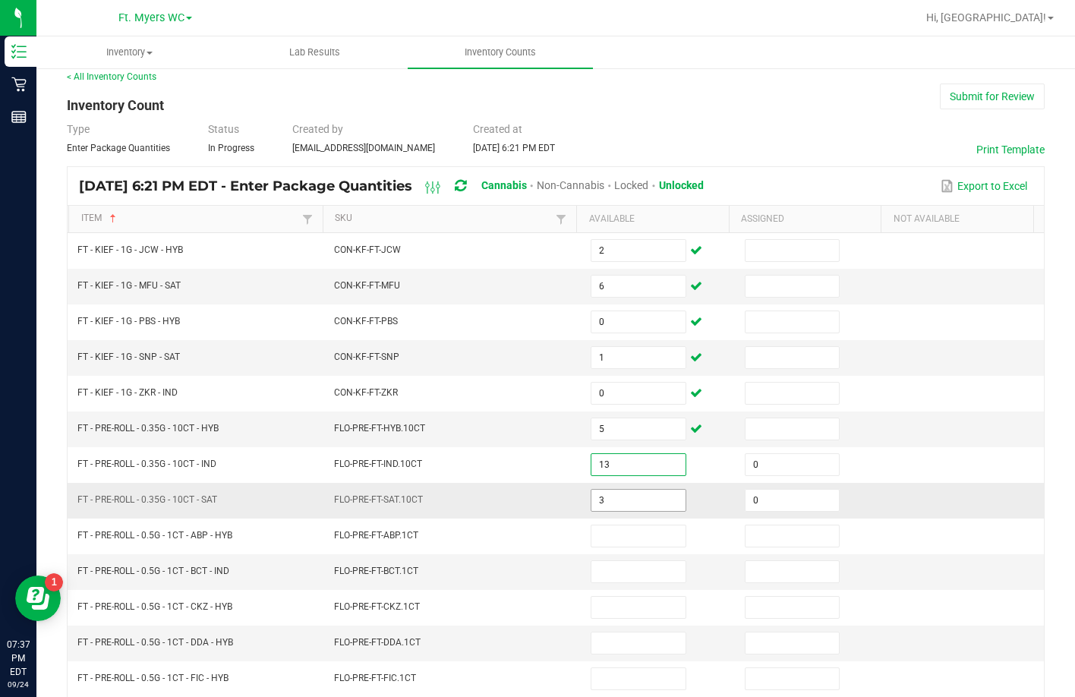
click at [646, 495] on input "3" at bounding box center [637, 499] width 93 height 21
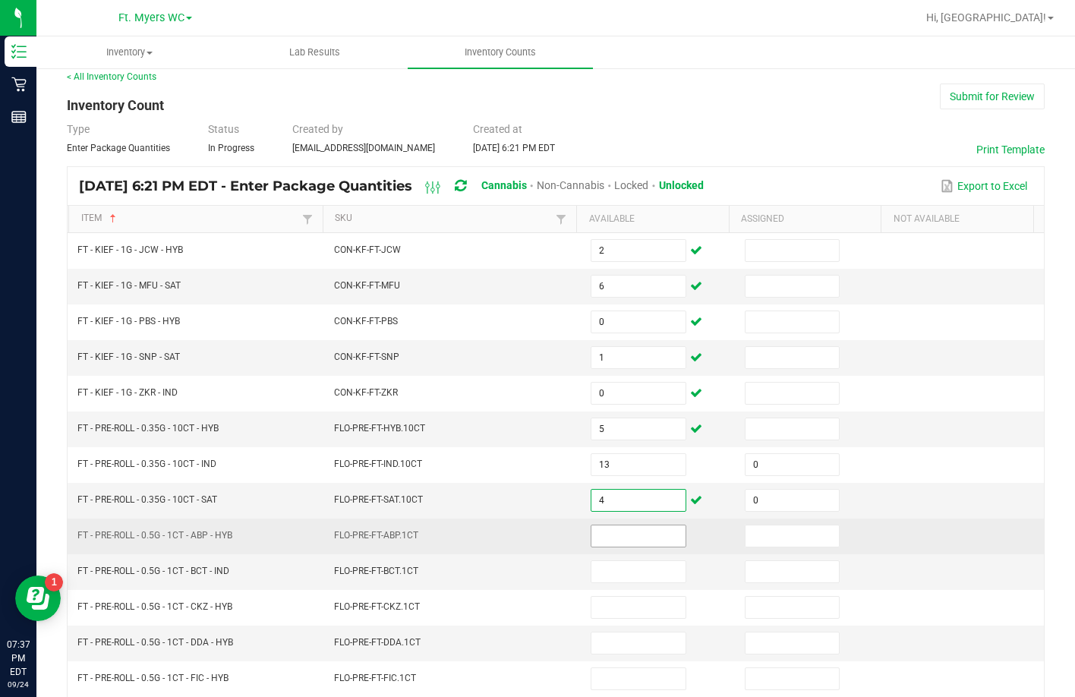
click at [637, 530] on input at bounding box center [637, 535] width 93 height 21
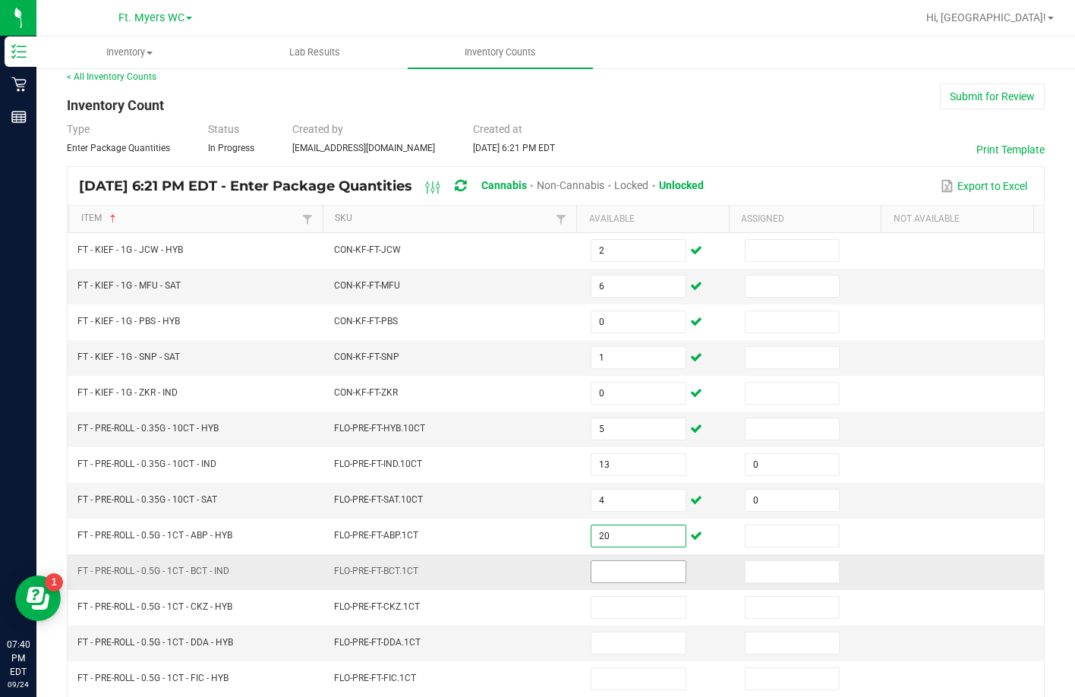
click at [639, 571] on input at bounding box center [637, 571] width 93 height 21
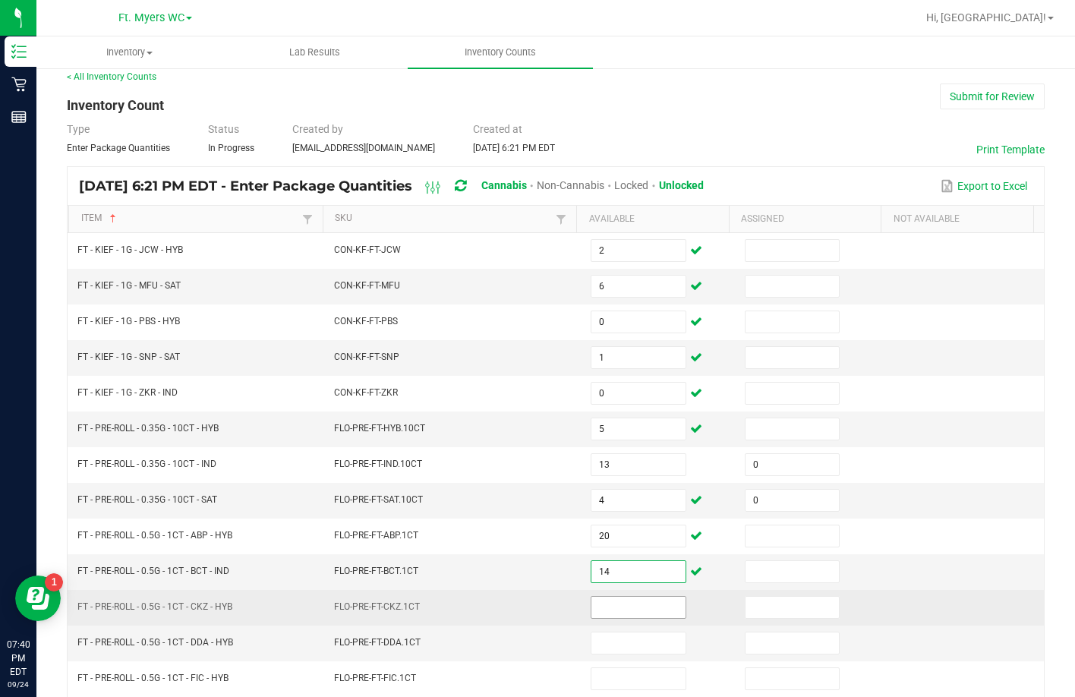
click at [608, 608] on input at bounding box center [637, 606] width 93 height 21
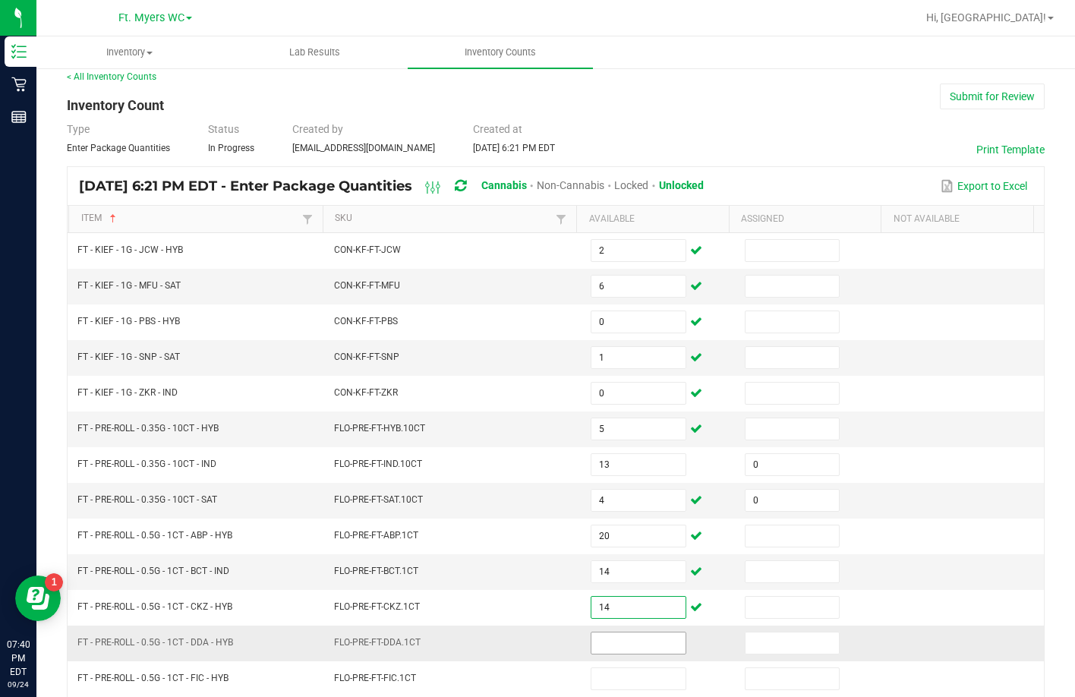
click at [638, 637] on input at bounding box center [637, 642] width 93 height 21
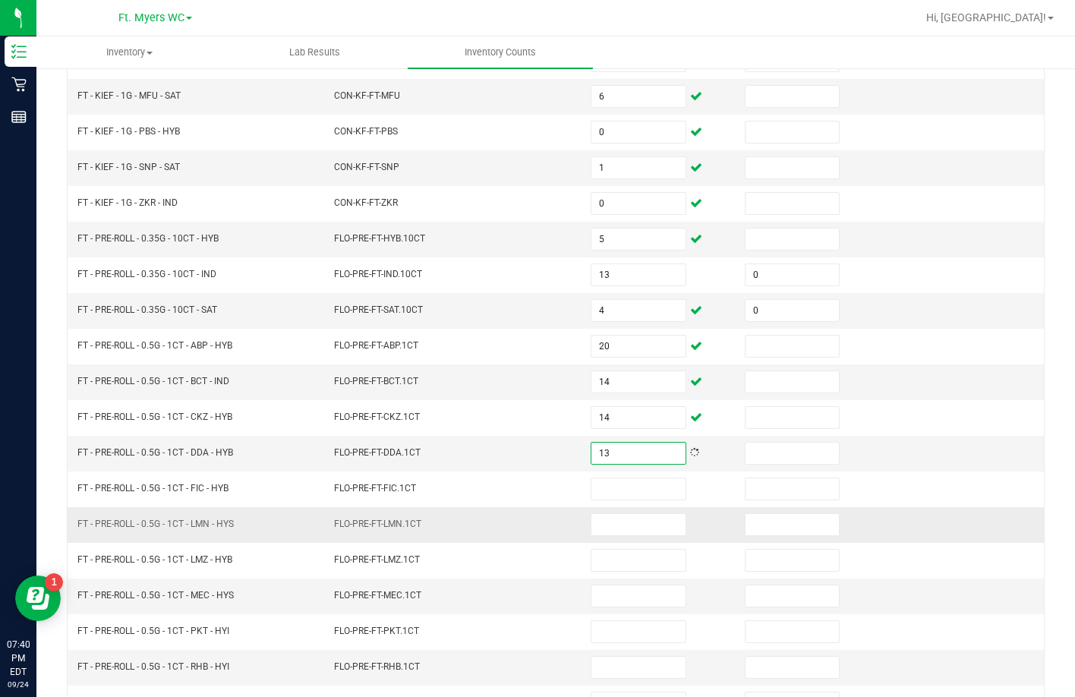
scroll to position [240, 0]
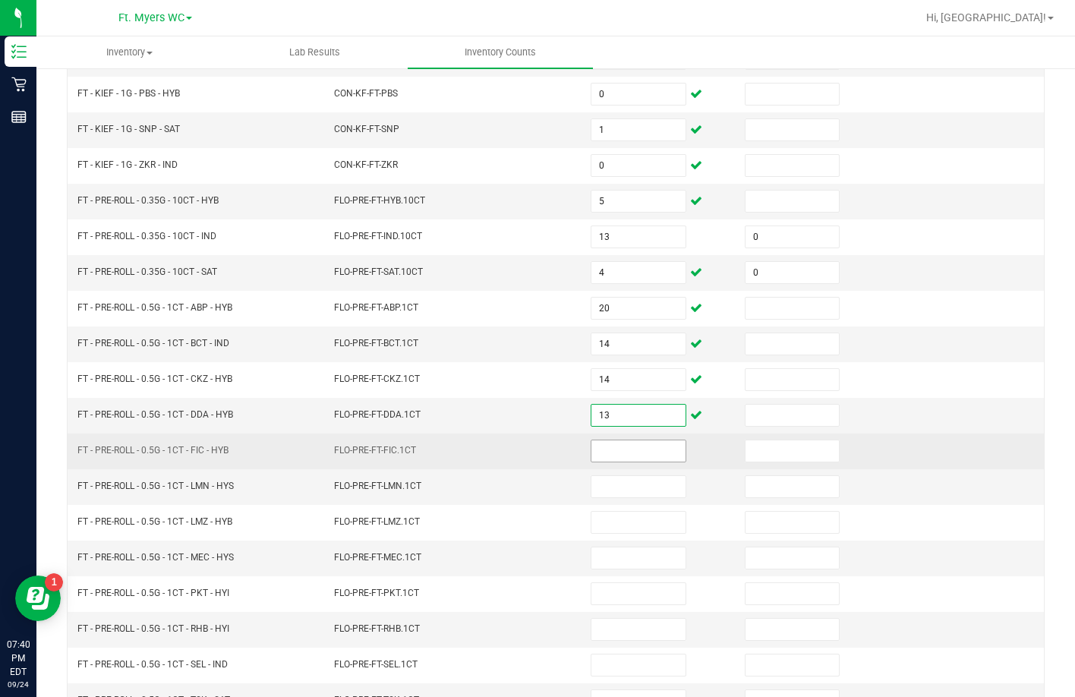
click at [667, 455] on input at bounding box center [637, 450] width 93 height 21
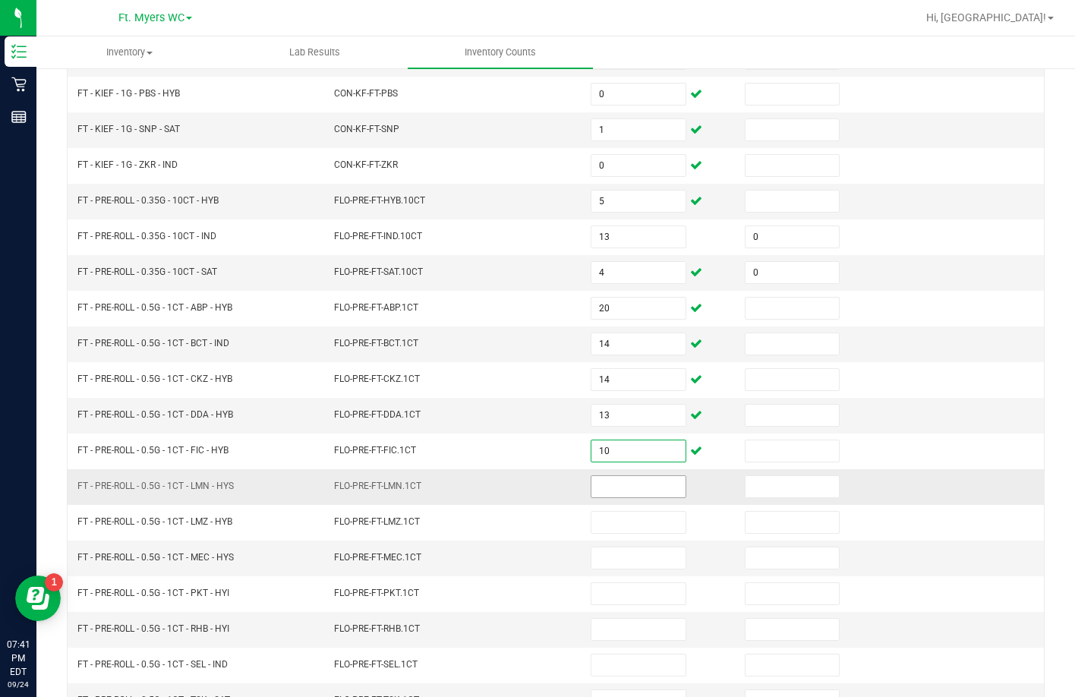
click at [655, 492] on input at bounding box center [637, 486] width 93 height 21
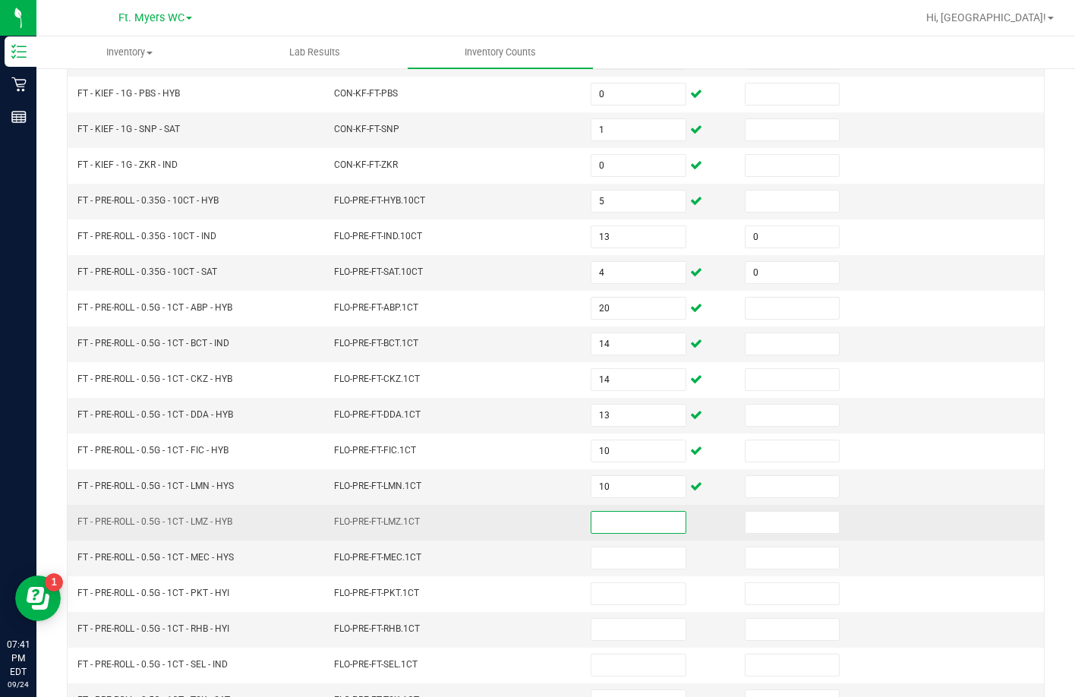
click at [643, 516] on input at bounding box center [637, 521] width 93 height 21
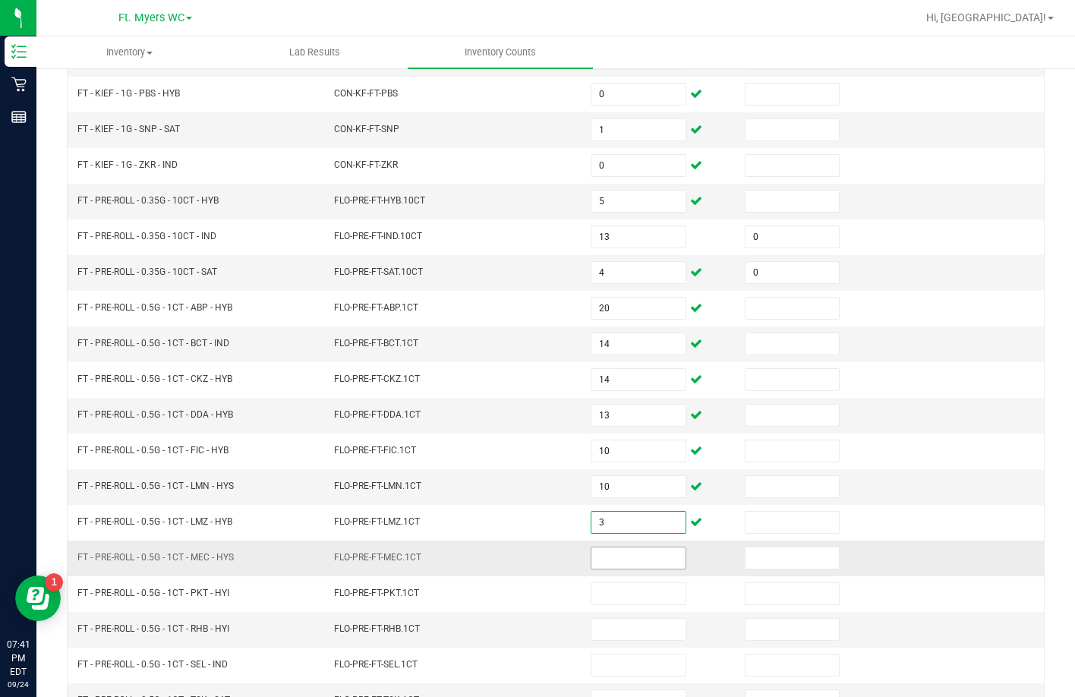
click at [620, 553] on input at bounding box center [637, 557] width 93 height 21
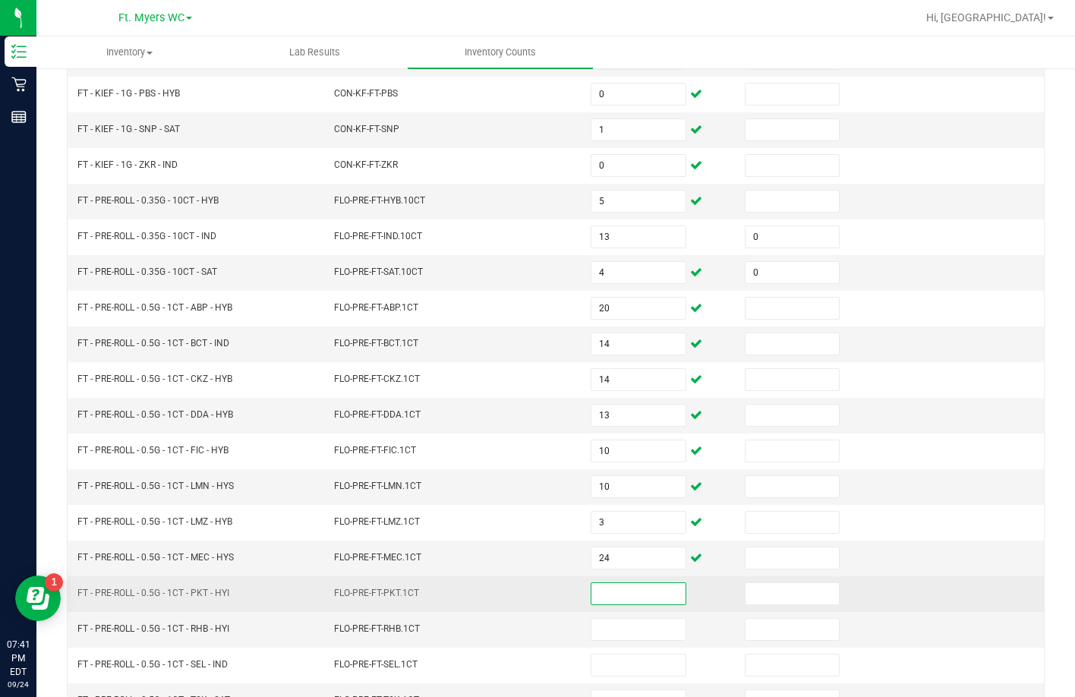
click at [616, 597] on input at bounding box center [637, 593] width 93 height 21
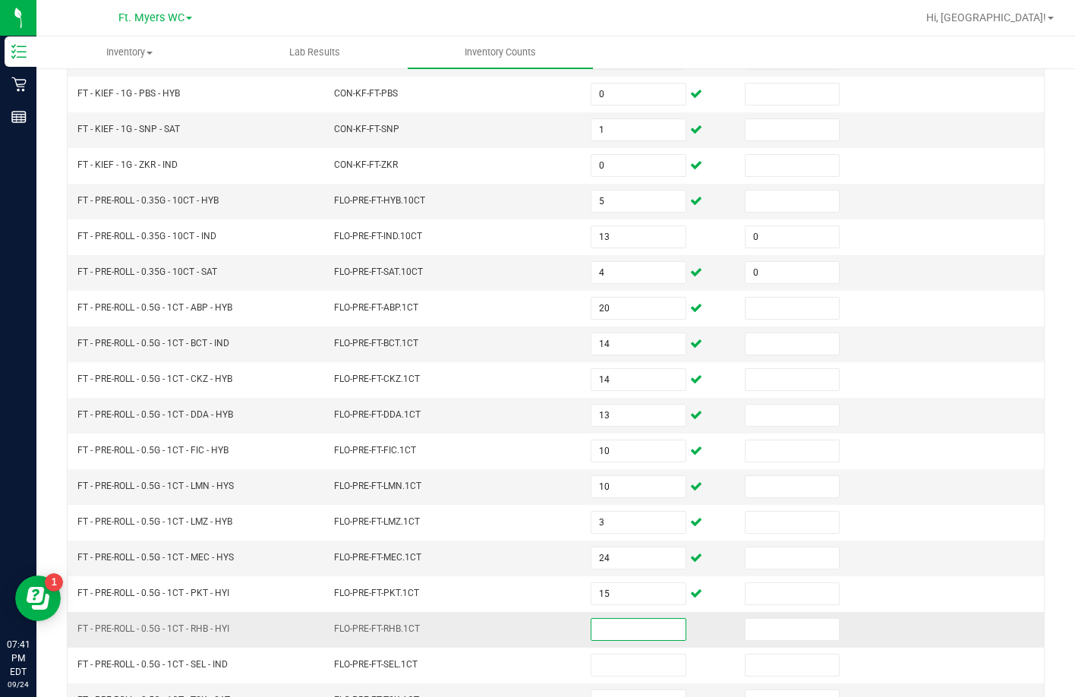
click at [632, 619] on input at bounding box center [637, 628] width 93 height 21
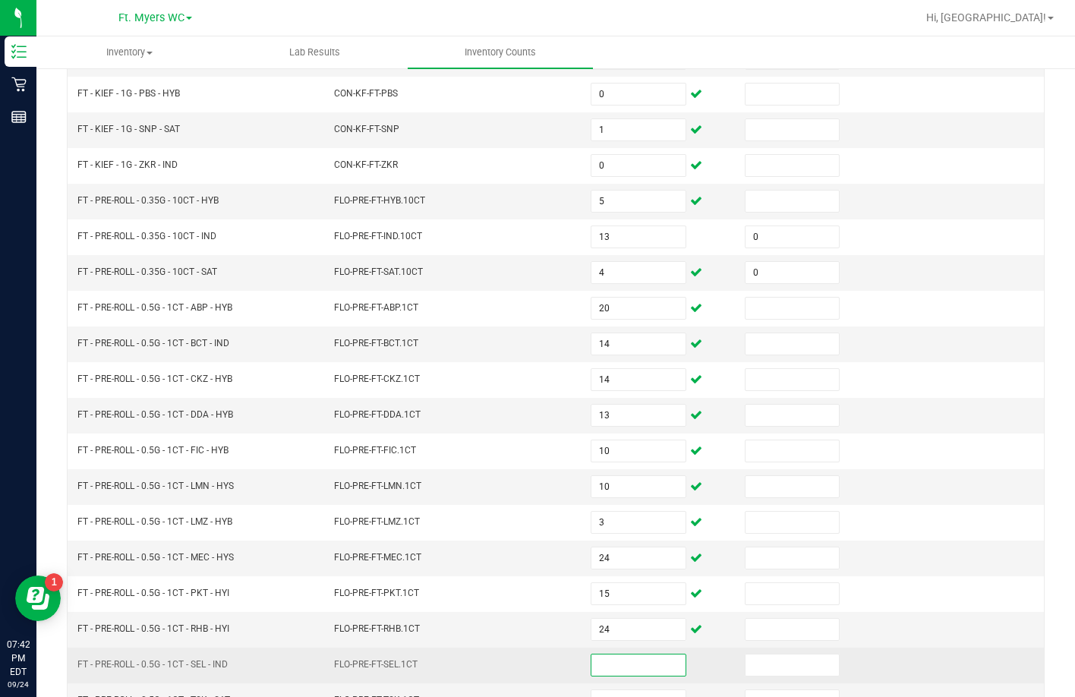
click at [625, 662] on input at bounding box center [637, 664] width 93 height 21
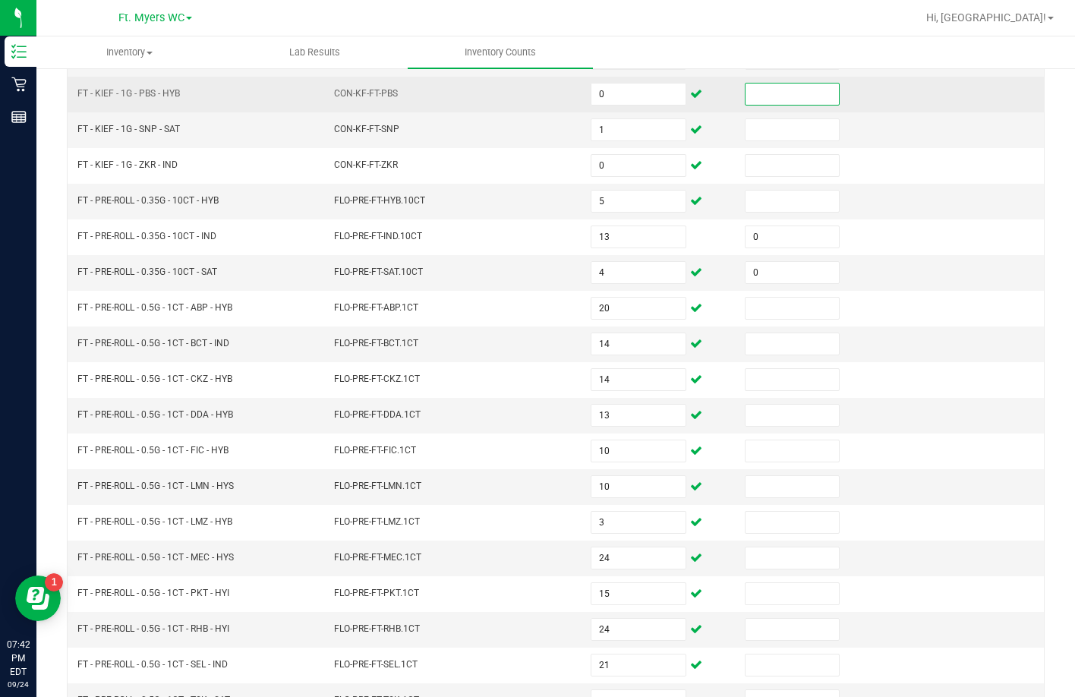
click at [783, 96] on input at bounding box center [791, 93] width 93 height 21
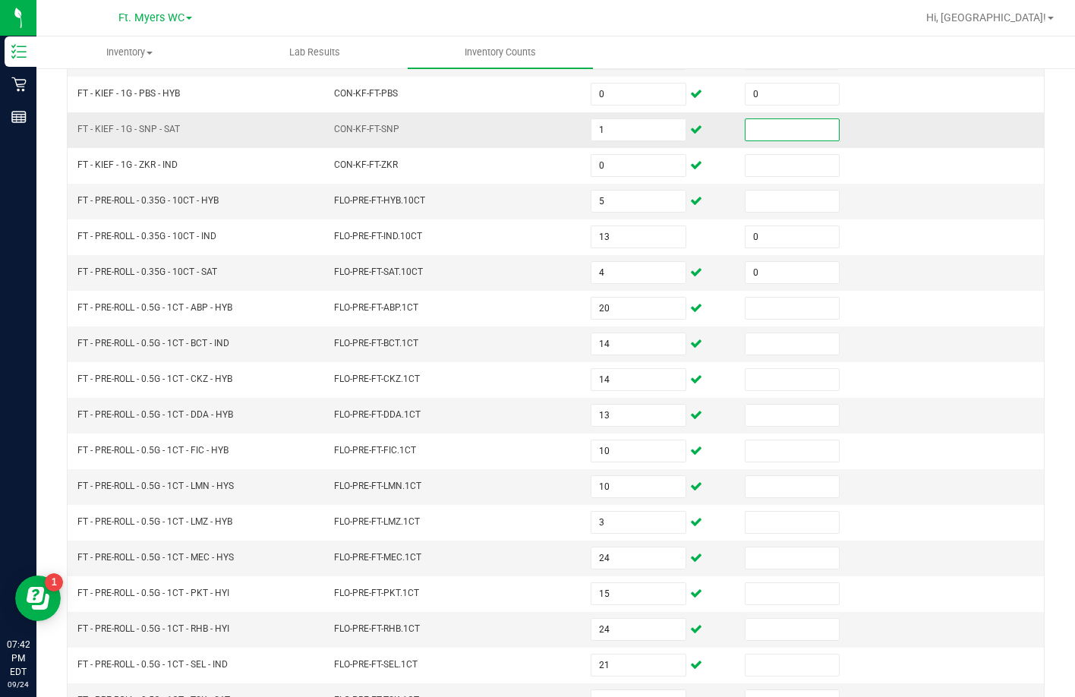
click at [761, 134] on input at bounding box center [791, 129] width 93 height 21
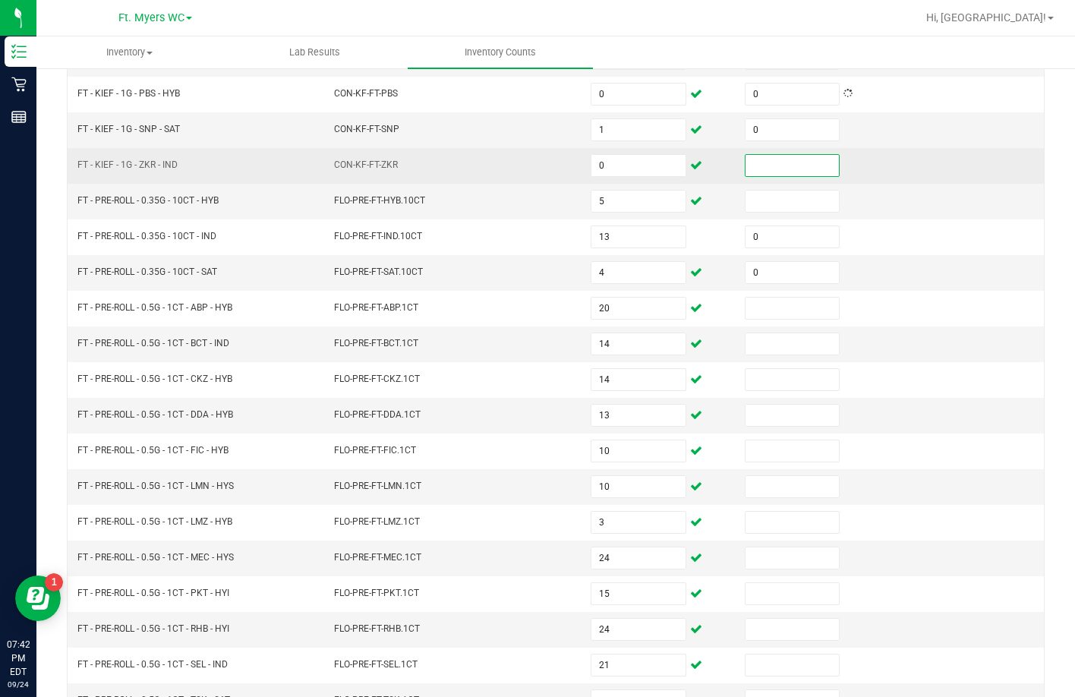
click at [759, 164] on input at bounding box center [791, 165] width 93 height 21
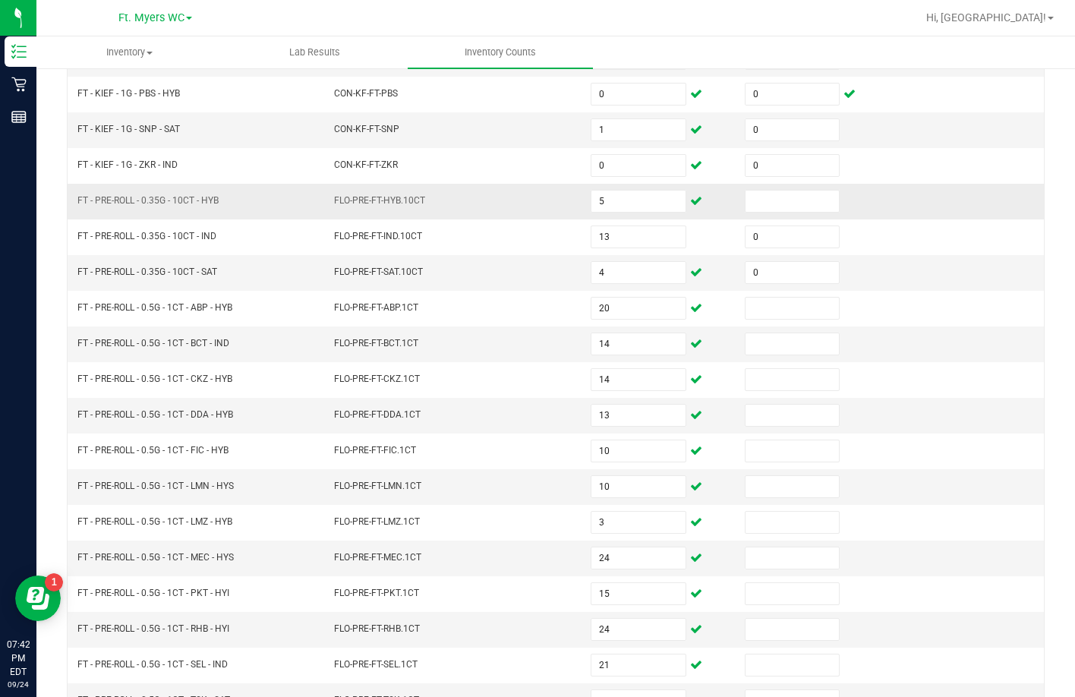
click at [752, 213] on td at bounding box center [812, 202] width 154 height 36
click at [754, 209] on input at bounding box center [791, 200] width 93 height 21
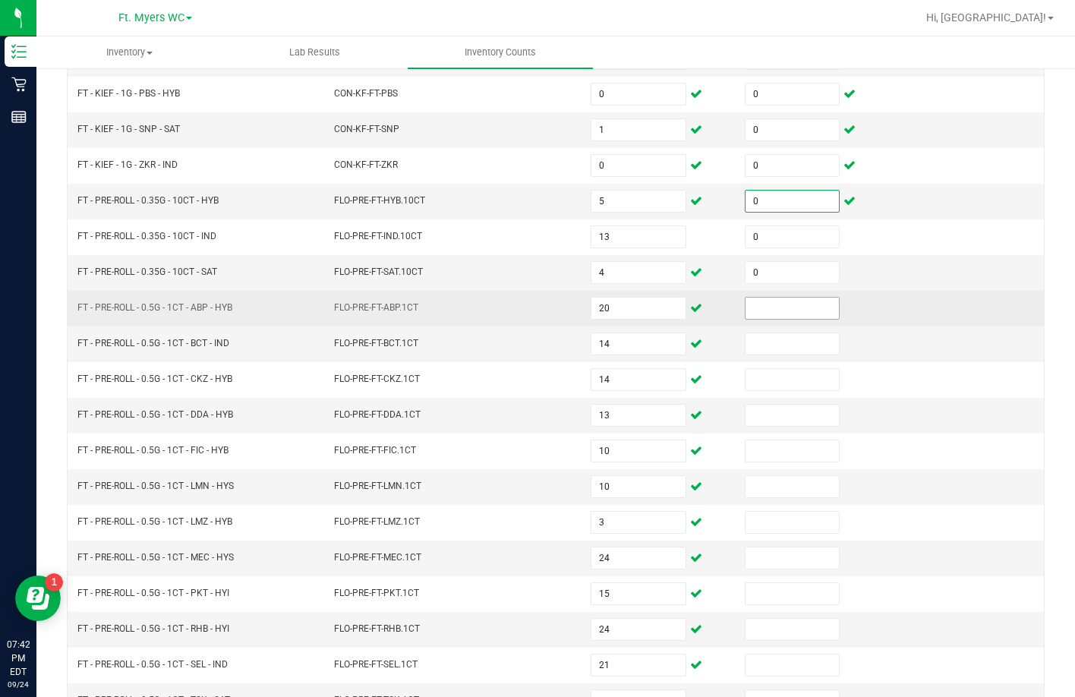
click at [774, 305] on input at bounding box center [791, 307] width 93 height 21
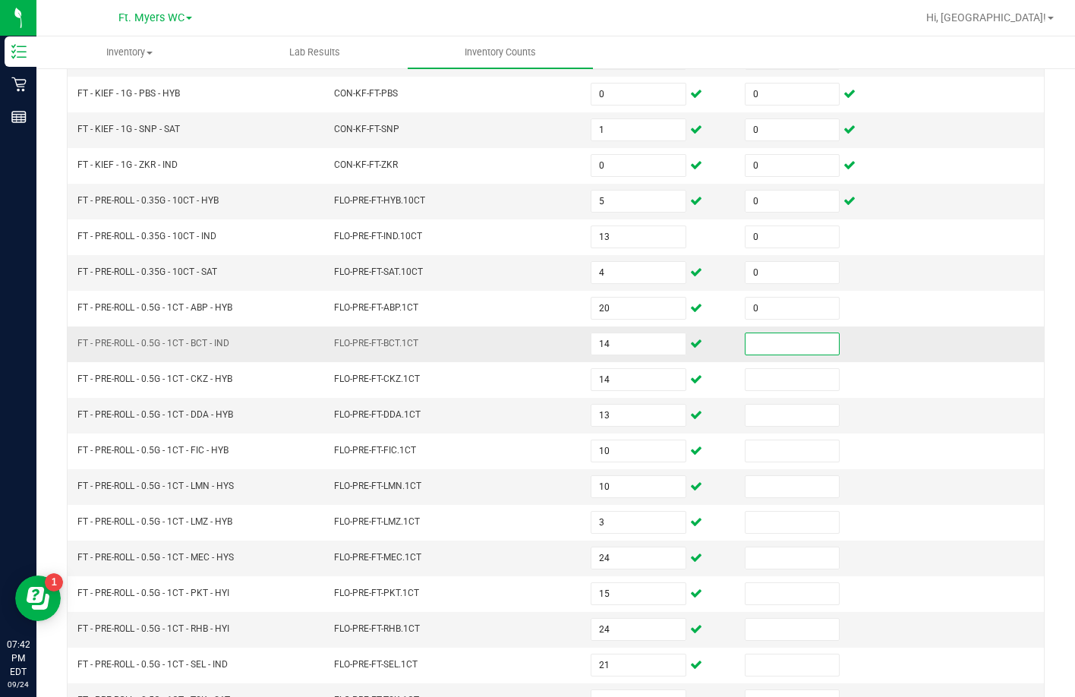
click at [766, 343] on input at bounding box center [791, 343] width 93 height 21
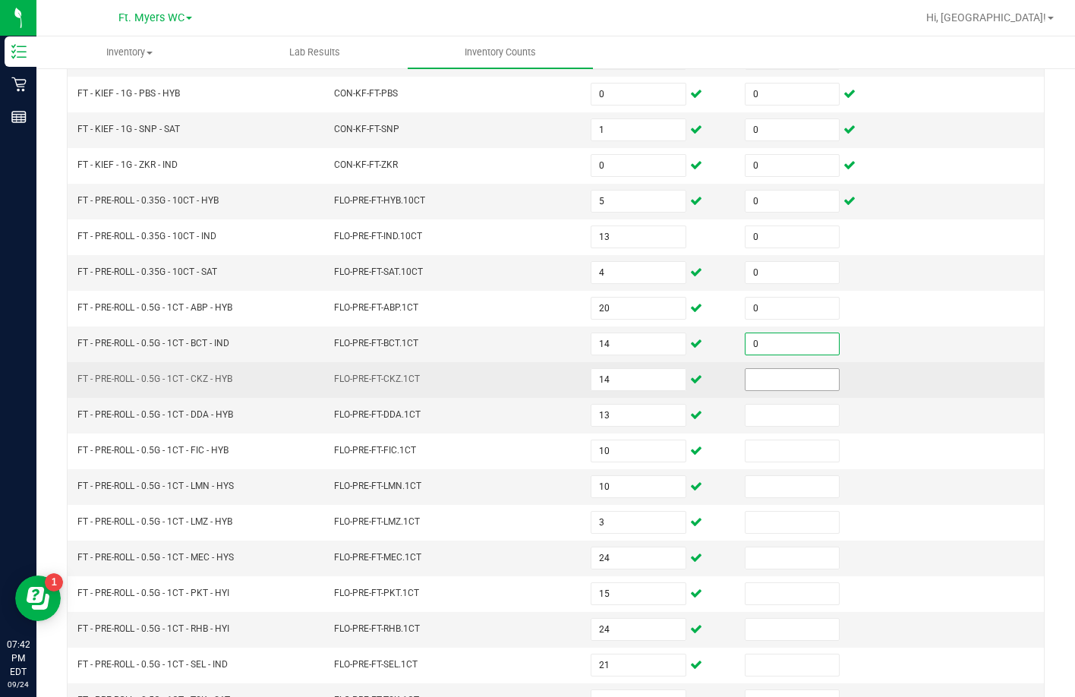
click at [766, 386] on input at bounding box center [791, 379] width 93 height 21
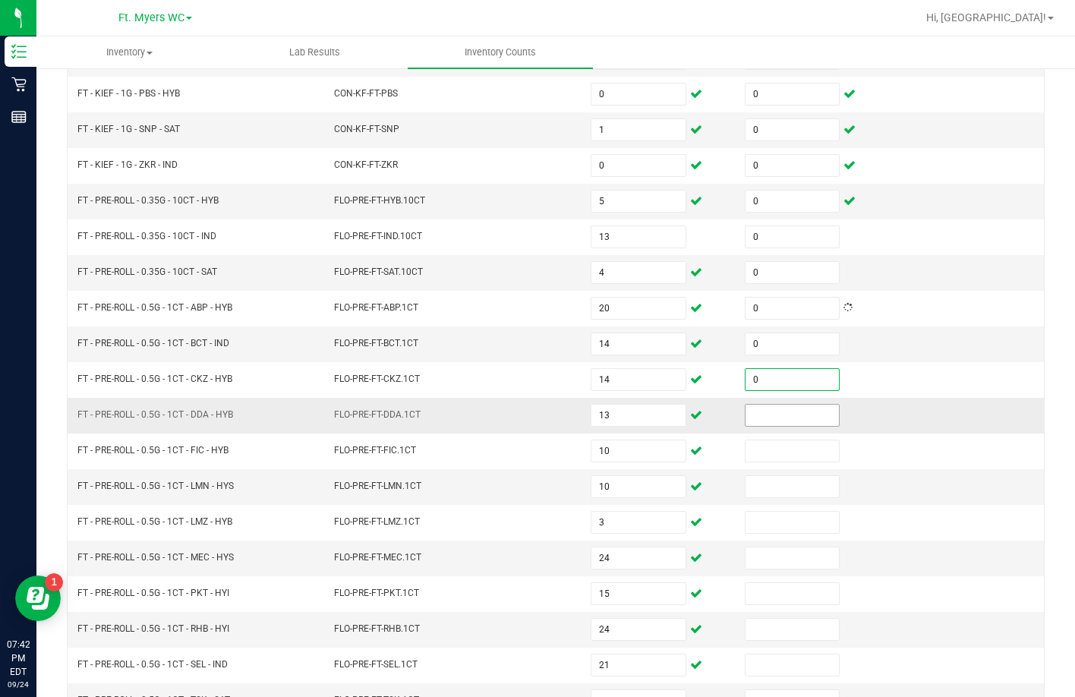
click at [756, 414] on input at bounding box center [791, 414] width 93 height 21
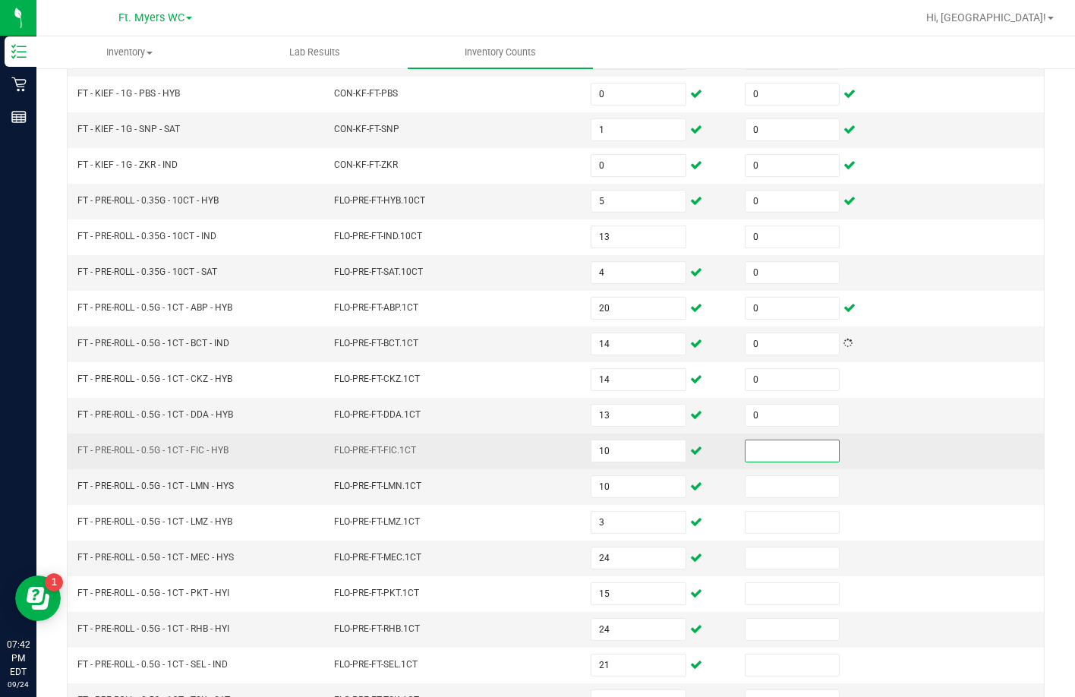
click at [757, 443] on input at bounding box center [791, 450] width 93 height 21
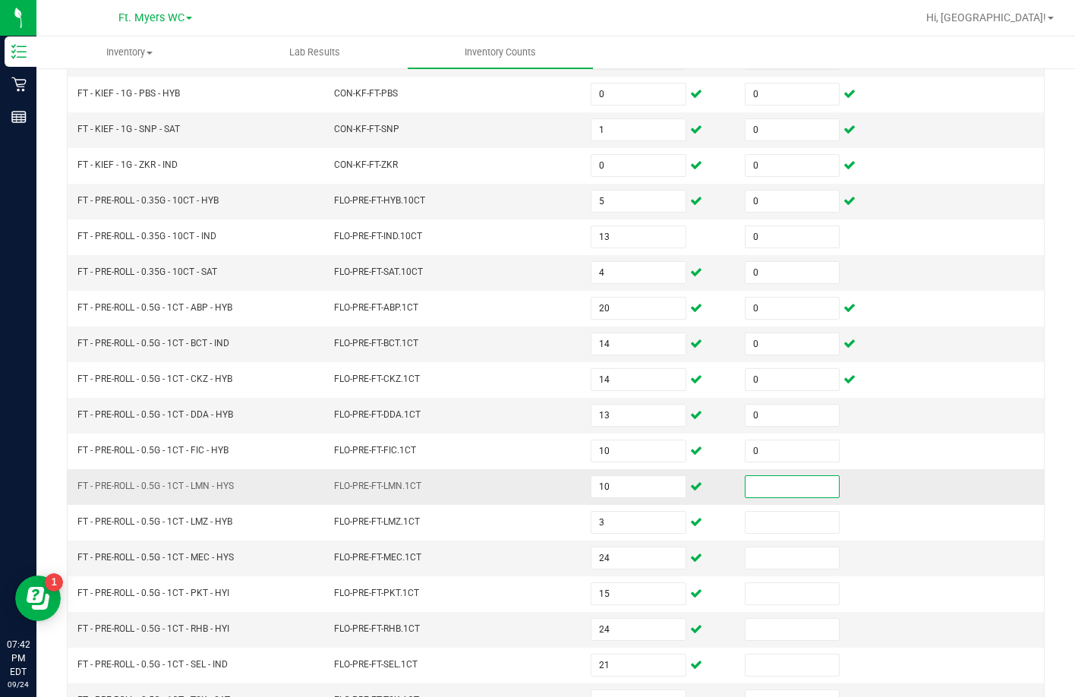
click at [754, 486] on input at bounding box center [791, 486] width 93 height 21
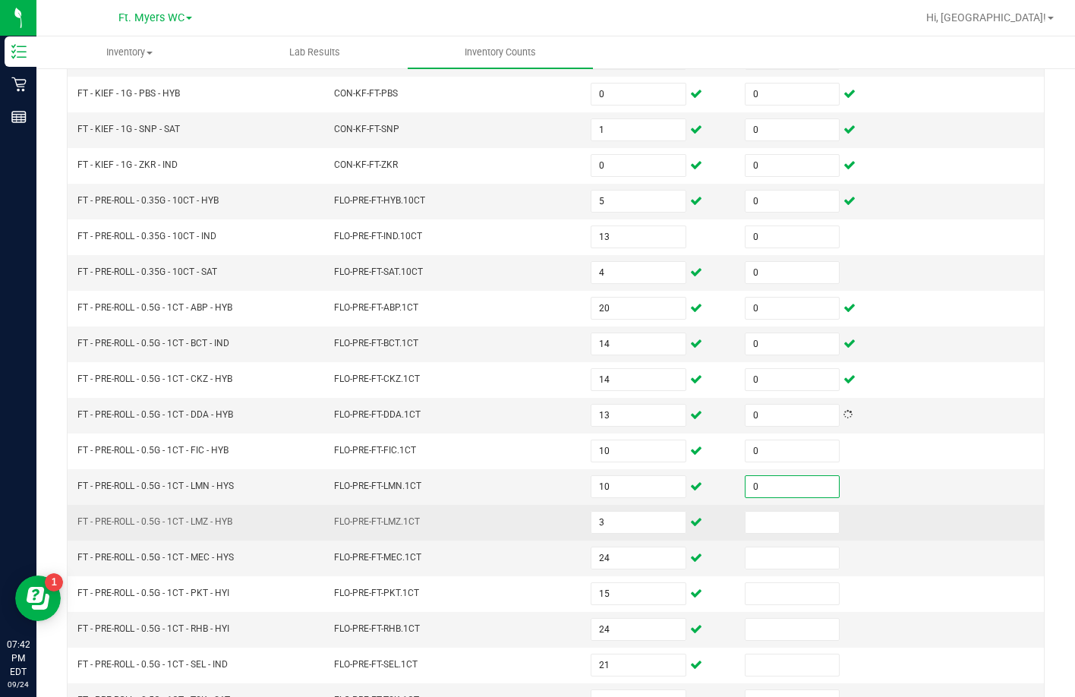
click at [756, 534] on td at bounding box center [812, 523] width 154 height 36
click at [776, 508] on td at bounding box center [812, 523] width 154 height 36
click at [778, 518] on input at bounding box center [791, 521] width 93 height 21
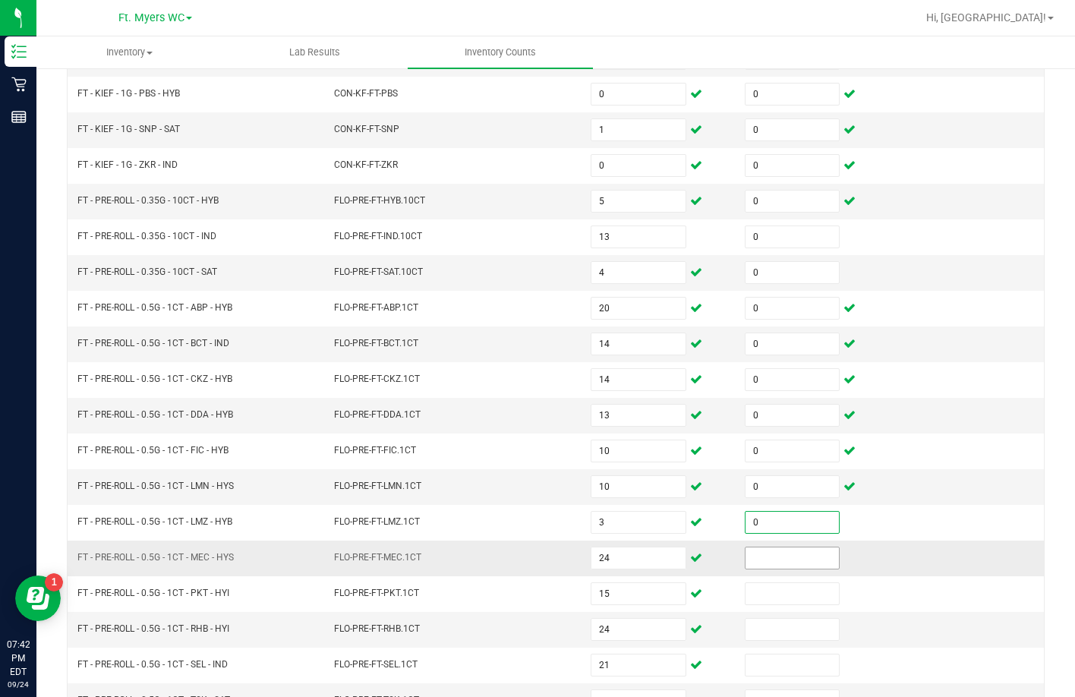
click at [778, 554] on input at bounding box center [791, 557] width 93 height 21
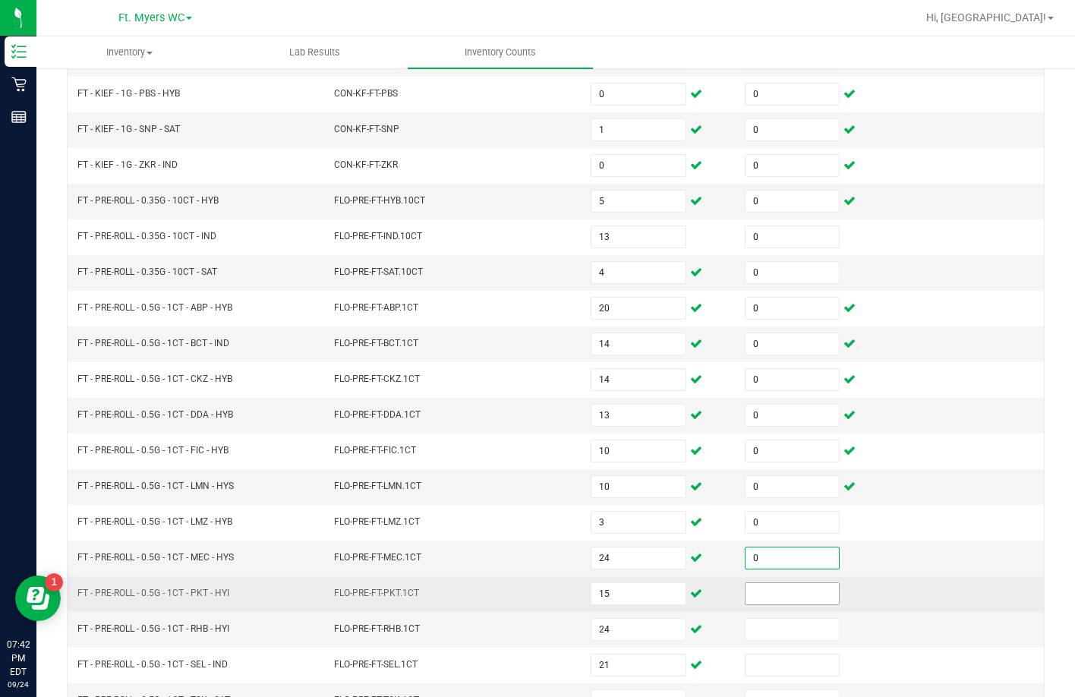
click at [783, 590] on input at bounding box center [791, 593] width 93 height 21
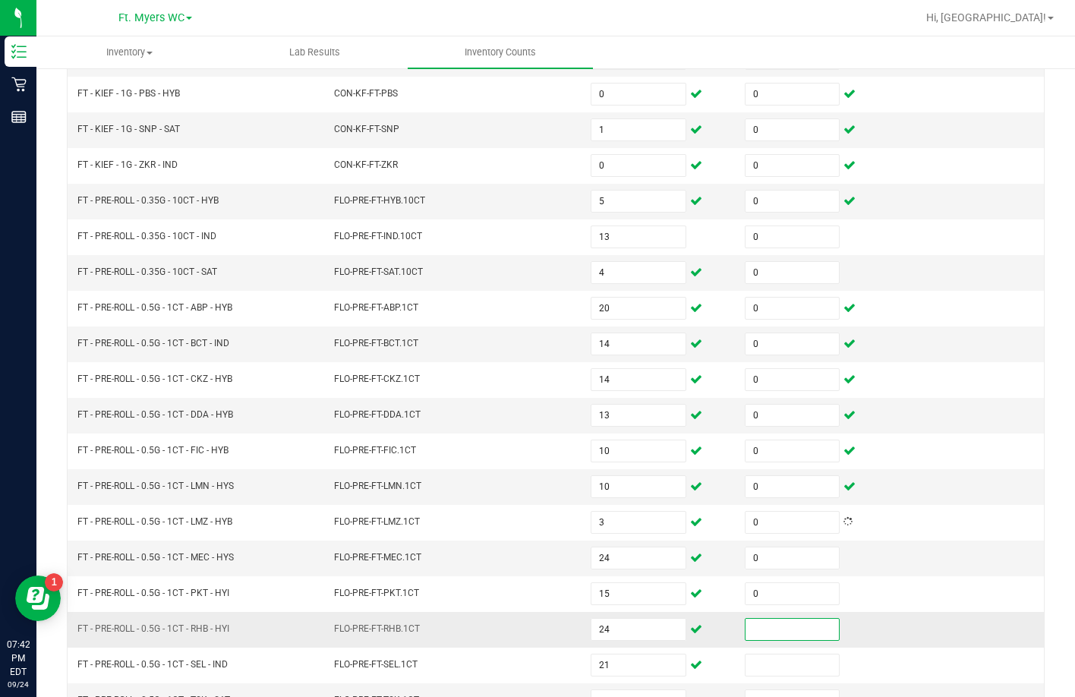
click at [777, 631] on input at bounding box center [791, 628] width 93 height 21
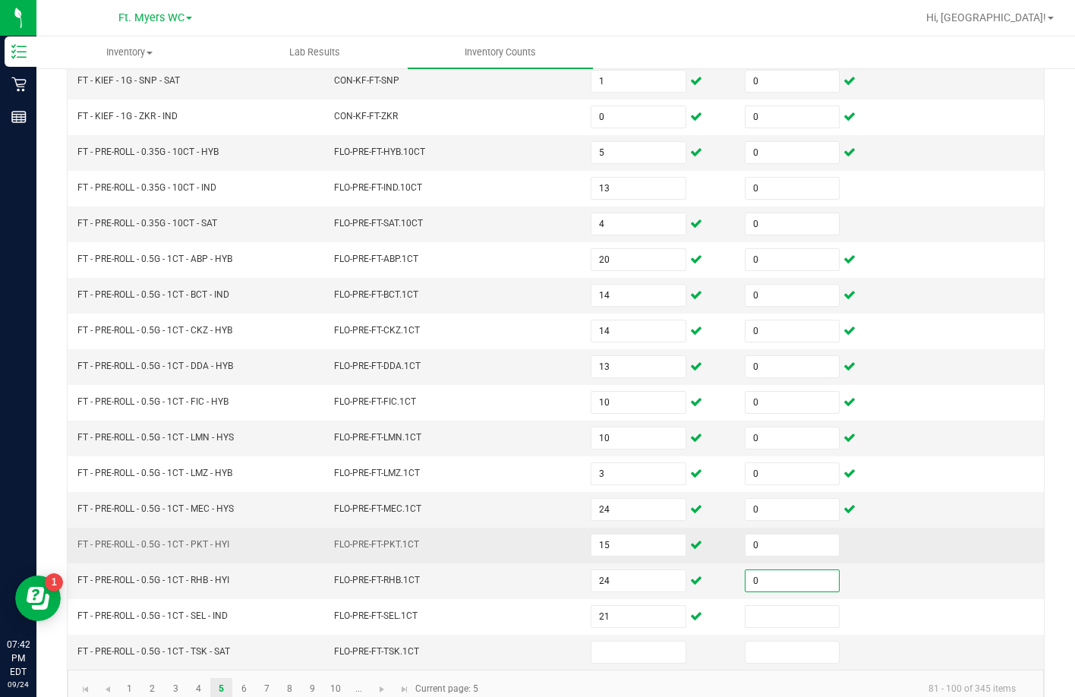
scroll to position [316, 0]
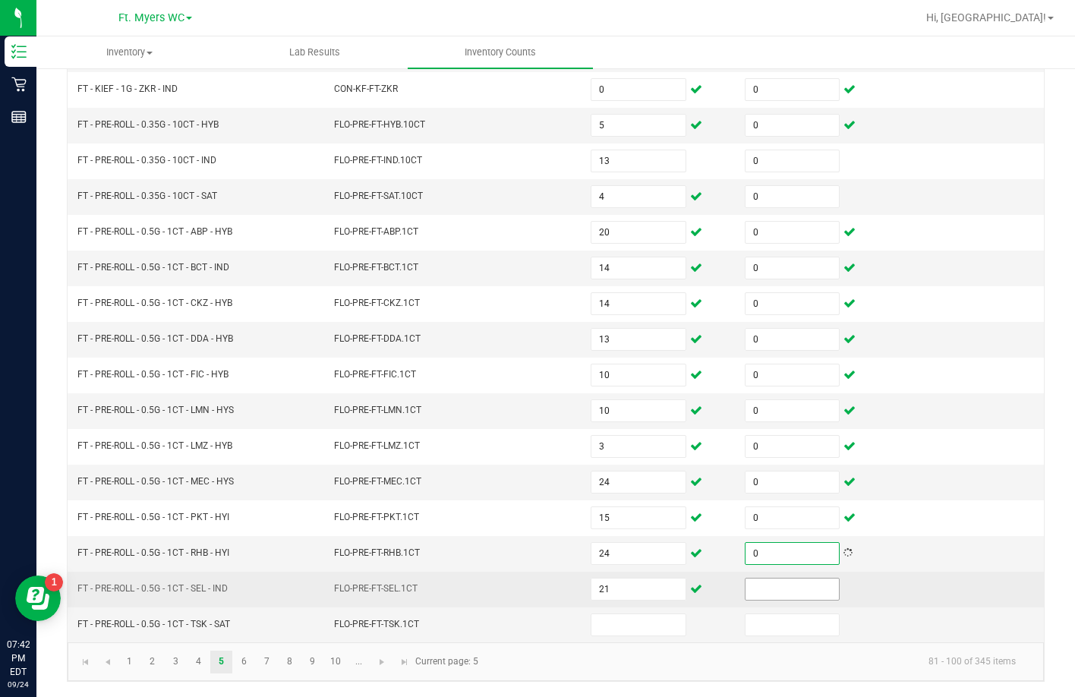
click at [767, 588] on input at bounding box center [791, 588] width 93 height 21
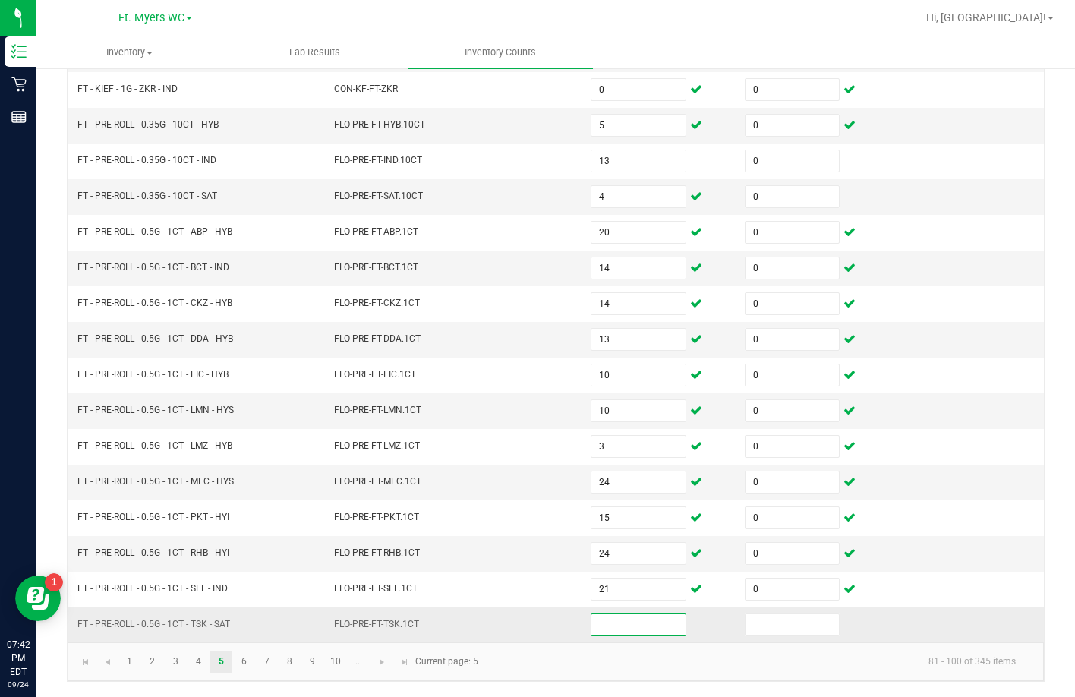
click at [639, 622] on input at bounding box center [637, 624] width 93 height 21
click at [777, 611] on td at bounding box center [812, 624] width 154 height 35
click at [781, 640] on td at bounding box center [812, 624] width 154 height 35
click at [783, 636] on td at bounding box center [812, 624] width 154 height 35
click at [783, 627] on input at bounding box center [791, 624] width 93 height 21
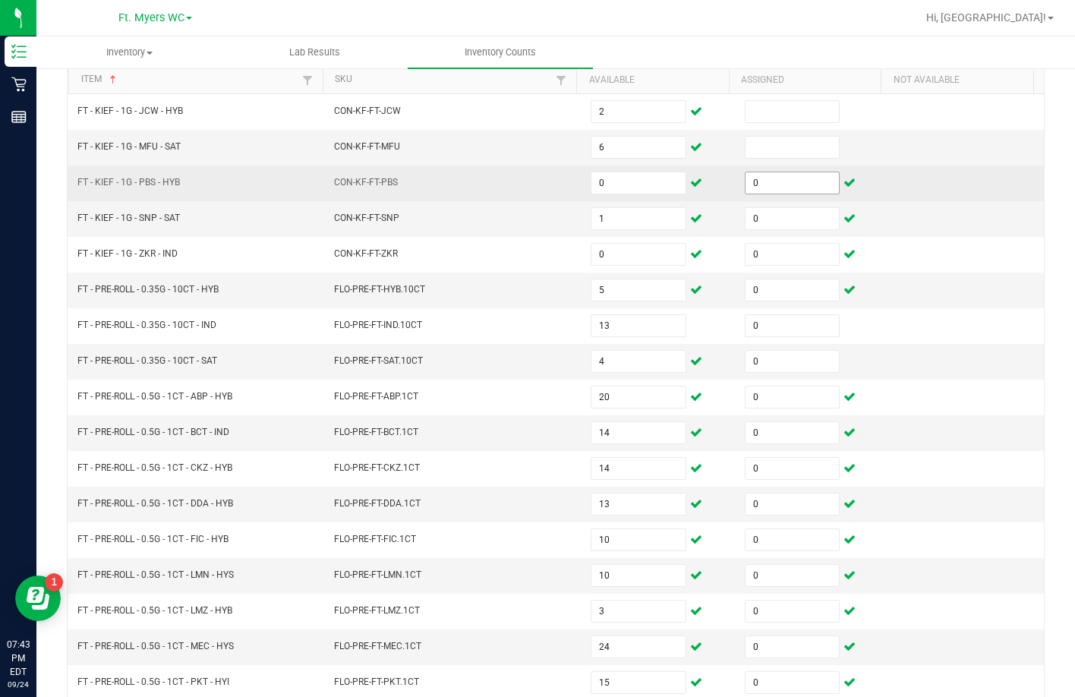
scroll to position [164, 0]
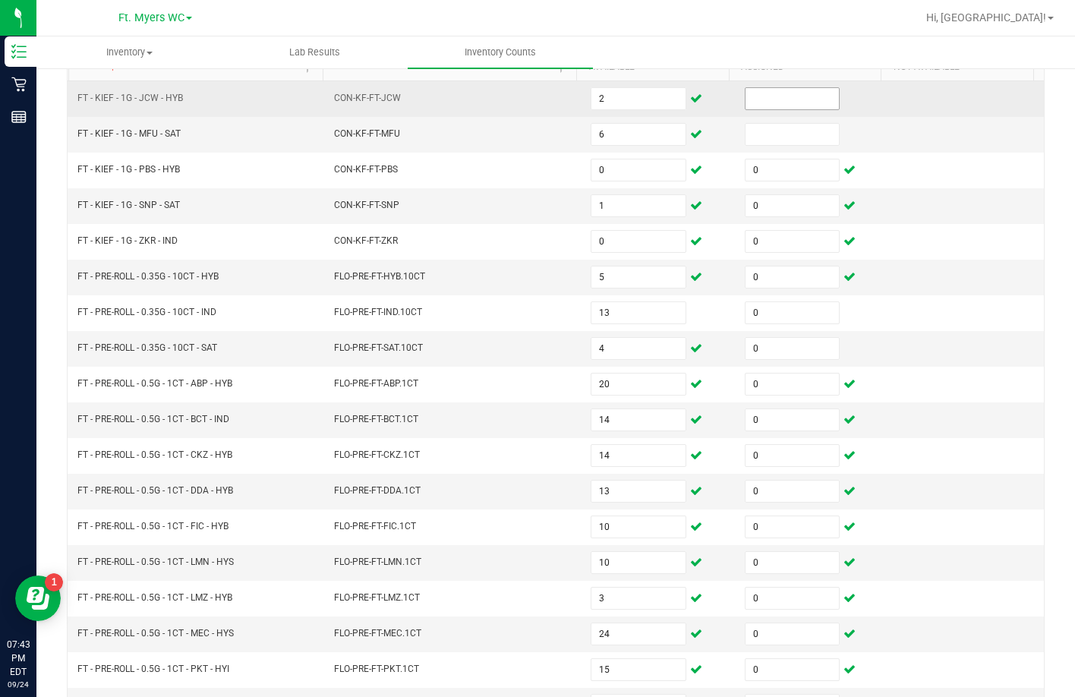
click at [772, 102] on input at bounding box center [791, 98] width 93 height 21
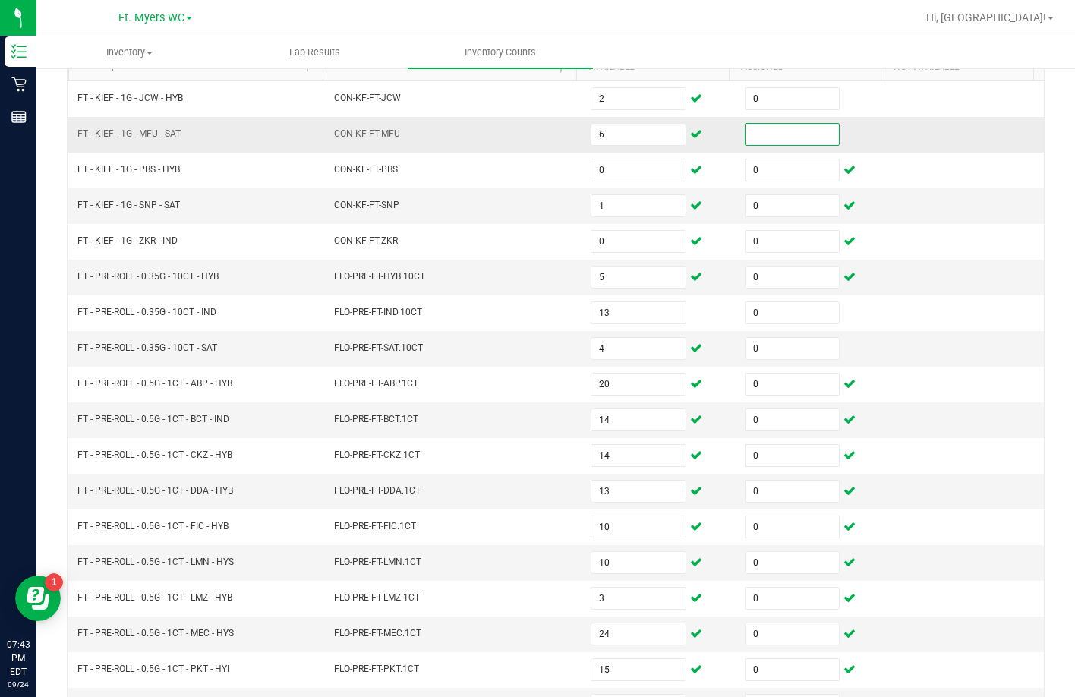
click at [772, 124] on input at bounding box center [791, 134] width 93 height 21
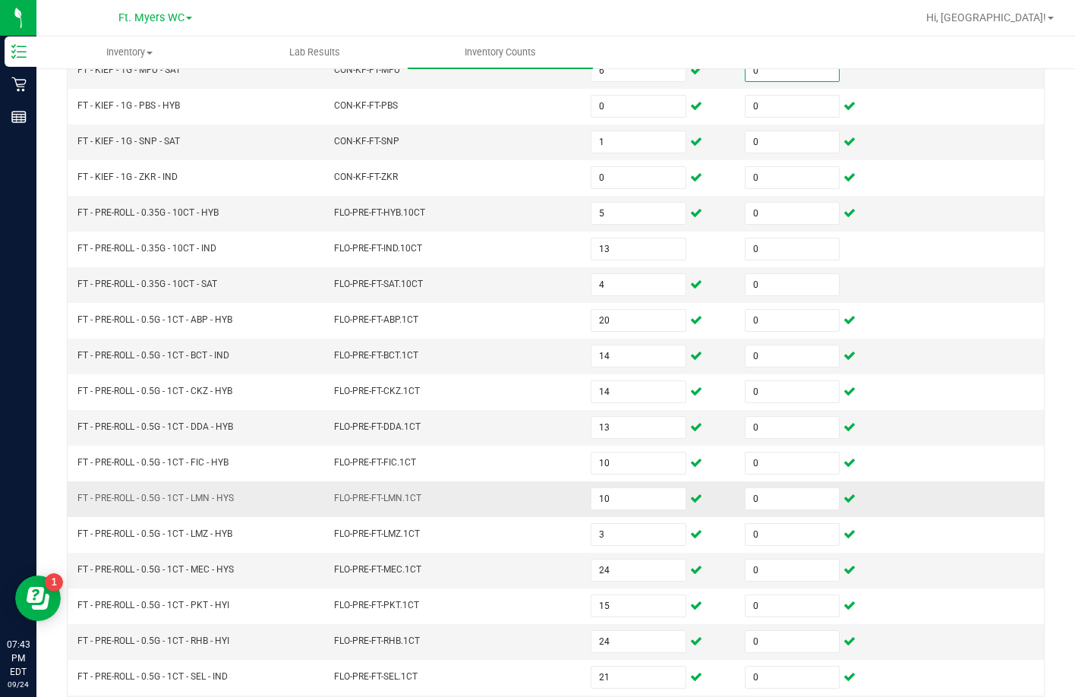
scroll to position [316, 0]
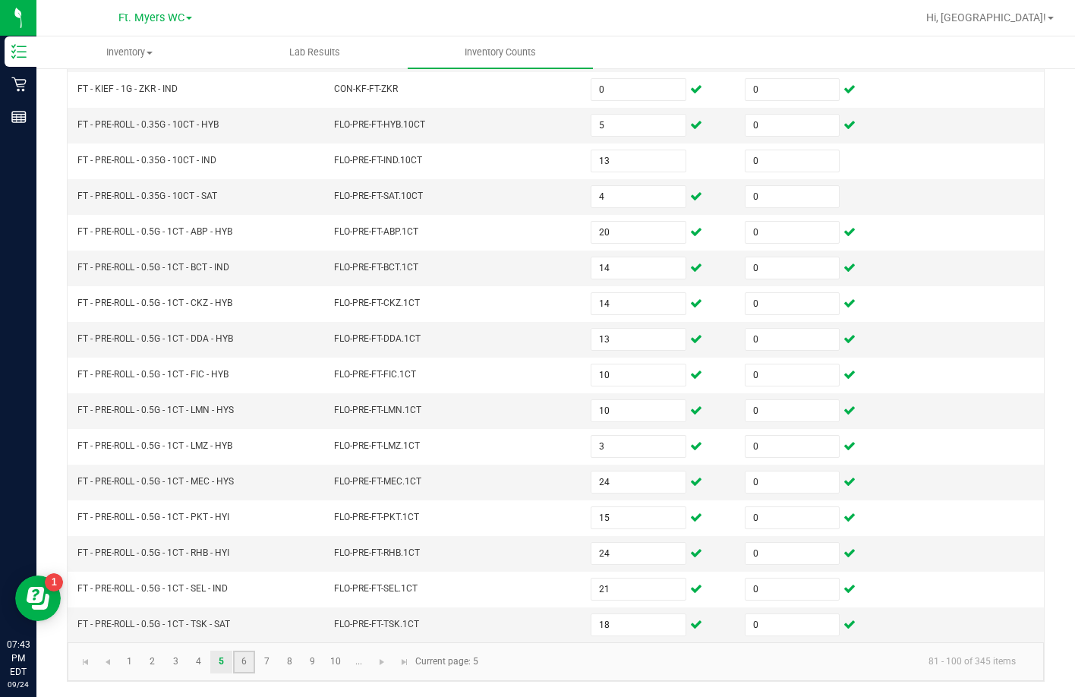
click at [239, 660] on link "6" at bounding box center [244, 661] width 22 height 23
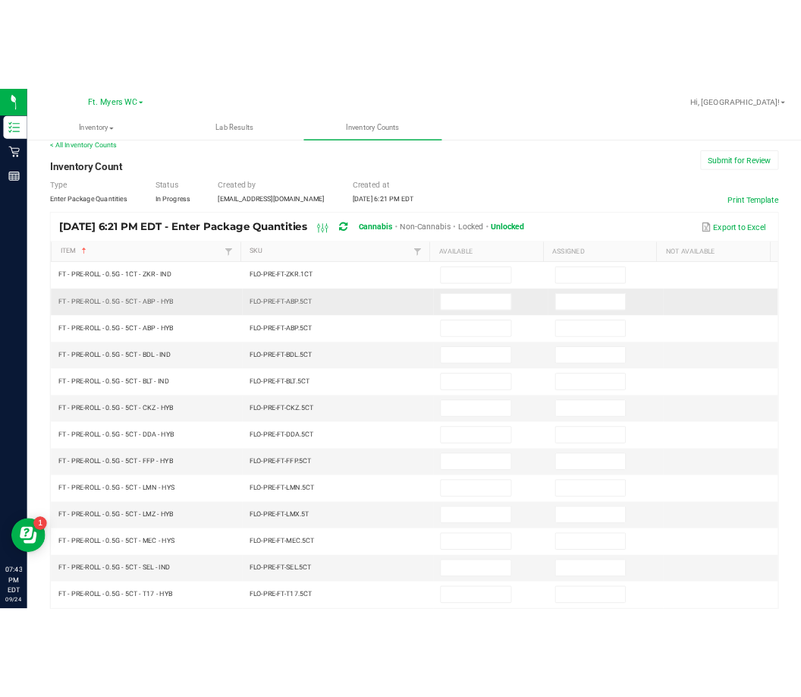
scroll to position [12, 0]
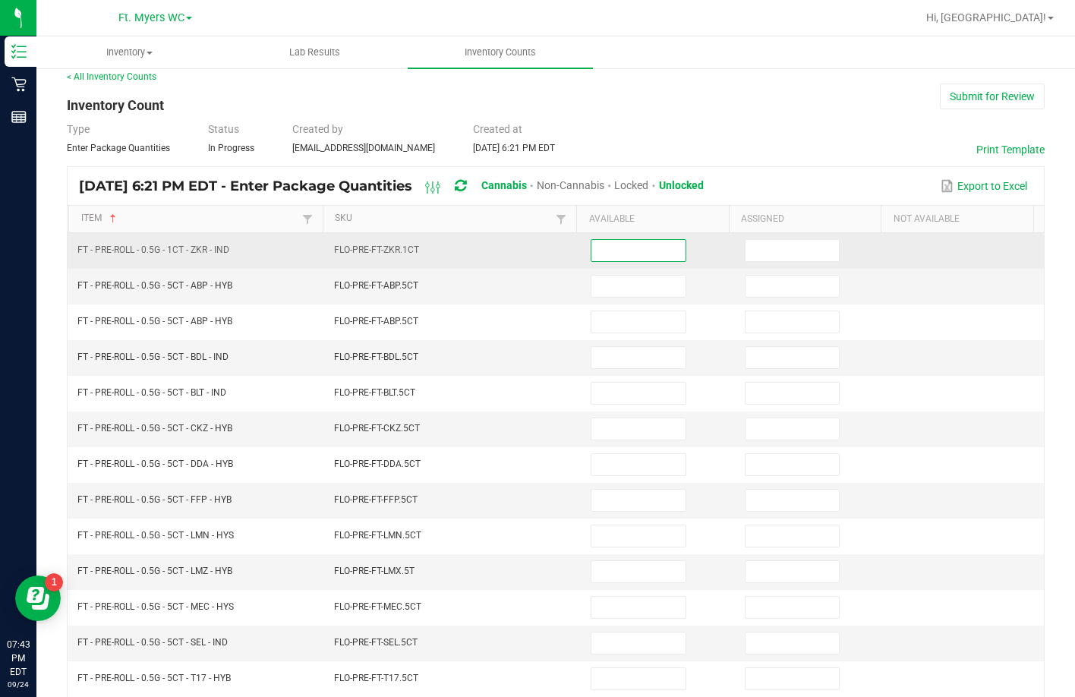
click at [591, 247] on input at bounding box center [637, 250] width 93 height 21
click at [611, 247] on input at bounding box center [637, 250] width 93 height 21
click at [615, 244] on input at bounding box center [637, 250] width 93 height 21
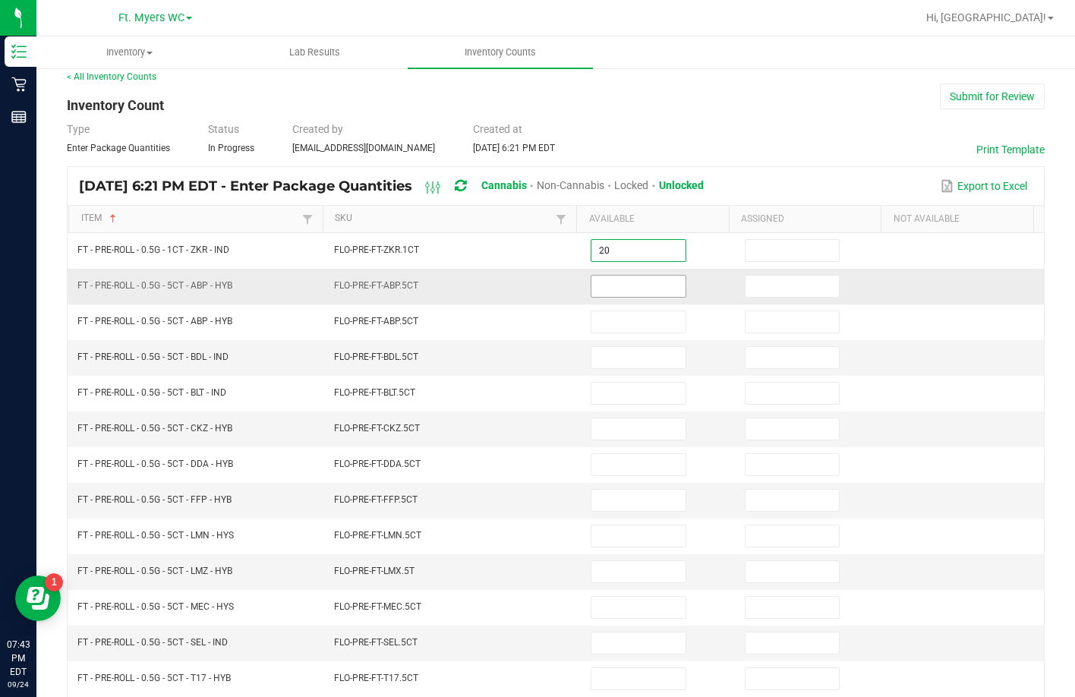
click at [625, 284] on input at bounding box center [637, 285] width 93 height 21
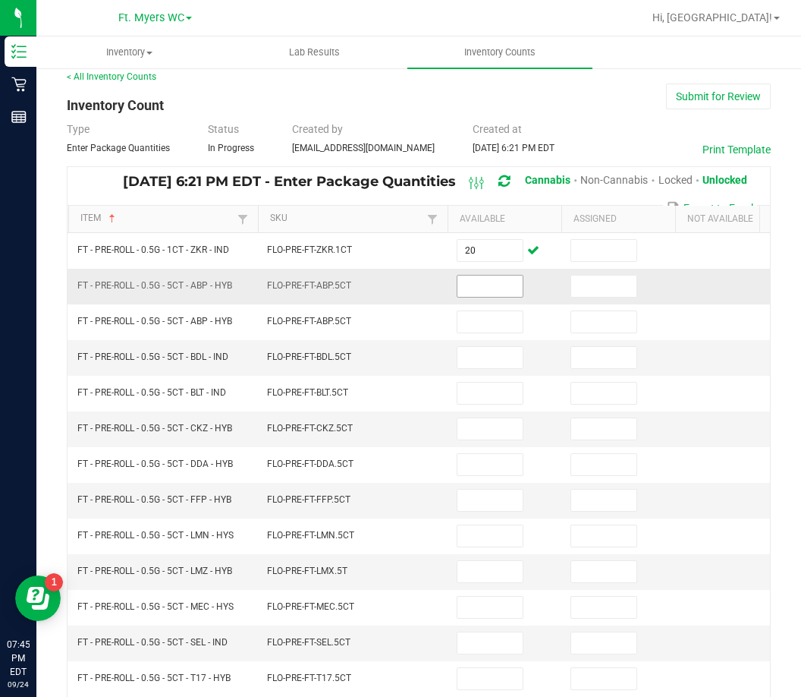
click at [477, 291] on input at bounding box center [490, 285] width 65 height 21
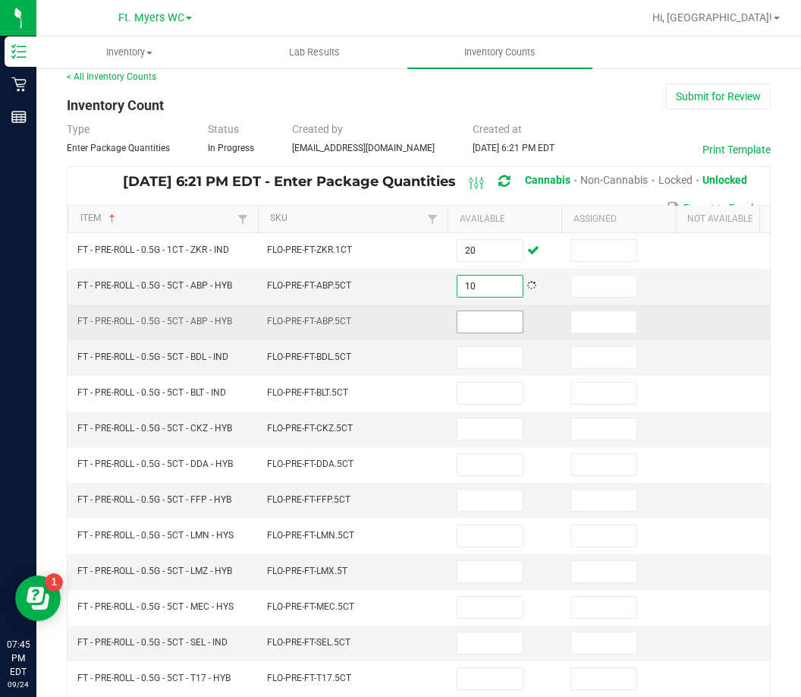
click at [495, 316] on input at bounding box center [490, 321] width 65 height 21
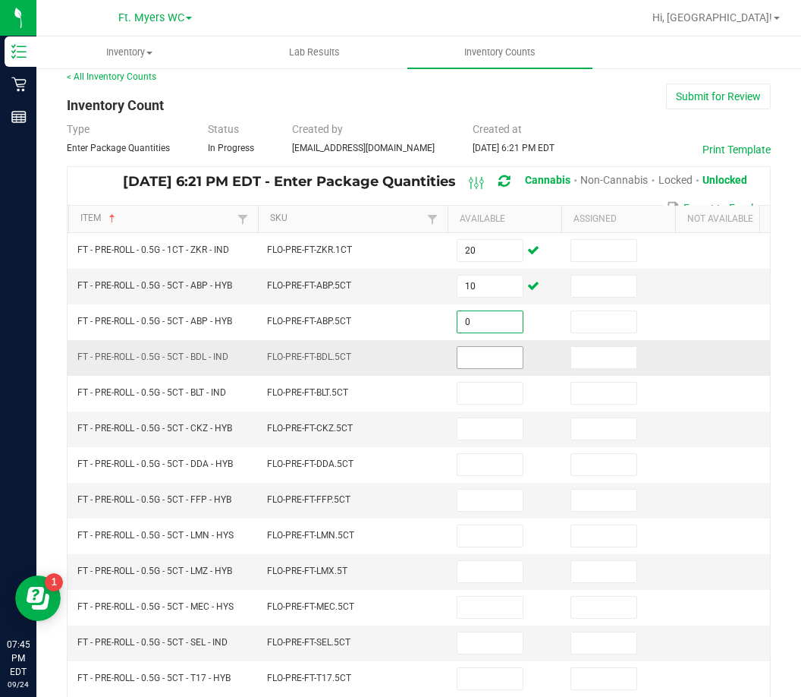
click at [505, 355] on input at bounding box center [490, 357] width 65 height 21
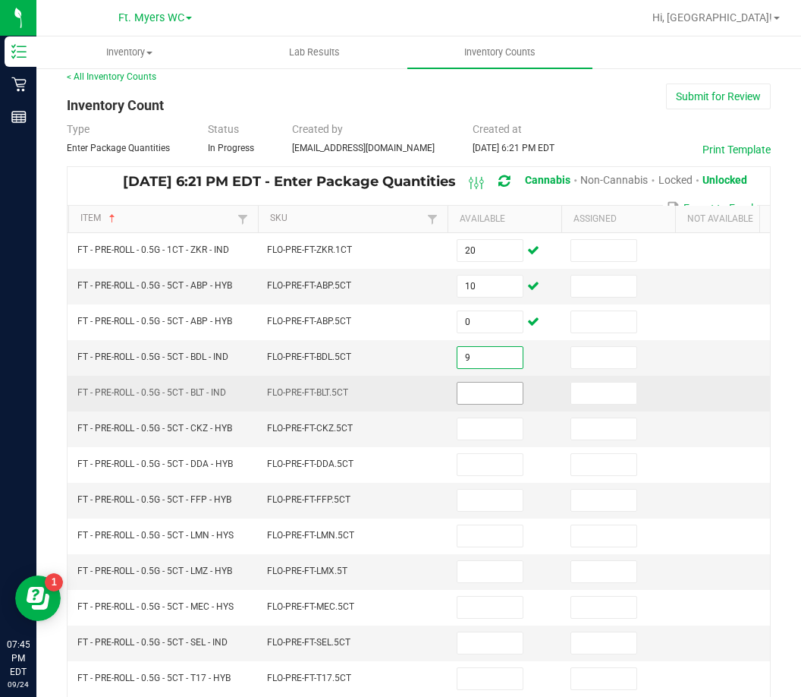
click at [503, 394] on input at bounding box center [490, 392] width 65 height 21
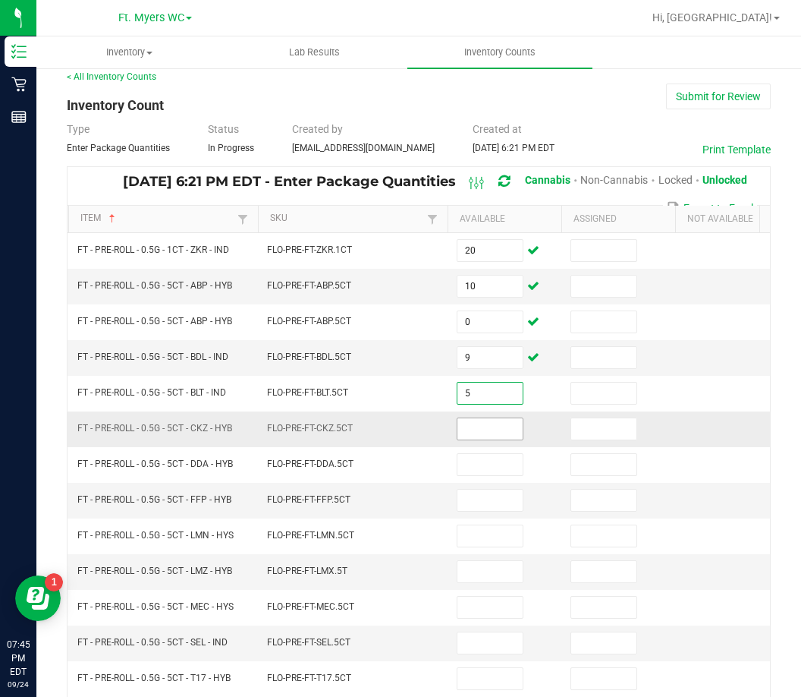
click at [483, 430] on input at bounding box center [490, 428] width 65 height 21
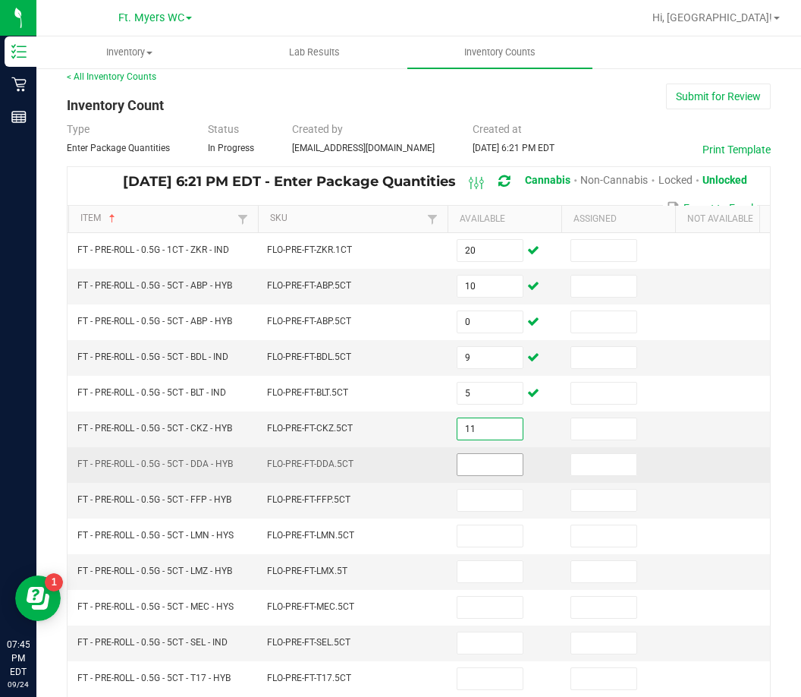
click at [482, 461] on input at bounding box center [490, 464] width 65 height 21
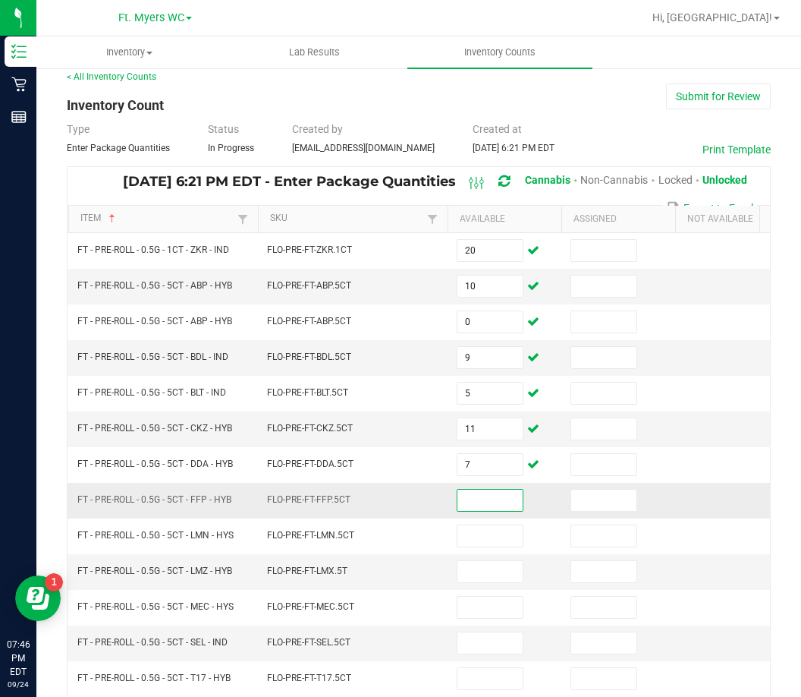
click at [478, 497] on input at bounding box center [490, 499] width 65 height 21
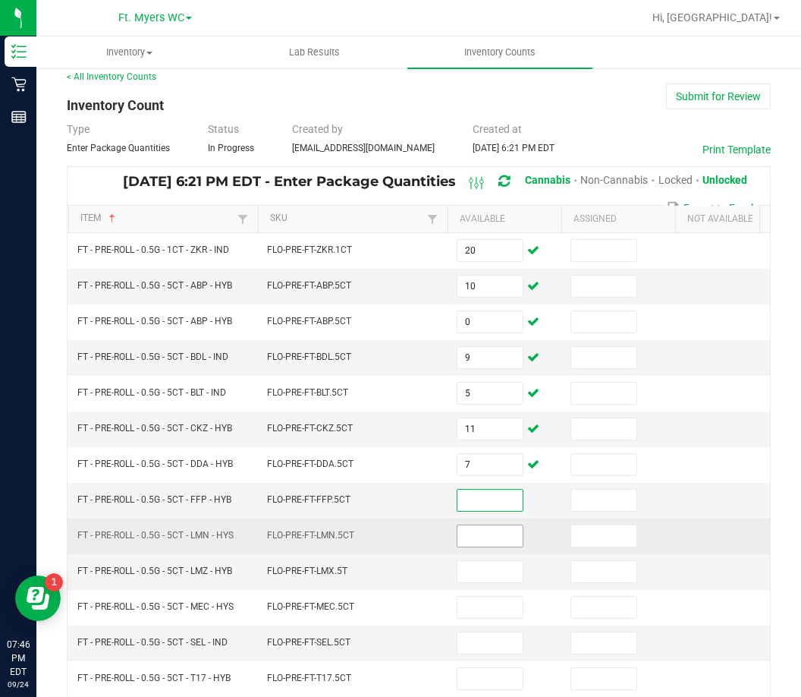
click at [486, 541] on input at bounding box center [490, 535] width 65 height 21
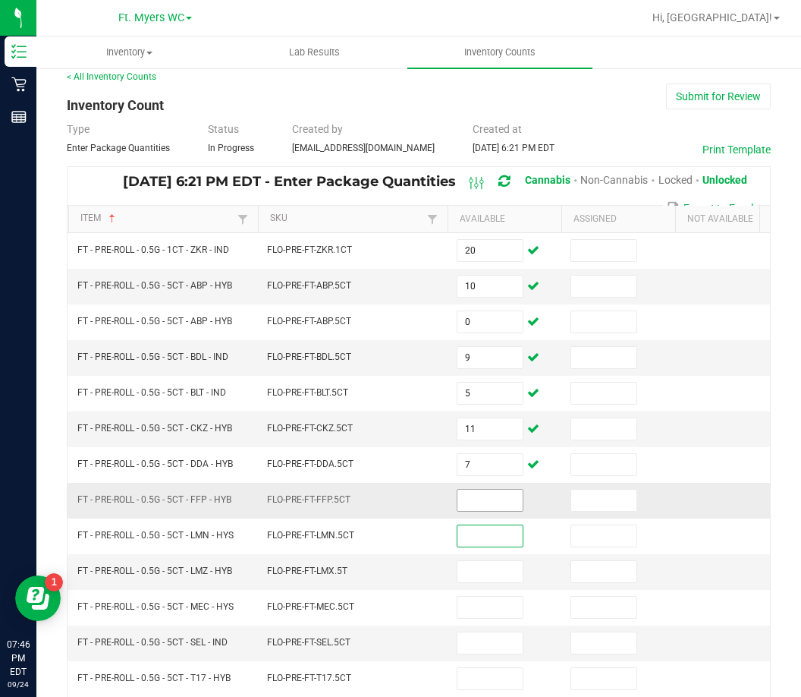
click at [486, 508] on input at bounding box center [490, 499] width 65 height 21
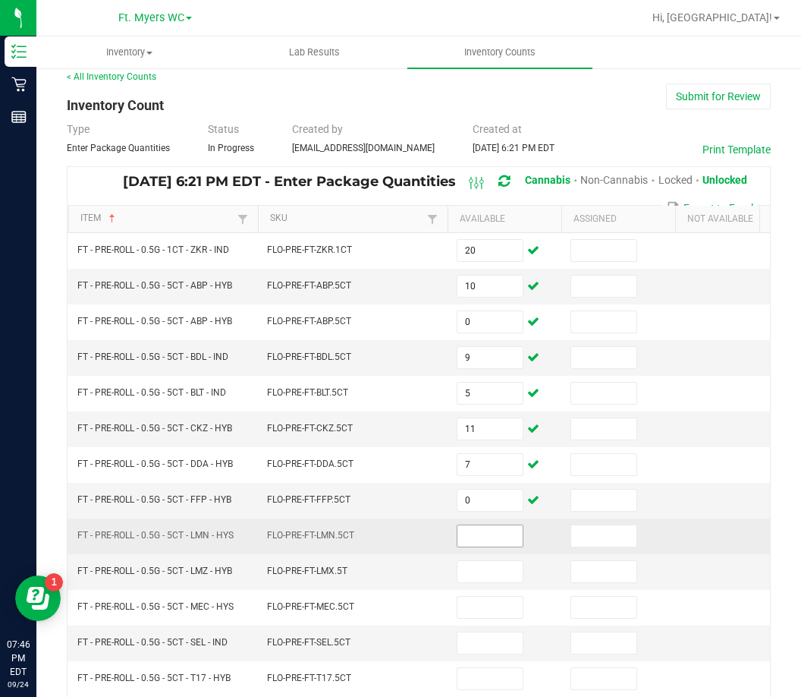
click at [486, 522] on td at bounding box center [505, 536] width 114 height 36
click at [494, 534] on input at bounding box center [490, 535] width 65 height 21
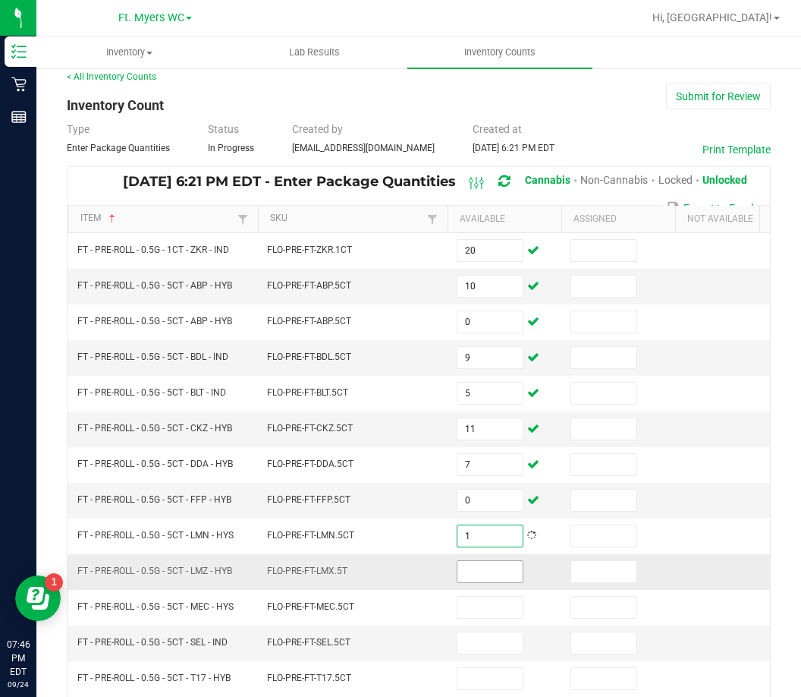
click at [505, 568] on input at bounding box center [490, 571] width 65 height 21
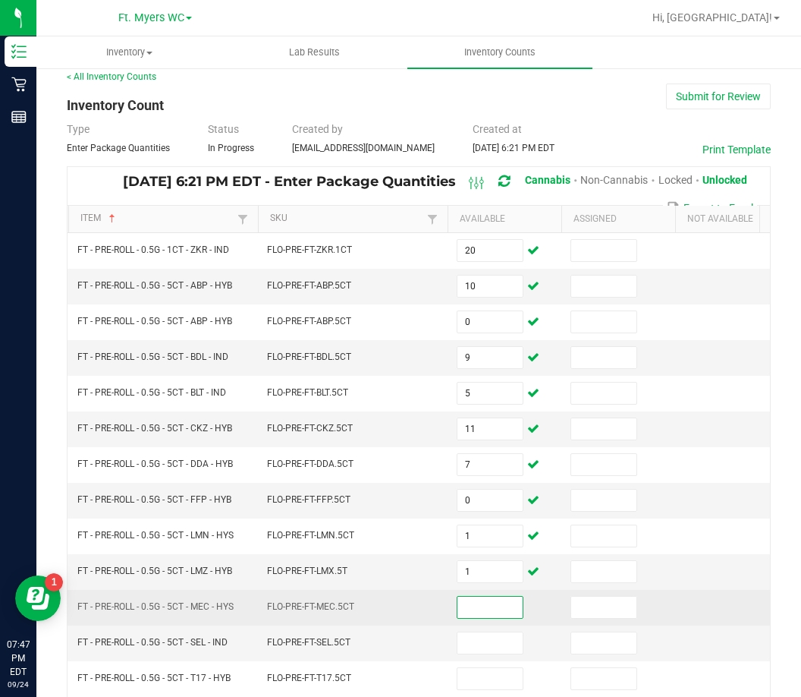
click at [498, 603] on input at bounding box center [490, 606] width 65 height 21
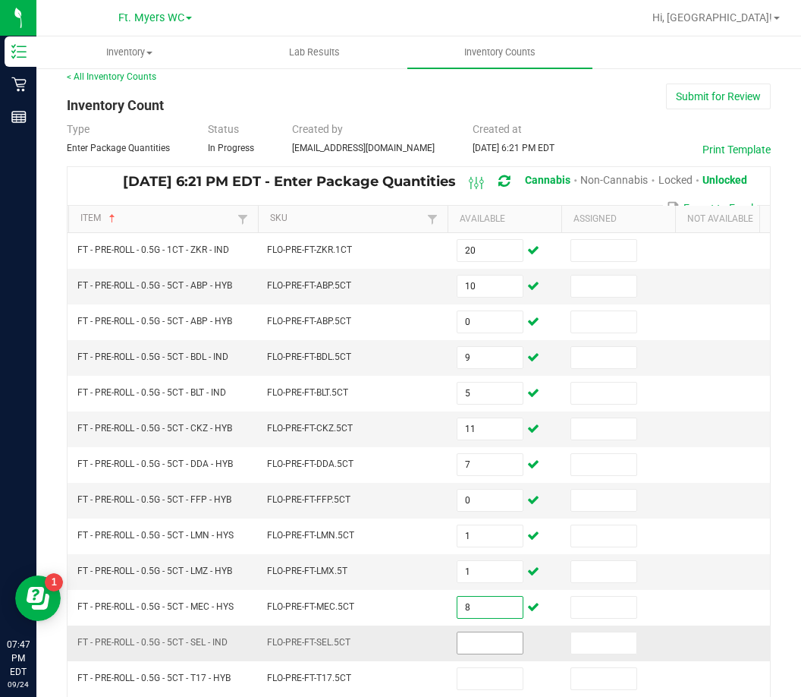
click at [508, 640] on input at bounding box center [490, 642] width 65 height 21
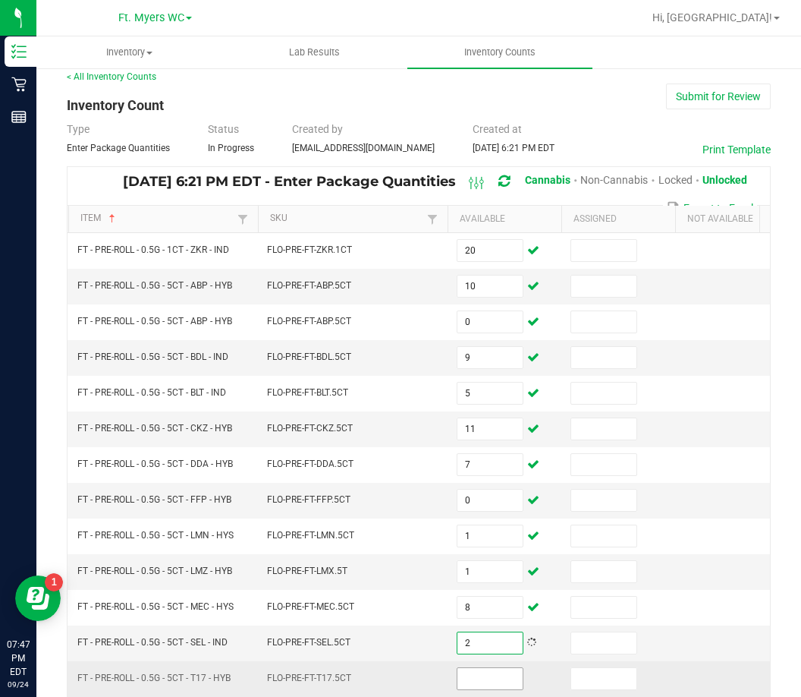
click at [507, 678] on input at bounding box center [490, 678] width 65 height 21
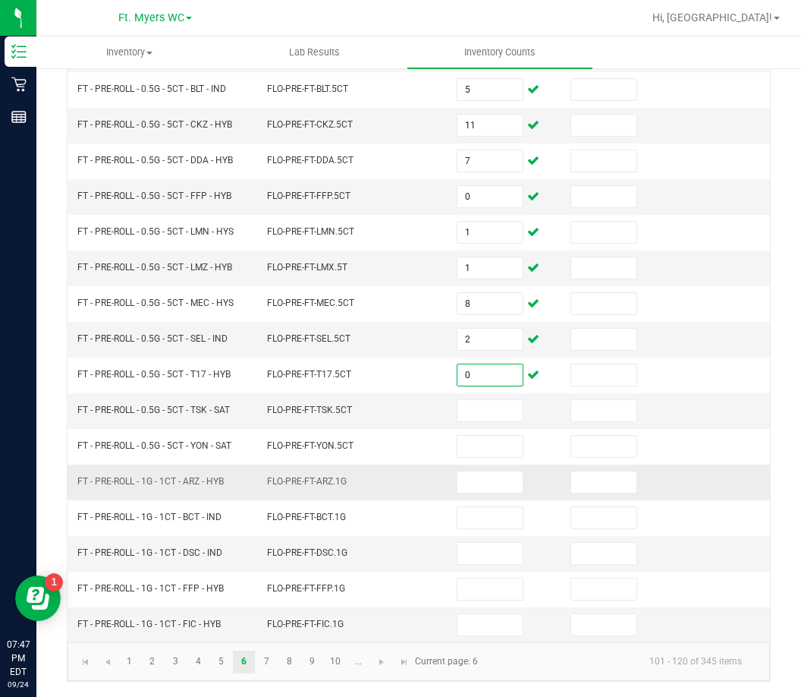
scroll to position [327, 0]
click at [495, 400] on input at bounding box center [490, 410] width 65 height 21
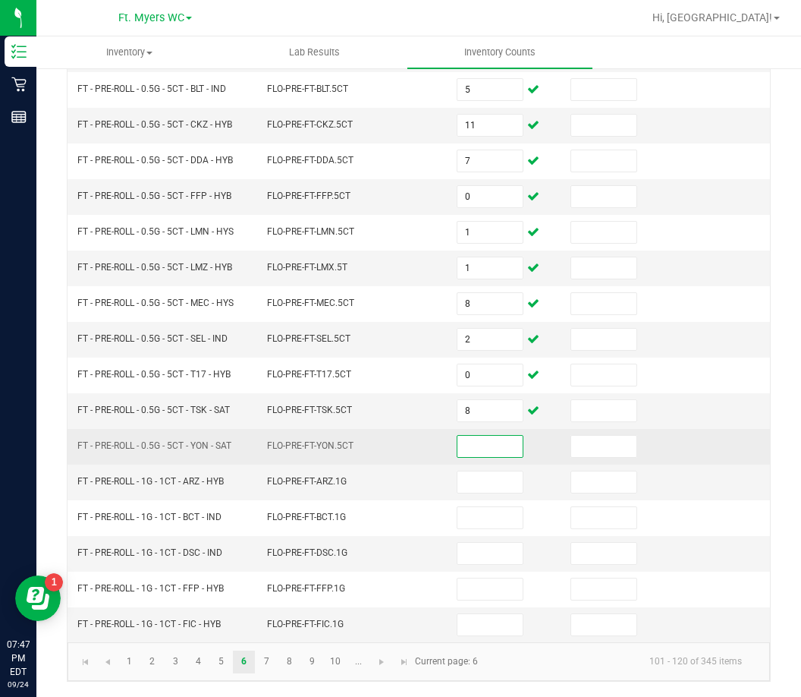
click at [490, 436] on input at bounding box center [490, 446] width 65 height 21
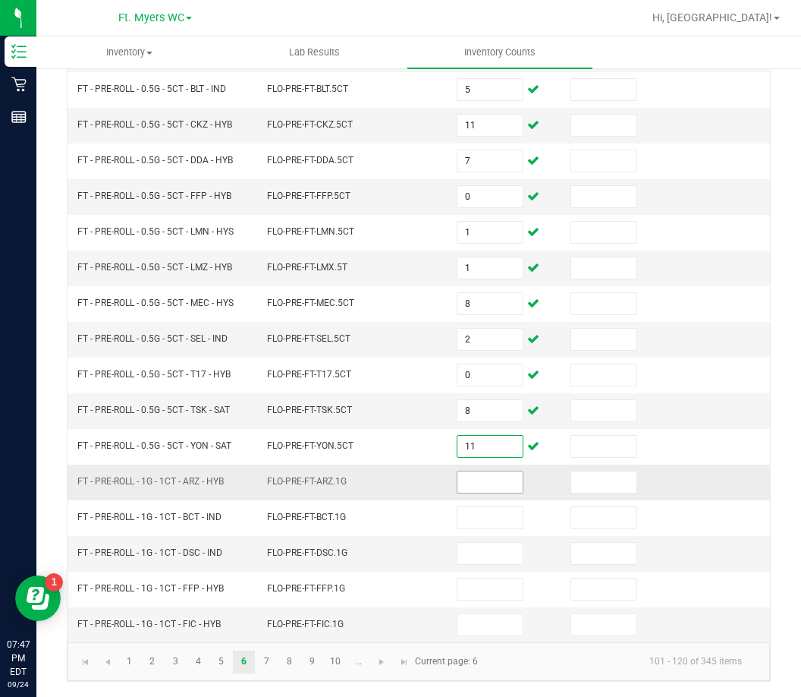
click at [497, 471] on input at bounding box center [490, 481] width 65 height 21
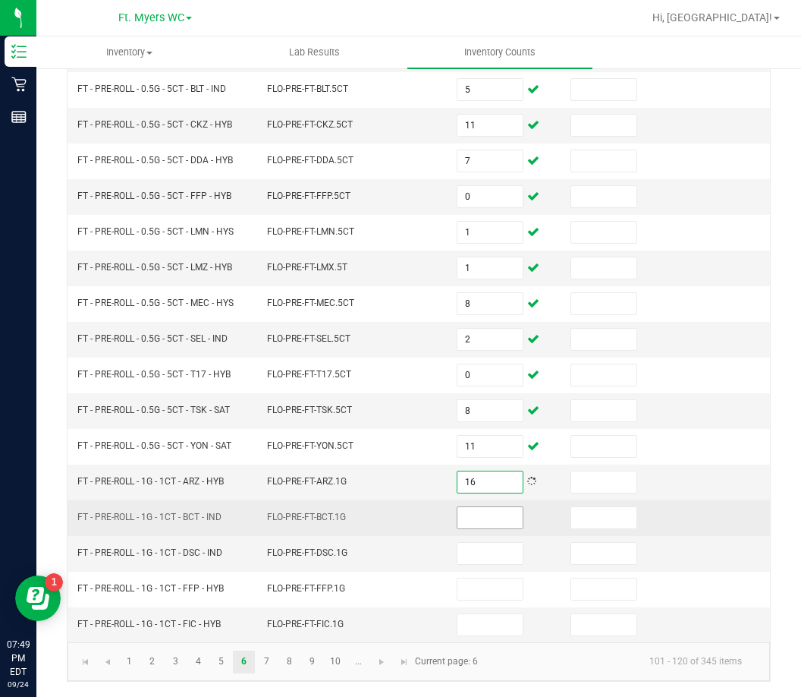
click at [477, 515] on input at bounding box center [490, 517] width 65 height 21
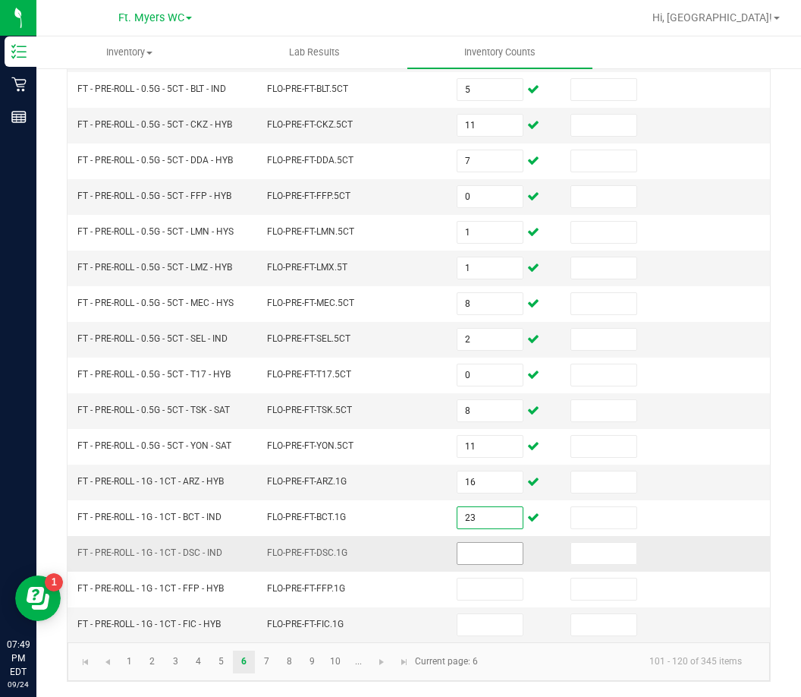
click at [483, 543] on input at bounding box center [490, 553] width 65 height 21
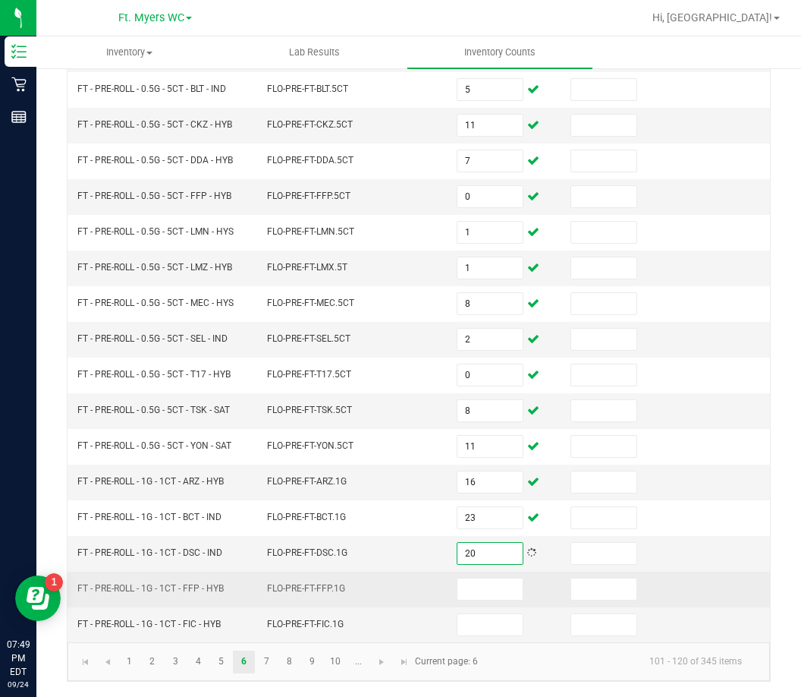
click at [475, 589] on td at bounding box center [505, 589] width 114 height 36
click at [492, 578] on input at bounding box center [490, 588] width 65 height 21
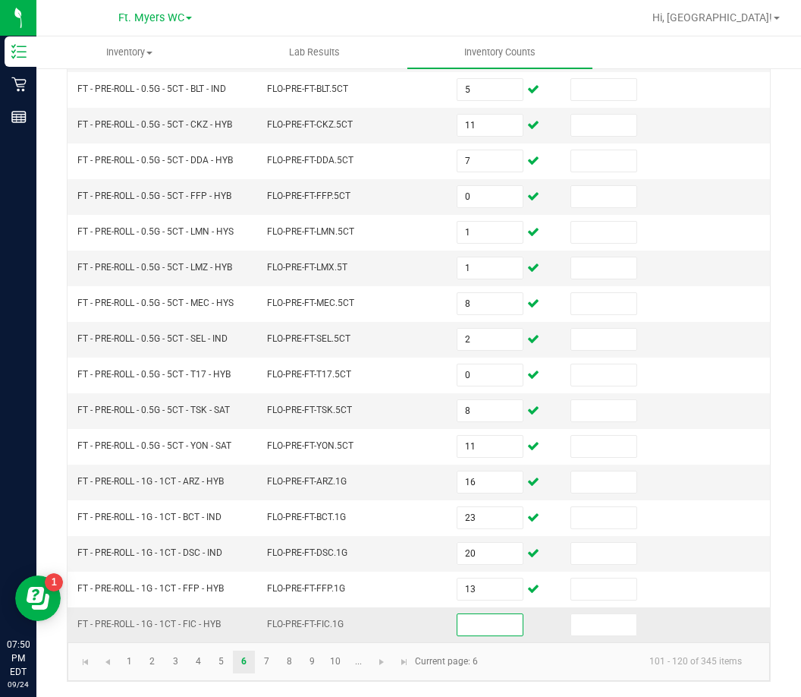
click at [496, 618] on input at bounding box center [490, 624] width 65 height 21
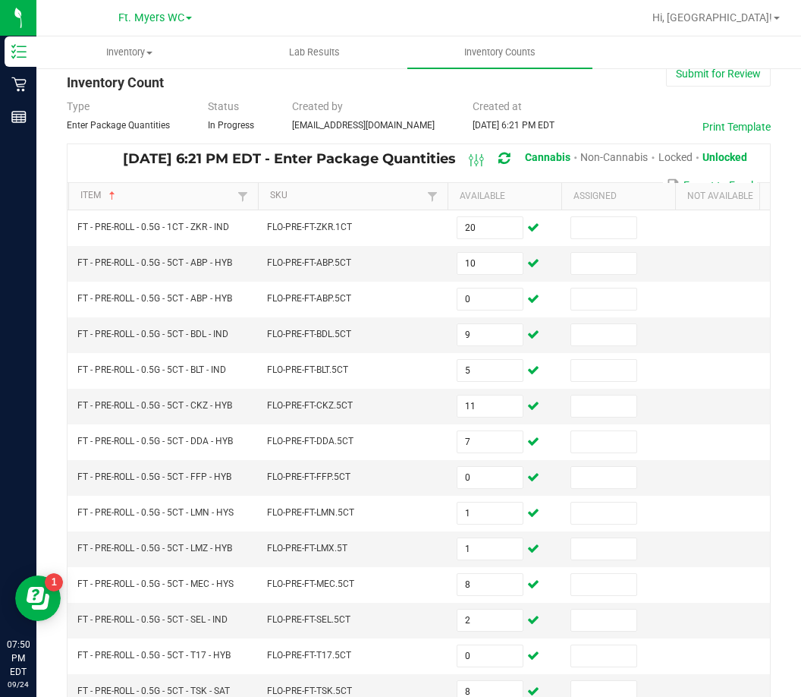
scroll to position [24, 0]
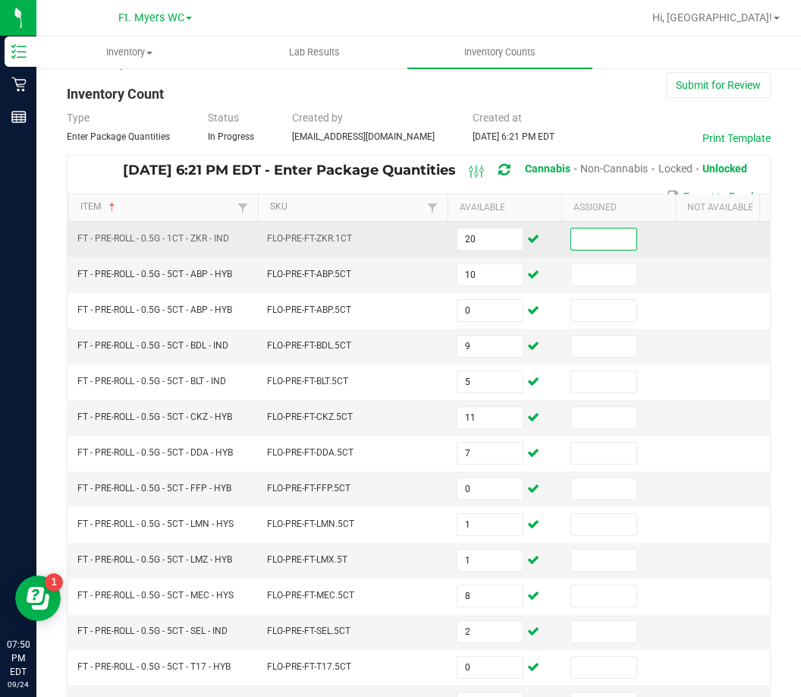
click at [613, 241] on input at bounding box center [603, 238] width 65 height 21
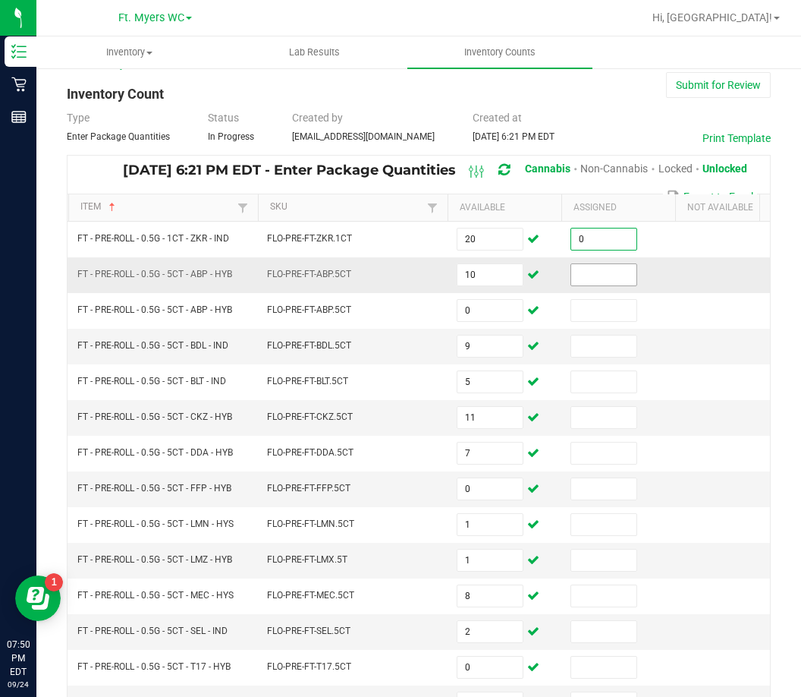
click at [611, 274] on input at bounding box center [603, 274] width 65 height 21
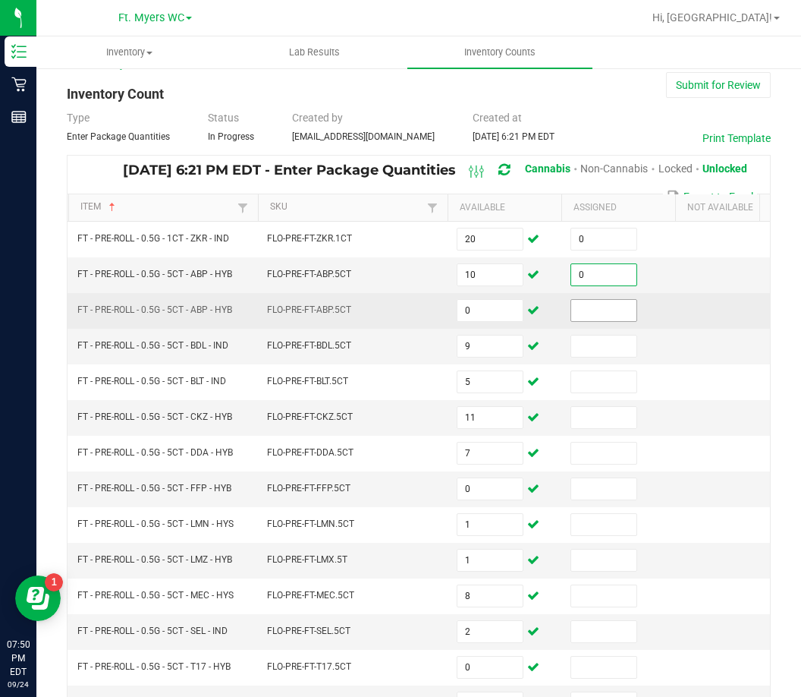
click at [608, 307] on input at bounding box center [603, 310] width 65 height 21
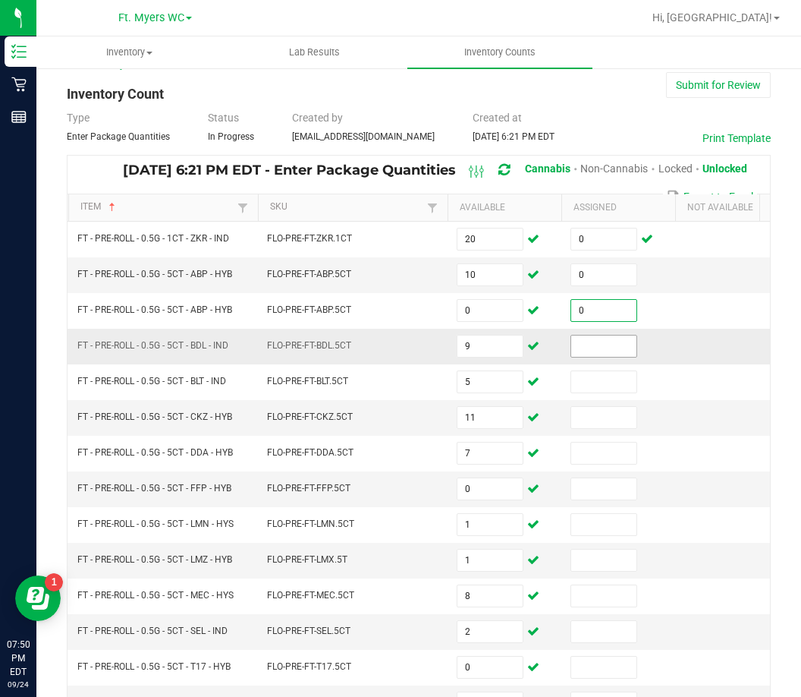
click at [594, 348] on input at bounding box center [603, 345] width 65 height 21
click at [588, 404] on td at bounding box center [619, 418] width 114 height 36
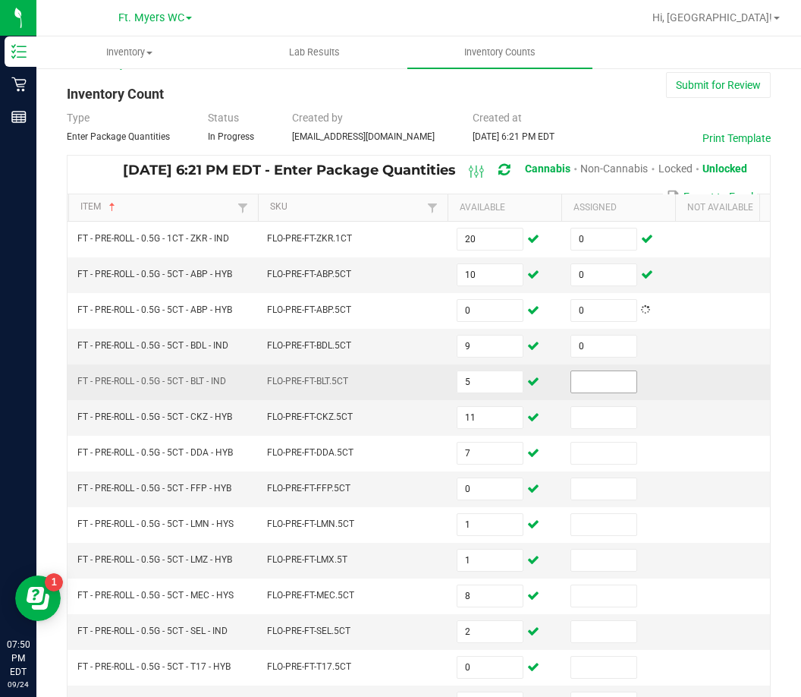
click at [601, 382] on input at bounding box center [603, 381] width 65 height 21
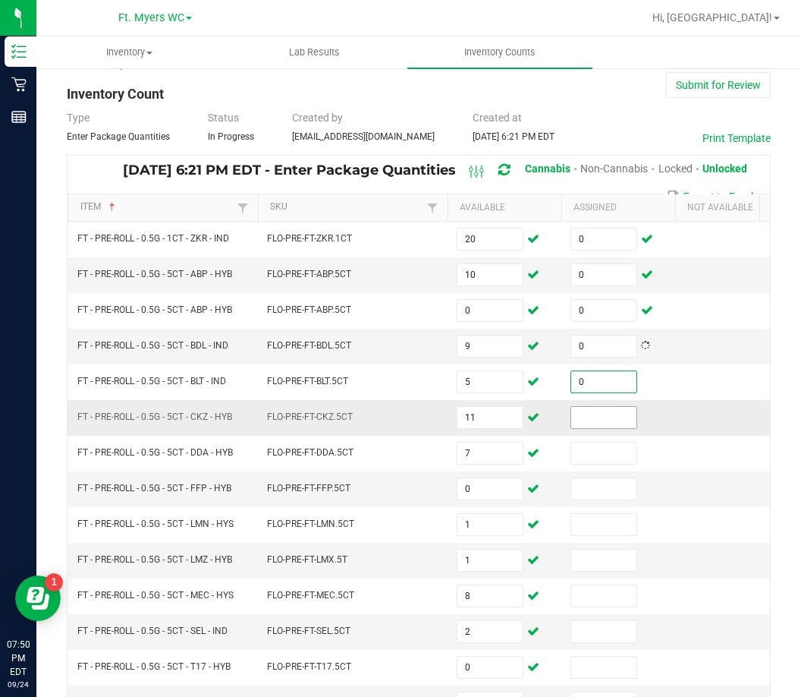
click at [595, 424] on input at bounding box center [603, 417] width 65 height 21
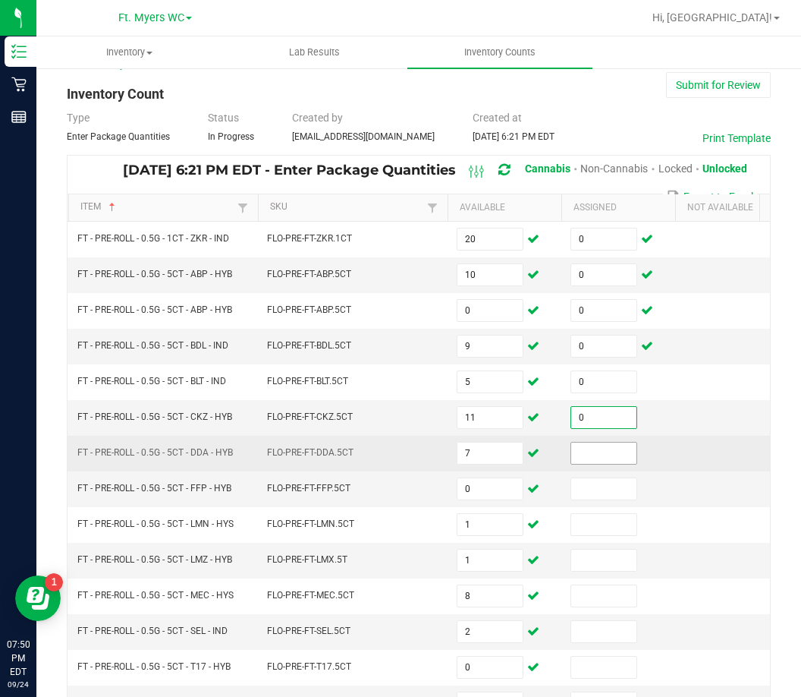
click at [584, 459] on input at bounding box center [603, 452] width 65 height 21
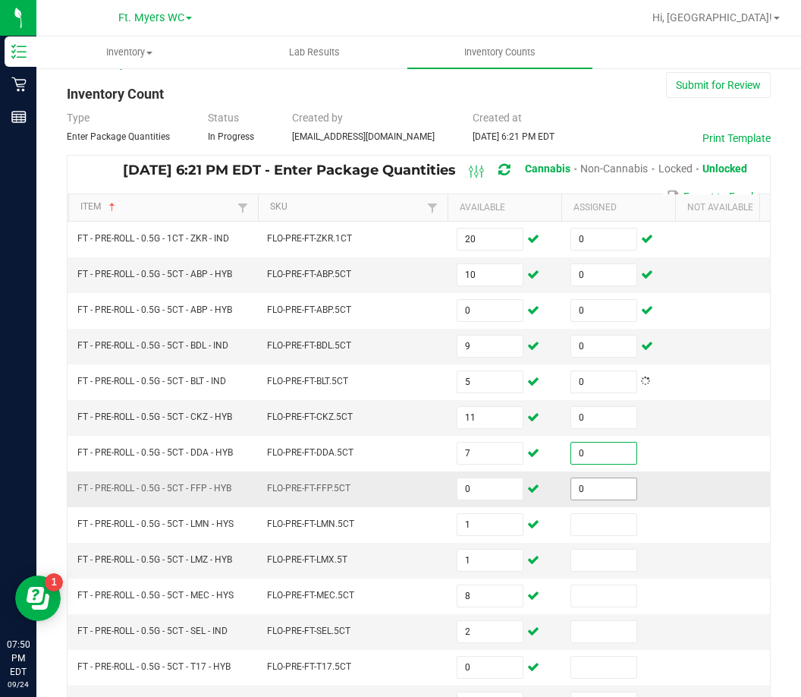
click at [598, 496] on input "0" at bounding box center [603, 488] width 65 height 21
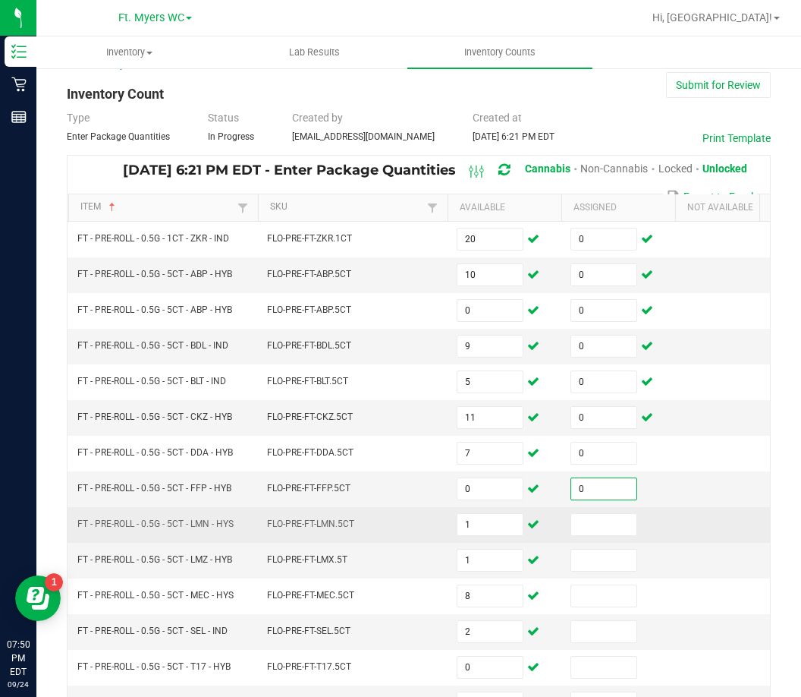
click at [610, 538] on td at bounding box center [619, 525] width 114 height 36
click at [619, 518] on input at bounding box center [603, 524] width 65 height 21
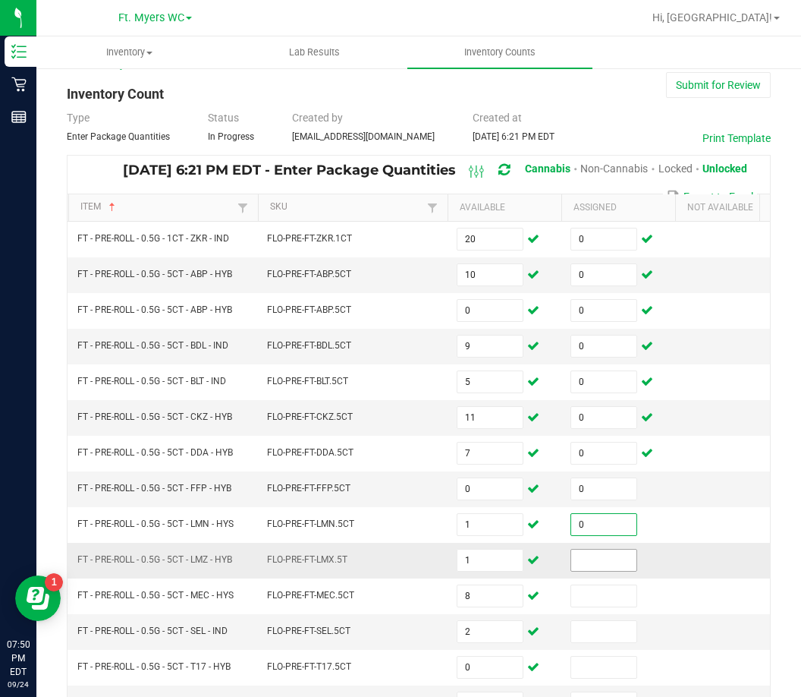
click at [600, 552] on input at bounding box center [603, 559] width 65 height 21
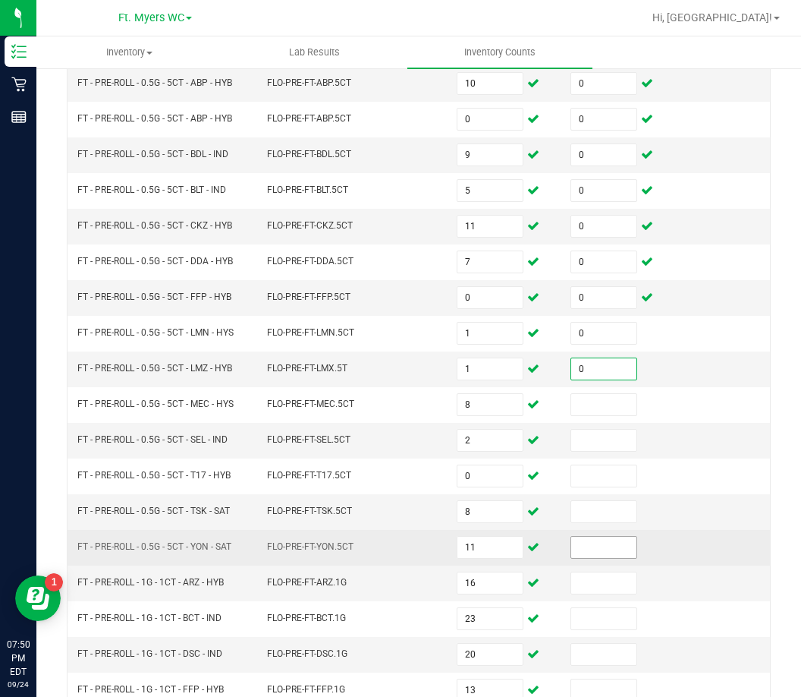
scroll to position [327, 0]
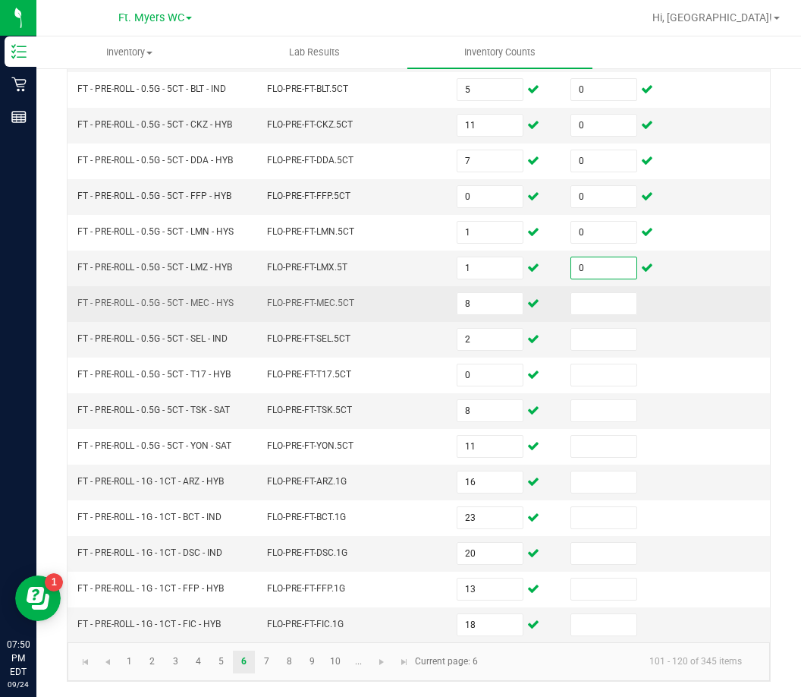
click at [609, 304] on td at bounding box center [619, 304] width 114 height 36
click at [618, 293] on input at bounding box center [603, 303] width 65 height 21
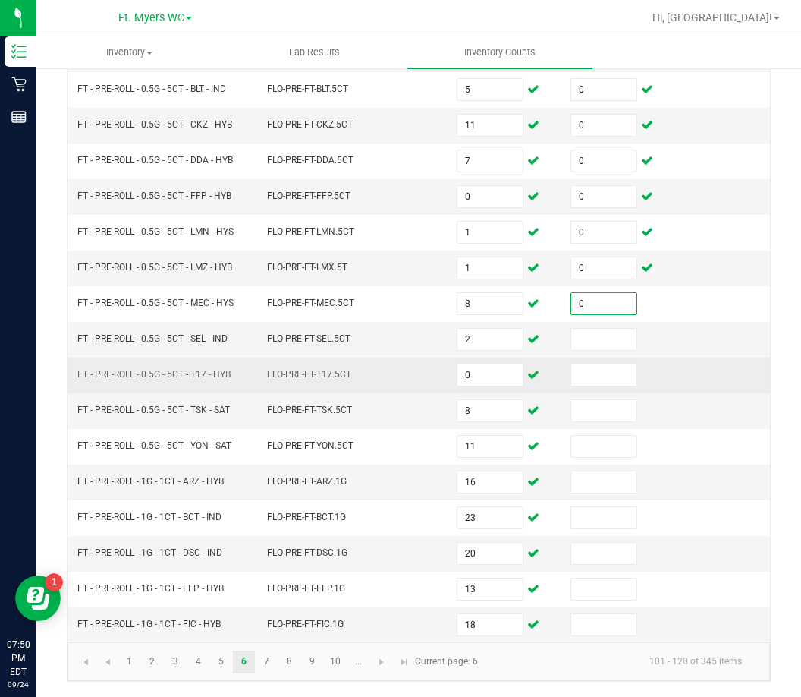
click at [594, 357] on td at bounding box center [619, 375] width 114 height 36
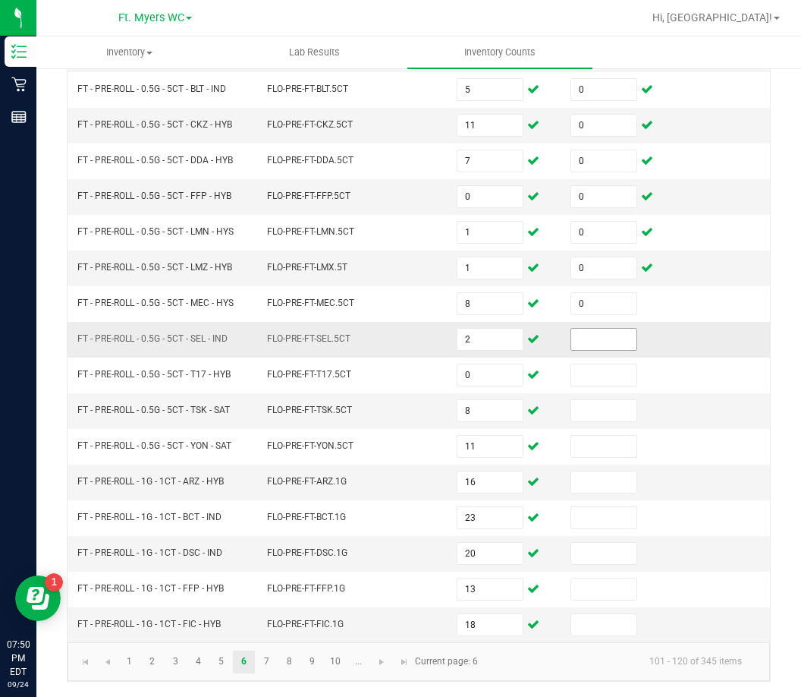
click at [596, 329] on input at bounding box center [603, 339] width 65 height 21
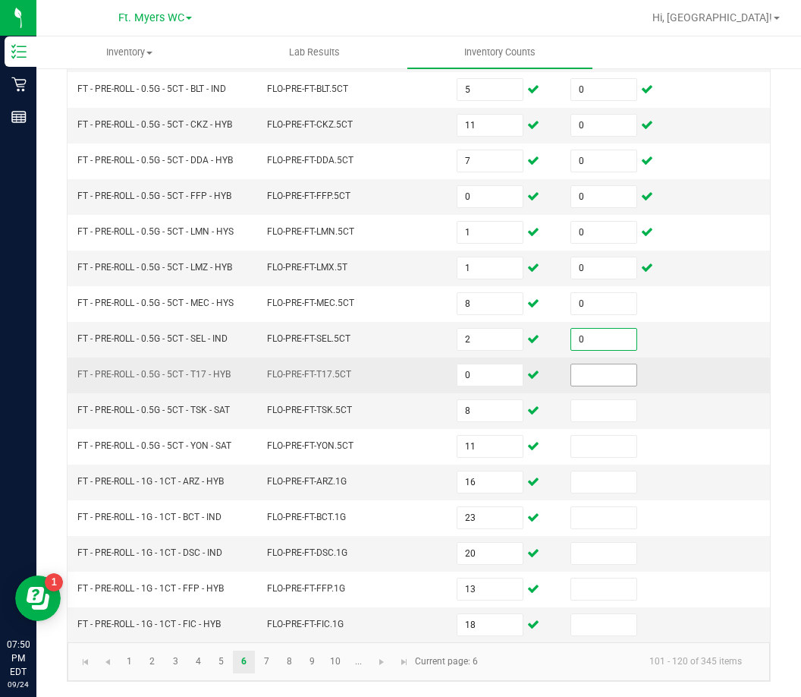
click at [591, 364] on input at bounding box center [603, 374] width 65 height 21
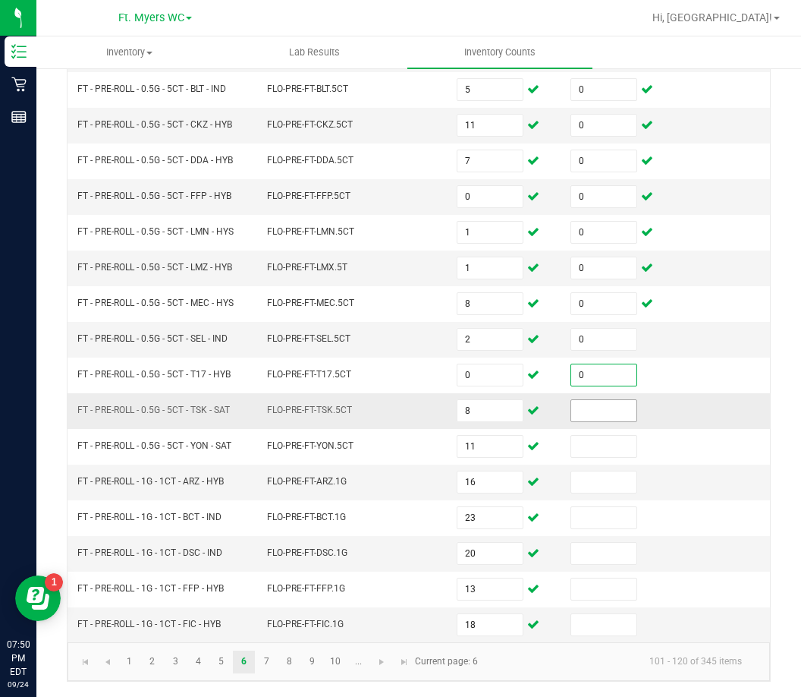
click at [578, 410] on span at bounding box center [604, 410] width 67 height 23
click at [581, 401] on input at bounding box center [603, 410] width 65 height 21
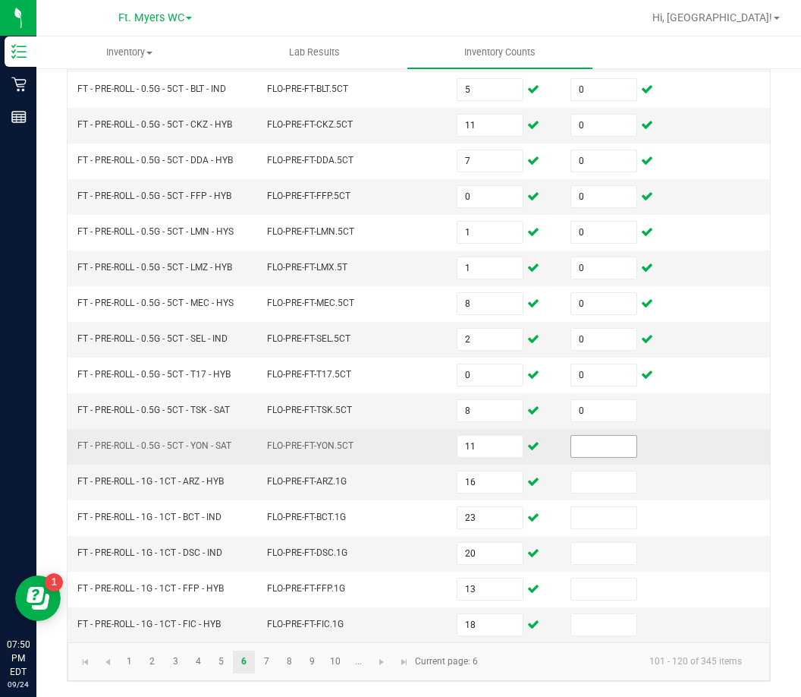
drag, startPoint x: 582, startPoint y: 423, endPoint x: 587, endPoint y: 430, distance: 9.3
click at [584, 429] on td at bounding box center [619, 447] width 114 height 36
click at [589, 436] on input at bounding box center [603, 446] width 65 height 21
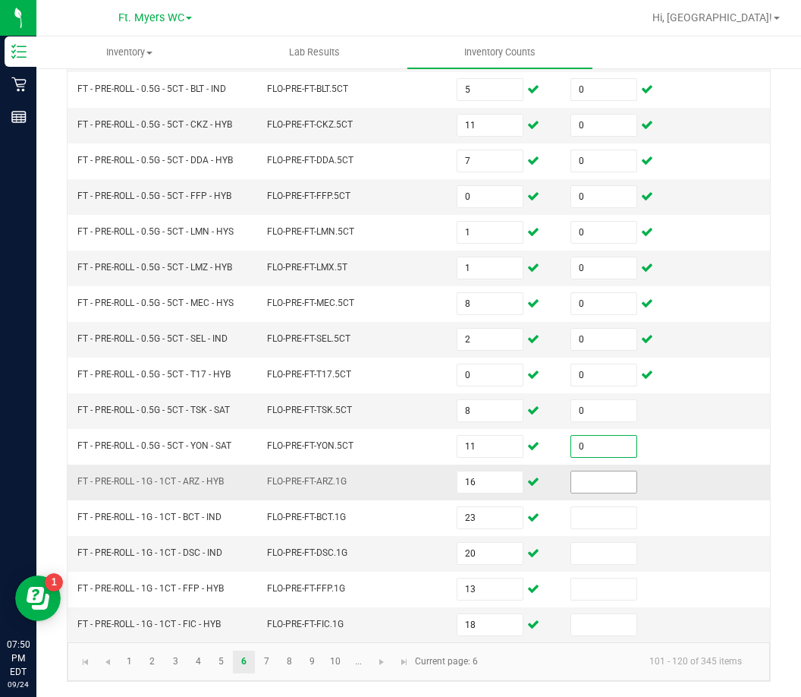
click at [592, 471] on input at bounding box center [603, 481] width 65 height 21
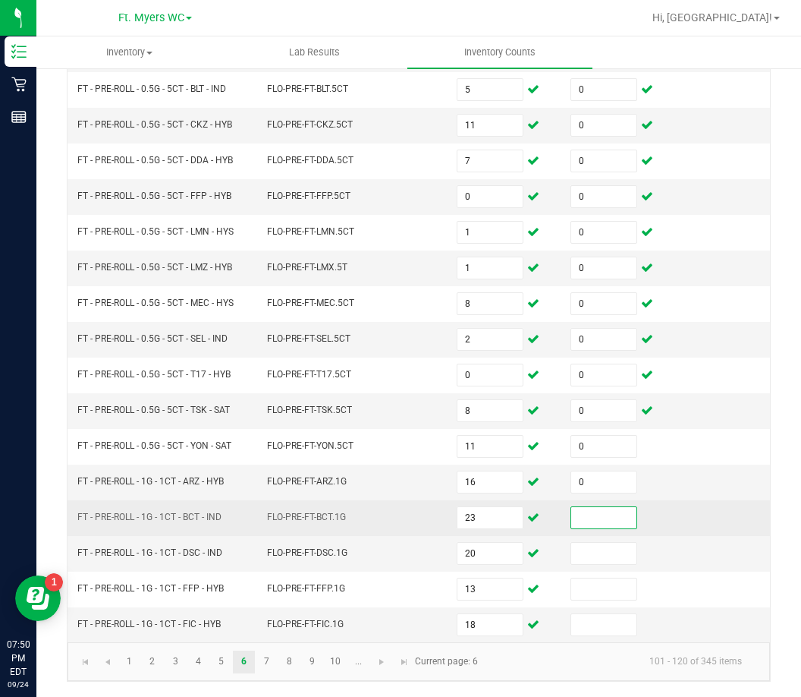
click at [592, 507] on input at bounding box center [603, 517] width 65 height 21
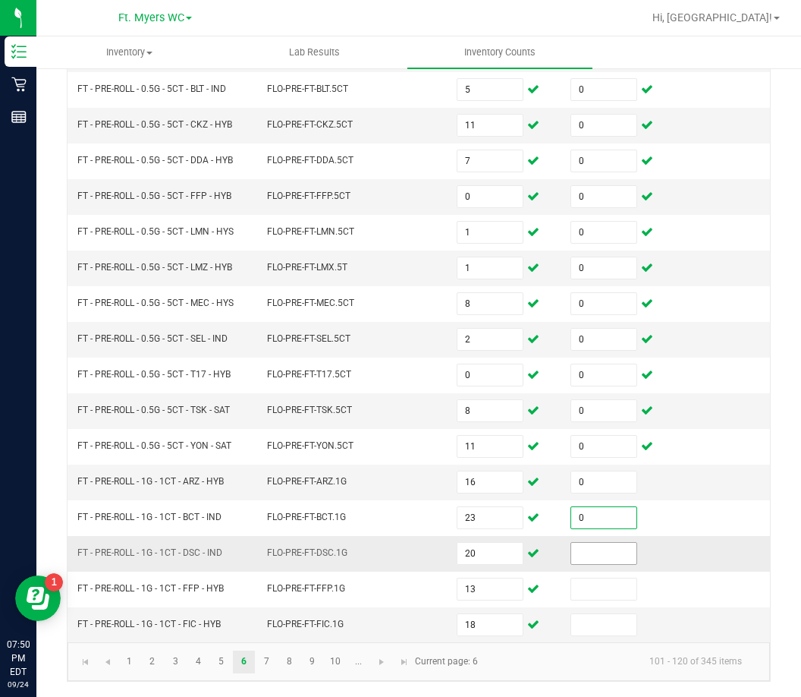
click at [588, 544] on input at bounding box center [603, 553] width 65 height 21
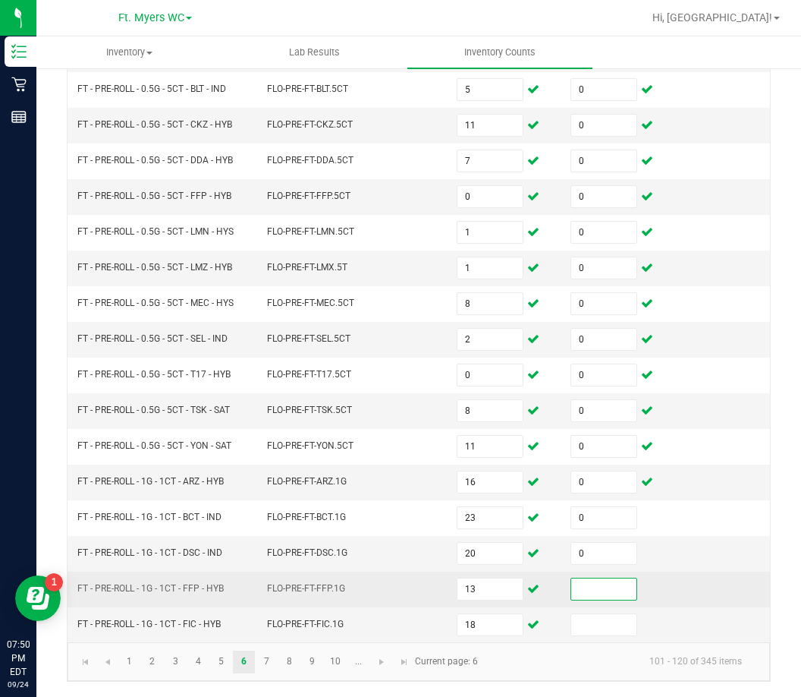
click at [586, 583] on input at bounding box center [603, 588] width 65 height 21
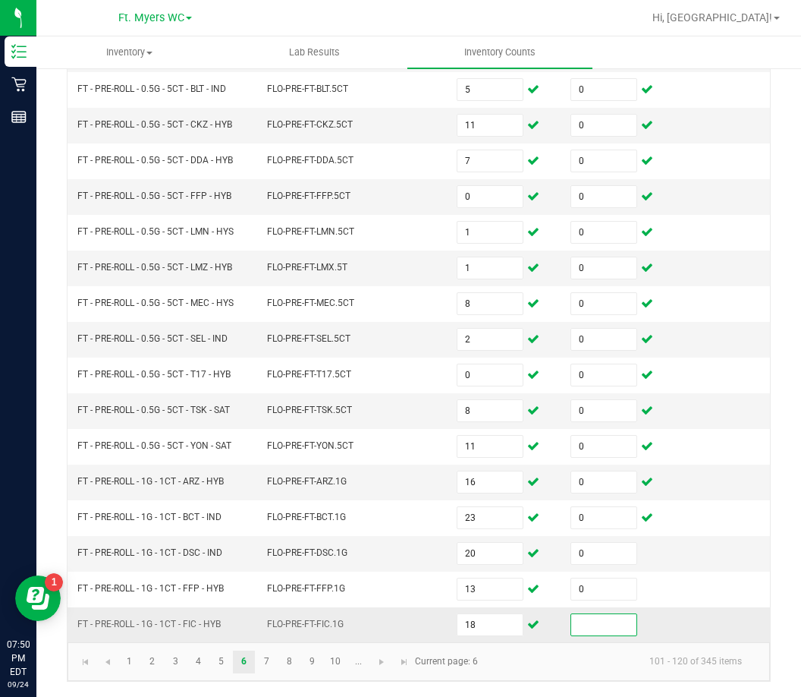
click at [574, 615] on input at bounding box center [603, 624] width 65 height 21
click at [268, 665] on link "7" at bounding box center [267, 661] width 22 height 23
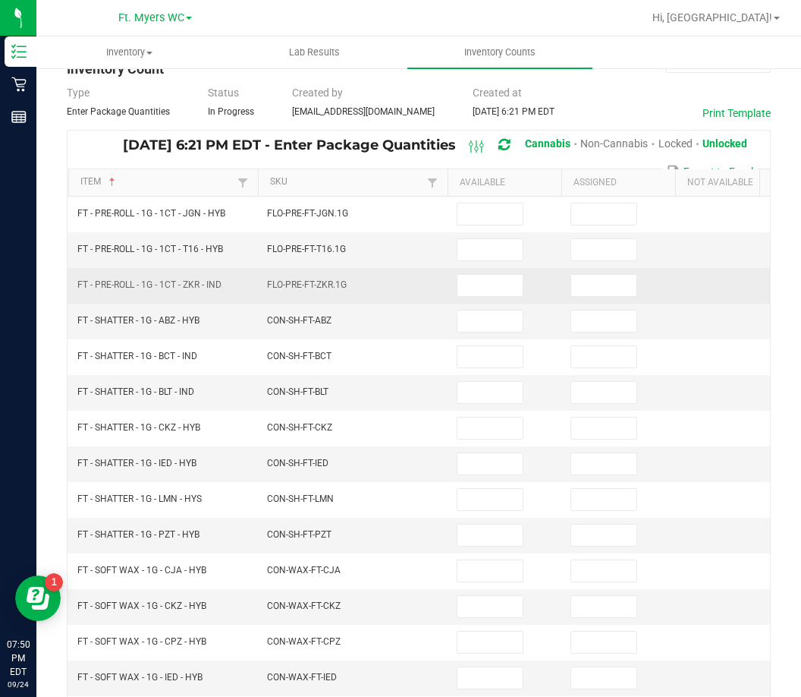
scroll to position [76, 0]
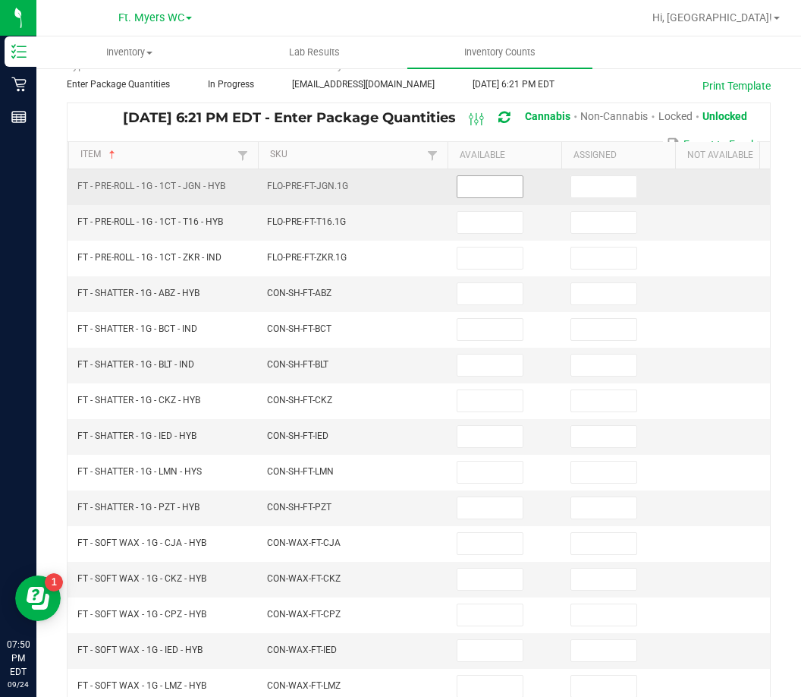
click at [476, 188] on input at bounding box center [490, 186] width 65 height 21
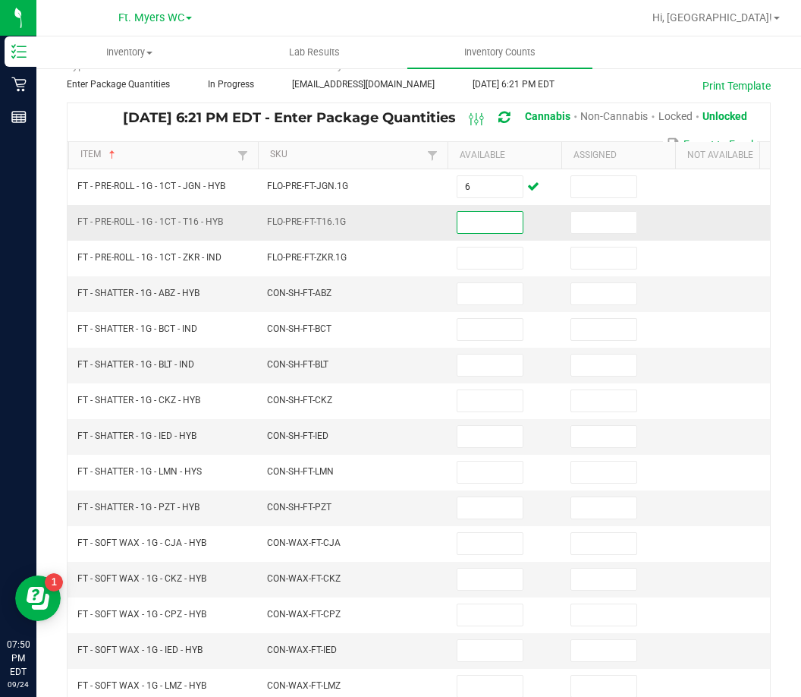
click at [480, 229] on input at bounding box center [490, 222] width 65 height 21
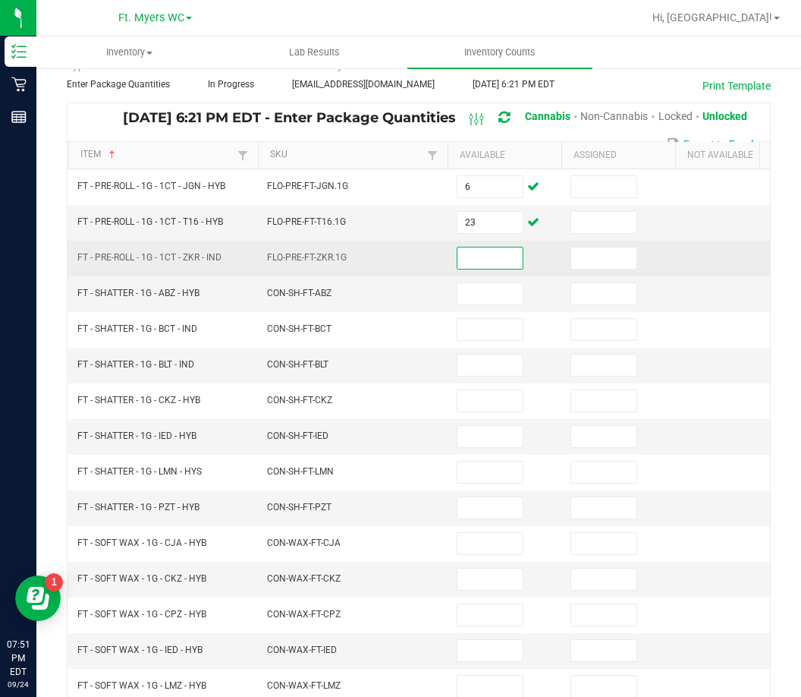
click at [503, 255] on input at bounding box center [490, 257] width 65 height 21
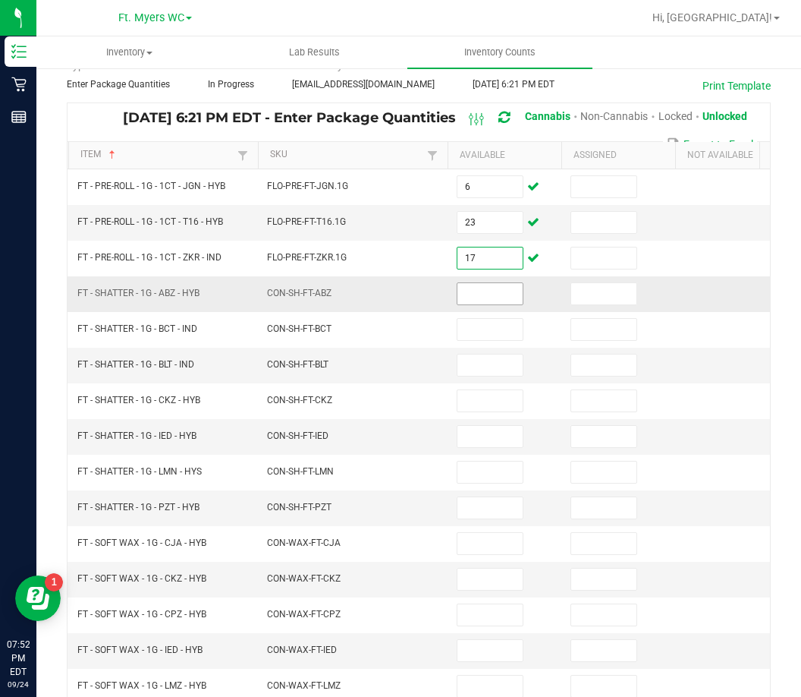
click at [511, 295] on input at bounding box center [490, 293] width 65 height 21
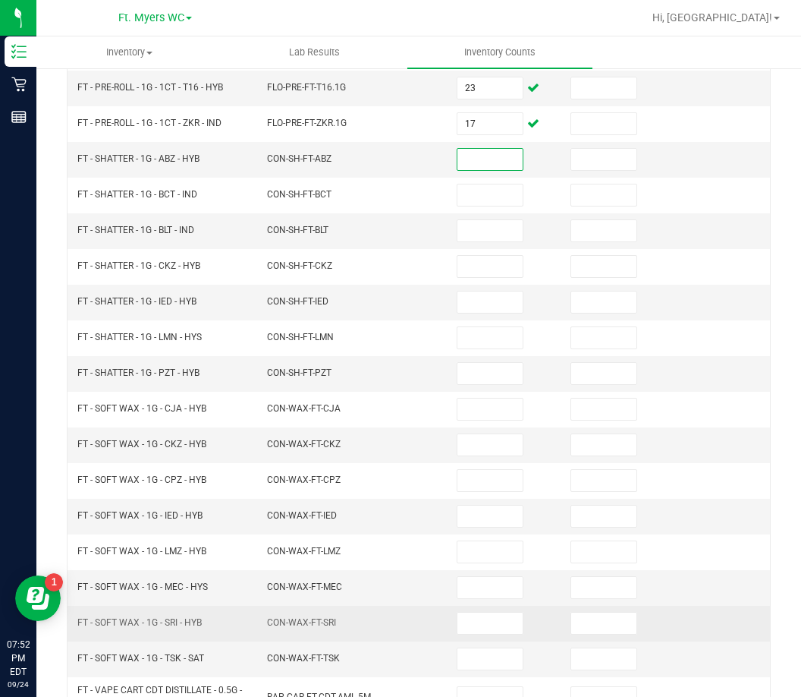
scroll to position [340, 0]
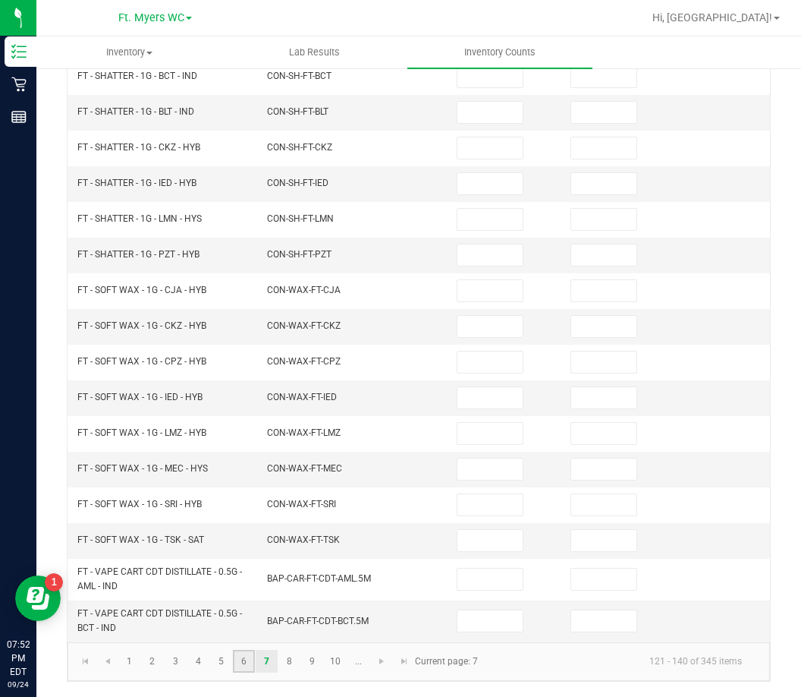
click at [235, 666] on link "6" at bounding box center [244, 661] width 22 height 23
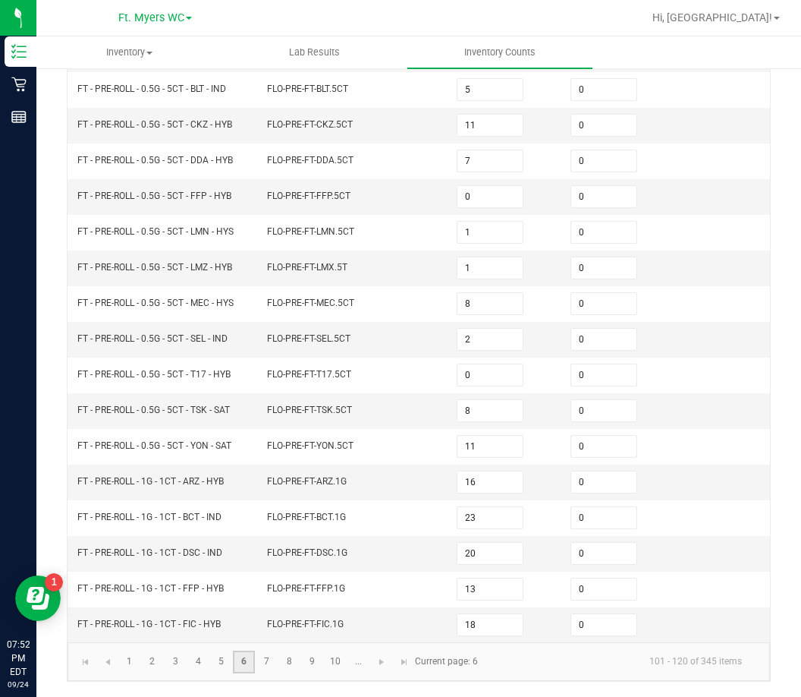
scroll to position [327, 0]
click at [488, 478] on input "16" at bounding box center [490, 481] width 65 height 21
click at [260, 663] on link "7" at bounding box center [267, 661] width 22 height 23
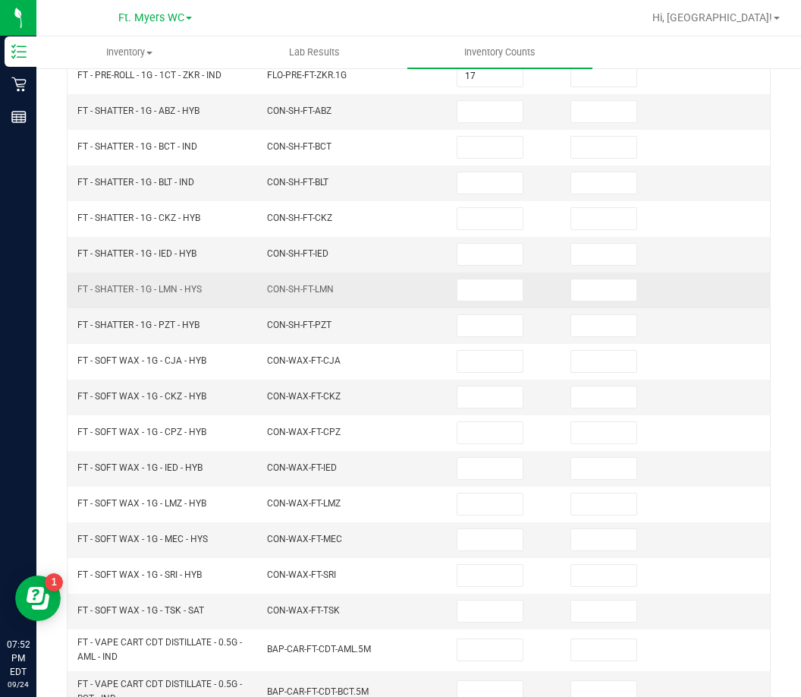
scroll to position [99, 0]
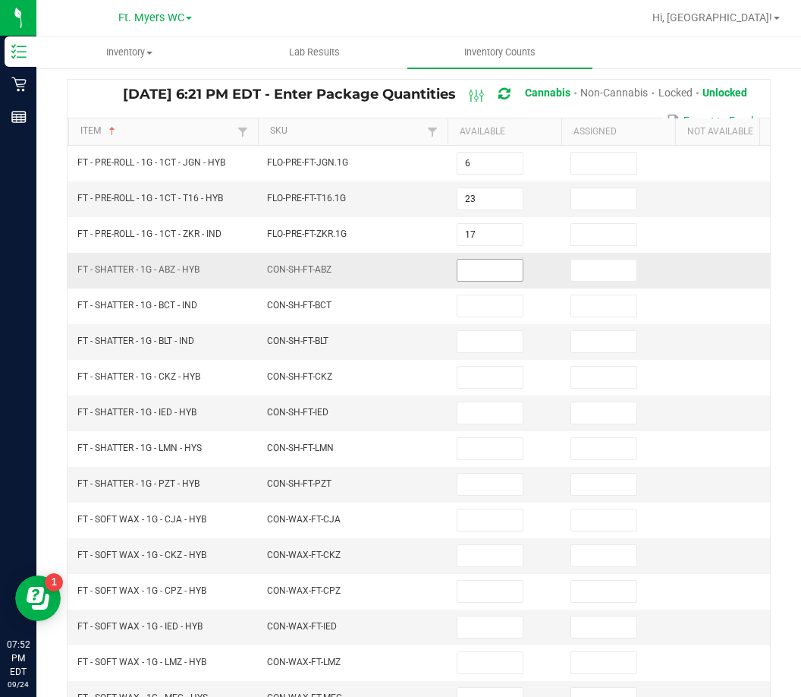
click at [467, 281] on span at bounding box center [490, 270] width 67 height 23
click at [479, 272] on input at bounding box center [490, 270] width 65 height 21
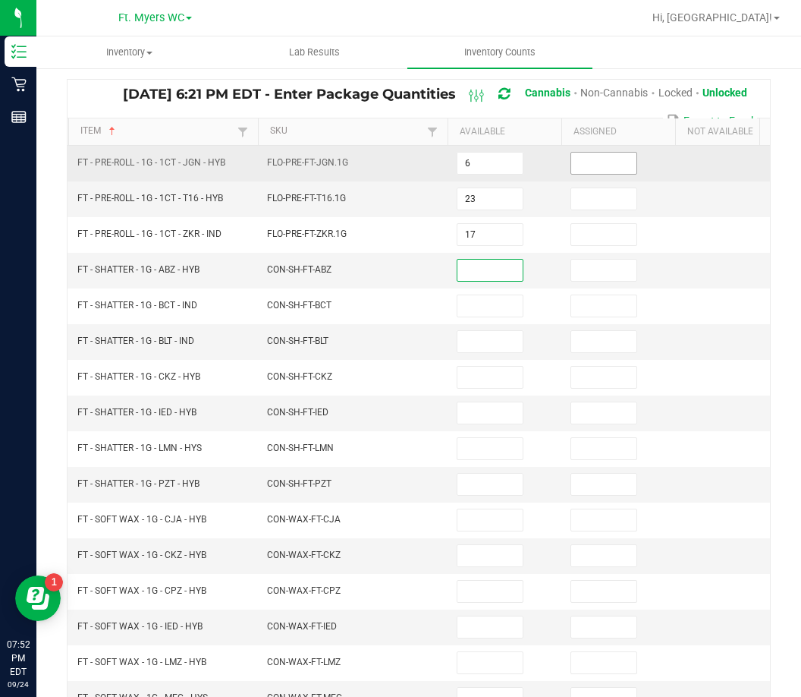
click at [620, 159] on input at bounding box center [603, 163] width 65 height 21
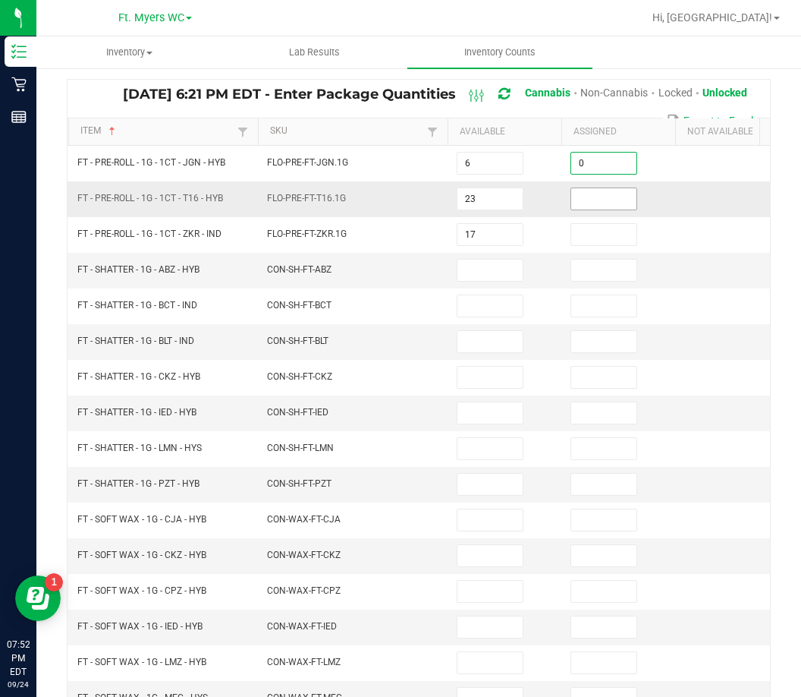
click at [617, 194] on input at bounding box center [603, 198] width 65 height 21
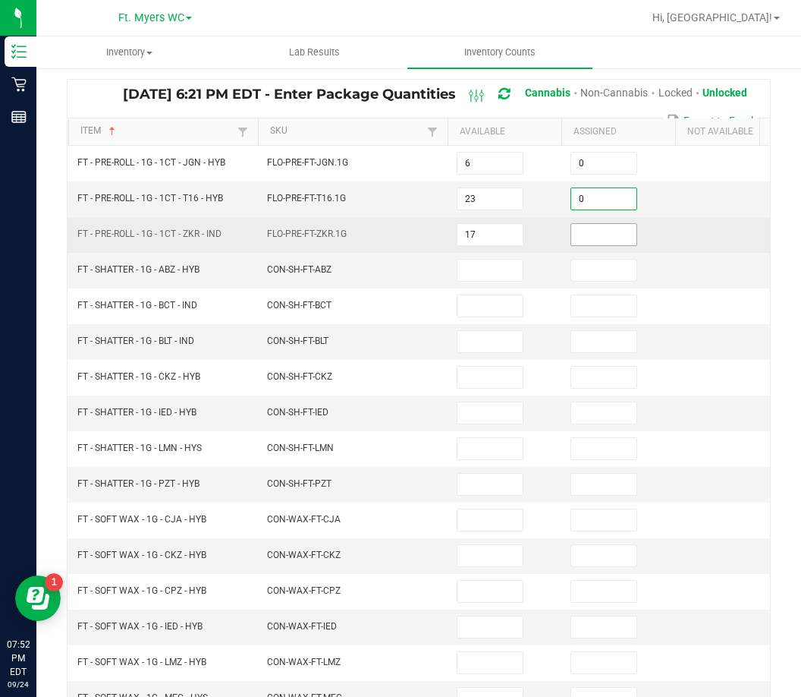
click at [612, 231] on input at bounding box center [603, 234] width 65 height 21
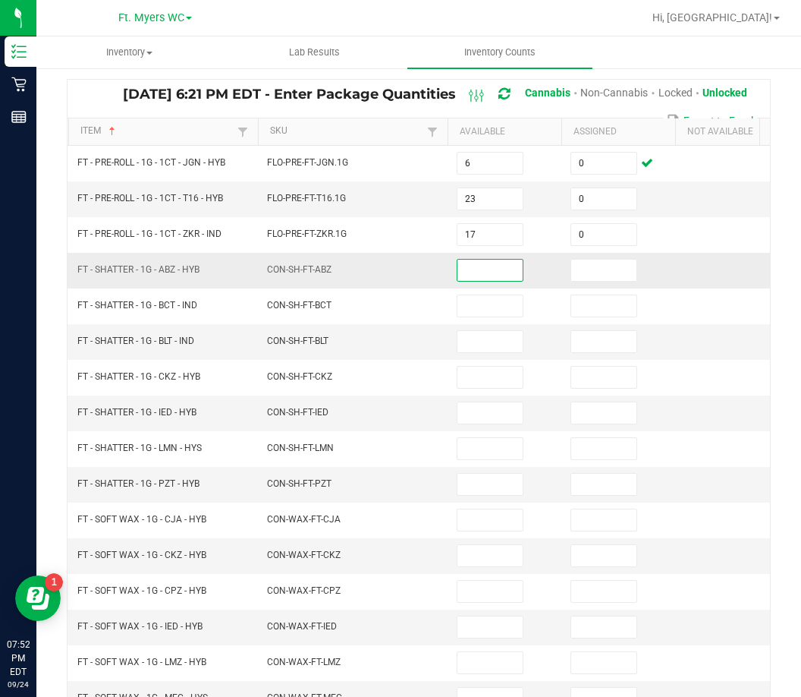
click at [498, 272] on input at bounding box center [490, 270] width 65 height 21
click at [138, 53] on span "Inventory" at bounding box center [129, 53] width 184 height 14
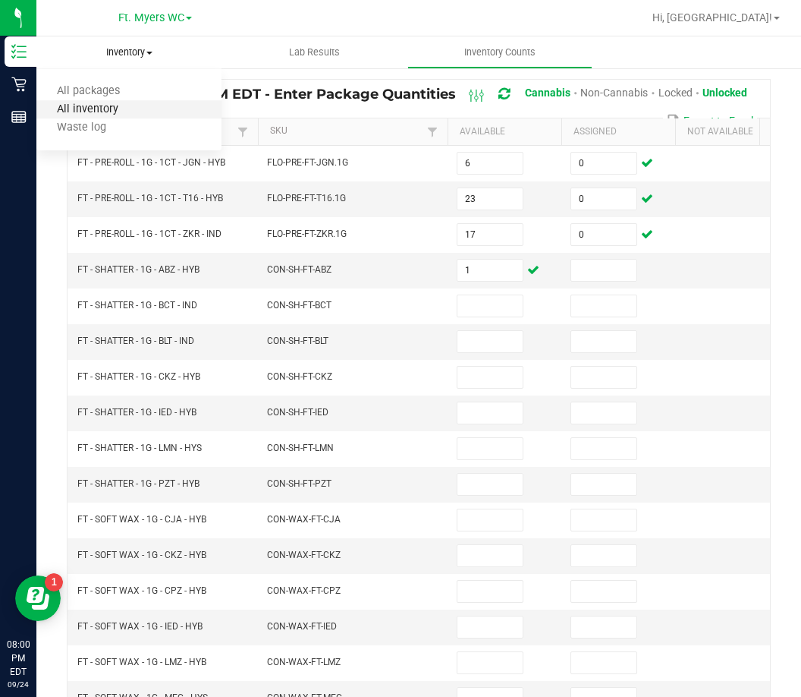
click at [99, 104] on span "All inventory" at bounding box center [87, 109] width 102 height 13
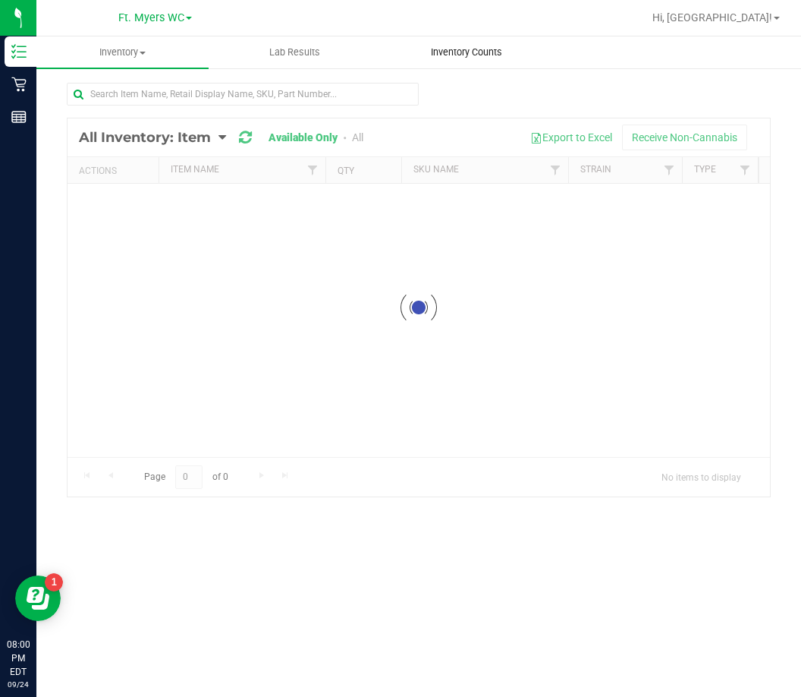
click at [487, 52] on span "Inventory Counts" at bounding box center [467, 53] width 112 height 14
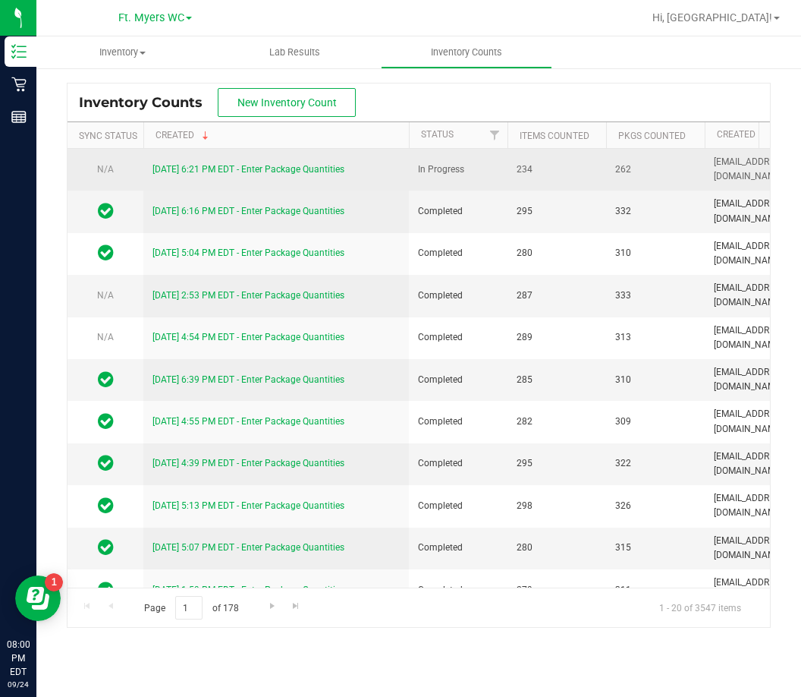
click at [240, 168] on link "[DATE] 6:21 PM EDT - Enter Package Quantities" at bounding box center [249, 169] width 192 height 11
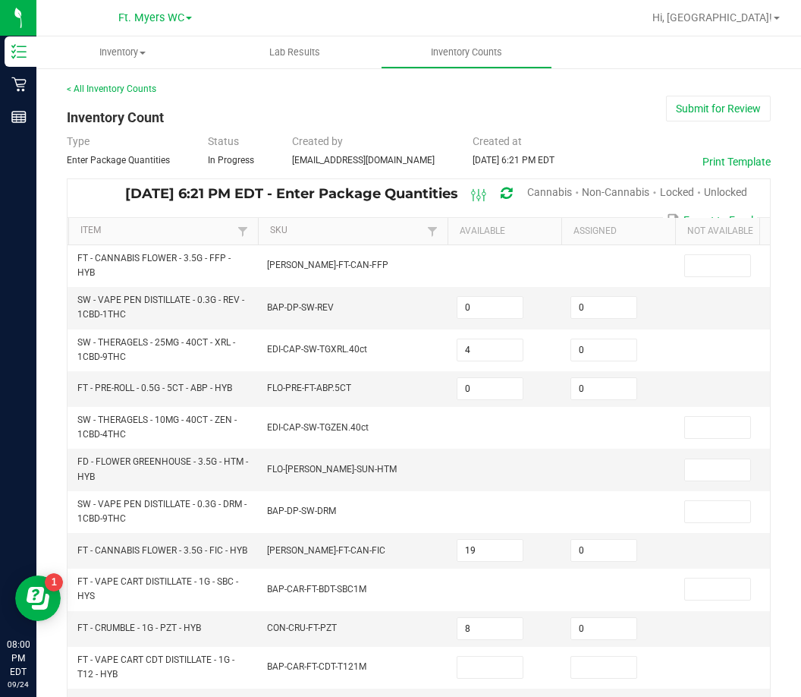
click at [718, 195] on span "Unlocked" at bounding box center [725, 192] width 43 height 12
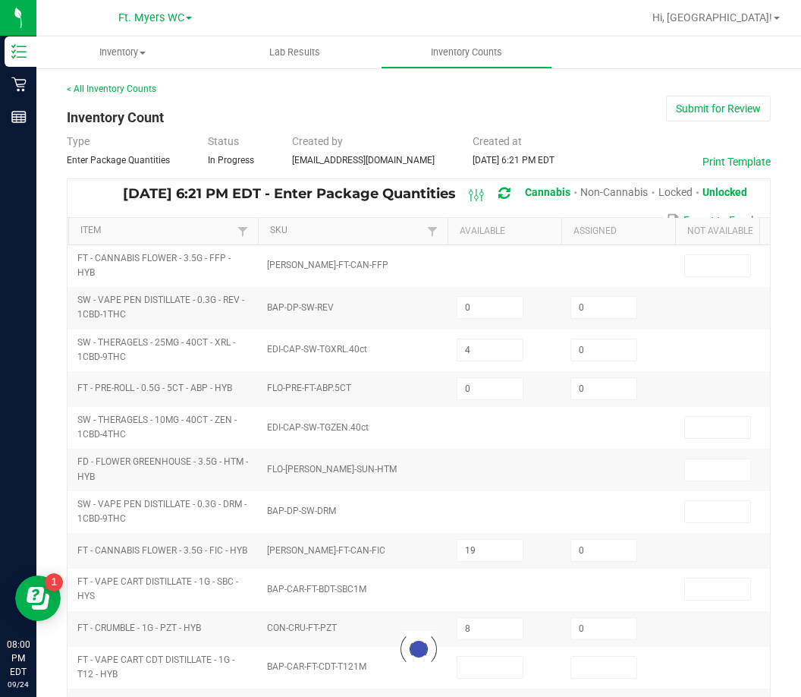
type input "12"
type input "16"
type input "10"
type input "6"
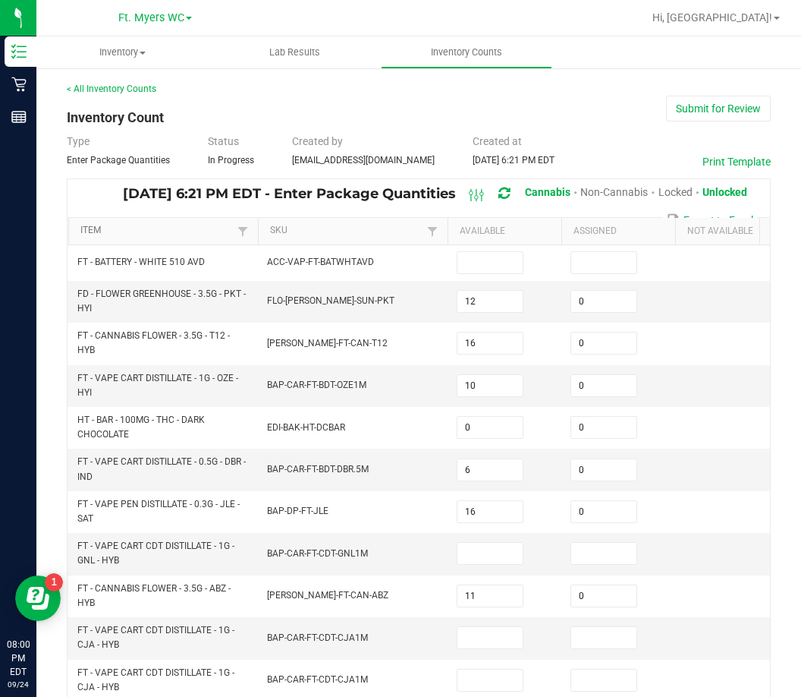
click at [99, 229] on link "Item" at bounding box center [156, 231] width 153 height 12
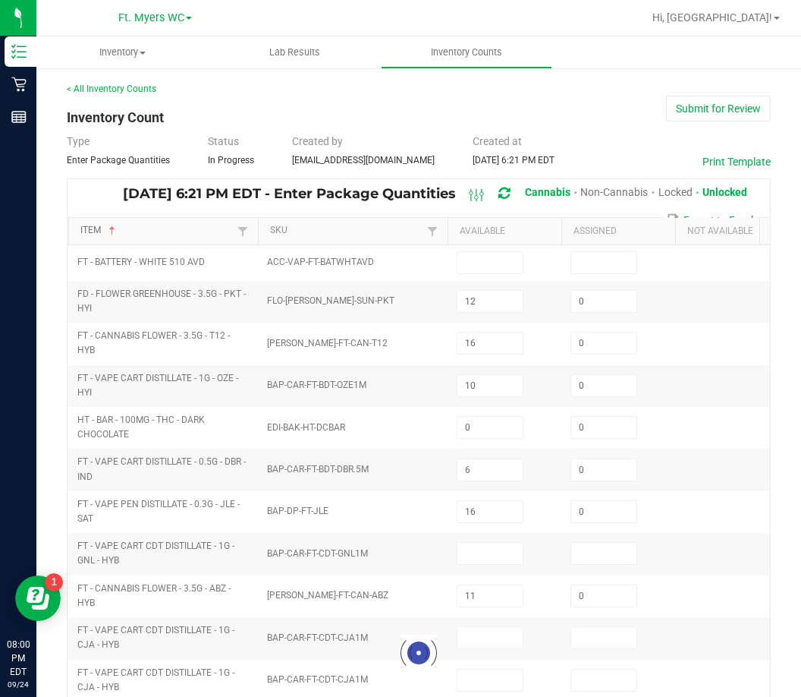
type input "22"
type input "0"
type input "14"
type input "8"
type input "0"
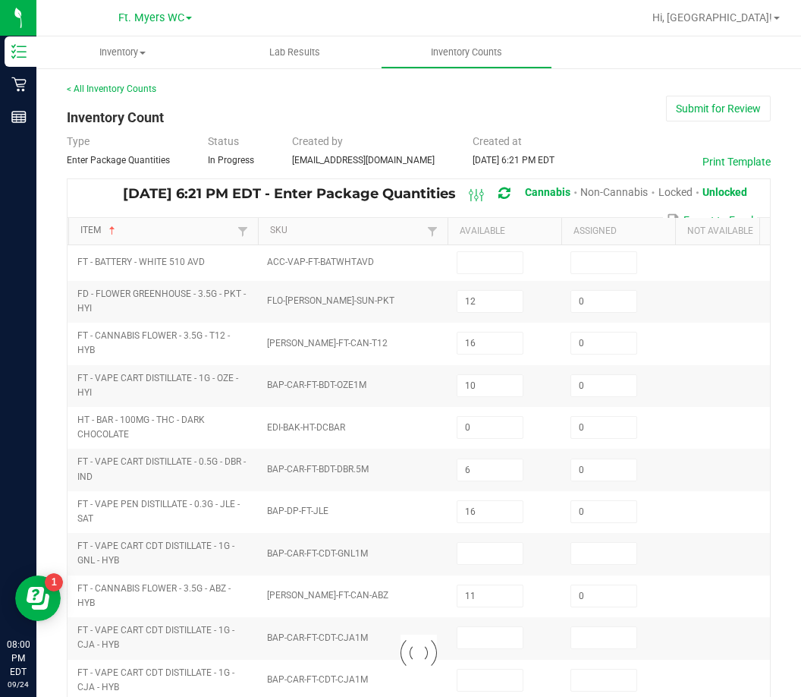
type input "12"
type input "0"
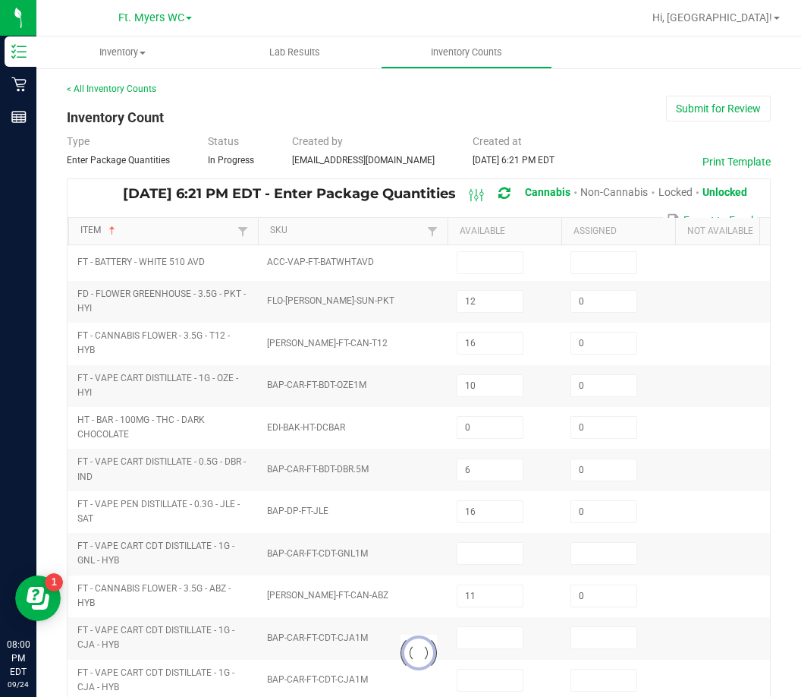
type input "0"
type input "5"
type input "7"
type input "0"
type input "10"
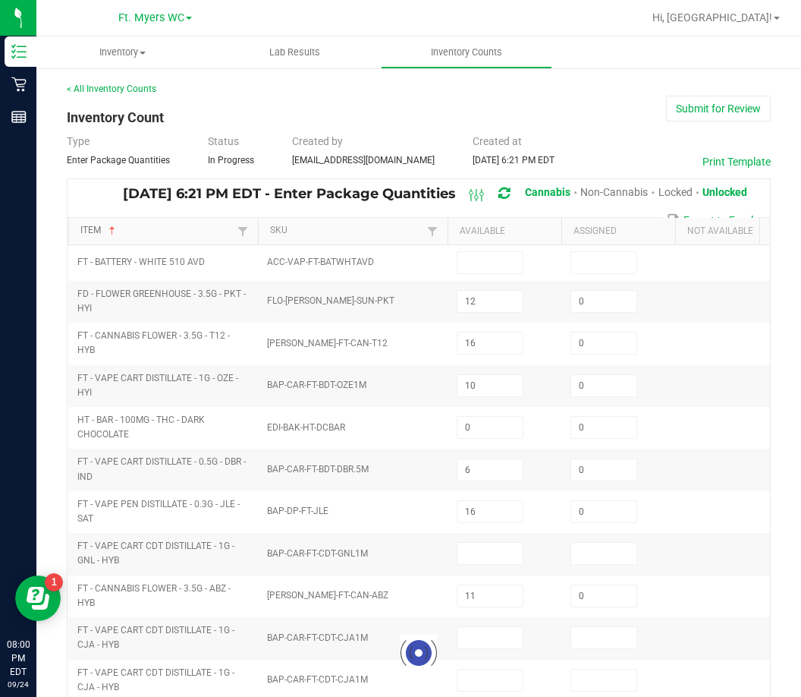
type input "0"
type input "17"
type input "5"
type input "1"
type input "0"
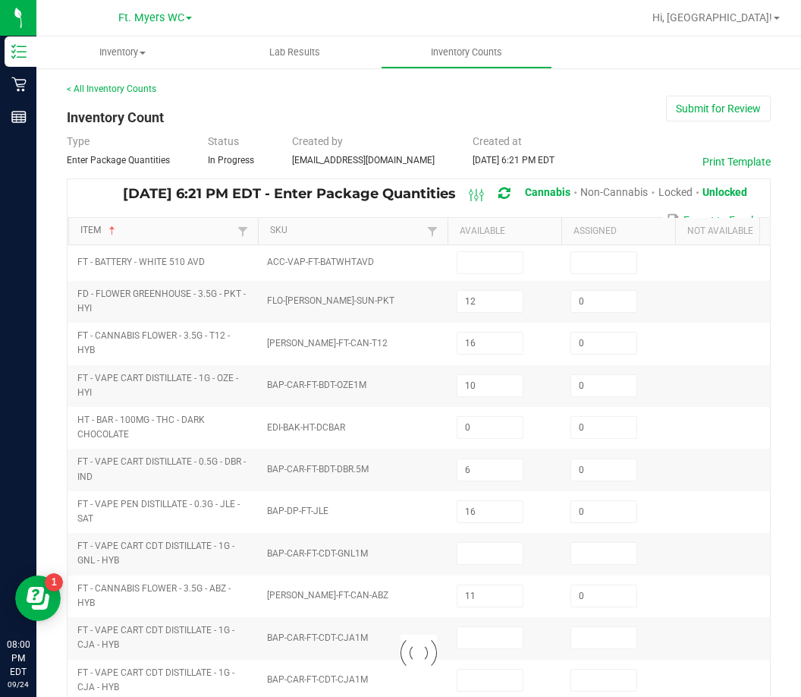
type input "19"
type input "11"
type input "19"
type input "1"
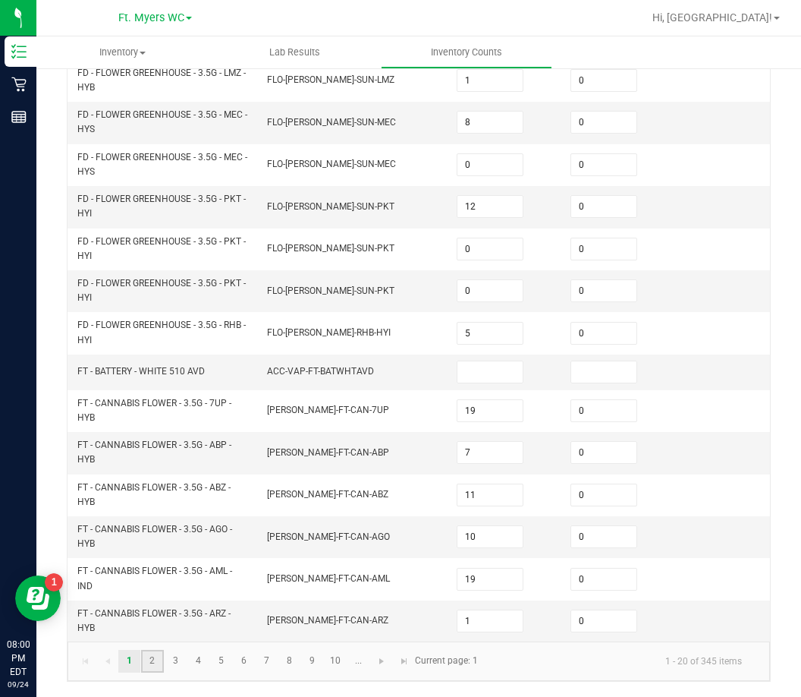
click at [156, 656] on link "2" at bounding box center [152, 661] width 22 height 23
type input "9"
type input "10"
type input "19"
type input "4"
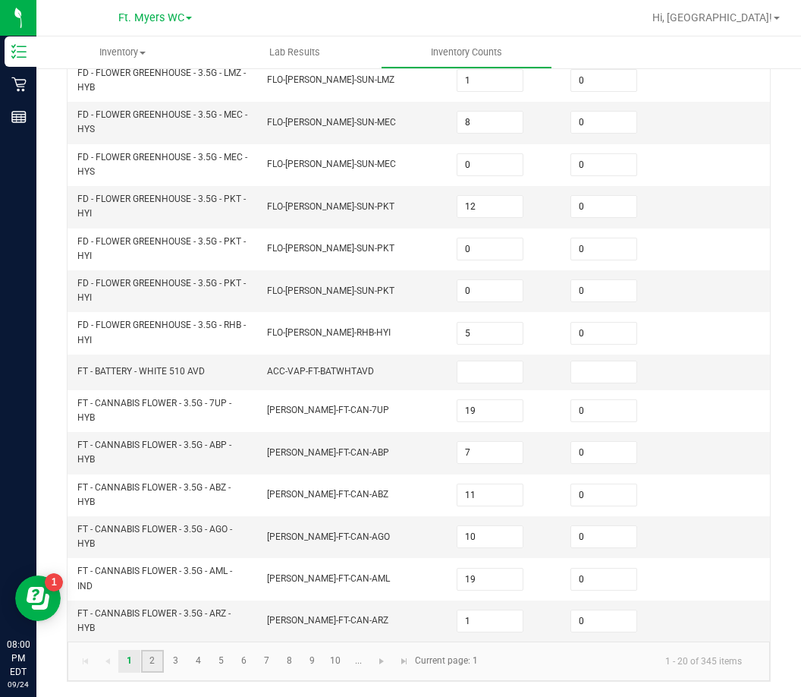
type input "17"
type input "18"
type input "2"
type input "7"
type input "0"
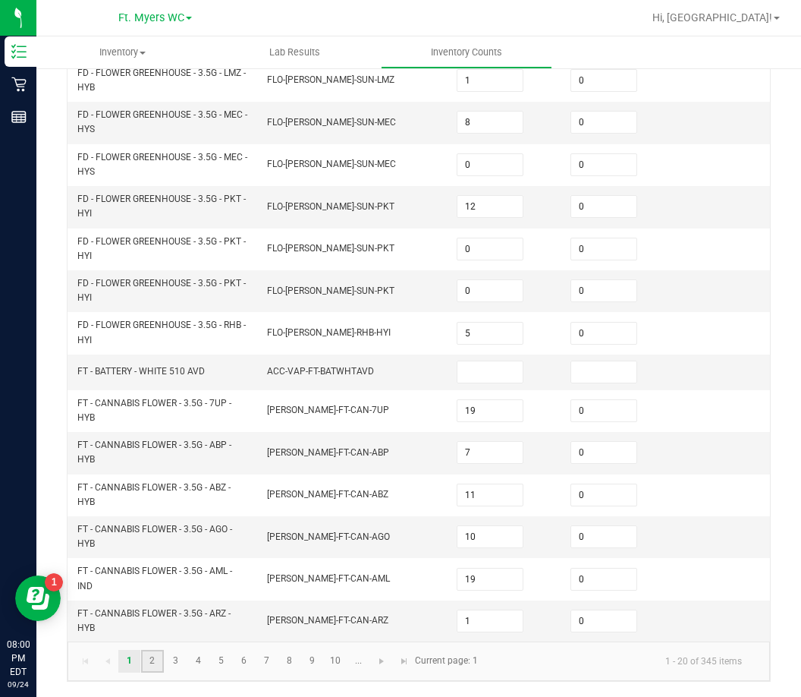
type input "16"
type input "0"
type input "17"
type input "0"
type input "3"
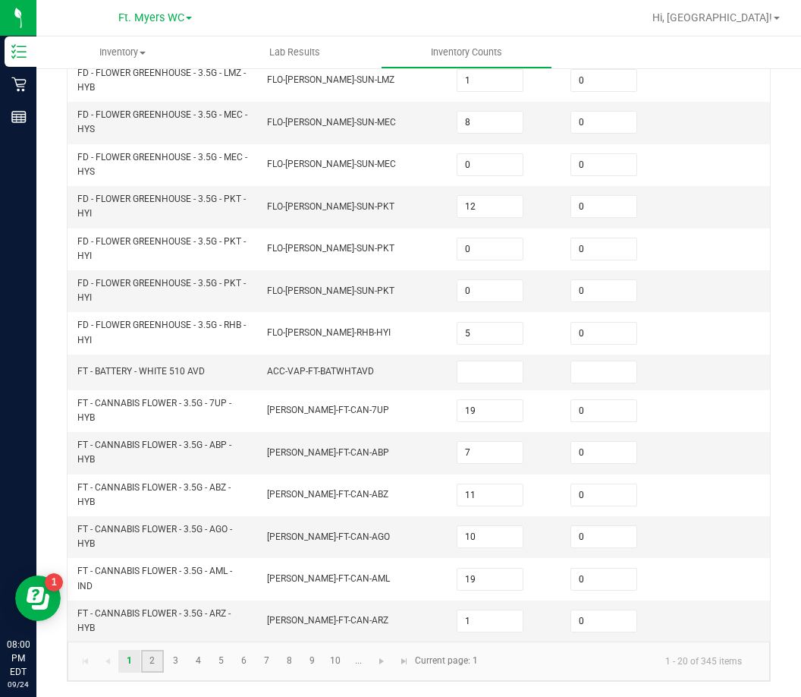
type input "19"
type input "6"
type input "20"
type input "14"
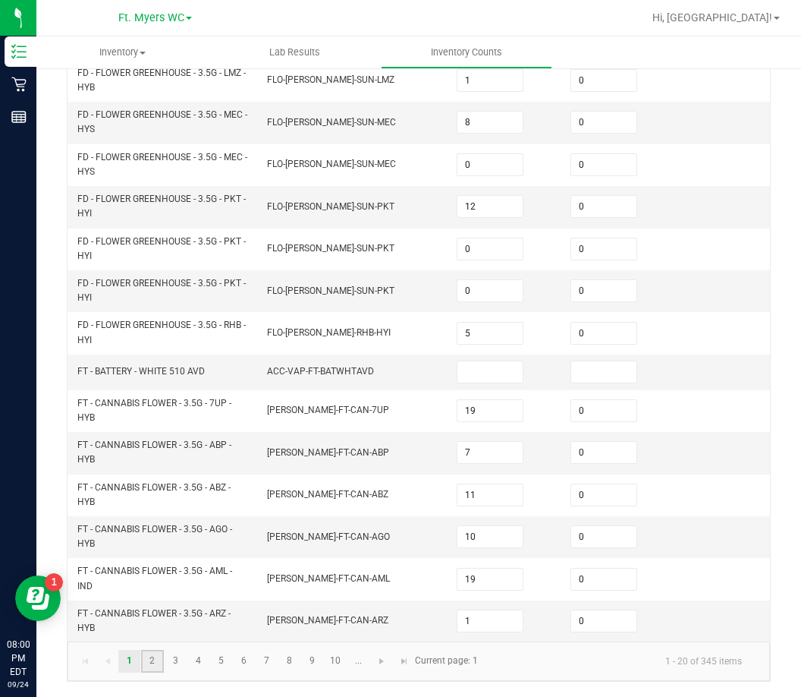
type input "16"
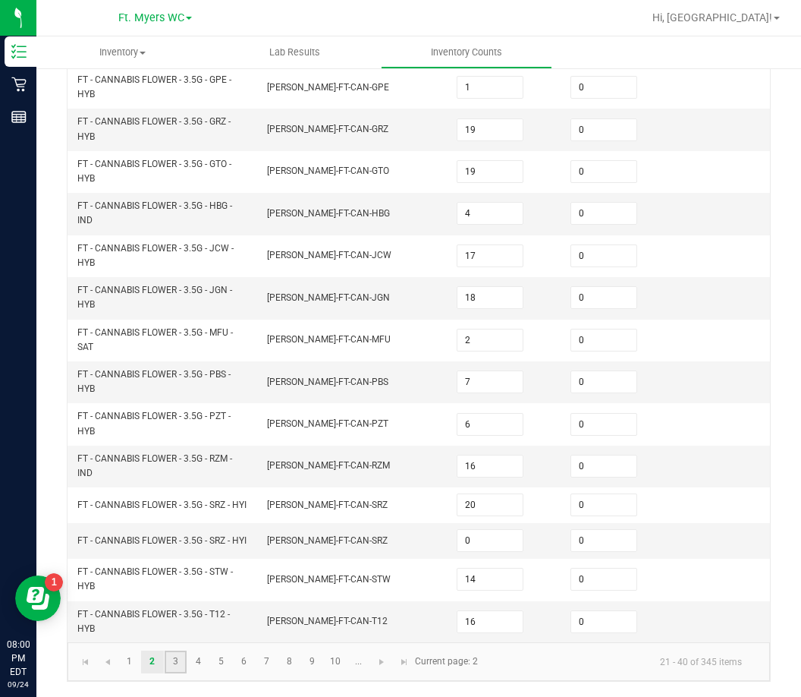
click at [173, 660] on link "3" at bounding box center [176, 661] width 22 height 23
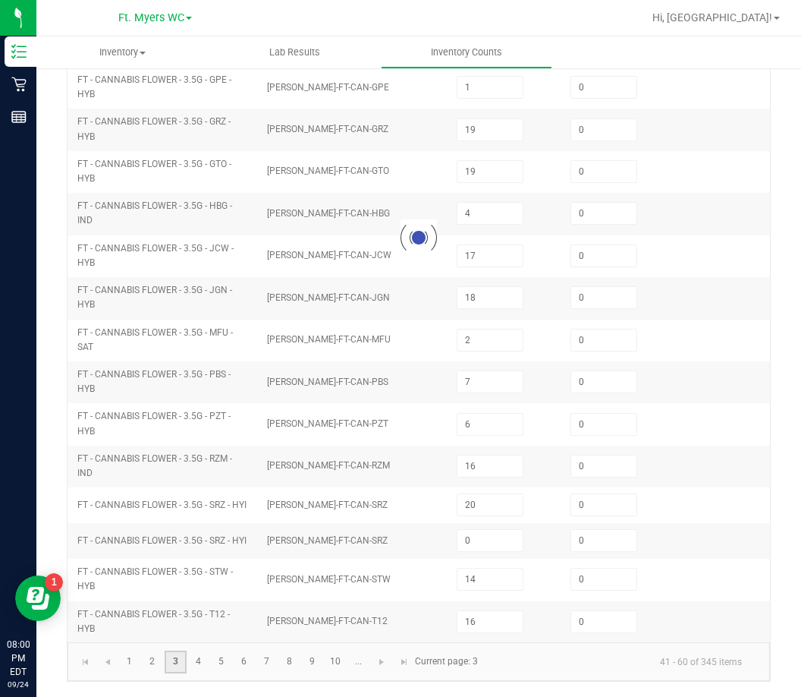
type input "19"
type input "0"
type input "9"
type input "3"
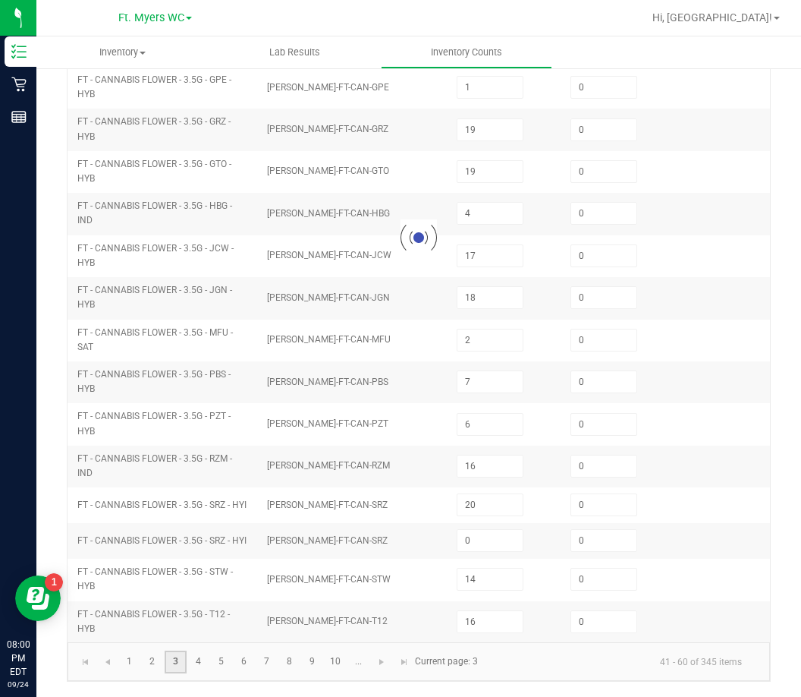
type input "2"
type input "1"
type input "8"
type input "5"
type input "10"
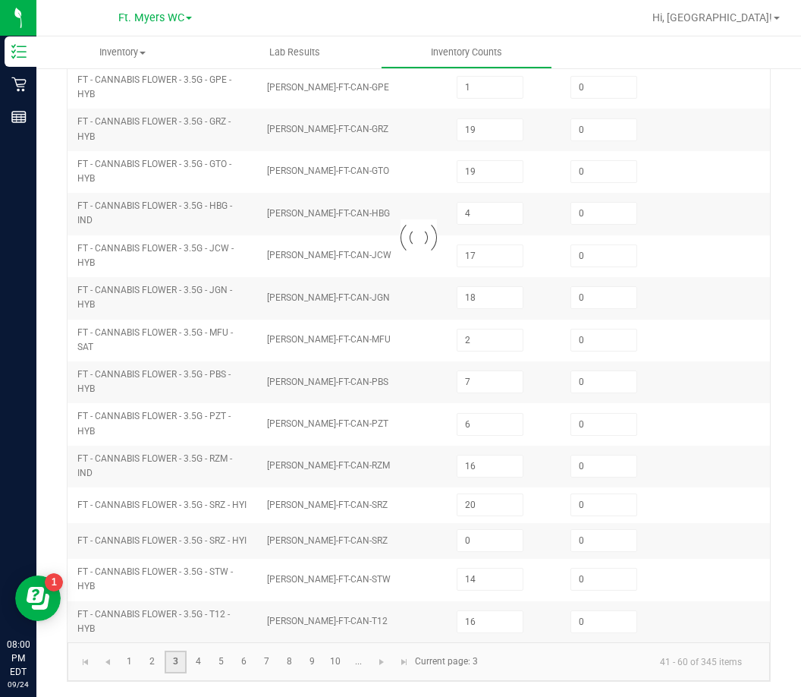
type input "1"
type input "15"
type input "11"
type input "14"
type input "16"
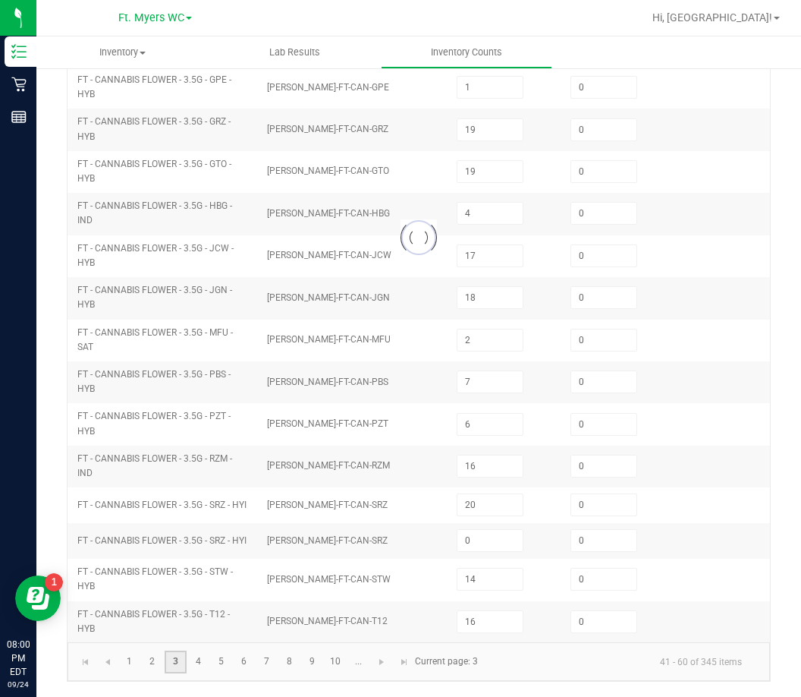
type input "10"
type input "3"
type input "5"
type input "11"
type input "7"
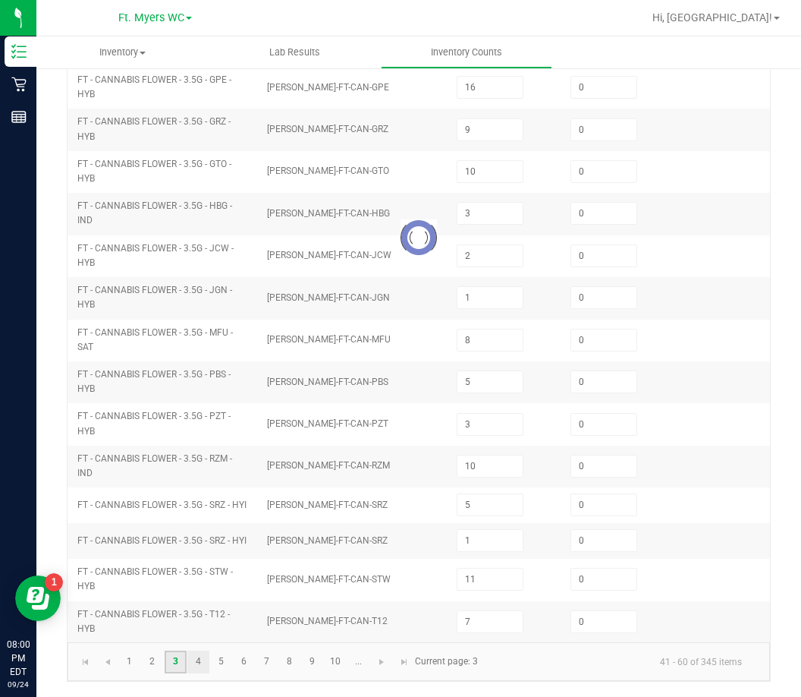
scroll to position [379, 0]
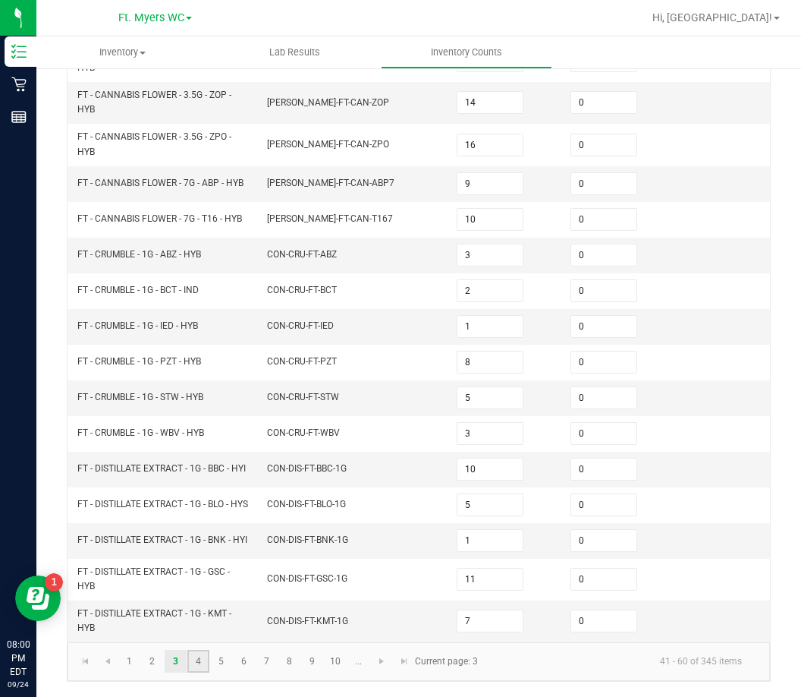
click at [205, 663] on link "4" at bounding box center [198, 661] width 22 height 23
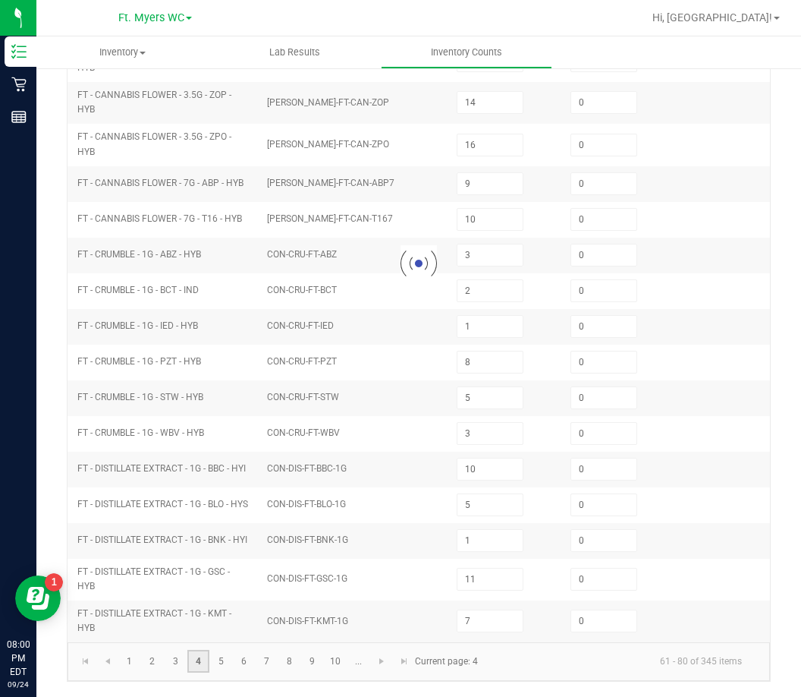
type input "10"
type input "8"
type input "11"
type input "0"
type input "19"
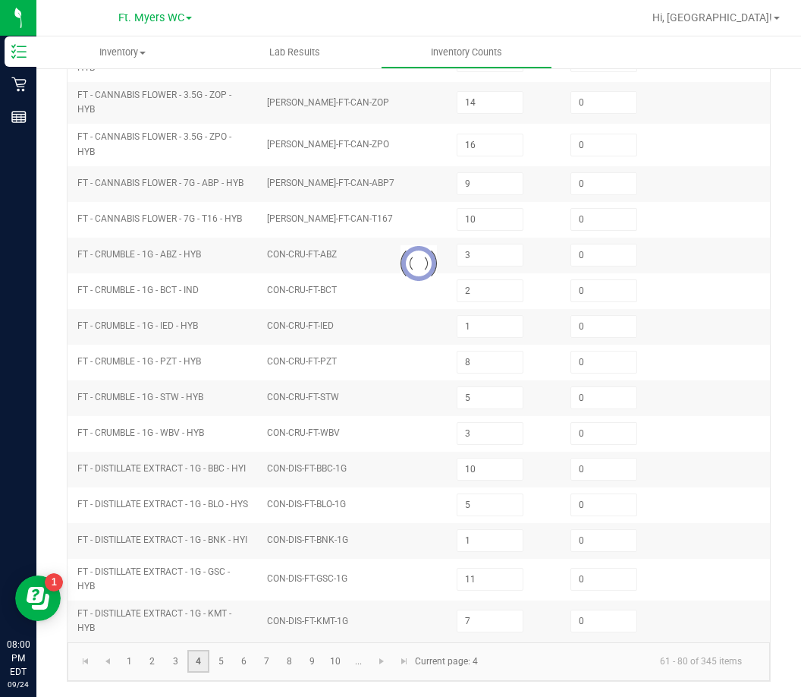
type input "0"
type input "1"
type input "0"
type input "5"
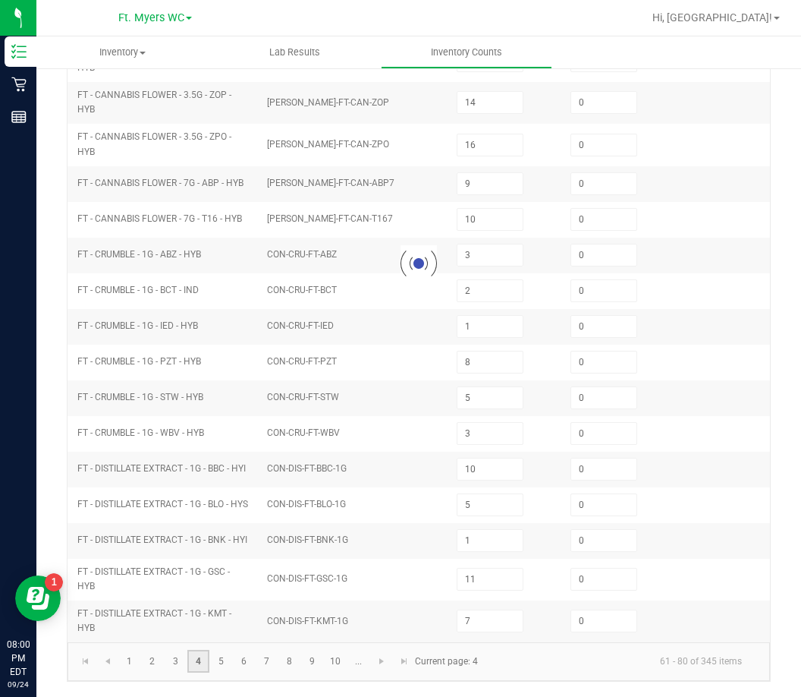
type input "10"
type input "15"
type input "1"
type input "0"
type input "5"
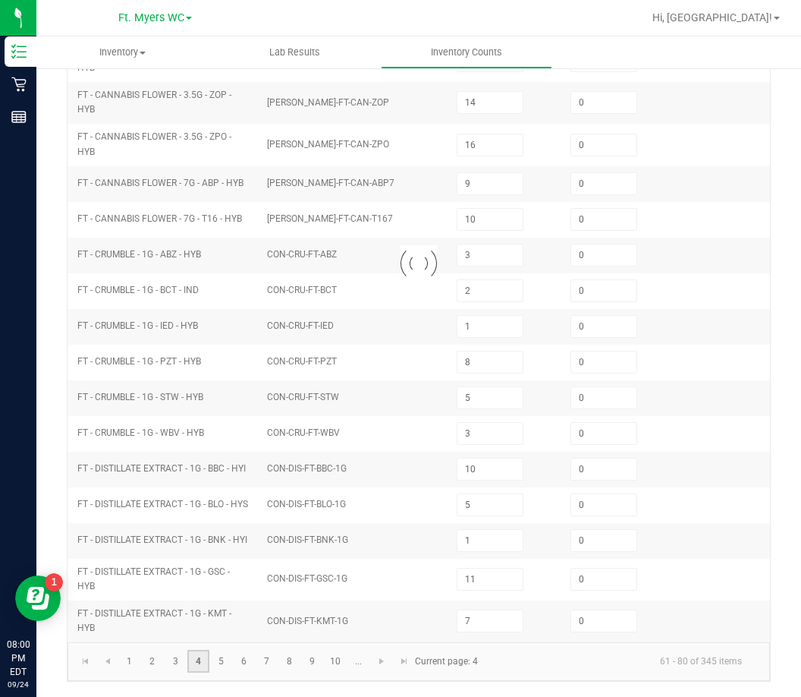
type input "8"
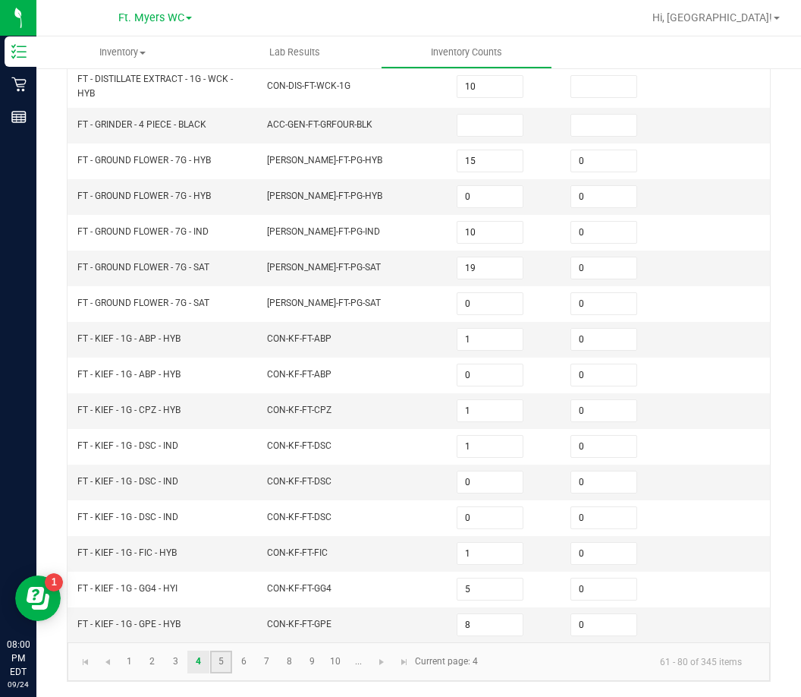
click at [228, 657] on link "5" at bounding box center [221, 661] width 22 height 23
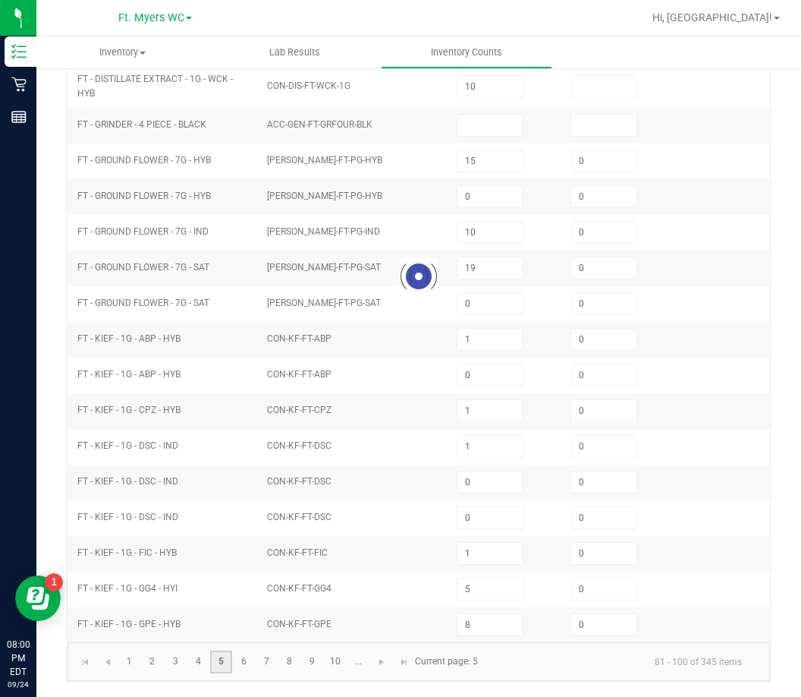
type input "6"
type input "0"
type input "1"
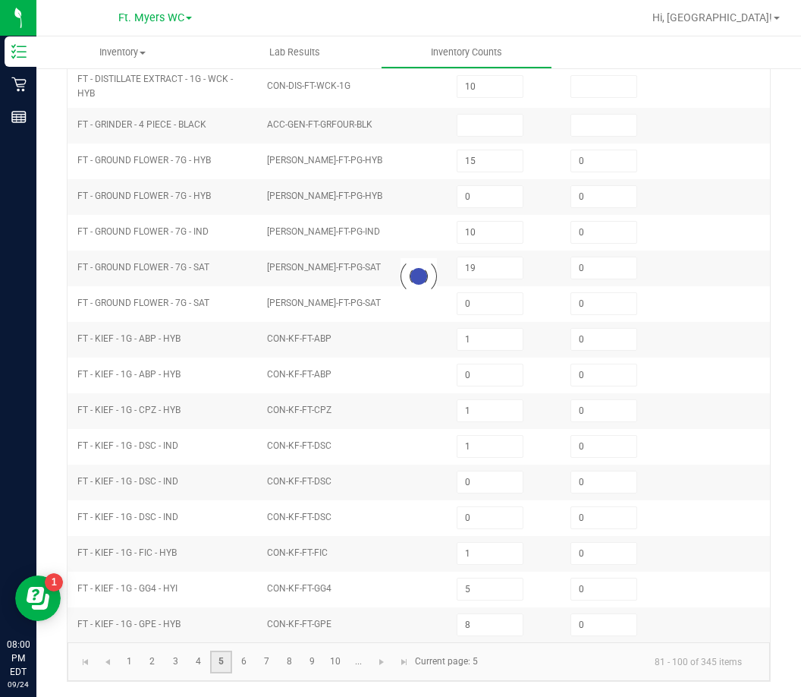
type input "0"
type input "4"
type input "14"
type input "13"
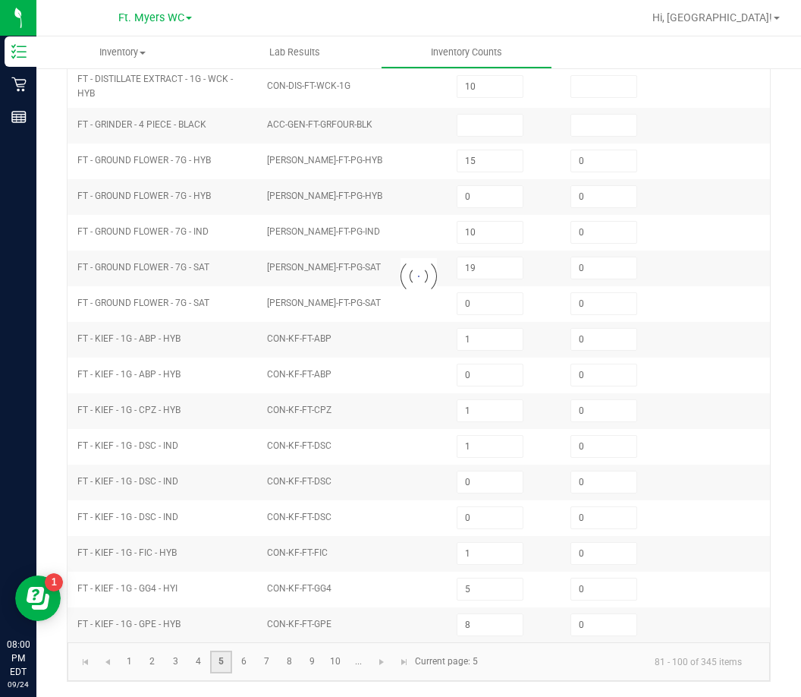
type input "10"
type input "24"
type input "2"
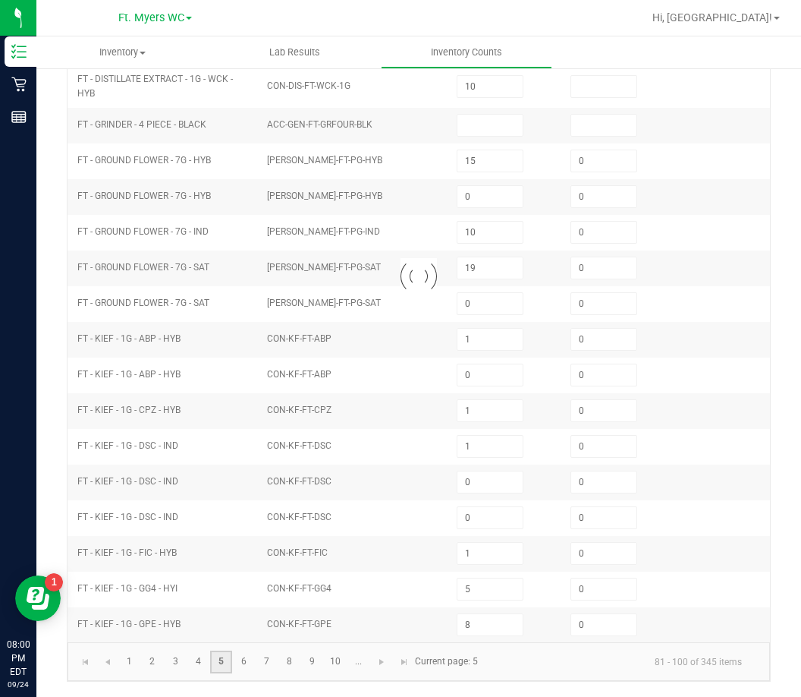
type input "0"
type input "5"
type input "0"
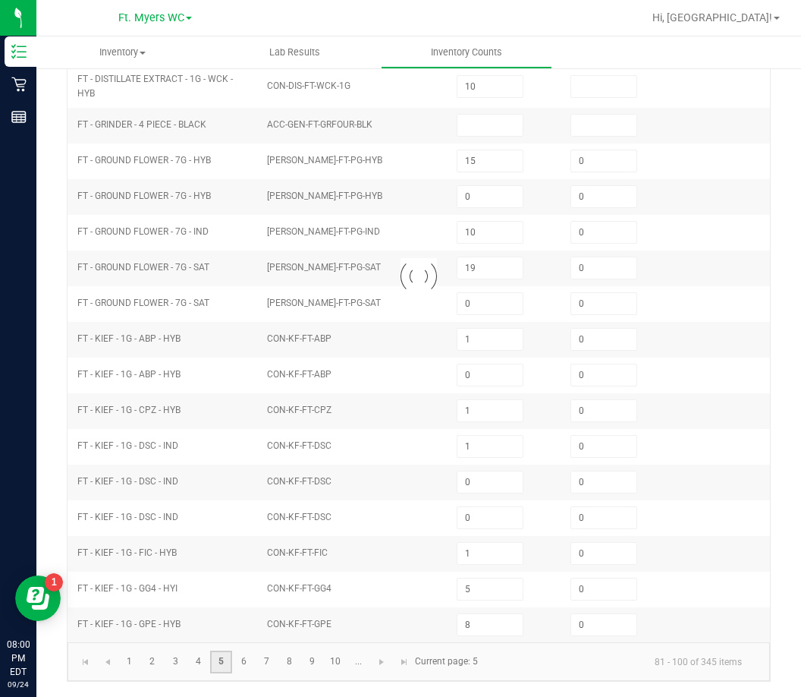
type input "13"
type input "20"
type input "3"
type input "15"
type input "21"
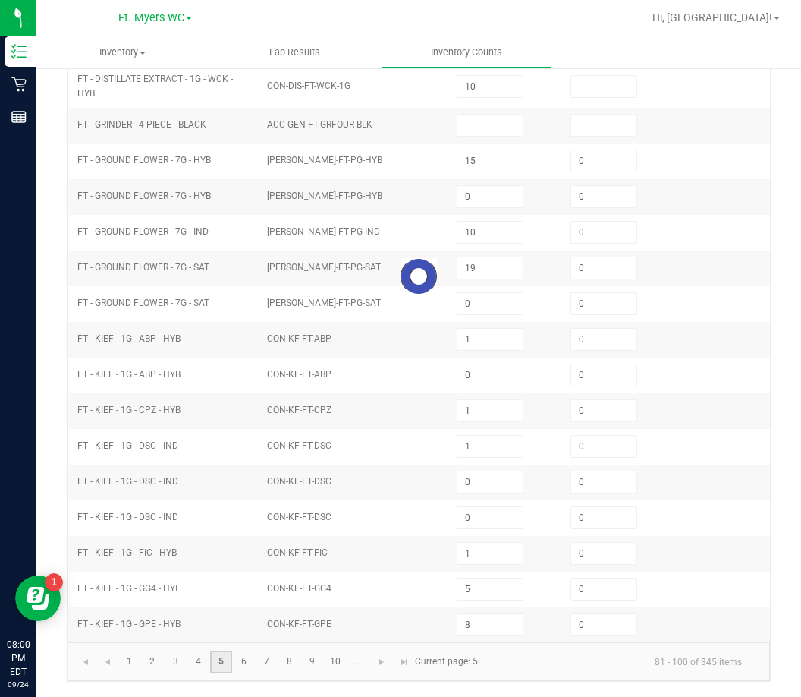
type input "18"
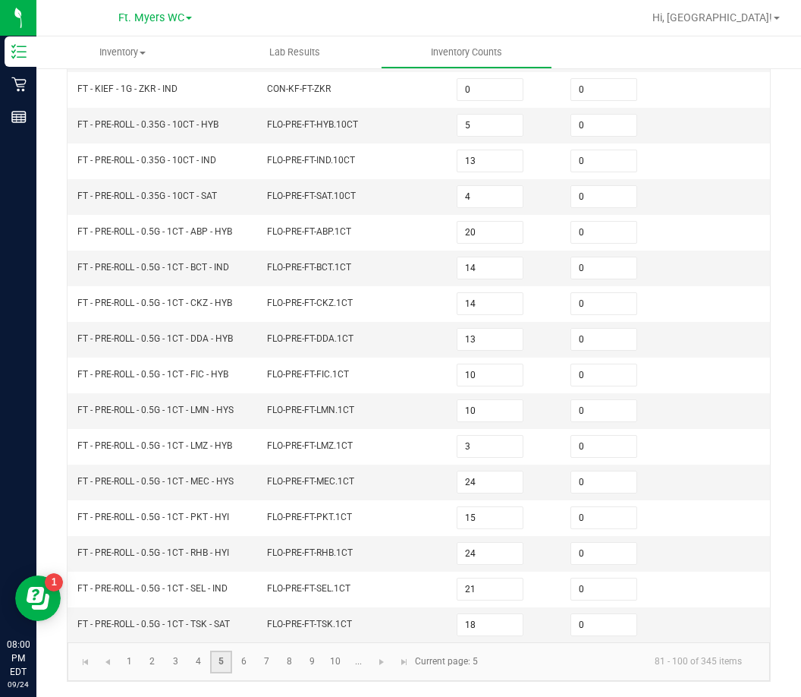
scroll to position [327, 0]
click at [241, 659] on link "6" at bounding box center [244, 661] width 22 height 23
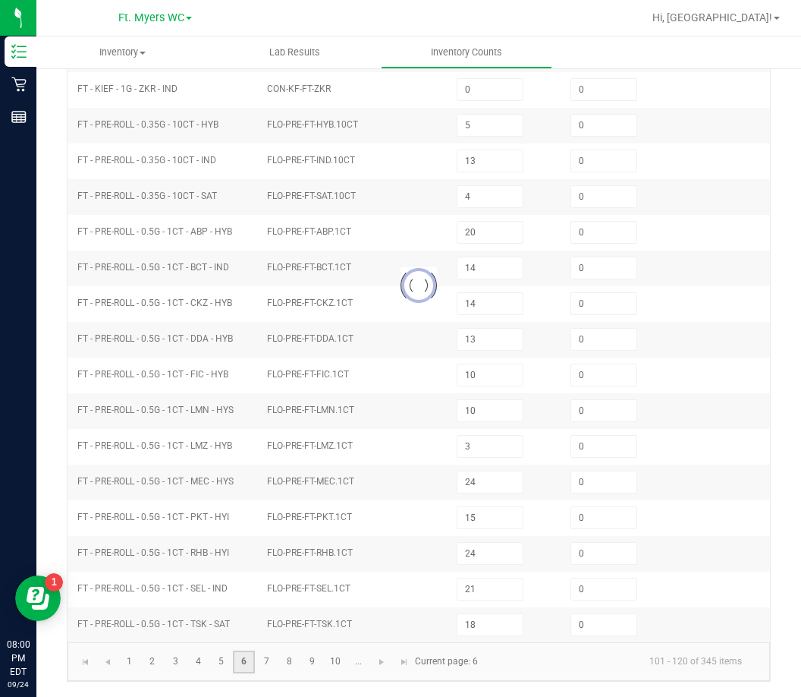
type input "10"
type input "9"
type input "0"
type input "1"
type input "8"
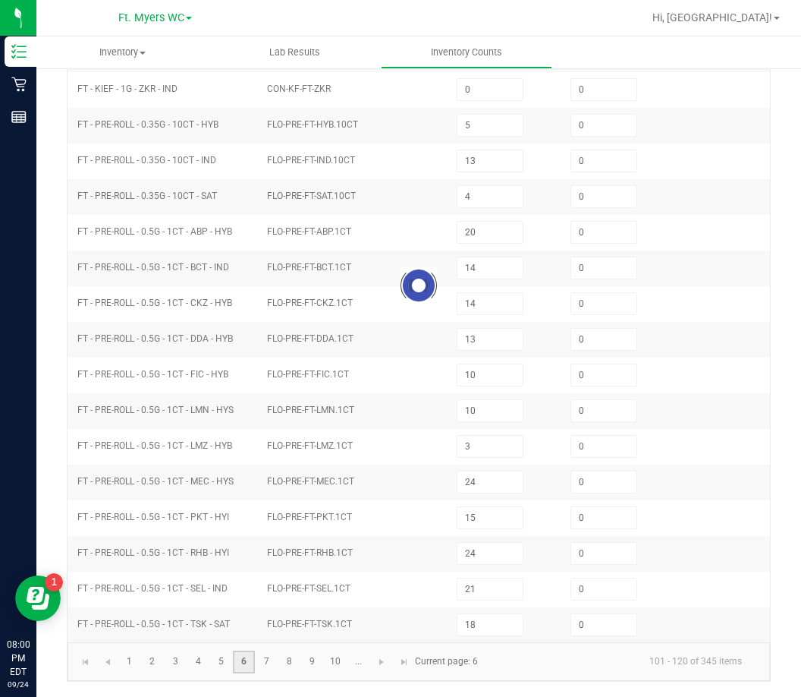
type input "2"
type input "0"
type input "8"
type input "16"
type input "20"
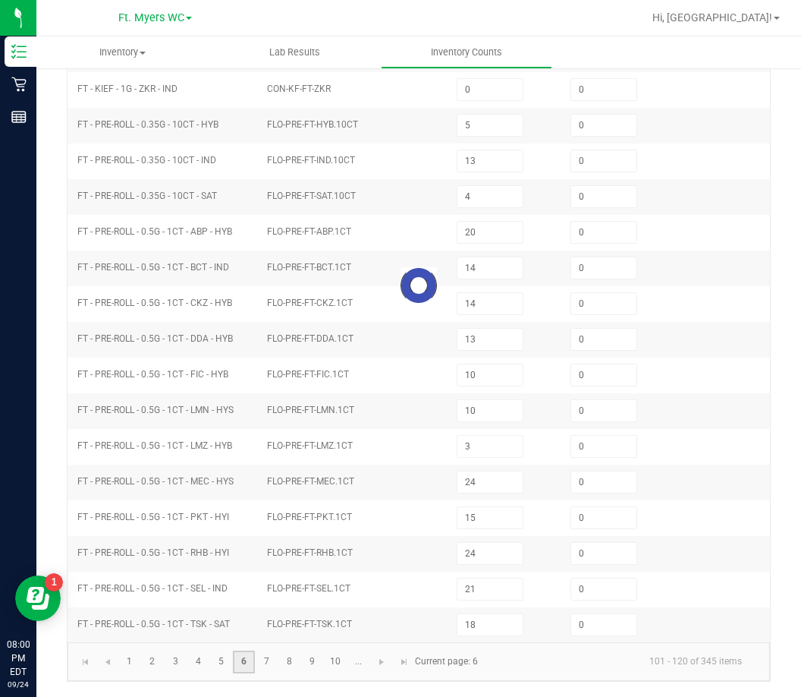
type input "20"
type input "5"
type input "11"
type input "7"
type input "1"
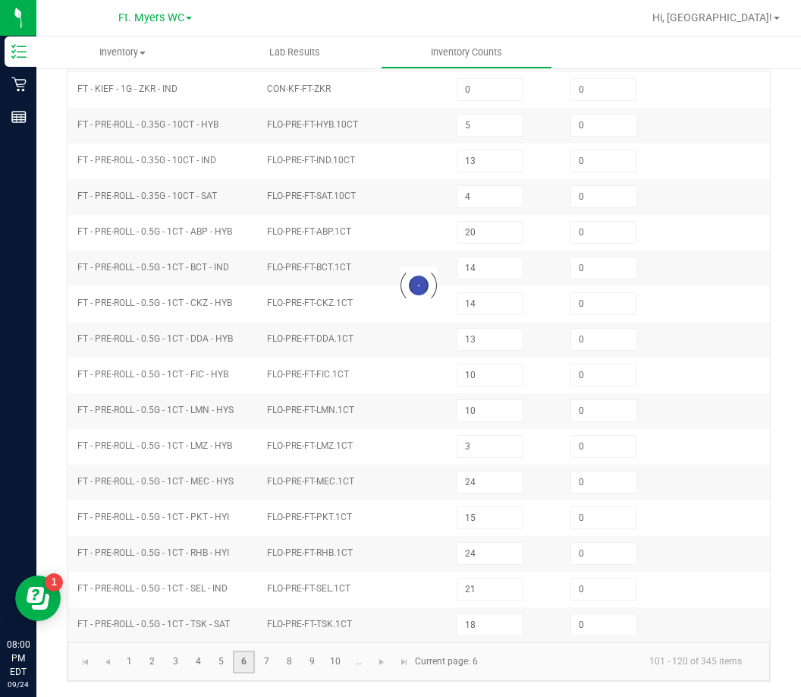
type input "11"
type input "23"
type input "13"
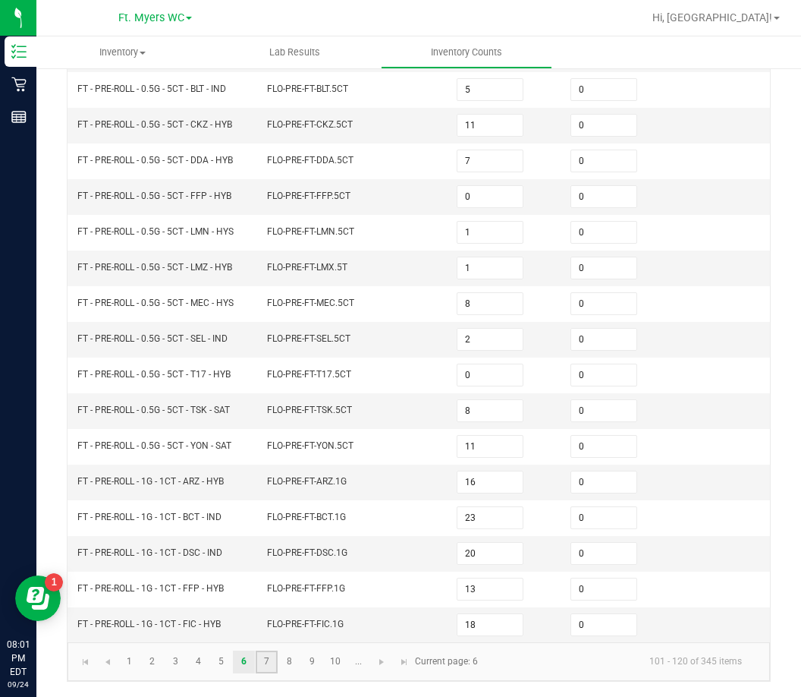
click at [263, 666] on link "7" at bounding box center [267, 661] width 22 height 23
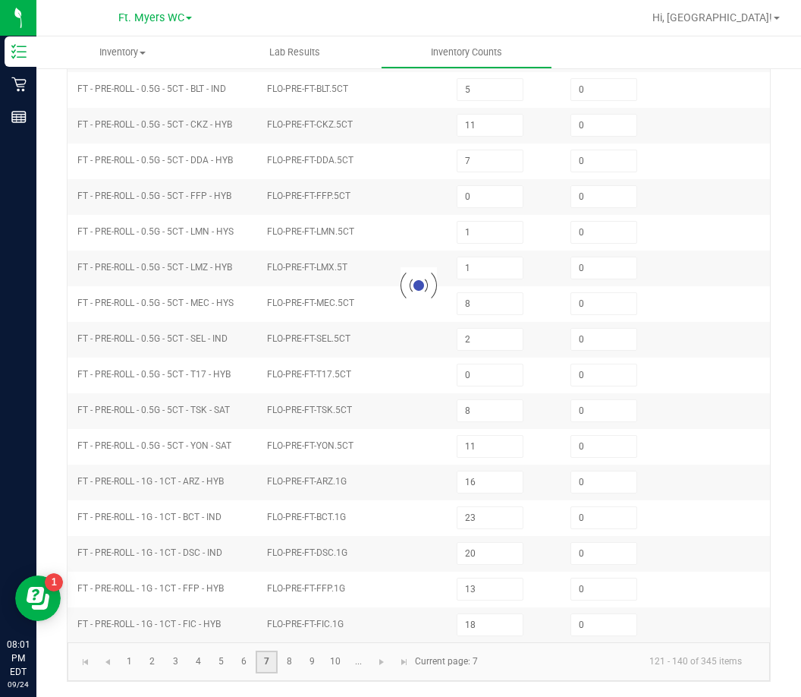
type input "23"
type input "17"
type input "1"
type input "6"
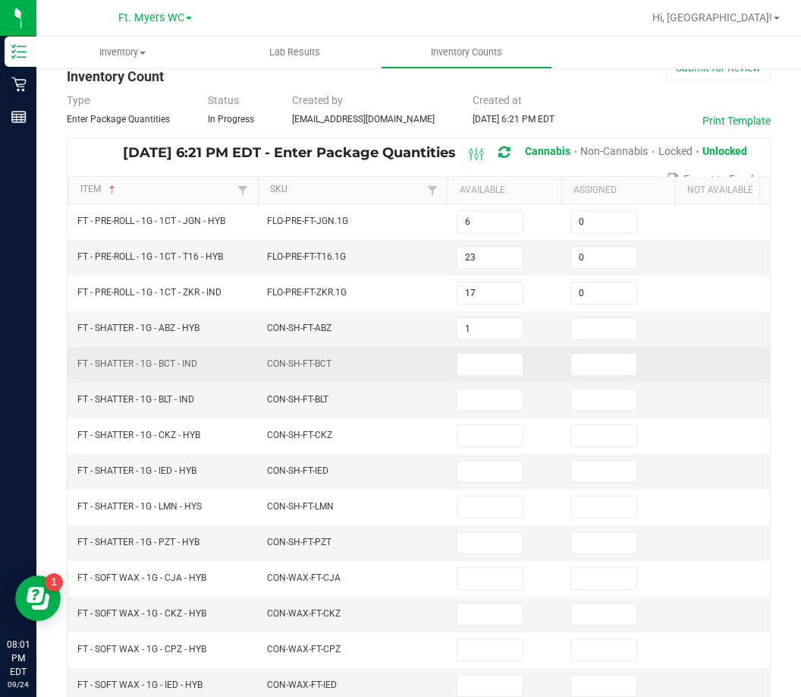
scroll to position [24, 0]
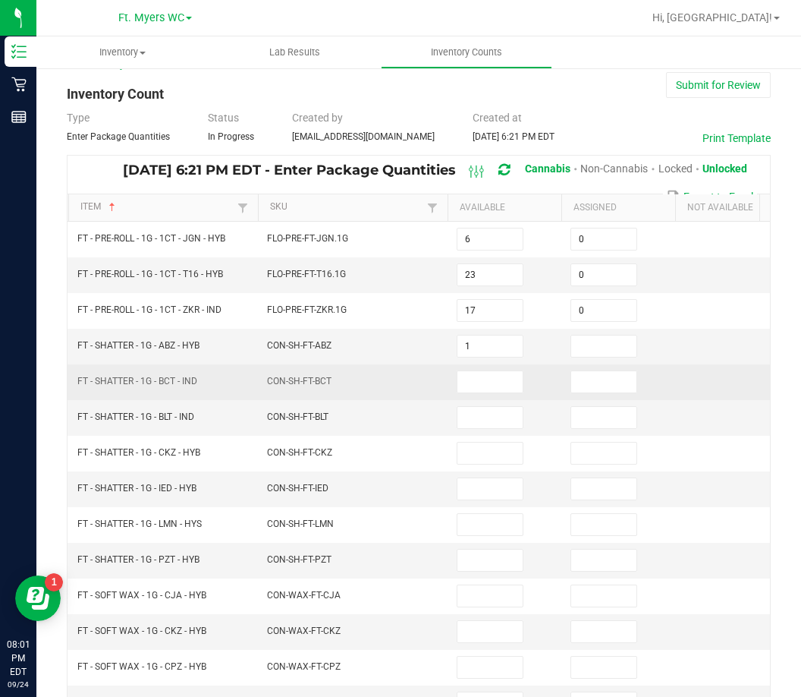
click at [483, 398] on td at bounding box center [505, 382] width 114 height 36
click at [486, 393] on td at bounding box center [505, 382] width 114 height 36
click at [489, 386] on input at bounding box center [490, 381] width 65 height 21
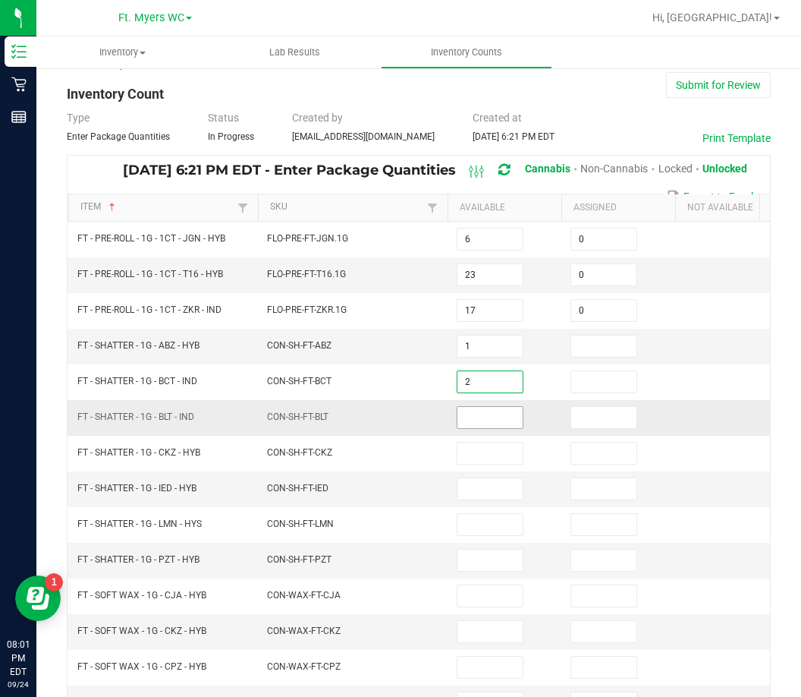
type input "2"
click at [480, 407] on input at bounding box center [490, 417] width 65 height 21
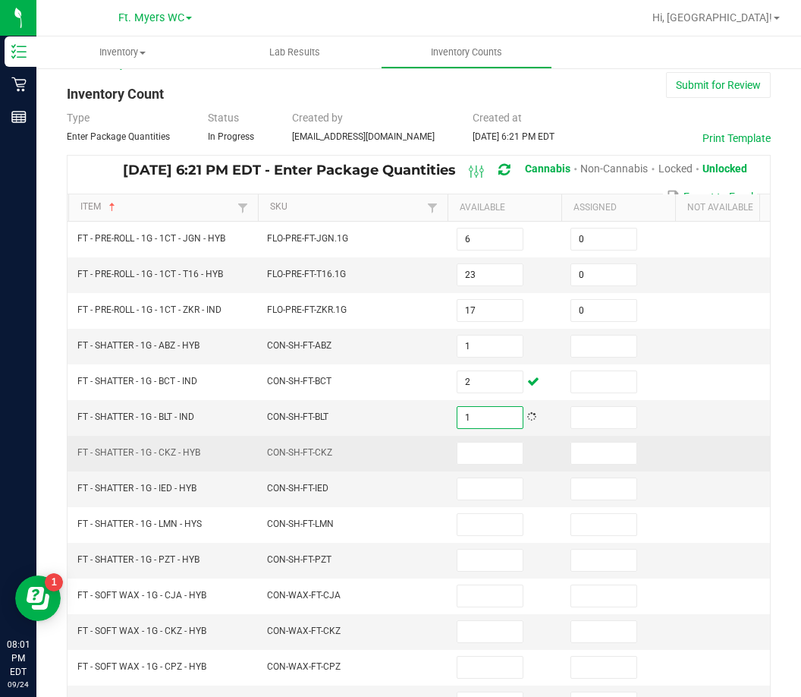
type input "1"
click at [501, 465] on td at bounding box center [505, 454] width 114 height 36
click at [501, 455] on input at bounding box center [490, 452] width 65 height 21
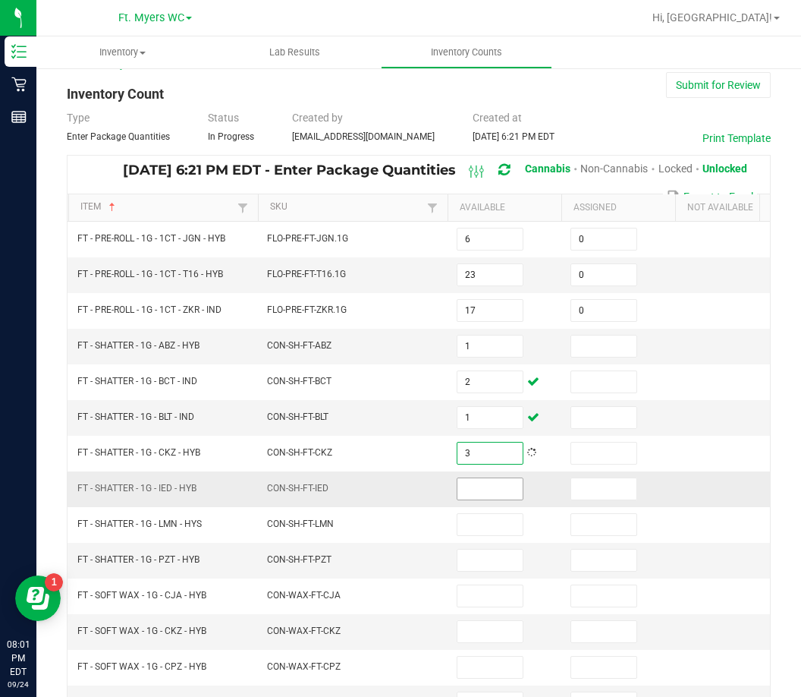
type input "3"
click at [504, 498] on input at bounding box center [490, 488] width 65 height 21
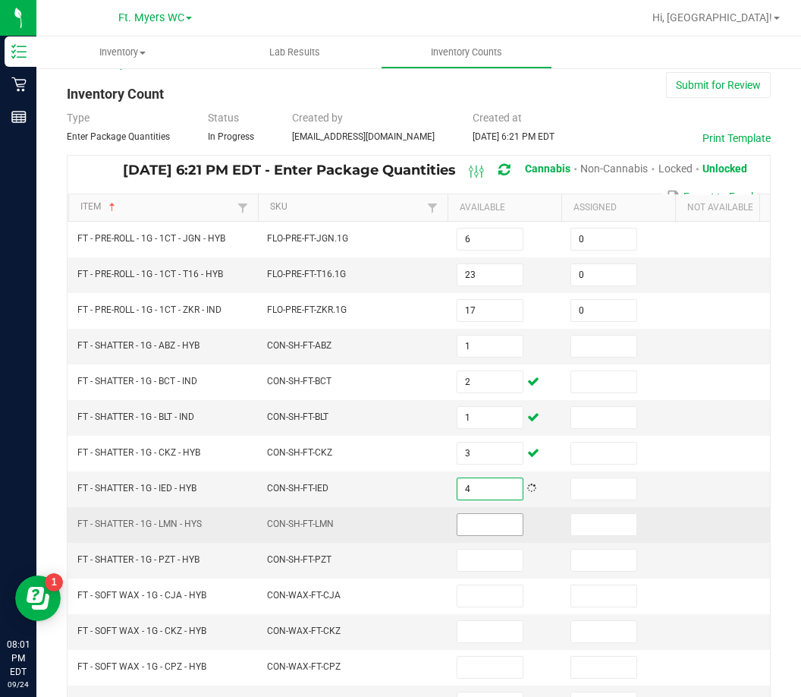
type input "4"
click at [501, 515] on input at bounding box center [490, 524] width 65 height 21
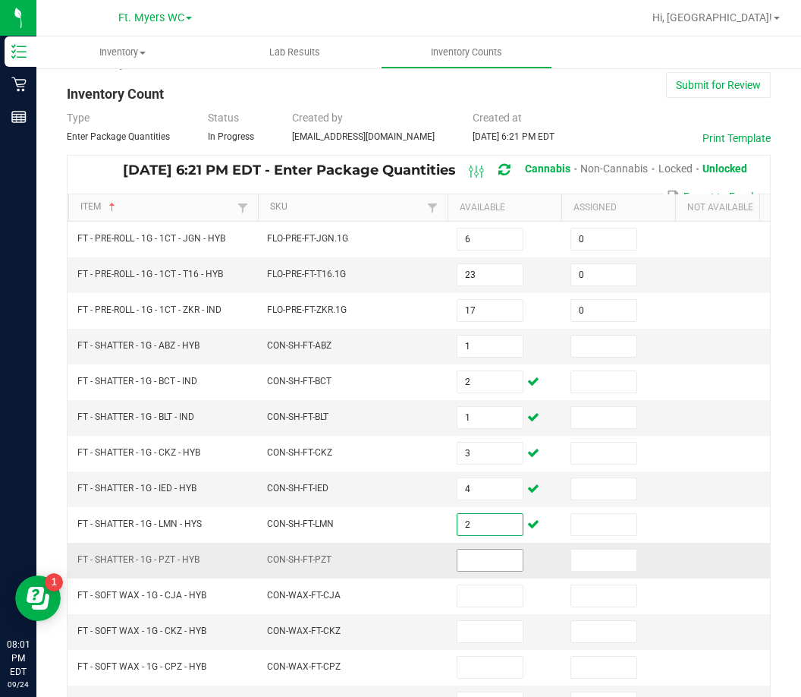
type input "2"
click at [507, 571] on span at bounding box center [490, 560] width 67 height 23
click at [509, 566] on input at bounding box center [490, 559] width 65 height 21
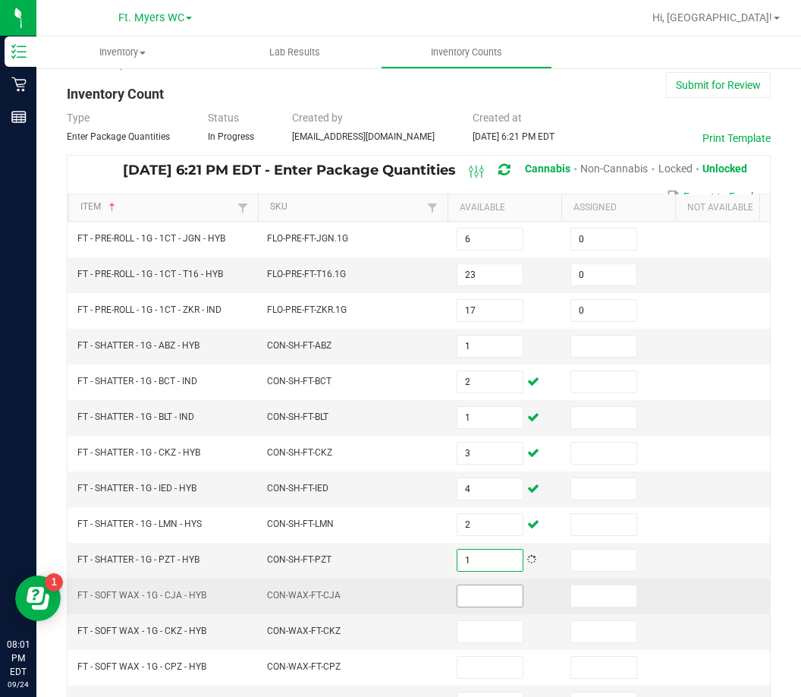
type input "1"
click at [478, 595] on input at bounding box center [490, 595] width 65 height 21
type input "2"
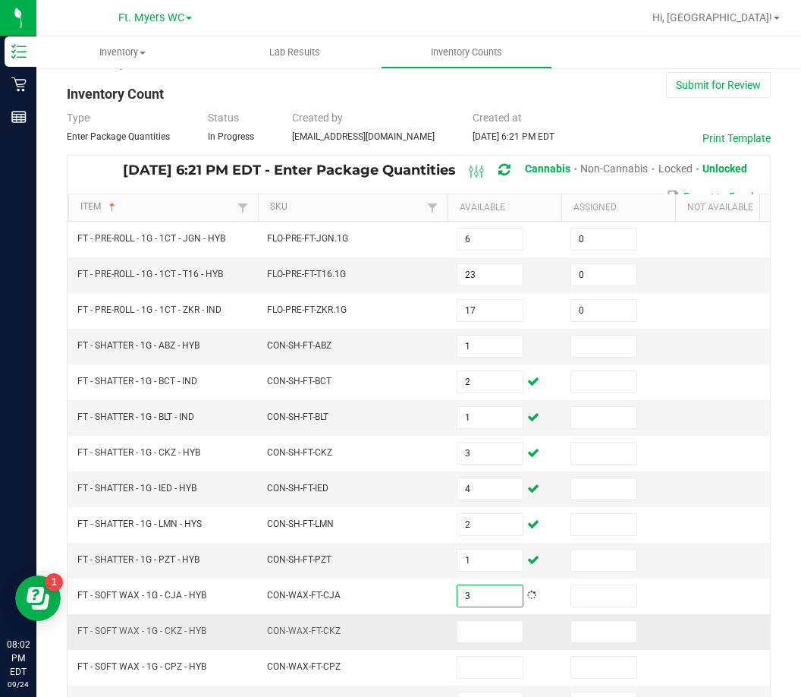
type input "3"
click at [486, 648] on td at bounding box center [505, 632] width 114 height 36
click at [486, 643] on td at bounding box center [505, 632] width 114 height 36
click at [505, 637] on input at bounding box center [490, 631] width 65 height 21
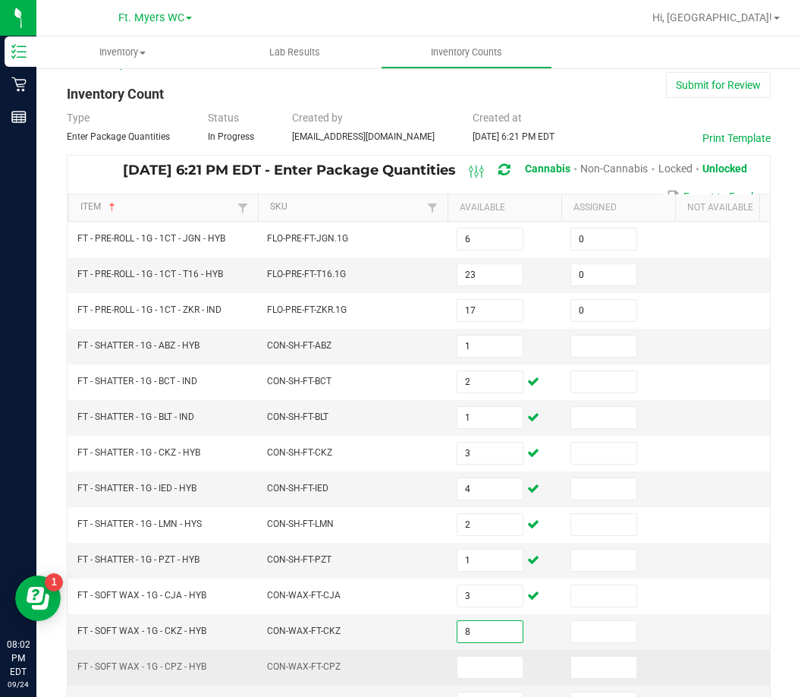
type input "8"
click at [508, 653] on td at bounding box center [505, 668] width 114 height 36
click at [504, 670] on input at bounding box center [490, 666] width 65 height 21
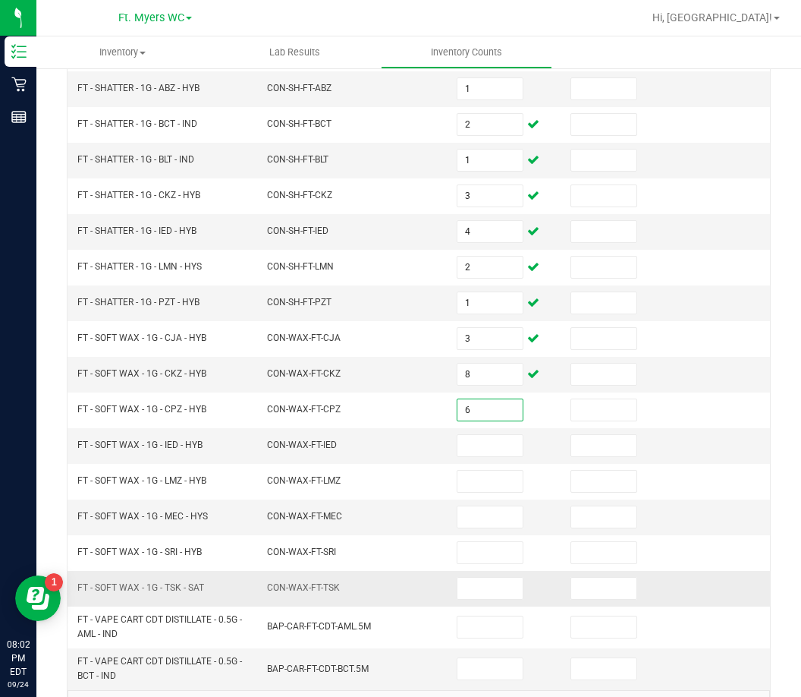
scroll to position [340, 0]
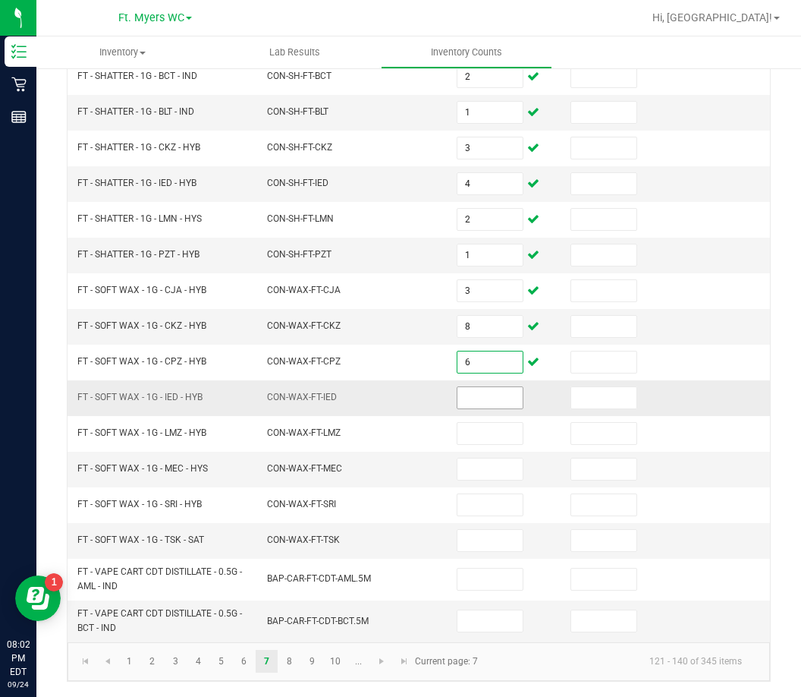
type input "6"
click at [485, 389] on input at bounding box center [490, 397] width 65 height 21
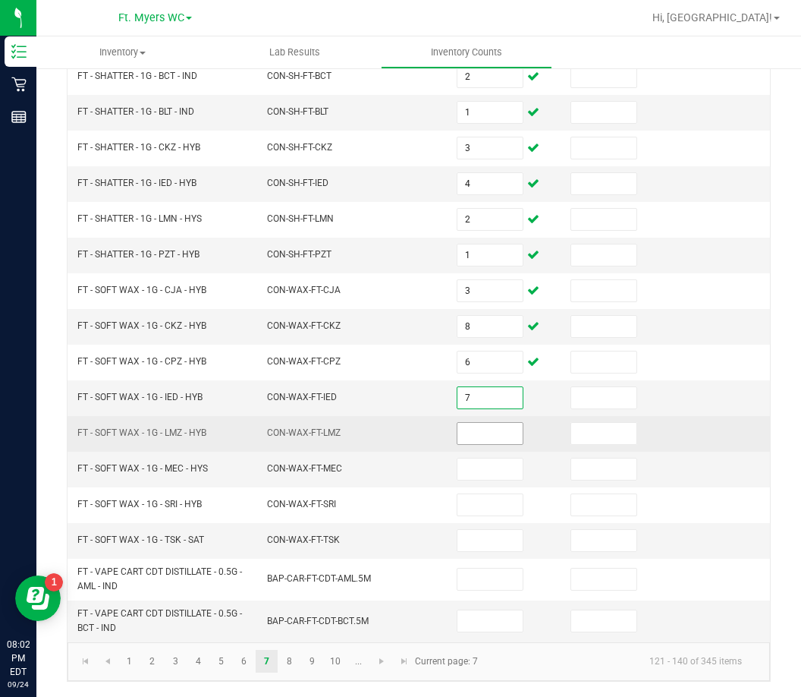
type input "7"
click at [474, 425] on input at bounding box center [490, 433] width 65 height 21
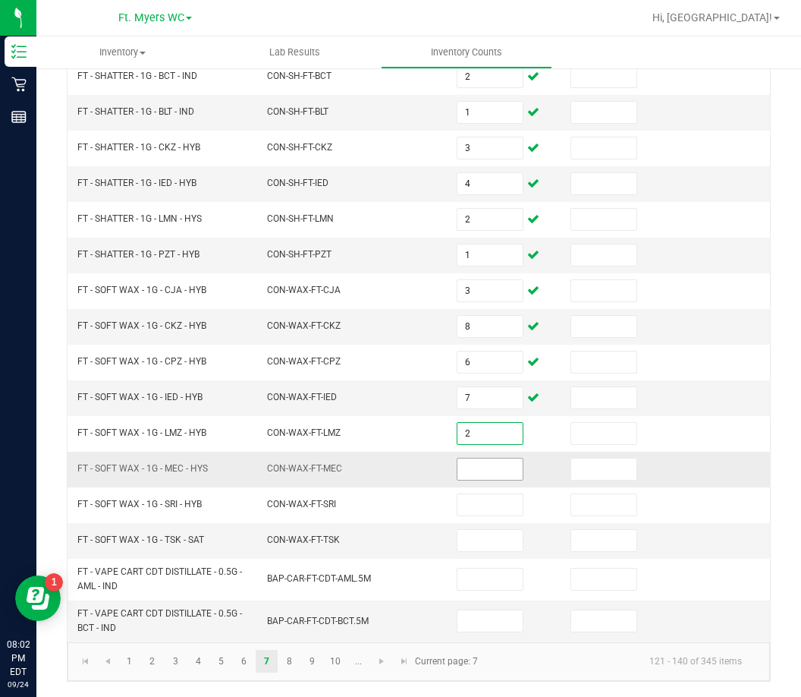
type input "2"
click at [483, 458] on input at bounding box center [490, 468] width 65 height 21
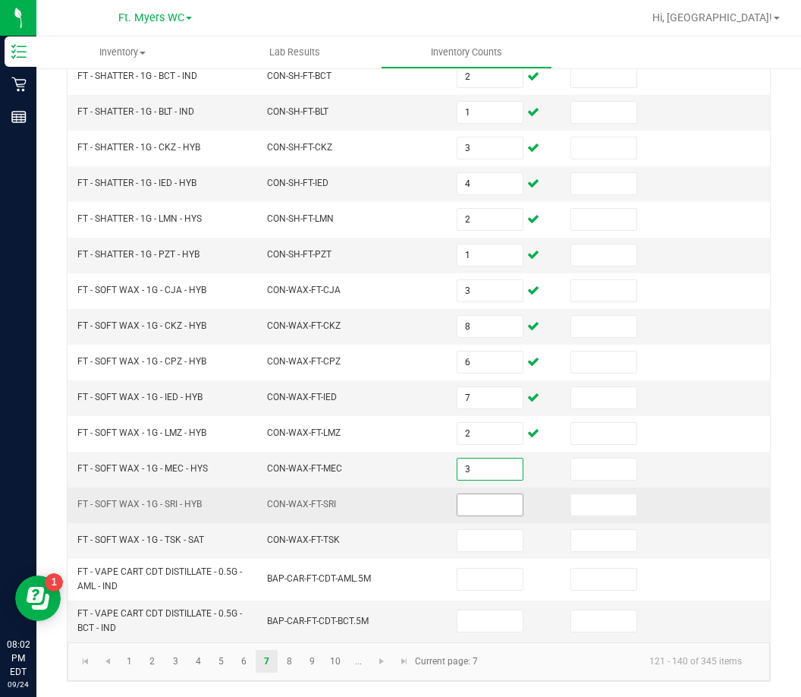
type input "3"
click at [495, 494] on input at bounding box center [490, 504] width 65 height 21
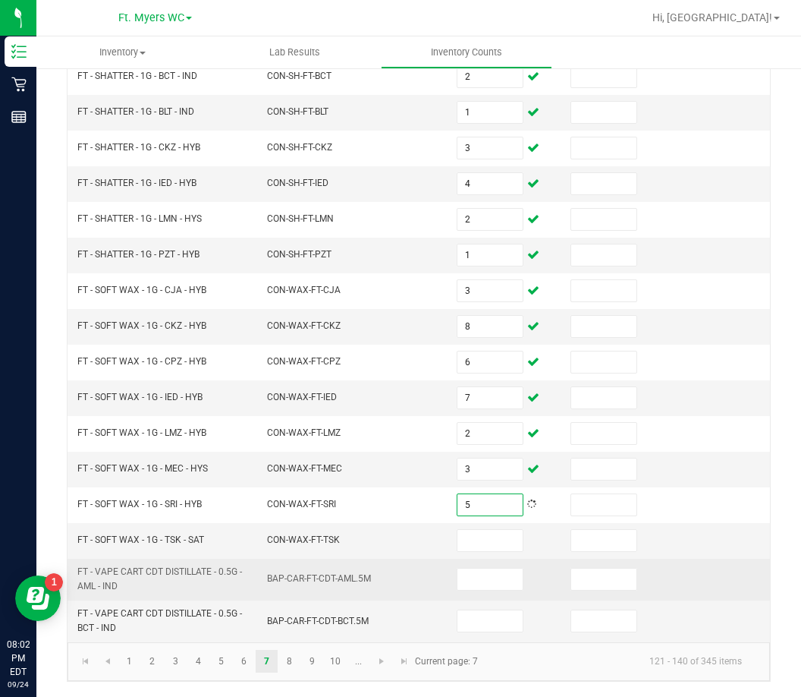
type input "5"
click at [493, 559] on td at bounding box center [505, 580] width 114 height 42
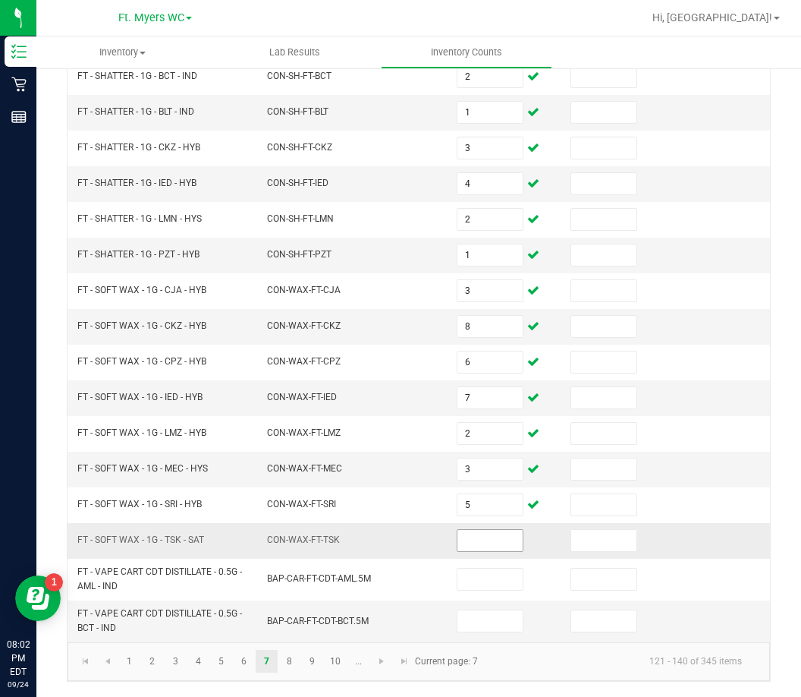
drag, startPoint x: 499, startPoint y: 530, endPoint x: 499, endPoint y: 512, distance: 18.2
click at [499, 530] on input at bounding box center [490, 540] width 65 height 21
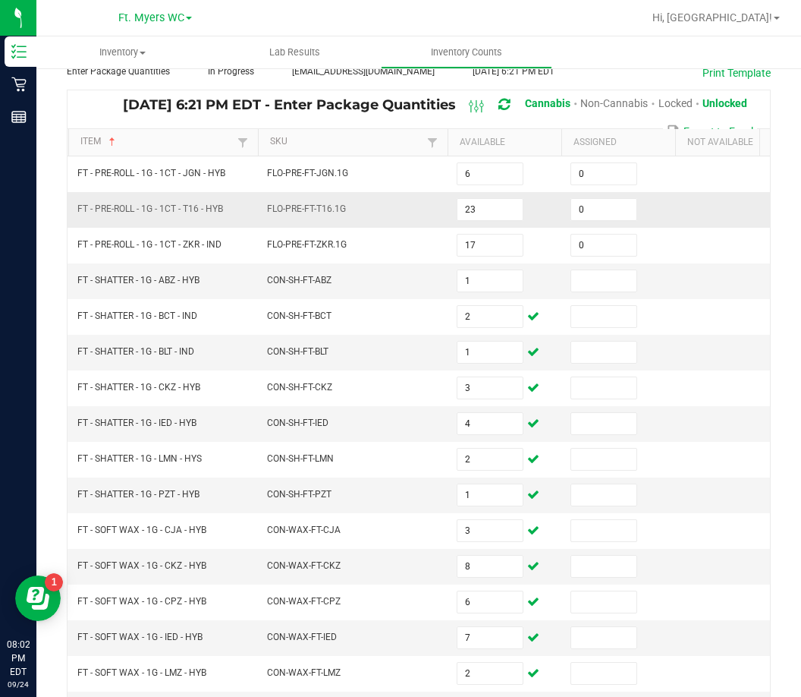
scroll to position [36, 0]
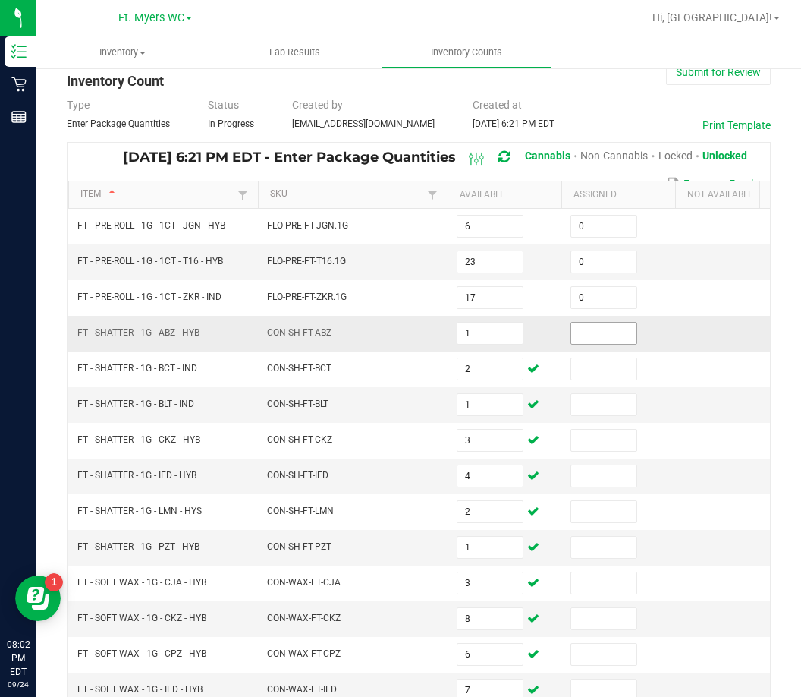
type input "1"
click at [606, 325] on input at bounding box center [603, 333] width 65 height 21
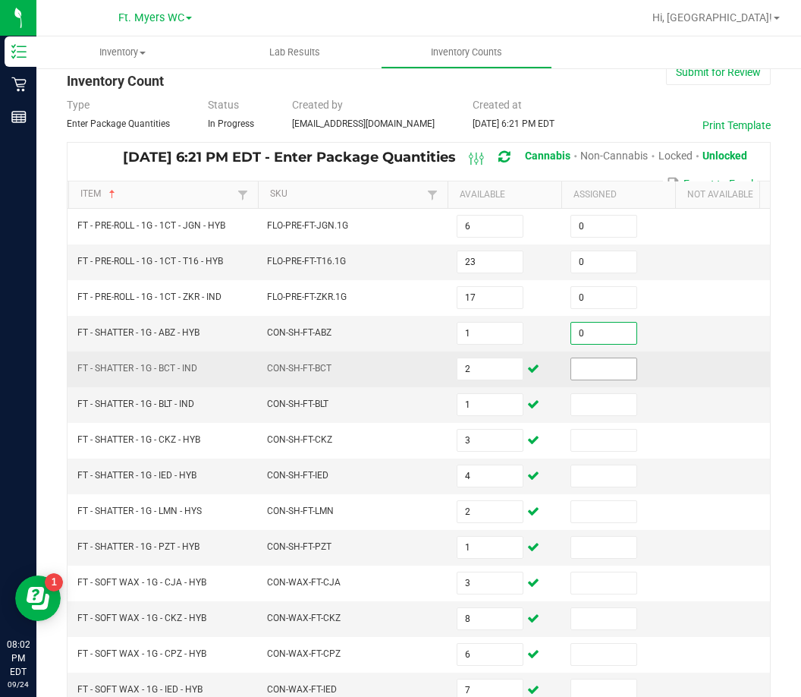
type input "0"
click at [591, 358] on input at bounding box center [603, 368] width 65 height 21
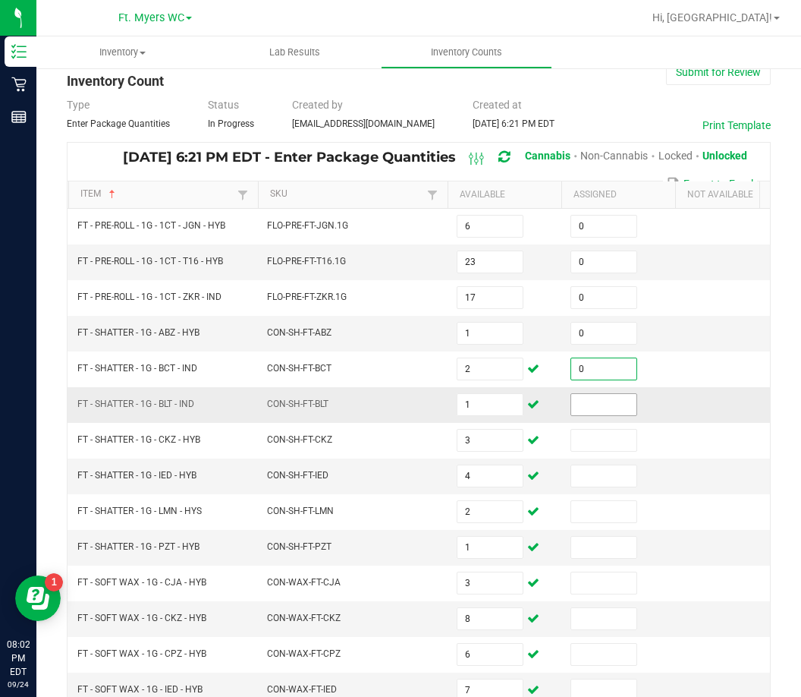
type input "0"
click at [595, 409] on input at bounding box center [603, 404] width 65 height 21
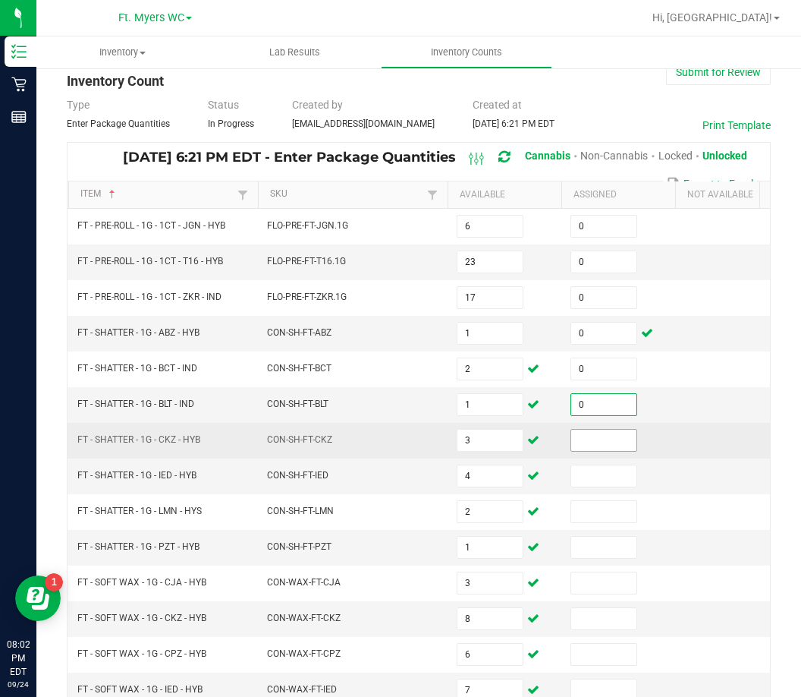
click at [608, 444] on input at bounding box center [603, 440] width 65 height 21
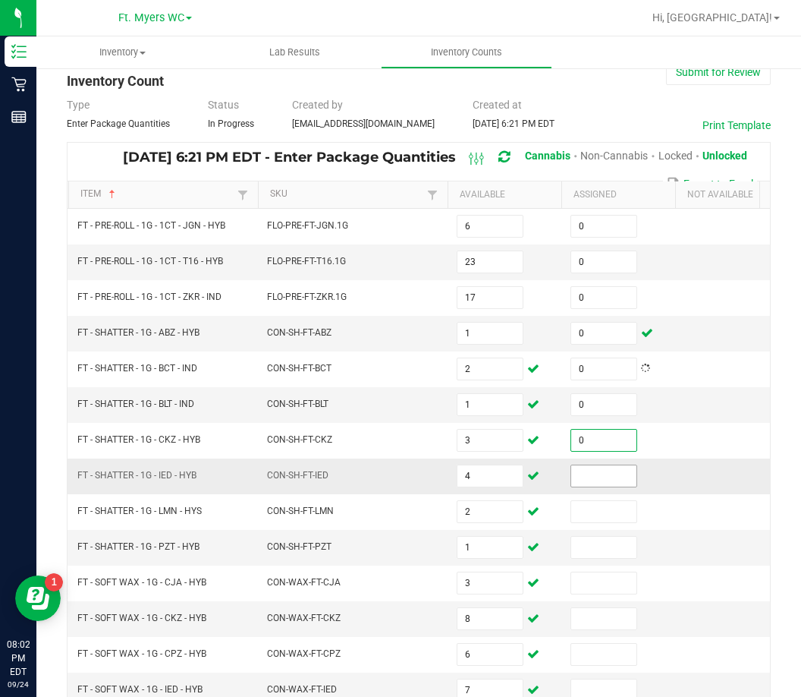
click at [604, 476] on input at bounding box center [603, 475] width 65 height 21
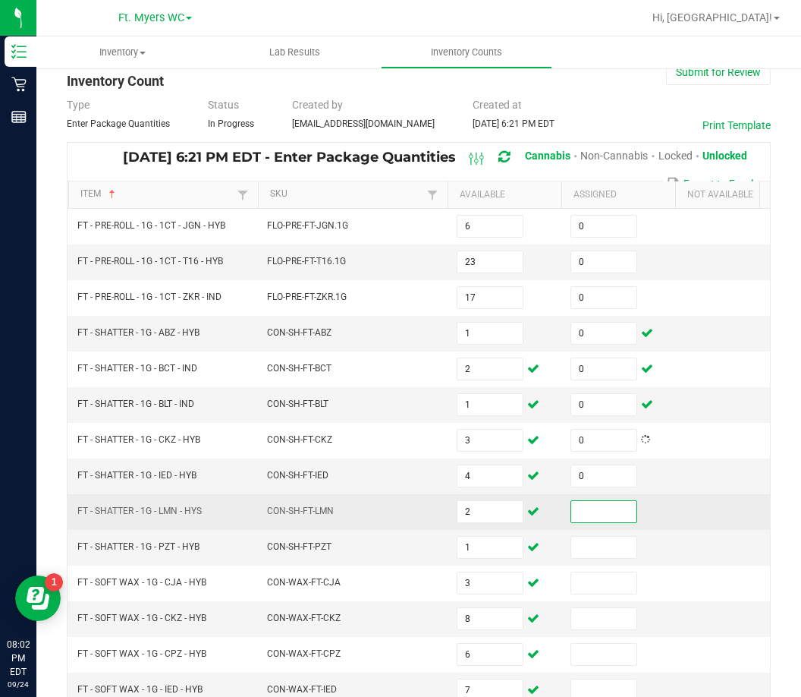
click at [629, 514] on input at bounding box center [603, 511] width 65 height 21
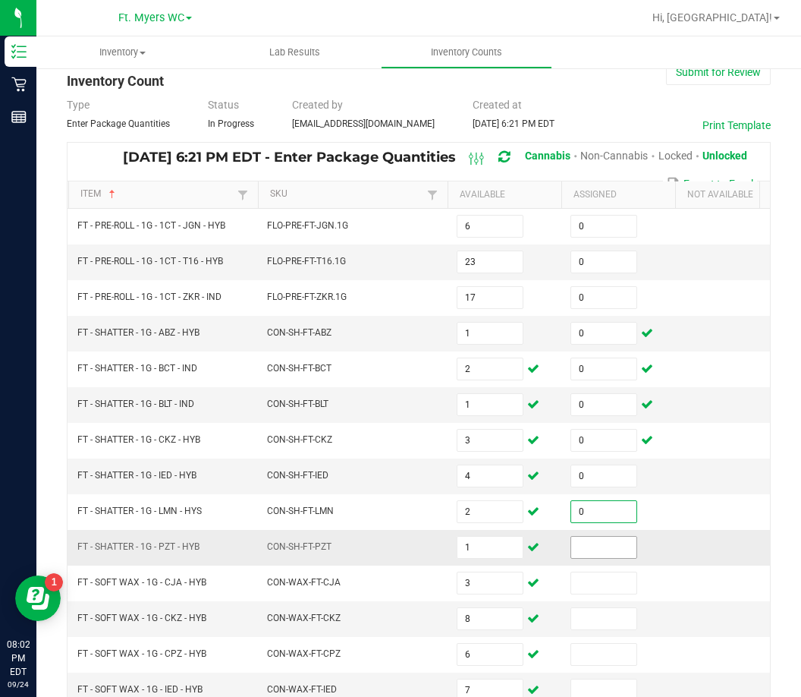
click at [616, 538] on input at bounding box center [603, 546] width 65 height 21
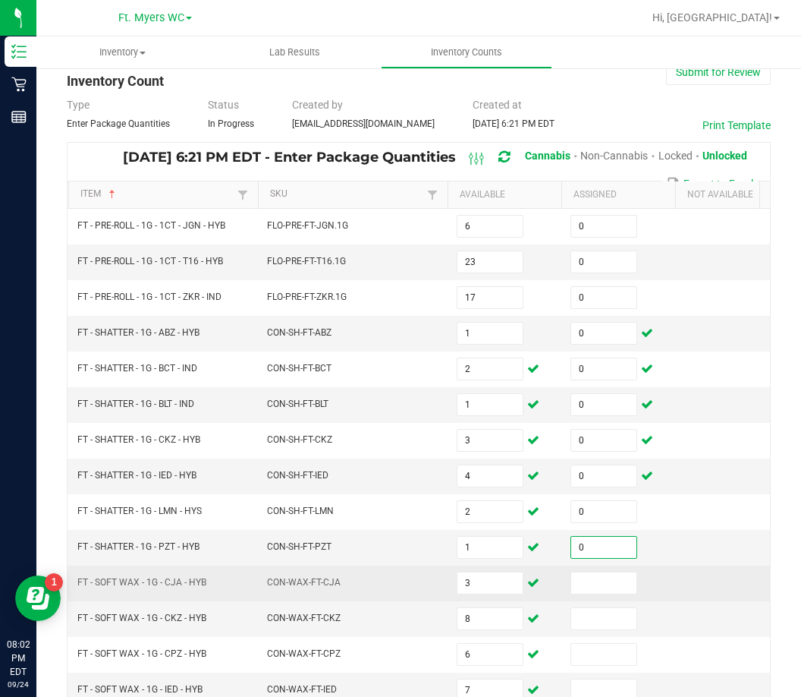
click at [621, 599] on td at bounding box center [619, 583] width 114 height 36
click at [623, 590] on input at bounding box center [603, 582] width 65 height 21
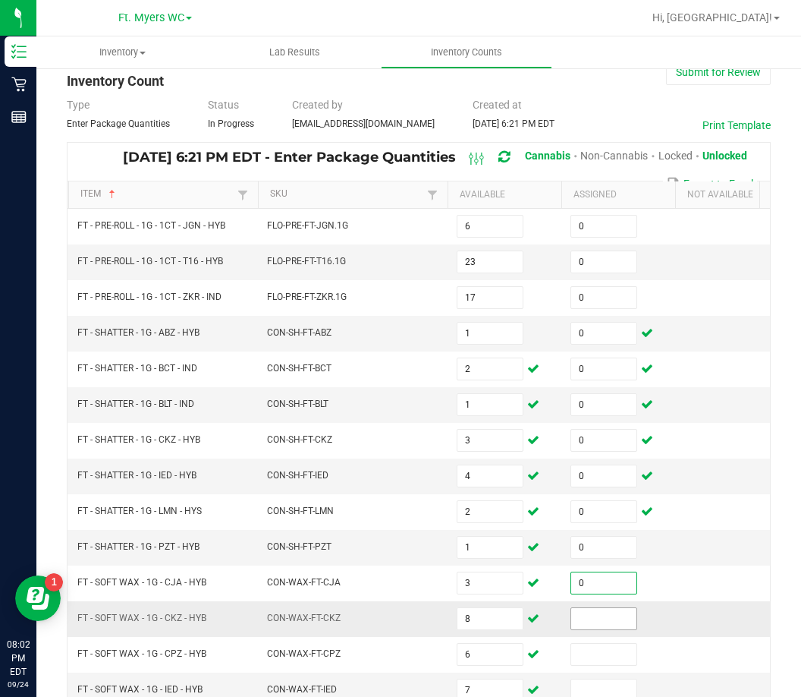
click at [609, 614] on input at bounding box center [603, 618] width 65 height 21
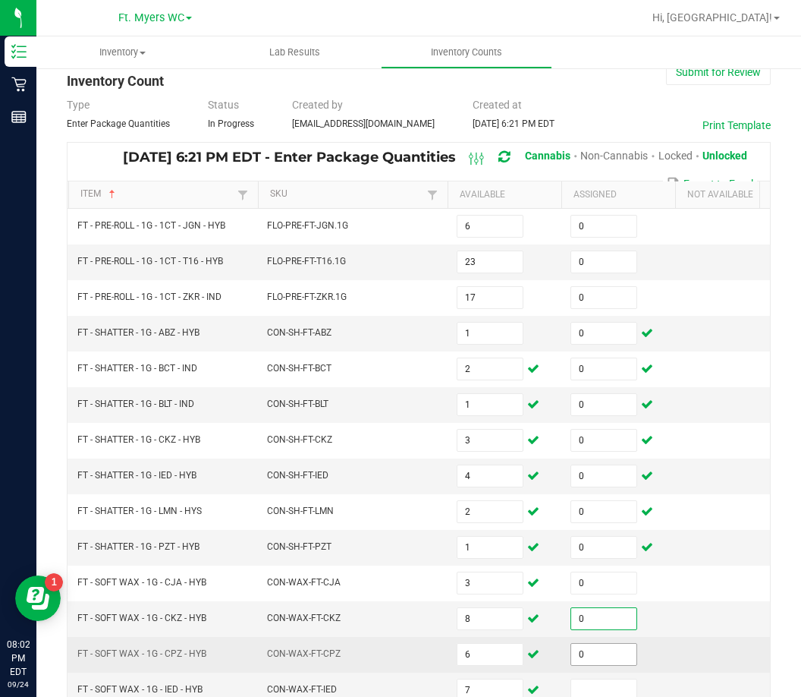
click at [609, 651] on input "0" at bounding box center [603, 653] width 65 height 21
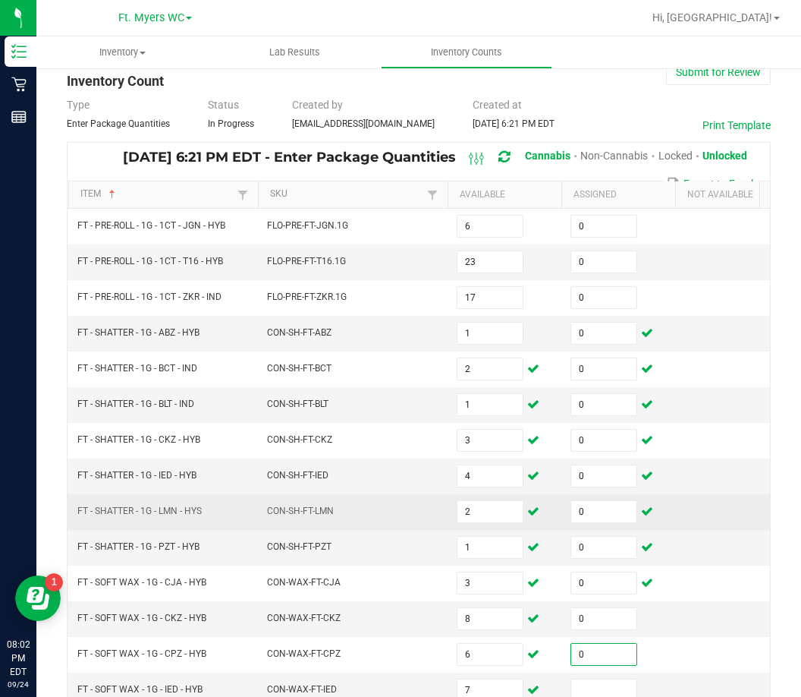
scroll to position [340, 0]
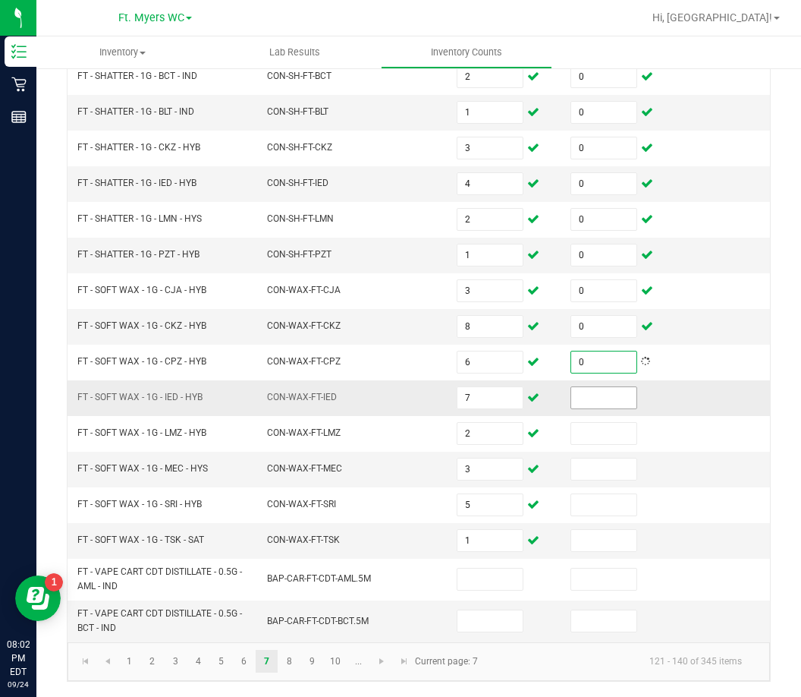
click at [589, 387] on input at bounding box center [603, 397] width 65 height 21
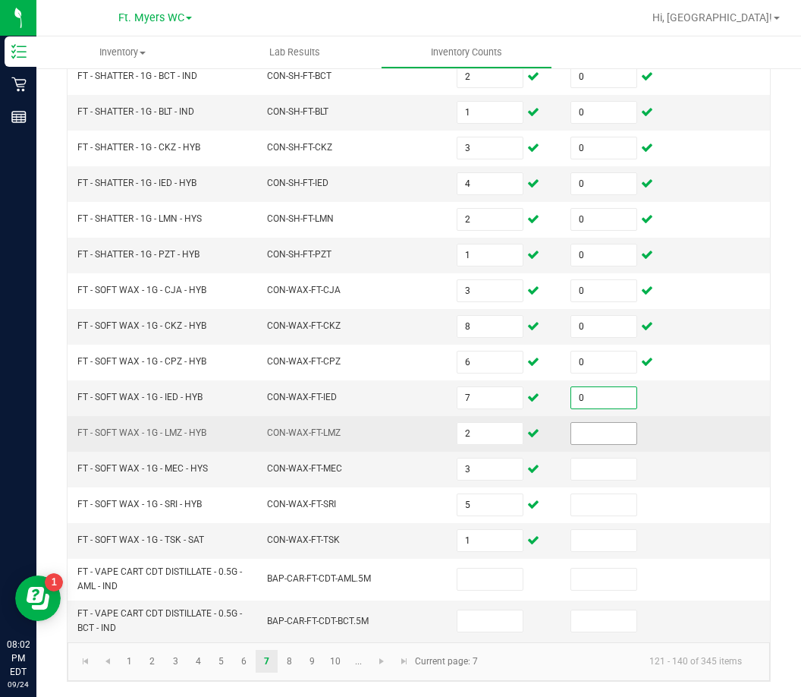
click at [583, 426] on input at bounding box center [603, 433] width 65 height 21
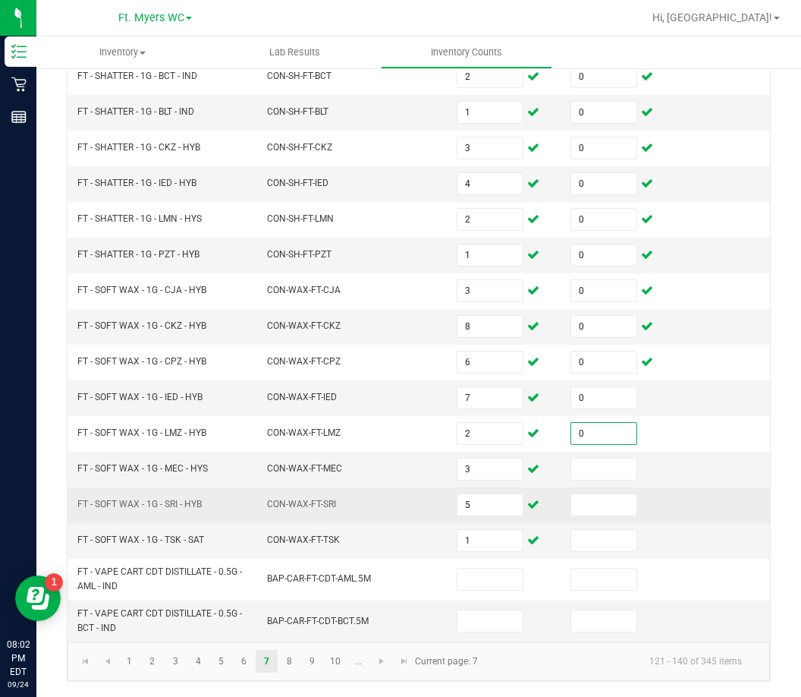
click at [606, 487] on td at bounding box center [619, 505] width 114 height 36
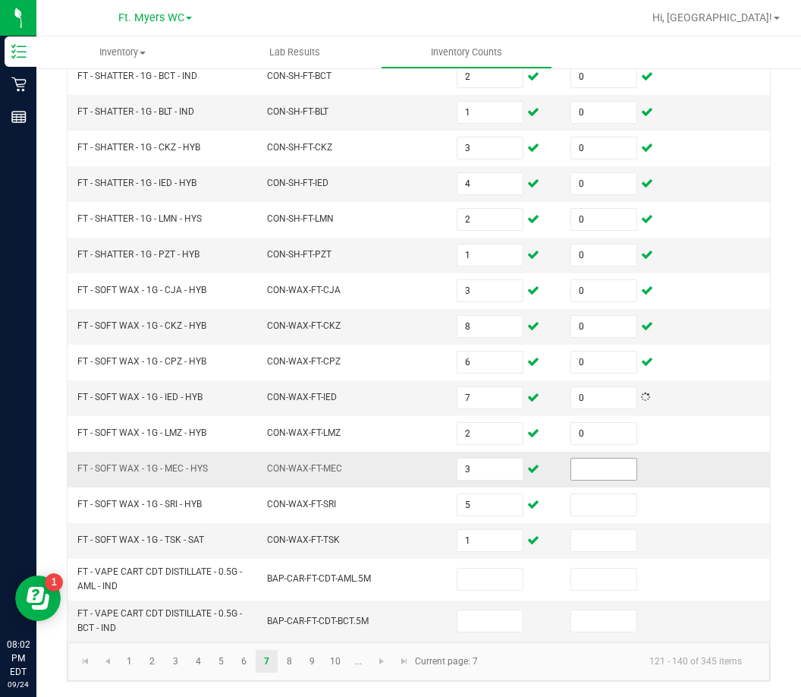
click at [607, 466] on input at bounding box center [603, 468] width 65 height 21
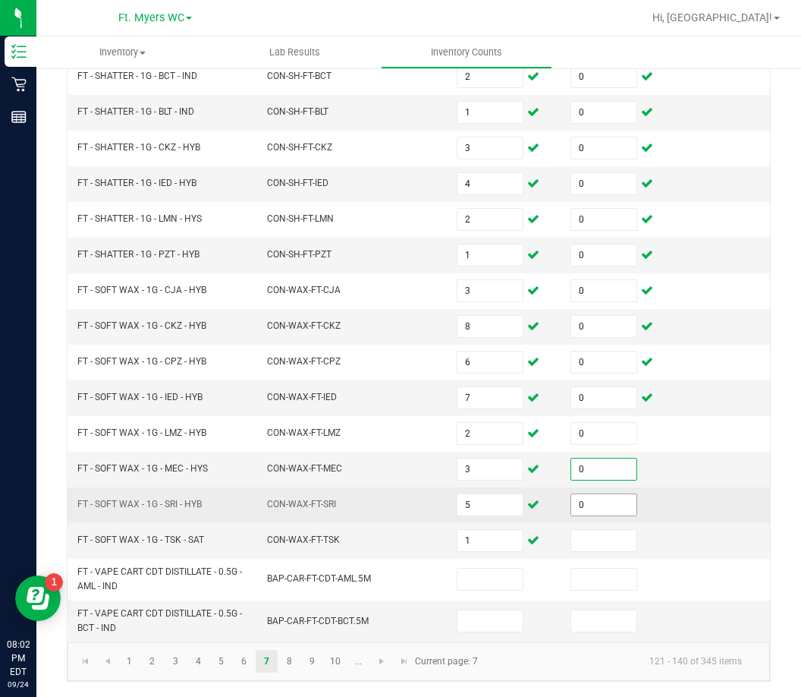
click at [603, 494] on input "0" at bounding box center [603, 504] width 65 height 21
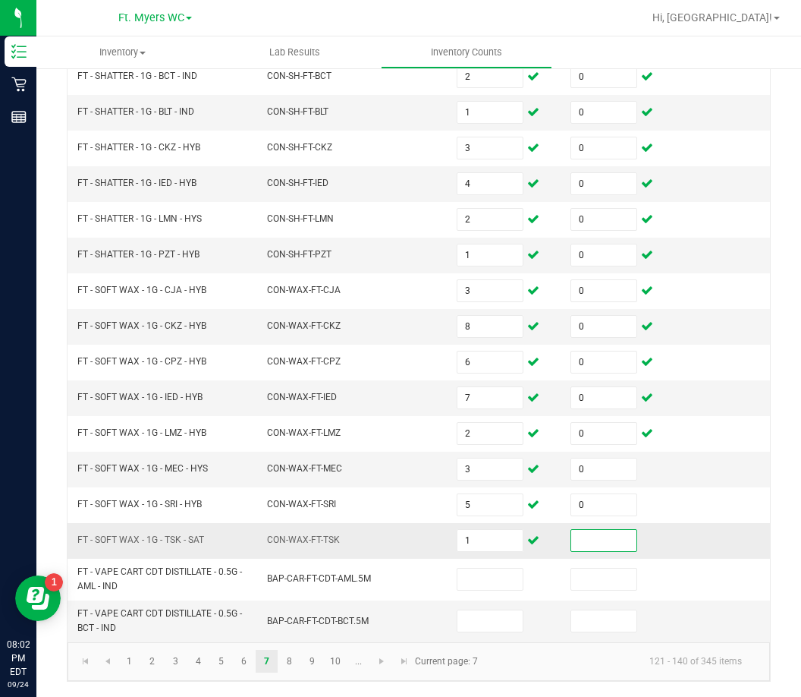
click at [602, 530] on input at bounding box center [603, 540] width 65 height 21
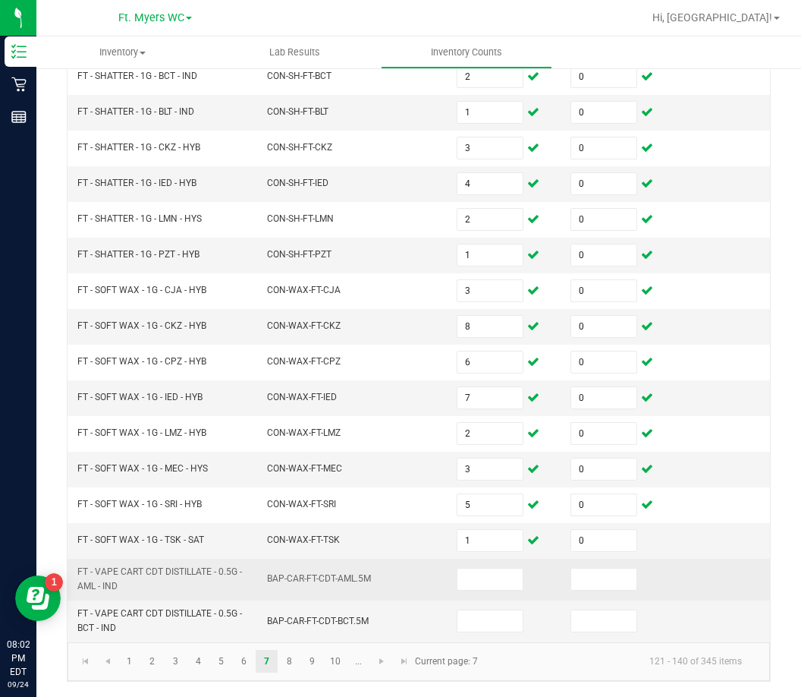
click at [487, 581] on td at bounding box center [505, 580] width 114 height 42
click at [491, 569] on input at bounding box center [490, 578] width 65 height 21
click at [468, 568] on input at bounding box center [490, 578] width 65 height 21
click at [474, 568] on input at bounding box center [490, 578] width 65 height 21
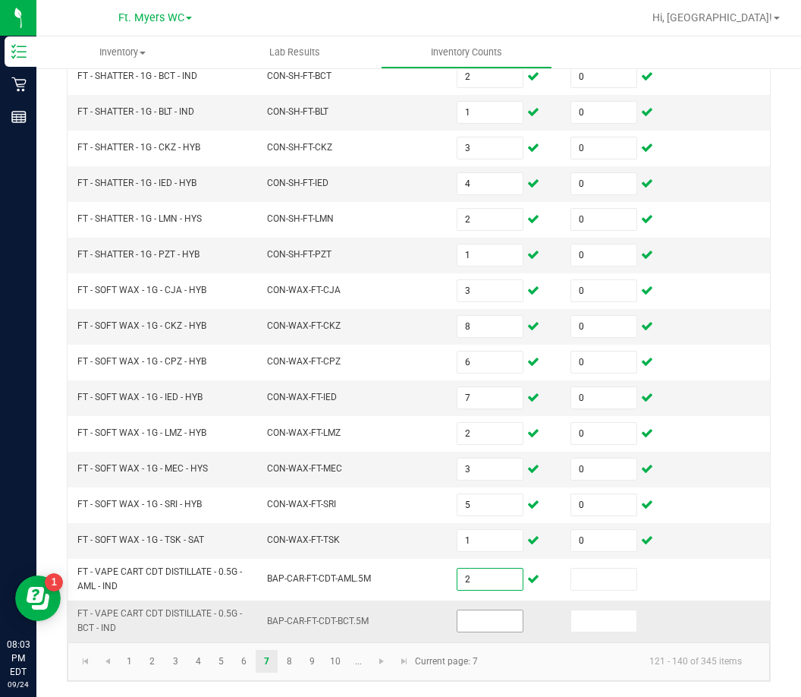
click at [467, 610] on input at bounding box center [490, 620] width 65 height 21
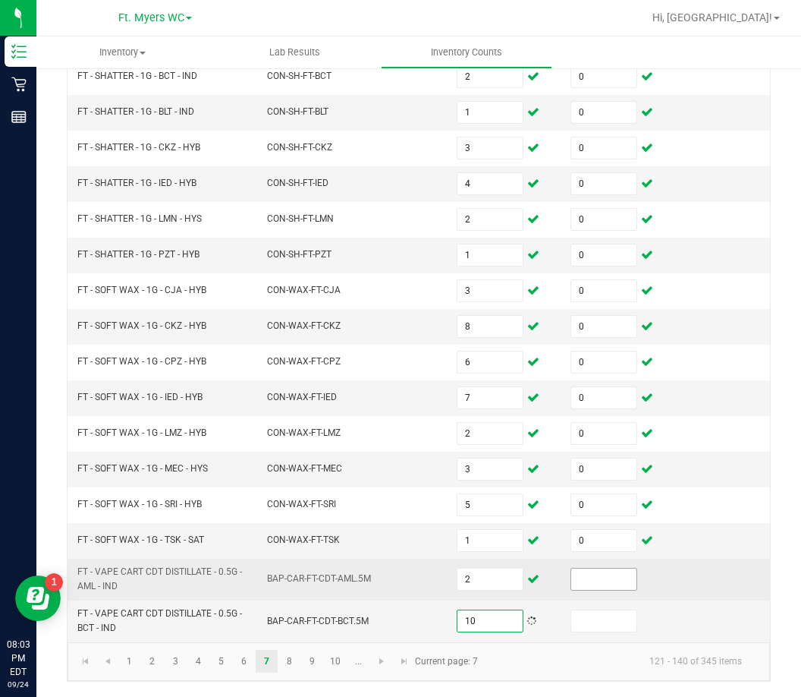
click at [586, 568] on input at bounding box center [603, 578] width 65 height 21
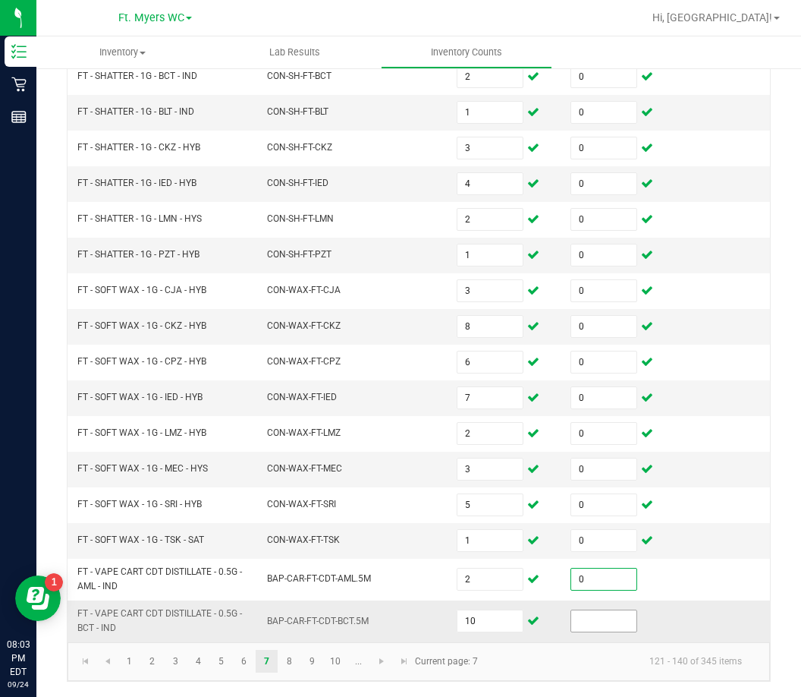
click at [578, 610] on input at bounding box center [603, 620] width 65 height 21
click at [286, 662] on link "8" at bounding box center [289, 661] width 22 height 23
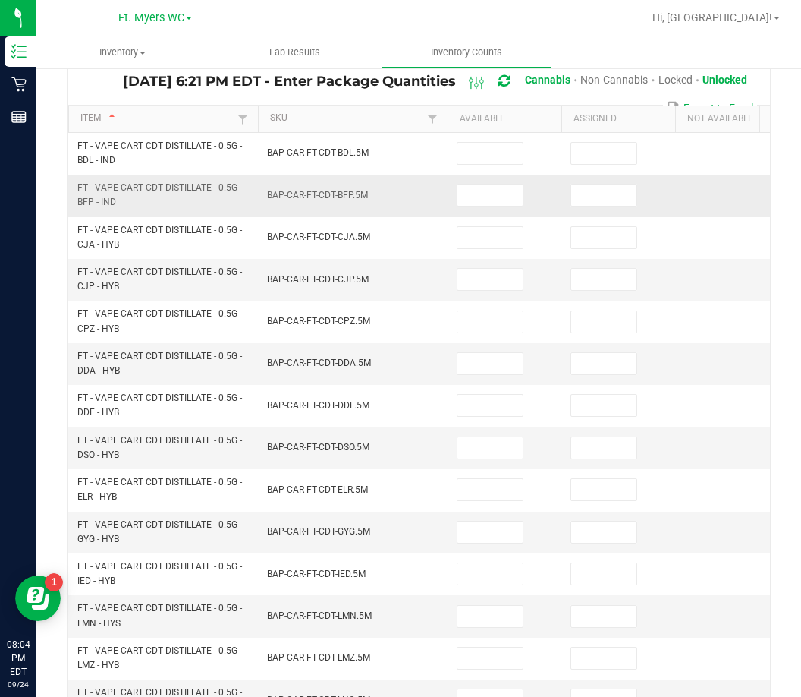
scroll to position [36, 0]
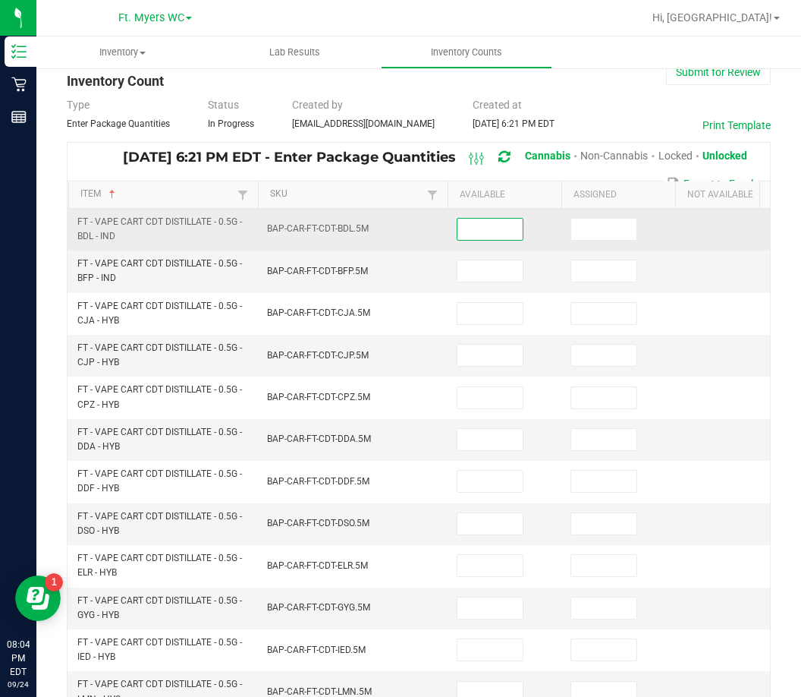
click at [493, 237] on input at bounding box center [490, 229] width 65 height 21
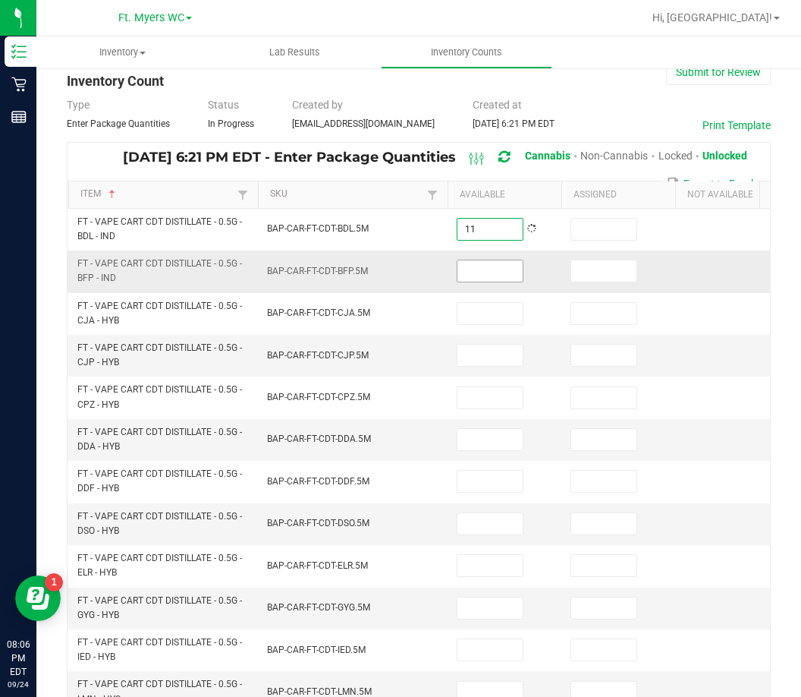
click at [452, 261] on td at bounding box center [505, 271] width 114 height 42
click at [461, 266] on input at bounding box center [490, 270] width 65 height 21
click at [510, 277] on input at bounding box center [490, 270] width 65 height 21
click at [507, 277] on input at bounding box center [490, 270] width 65 height 21
click at [507, 275] on input at bounding box center [490, 270] width 65 height 21
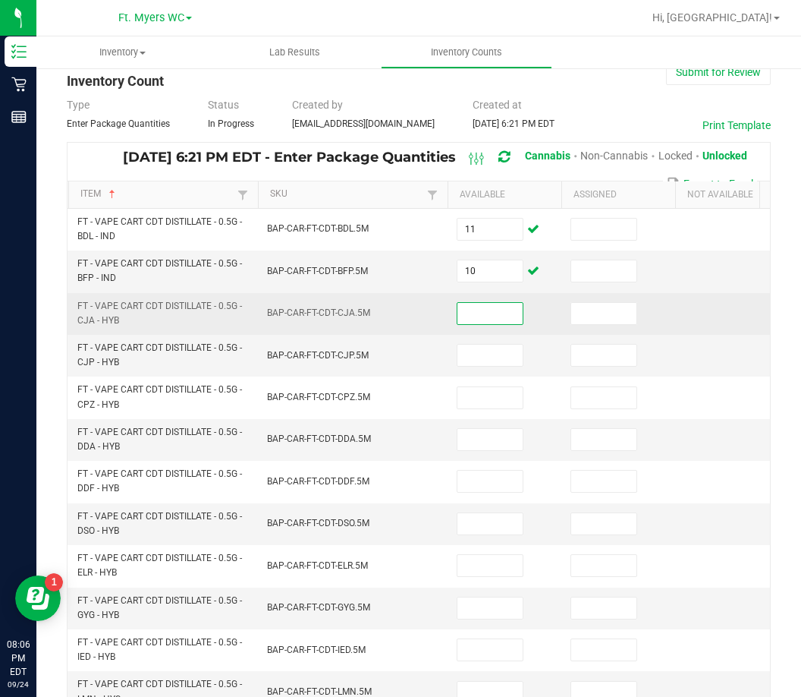
click at [510, 304] on input at bounding box center [490, 313] width 65 height 21
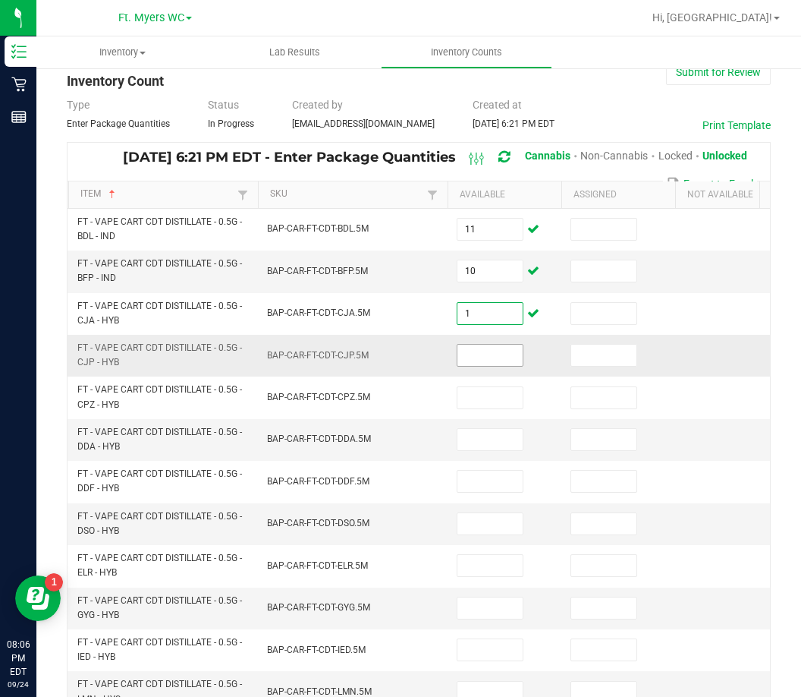
click at [491, 351] on input at bounding box center [490, 355] width 65 height 21
click at [502, 363] on input at bounding box center [490, 355] width 65 height 21
click at [501, 363] on input at bounding box center [490, 355] width 65 height 21
click at [498, 363] on input at bounding box center [490, 355] width 65 height 21
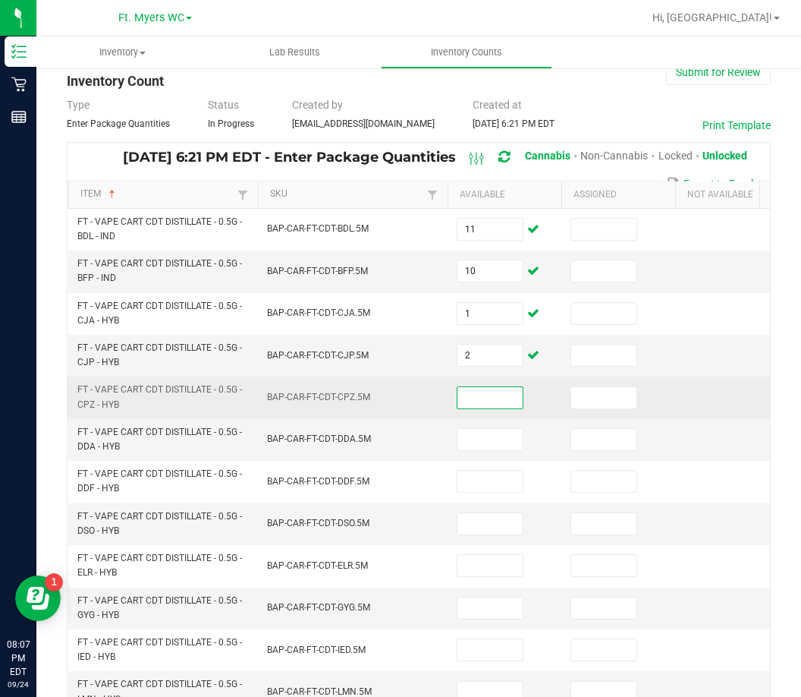
click at [483, 398] on input at bounding box center [490, 397] width 65 height 21
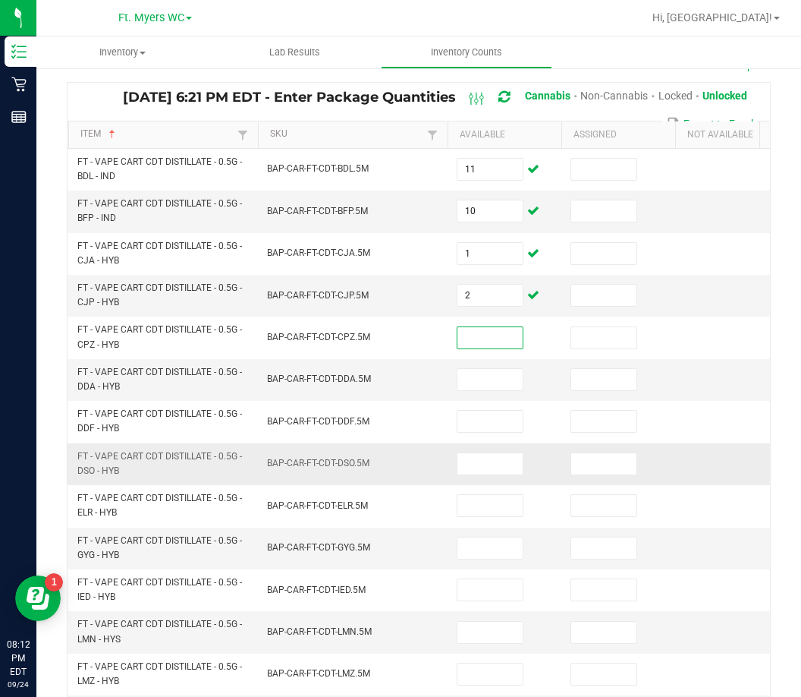
scroll to position [112, 0]
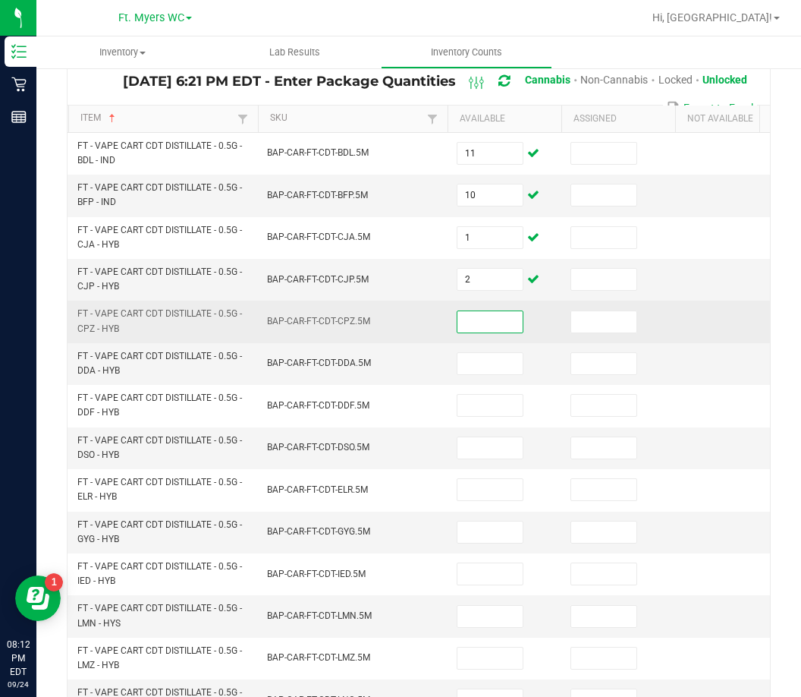
click at [499, 319] on input at bounding box center [490, 321] width 65 height 21
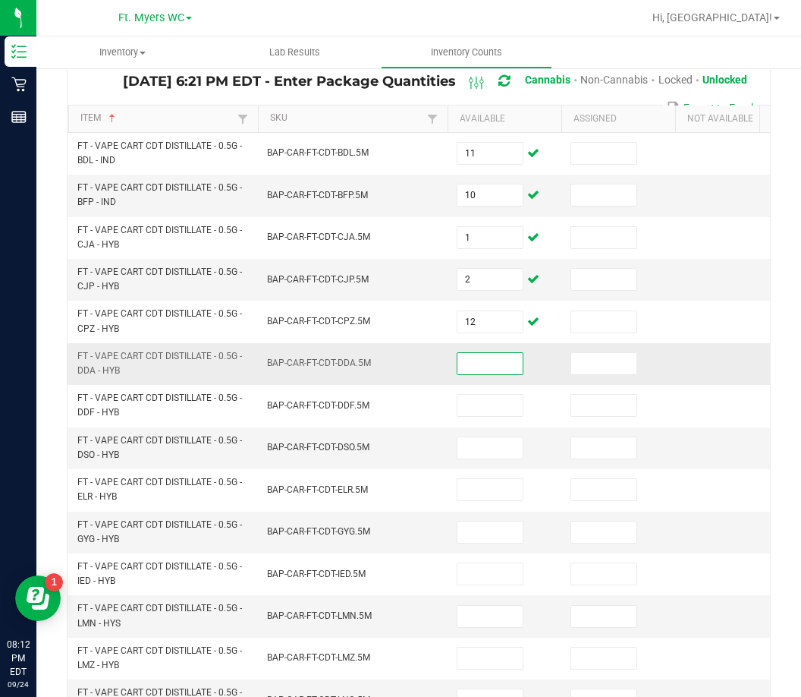
click at [510, 358] on input at bounding box center [490, 363] width 65 height 21
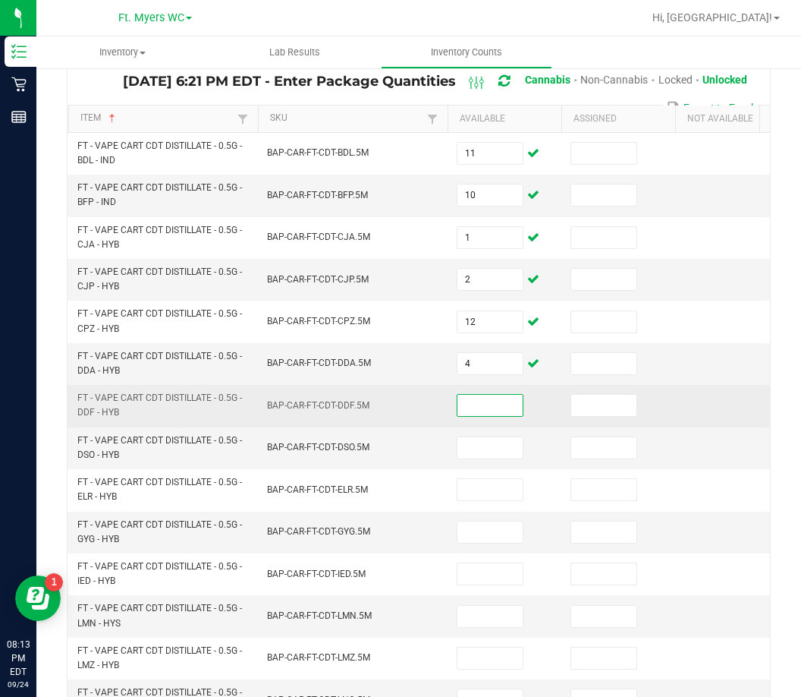
click at [483, 411] on input at bounding box center [490, 405] width 65 height 21
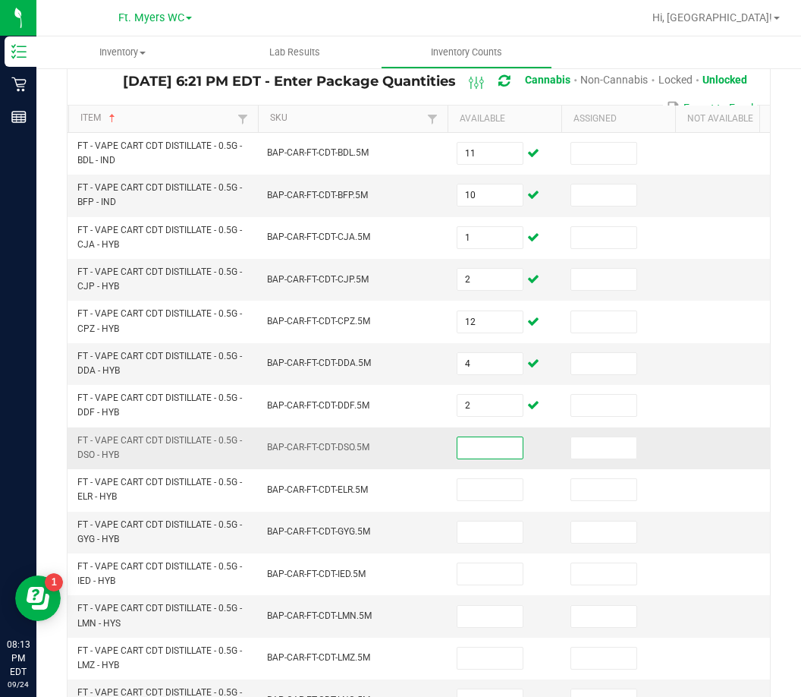
click at [499, 445] on input at bounding box center [490, 447] width 65 height 21
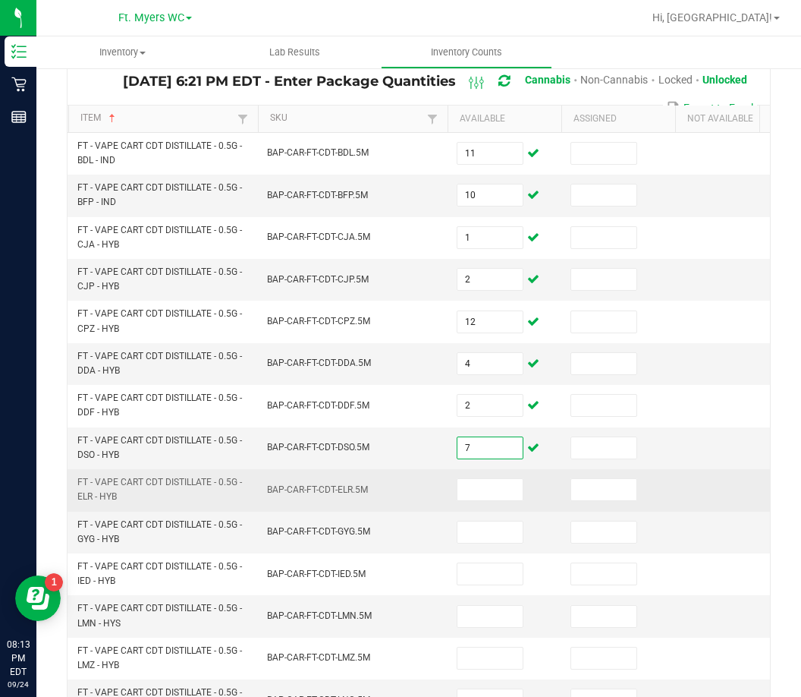
click at [492, 476] on td at bounding box center [505, 490] width 114 height 42
click at [485, 490] on input at bounding box center [490, 489] width 65 height 21
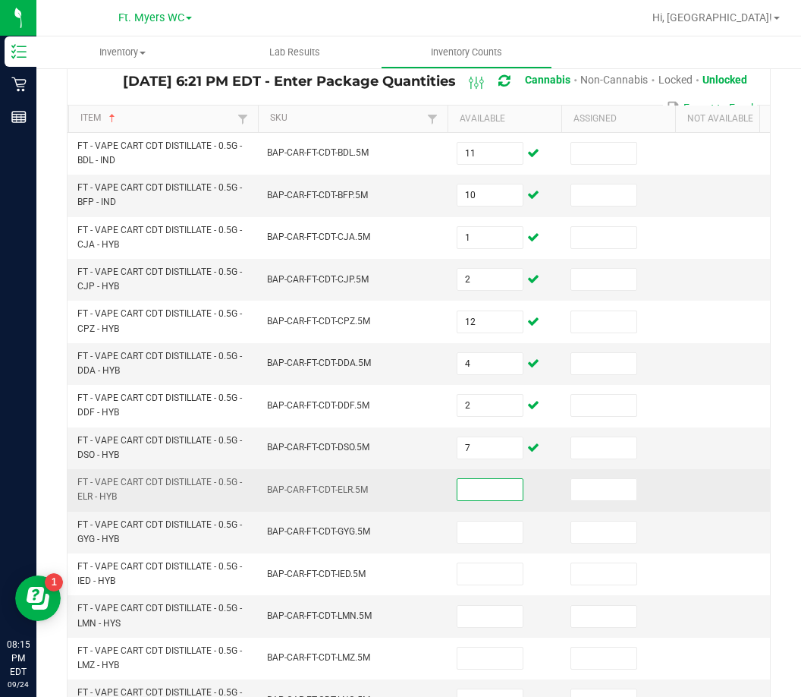
click at [485, 490] on input at bounding box center [490, 489] width 65 height 21
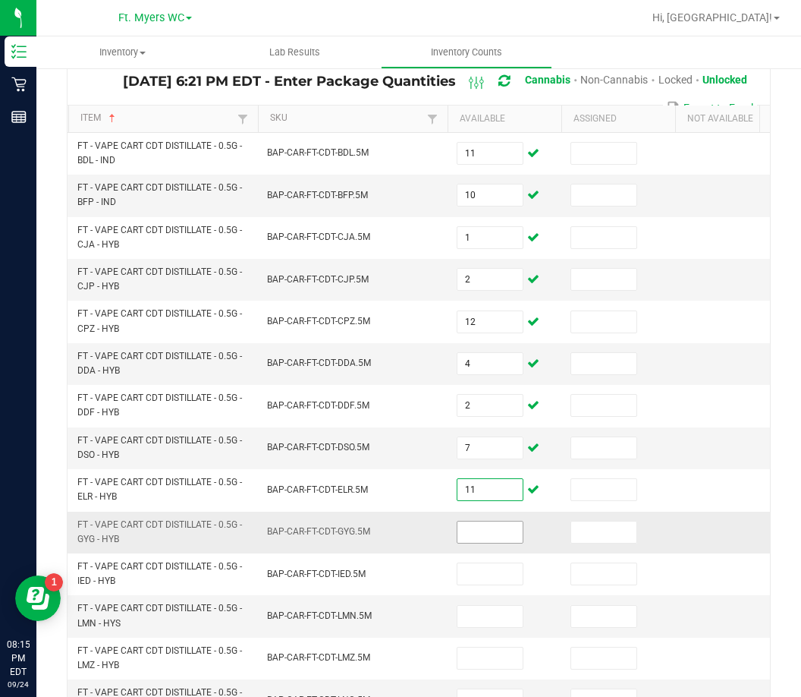
click at [496, 540] on input at bounding box center [490, 531] width 65 height 21
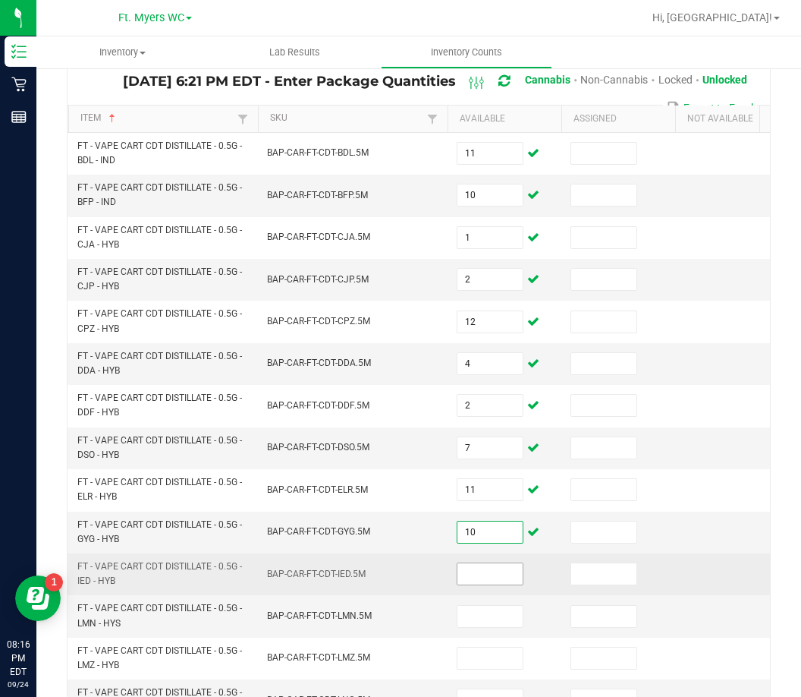
click at [505, 583] on input at bounding box center [490, 573] width 65 height 21
click at [505, 583] on input "0" at bounding box center [490, 573] width 65 height 21
click at [504, 583] on input "0" at bounding box center [490, 573] width 65 height 21
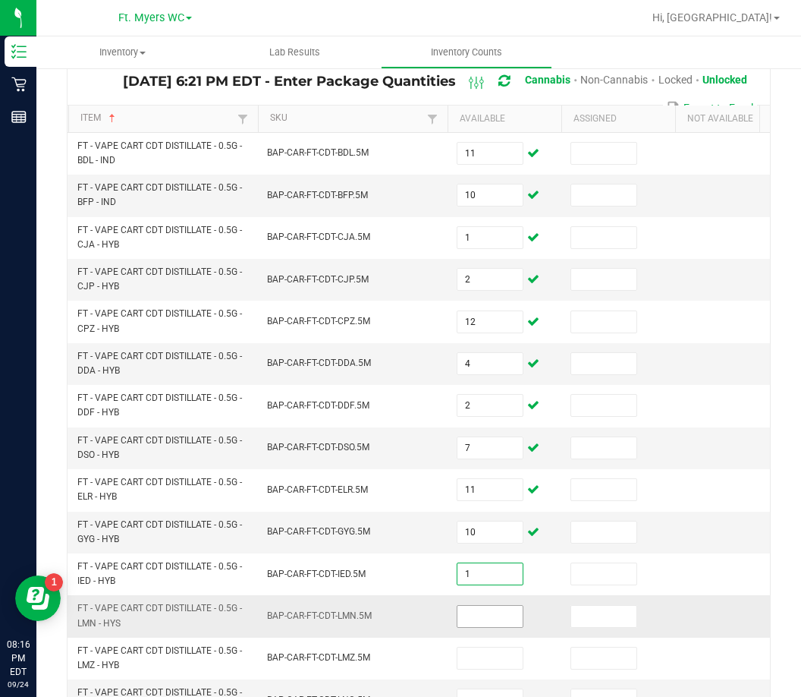
click at [500, 607] on input at bounding box center [490, 616] width 65 height 21
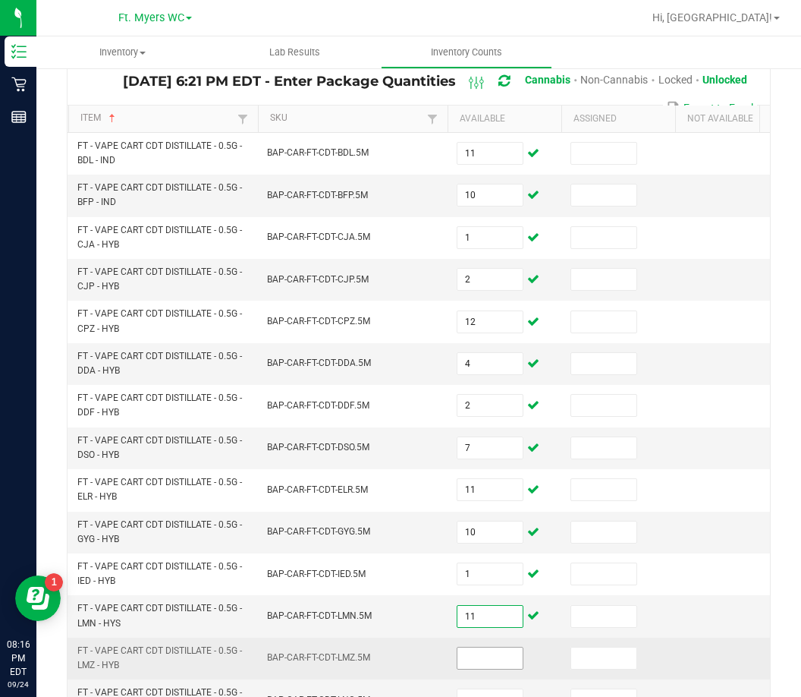
click at [513, 664] on input at bounding box center [490, 657] width 65 height 21
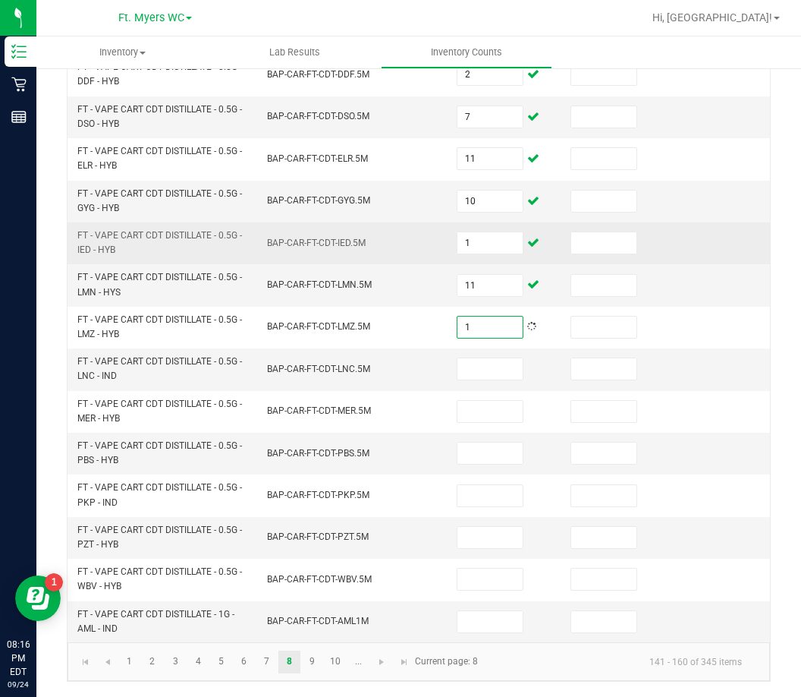
scroll to position [455, 0]
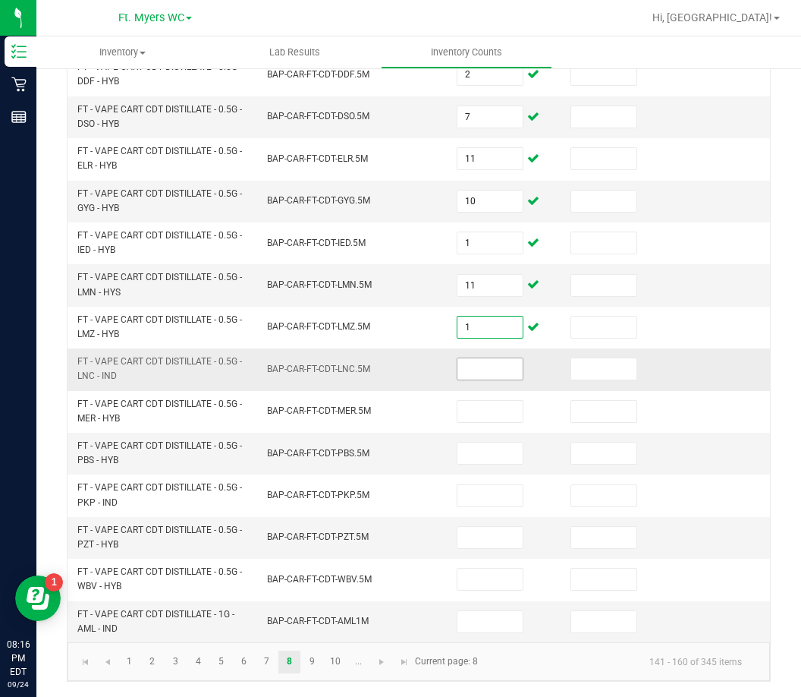
click at [473, 359] on input at bounding box center [490, 368] width 65 height 21
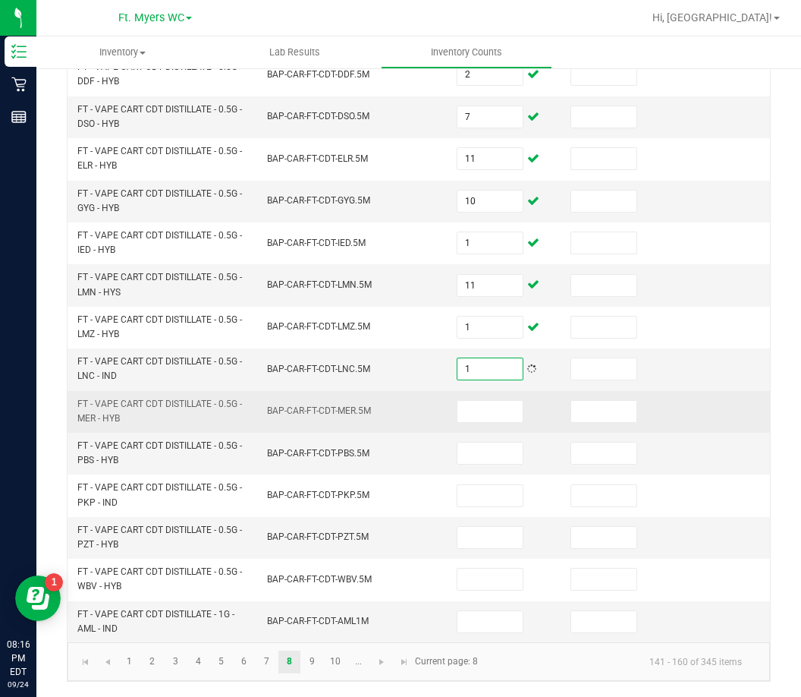
click at [480, 414] on td at bounding box center [505, 412] width 114 height 42
click at [480, 404] on input at bounding box center [490, 411] width 65 height 21
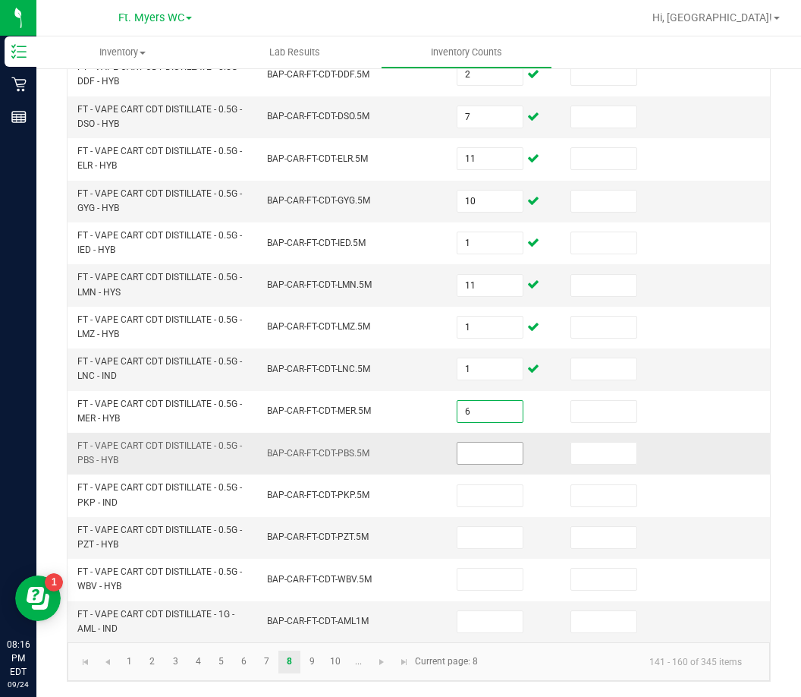
click at [490, 442] on input at bounding box center [490, 452] width 65 height 21
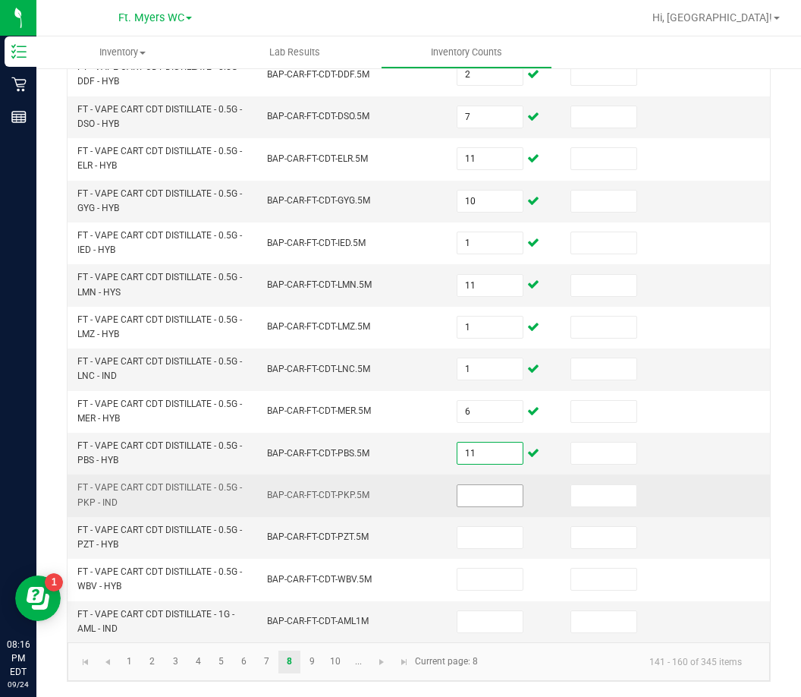
click at [506, 485] on input at bounding box center [490, 495] width 65 height 21
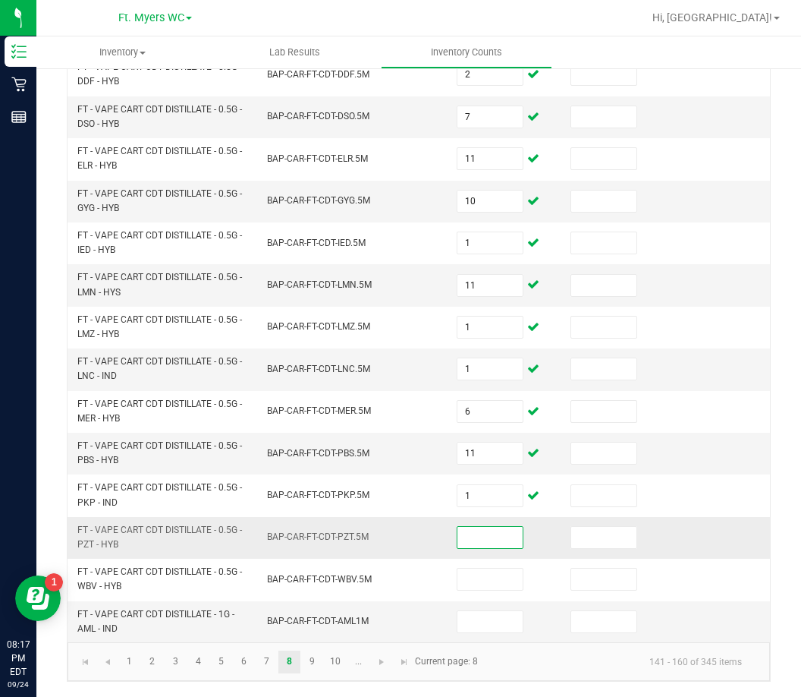
click at [496, 529] on input at bounding box center [490, 537] width 65 height 21
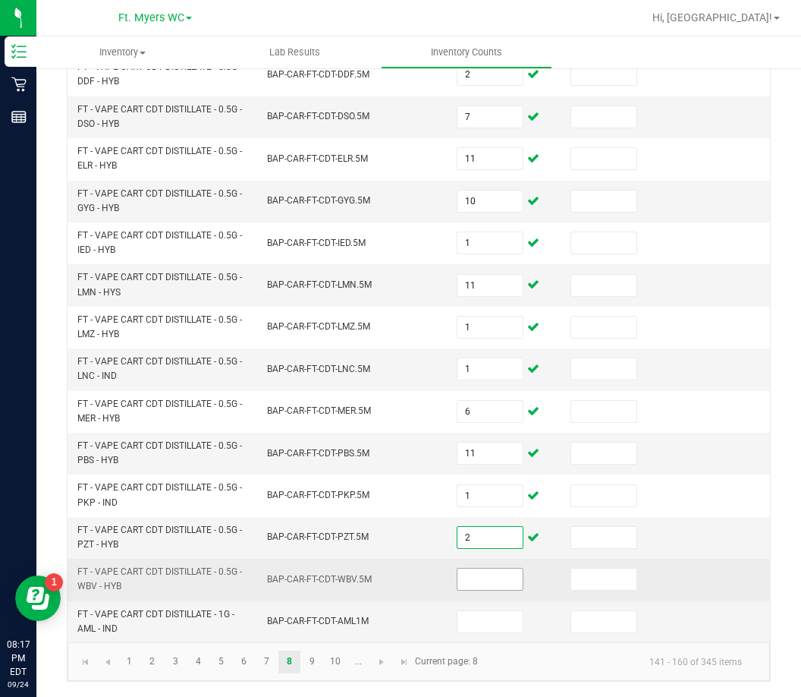
click at [496, 568] on input at bounding box center [490, 578] width 65 height 21
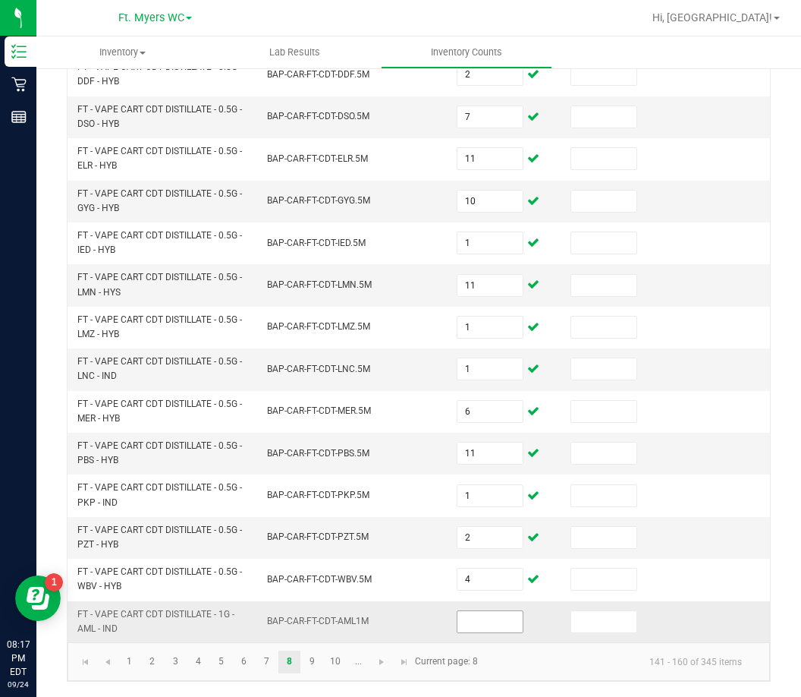
click at [502, 610] on span at bounding box center [490, 621] width 67 height 23
click at [498, 611] on input at bounding box center [490, 621] width 65 height 21
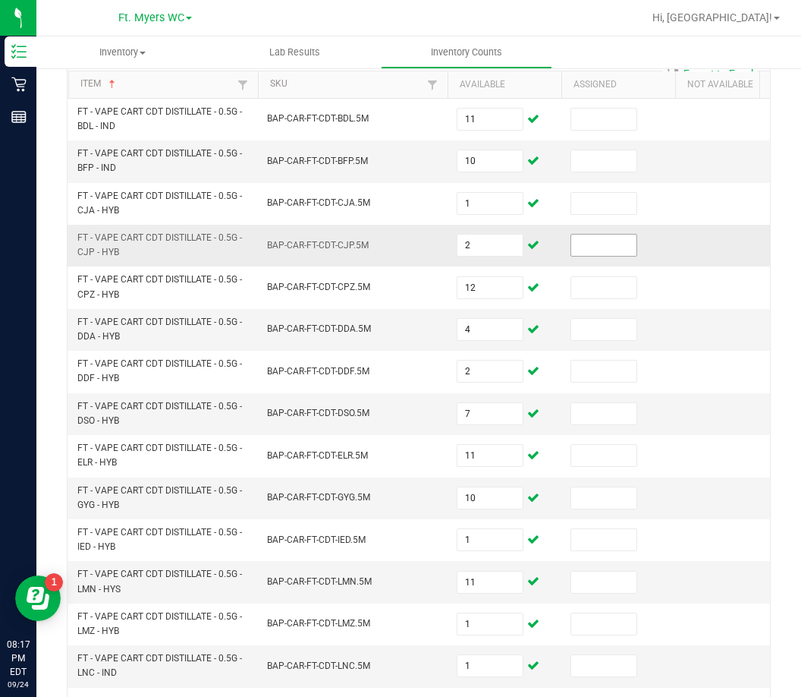
scroll to position [0, 0]
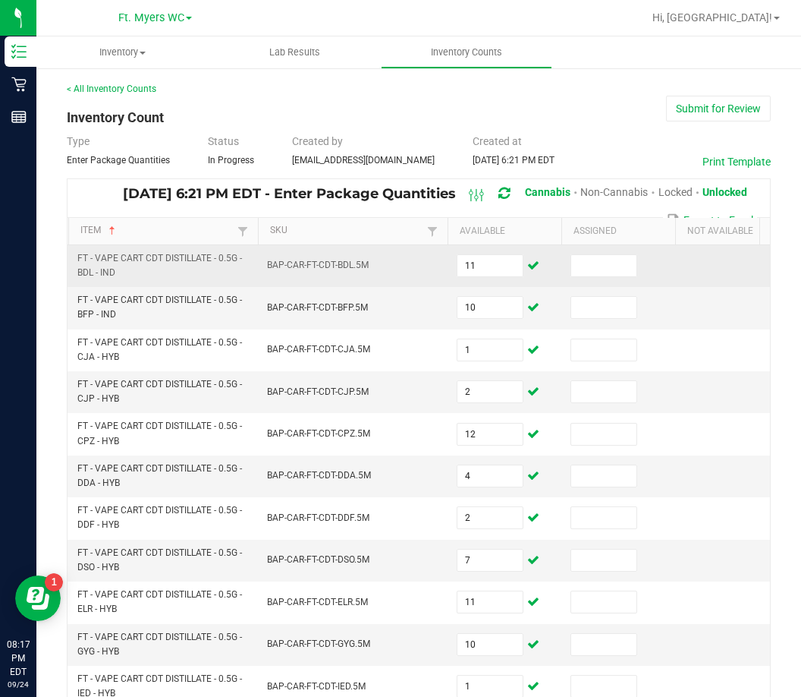
click at [596, 247] on td at bounding box center [619, 266] width 114 height 42
click at [590, 270] on input at bounding box center [603, 265] width 65 height 21
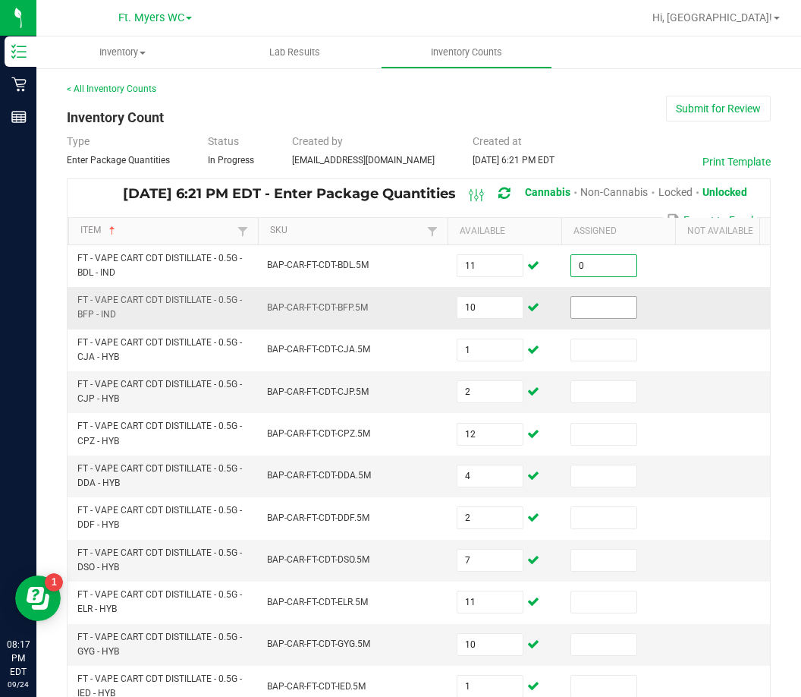
click at [609, 310] on input at bounding box center [603, 307] width 65 height 21
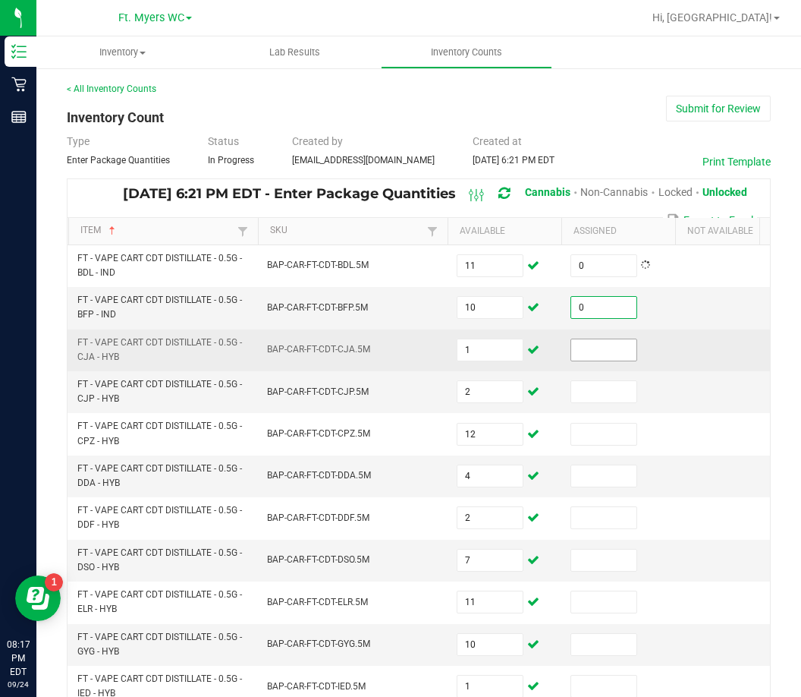
click at [603, 358] on input at bounding box center [603, 349] width 65 height 21
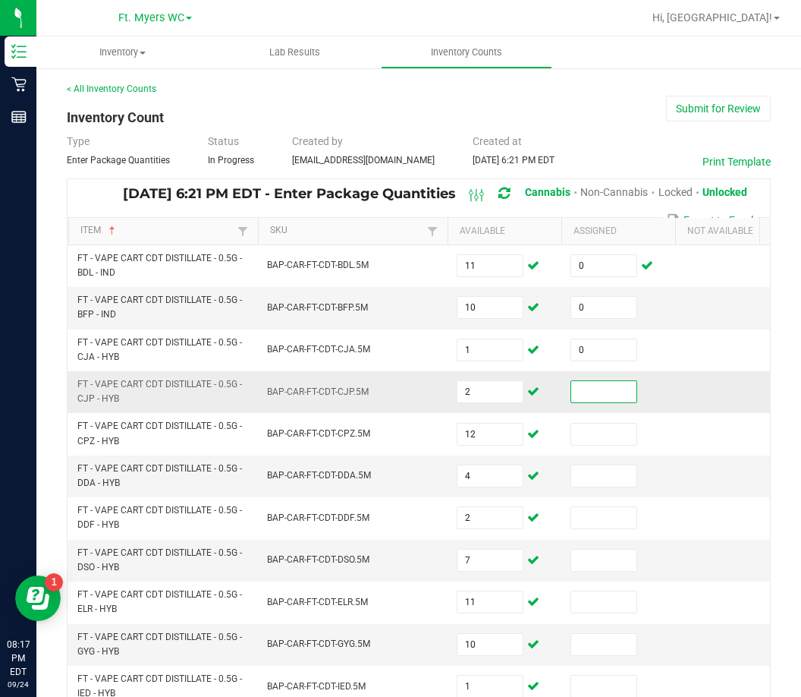
click at [601, 400] on input at bounding box center [603, 391] width 65 height 21
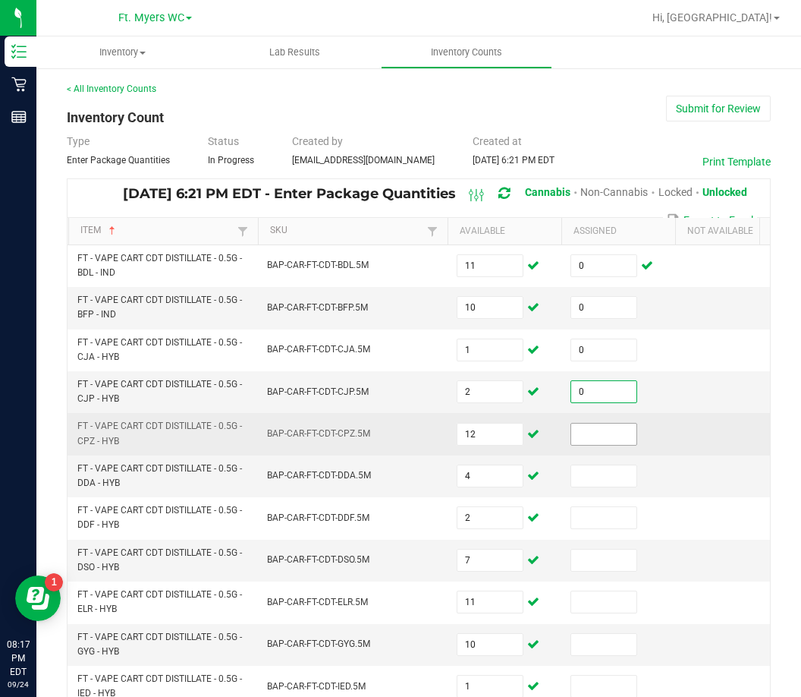
click at [596, 437] on input at bounding box center [603, 433] width 65 height 21
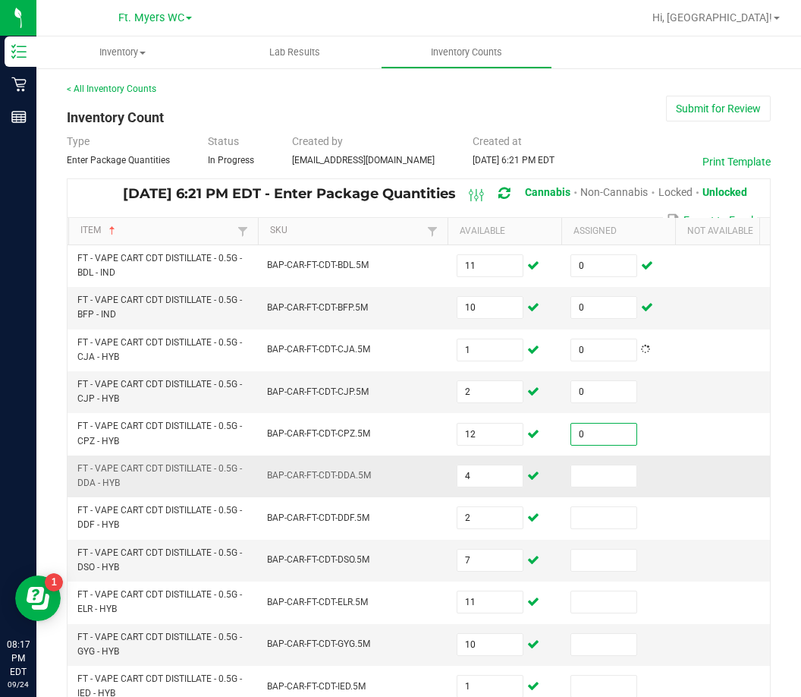
click at [598, 461] on td at bounding box center [619, 476] width 114 height 42
click at [599, 467] on input at bounding box center [603, 475] width 65 height 21
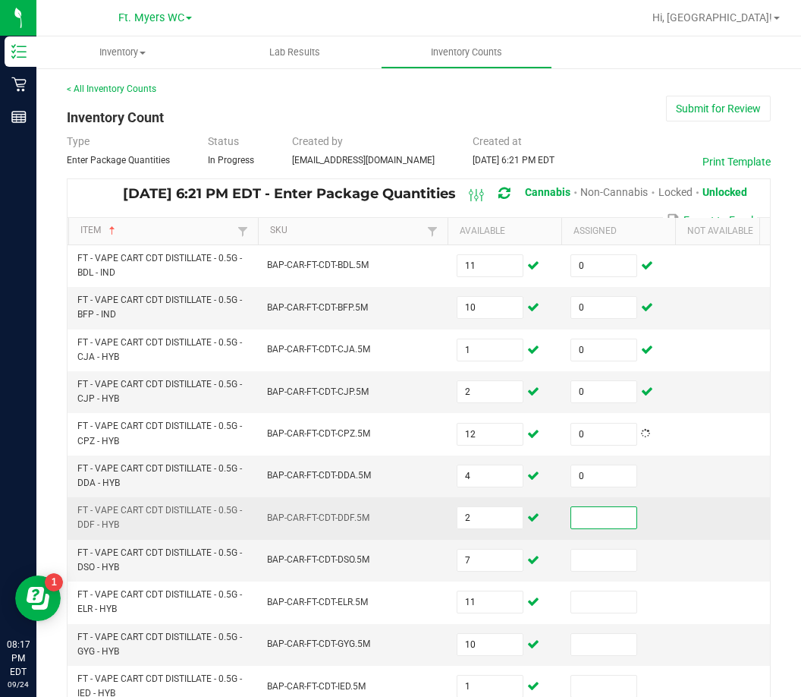
click at [597, 525] on input at bounding box center [603, 517] width 65 height 21
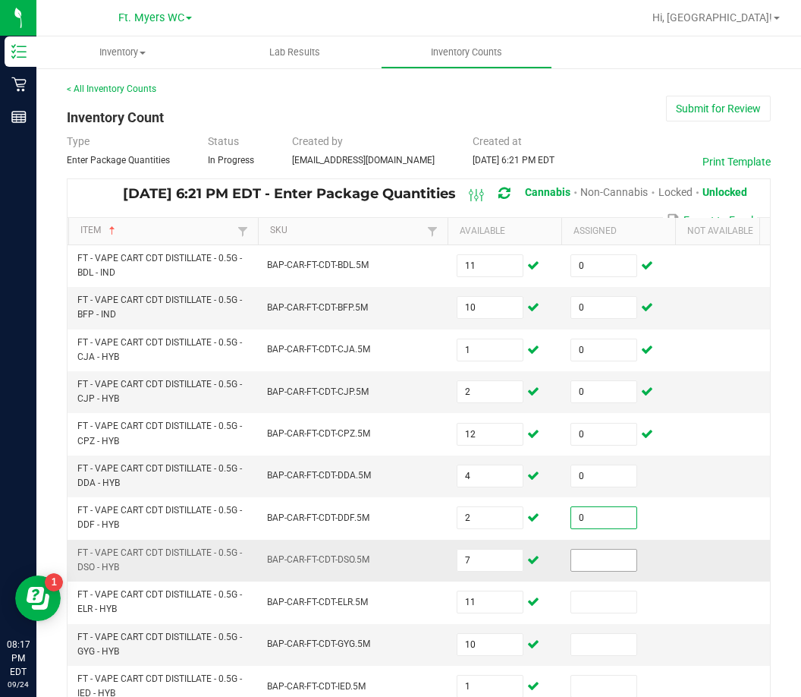
click at [593, 555] on input at bounding box center [603, 559] width 65 height 21
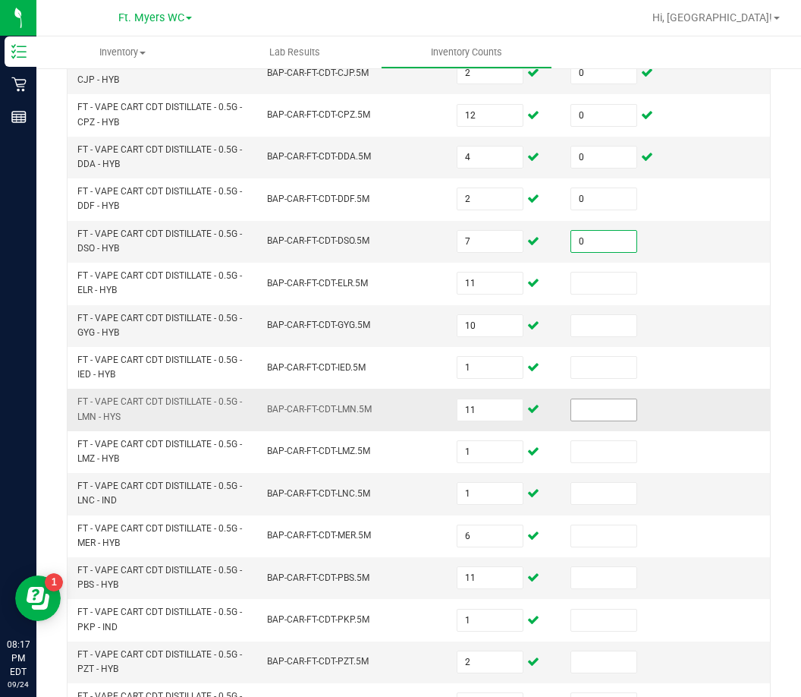
scroll to position [379, 0]
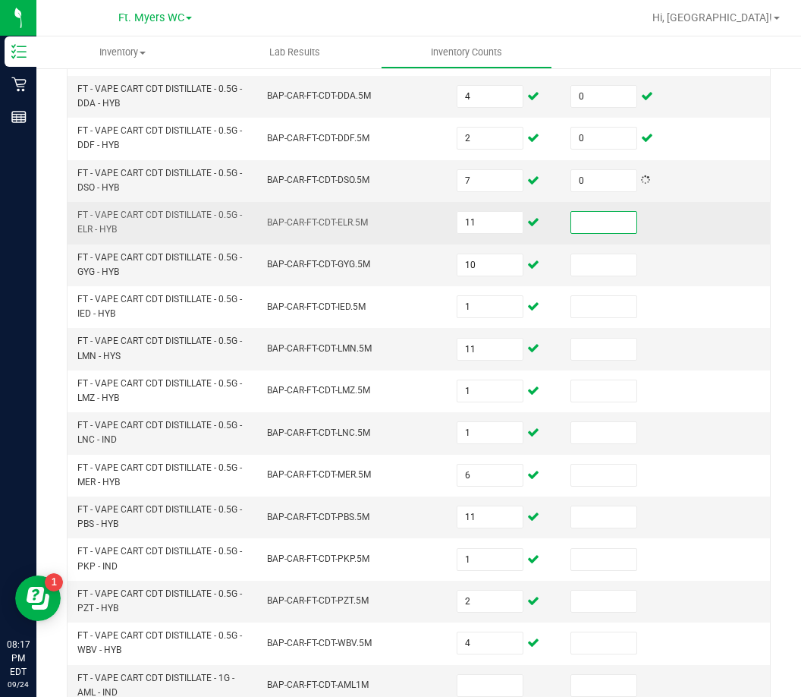
click at [583, 214] on input at bounding box center [603, 222] width 65 height 21
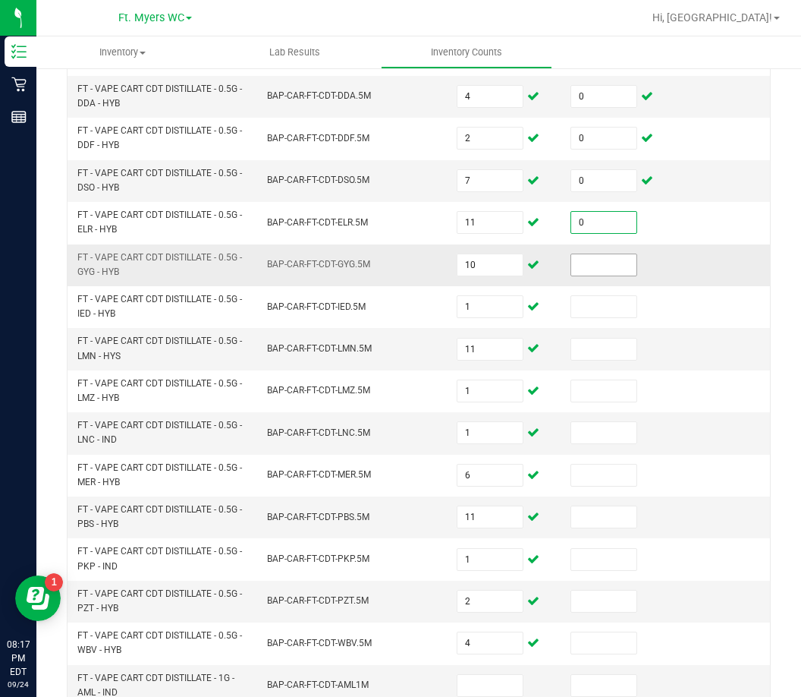
click at [590, 269] on input at bounding box center [603, 264] width 65 height 21
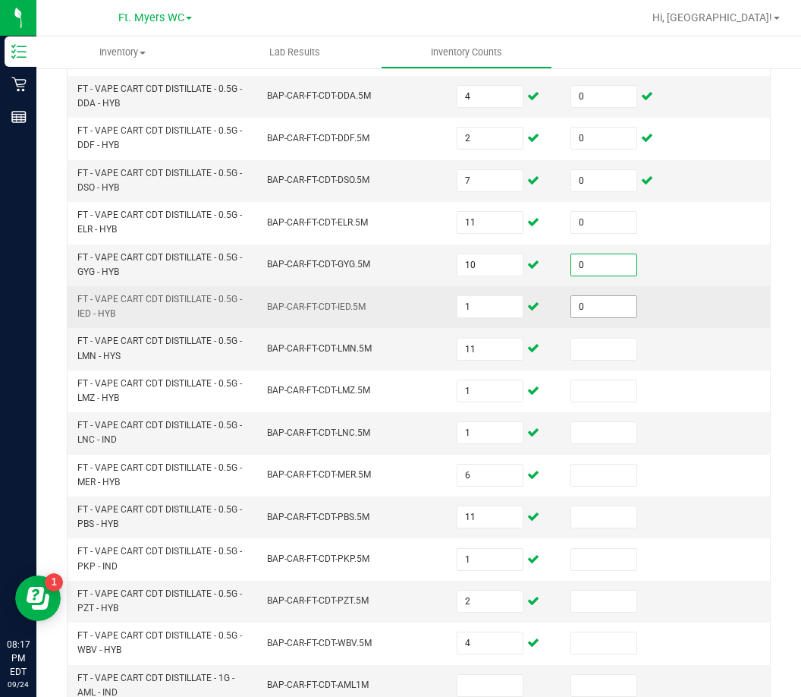
click at [609, 312] on input "0" at bounding box center [603, 306] width 65 height 21
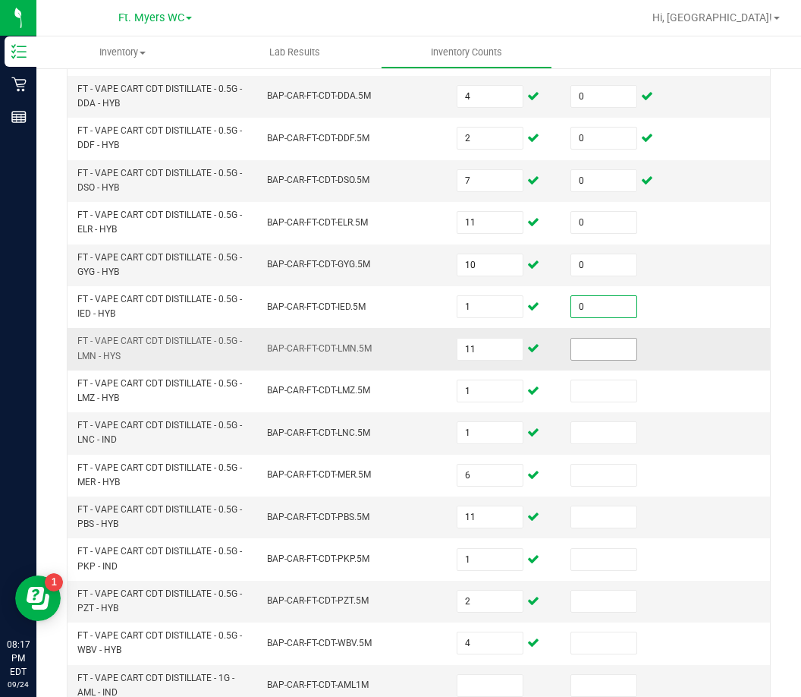
click at [609, 351] on input at bounding box center [603, 348] width 65 height 21
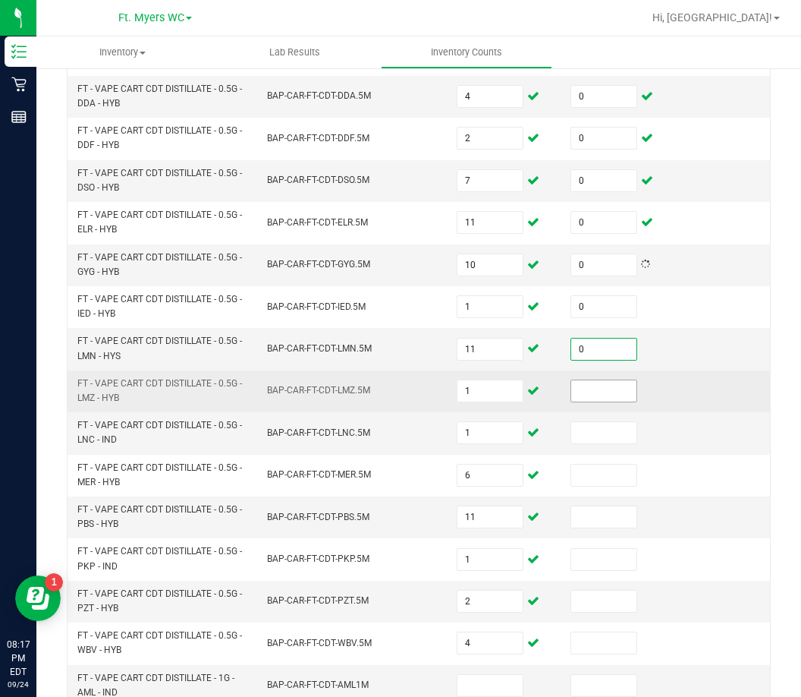
click at [604, 382] on input at bounding box center [603, 390] width 65 height 21
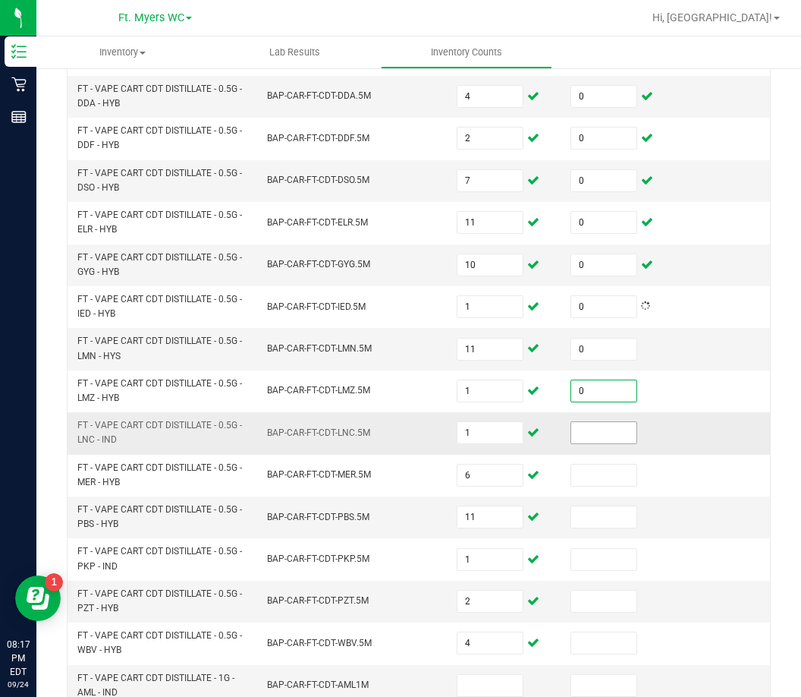
click at [597, 426] on input at bounding box center [603, 432] width 65 height 21
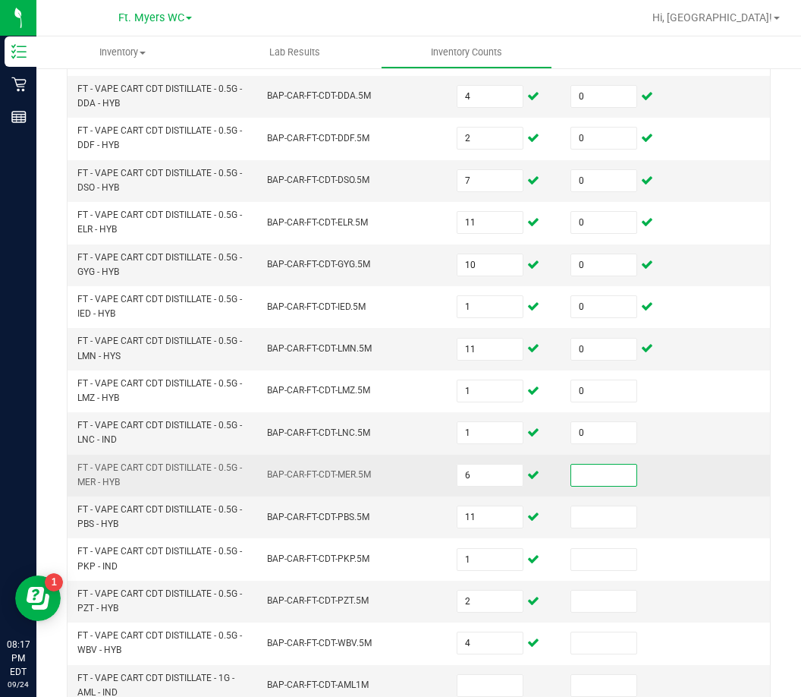
click at [594, 470] on input at bounding box center [603, 474] width 65 height 21
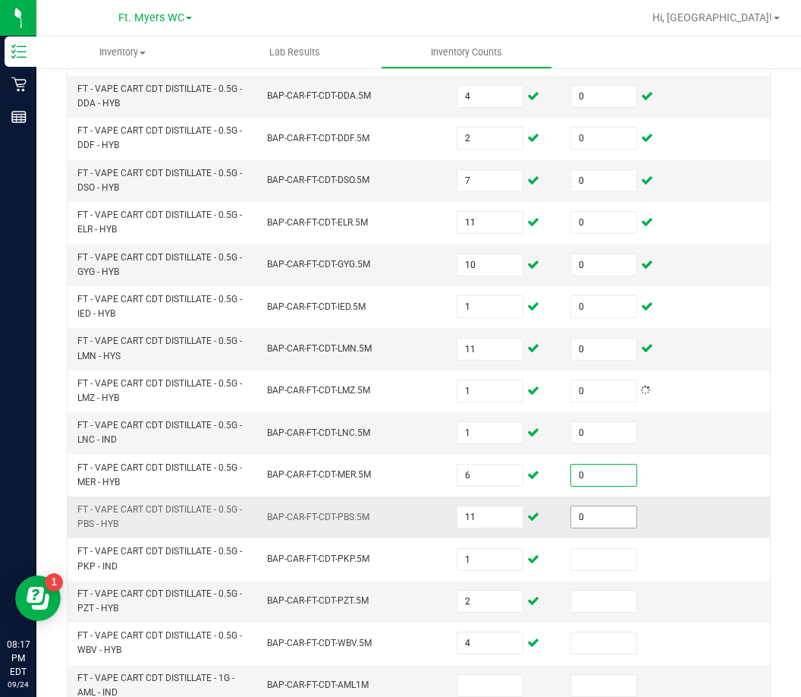
click at [589, 515] on input "0" at bounding box center [603, 516] width 65 height 21
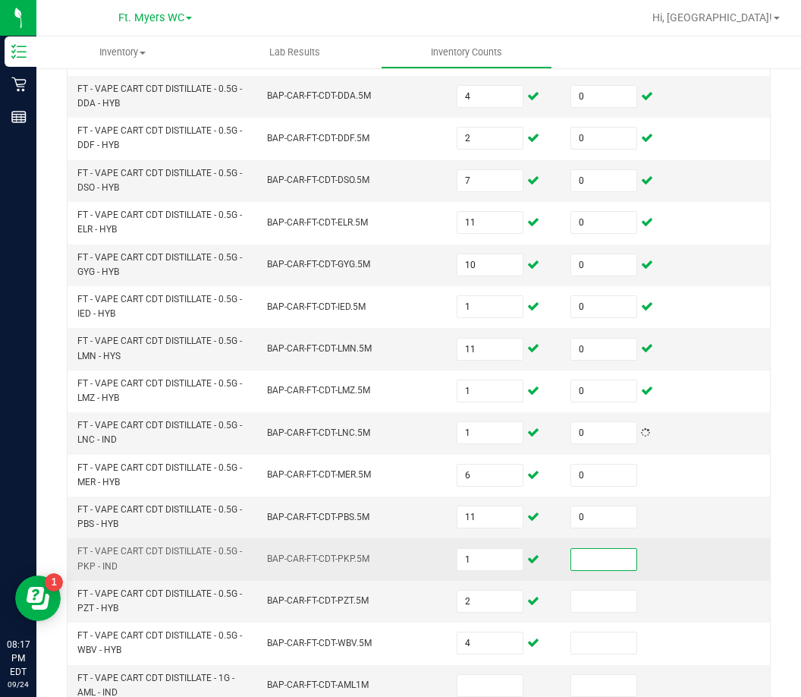
click at [592, 551] on input at bounding box center [603, 559] width 65 height 21
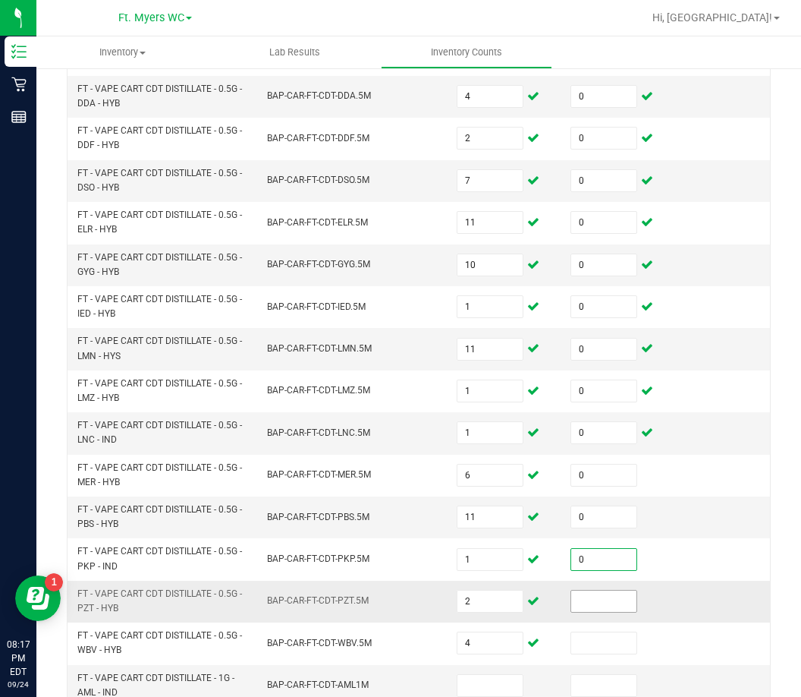
click at [587, 599] on input at bounding box center [603, 600] width 65 height 21
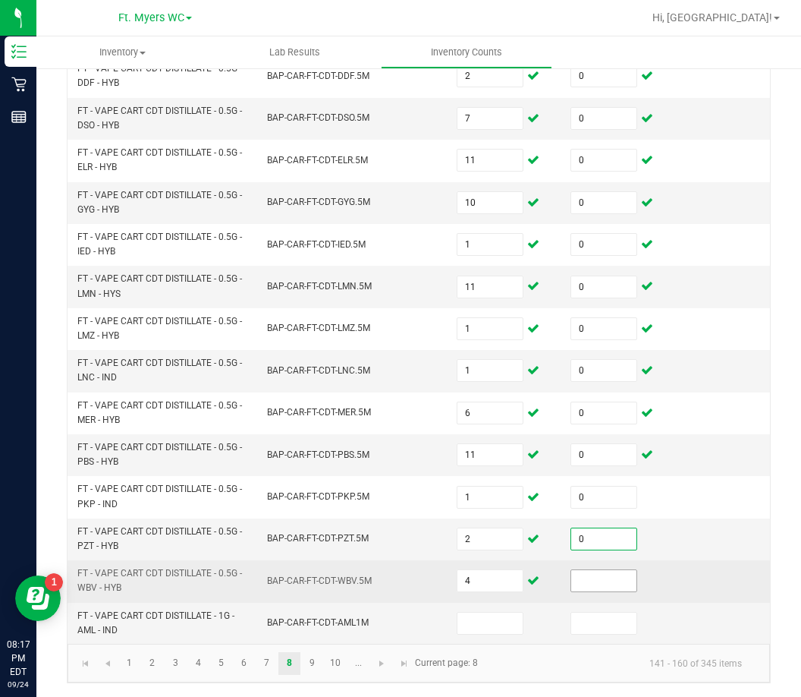
scroll to position [455, 0]
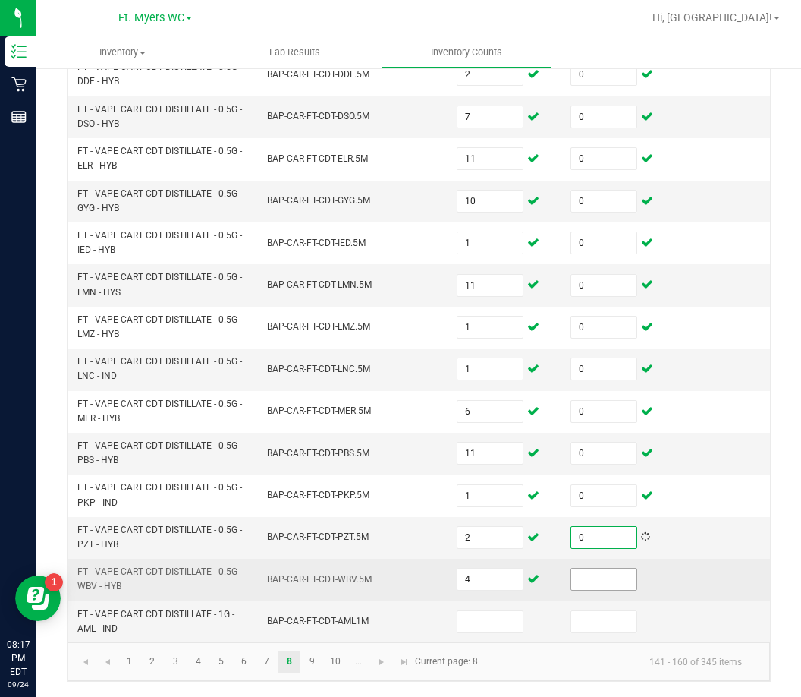
click at [599, 568] on input at bounding box center [603, 578] width 65 height 21
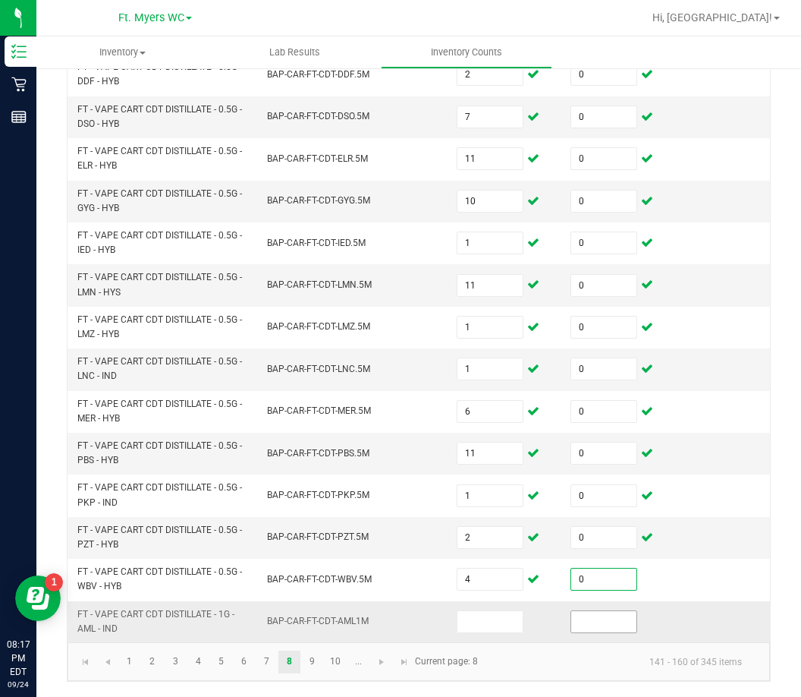
click at [595, 613] on input at bounding box center [603, 621] width 65 height 21
drag, startPoint x: 738, startPoint y: 611, endPoint x: 699, endPoint y: 619, distance: 40.3
click at [478, 611] on input at bounding box center [490, 621] width 65 height 21
click at [307, 658] on link "9" at bounding box center [312, 661] width 22 height 23
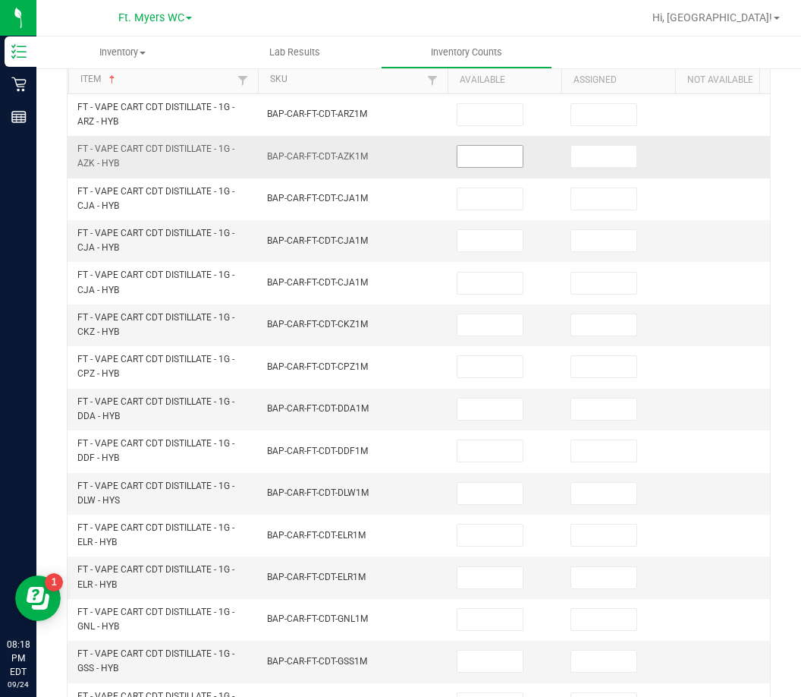
scroll to position [0, 0]
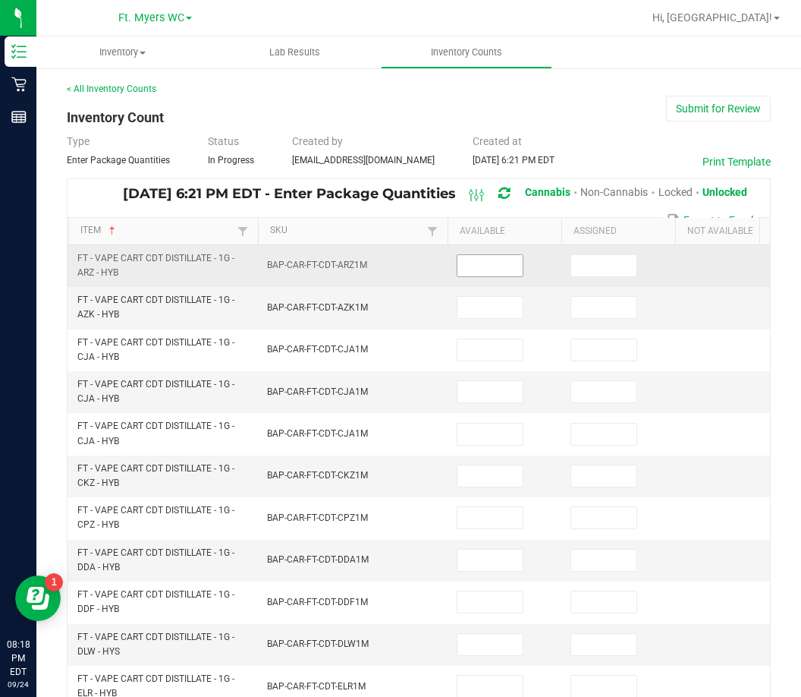
click at [470, 270] on input at bounding box center [490, 265] width 65 height 21
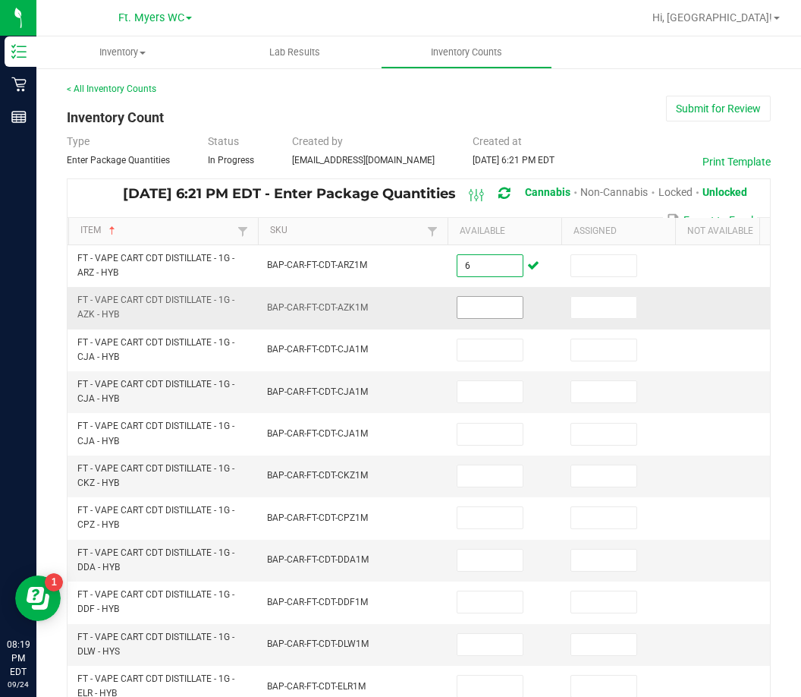
click at [474, 317] on input at bounding box center [490, 307] width 65 height 21
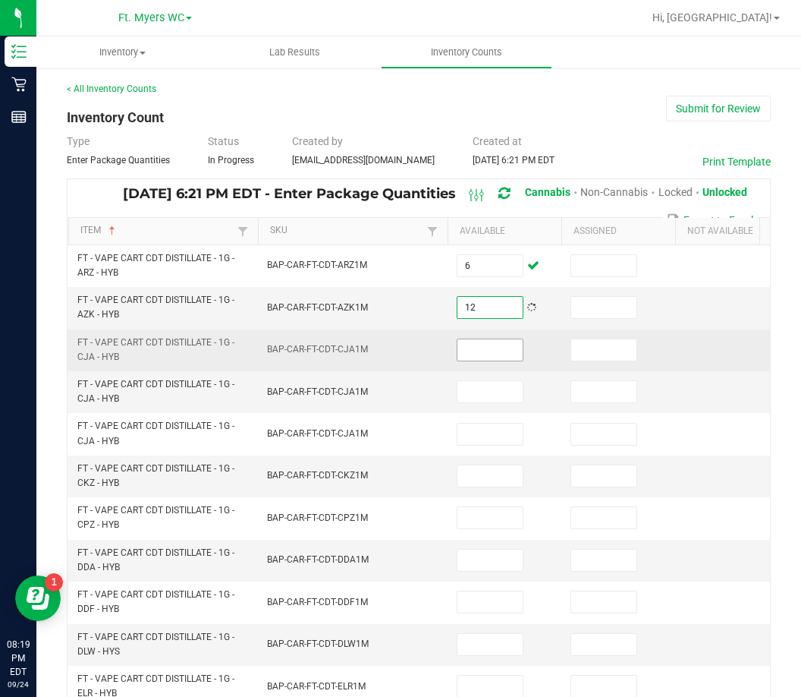
click at [501, 350] on input at bounding box center [490, 349] width 65 height 21
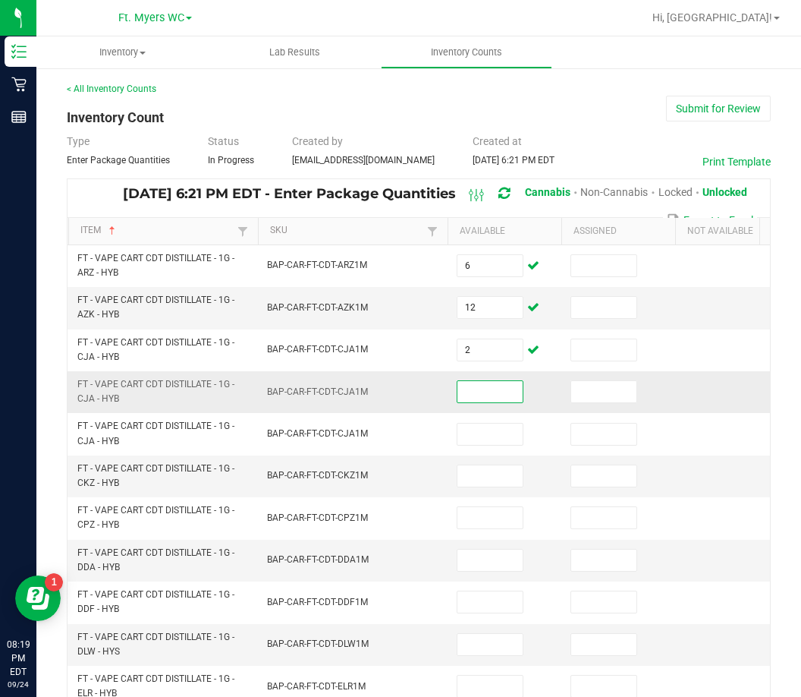
click at [511, 390] on input at bounding box center [490, 391] width 65 height 21
click at [488, 461] on td at bounding box center [505, 476] width 114 height 42
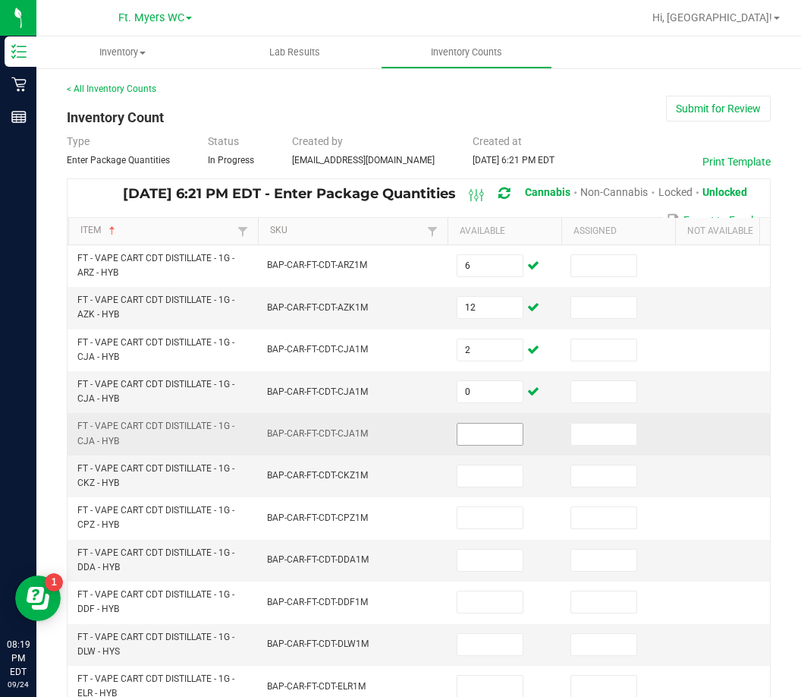
click at [504, 433] on input at bounding box center [490, 433] width 65 height 21
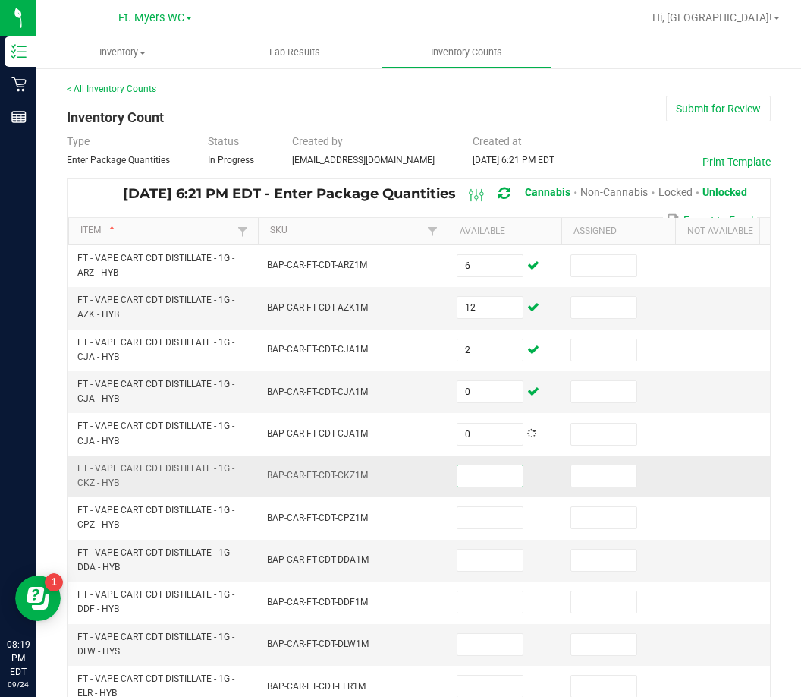
click at [492, 472] on input at bounding box center [490, 475] width 65 height 21
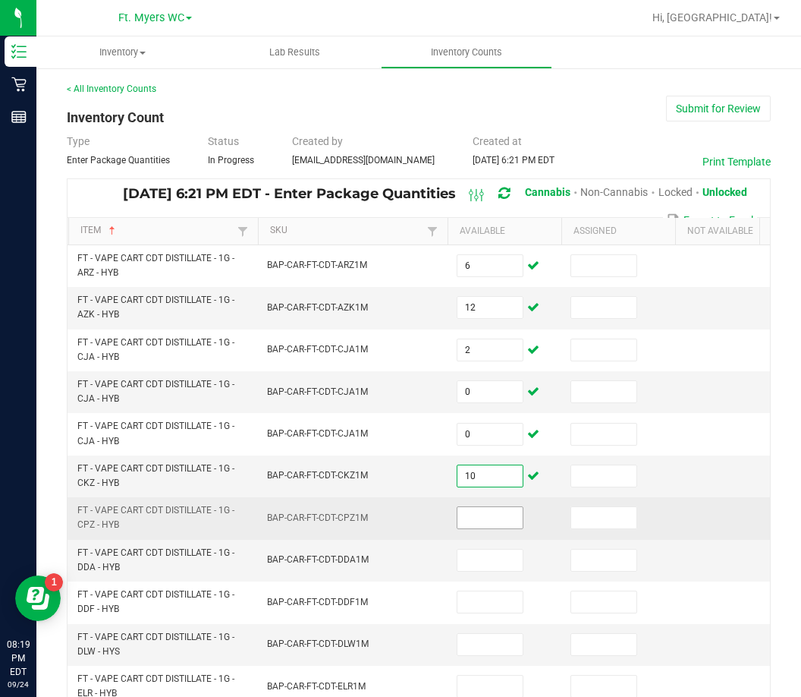
click at [515, 518] on input at bounding box center [490, 517] width 65 height 21
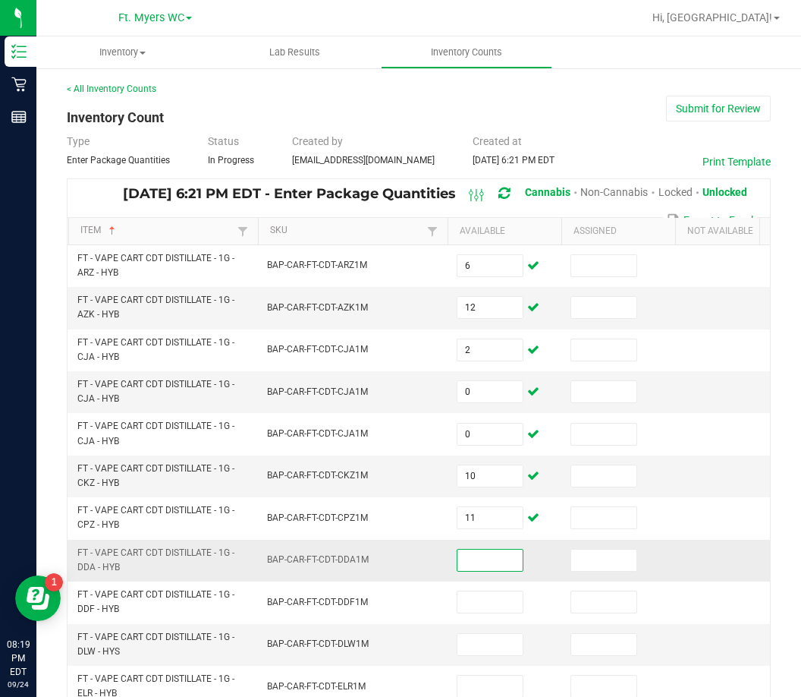
click at [511, 564] on input at bounding box center [490, 559] width 65 height 21
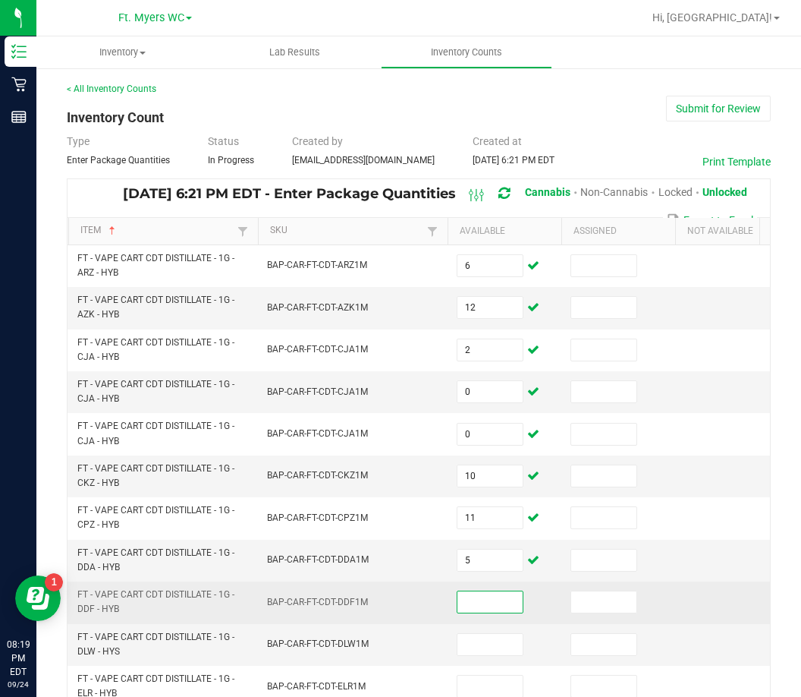
click at [500, 609] on input at bounding box center [490, 601] width 65 height 21
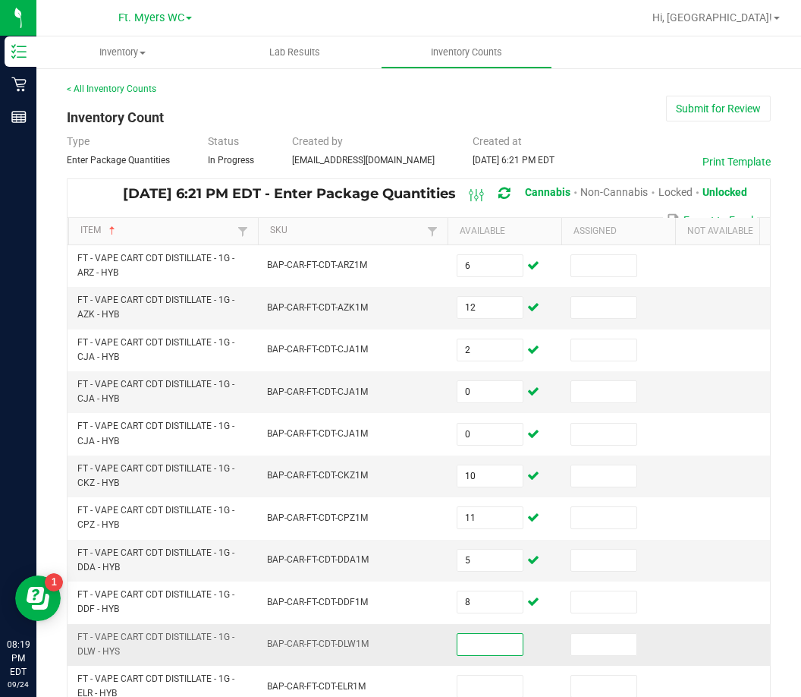
click at [485, 647] on input at bounding box center [490, 644] width 65 height 21
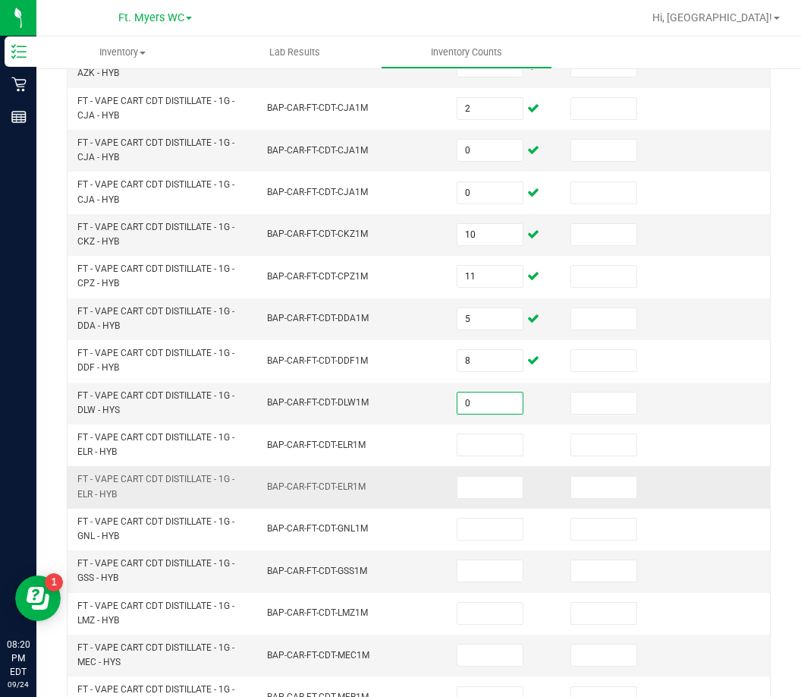
scroll to position [304, 0]
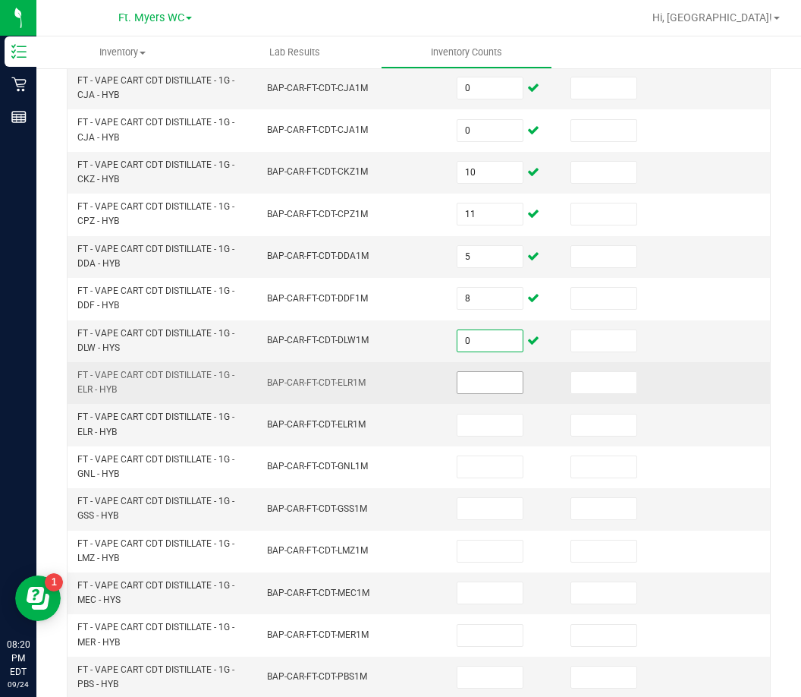
click at [490, 389] on input at bounding box center [490, 382] width 65 height 21
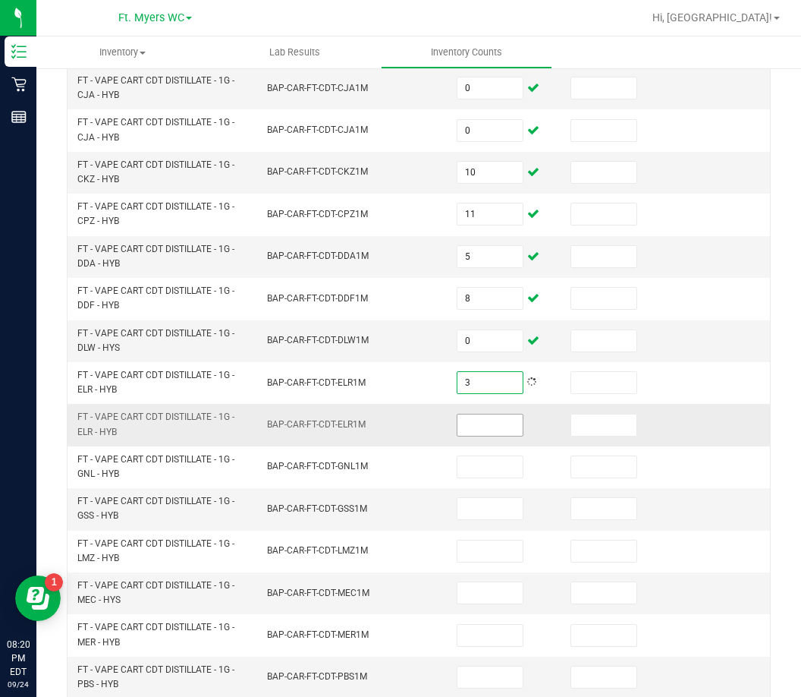
click at [503, 420] on input at bounding box center [490, 424] width 65 height 21
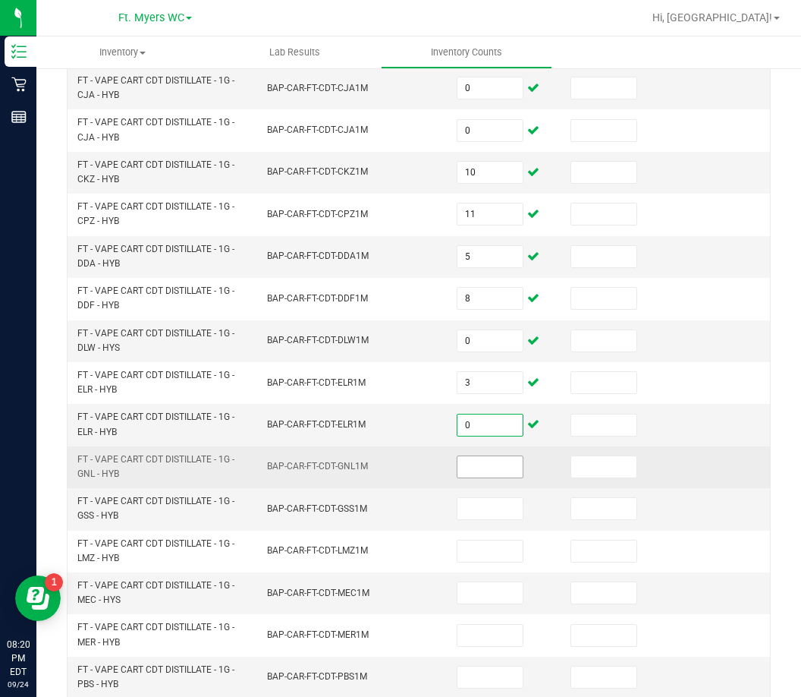
click at [499, 458] on input at bounding box center [490, 466] width 65 height 21
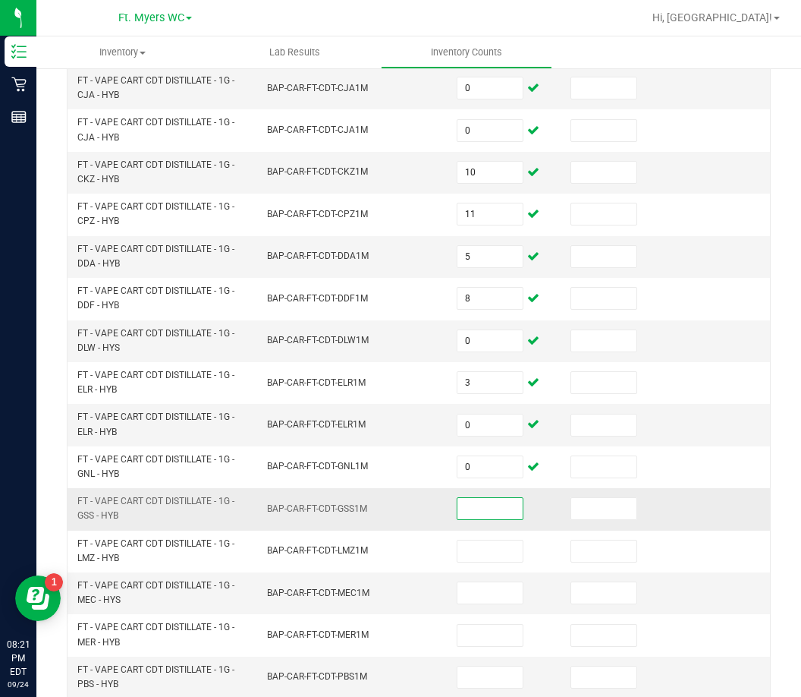
click at [504, 511] on input at bounding box center [490, 508] width 65 height 21
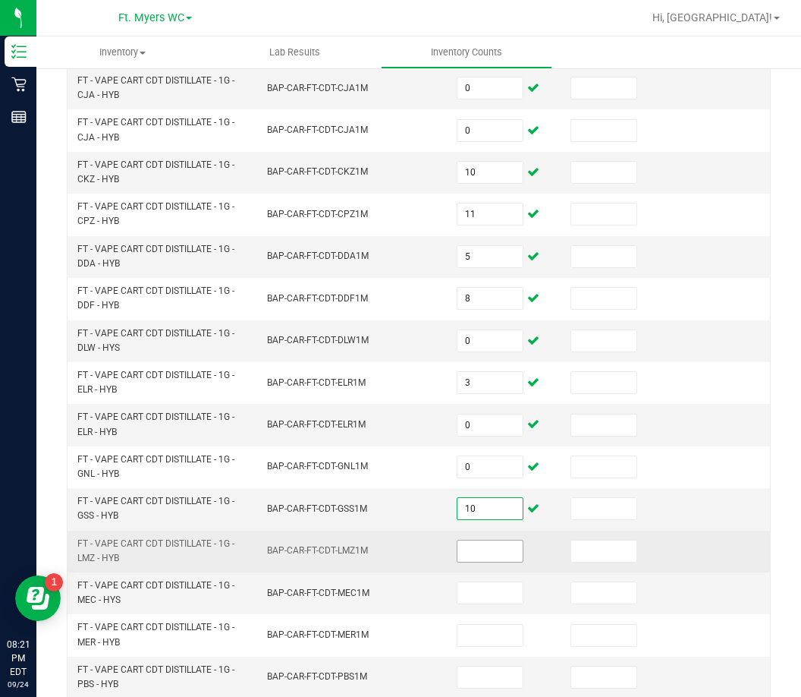
click at [519, 554] on input at bounding box center [490, 550] width 65 height 21
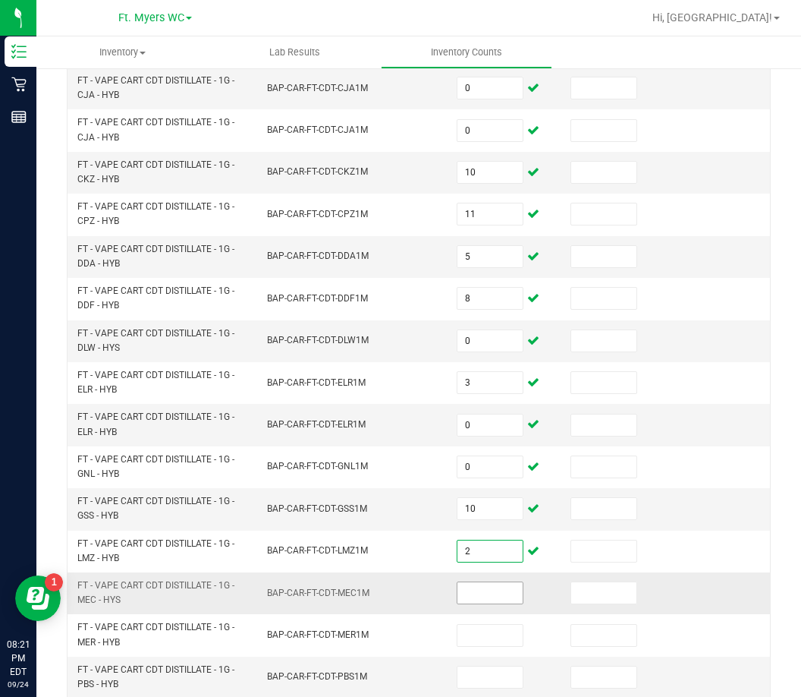
click at [513, 590] on input at bounding box center [490, 592] width 65 height 21
click at [511, 588] on input "12" at bounding box center [490, 592] width 65 height 21
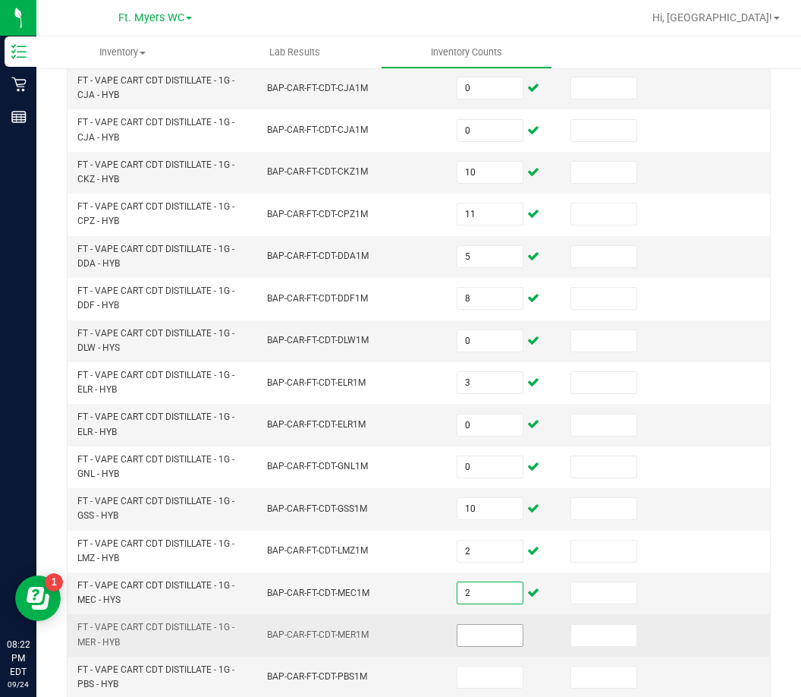
click at [460, 637] on input at bounding box center [490, 635] width 65 height 21
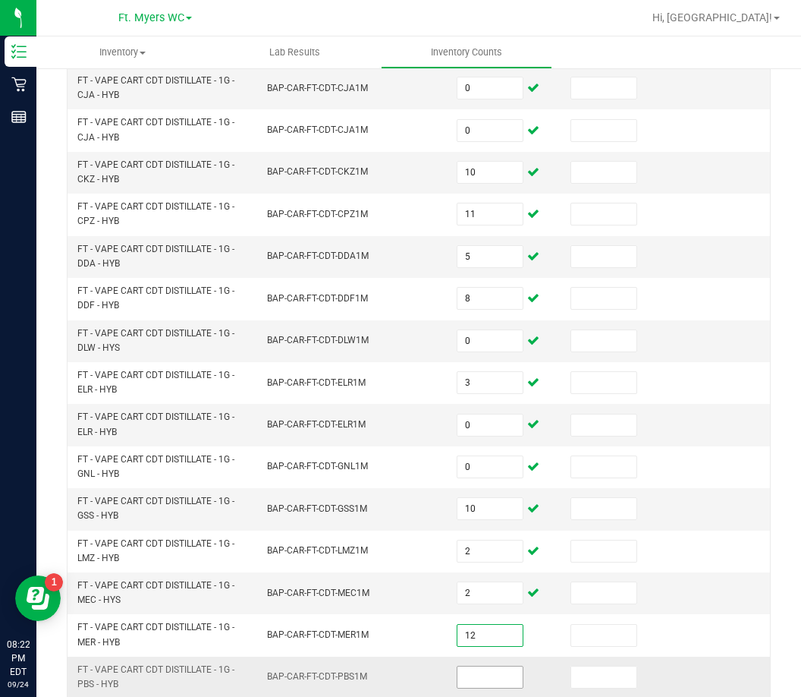
click at [476, 674] on input at bounding box center [490, 676] width 65 height 21
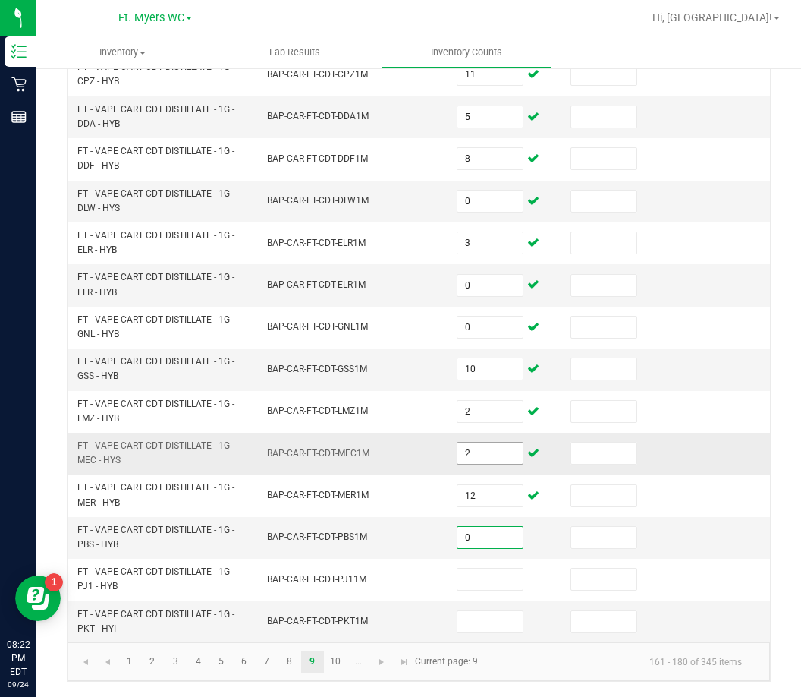
scroll to position [455, 0]
click at [492, 527] on input "0" at bounding box center [490, 537] width 65 height 21
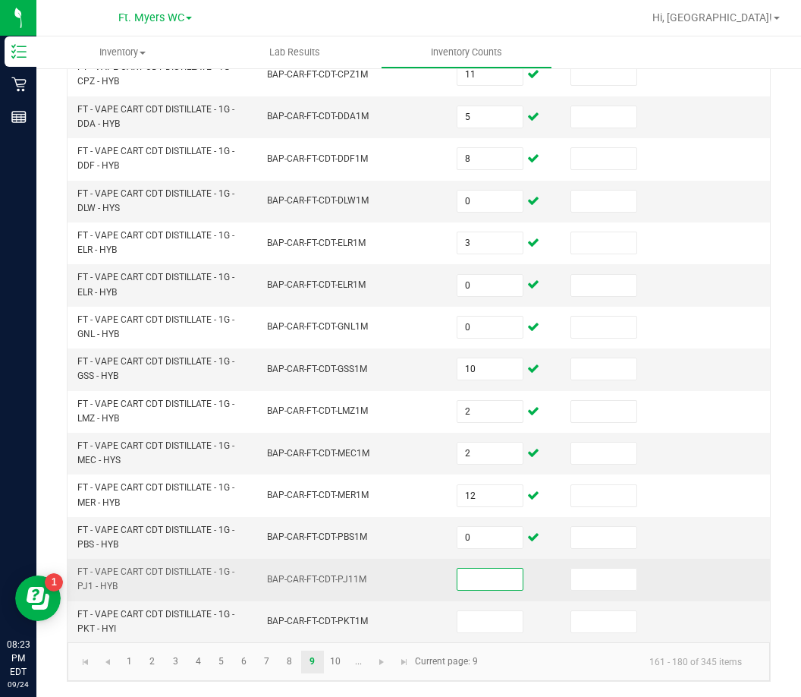
click at [501, 568] on input at bounding box center [490, 578] width 65 height 21
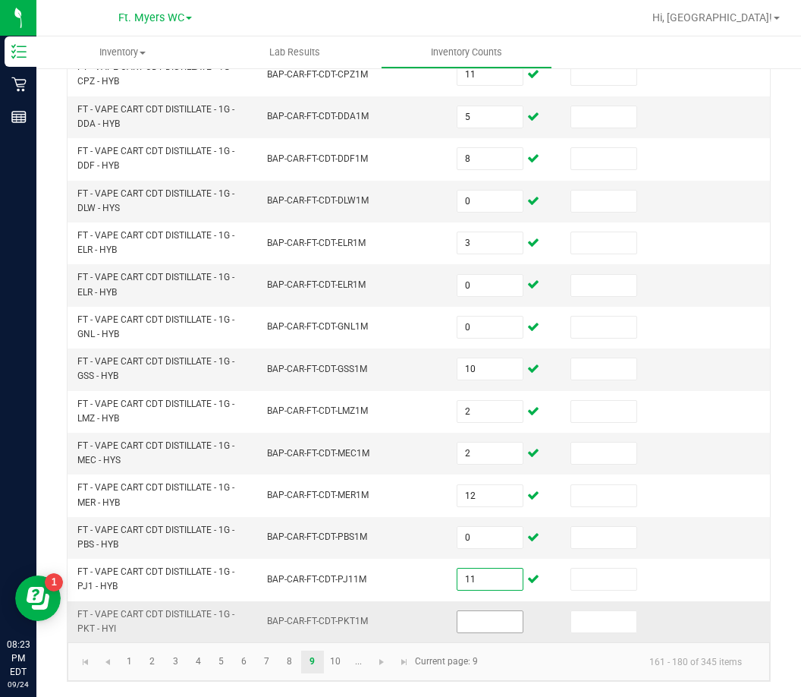
click at [476, 611] on input at bounding box center [490, 621] width 65 height 21
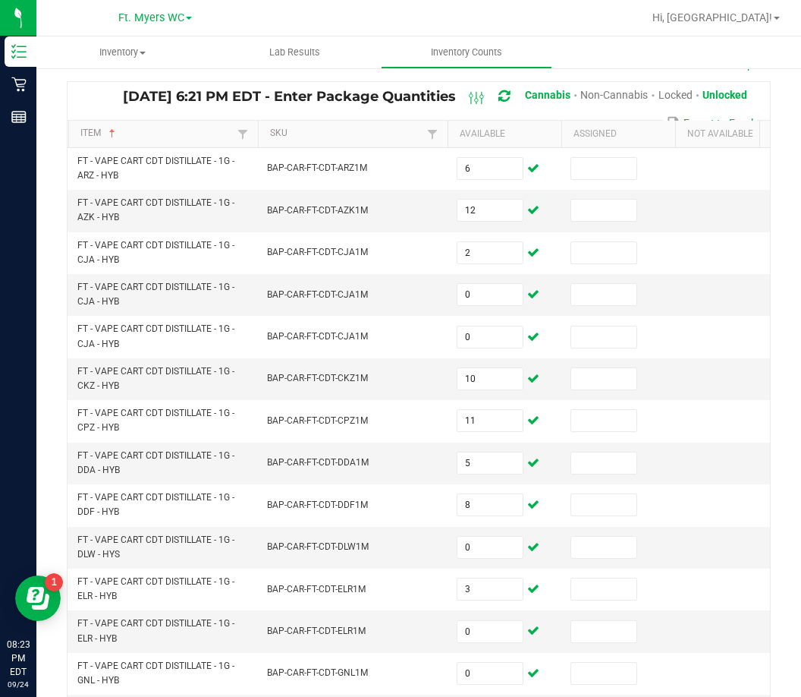
scroll to position [75, 0]
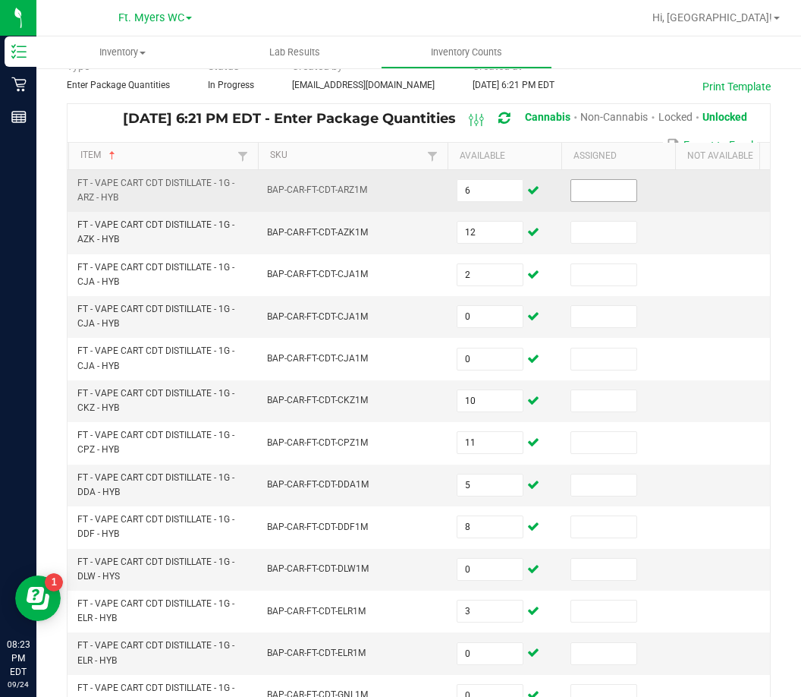
click at [599, 182] on input at bounding box center [603, 190] width 65 height 21
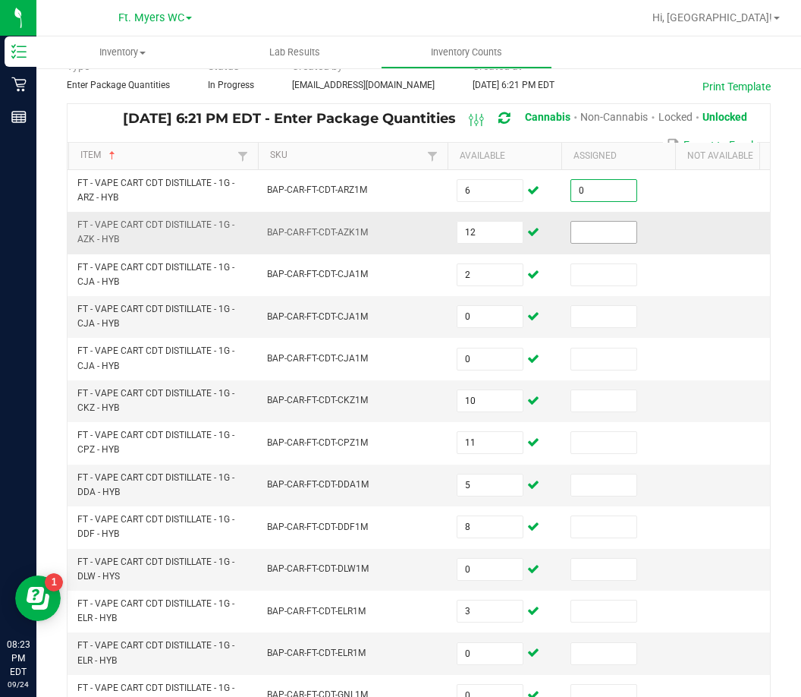
click at [603, 227] on input at bounding box center [603, 232] width 65 height 21
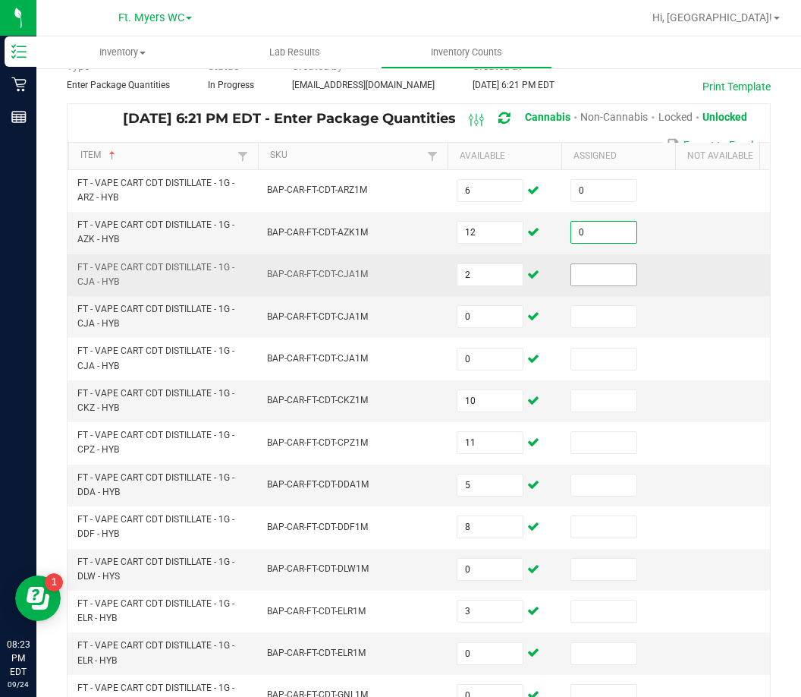
click at [593, 265] on input at bounding box center [603, 274] width 65 height 21
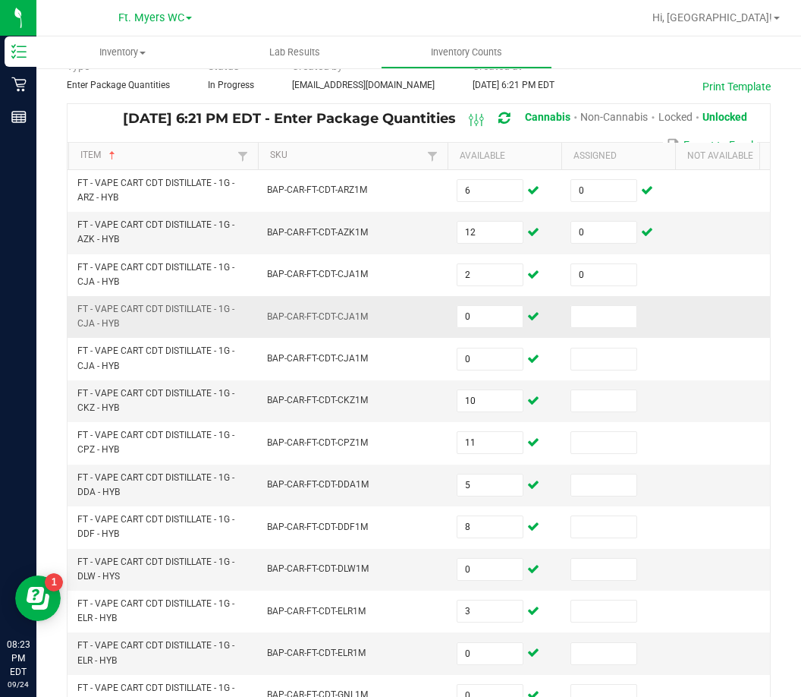
click at [593, 329] on td at bounding box center [619, 317] width 114 height 42
click at [625, 316] on input at bounding box center [603, 316] width 65 height 21
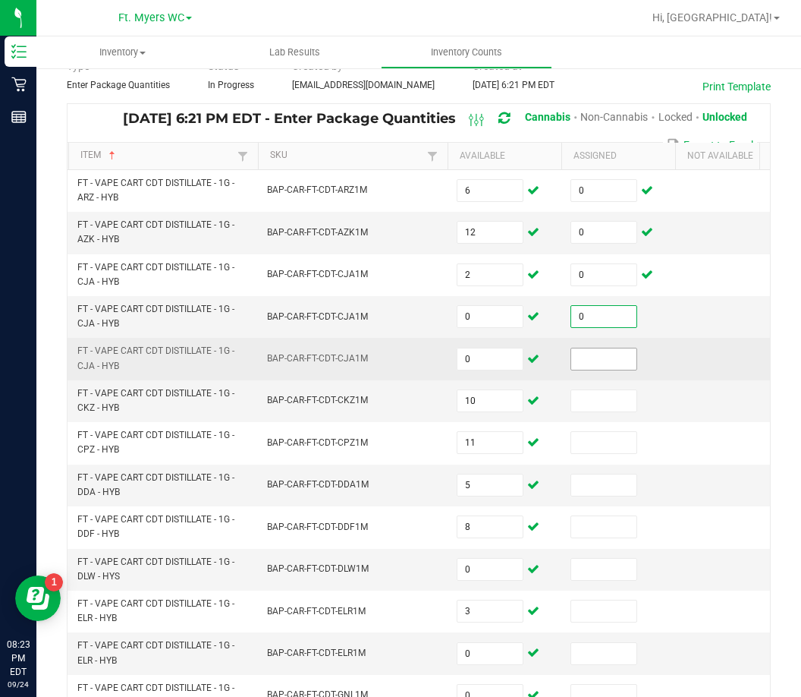
click at [617, 357] on input at bounding box center [603, 358] width 65 height 21
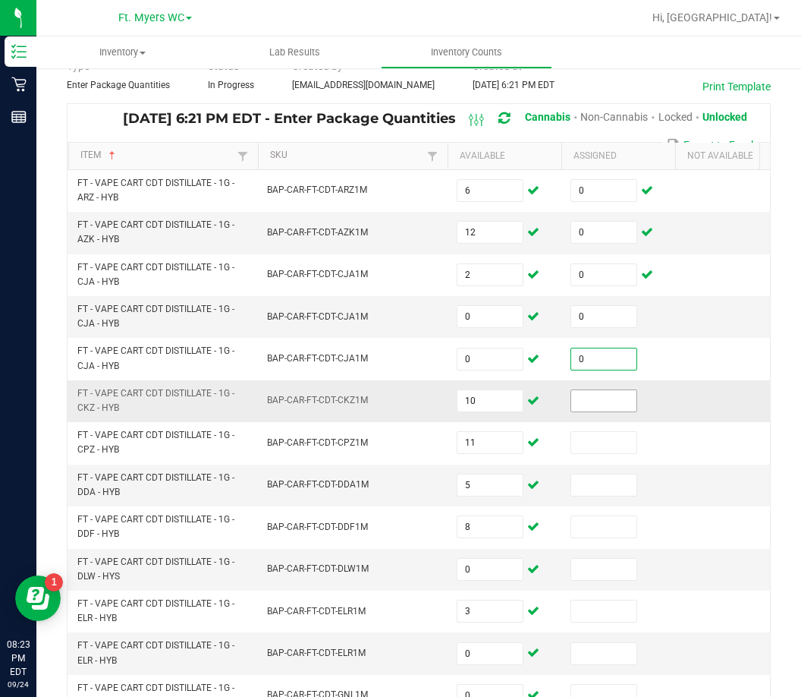
click at [614, 406] on input at bounding box center [603, 400] width 65 height 21
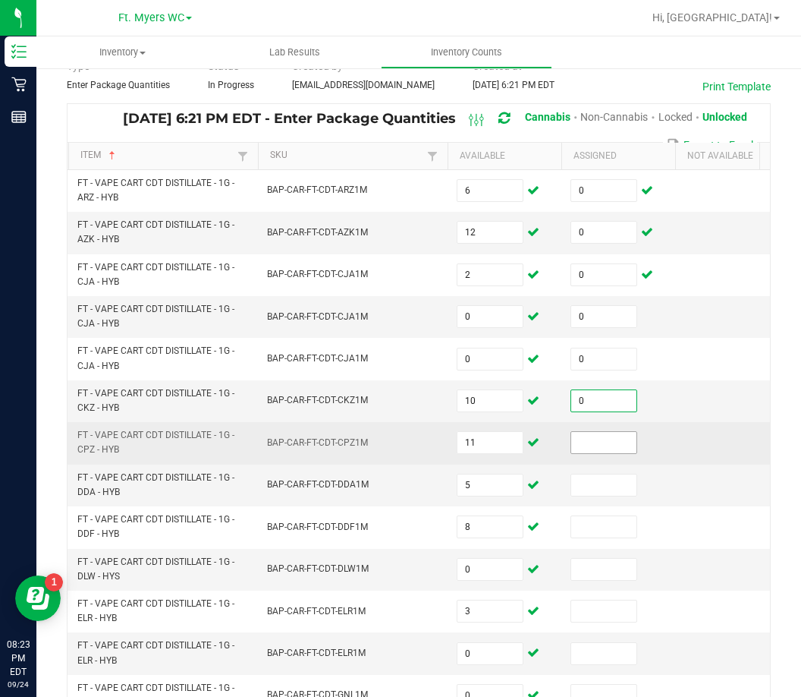
click at [614, 442] on input at bounding box center [603, 442] width 65 height 21
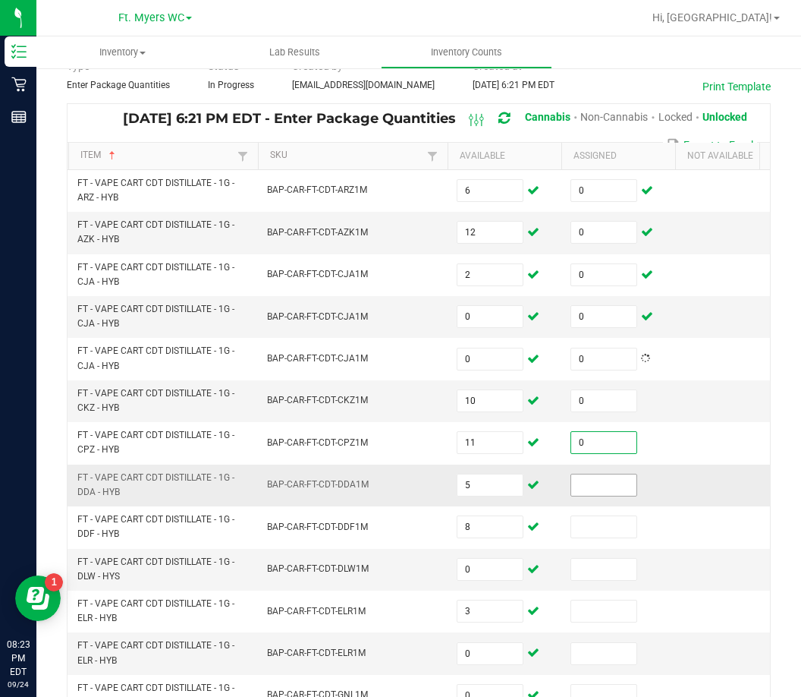
click at [615, 489] on input at bounding box center [603, 484] width 65 height 21
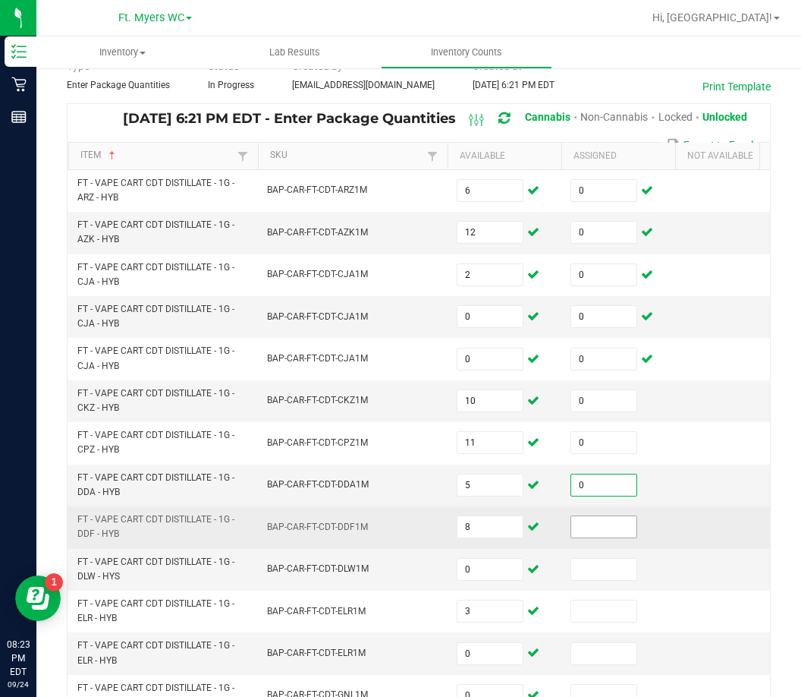
click at [604, 522] on input at bounding box center [603, 526] width 65 height 21
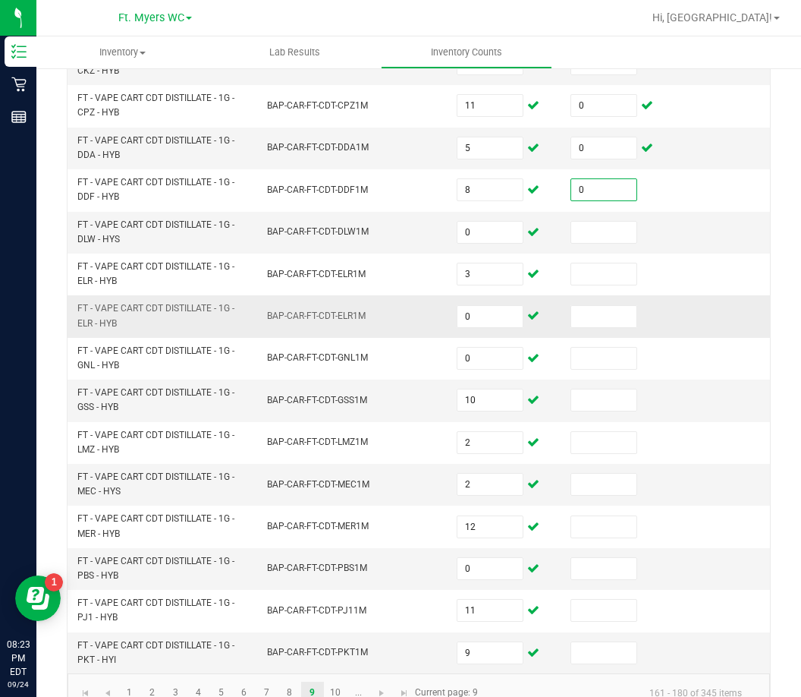
scroll to position [455, 0]
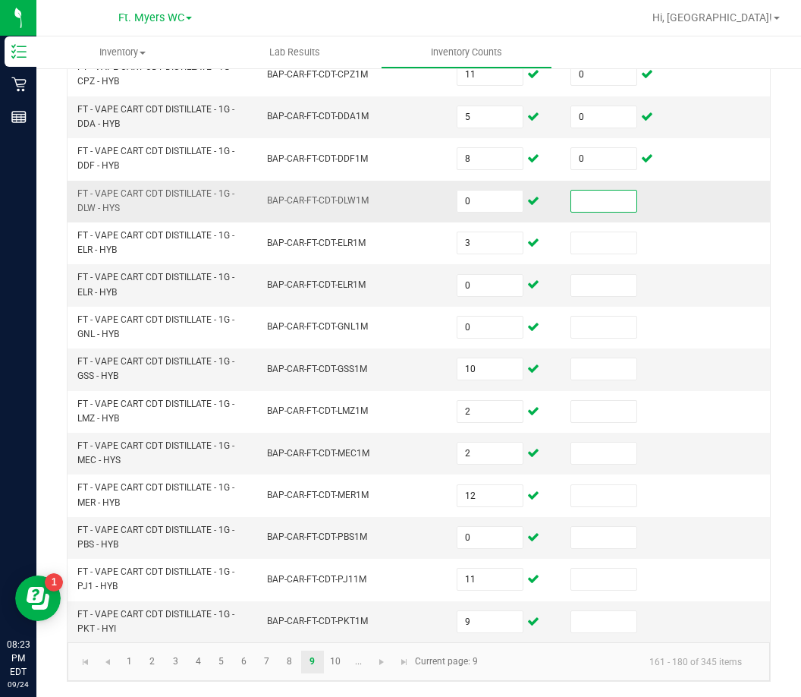
click at [603, 190] on input at bounding box center [603, 200] width 65 height 21
click at [611, 264] on td at bounding box center [619, 285] width 114 height 42
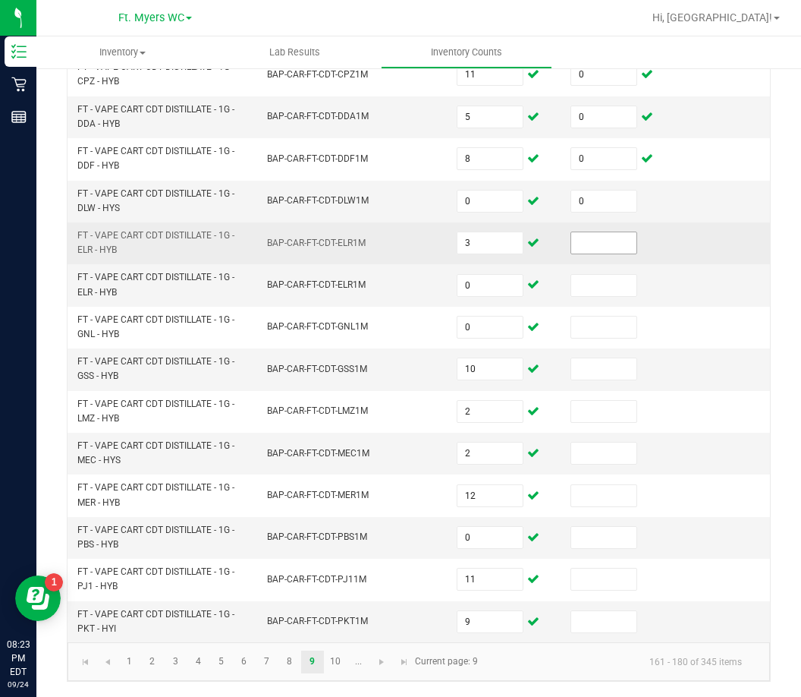
click at [613, 237] on input at bounding box center [603, 242] width 65 height 21
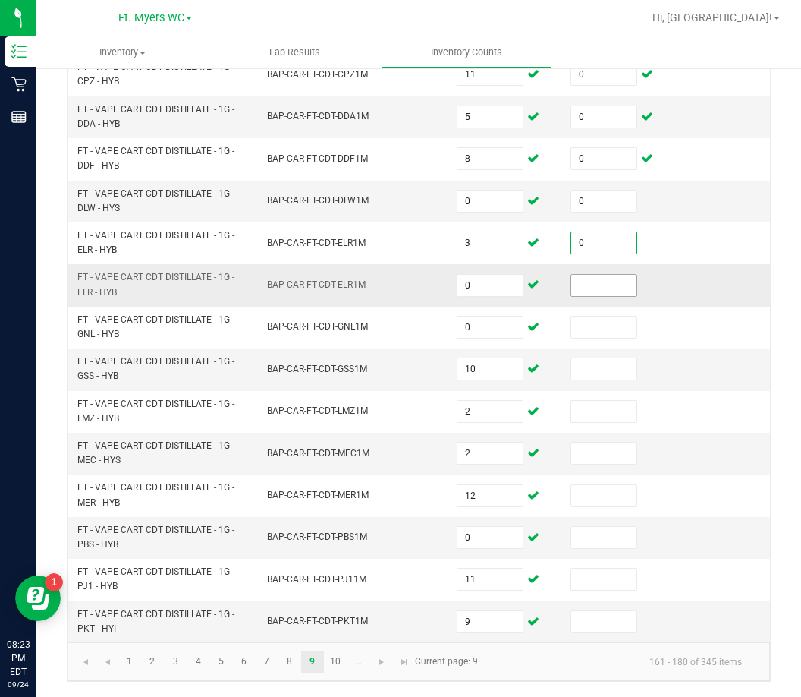
click at [608, 275] on input at bounding box center [603, 285] width 65 height 21
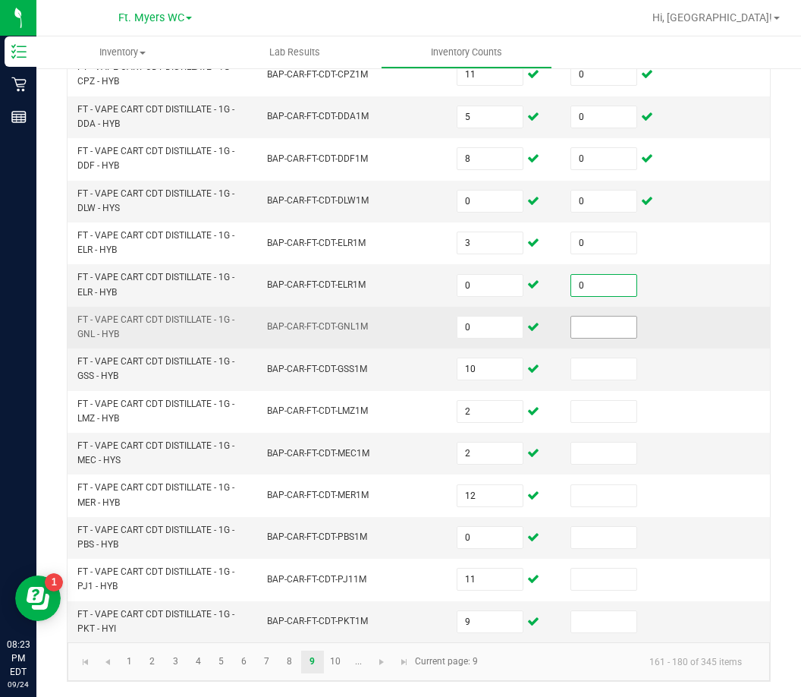
click at [605, 323] on input at bounding box center [603, 326] width 65 height 21
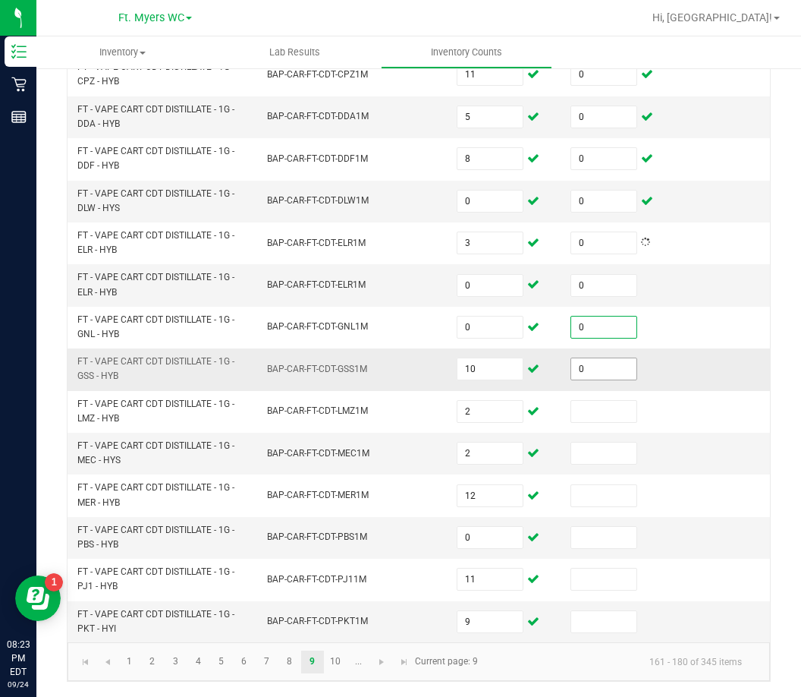
click at [606, 358] on input "0" at bounding box center [603, 368] width 65 height 21
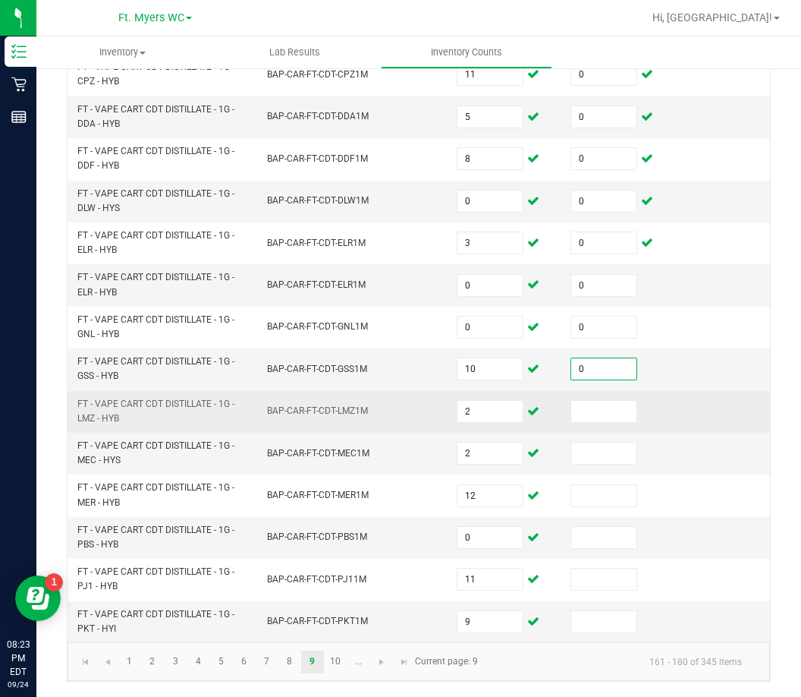
click at [615, 415] on td at bounding box center [619, 412] width 114 height 42
click at [617, 409] on input at bounding box center [603, 411] width 65 height 21
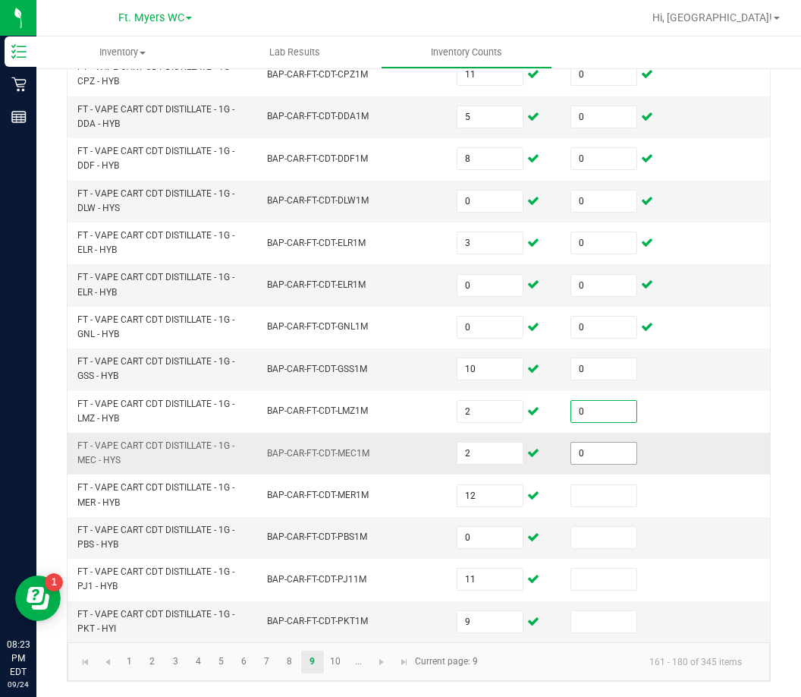
click at [612, 442] on input "0" at bounding box center [603, 452] width 65 height 21
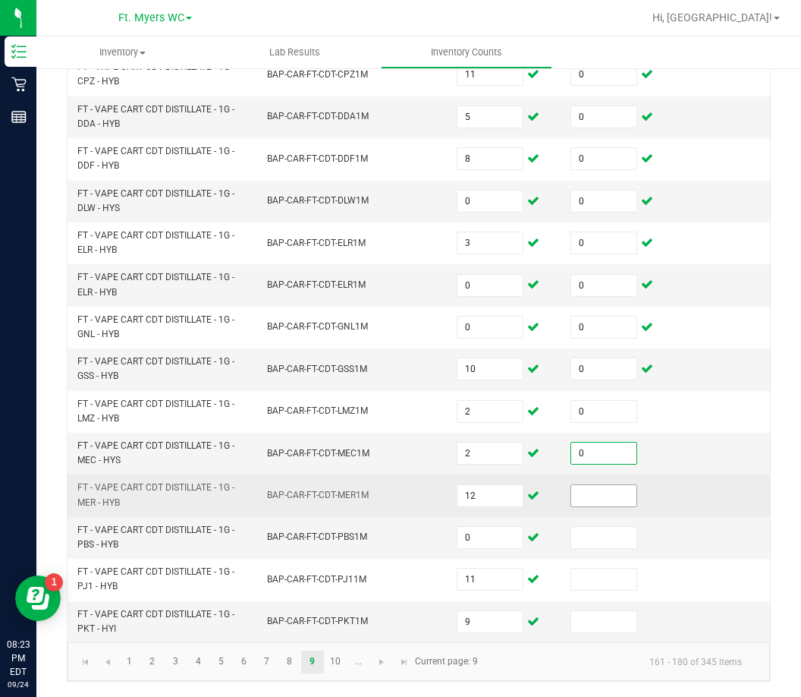
click at [612, 485] on input at bounding box center [603, 495] width 65 height 21
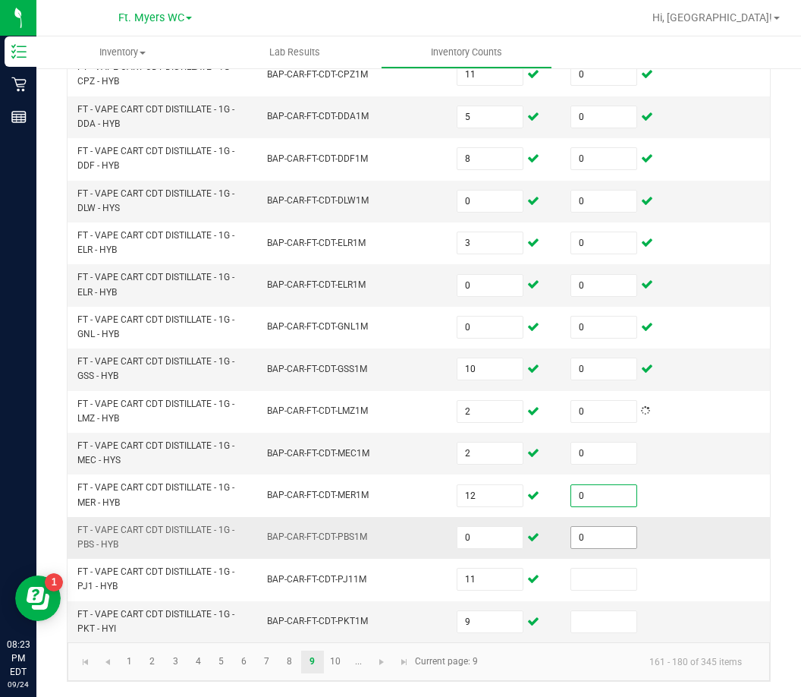
click at [612, 527] on input "0" at bounding box center [603, 537] width 65 height 21
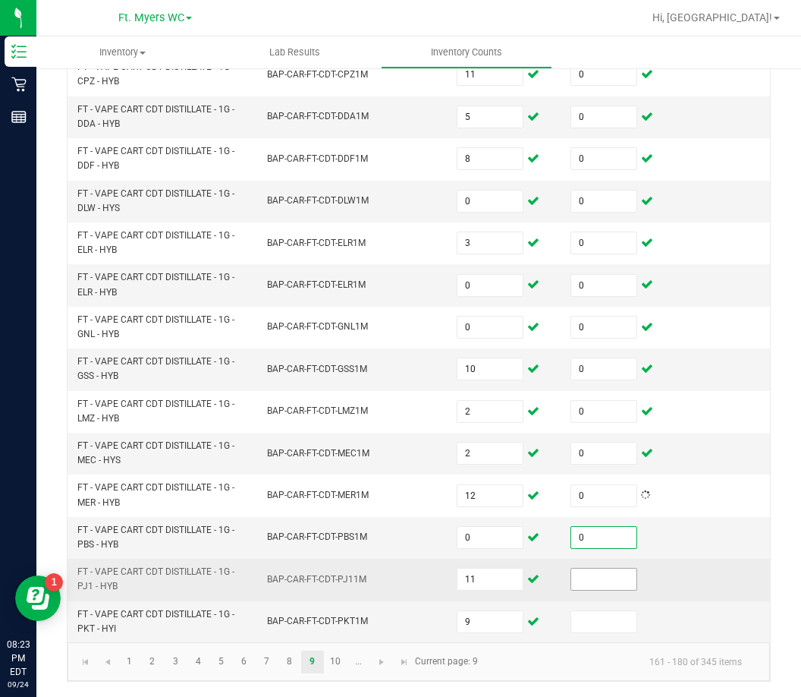
click at [610, 574] on input at bounding box center [603, 578] width 65 height 21
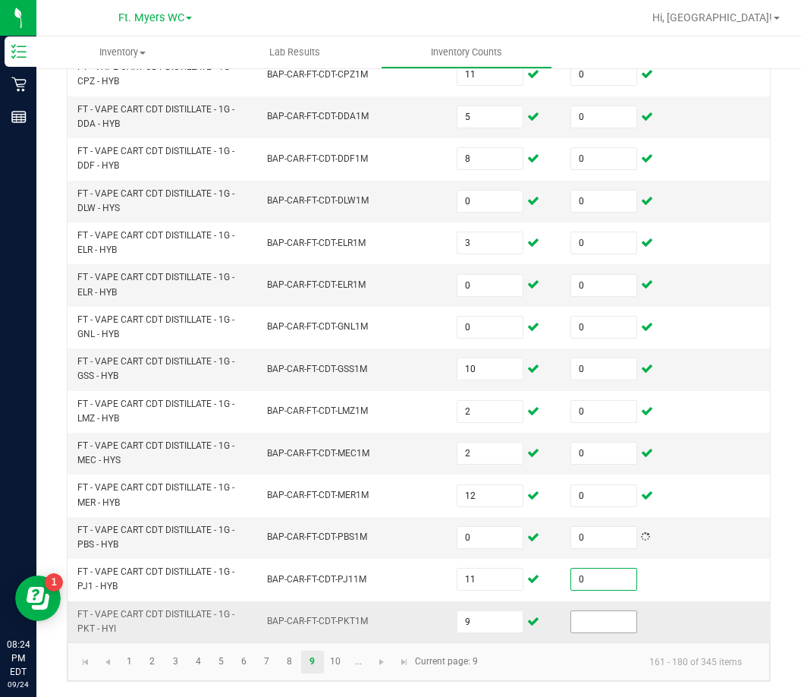
click at [615, 618] on input at bounding box center [603, 621] width 65 height 21
click at [343, 664] on link "10" at bounding box center [336, 661] width 22 height 23
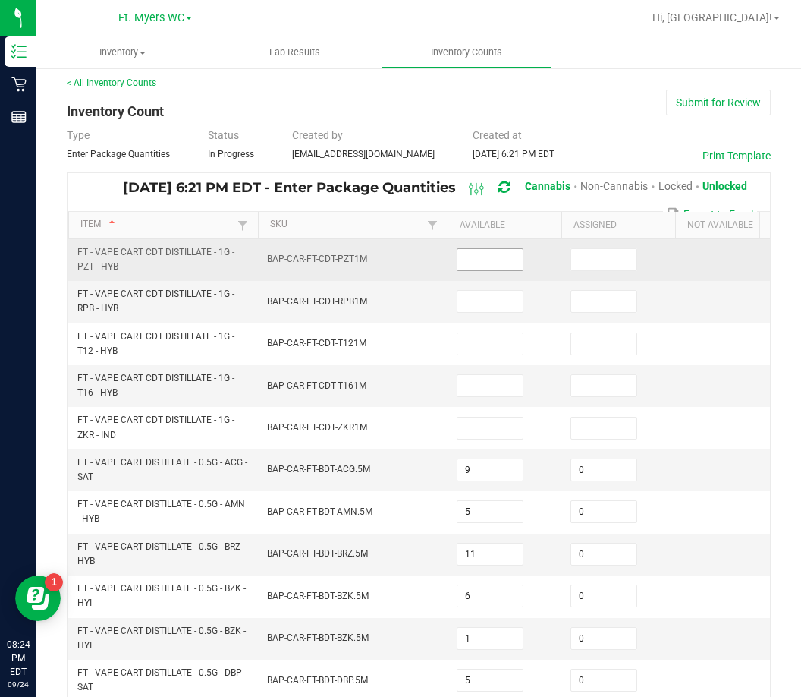
scroll to position [0, 0]
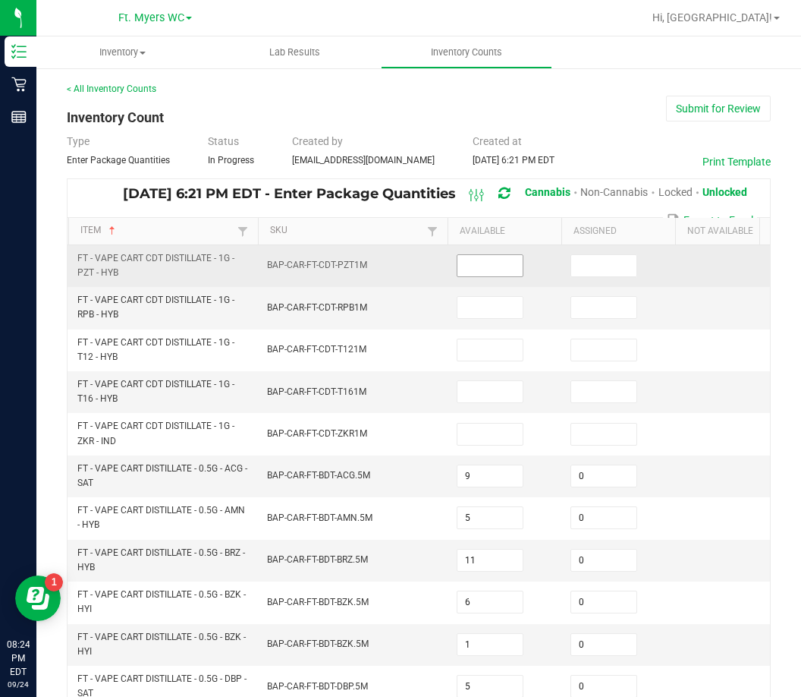
click at [479, 265] on input at bounding box center [490, 265] width 65 height 21
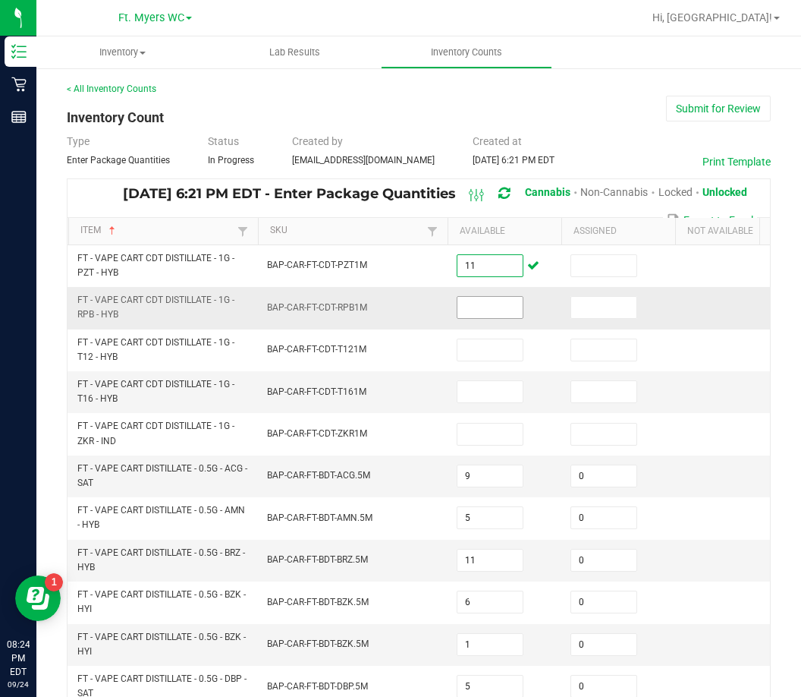
click at [473, 313] on input at bounding box center [490, 307] width 65 height 21
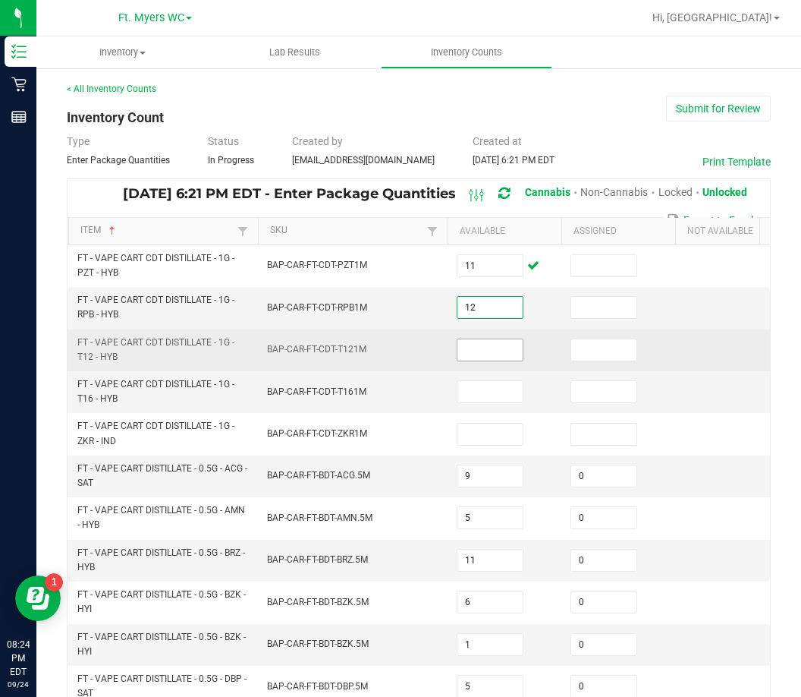
click at [469, 345] on input at bounding box center [490, 349] width 65 height 21
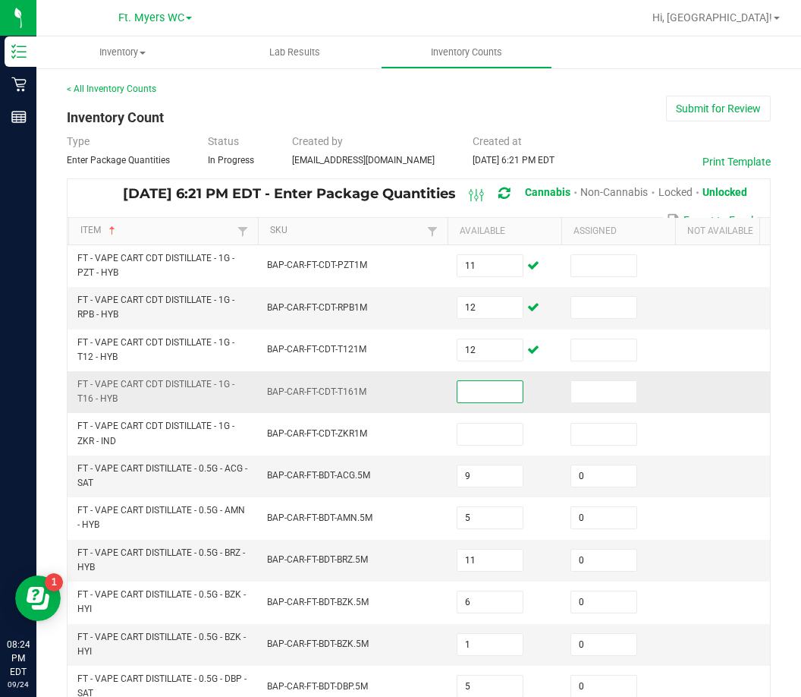
click at [490, 387] on input at bounding box center [490, 391] width 65 height 21
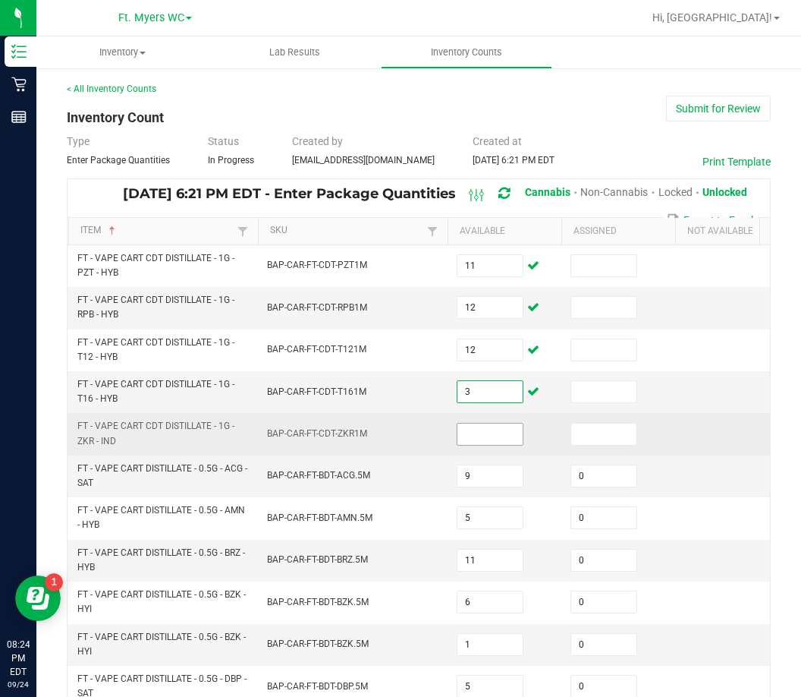
click at [506, 442] on input at bounding box center [490, 433] width 65 height 21
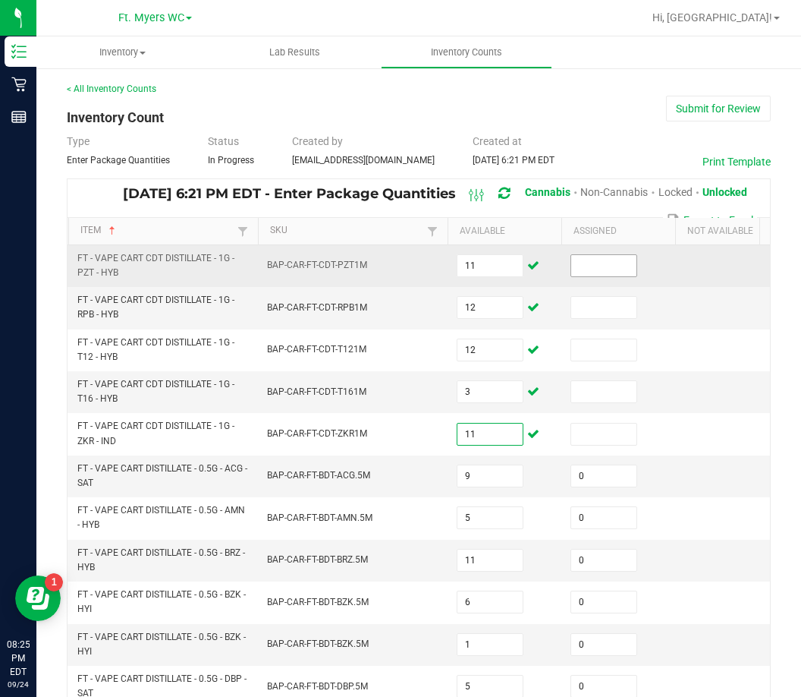
click at [578, 271] on input at bounding box center [603, 265] width 65 height 21
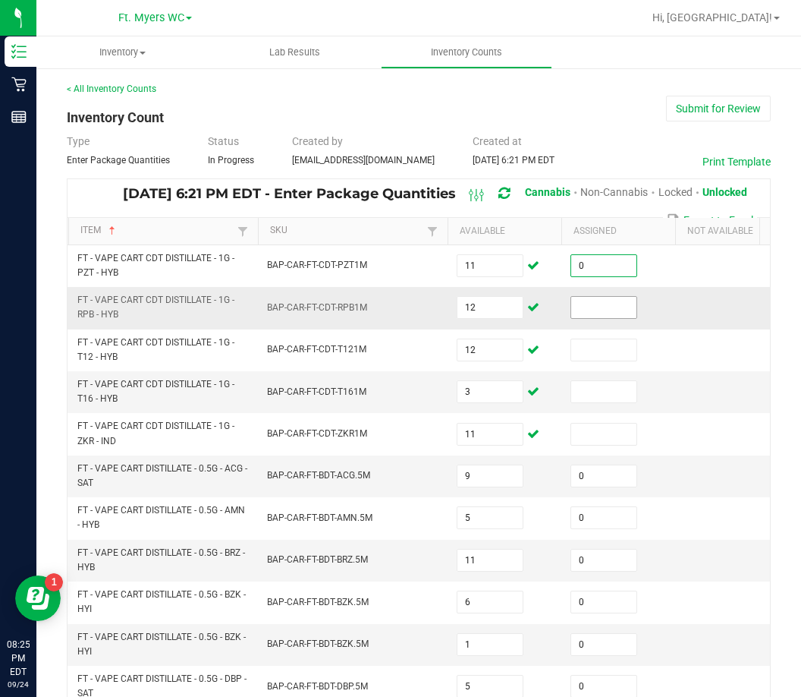
click at [577, 299] on input at bounding box center [603, 307] width 65 height 21
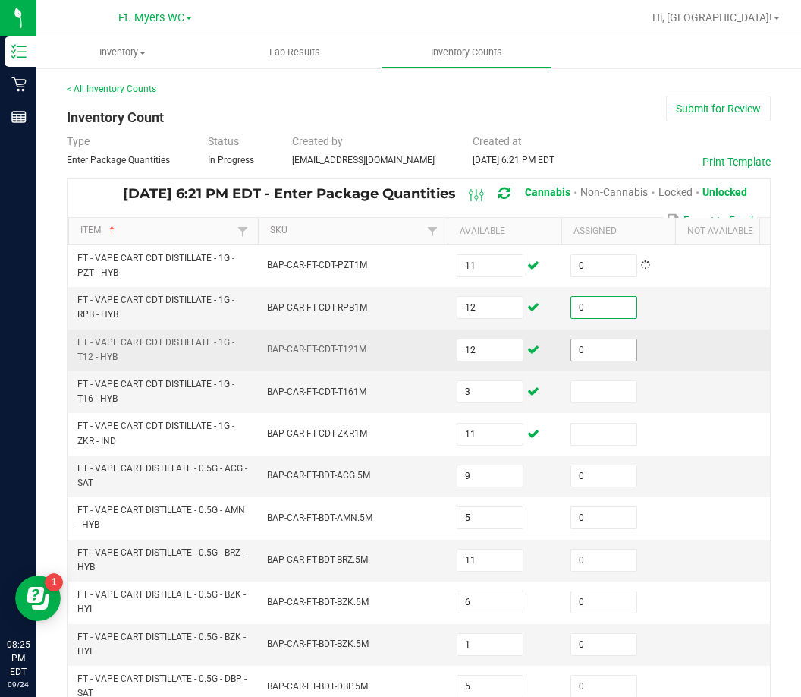
click at [595, 358] on input "0" at bounding box center [603, 349] width 65 height 21
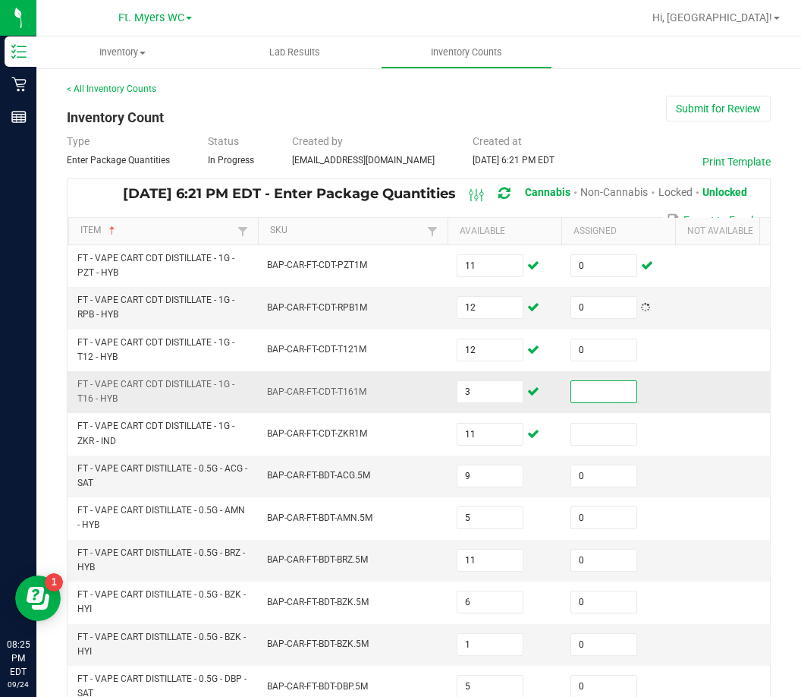
click at [590, 384] on input at bounding box center [603, 391] width 65 height 21
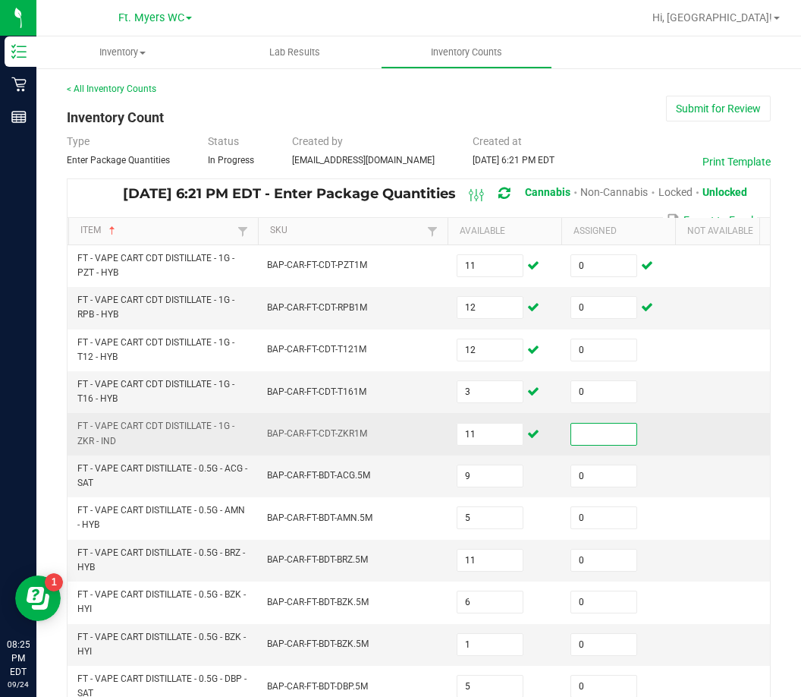
click at [589, 429] on input at bounding box center [603, 433] width 65 height 21
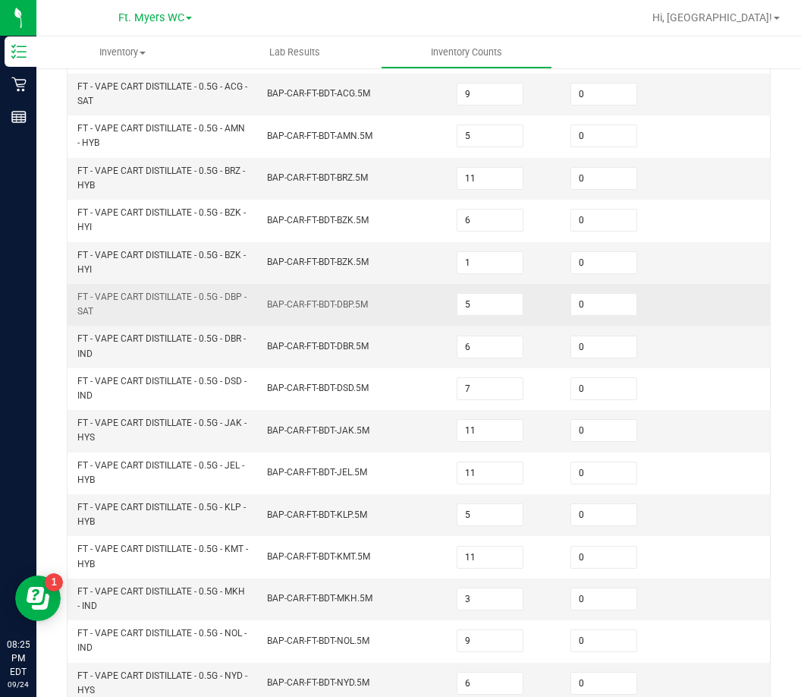
scroll to position [455, 0]
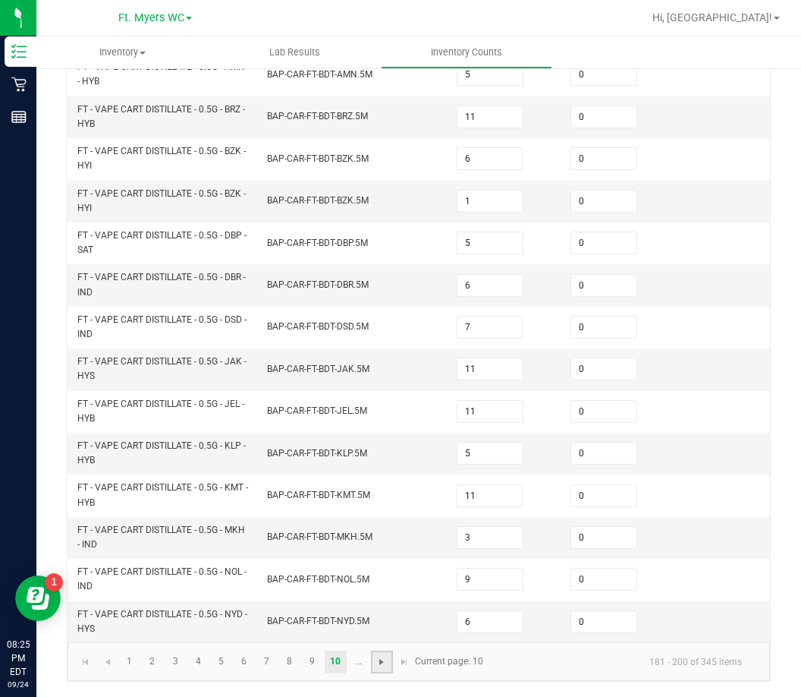
click at [379, 661] on span "Go to the next page" at bounding box center [382, 662] width 12 height 12
click at [331, 670] on link at bounding box center [337, 661] width 22 height 23
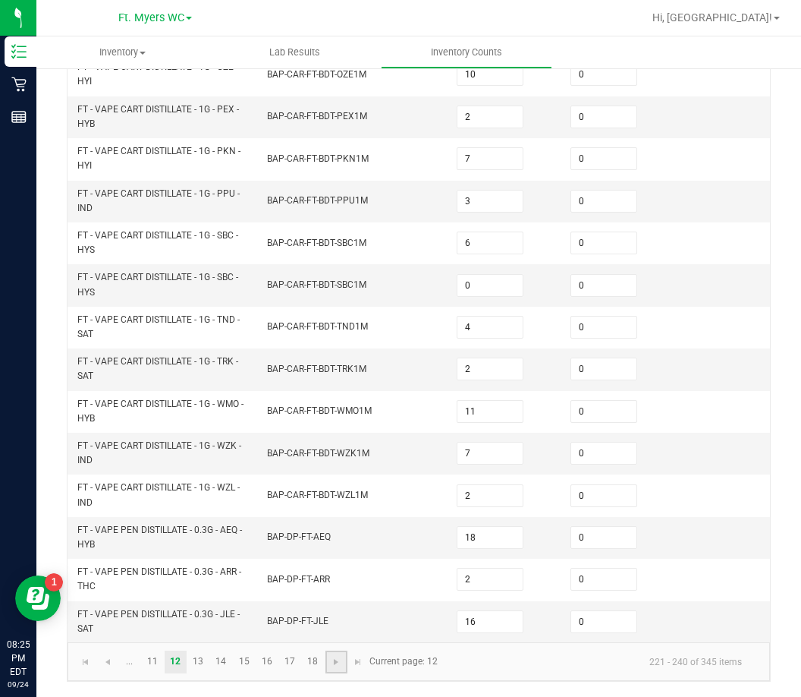
click at [331, 670] on link at bounding box center [337, 661] width 22 height 23
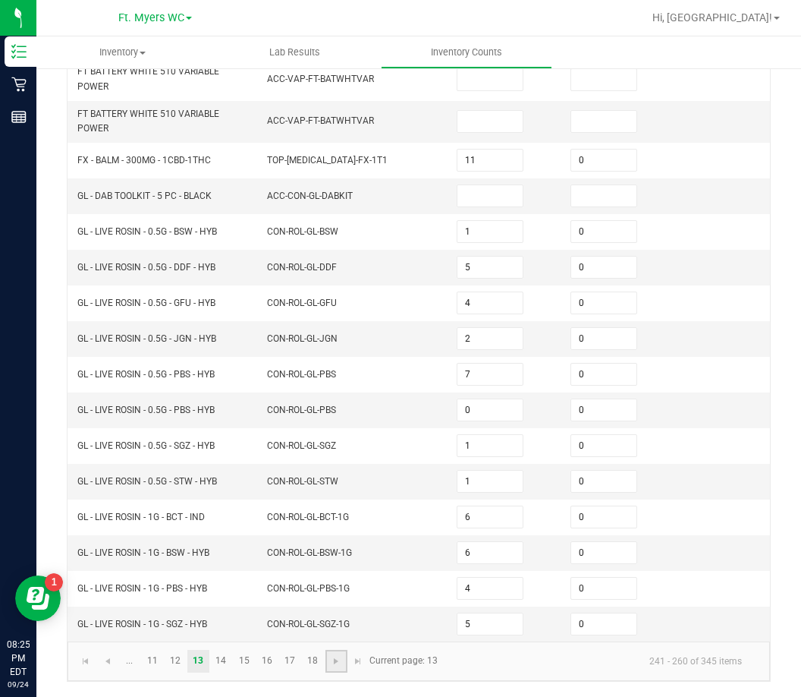
click at [331, 670] on link at bounding box center [337, 661] width 22 height 23
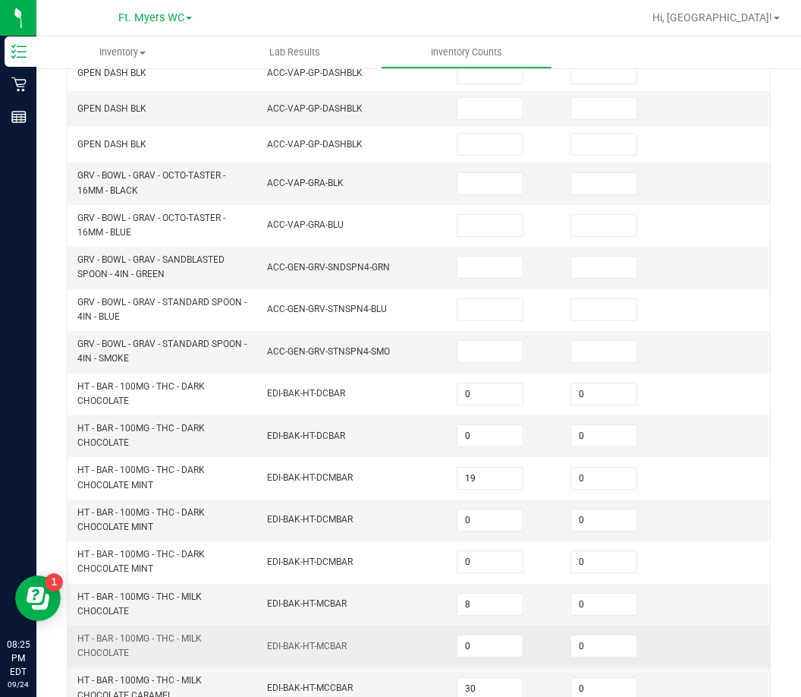
scroll to position [436, 0]
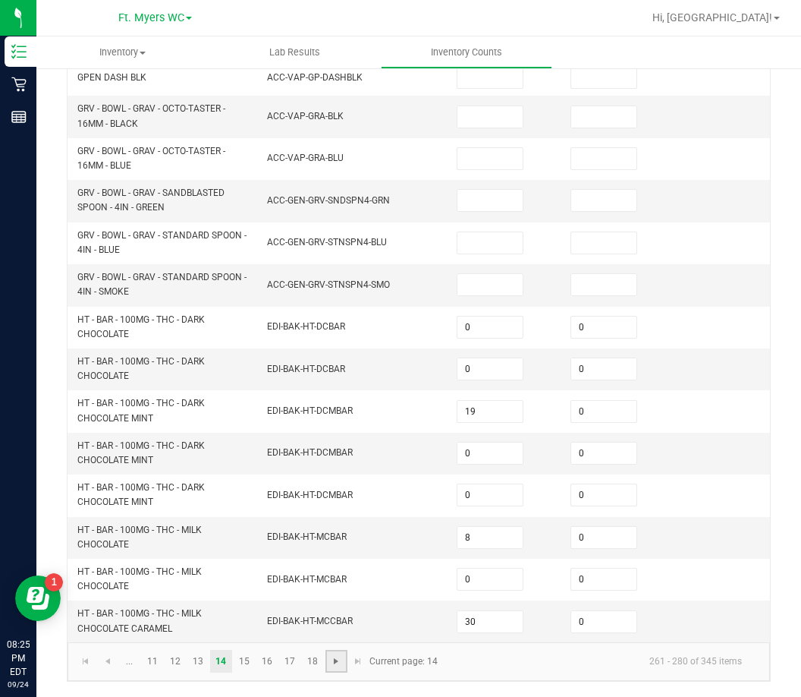
click at [340, 665] on span "Go to the next page" at bounding box center [336, 661] width 12 height 12
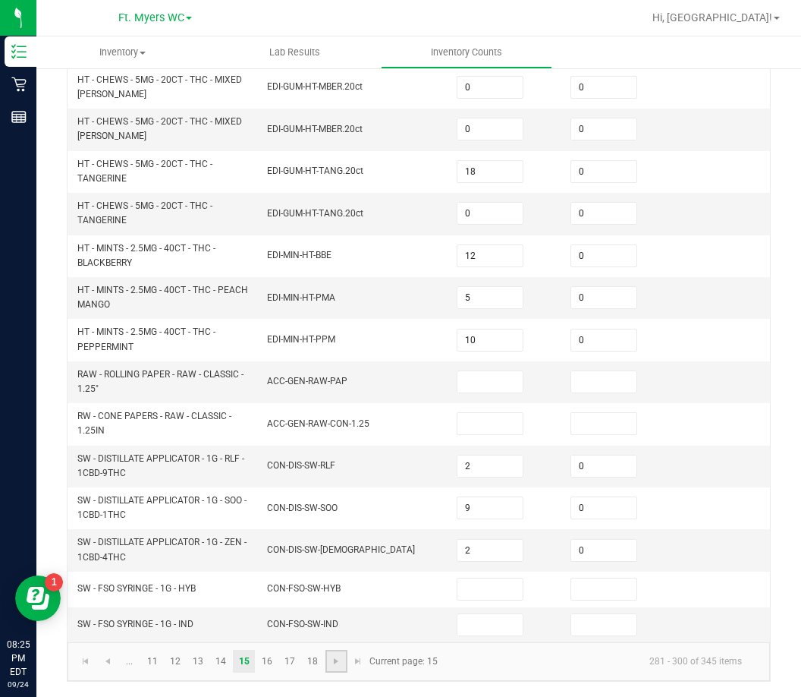
click at [335, 669] on link at bounding box center [337, 661] width 22 height 23
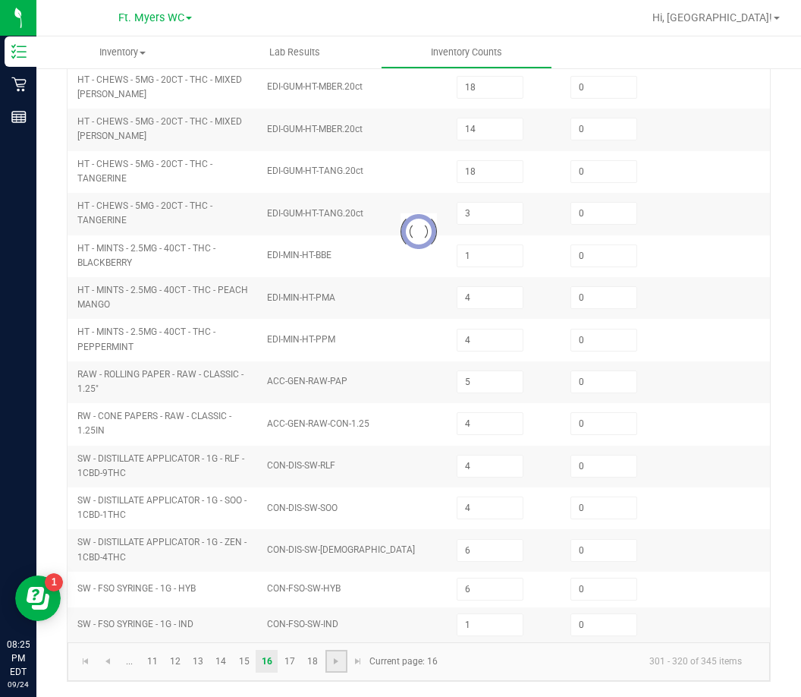
scroll to position [430, 0]
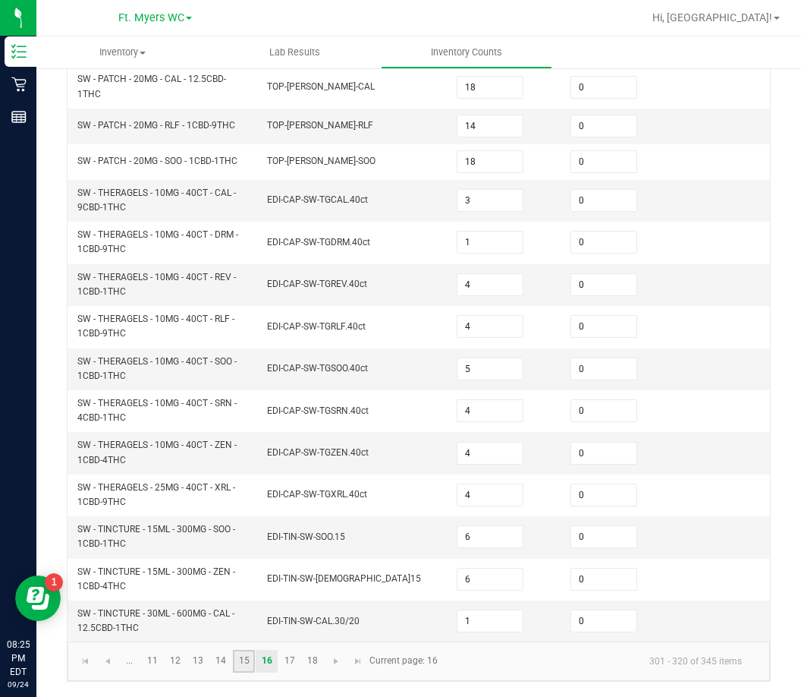
click at [248, 669] on link "15" at bounding box center [244, 661] width 22 height 23
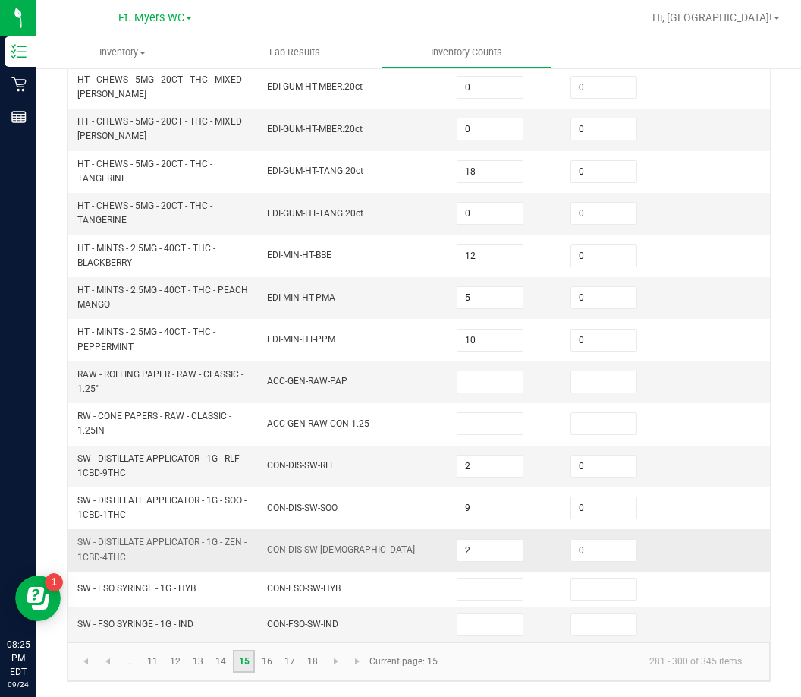
scroll to position [436, 0]
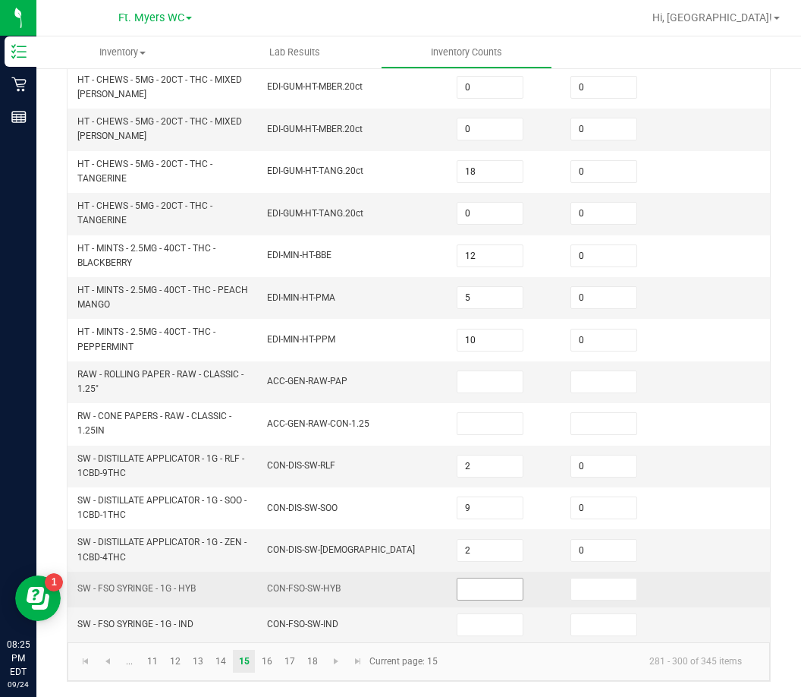
click at [483, 577] on span at bounding box center [490, 588] width 67 height 23
click at [481, 578] on input at bounding box center [490, 588] width 65 height 21
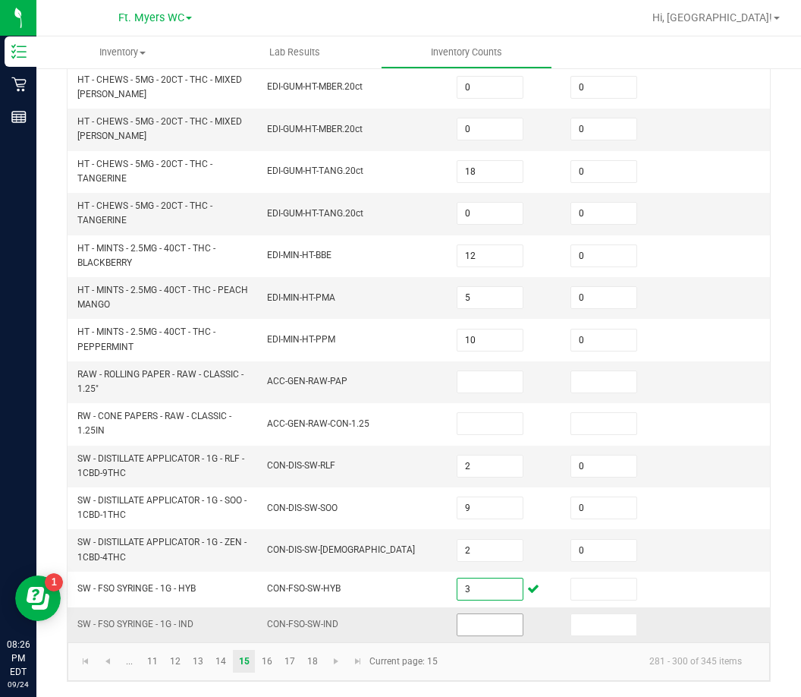
click at [489, 614] on input at bounding box center [490, 624] width 65 height 21
drag, startPoint x: 568, startPoint y: 615, endPoint x: 597, endPoint y: 601, distance: 32.6
click at [570, 612] on td at bounding box center [619, 624] width 114 height 35
click at [597, 613] on span at bounding box center [604, 624] width 67 height 23
click at [589, 625] on td at bounding box center [619, 624] width 114 height 35
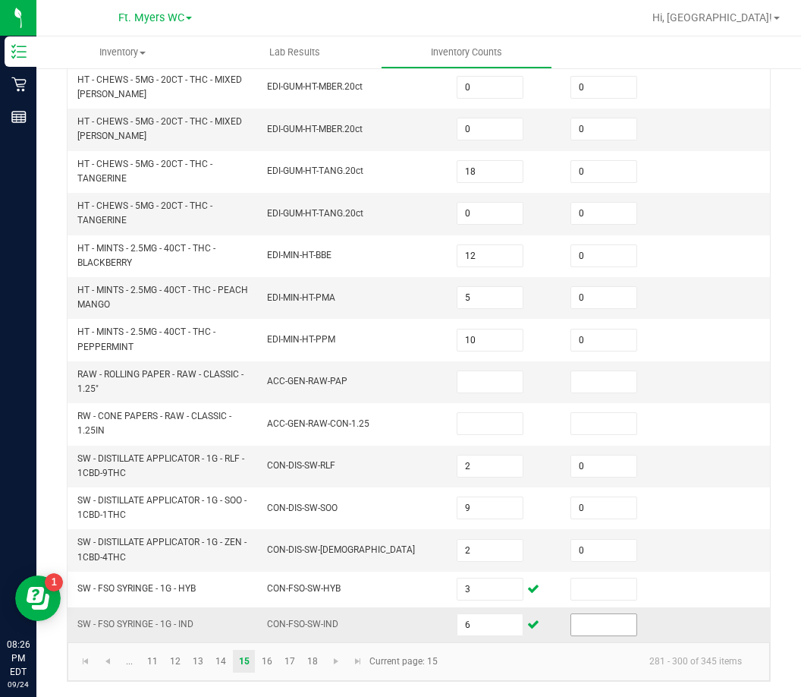
click at [599, 614] on input at bounding box center [603, 624] width 65 height 21
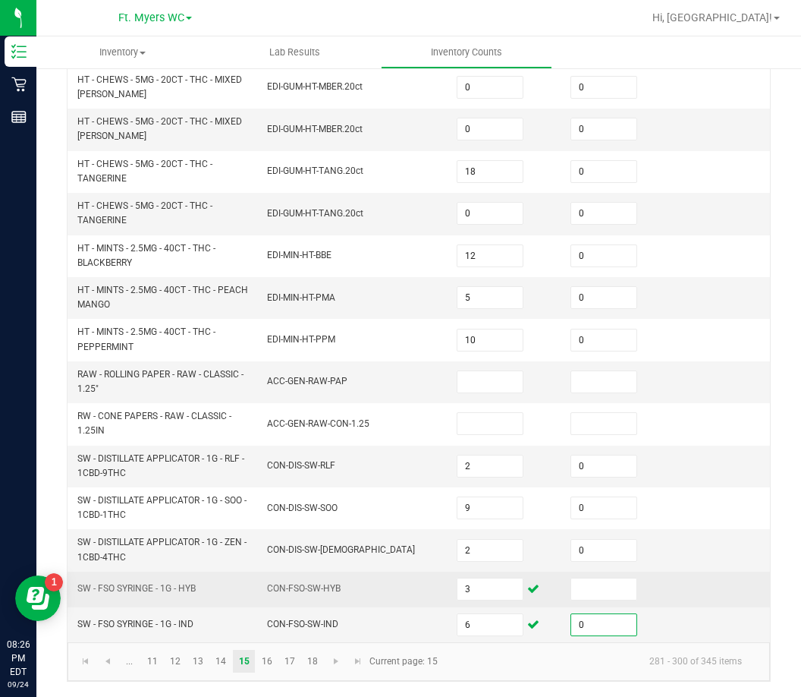
click at [609, 590] on td at bounding box center [619, 589] width 114 height 36
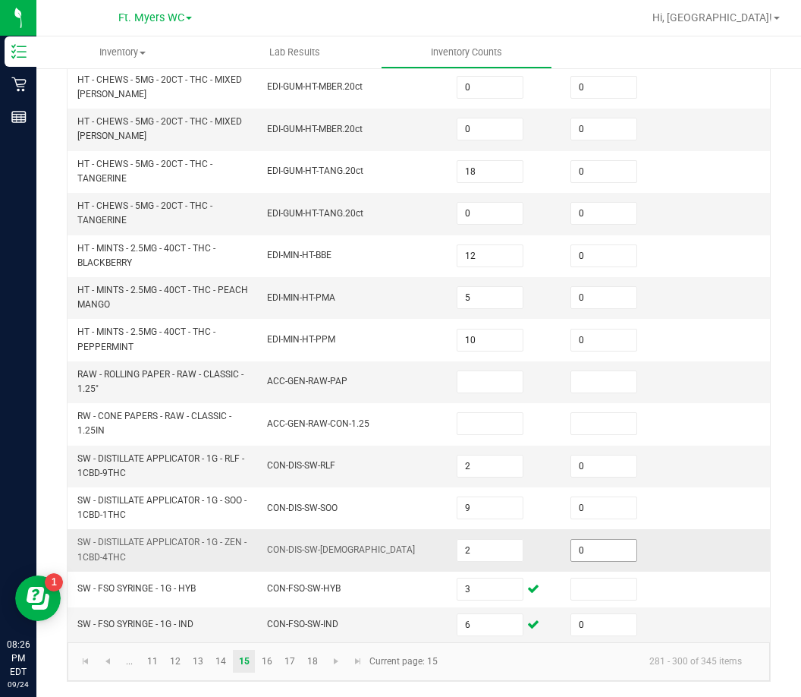
click at [634, 543] on input "0" at bounding box center [603, 550] width 65 height 21
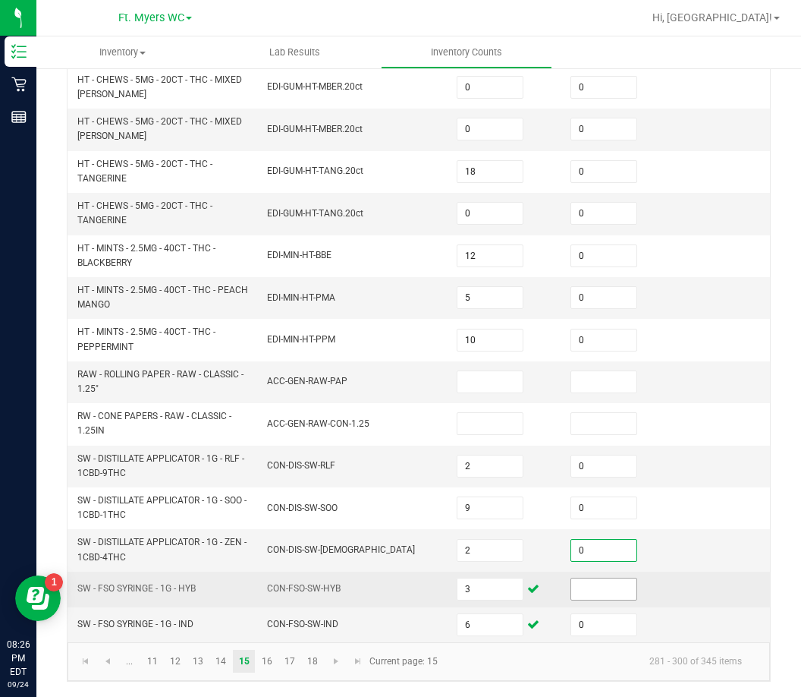
click at [601, 581] on input at bounding box center [603, 588] width 65 height 21
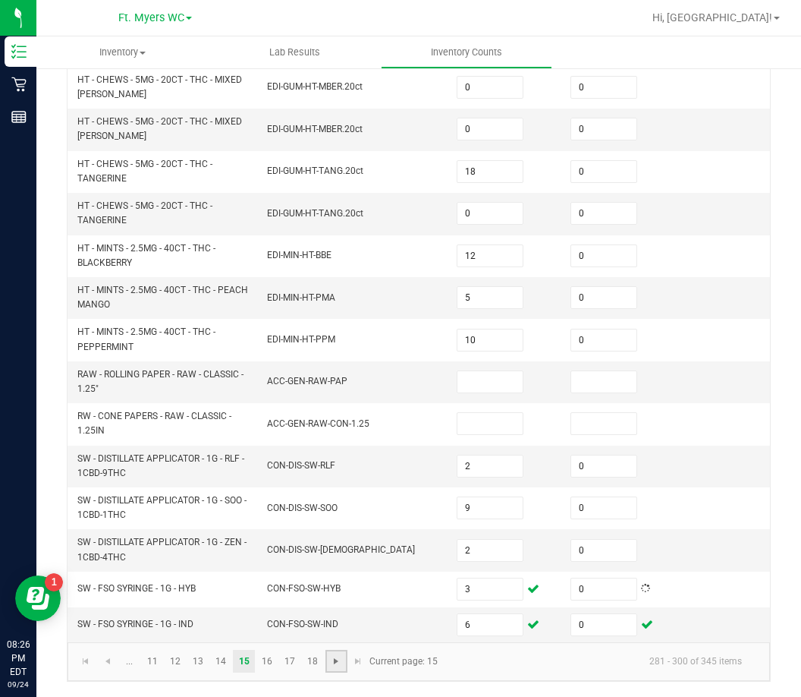
click at [330, 665] on span "Go to the next page" at bounding box center [336, 661] width 12 height 12
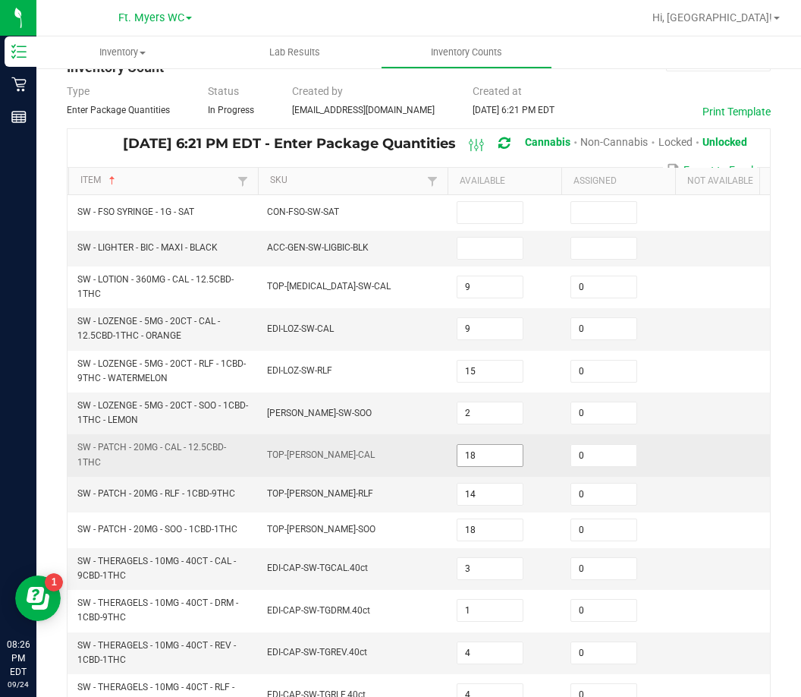
scroll to position [0, 0]
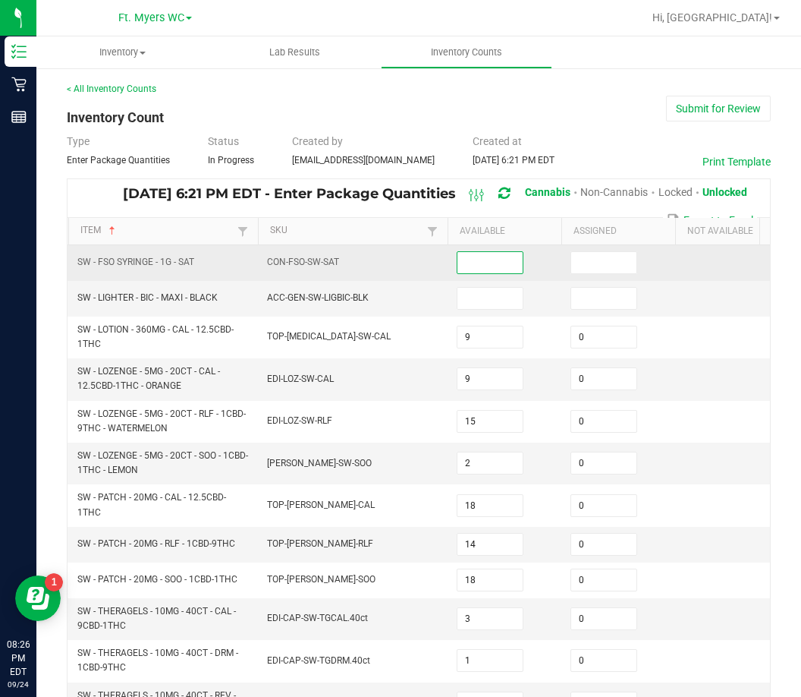
click at [495, 260] on input at bounding box center [490, 262] width 65 height 21
click at [582, 263] on input at bounding box center [603, 262] width 65 height 21
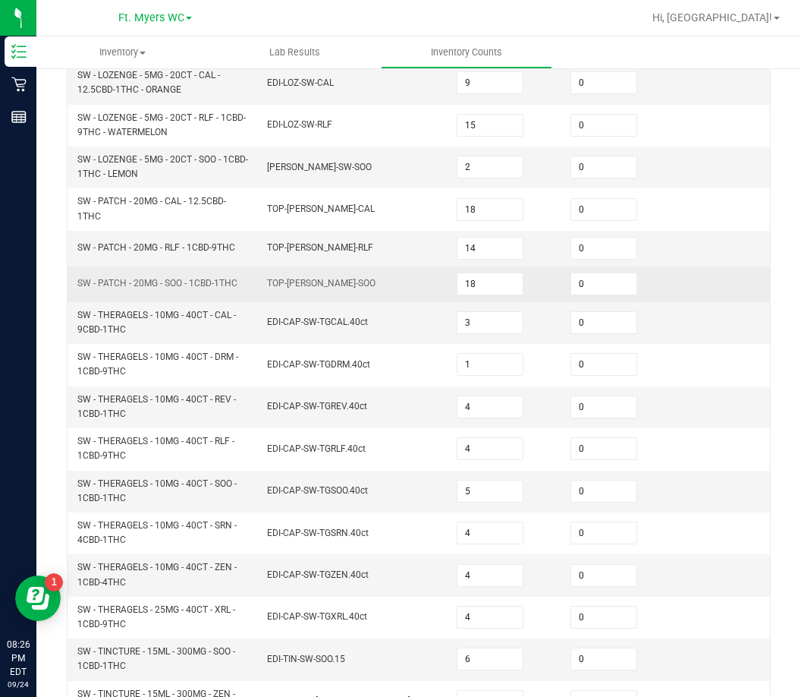
scroll to position [430, 0]
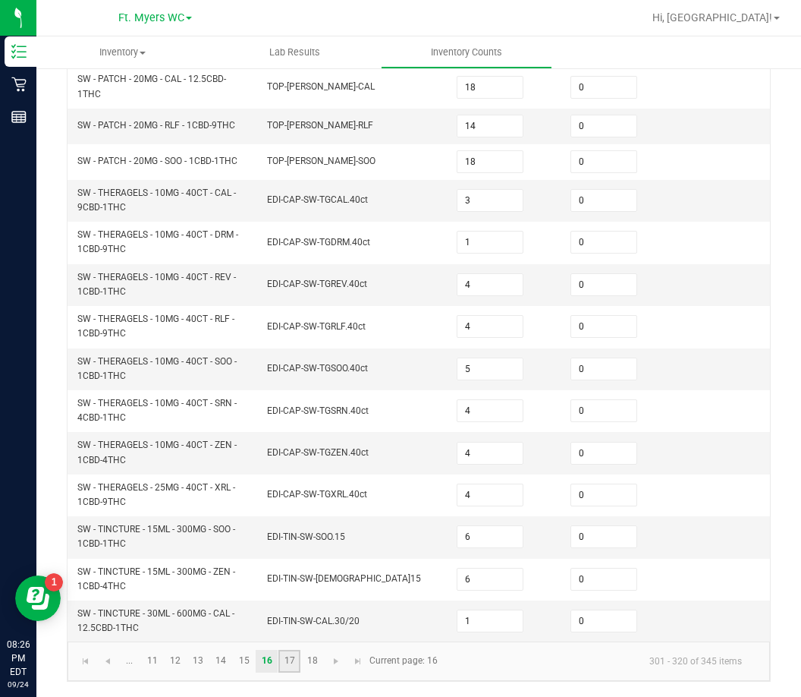
click at [288, 662] on link "17" at bounding box center [289, 661] width 22 height 23
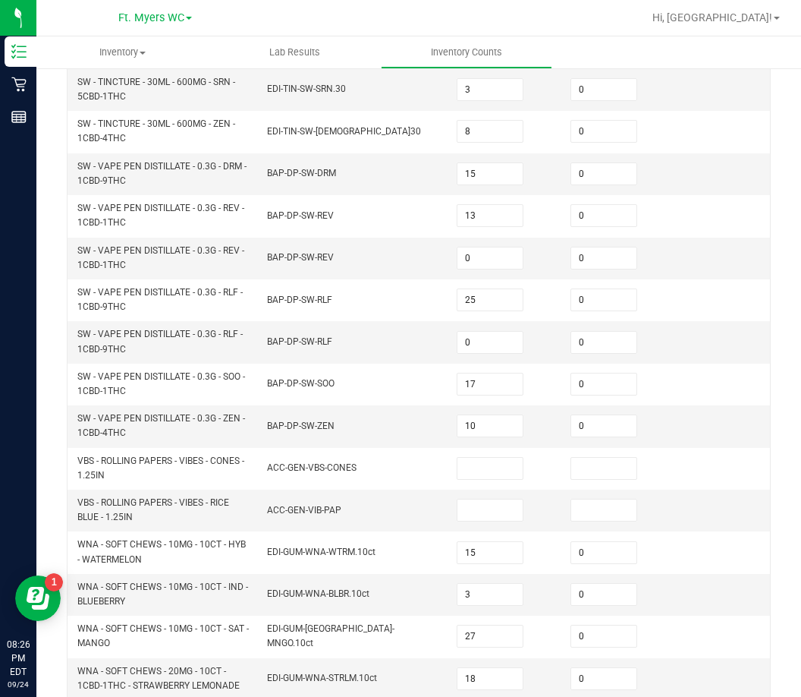
scroll to position [455, 0]
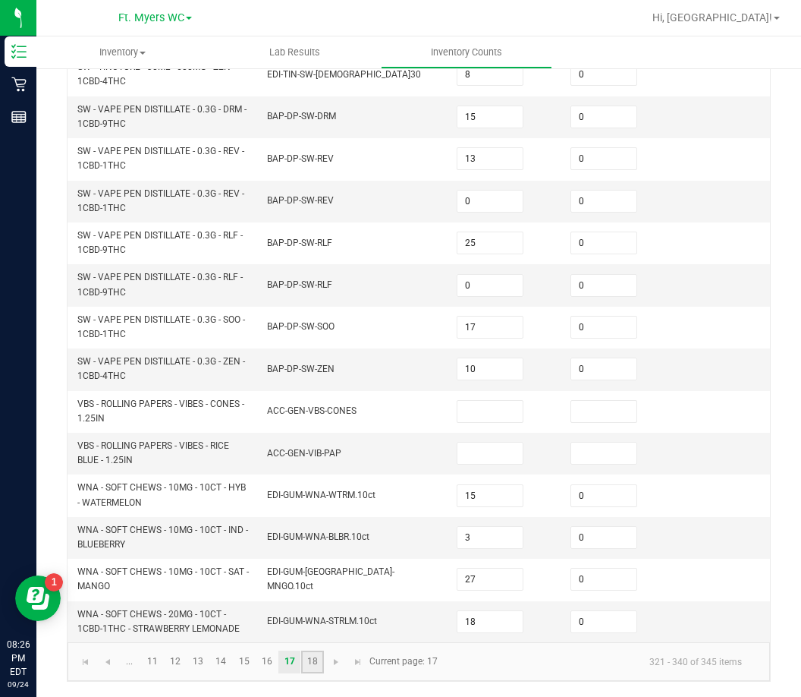
click at [316, 660] on link "18" at bounding box center [312, 661] width 22 height 23
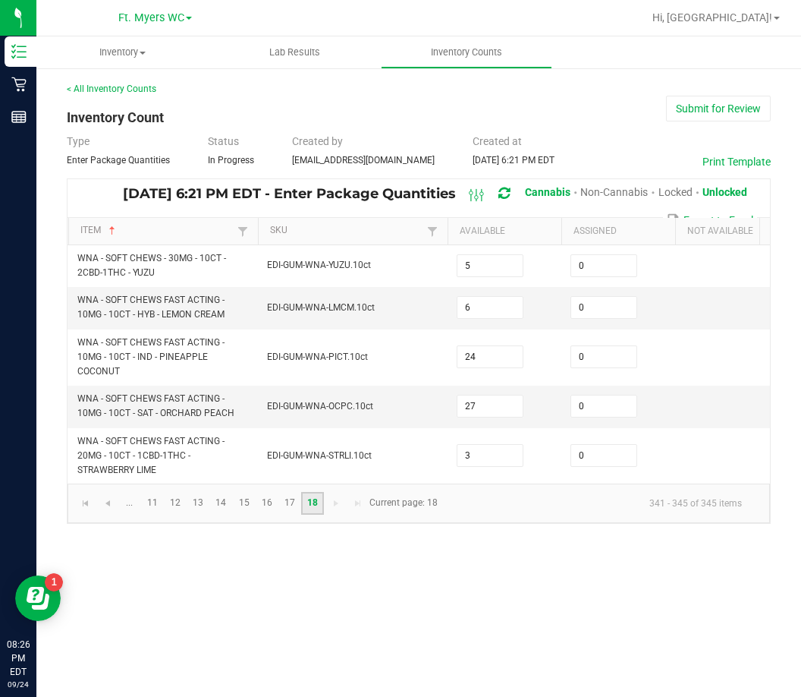
scroll to position [0, 0]
click at [101, 92] on link "< All Inventory Counts" at bounding box center [112, 88] width 90 height 11
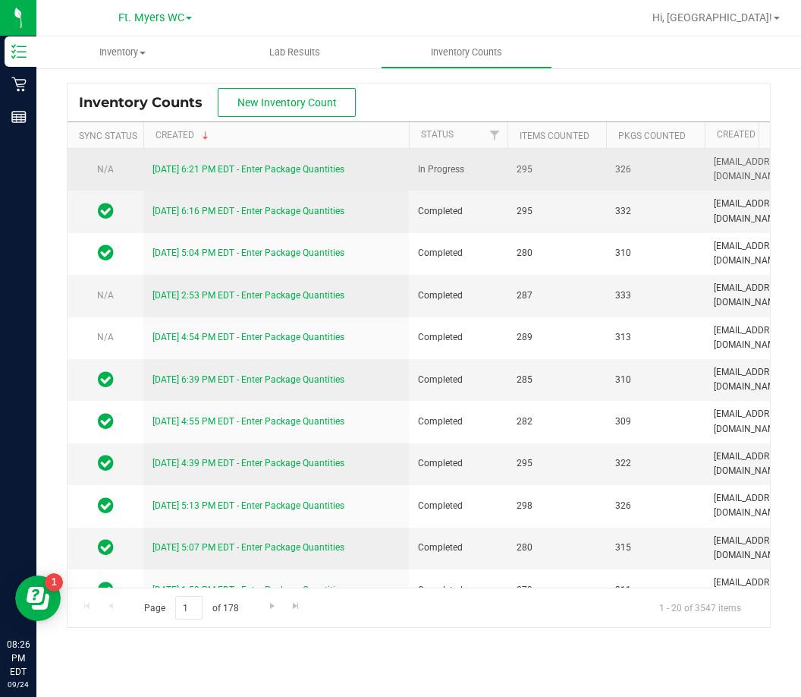
click at [244, 164] on link "[DATE] 6:21 PM EDT - Enter Package Quantities" at bounding box center [249, 169] width 192 height 11
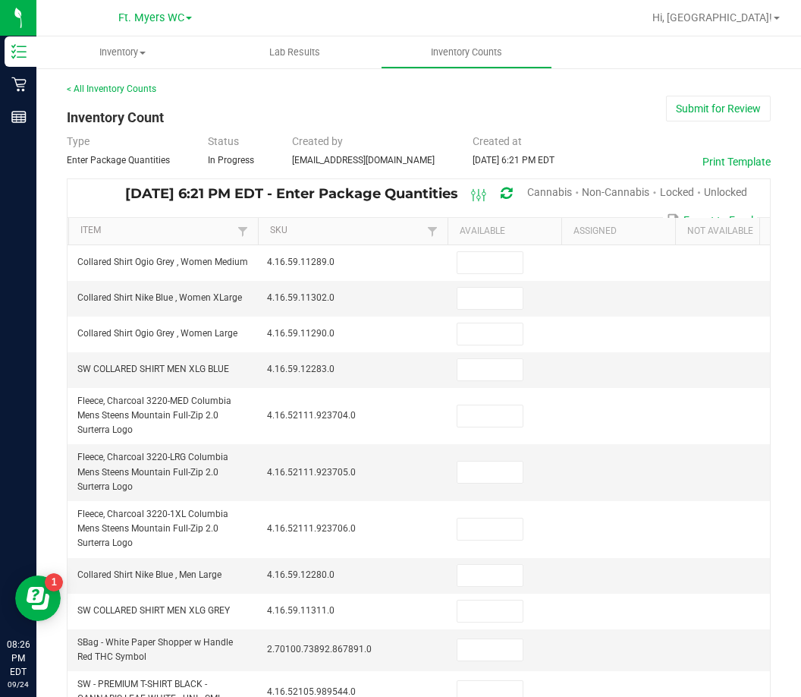
click at [705, 196] on span "Unlocked" at bounding box center [725, 192] width 43 height 12
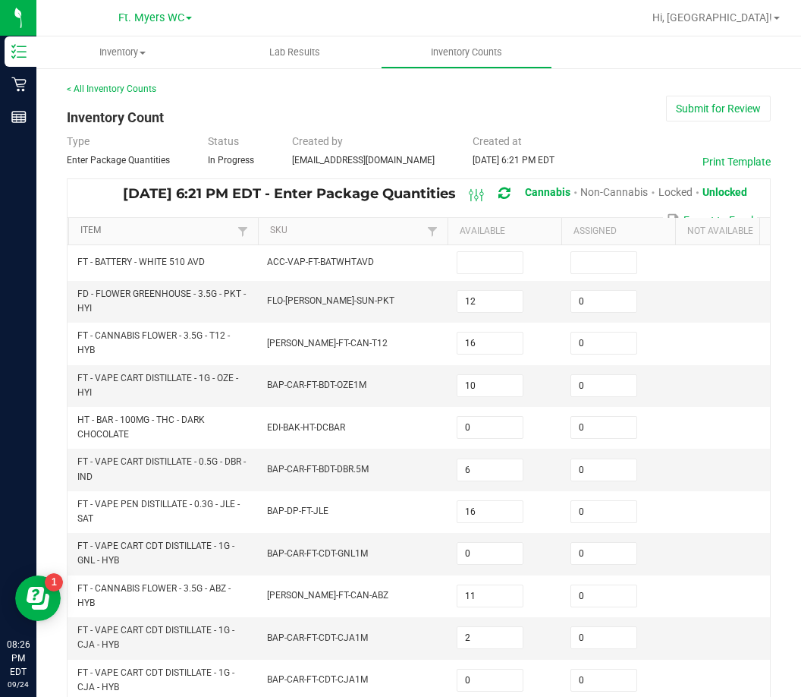
click at [95, 232] on link "Item" at bounding box center [156, 231] width 153 height 12
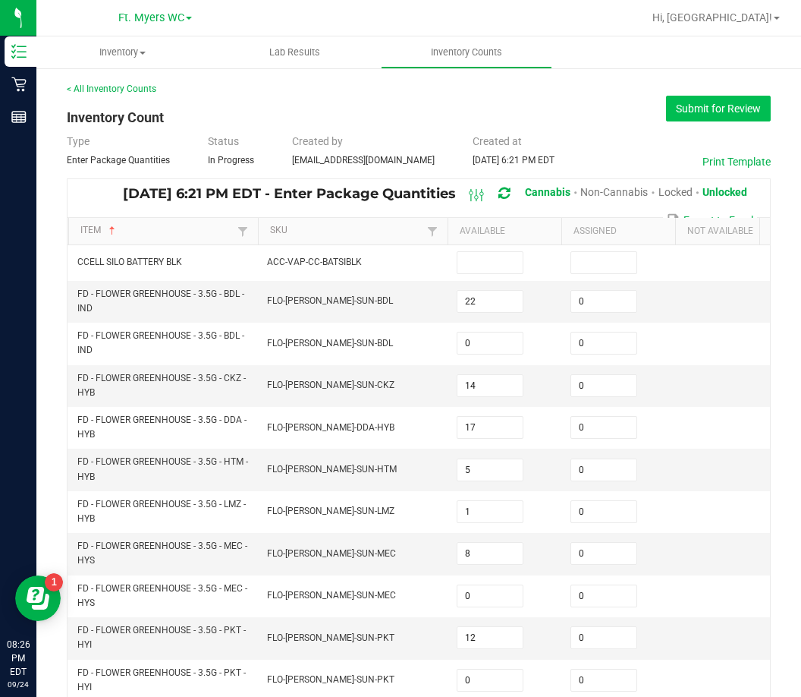
click at [685, 114] on button "Submit for Review" at bounding box center [718, 109] width 105 height 26
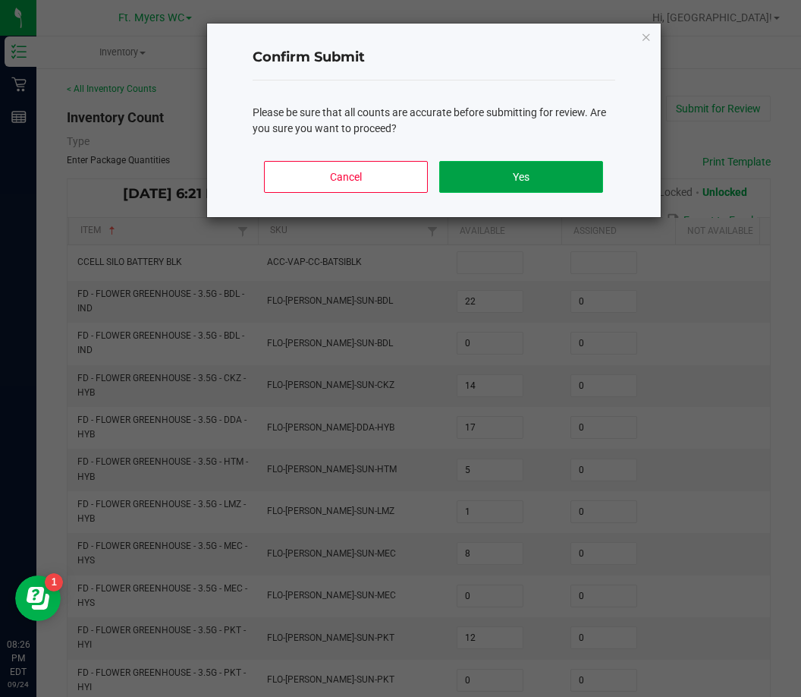
click at [499, 178] on button "Yes" at bounding box center [520, 177] width 163 height 32
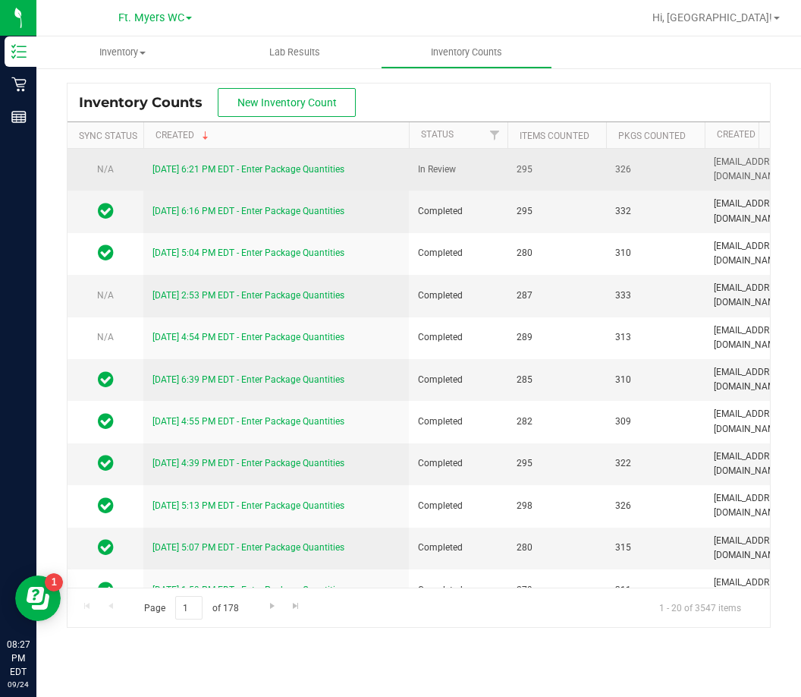
click at [215, 162] on div "[DATE] 6:21 PM EDT - Enter Package Quantities" at bounding box center [276, 169] width 247 height 14
click at [216, 166] on link "[DATE] 6:21 PM EDT - Enter Package Quantities" at bounding box center [249, 169] width 192 height 11
